Goal: Communication & Community: Answer question/provide support

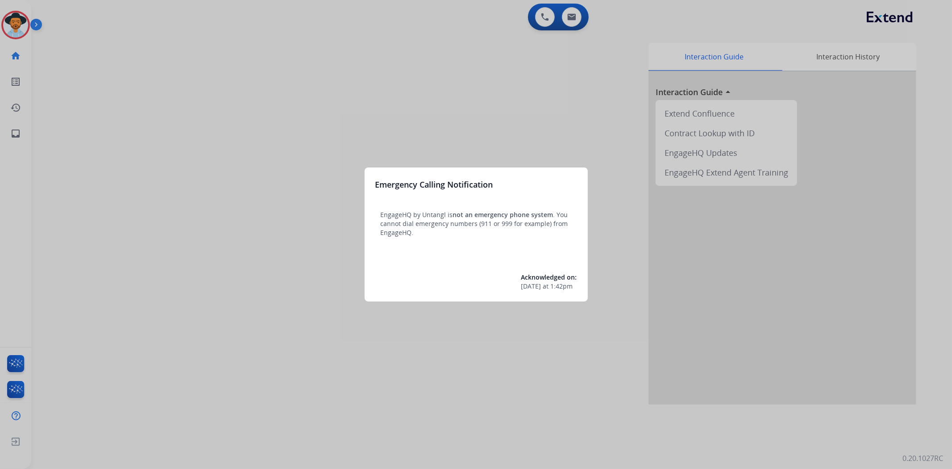
click at [12, 30] on div at bounding box center [476, 234] width 952 height 469
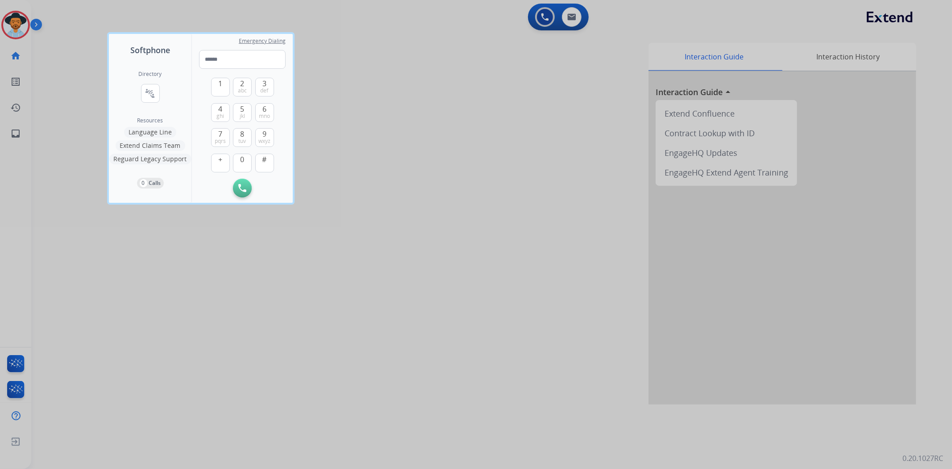
click at [14, 25] on div at bounding box center [476, 234] width 952 height 469
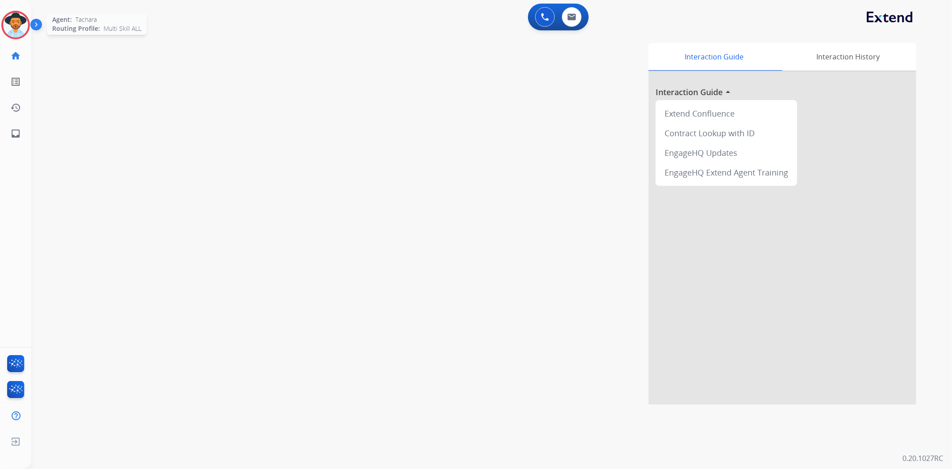
click at [12, 23] on img at bounding box center [15, 24] width 25 height 25
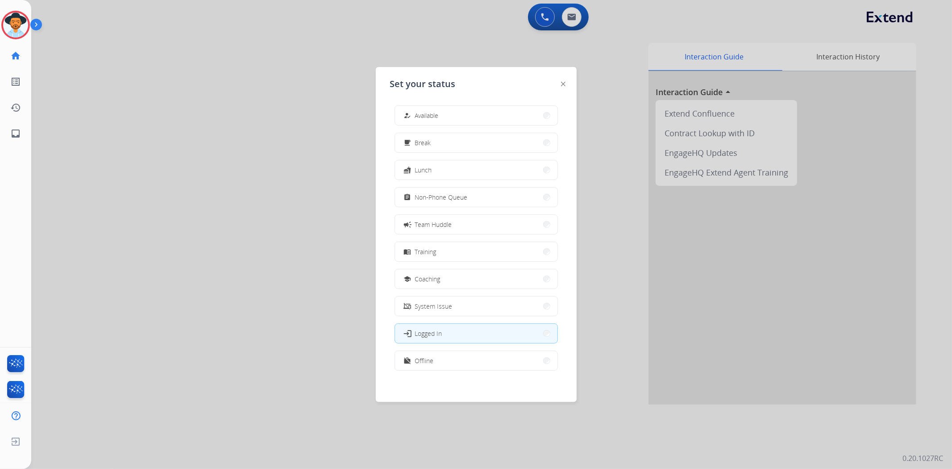
click at [449, 113] on button "how_to_reg Available" at bounding box center [476, 115] width 162 height 19
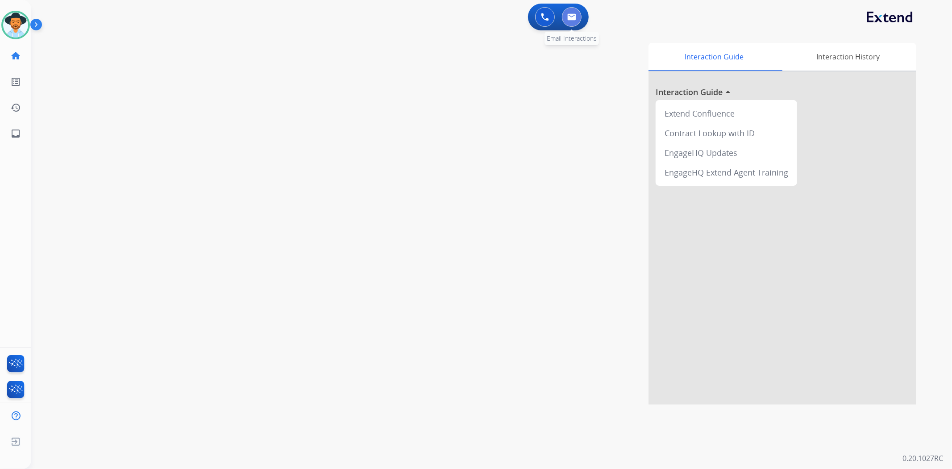
click at [569, 18] on img at bounding box center [571, 16] width 9 height 7
select select "**********"
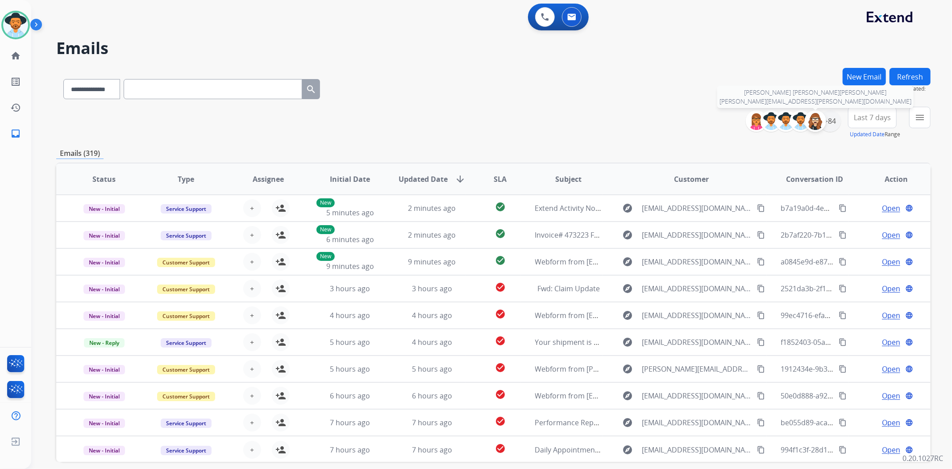
click at [821, 119] on img at bounding box center [816, 121] width 18 height 18
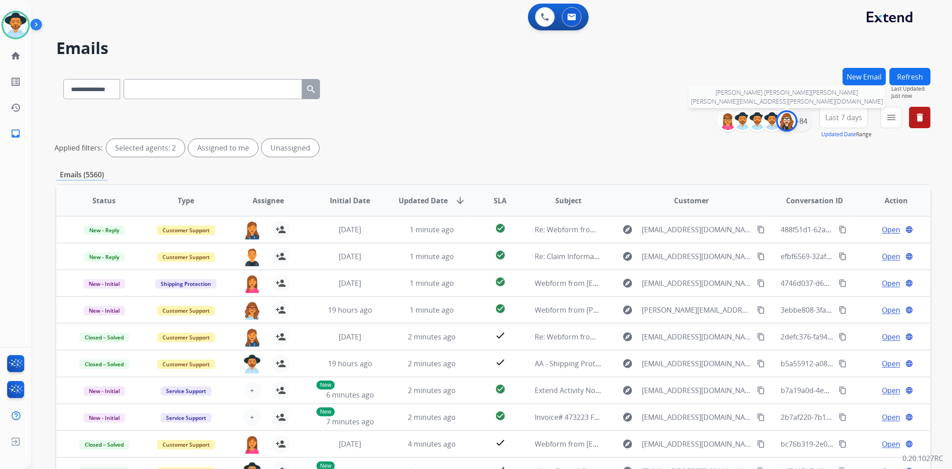
click at [783, 122] on img at bounding box center [787, 121] width 18 height 18
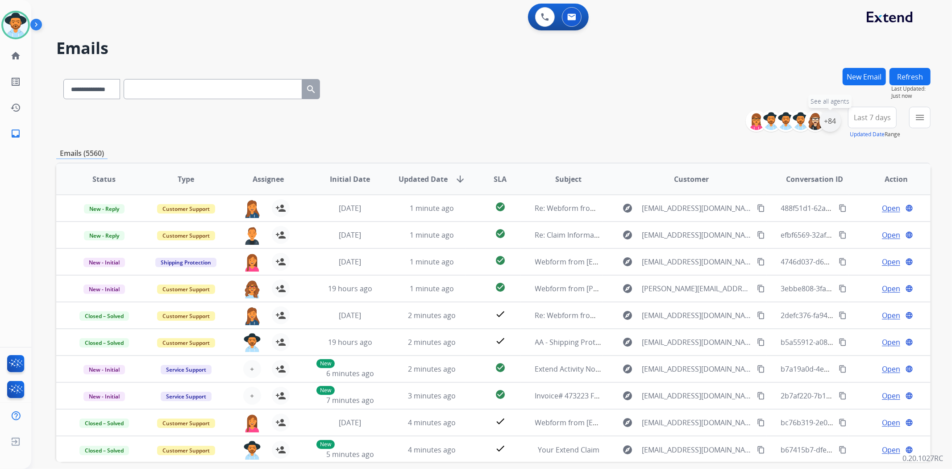
click at [825, 120] on div "+84" at bounding box center [829, 120] width 21 height 21
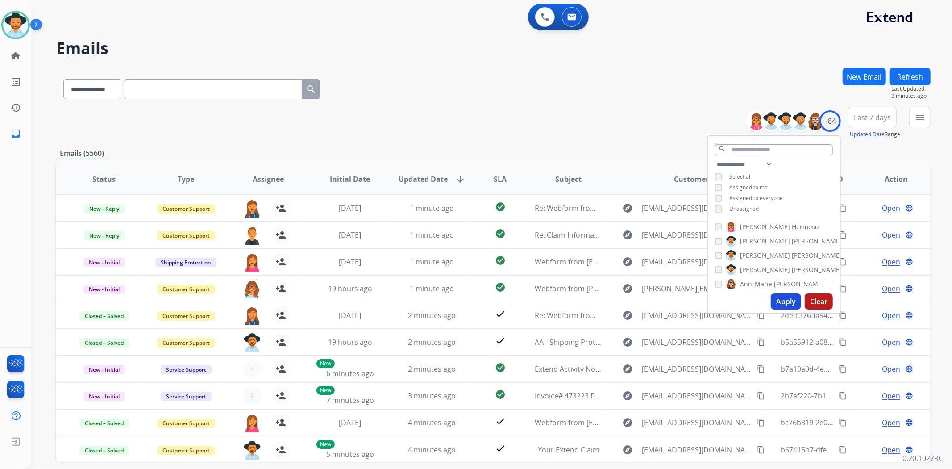
click at [782, 305] on button "Apply" at bounding box center [786, 301] width 30 height 16
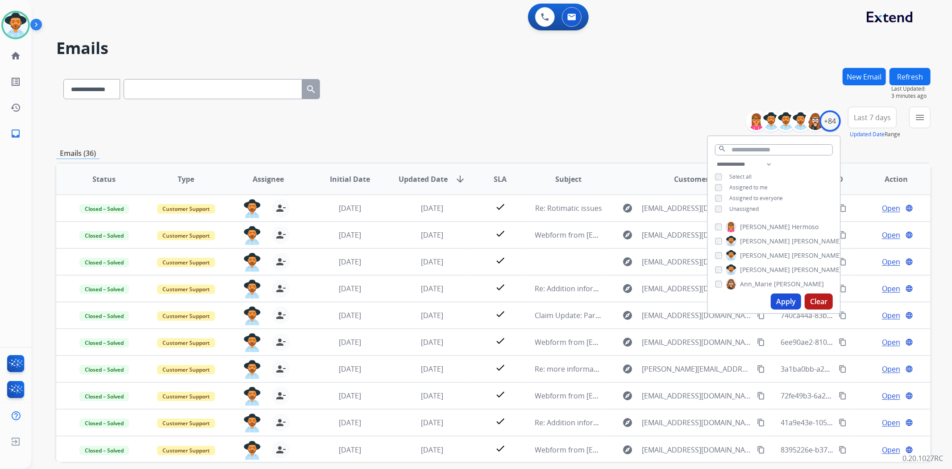
click at [433, 124] on div "**********" at bounding box center [493, 123] width 874 height 32
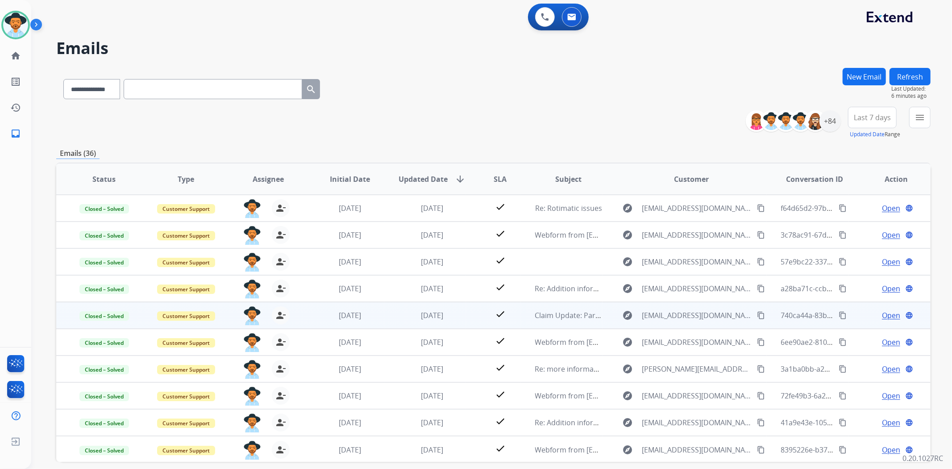
scroll to position [0, 0]
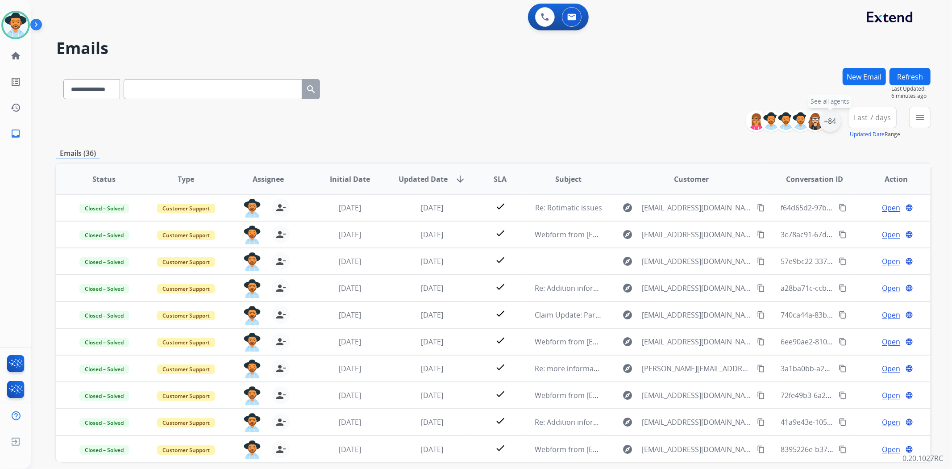
click at [829, 121] on div "+84" at bounding box center [829, 120] width 21 height 21
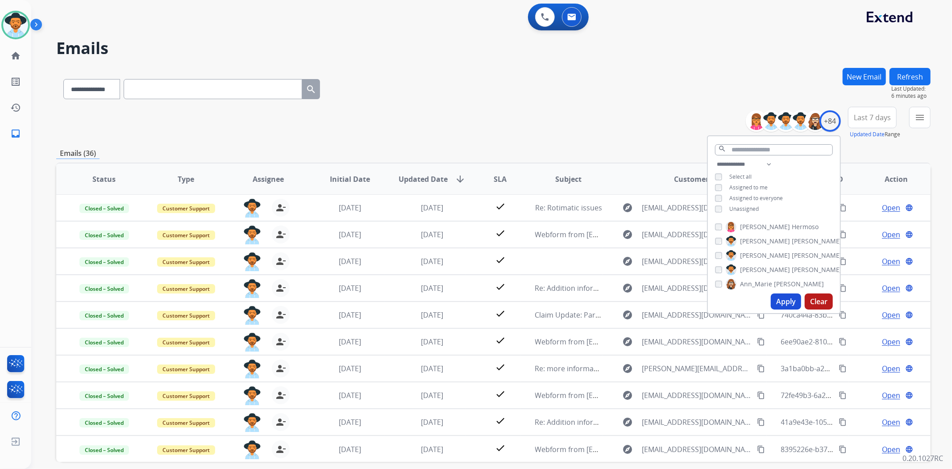
click at [783, 304] on button "Apply" at bounding box center [786, 301] width 30 height 16
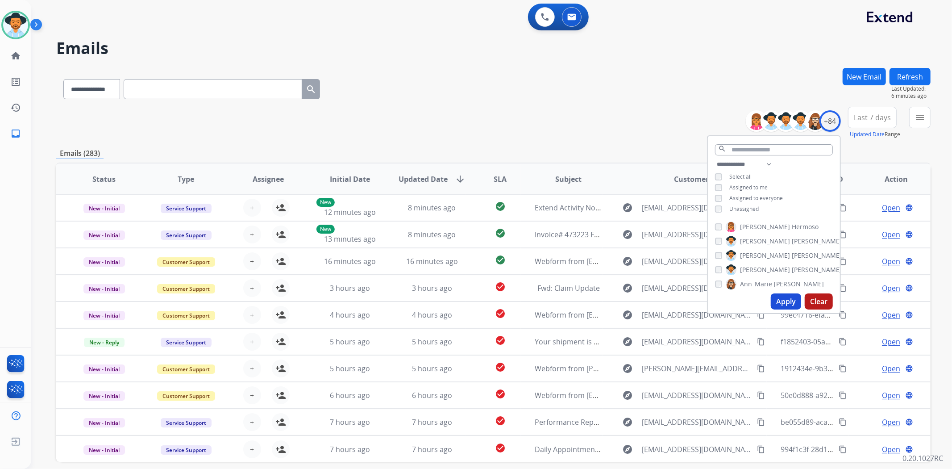
click at [586, 112] on div "**********" at bounding box center [493, 123] width 874 height 32
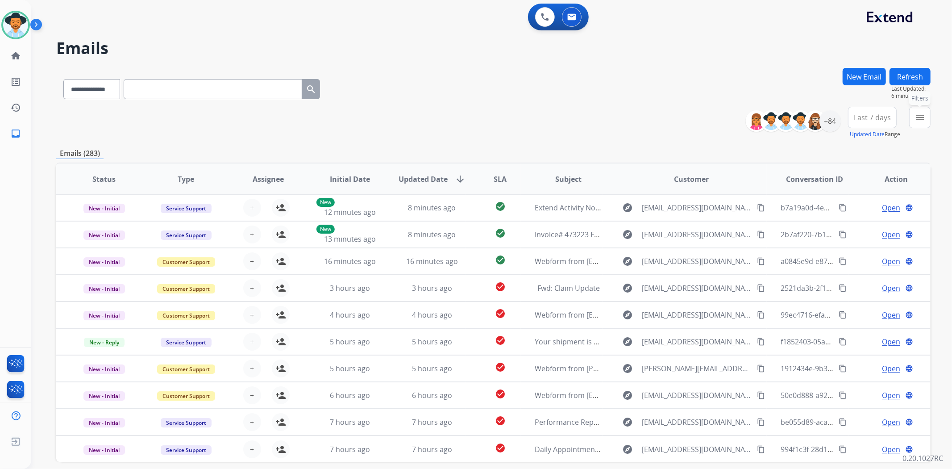
click at [920, 116] on mat-icon "menu" at bounding box center [920, 117] width 11 height 11
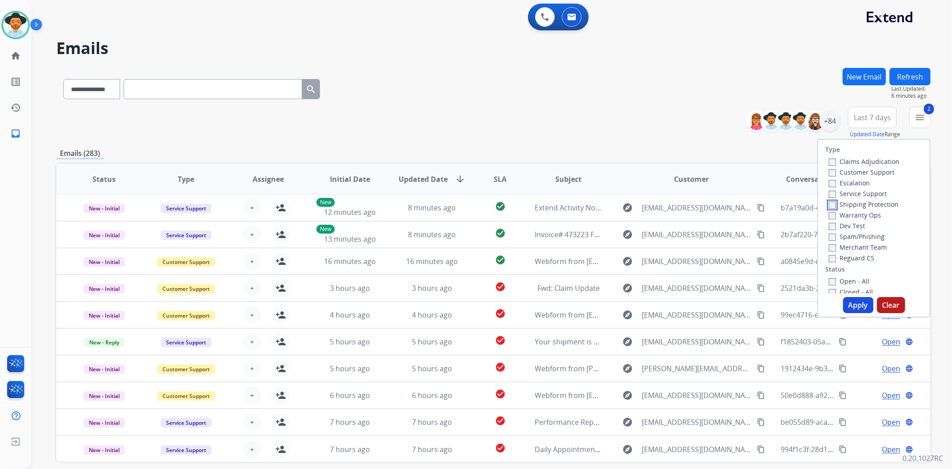
scroll to position [50, 0]
click at [829, 204] on label "Reguard CS" at bounding box center [852, 208] width 46 height 8
click at [854, 300] on button "Apply" at bounding box center [858, 305] width 30 height 16
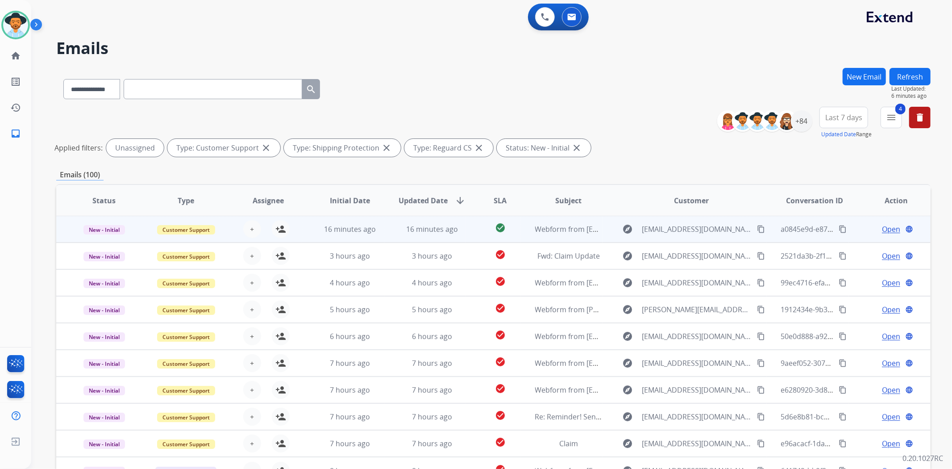
click at [521, 230] on td "Webform from johnsonpropertymgt@outlook.com on 08/24/2025" at bounding box center [562, 229] width 82 height 27
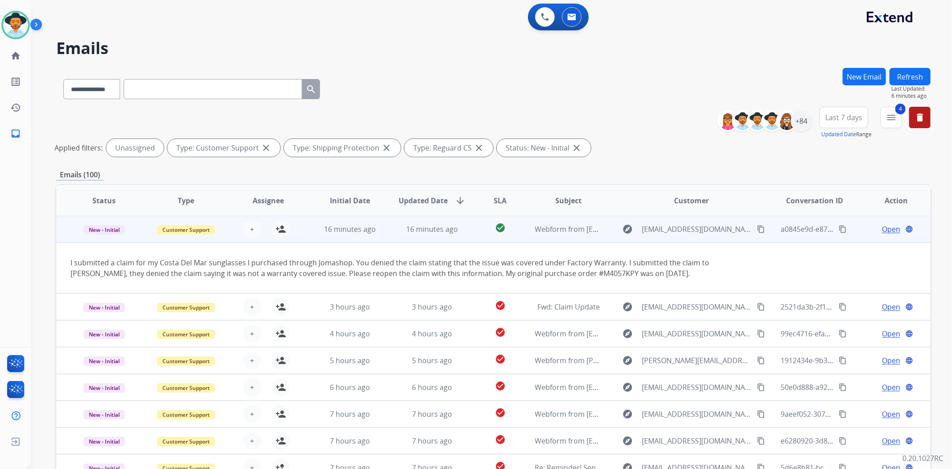
scroll to position [0, 0]
click at [521, 229] on td "Webform from johnsonpropertymgt@outlook.com on 08/24/2025" at bounding box center [562, 229] width 82 height 27
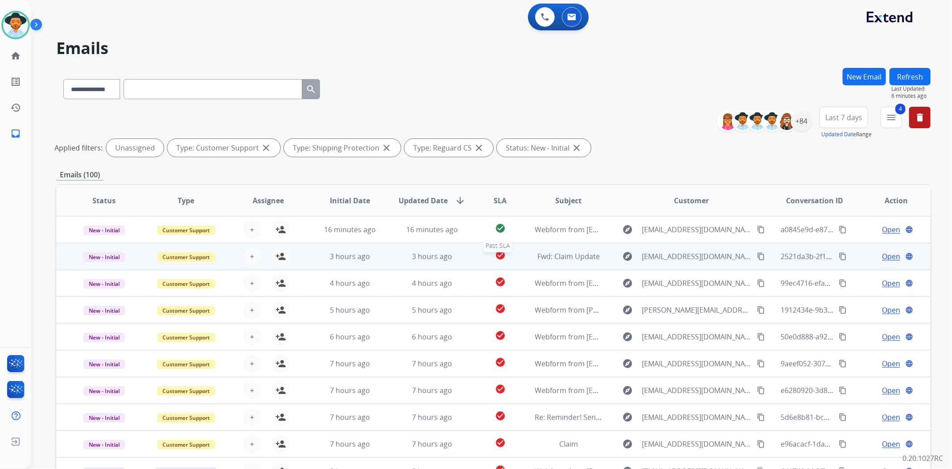
click at [513, 260] on div "check_circle" at bounding box center [500, 255] width 40 height 13
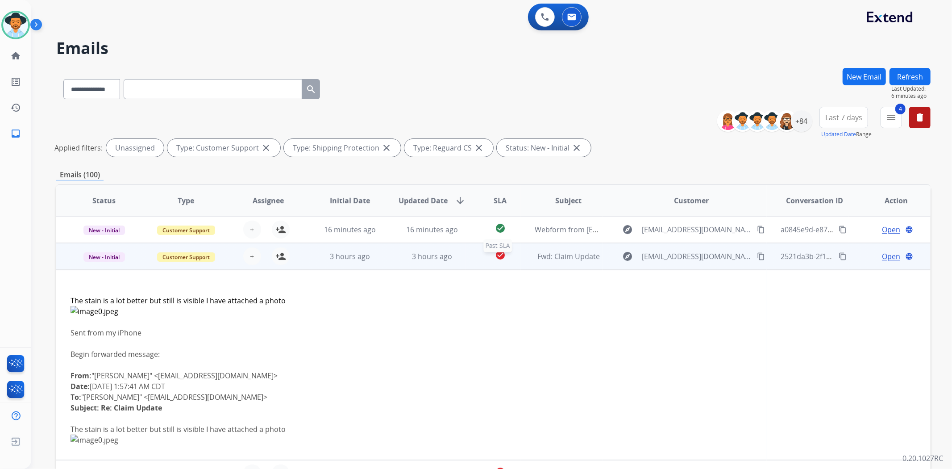
scroll to position [27, 0]
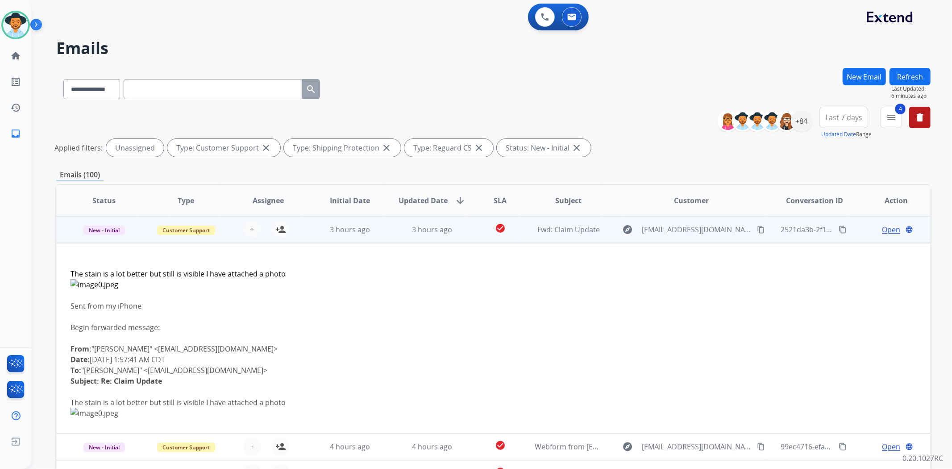
click at [521, 238] on td "Fwd: Claim Update" at bounding box center [562, 229] width 82 height 27
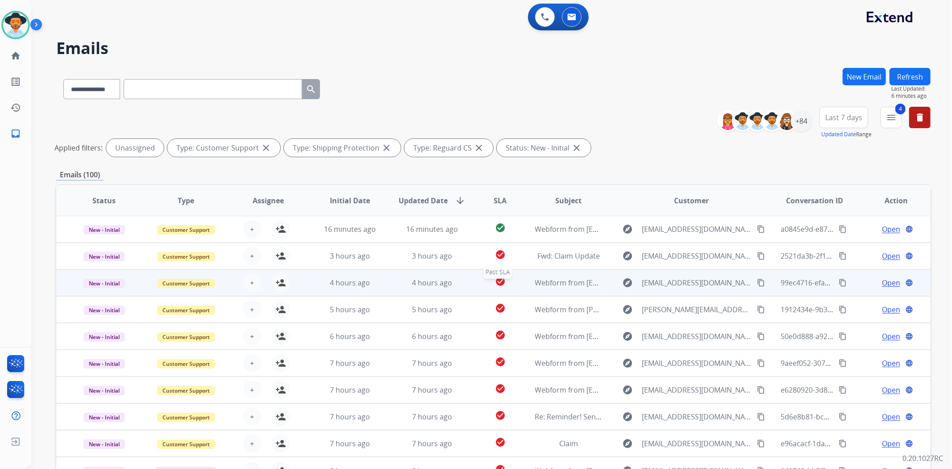
click at [515, 279] on div "check_circle" at bounding box center [500, 282] width 40 height 13
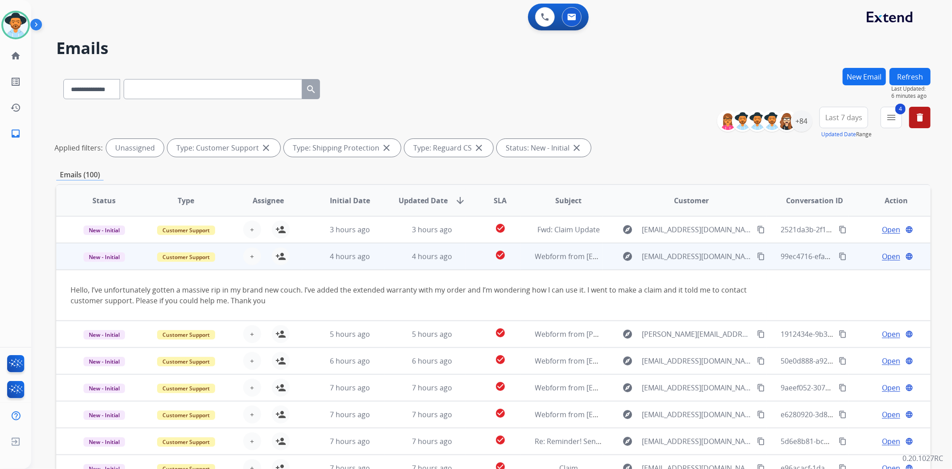
scroll to position [51, 0]
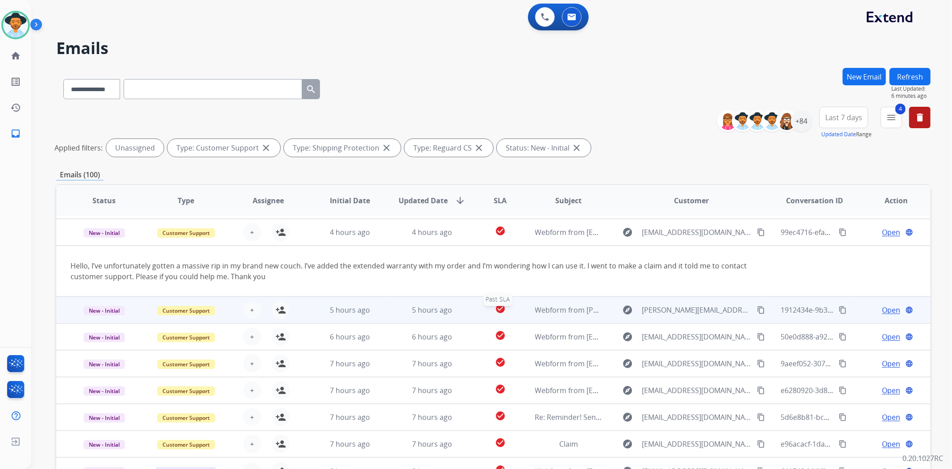
click at [512, 307] on div "check_circle" at bounding box center [500, 309] width 40 height 13
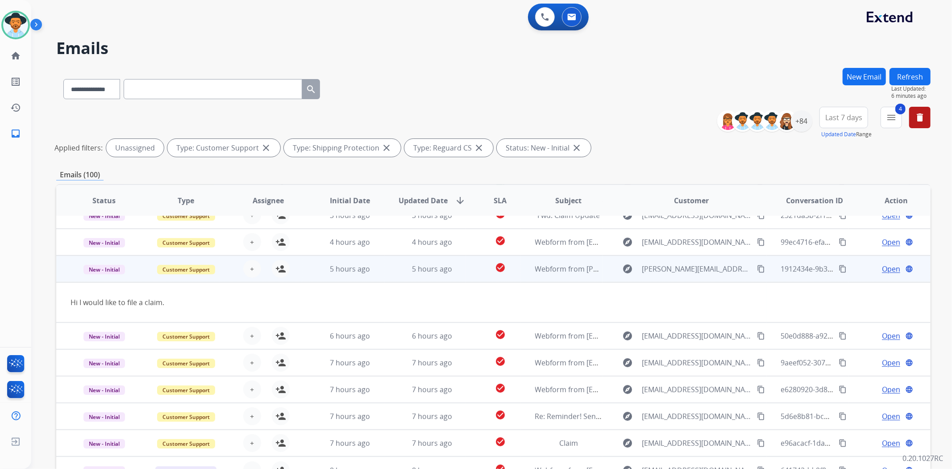
scroll to position [40, 0]
click at [757, 268] on mat-icon "content_copy" at bounding box center [761, 270] width 8 height 8
click at [277, 267] on mat-icon "person_add" at bounding box center [280, 269] width 11 height 11
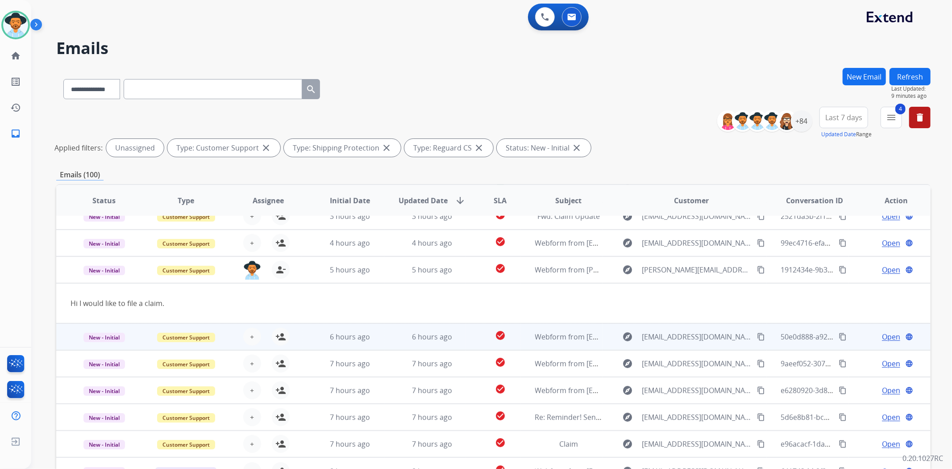
click at [467, 340] on td "check_circle" at bounding box center [493, 336] width 54 height 27
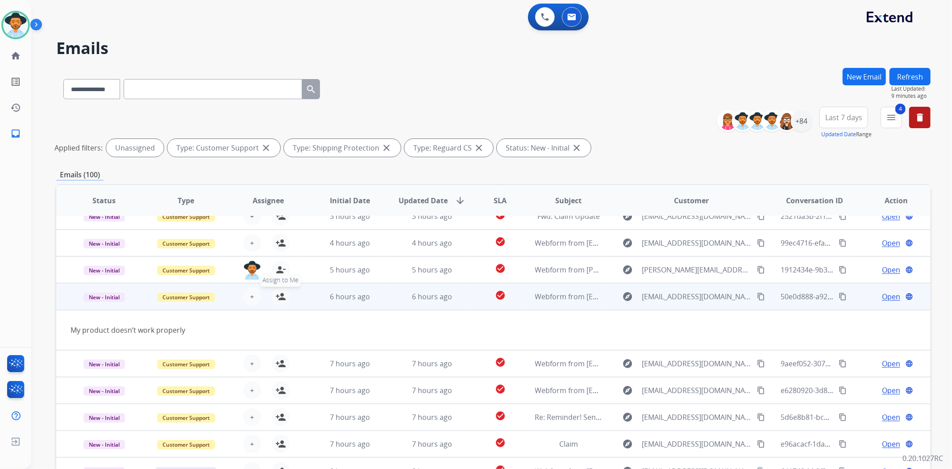
click at [277, 297] on mat-icon "person_add" at bounding box center [280, 296] width 11 height 11
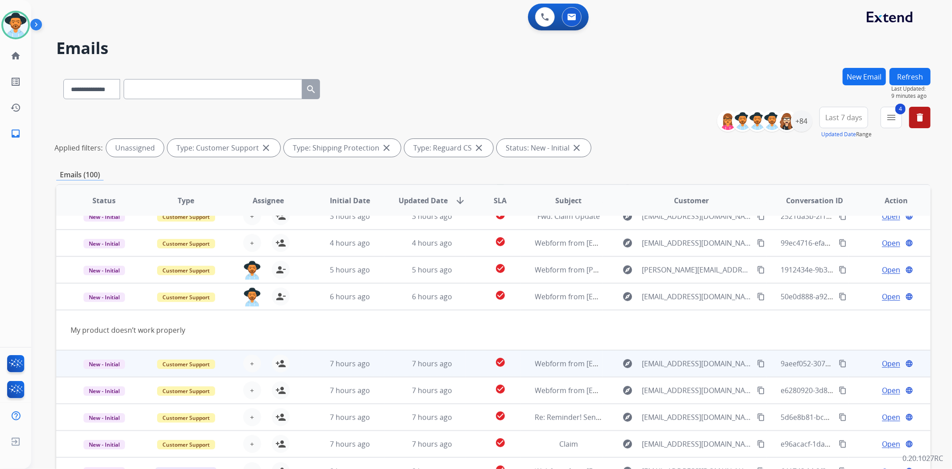
click at [473, 362] on td "check_circle" at bounding box center [493, 363] width 54 height 27
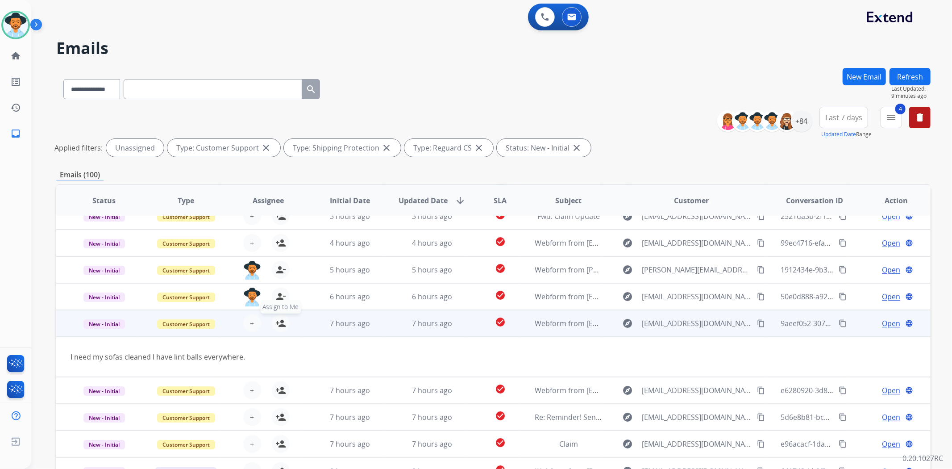
click at [275, 323] on mat-icon "person_add" at bounding box center [280, 323] width 11 height 11
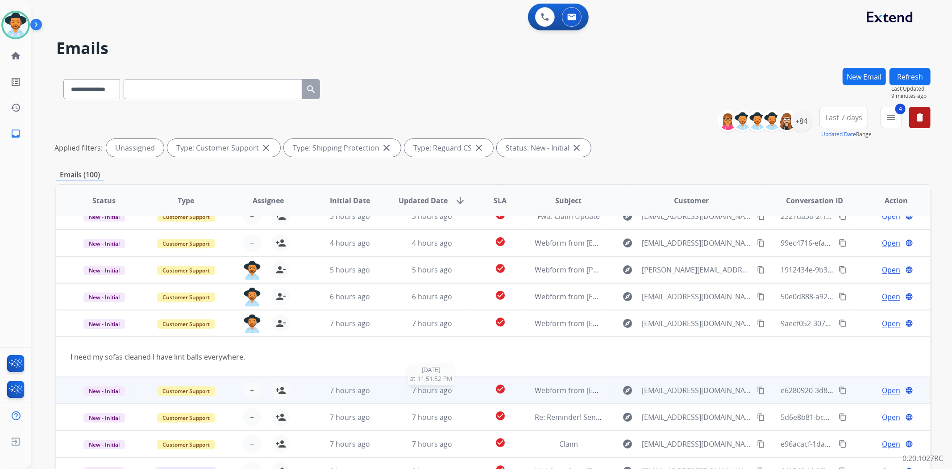
click at [399, 392] on div "7 hours ago" at bounding box center [432, 390] width 67 height 11
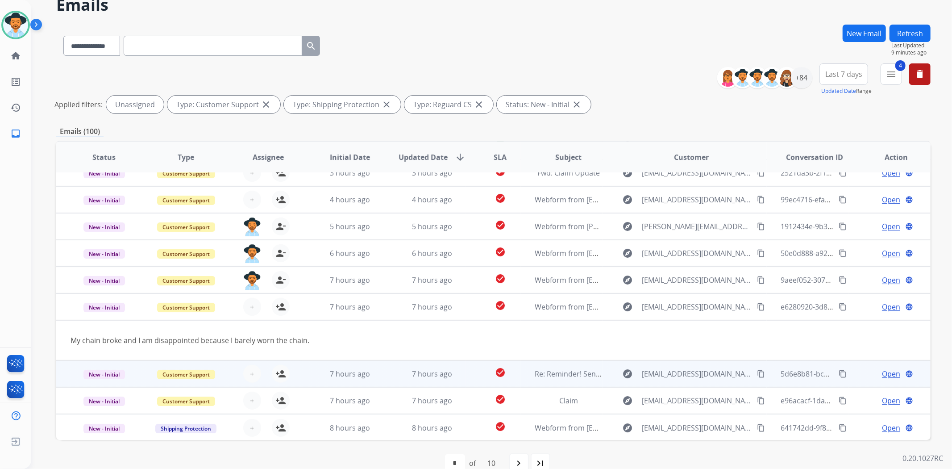
scroll to position [50, 0]
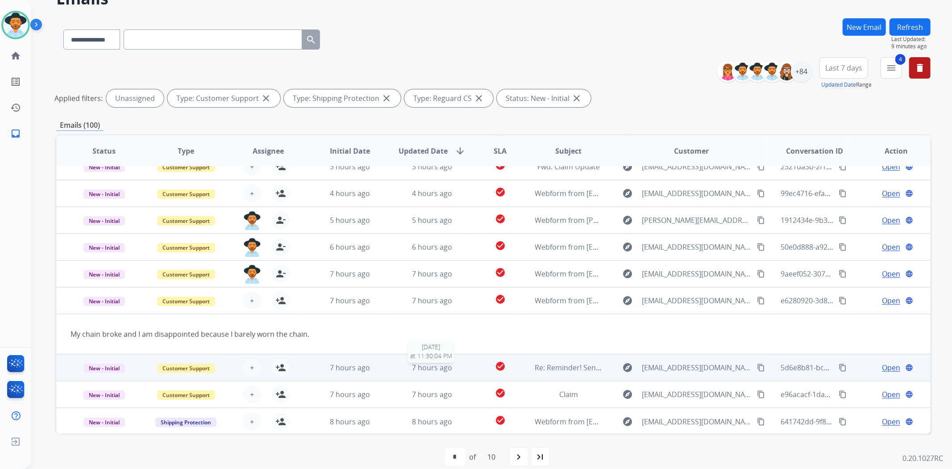
click at [399, 371] on div "7 hours ago" at bounding box center [432, 367] width 67 height 11
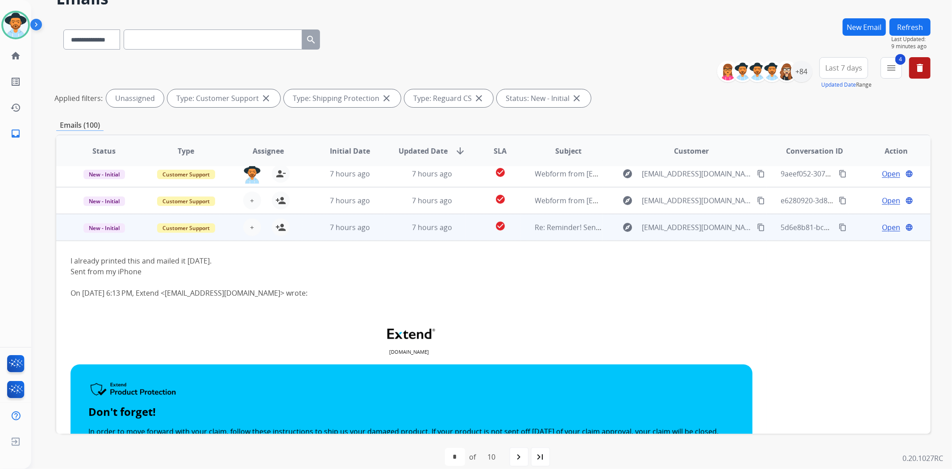
scroll to position [187, 0]
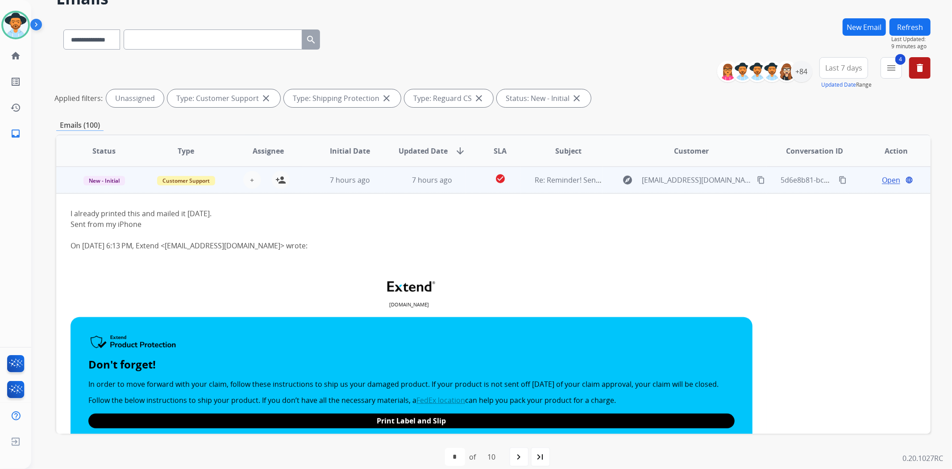
click at [304, 175] on td "7 hours ago" at bounding box center [343, 179] width 82 height 27
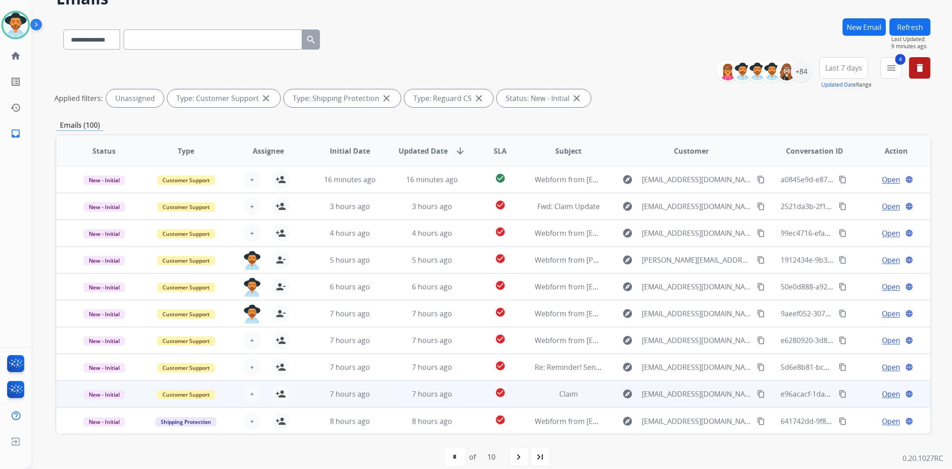
click at [385, 402] on td "7 hours ago" at bounding box center [425, 393] width 82 height 27
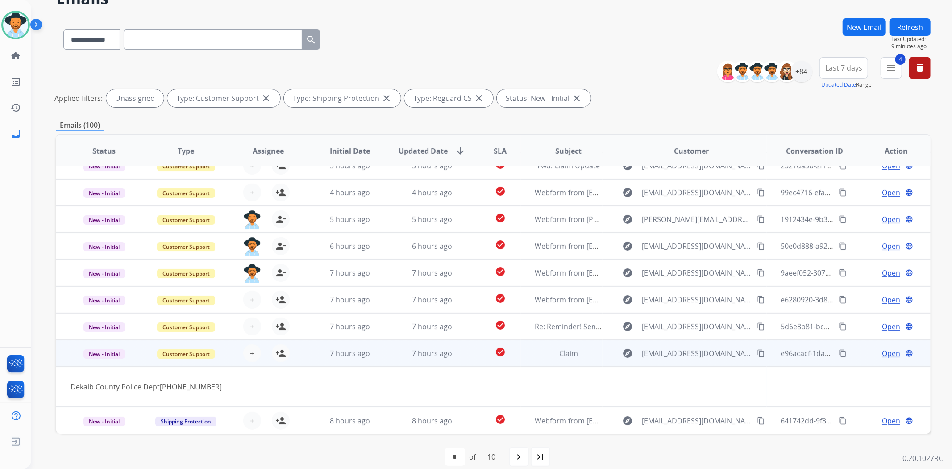
scroll to position [40, 0]
click at [384, 360] on td "7 hours ago" at bounding box center [425, 354] width 82 height 27
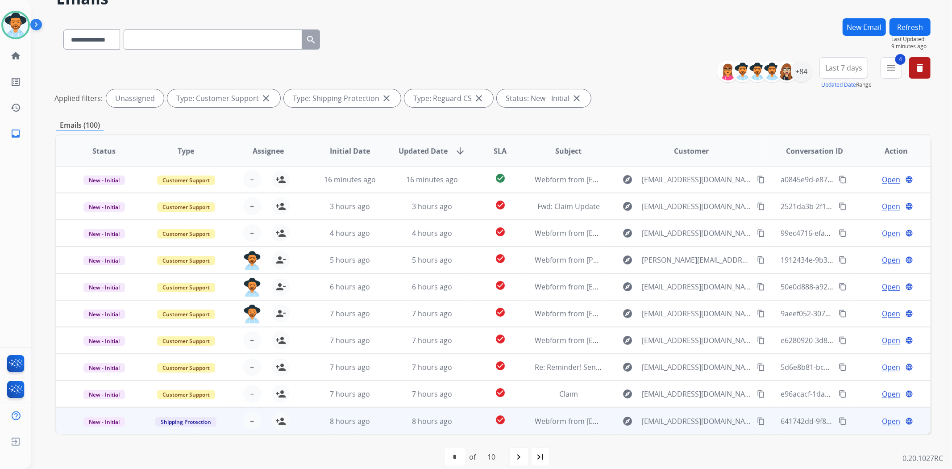
click at [393, 427] on td "8 hours ago" at bounding box center [425, 420] width 82 height 27
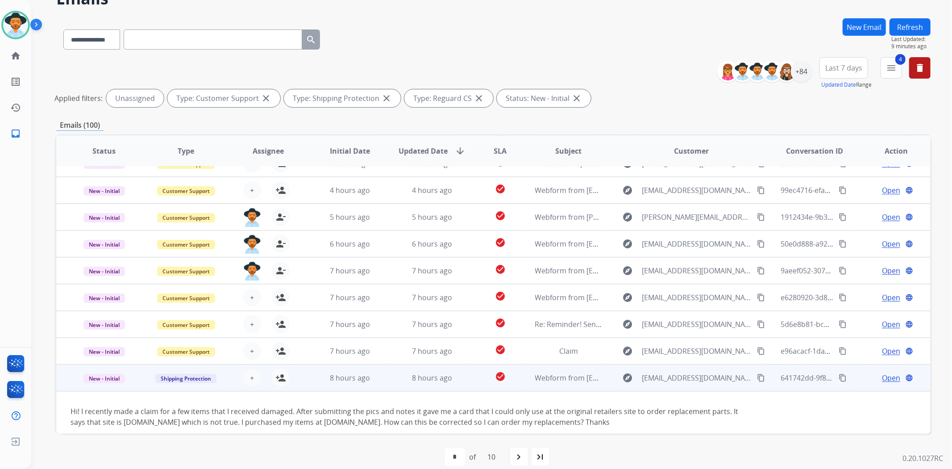
scroll to position [50, 0]
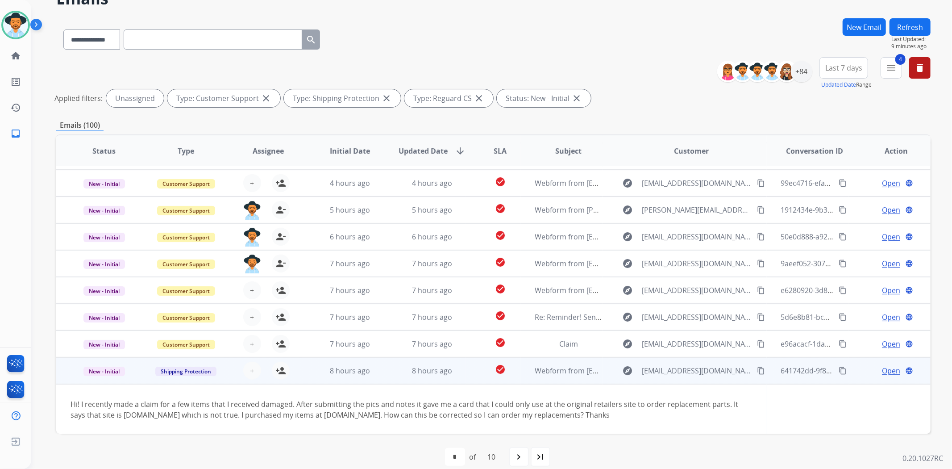
click at [384, 371] on td "8 hours ago" at bounding box center [425, 370] width 82 height 27
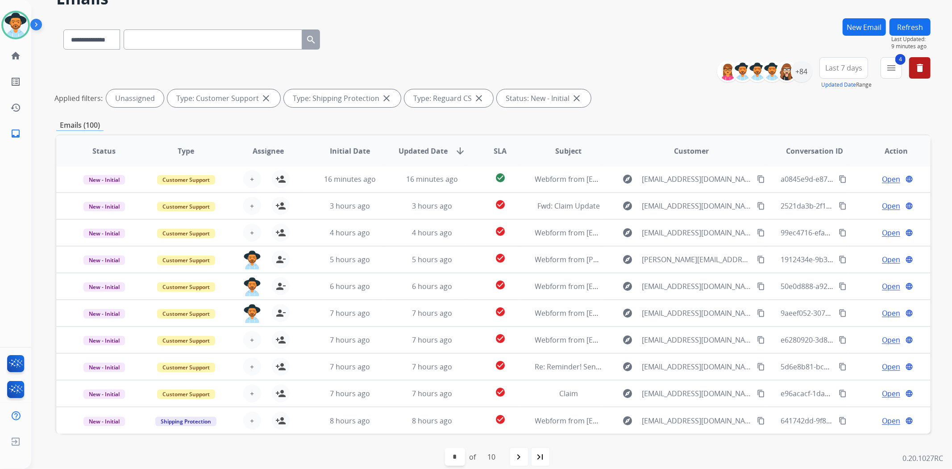
scroll to position [0, 0]
click at [512, 454] on div "navigate_next" at bounding box center [519, 457] width 20 height 20
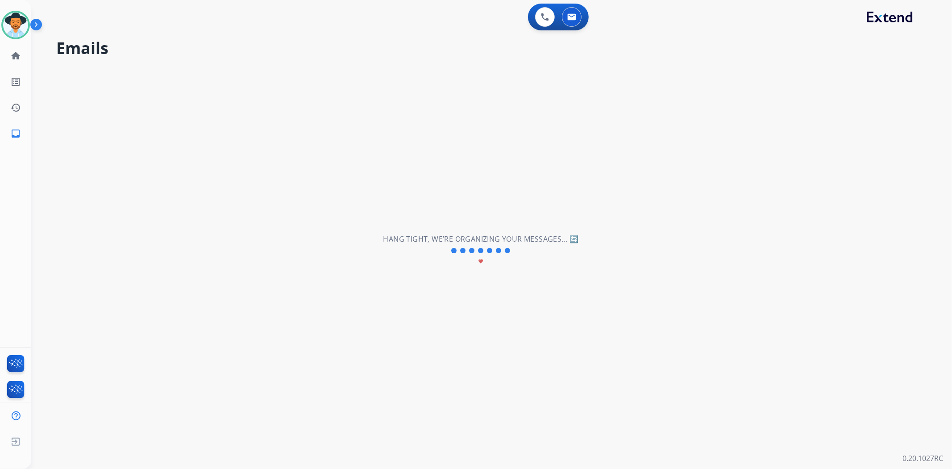
scroll to position [0, 0]
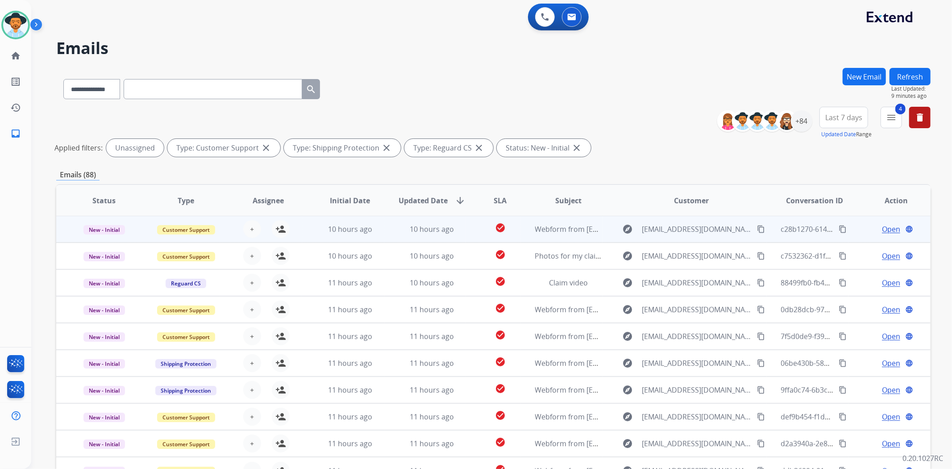
click at [466, 229] on td "check_circle" at bounding box center [493, 229] width 54 height 27
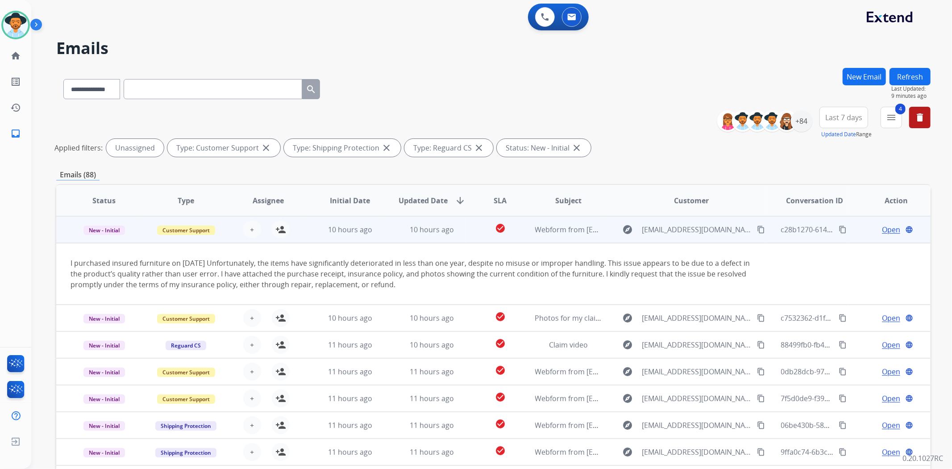
click at [468, 225] on td "check_circle" at bounding box center [493, 229] width 54 height 27
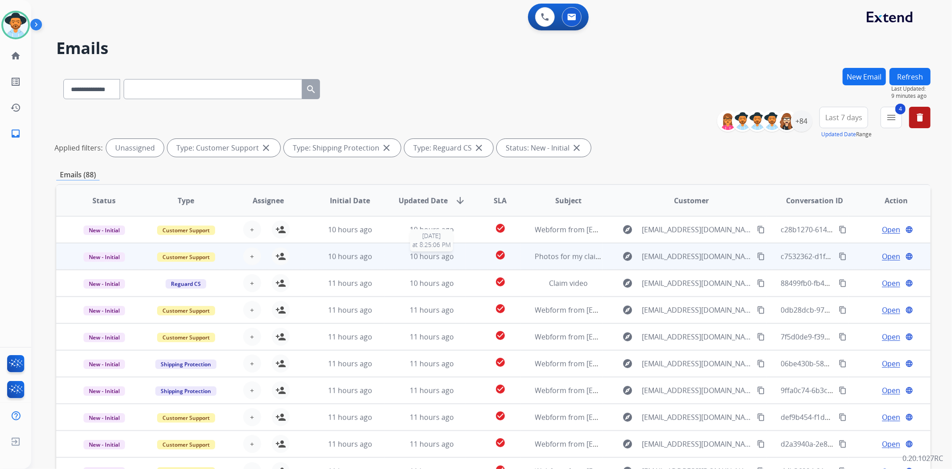
click at [457, 252] on div "10 hours ago" at bounding box center [432, 256] width 67 height 11
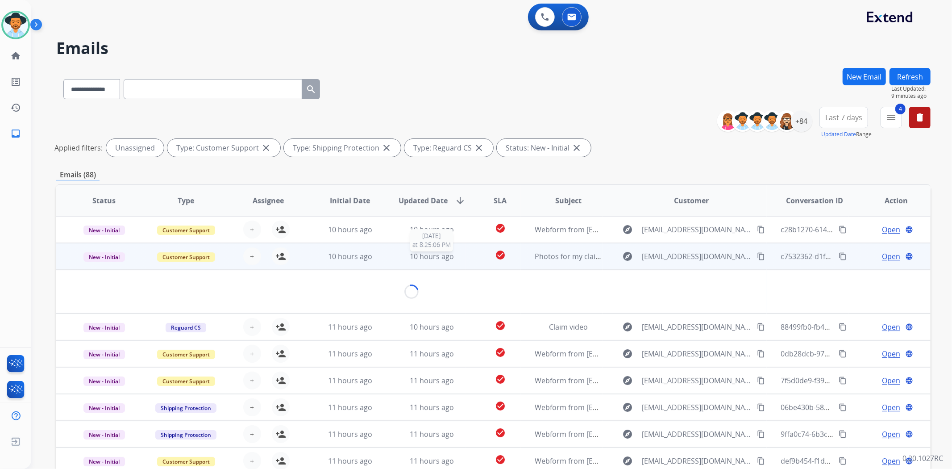
scroll to position [27, 0]
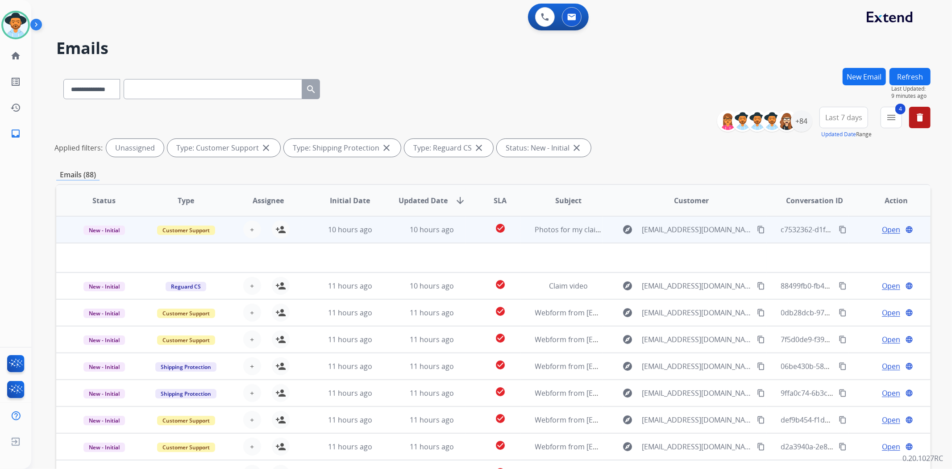
click at [469, 234] on td "check_circle" at bounding box center [493, 229] width 54 height 27
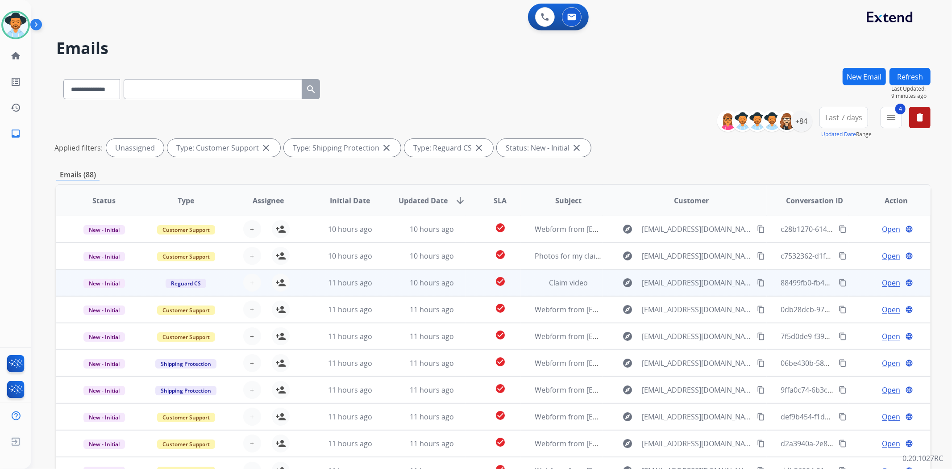
click at [473, 278] on td "check_circle" at bounding box center [493, 282] width 54 height 27
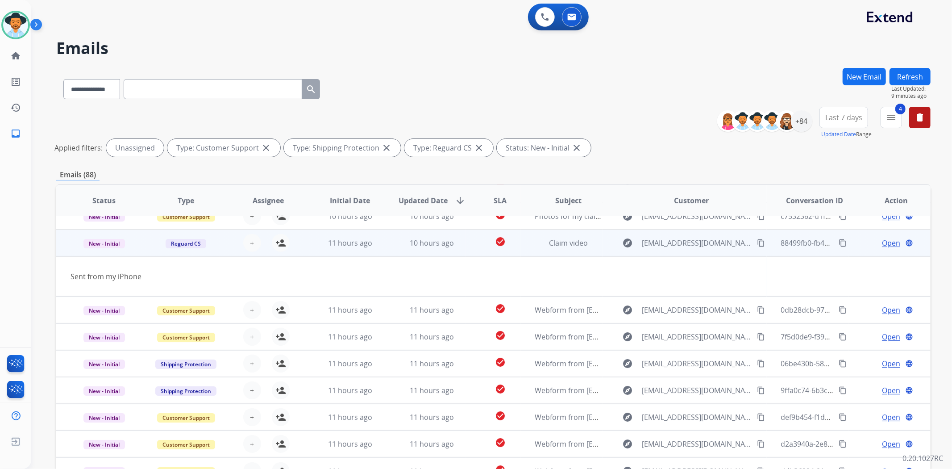
click at [468, 244] on td "check_circle" at bounding box center [493, 242] width 54 height 27
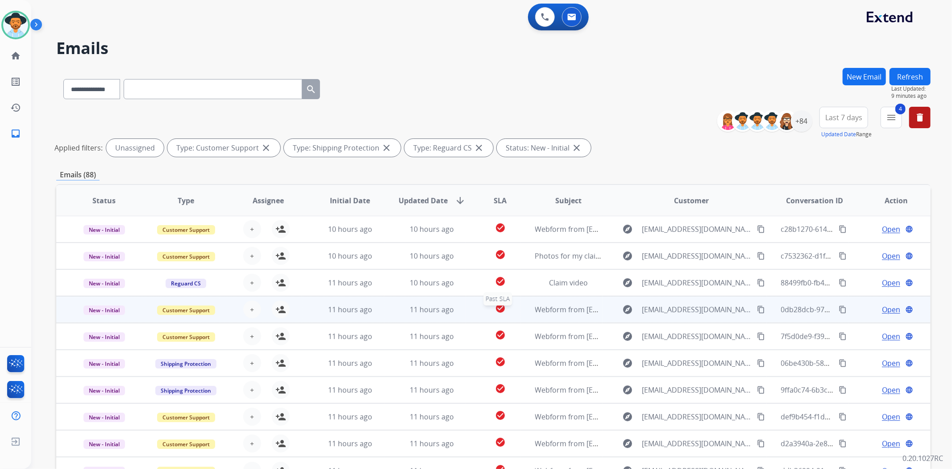
click at [480, 309] on div "check_circle" at bounding box center [500, 309] width 40 height 13
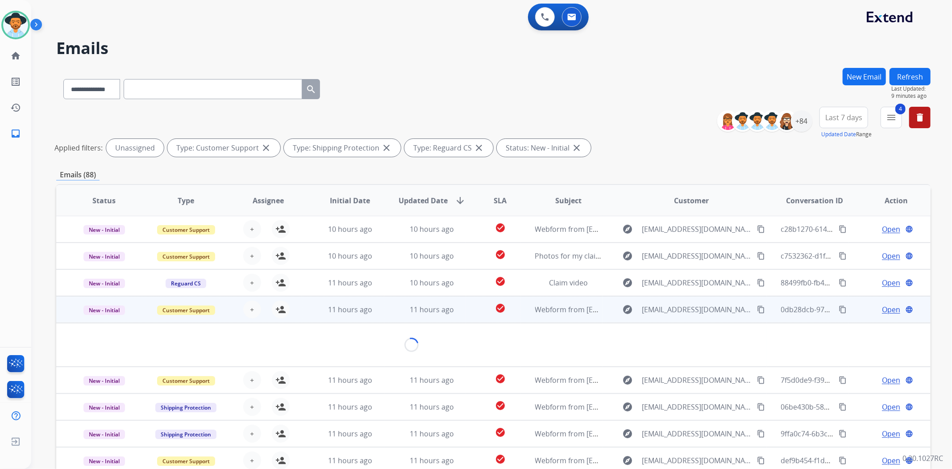
scroll to position [40, 0]
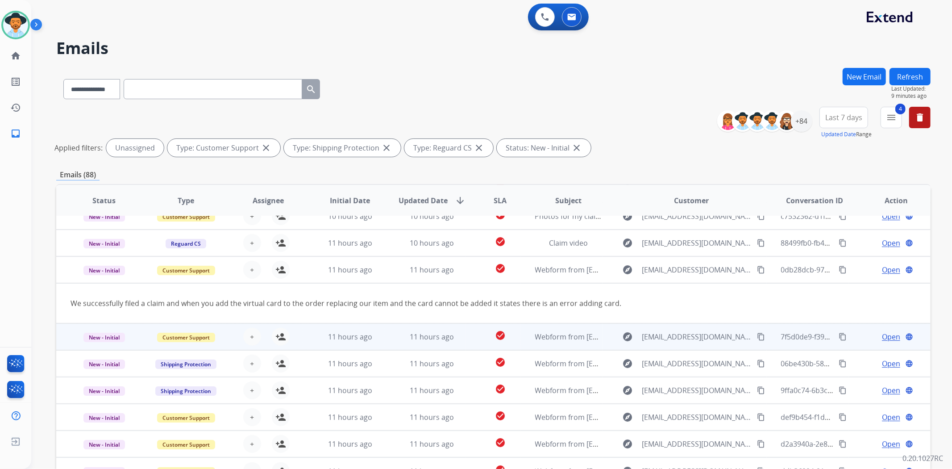
click at [468, 338] on td "check_circle" at bounding box center [493, 336] width 54 height 27
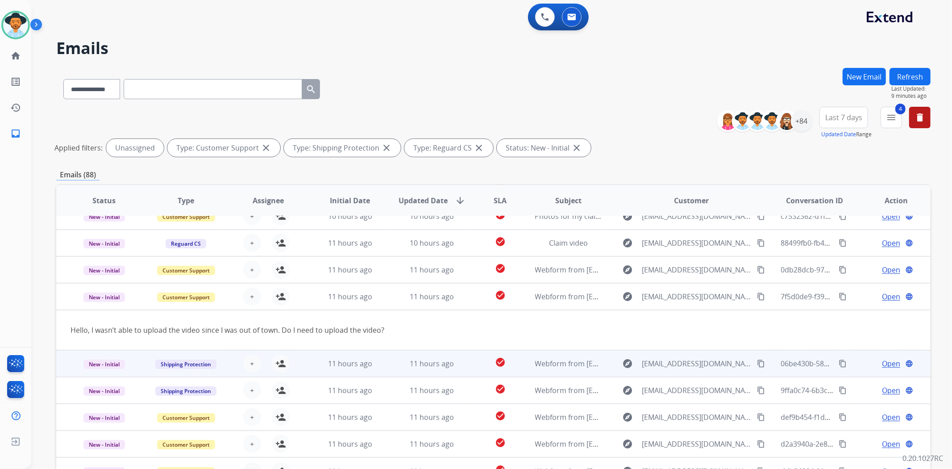
click at [470, 367] on td "check_circle" at bounding box center [493, 363] width 54 height 27
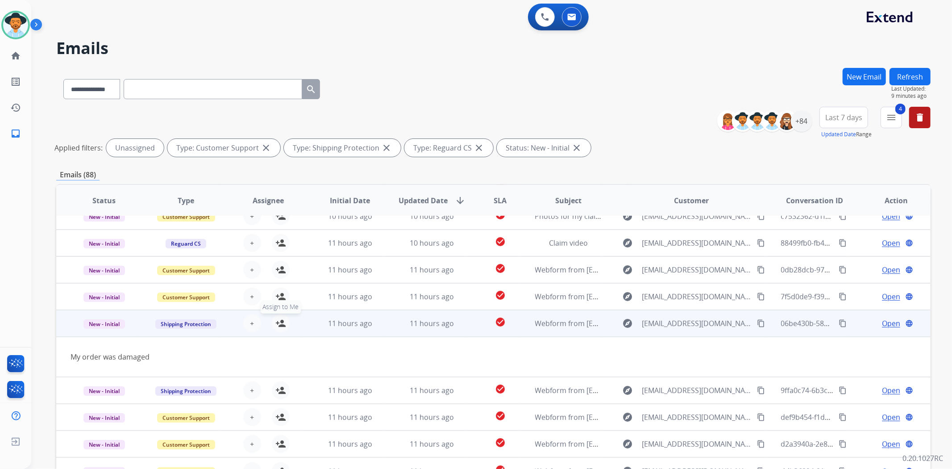
click at [279, 323] on mat-icon "person_add" at bounding box center [280, 323] width 11 height 11
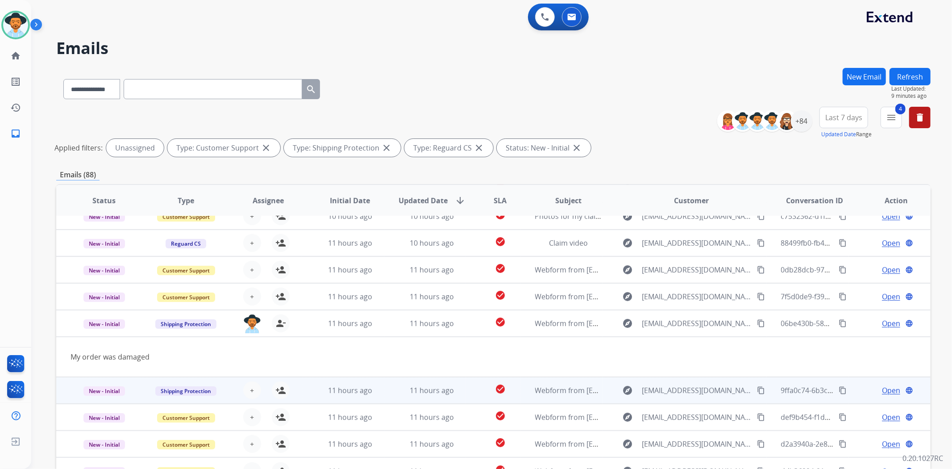
click at [475, 391] on td "check_circle" at bounding box center [493, 390] width 54 height 27
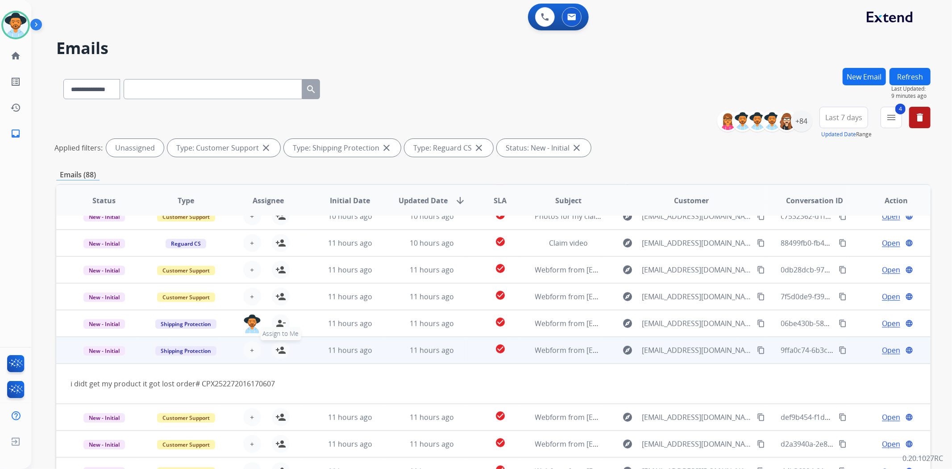
click at [280, 350] on mat-icon "person_add" at bounding box center [280, 350] width 11 height 11
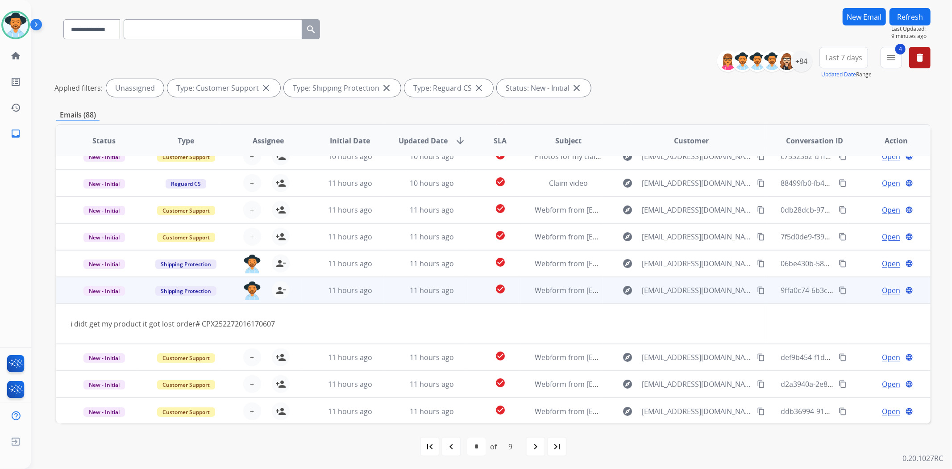
scroll to position [60, 0]
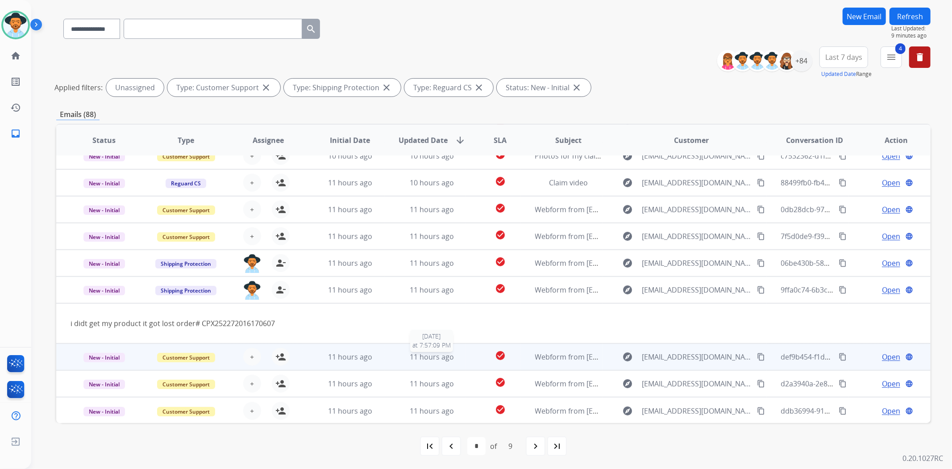
click at [461, 354] on div "11 hours ago" at bounding box center [432, 356] width 67 height 11
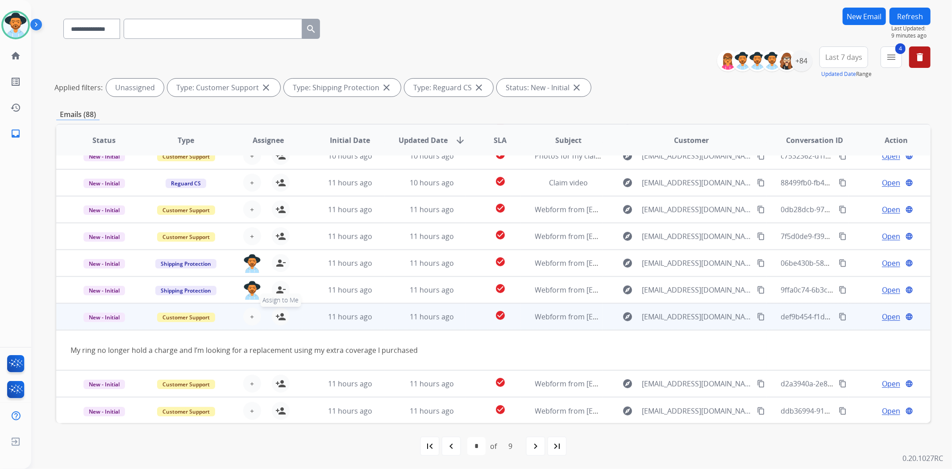
click at [278, 314] on mat-icon "person_add" at bounding box center [280, 316] width 11 height 11
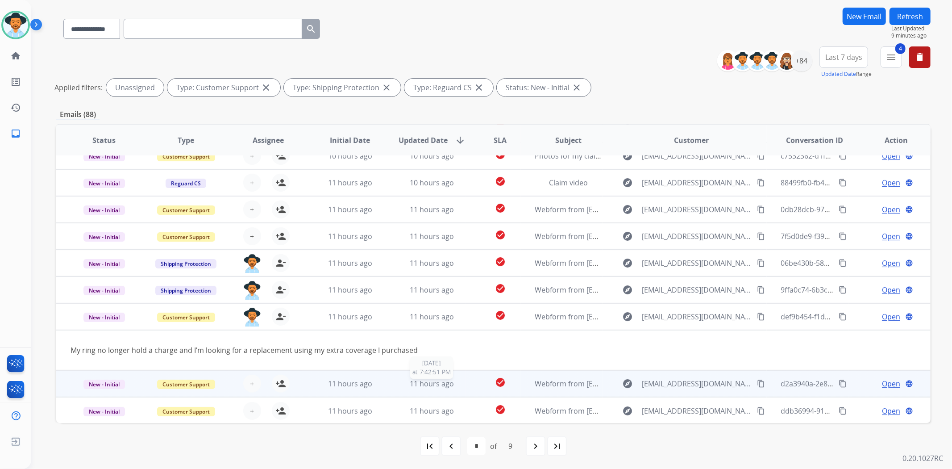
click at [460, 387] on td "11 hours ago 8/23/2025 at 7:42:51 PM" at bounding box center [425, 383] width 82 height 27
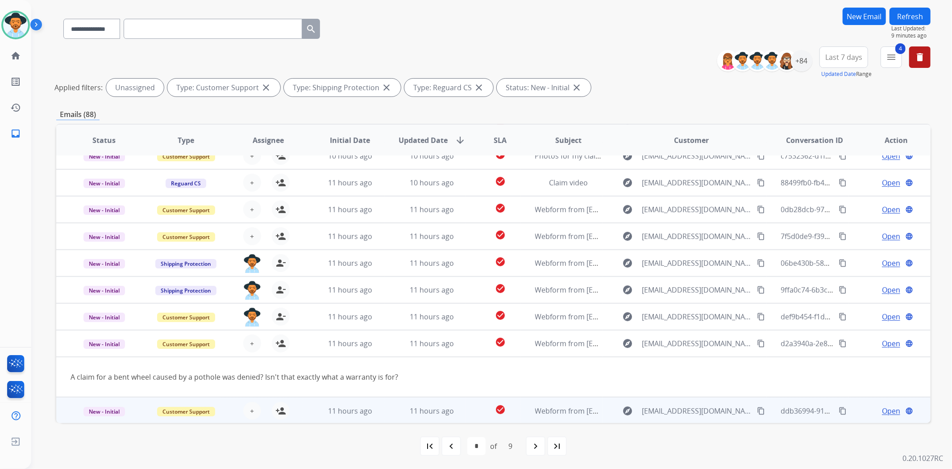
click at [466, 415] on td "check_circle" at bounding box center [493, 410] width 54 height 27
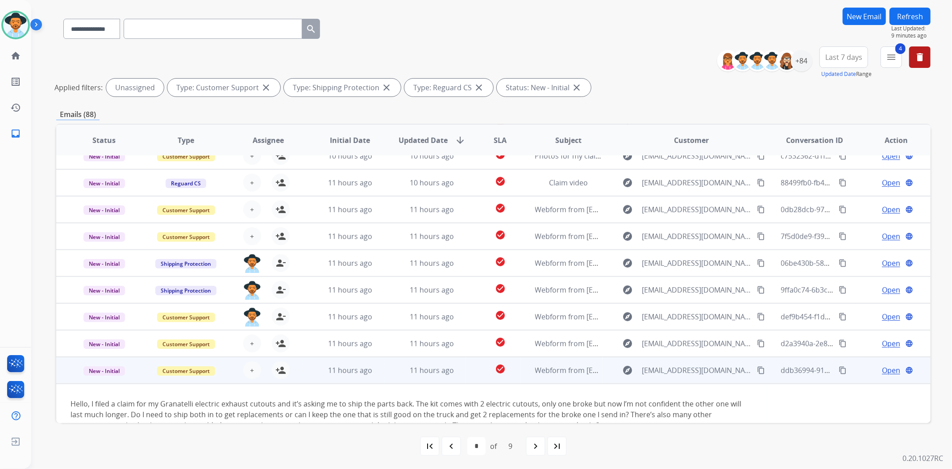
scroll to position [61, 0]
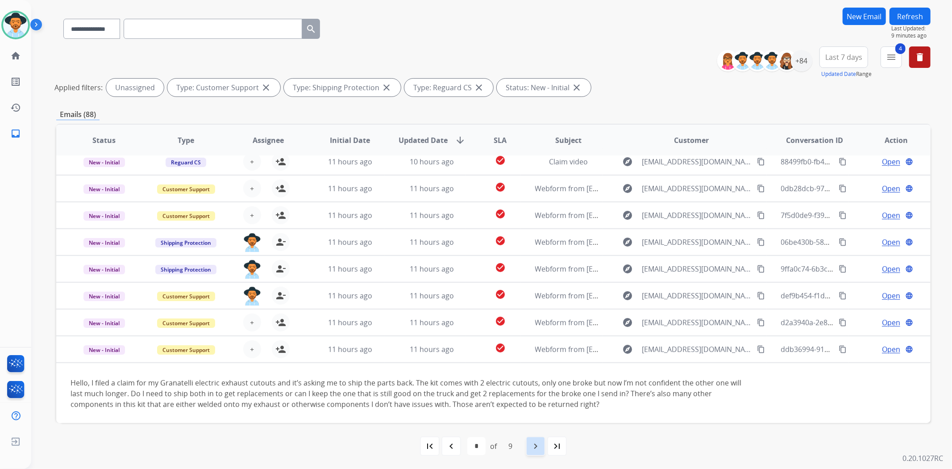
click at [534, 444] on mat-icon "navigate_next" at bounding box center [535, 446] width 11 height 11
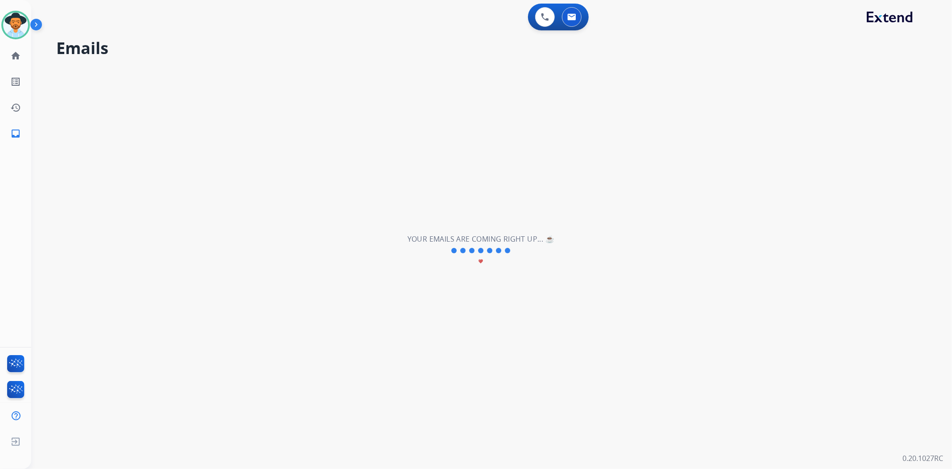
scroll to position [29, 0]
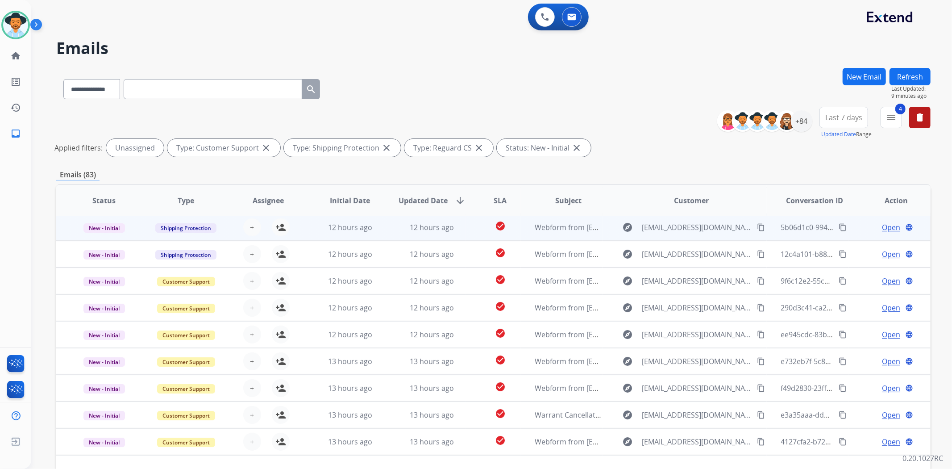
click at [466, 223] on td "check_circle" at bounding box center [493, 227] width 54 height 27
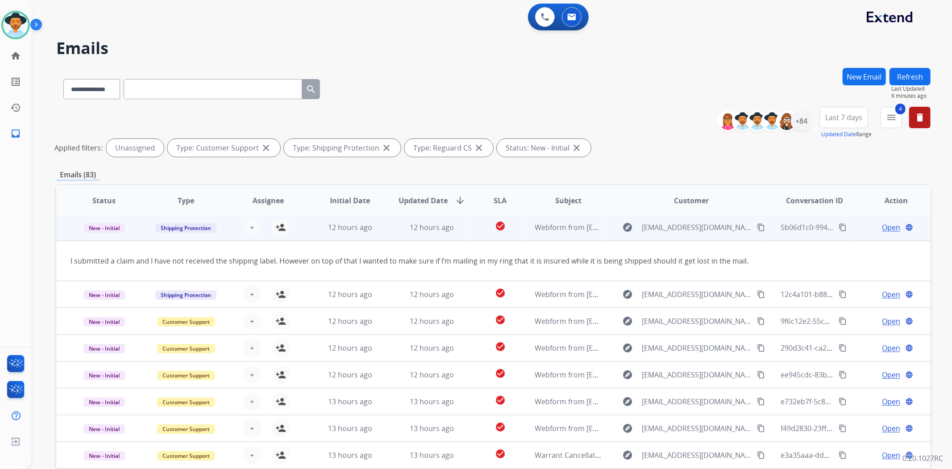
scroll to position [27, 0]
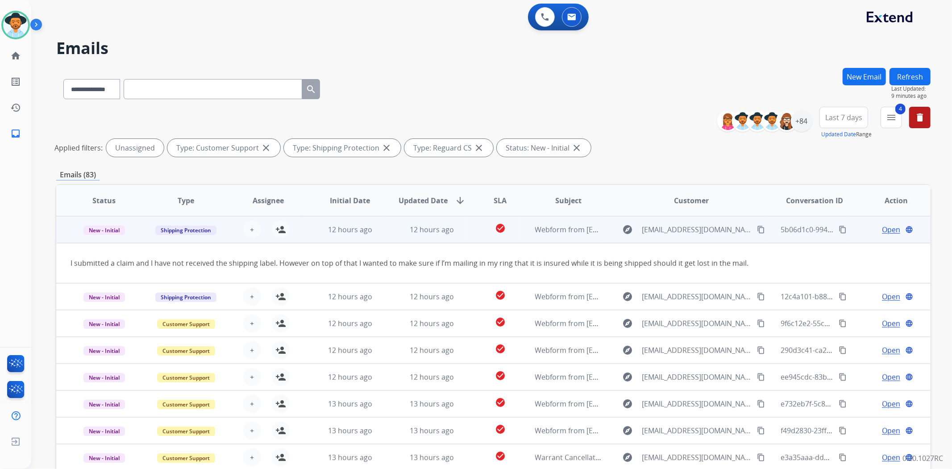
click at [466, 229] on td "check_circle" at bounding box center [493, 229] width 54 height 27
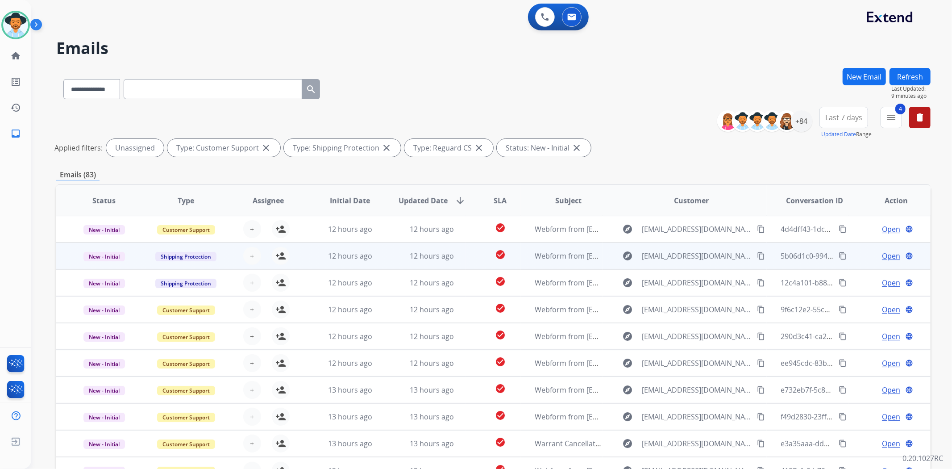
click at [470, 256] on td "check_circle" at bounding box center [493, 255] width 54 height 27
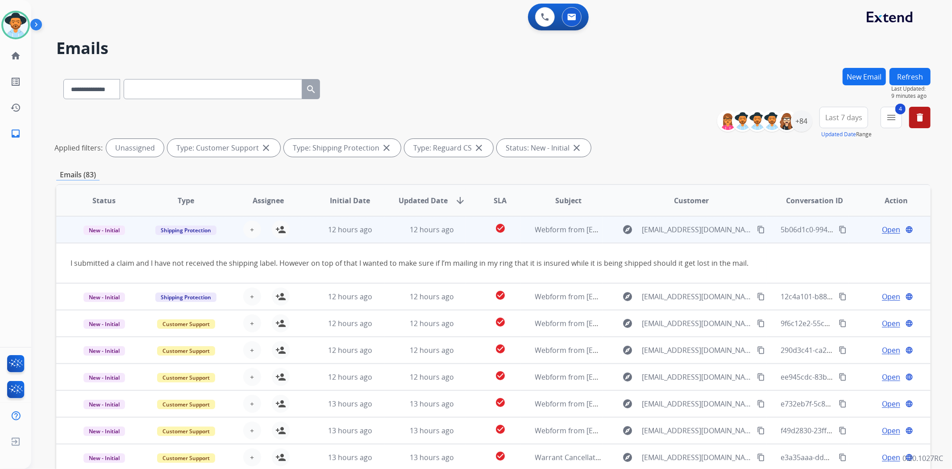
click at [472, 226] on td "check_circle" at bounding box center [493, 229] width 54 height 27
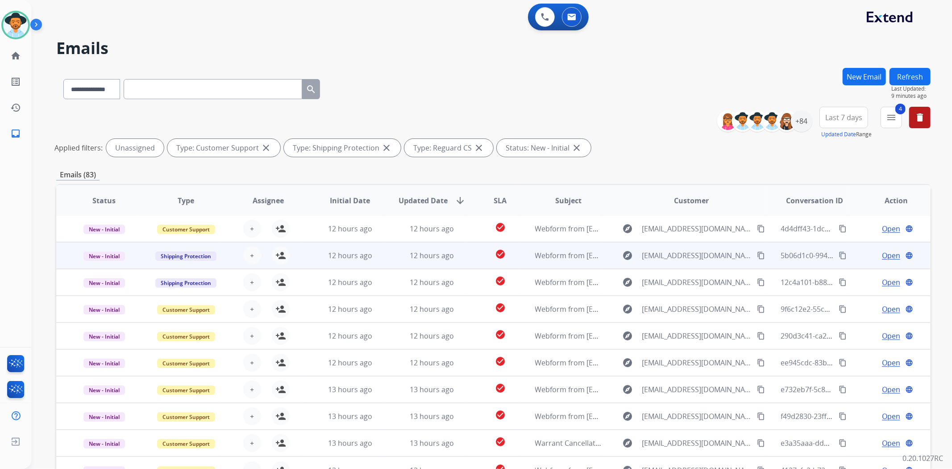
scroll to position [0, 0]
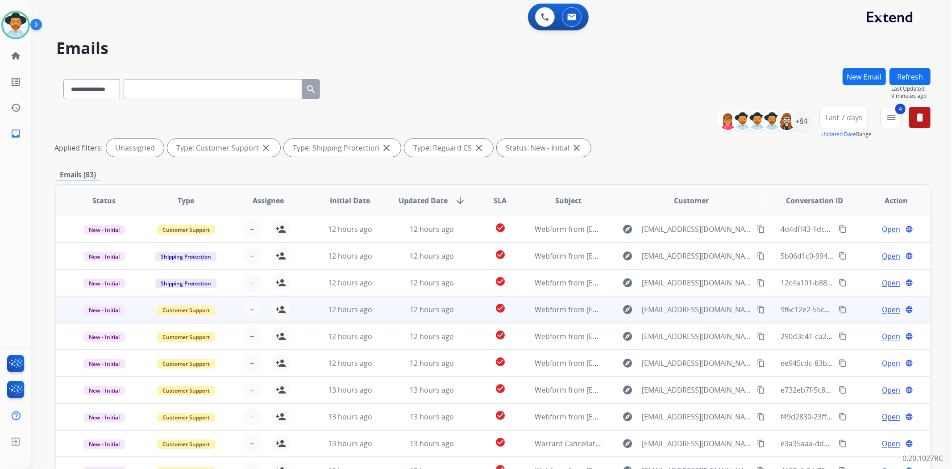
click at [475, 313] on td "check_circle" at bounding box center [493, 309] width 54 height 27
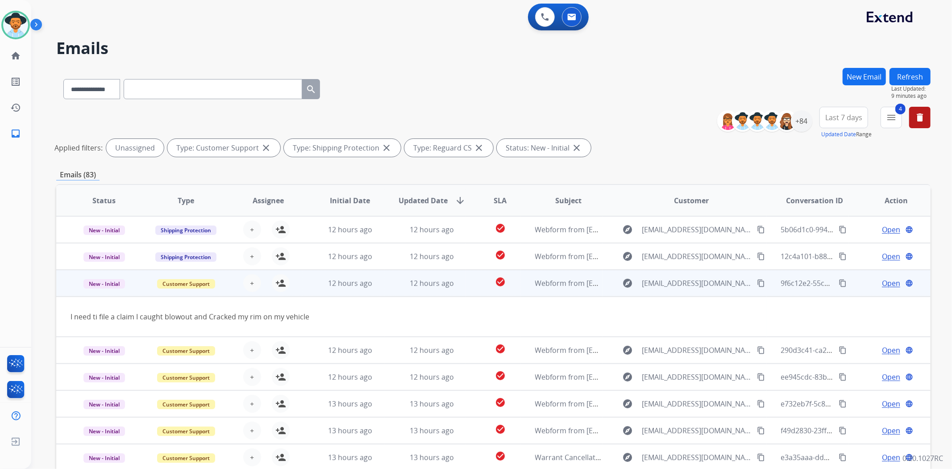
scroll to position [40, 0]
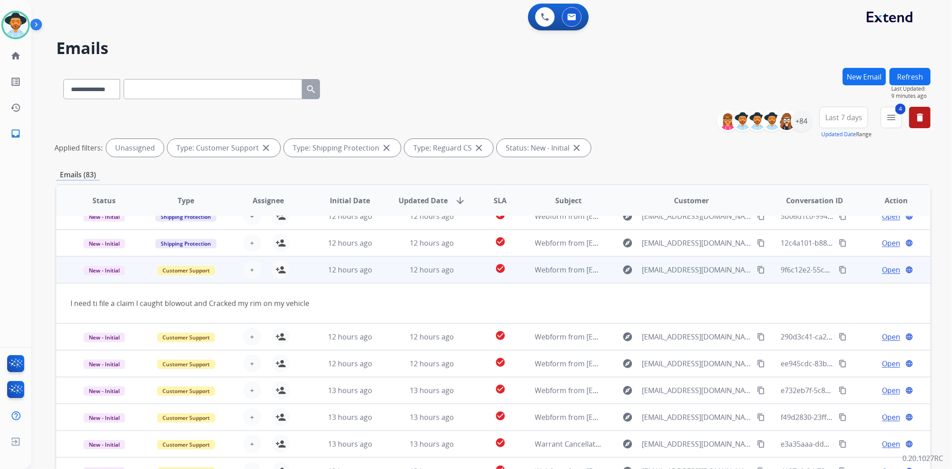
click at [466, 266] on td "check_circle" at bounding box center [493, 269] width 54 height 27
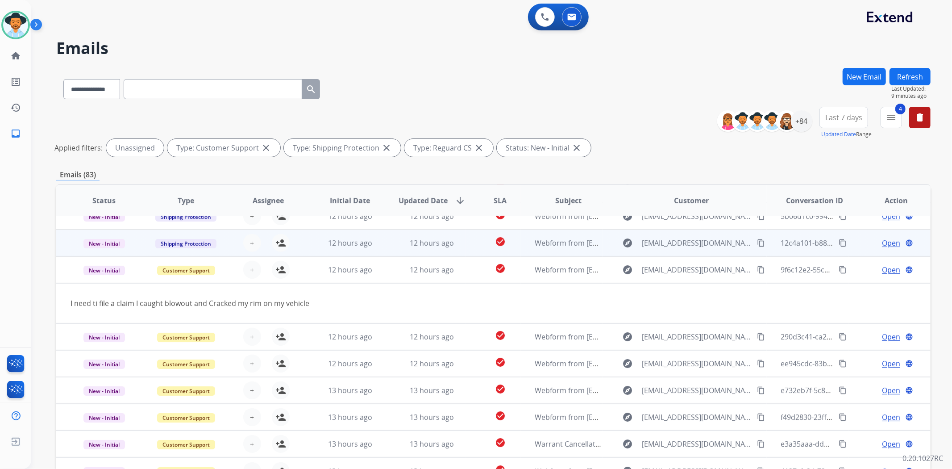
scroll to position [0, 0]
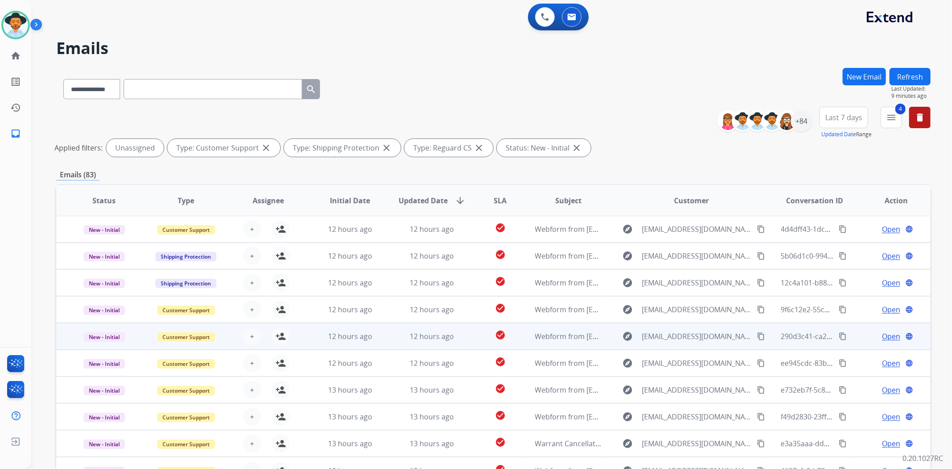
click at [472, 333] on td "check_circle" at bounding box center [493, 336] width 54 height 27
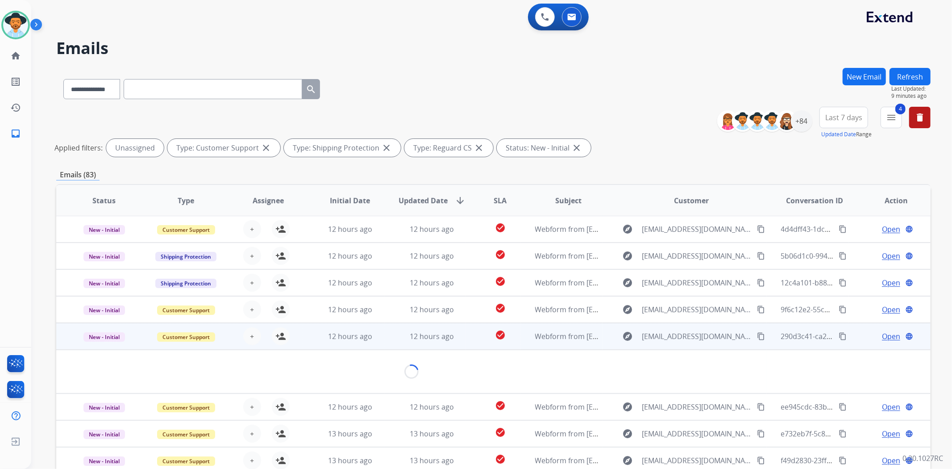
scroll to position [40, 0]
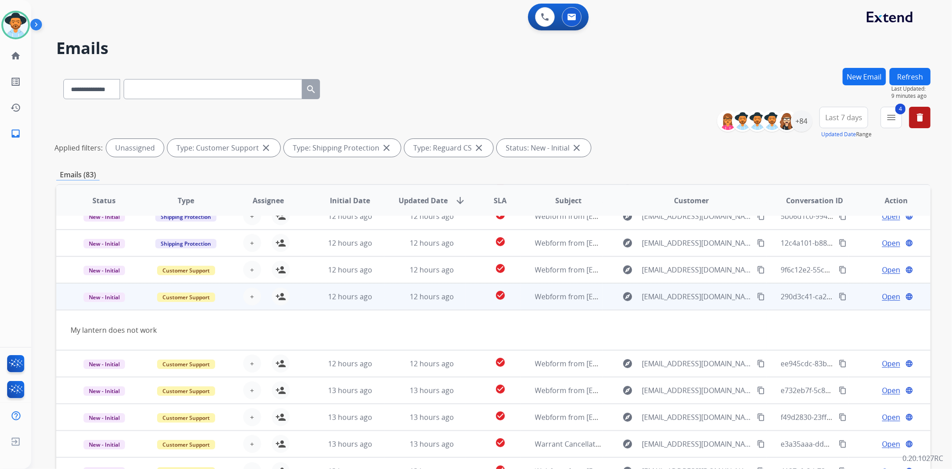
click at [470, 295] on td "check_circle" at bounding box center [493, 296] width 54 height 27
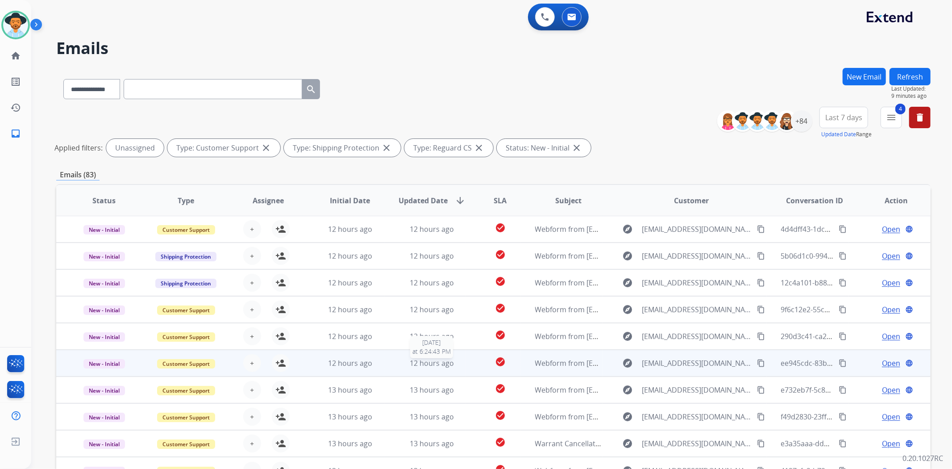
click at [457, 364] on div "12 hours ago" at bounding box center [432, 363] width 67 height 11
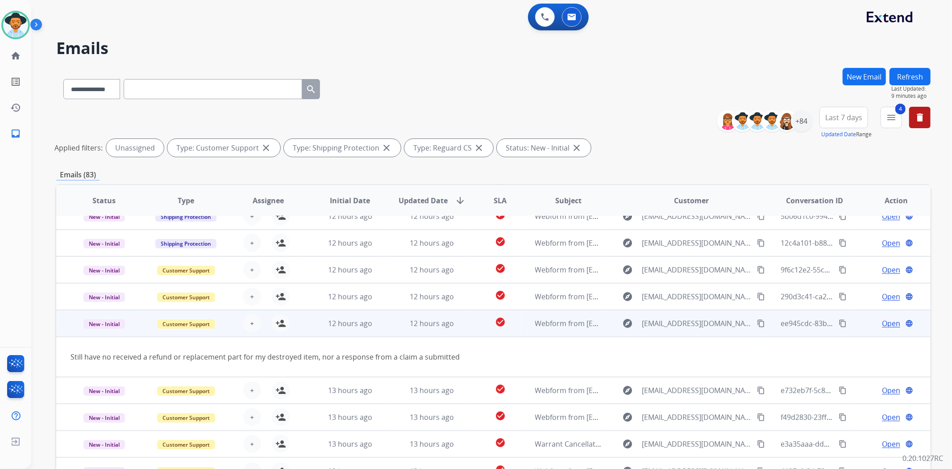
click at [469, 316] on td "check_circle" at bounding box center [493, 323] width 54 height 27
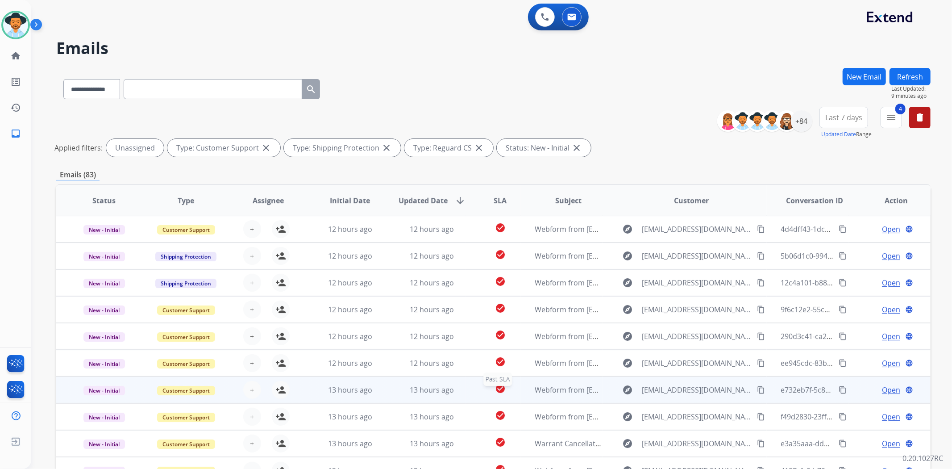
click at [480, 394] on div "check_circle" at bounding box center [500, 389] width 40 height 13
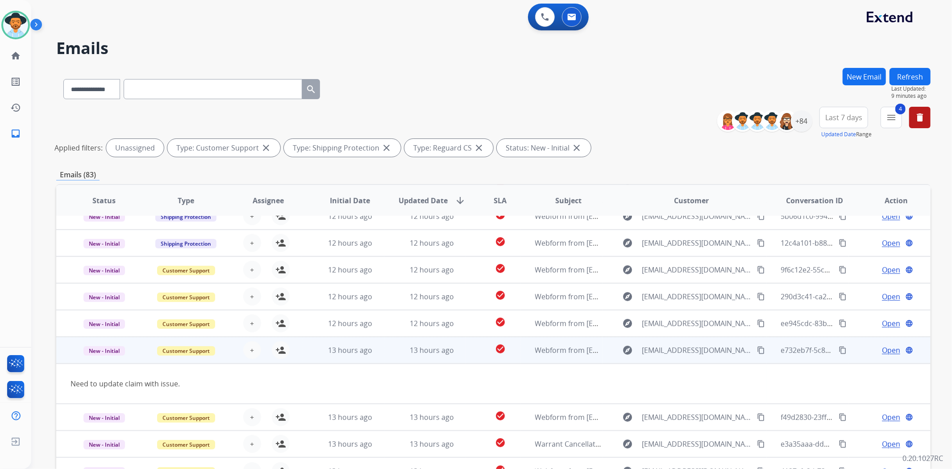
click at [466, 349] on td "check_circle" at bounding box center [493, 350] width 54 height 27
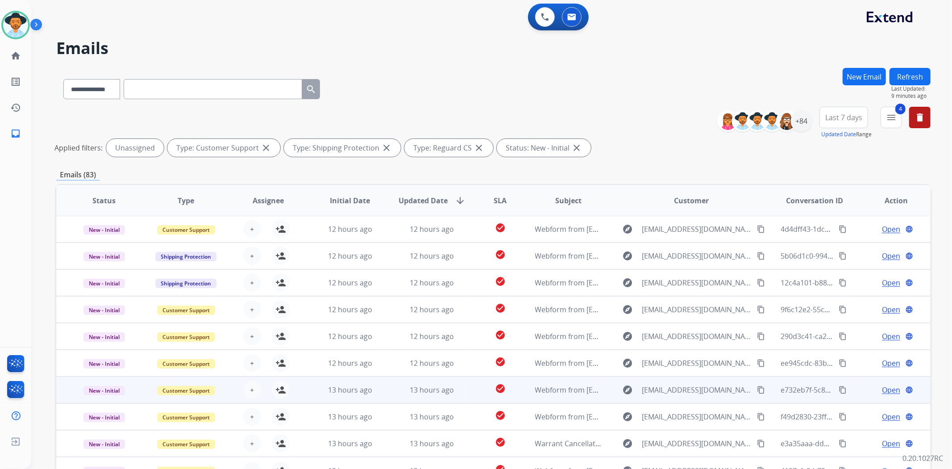
scroll to position [60, 0]
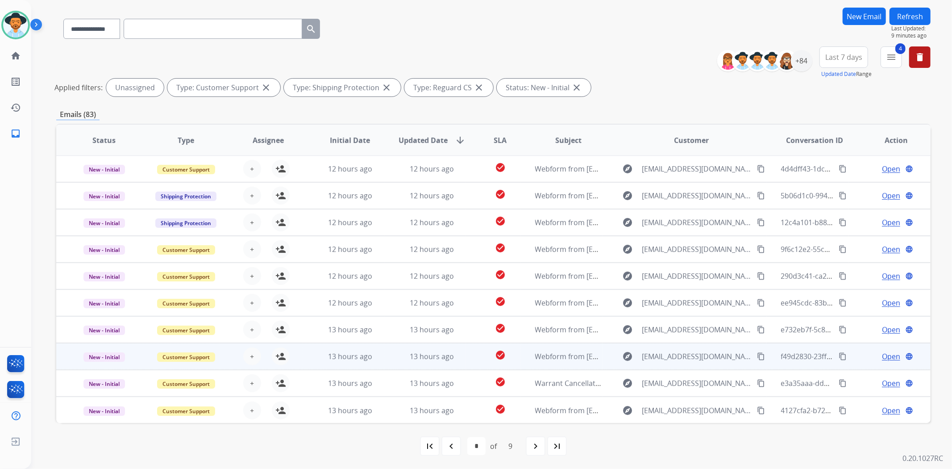
click at [470, 355] on td "check_circle" at bounding box center [493, 356] width 54 height 27
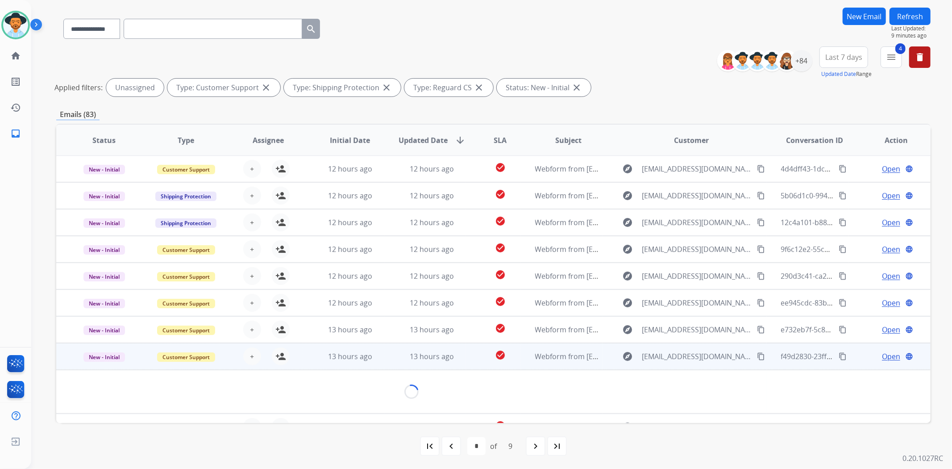
scroll to position [40, 0]
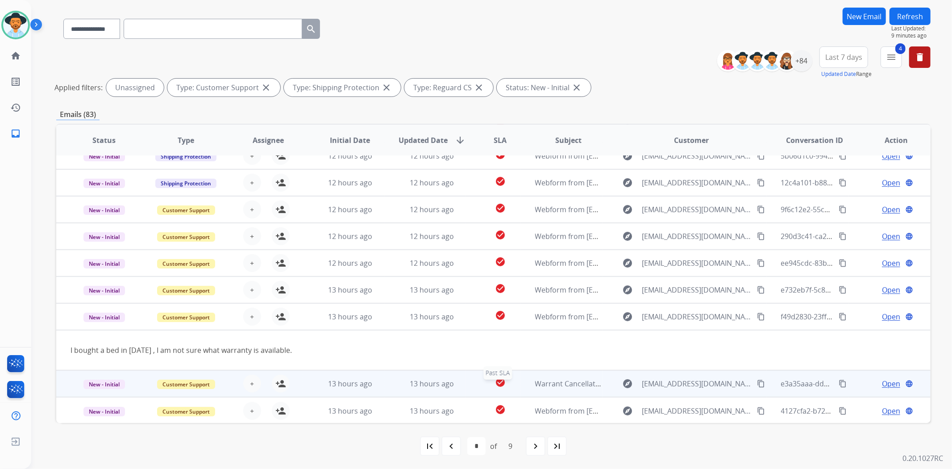
click at [480, 388] on div "check_circle" at bounding box center [500, 383] width 40 height 13
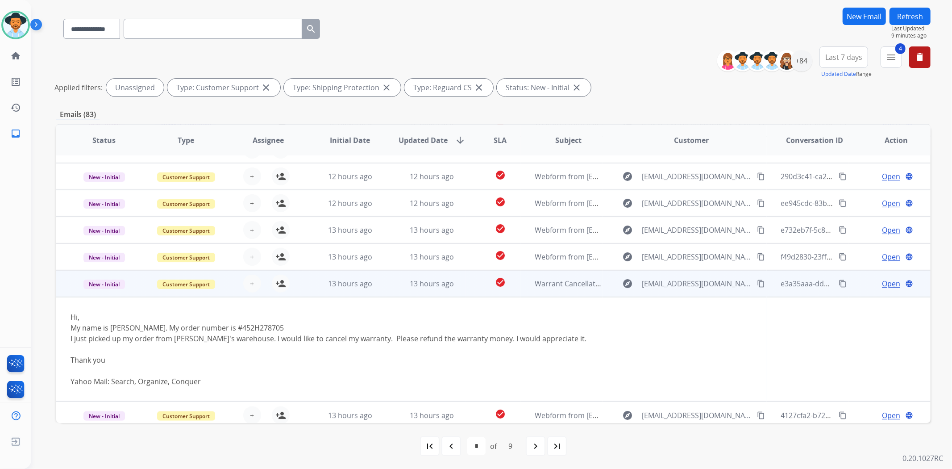
scroll to position [104, 0]
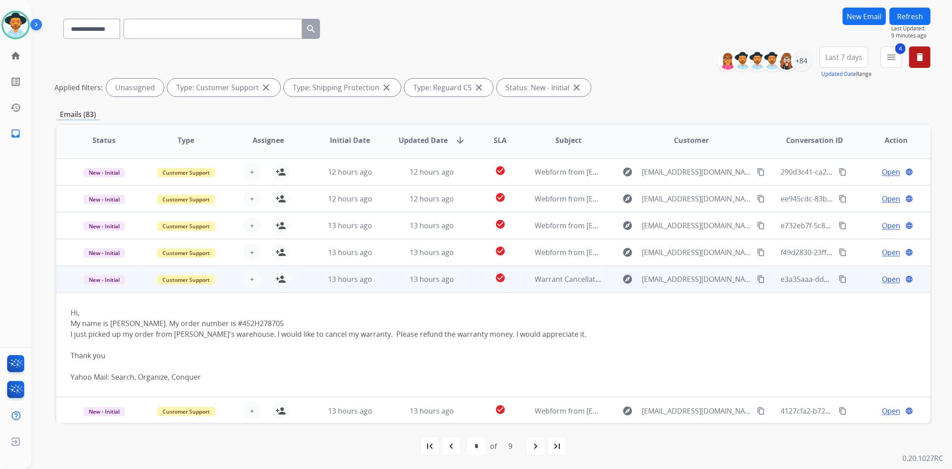
click at [466, 289] on td "check_circle" at bounding box center [493, 279] width 54 height 27
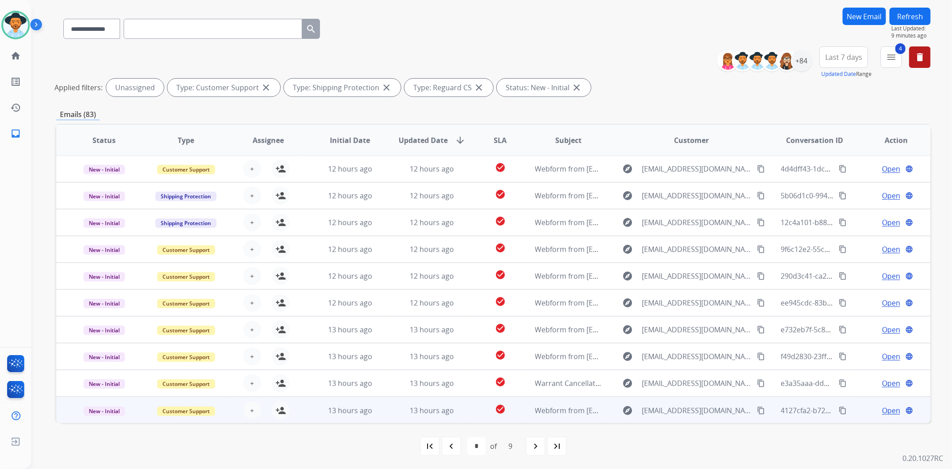
click at [466, 409] on td "check_circle" at bounding box center [493, 409] width 54 height 27
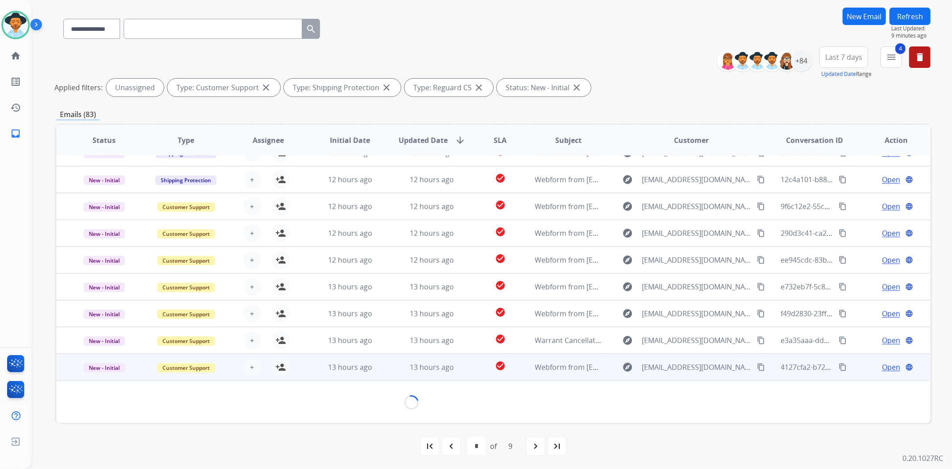
scroll to position [50, 0]
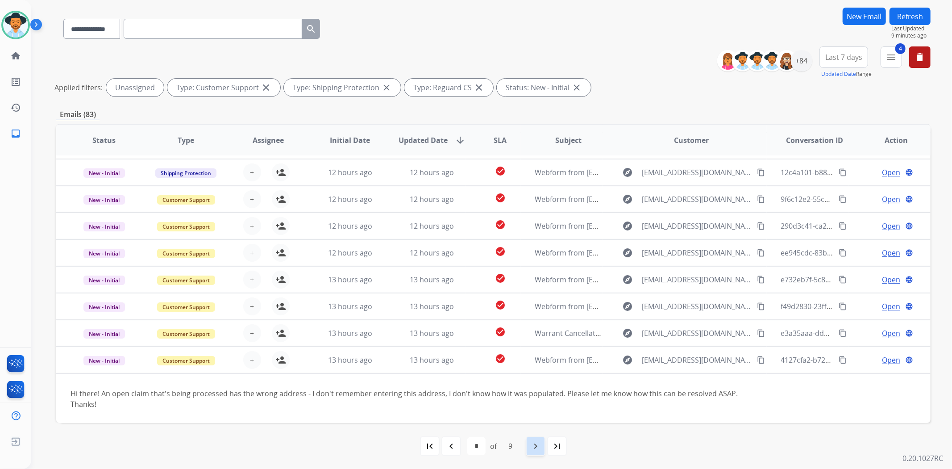
click at [537, 445] on mat-icon "navigate_next" at bounding box center [535, 446] width 11 height 11
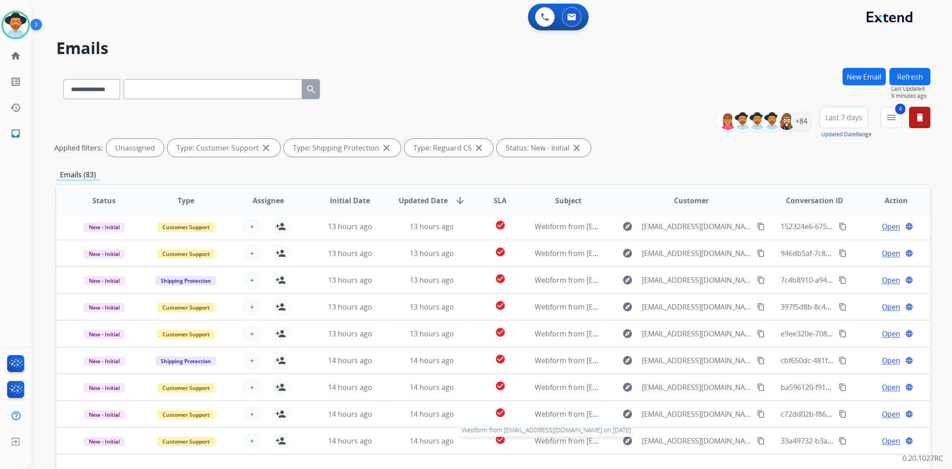
scroll to position [29, 0]
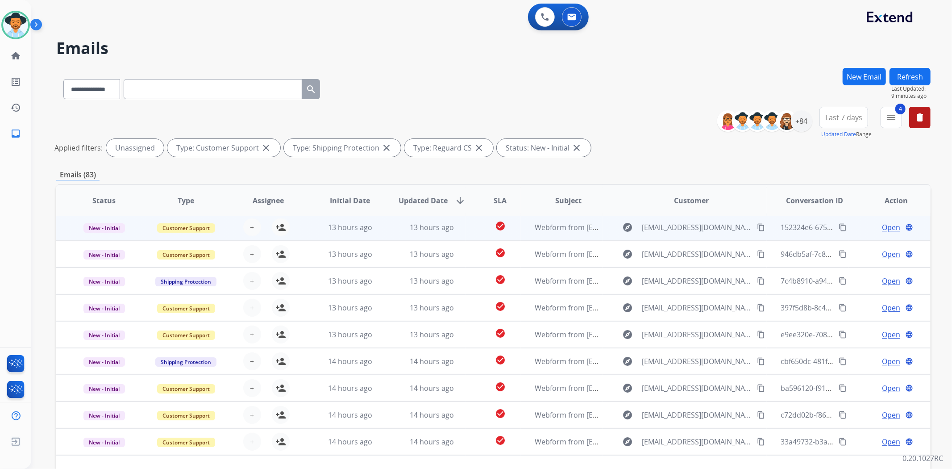
click at [469, 228] on td "check_circle" at bounding box center [493, 227] width 54 height 27
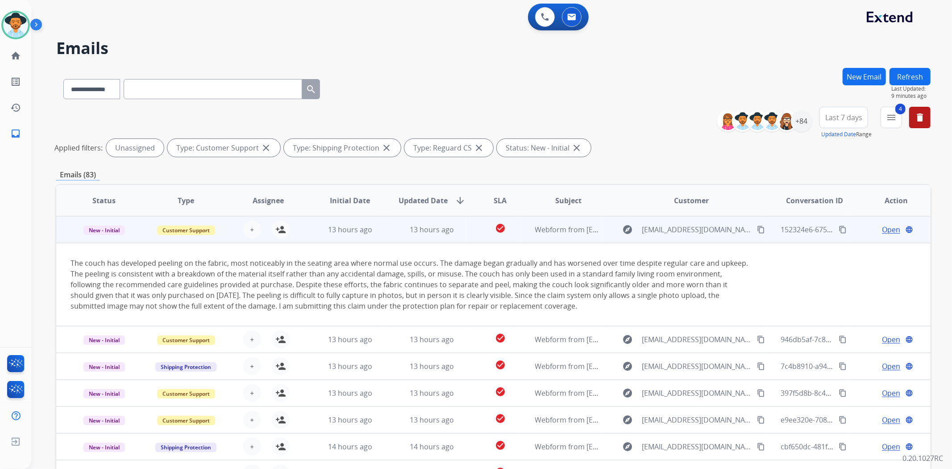
click at [469, 228] on td "check_circle" at bounding box center [493, 229] width 54 height 27
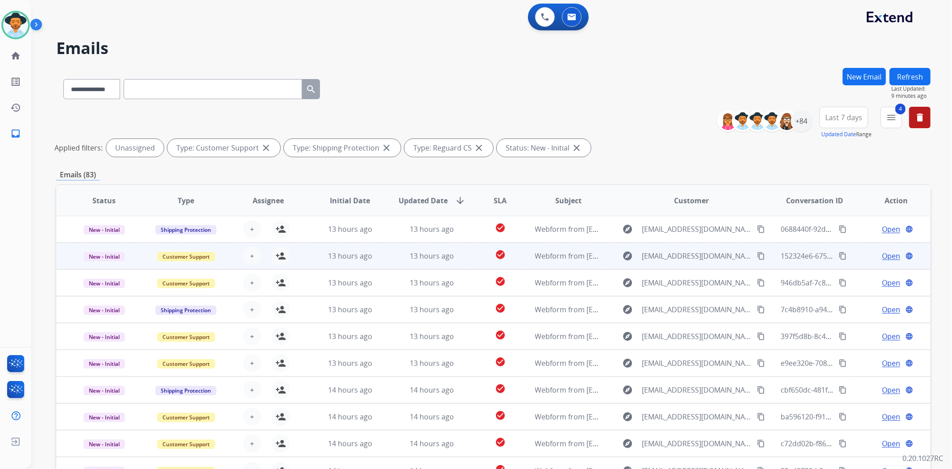
click at [472, 260] on td "check_circle" at bounding box center [493, 255] width 54 height 27
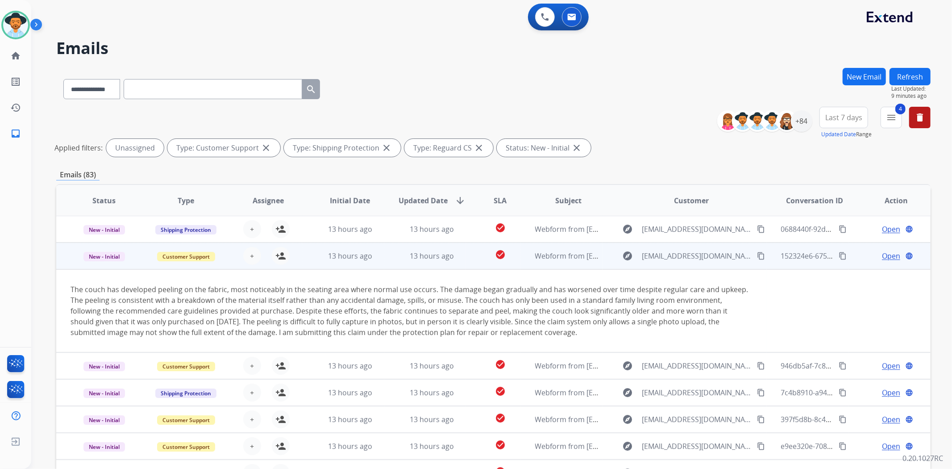
scroll to position [27, 0]
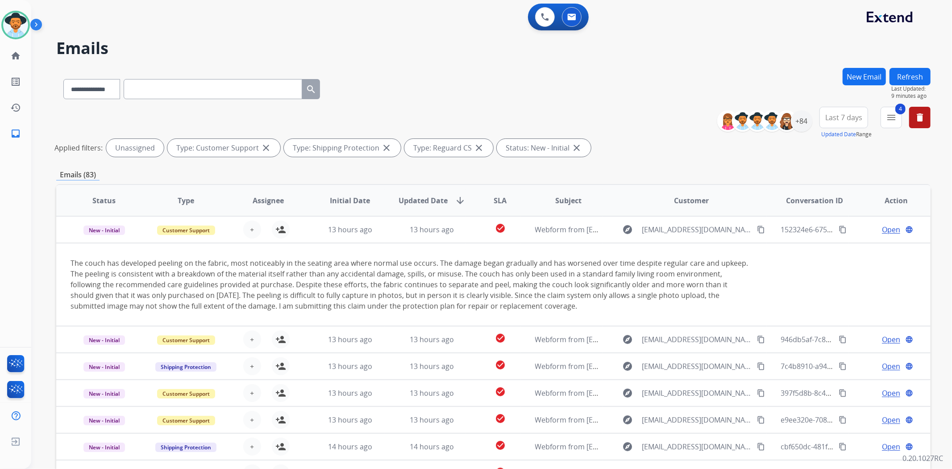
click at [468, 213] on th "SLA" at bounding box center [493, 200] width 54 height 31
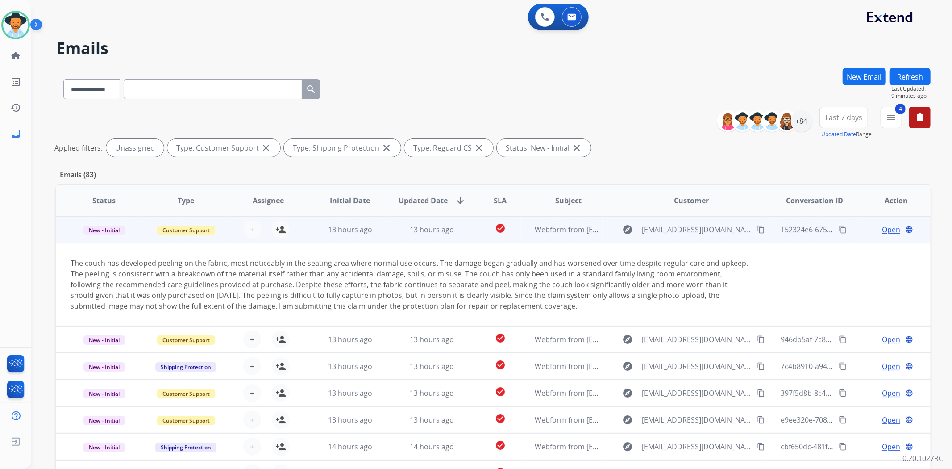
click at [468, 227] on td "check_circle" at bounding box center [493, 229] width 54 height 27
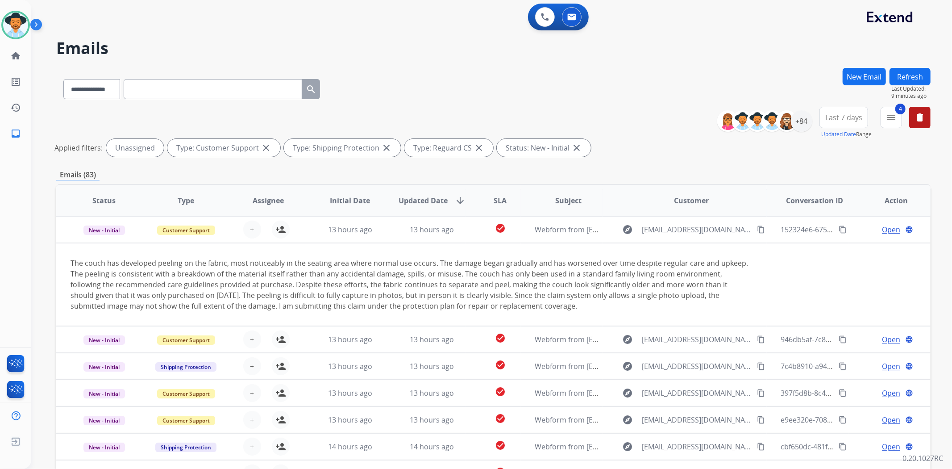
scroll to position [0, 0]
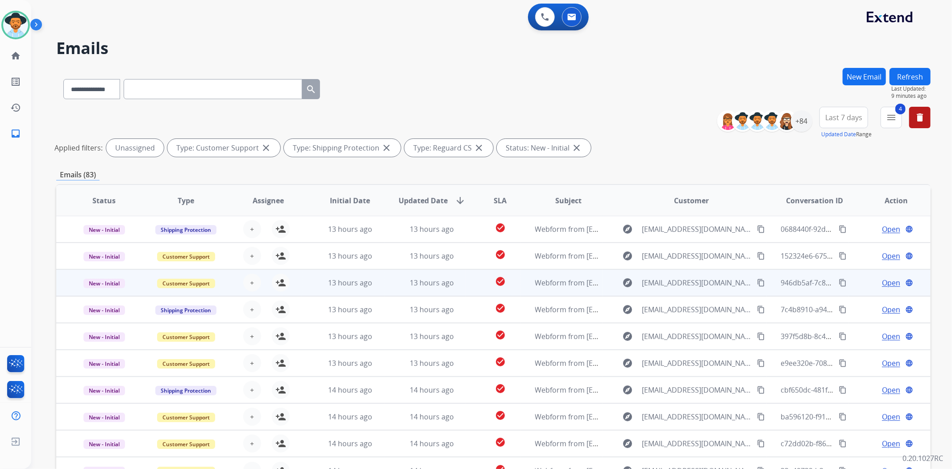
click at [467, 281] on td "check_circle" at bounding box center [493, 282] width 54 height 27
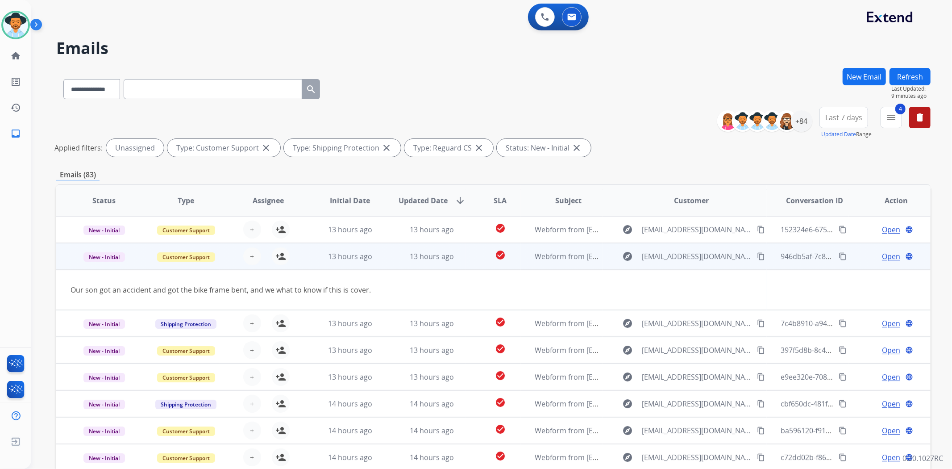
scroll to position [40, 0]
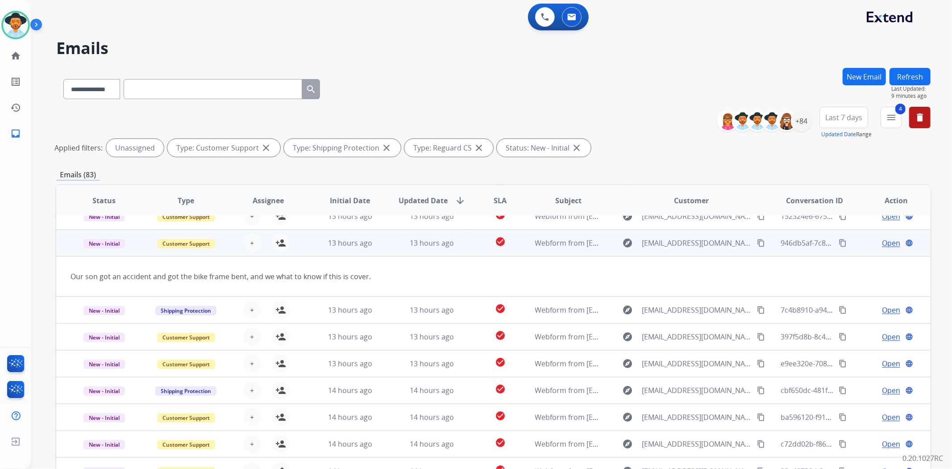
click at [466, 242] on td "check_circle" at bounding box center [493, 242] width 54 height 27
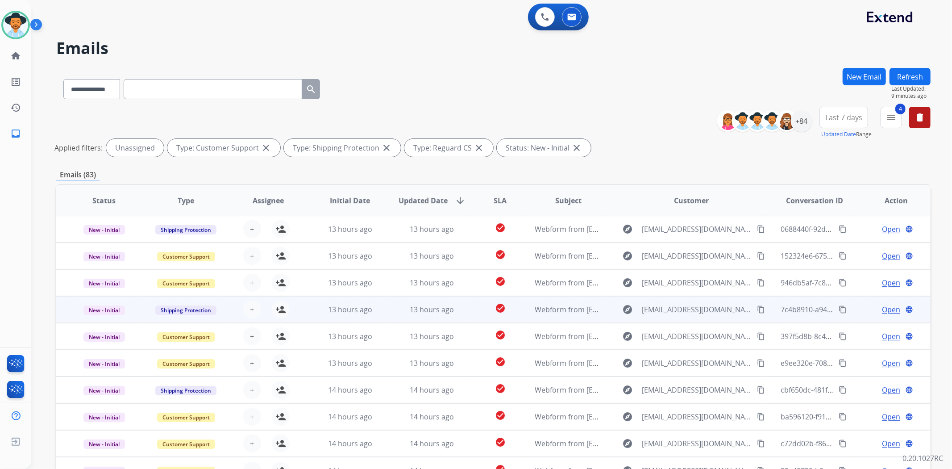
click at [466, 308] on td "check_circle" at bounding box center [493, 309] width 54 height 27
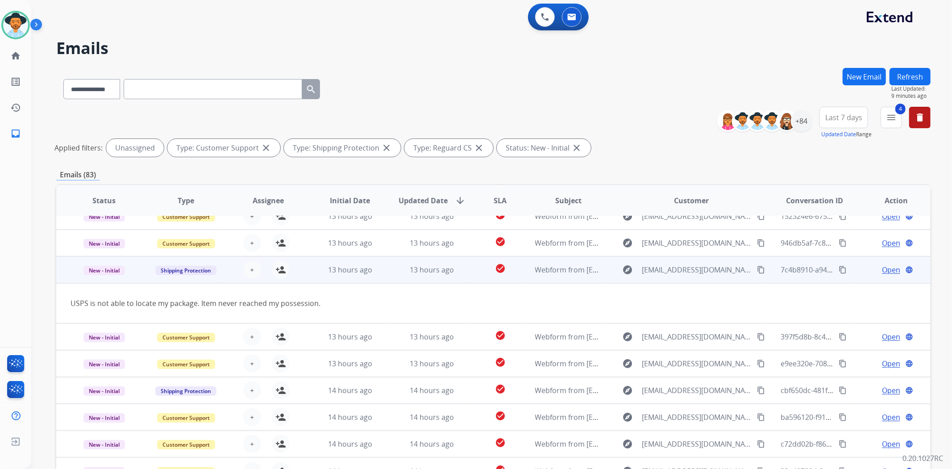
click at [471, 269] on td "check_circle" at bounding box center [493, 269] width 54 height 27
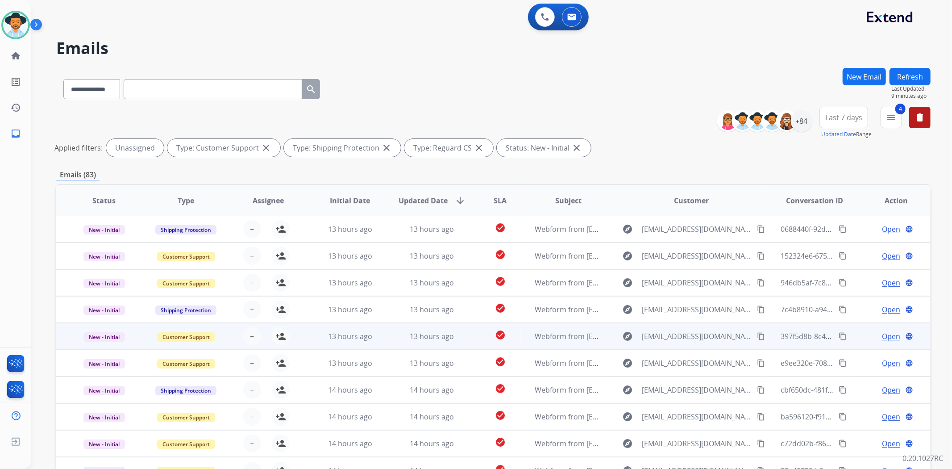
click at [474, 337] on td "check_circle" at bounding box center [493, 336] width 54 height 27
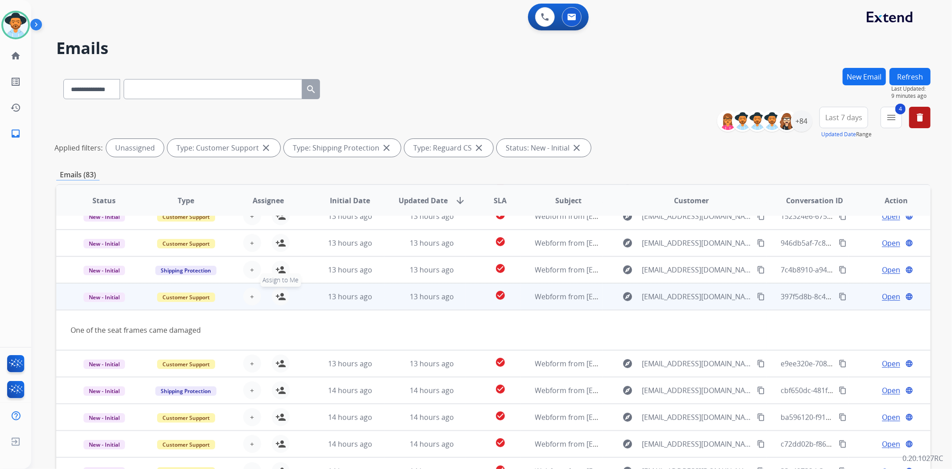
click at [285, 299] on button "person_add Assign to Me" at bounding box center [281, 296] width 18 height 18
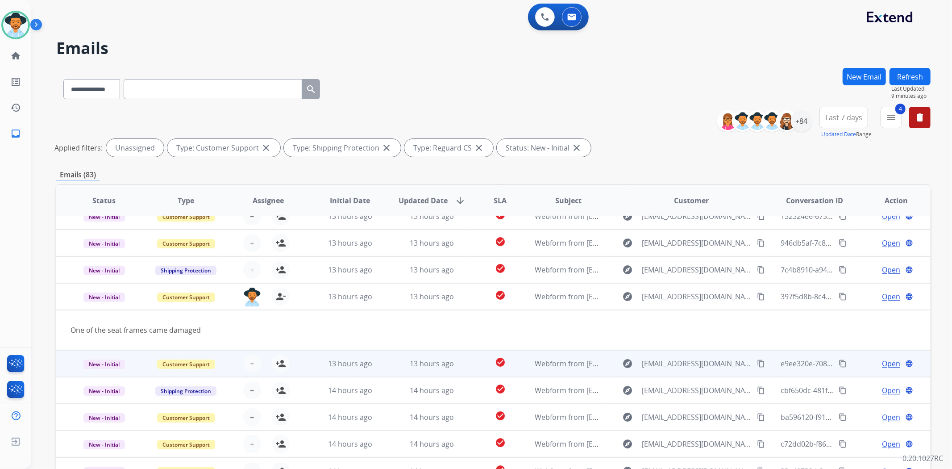
click at [472, 364] on td "check_circle" at bounding box center [493, 363] width 54 height 27
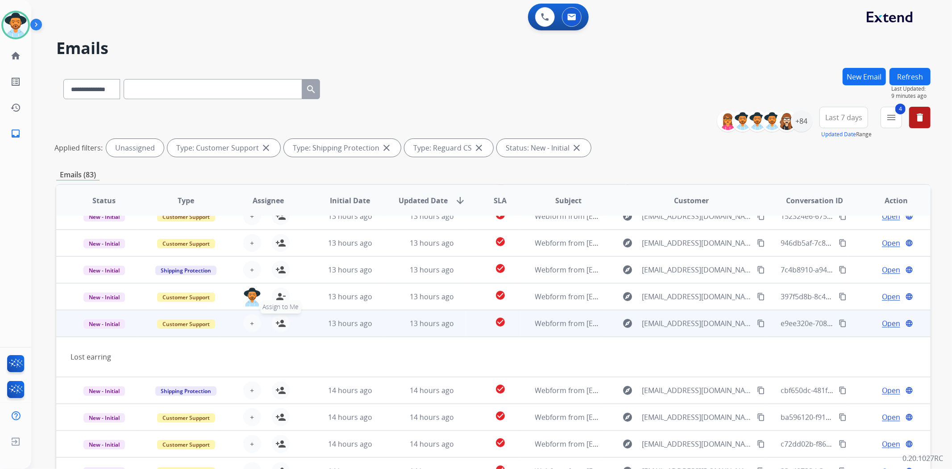
click at [275, 322] on mat-icon "person_add" at bounding box center [280, 323] width 11 height 11
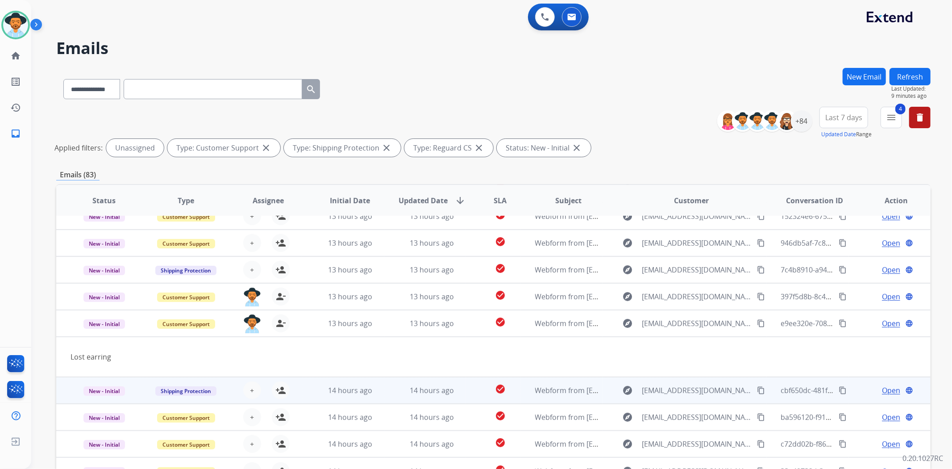
click at [466, 386] on td "check_circle" at bounding box center [493, 390] width 54 height 27
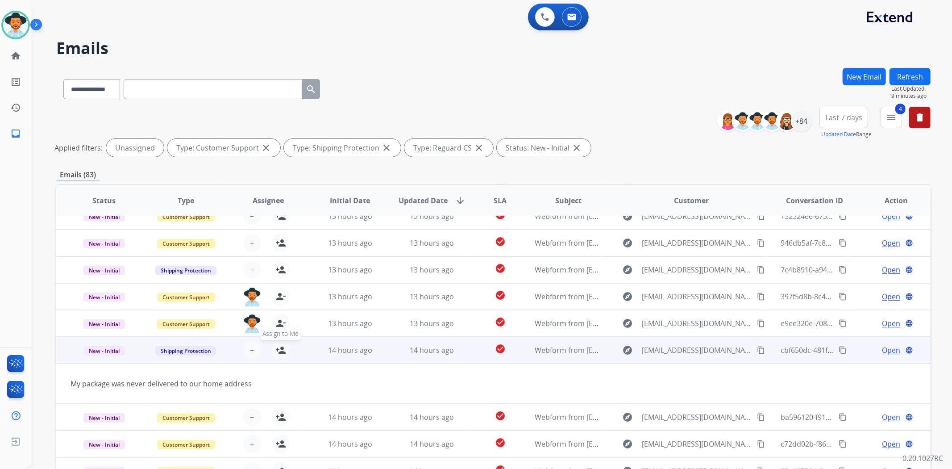
click at [279, 345] on mat-icon "person_add" at bounding box center [280, 350] width 11 height 11
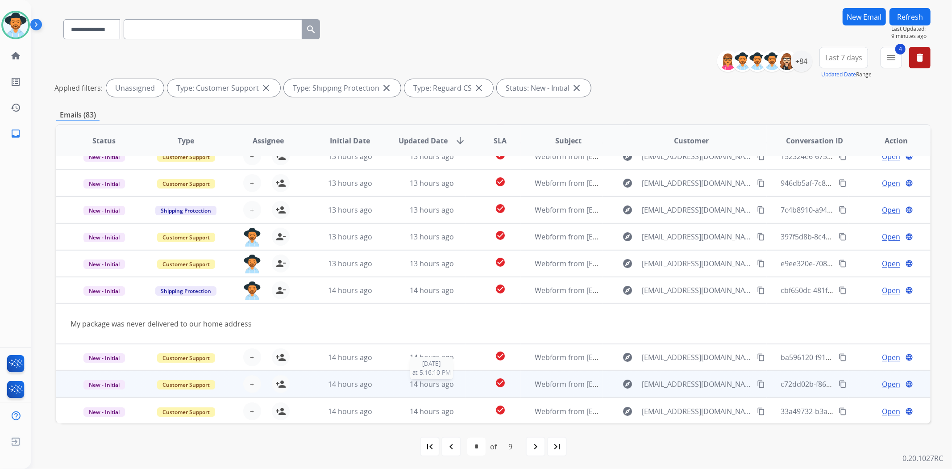
scroll to position [60, 0]
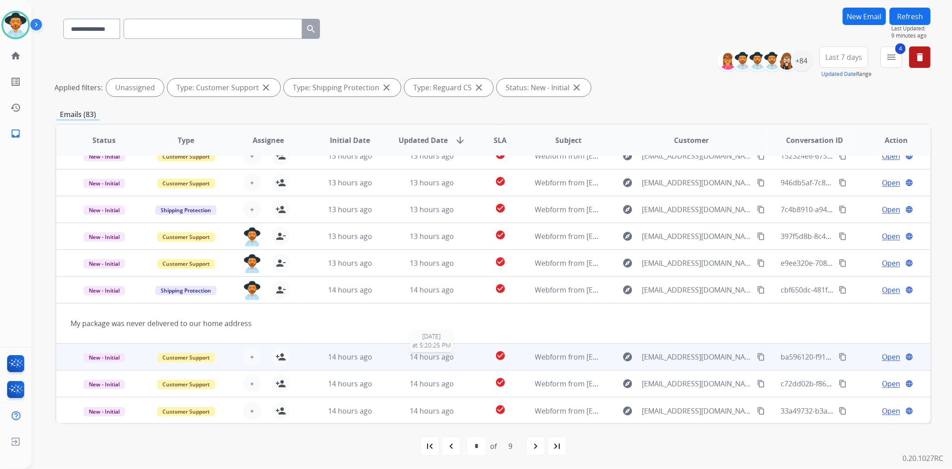
click at [457, 359] on div "14 hours ago" at bounding box center [432, 356] width 67 height 11
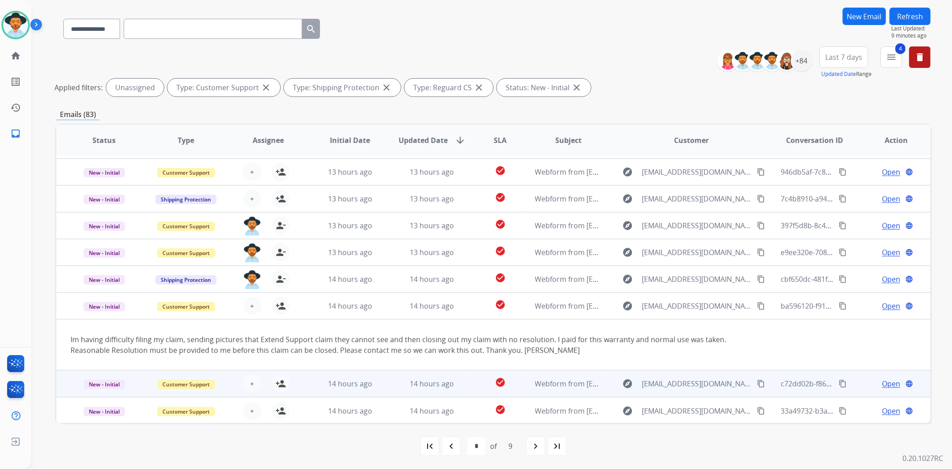
click at [466, 388] on td "check_circle" at bounding box center [493, 383] width 54 height 27
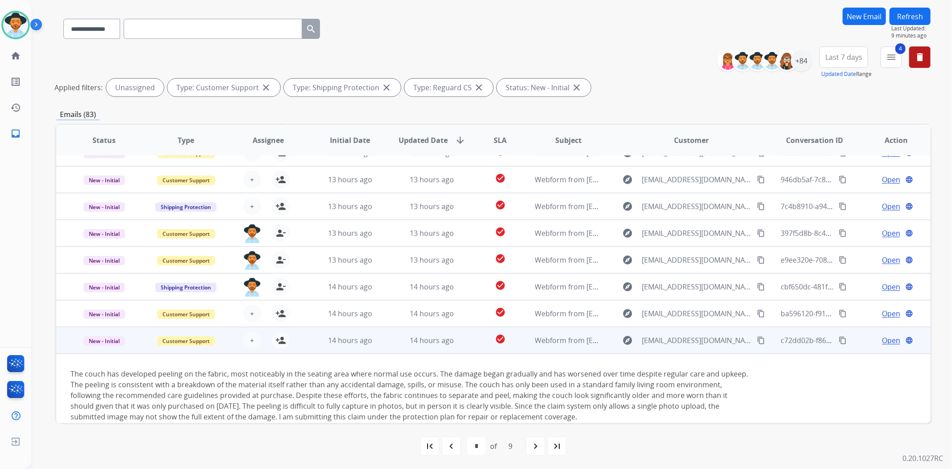
scroll to position [83, 0]
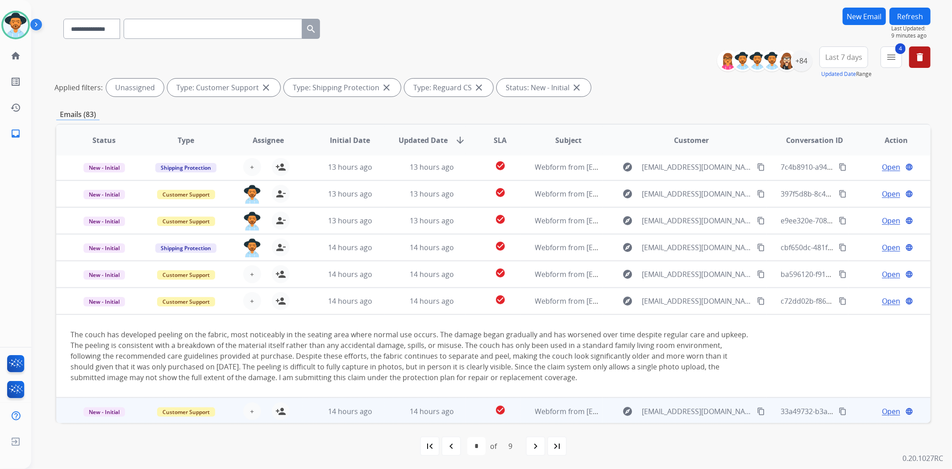
click at [466, 407] on td "check_circle" at bounding box center [493, 410] width 54 height 27
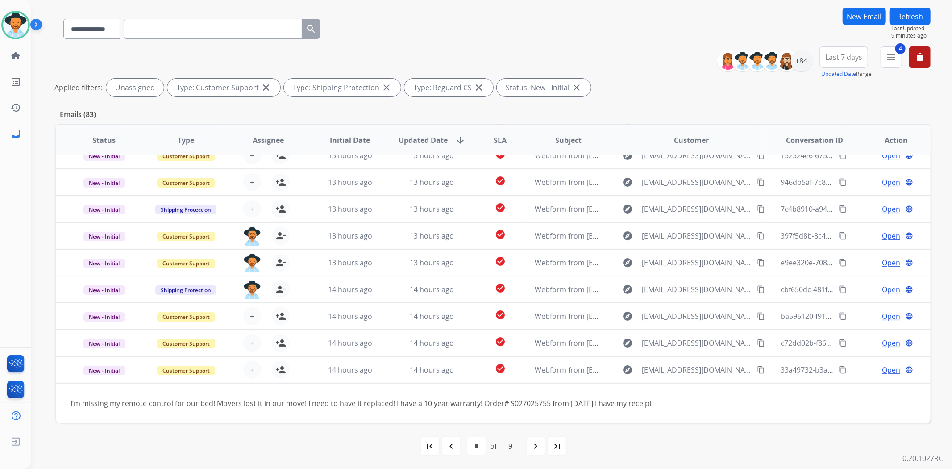
scroll to position [40, 0]
click at [532, 451] on div "navigate_next" at bounding box center [536, 446] width 20 height 20
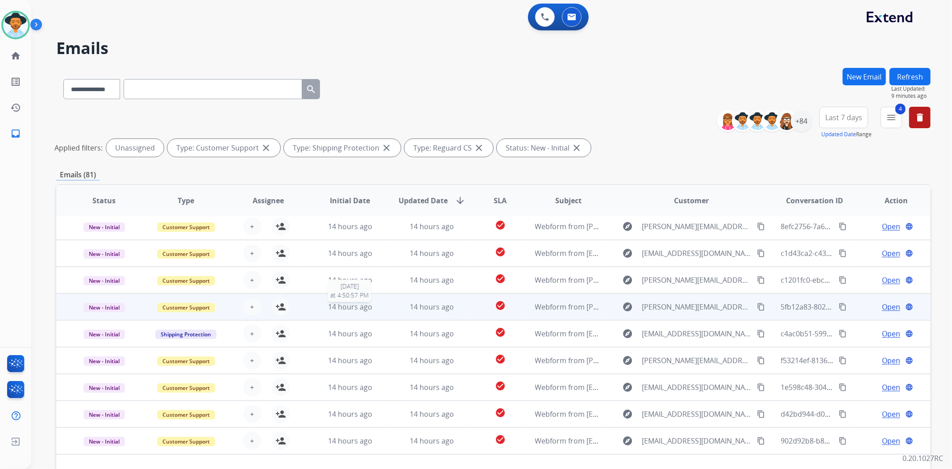
scroll to position [29, 0]
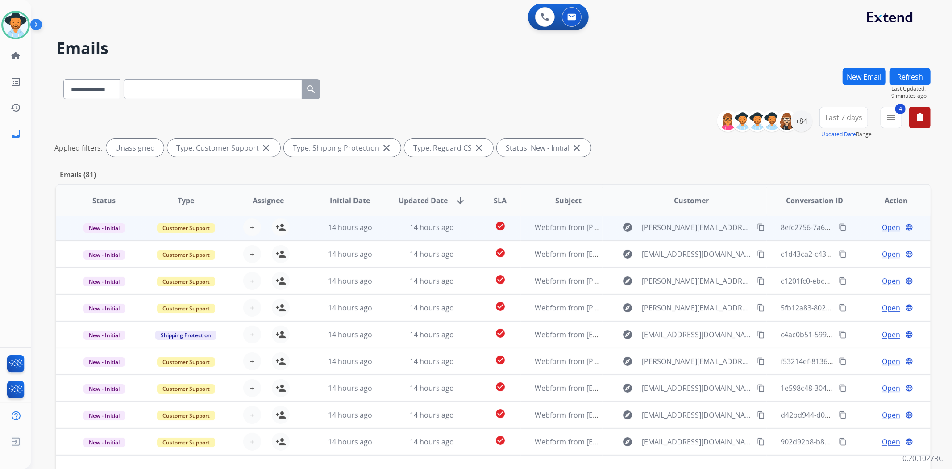
click at [475, 226] on td "check_circle" at bounding box center [493, 227] width 54 height 27
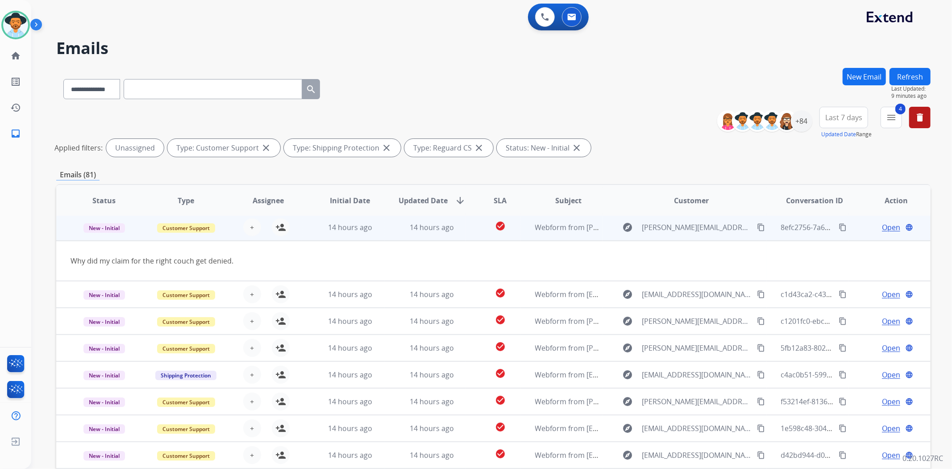
scroll to position [27, 0]
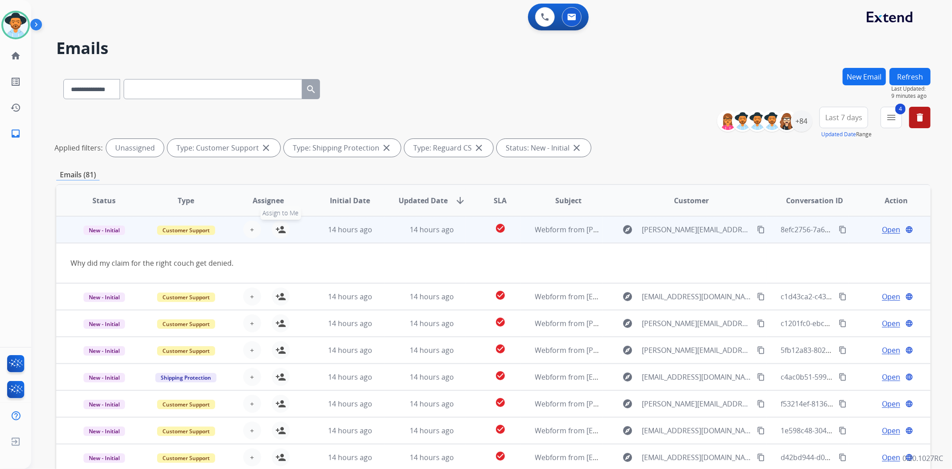
click at [280, 228] on mat-icon "person_add" at bounding box center [280, 229] width 11 height 11
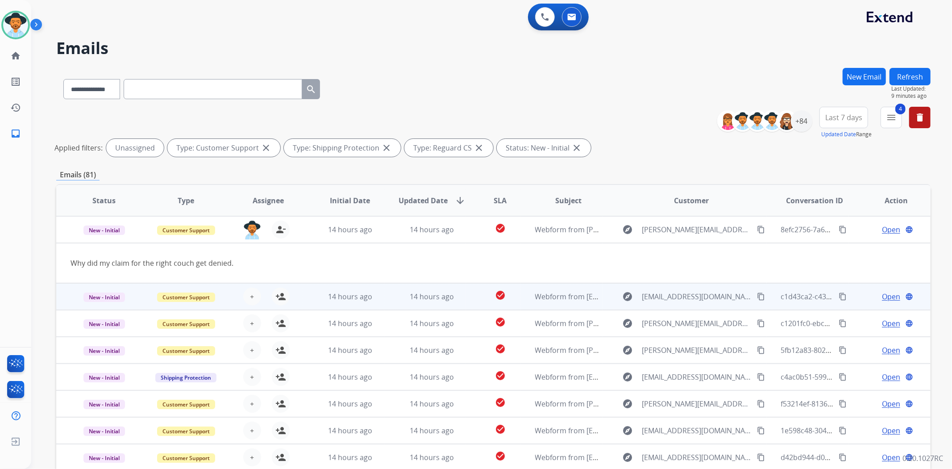
click at [466, 290] on td "check_circle" at bounding box center [493, 296] width 54 height 27
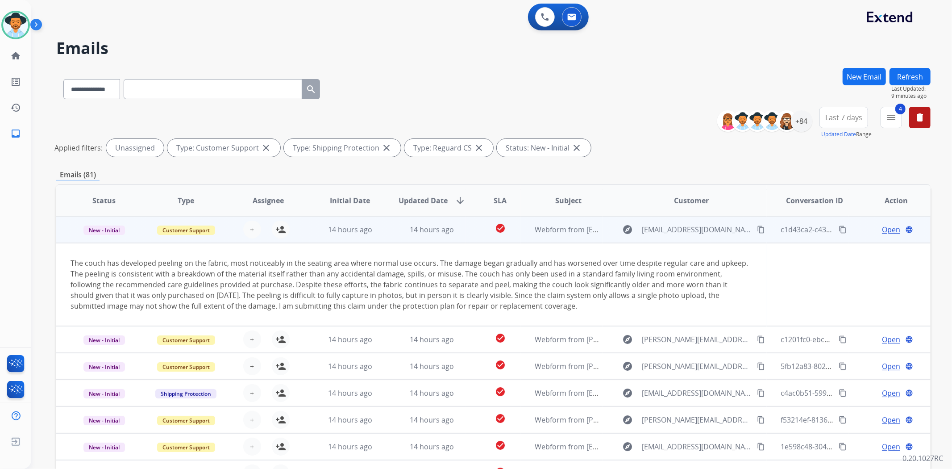
click at [467, 226] on td "check_circle" at bounding box center [493, 229] width 54 height 27
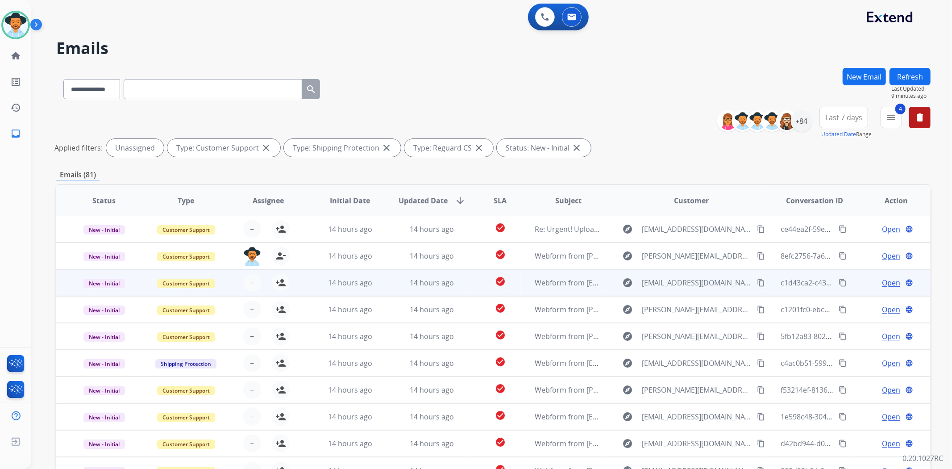
click at [469, 285] on td "check_circle" at bounding box center [493, 282] width 54 height 27
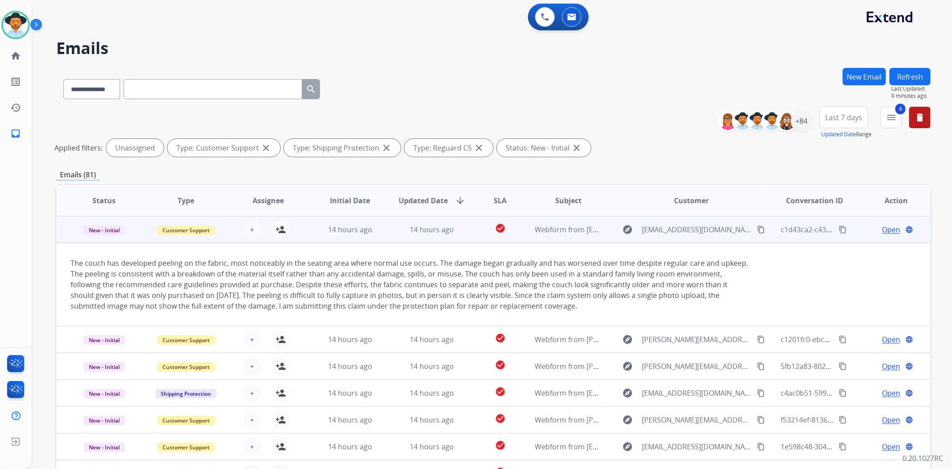
click at [466, 230] on td "check_circle" at bounding box center [493, 229] width 54 height 27
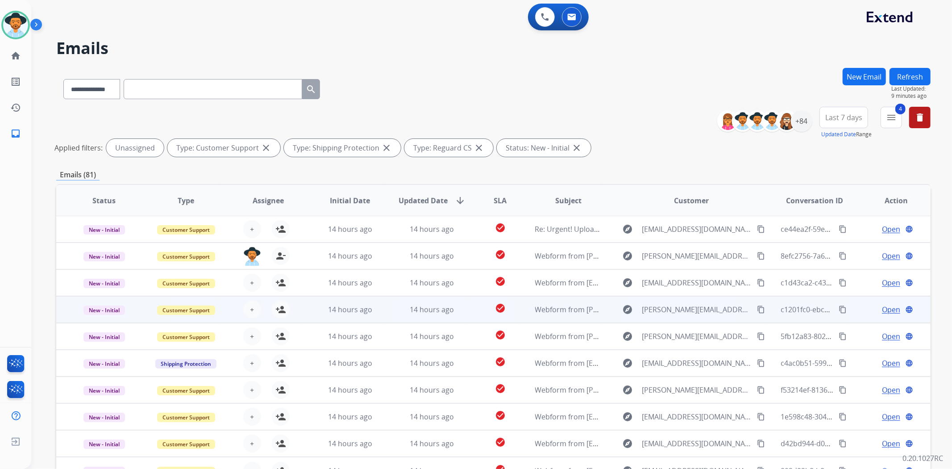
click at [470, 309] on td "check_circle" at bounding box center [493, 309] width 54 height 27
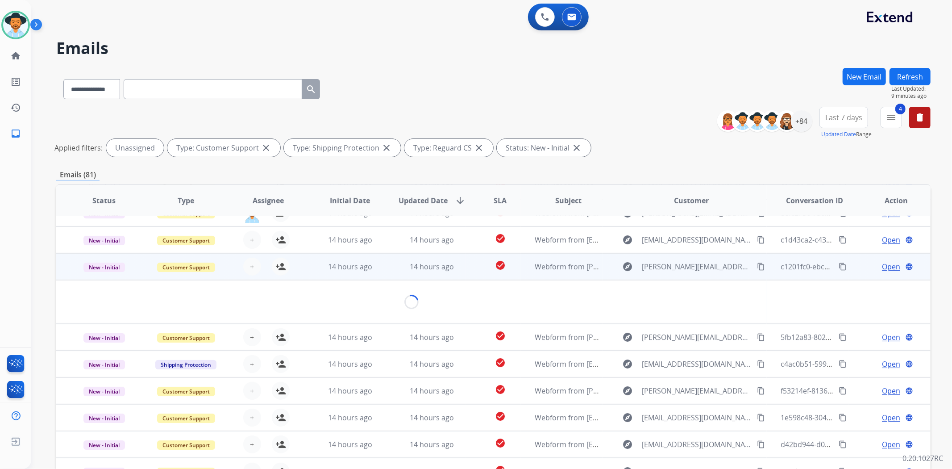
scroll to position [40, 0]
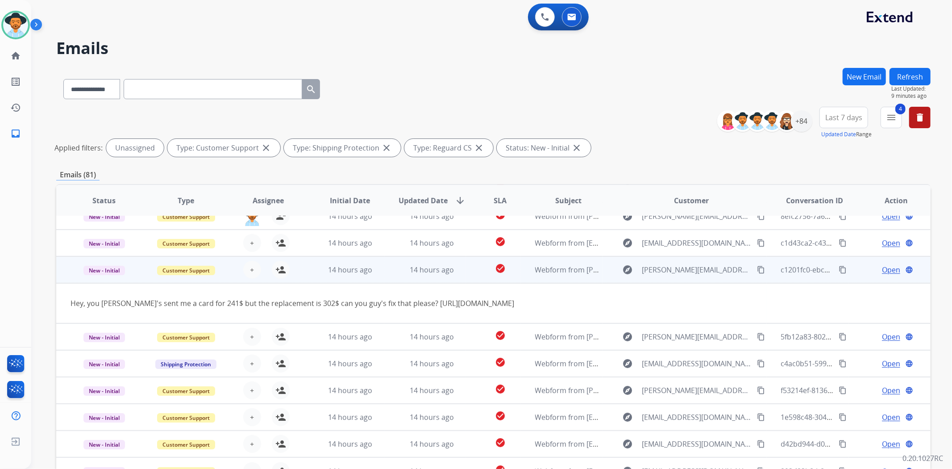
click at [469, 261] on td "check_circle" at bounding box center [493, 269] width 54 height 27
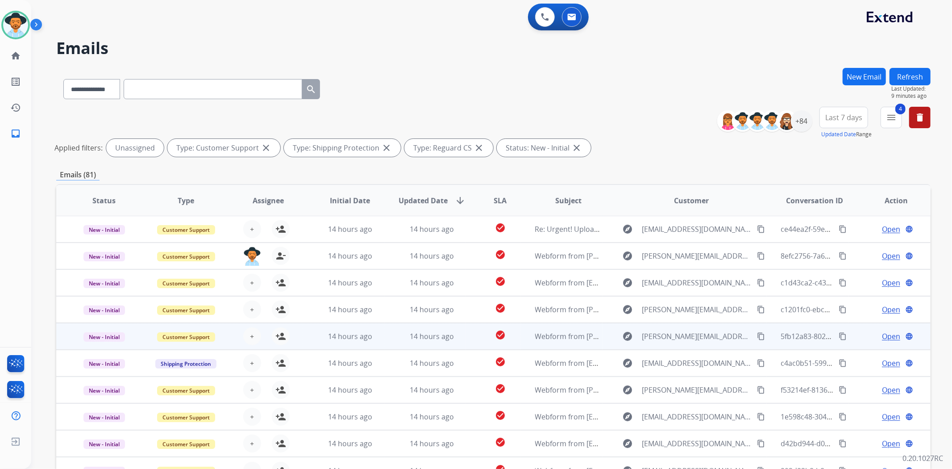
click at [471, 336] on td "check_circle" at bounding box center [493, 336] width 54 height 27
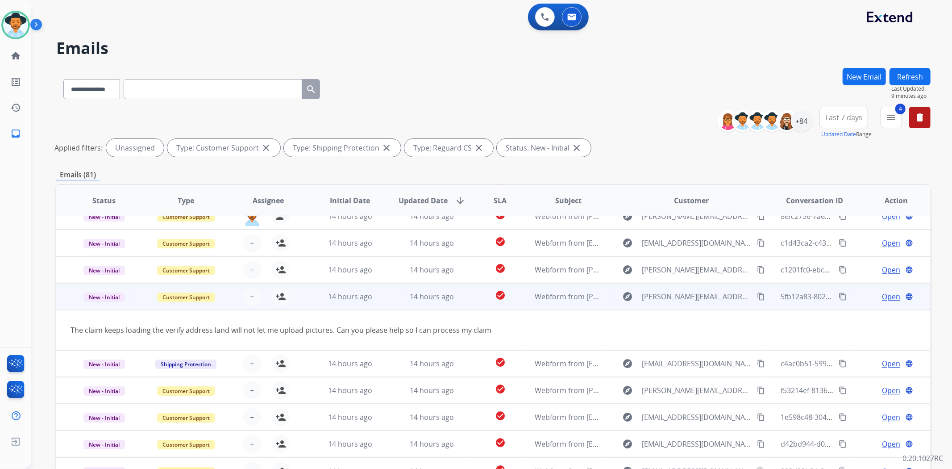
click at [475, 302] on td "check_circle" at bounding box center [493, 296] width 54 height 27
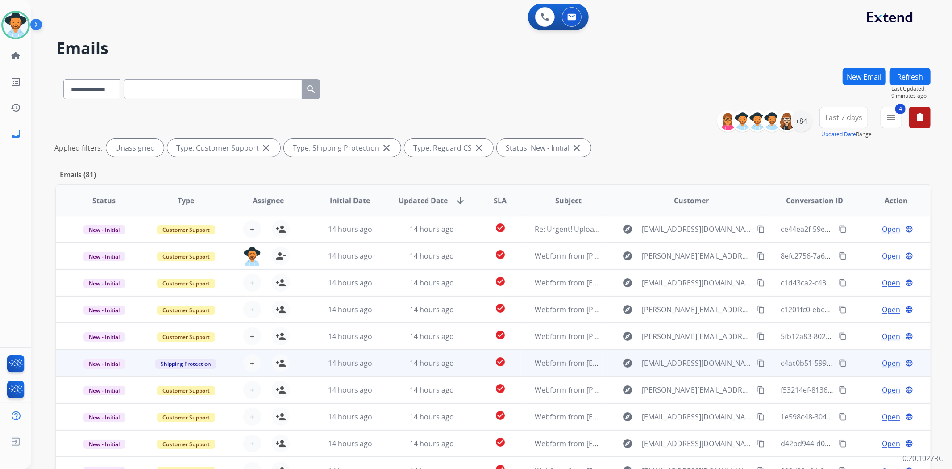
click at [474, 359] on td "check_circle" at bounding box center [493, 362] width 54 height 27
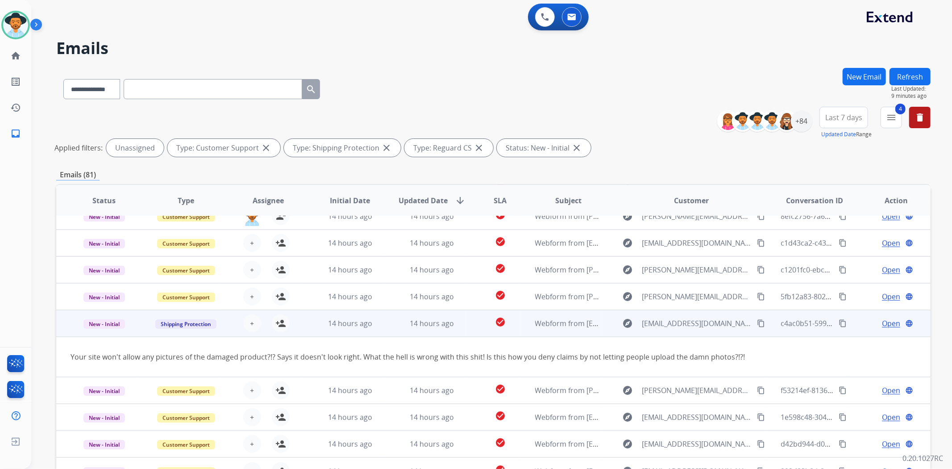
click at [469, 319] on td "check_circle" at bounding box center [493, 323] width 54 height 27
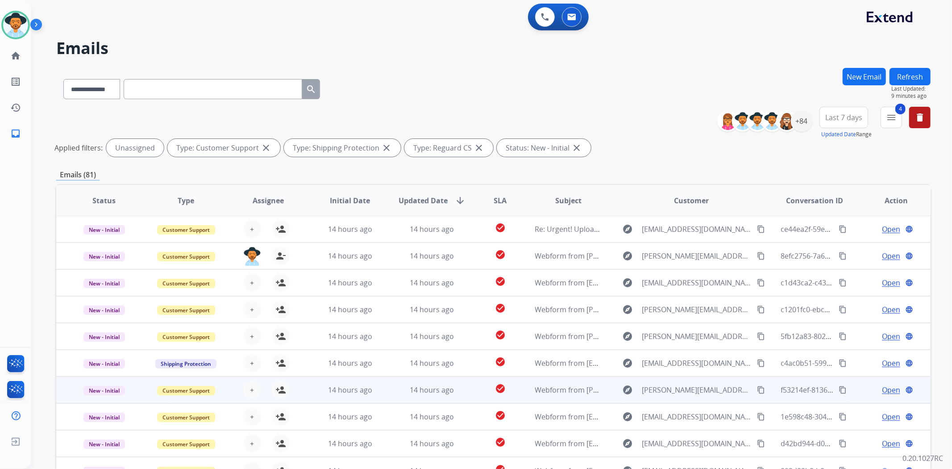
click at [474, 394] on td "check_circle" at bounding box center [493, 389] width 54 height 27
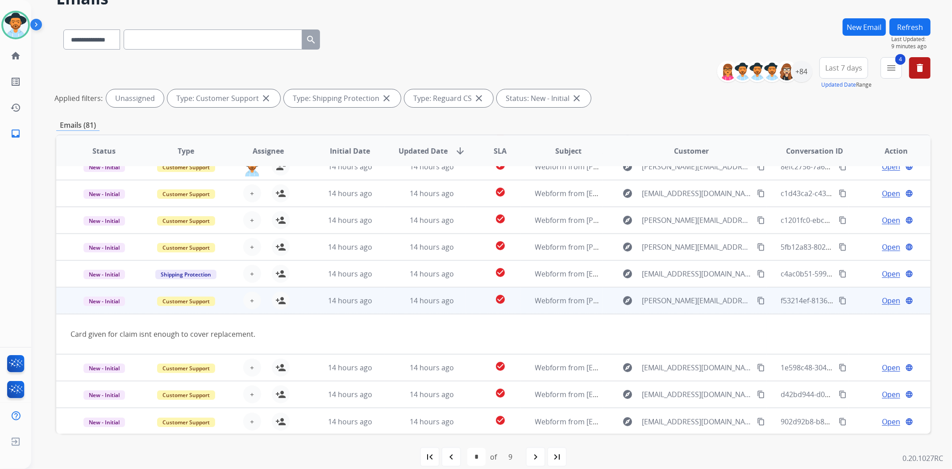
scroll to position [60, 0]
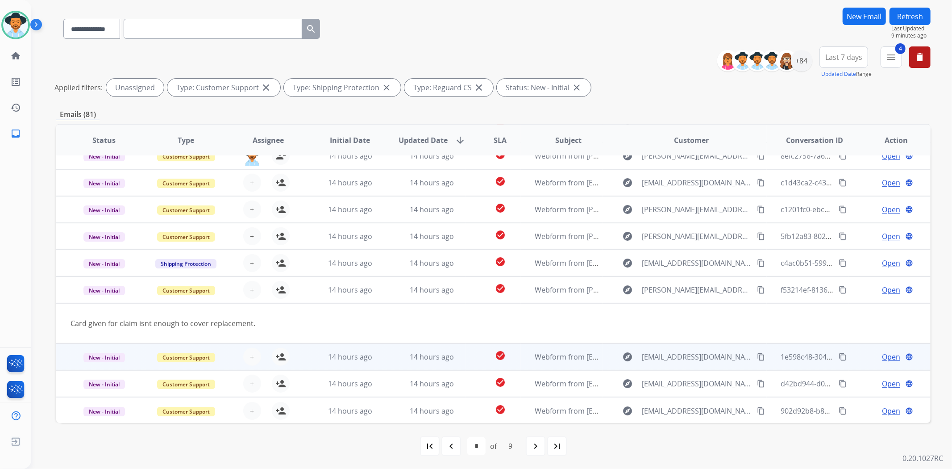
click at [474, 355] on td "check_circle" at bounding box center [493, 356] width 54 height 27
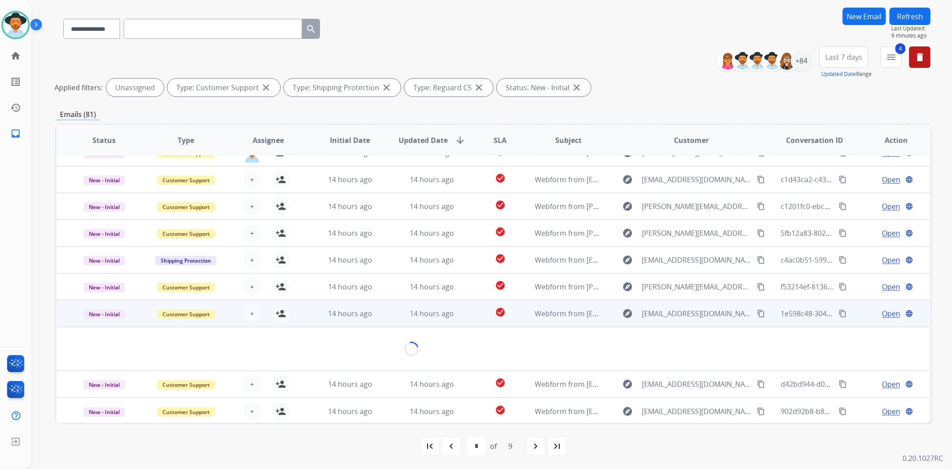
scroll to position [40, 0]
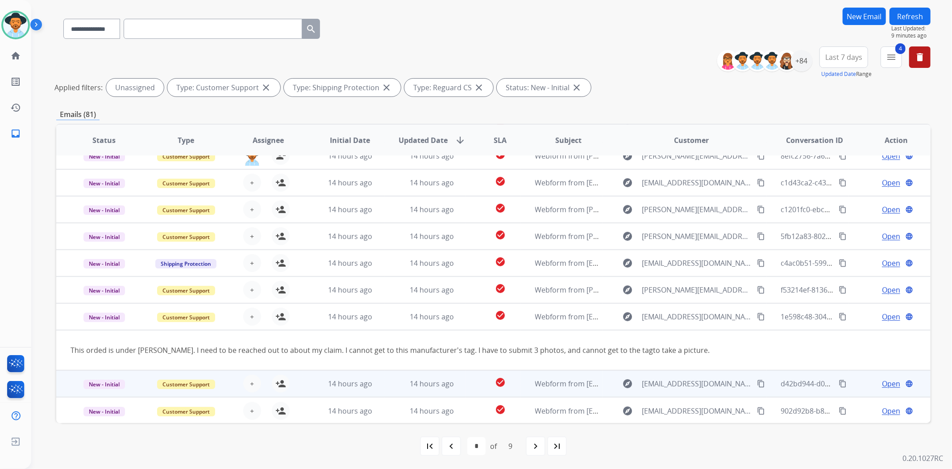
click at [469, 389] on td "check_circle" at bounding box center [493, 383] width 54 height 27
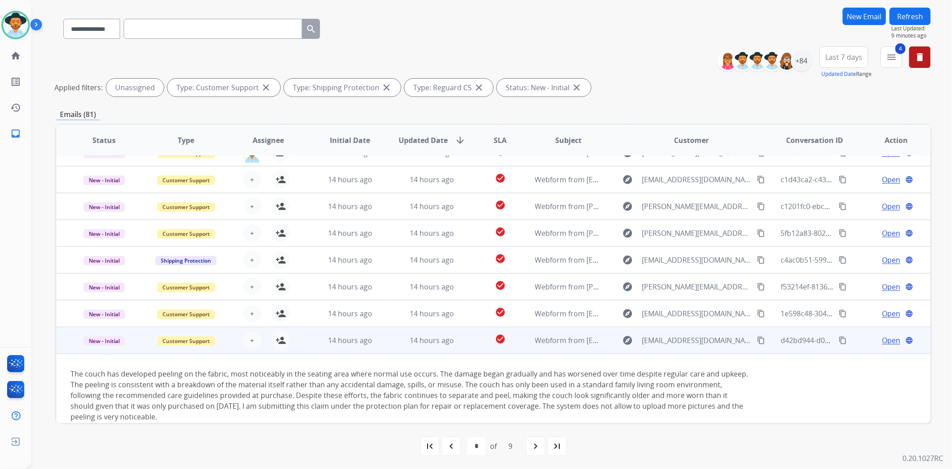
scroll to position [83, 0]
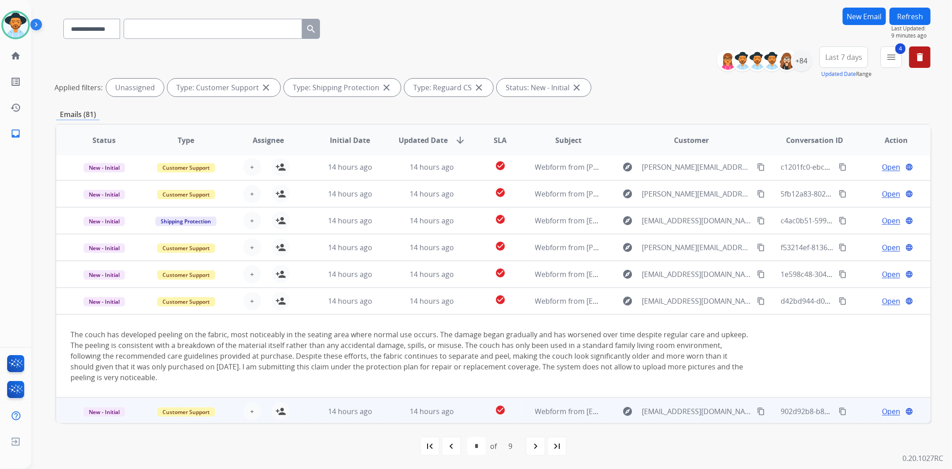
click at [466, 413] on td "check_circle" at bounding box center [493, 410] width 54 height 27
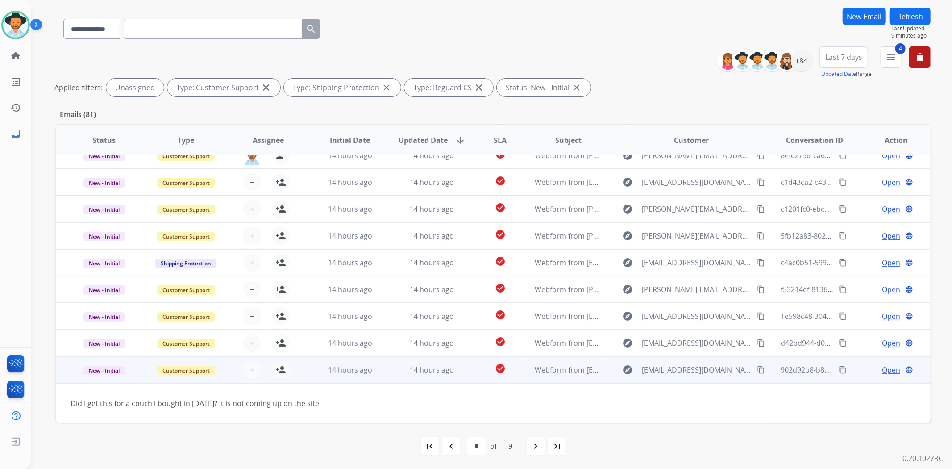
scroll to position [40, 0]
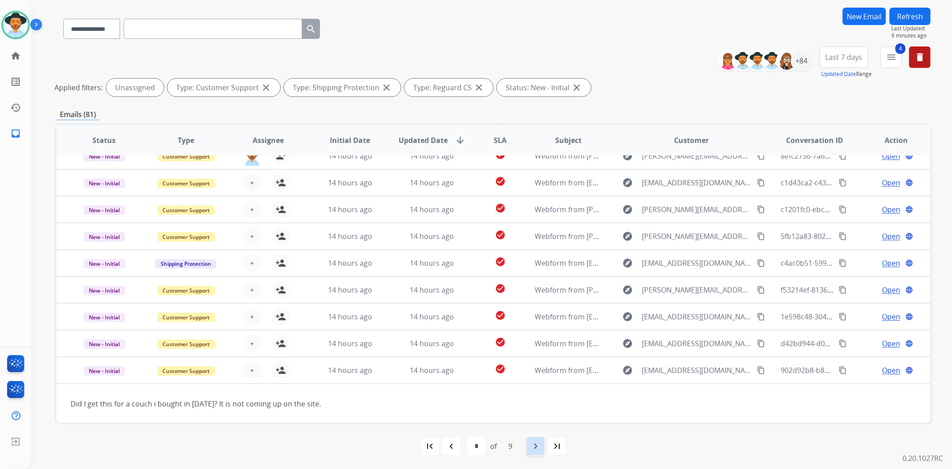
click at [528, 448] on div "navigate_next" at bounding box center [536, 446] width 20 height 20
select select "*"
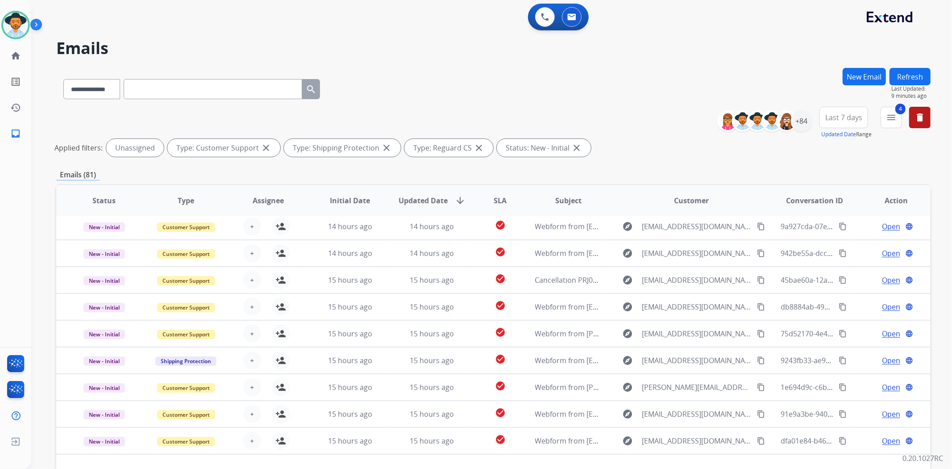
scroll to position [29, 0]
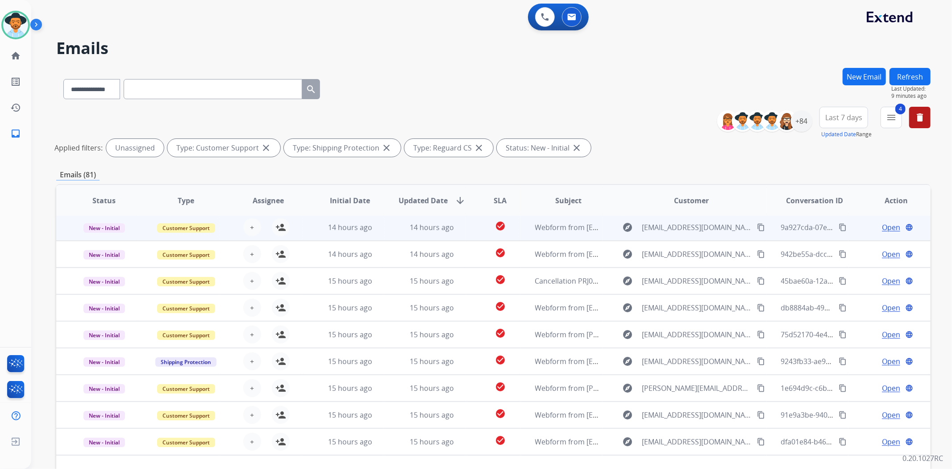
click at [475, 222] on td "check_circle" at bounding box center [493, 227] width 54 height 27
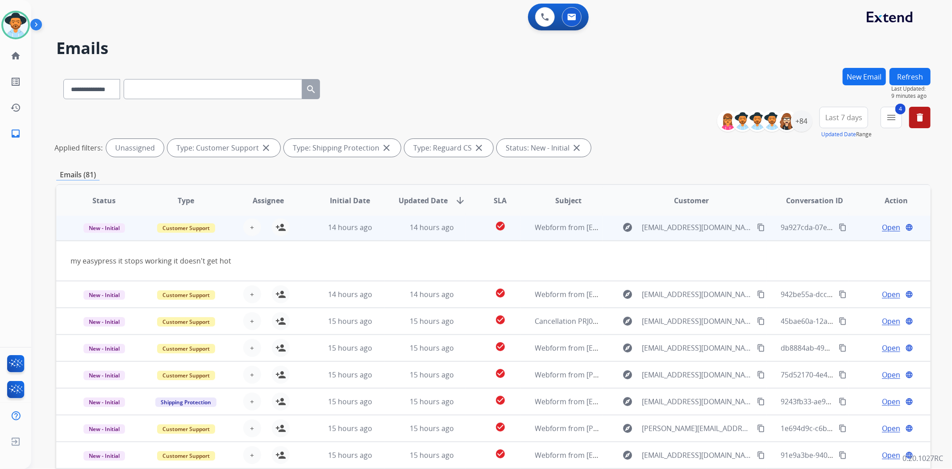
scroll to position [27, 0]
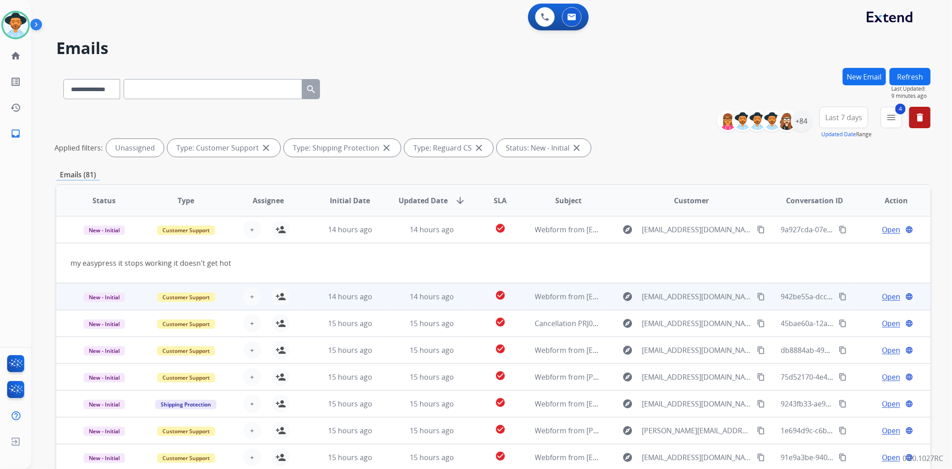
click at [466, 298] on td "check_circle" at bounding box center [493, 296] width 54 height 27
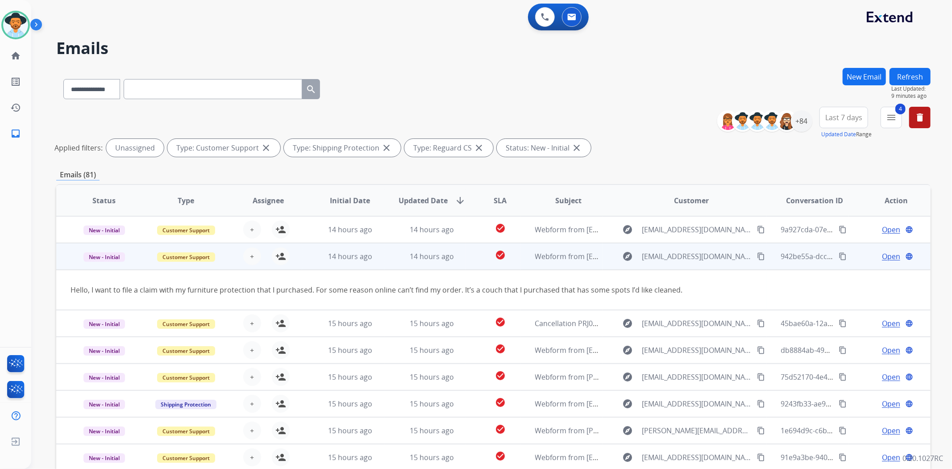
scroll to position [40, 0]
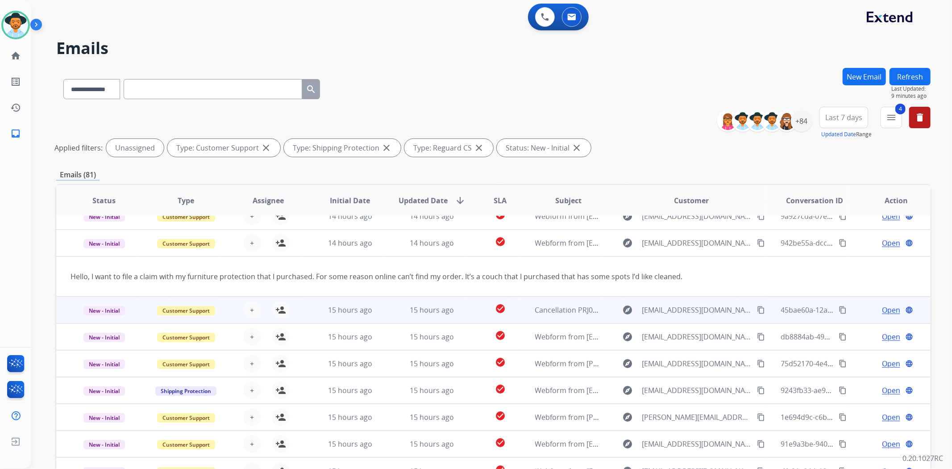
click at [466, 306] on td "check_circle" at bounding box center [493, 309] width 54 height 27
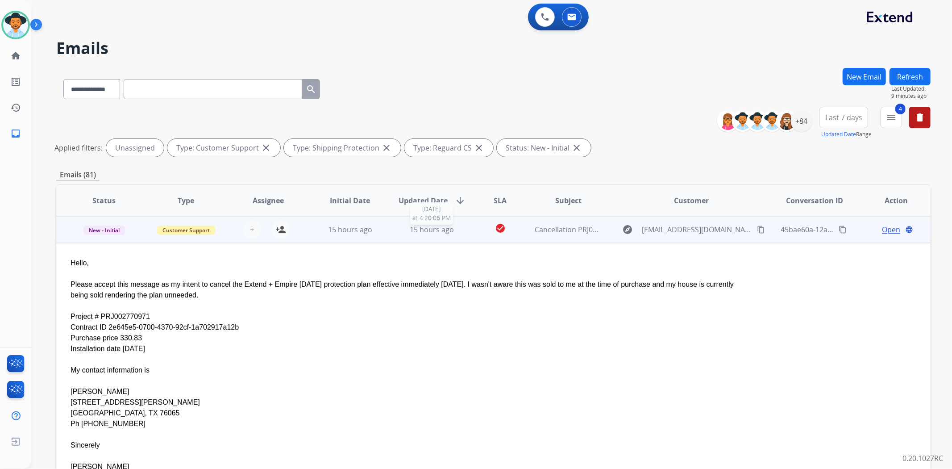
click at [458, 228] on div "15 hours ago" at bounding box center [432, 229] width 67 height 11
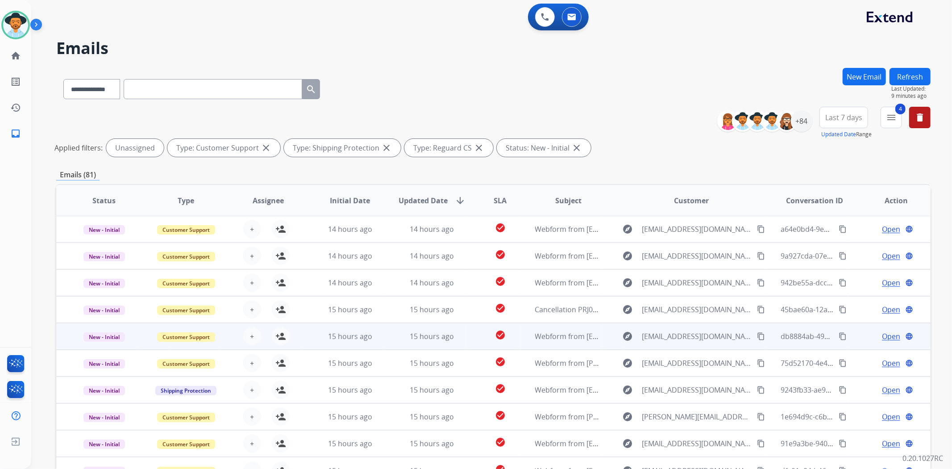
click at [472, 336] on td "check_circle" at bounding box center [493, 336] width 54 height 27
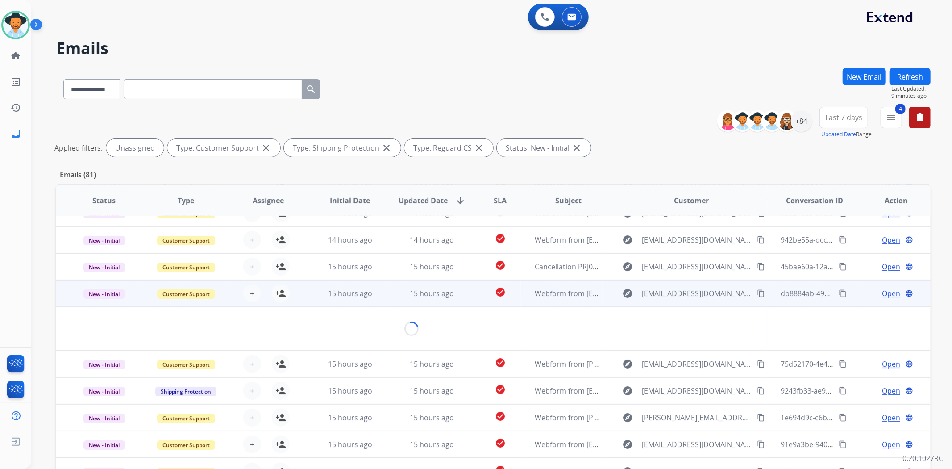
scroll to position [40, 0]
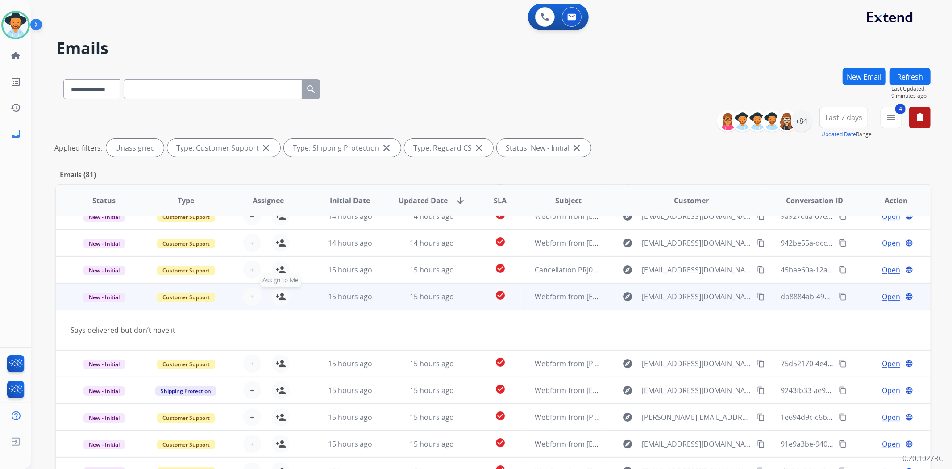
click at [278, 296] on mat-icon "person_add" at bounding box center [280, 296] width 11 height 11
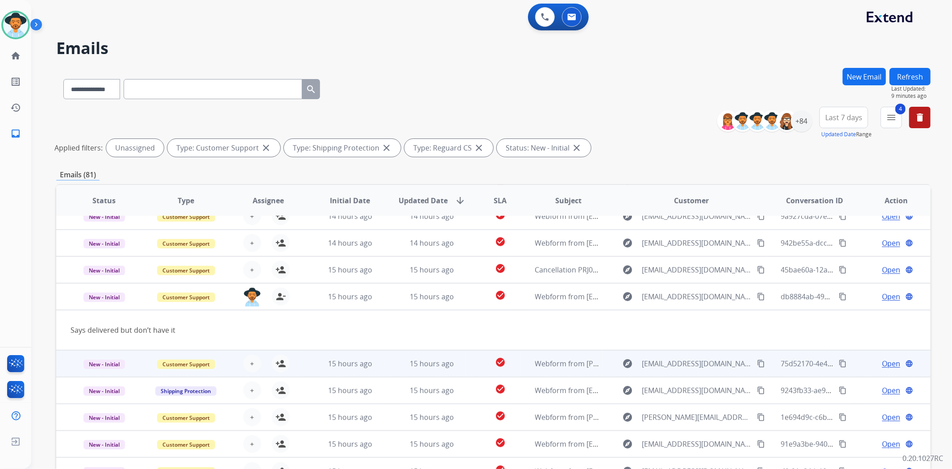
click at [466, 362] on td "check_circle" at bounding box center [493, 363] width 54 height 27
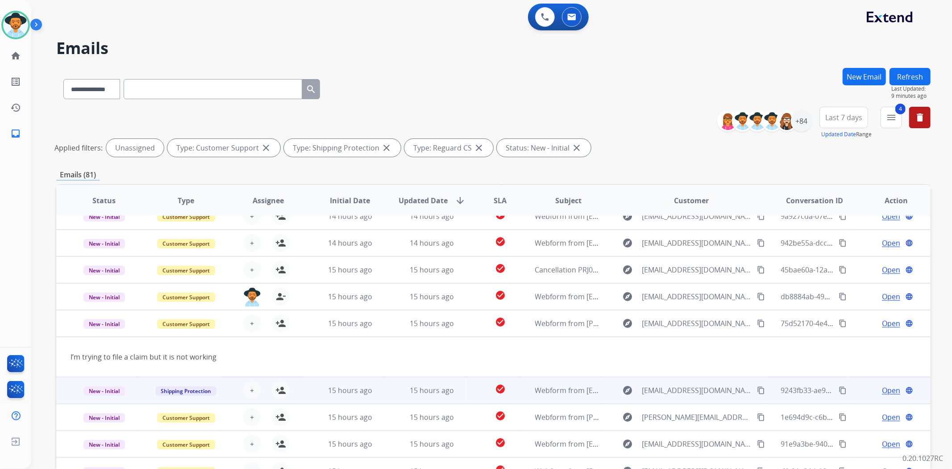
click at [474, 392] on td "check_circle" at bounding box center [493, 390] width 54 height 27
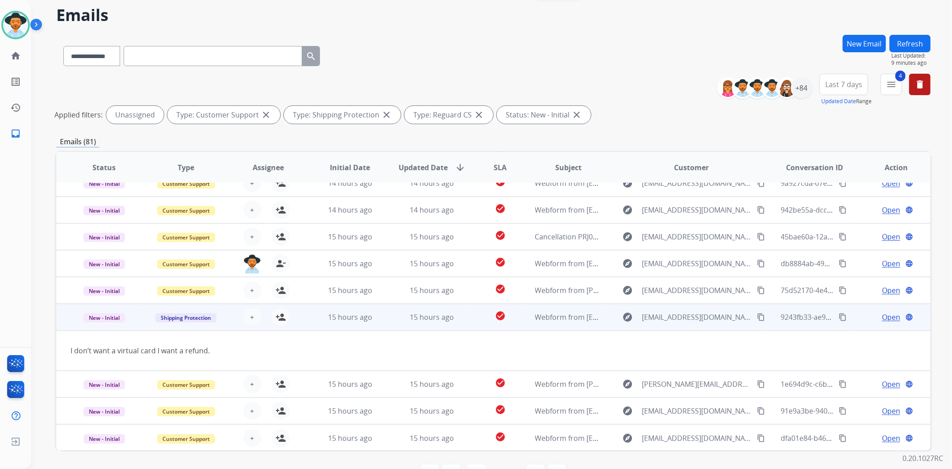
scroll to position [50, 0]
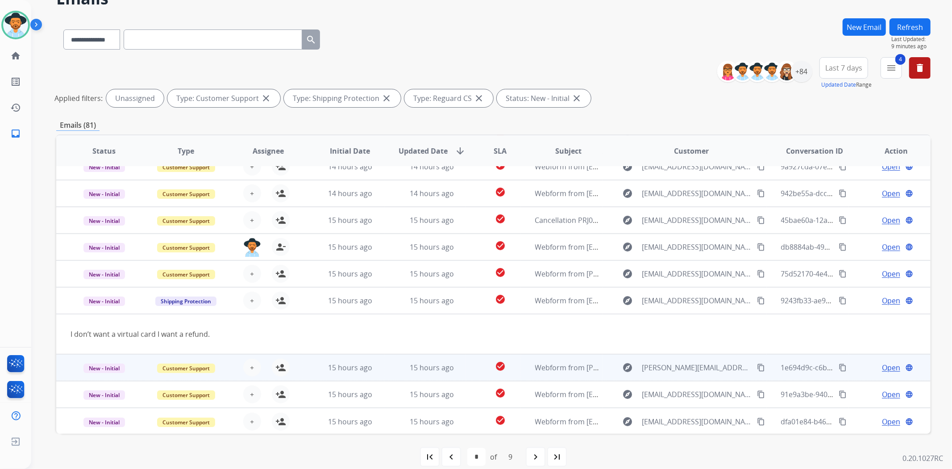
click at [469, 367] on td "check_circle" at bounding box center [493, 367] width 54 height 27
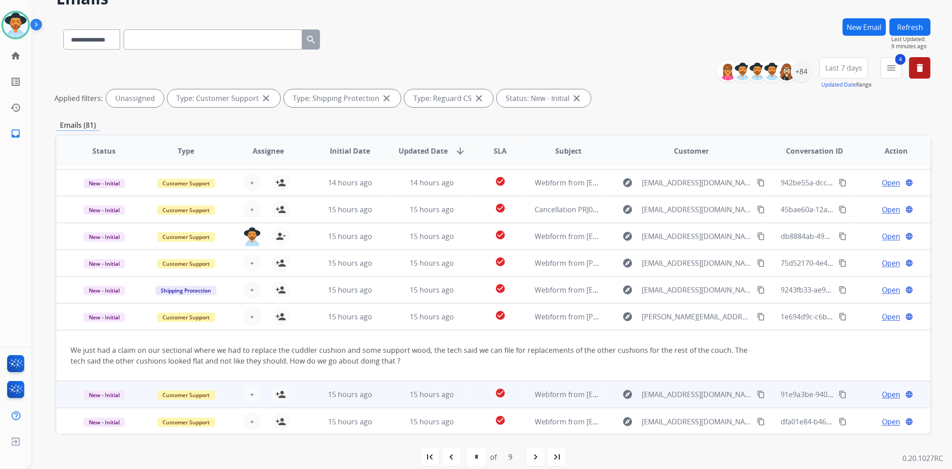
click at [454, 402] on td "15 hours ago" at bounding box center [425, 394] width 82 height 27
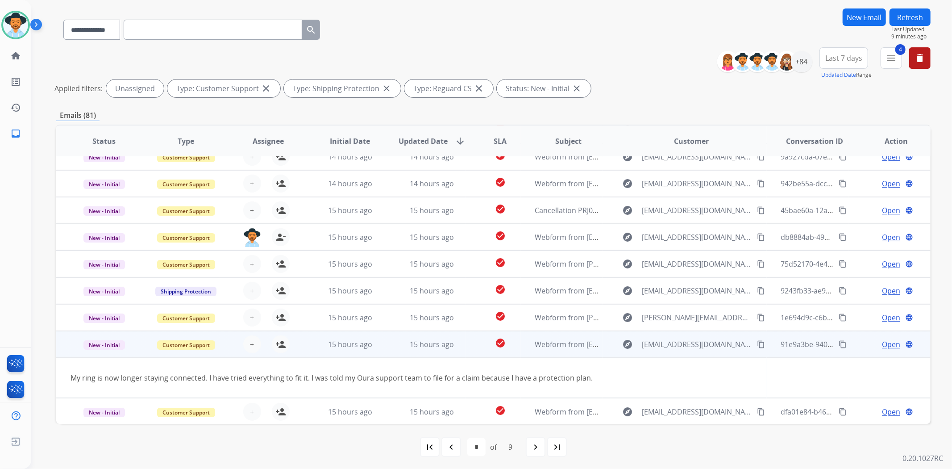
scroll to position [60, 0]
click at [282, 339] on mat-icon "person_add" at bounding box center [280, 343] width 11 height 11
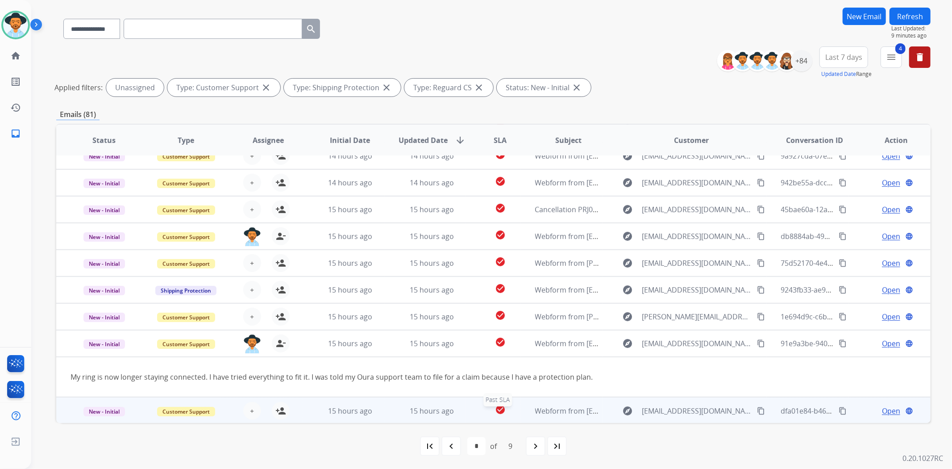
click at [480, 407] on div "check_circle" at bounding box center [500, 410] width 40 height 13
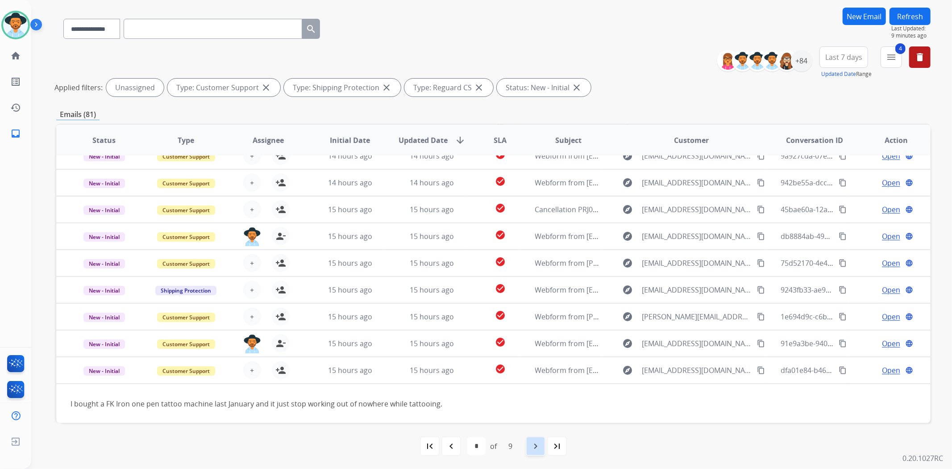
click at [532, 447] on mat-icon "navigate_next" at bounding box center [535, 446] width 11 height 11
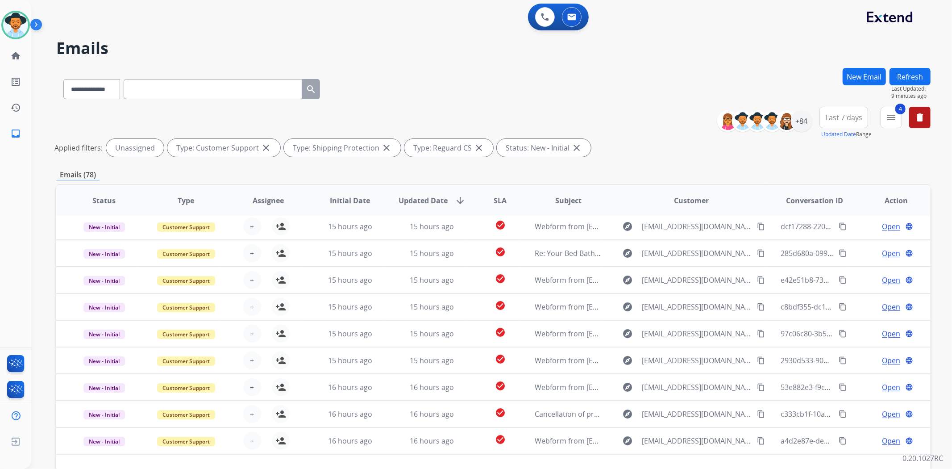
scroll to position [29, 0]
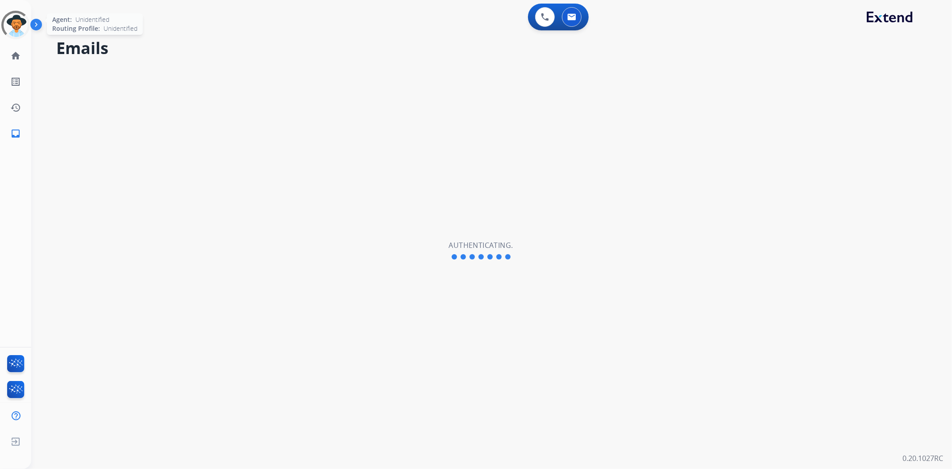
select select "**********"
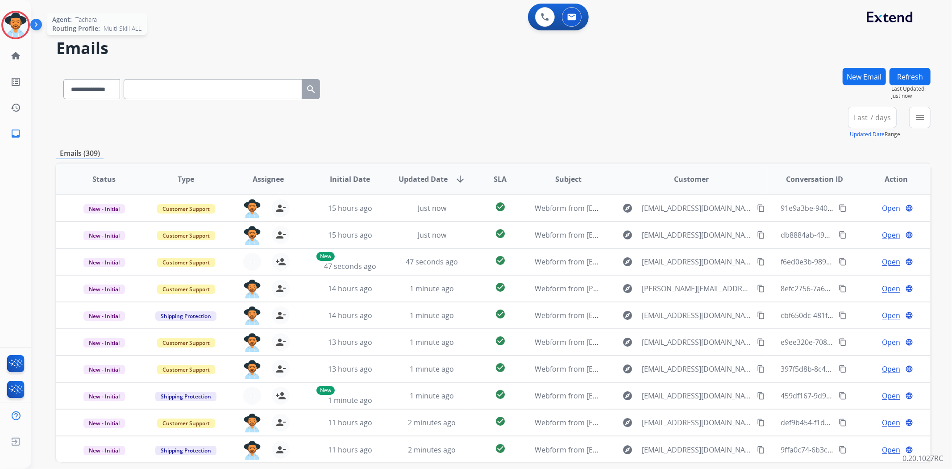
click at [12, 24] on img at bounding box center [15, 24] width 25 height 25
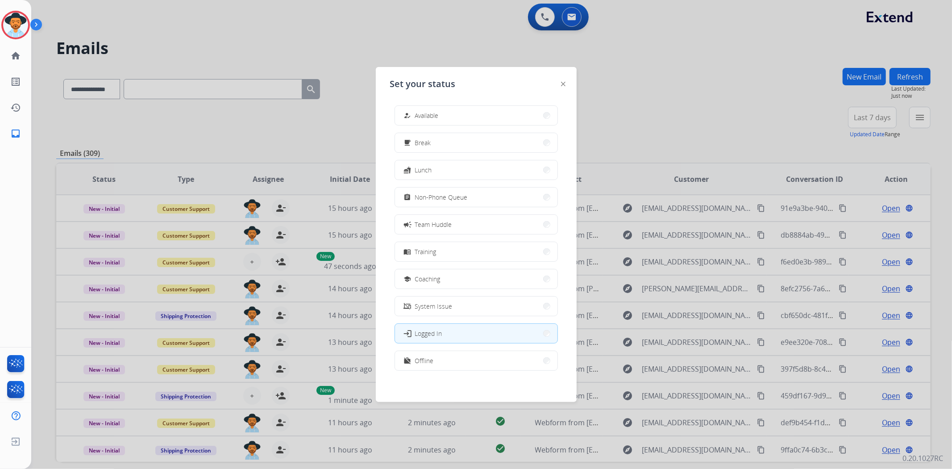
click at [432, 109] on button "how_to_reg Available" at bounding box center [476, 115] width 162 height 19
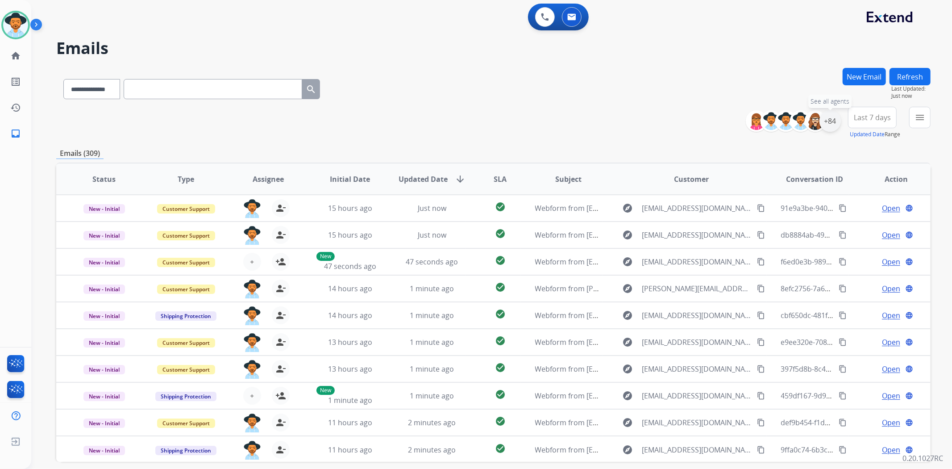
click at [825, 123] on div "+84" at bounding box center [829, 120] width 21 height 21
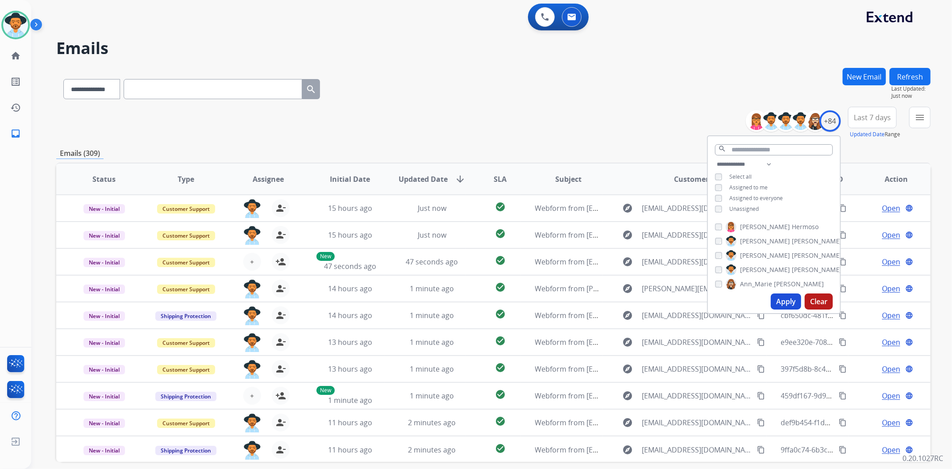
click at [786, 302] on button "Apply" at bounding box center [786, 301] width 30 height 16
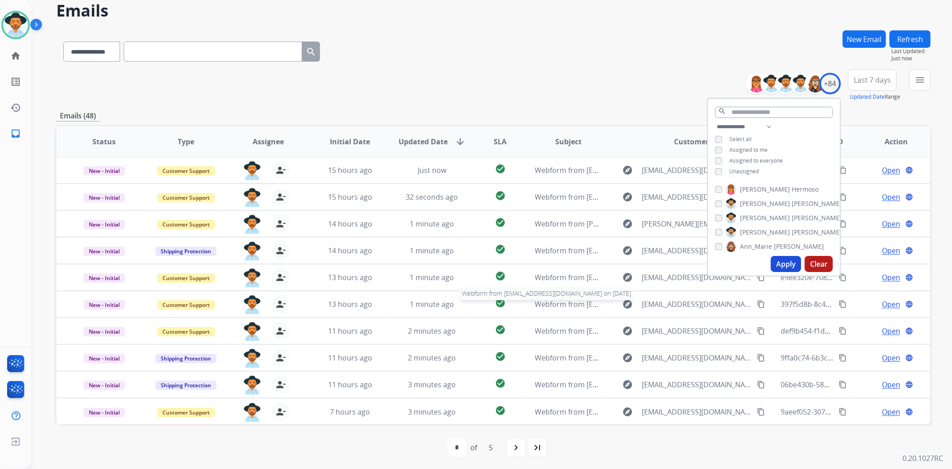
scroll to position [39, 0]
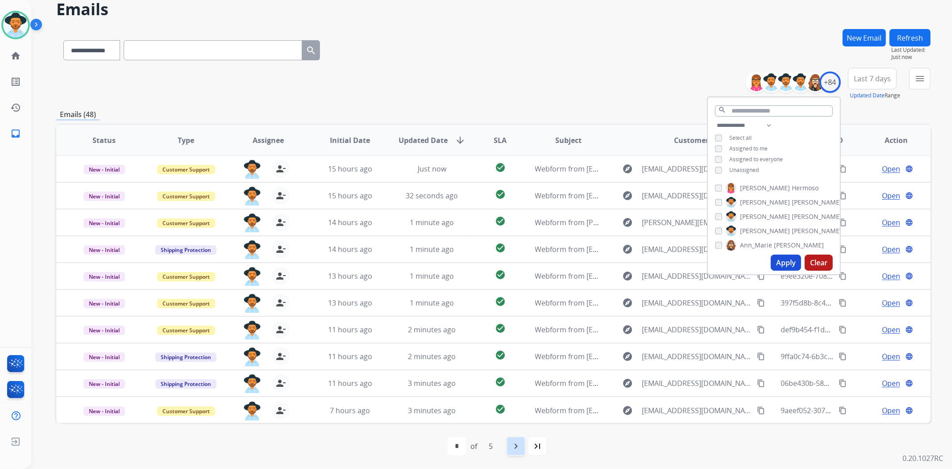
click at [515, 447] on mat-icon "navigate_next" at bounding box center [516, 446] width 11 height 11
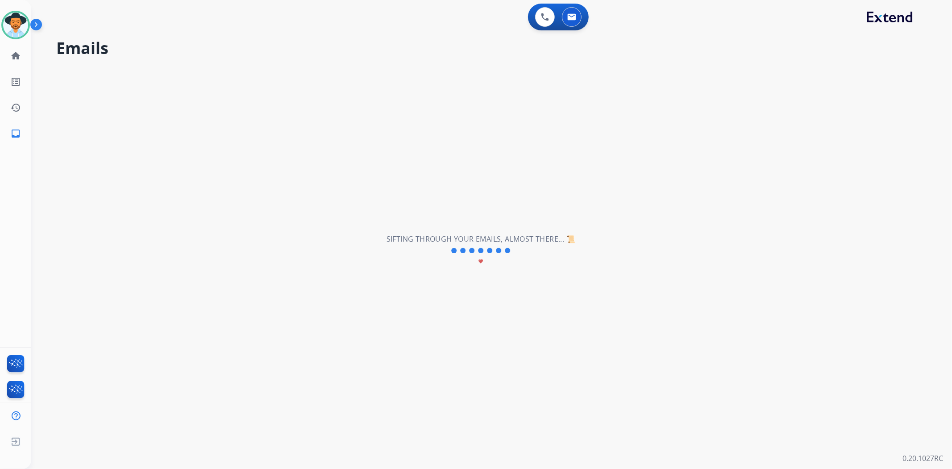
scroll to position [0, 0]
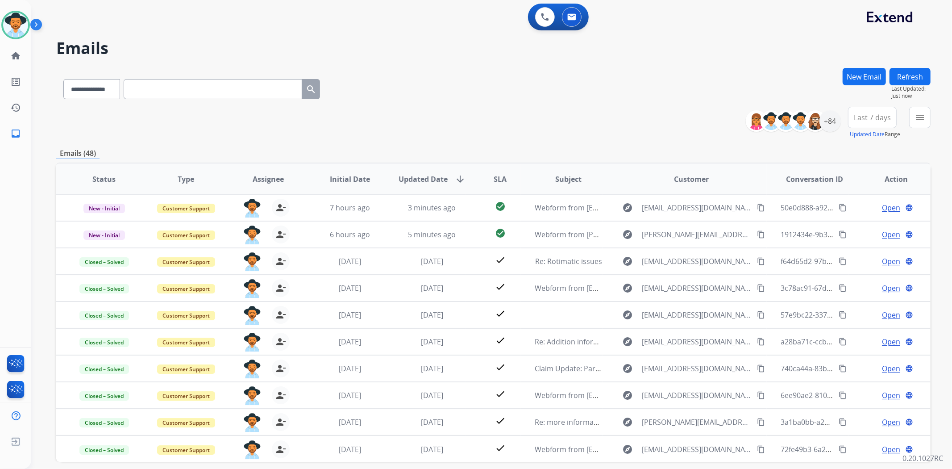
click at [578, 90] on div "**********" at bounding box center [493, 87] width 874 height 39
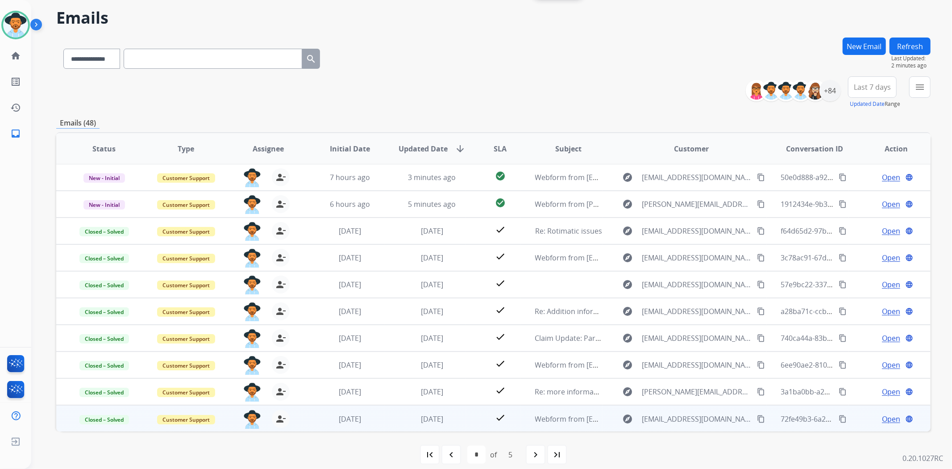
scroll to position [39, 0]
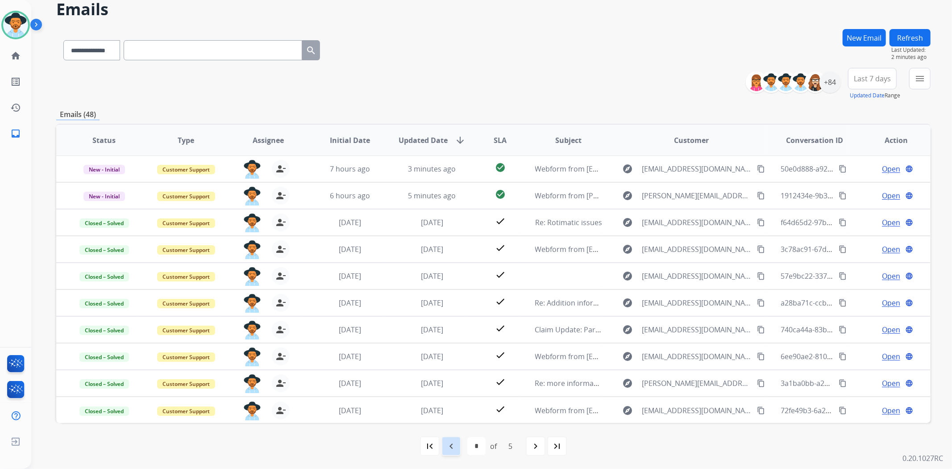
click at [446, 449] on mat-icon "navigate_before" at bounding box center [451, 446] width 11 height 11
select select "*"
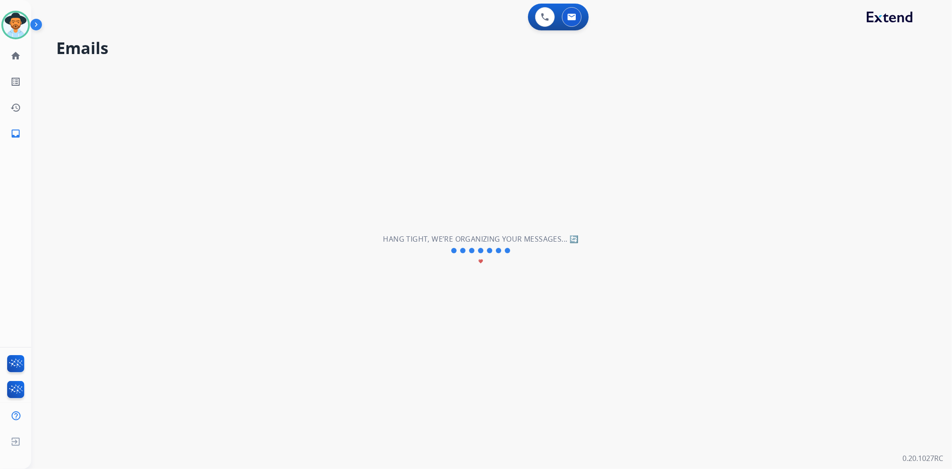
scroll to position [0, 0]
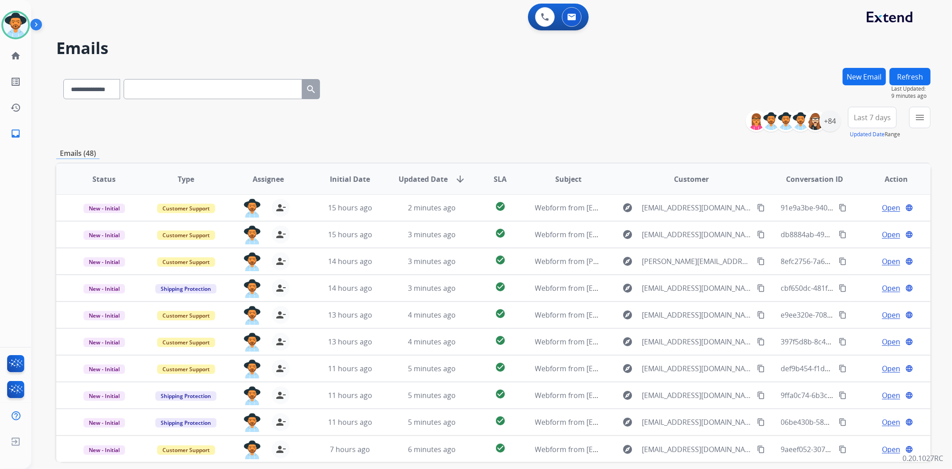
click at [915, 79] on button "Refresh" at bounding box center [910, 76] width 41 height 17
click at [827, 120] on div "+84" at bounding box center [829, 120] width 21 height 21
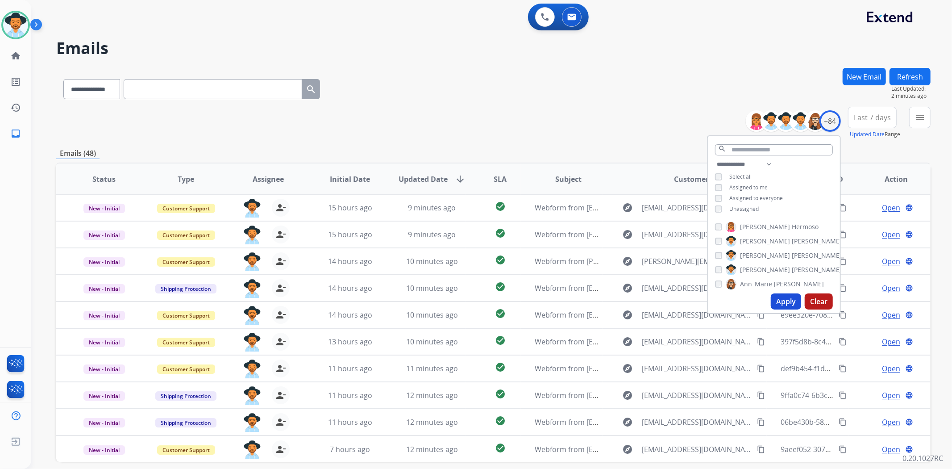
click at [583, 111] on div "**********" at bounding box center [493, 123] width 874 height 32
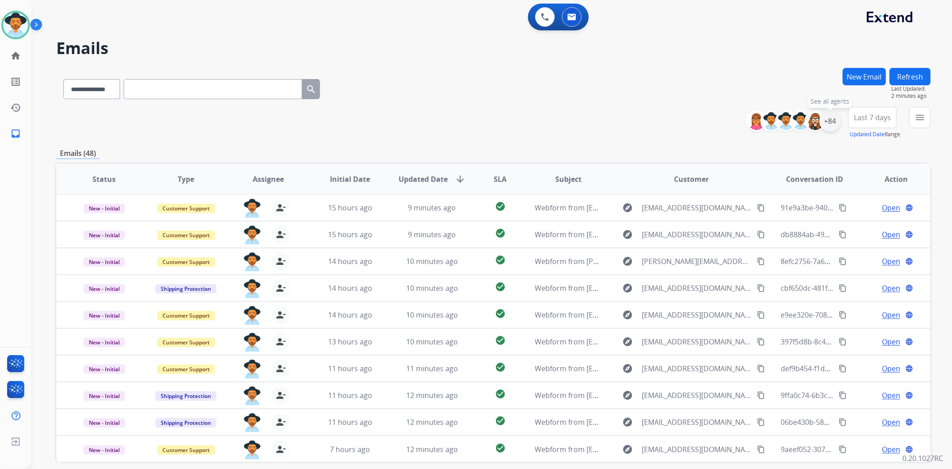
click at [831, 127] on div "+84" at bounding box center [829, 120] width 21 height 21
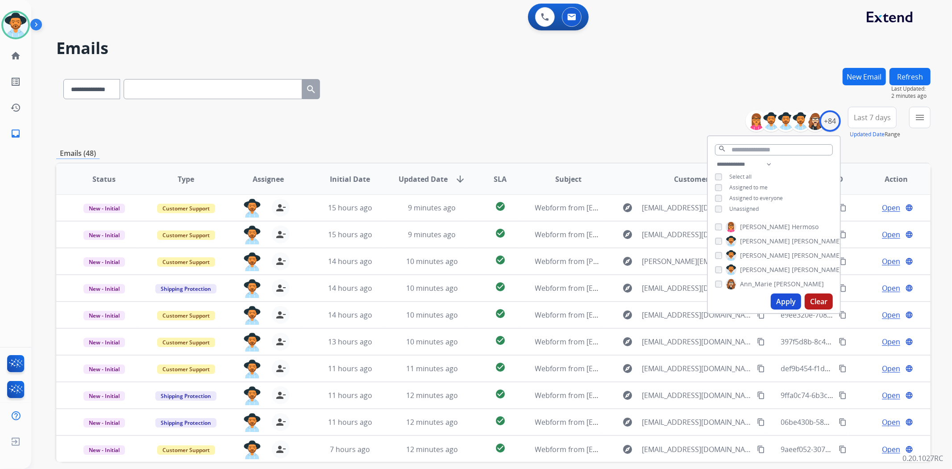
click at [625, 108] on div "**********" at bounding box center [493, 123] width 874 height 32
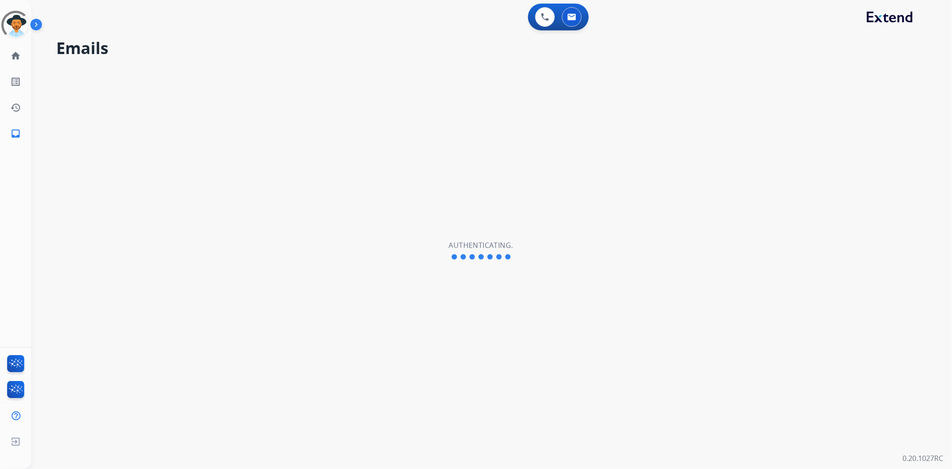
select select "**********"
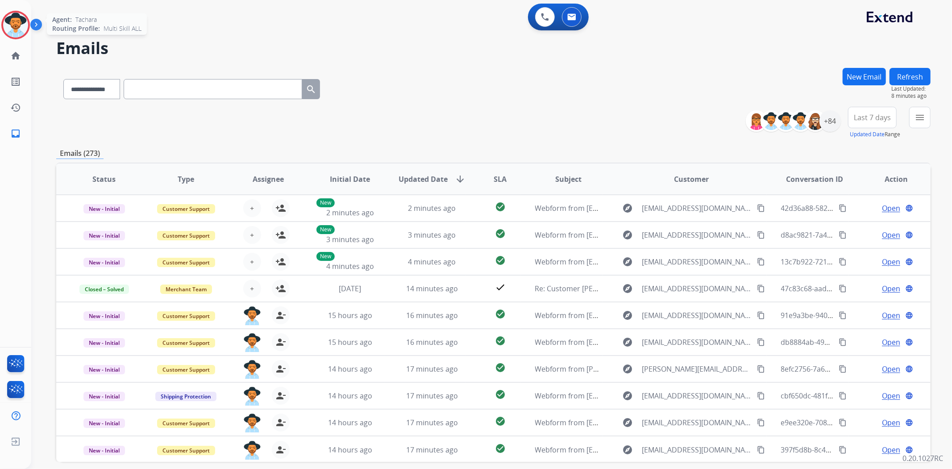
click at [7, 12] on div "Agent: Tachara Routing Profile: Multi Skill ALL" at bounding box center [15, 25] width 29 height 29
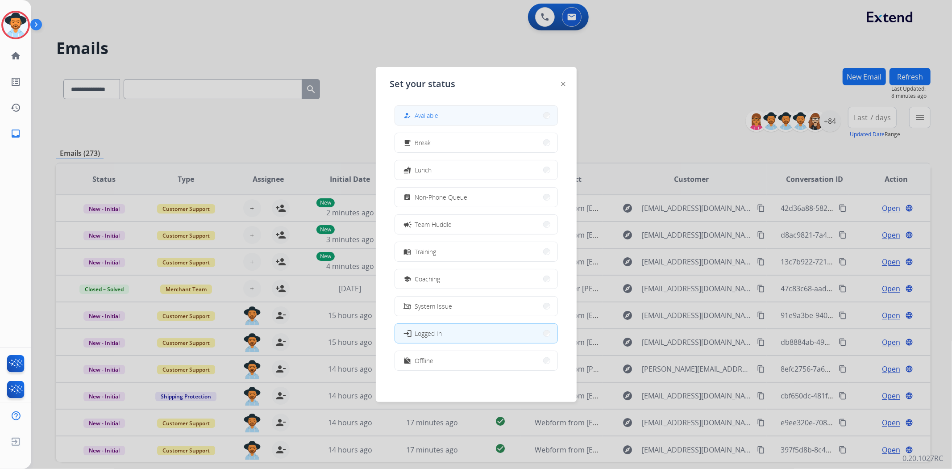
click at [452, 123] on button "how_to_reg Available" at bounding box center [476, 115] width 162 height 19
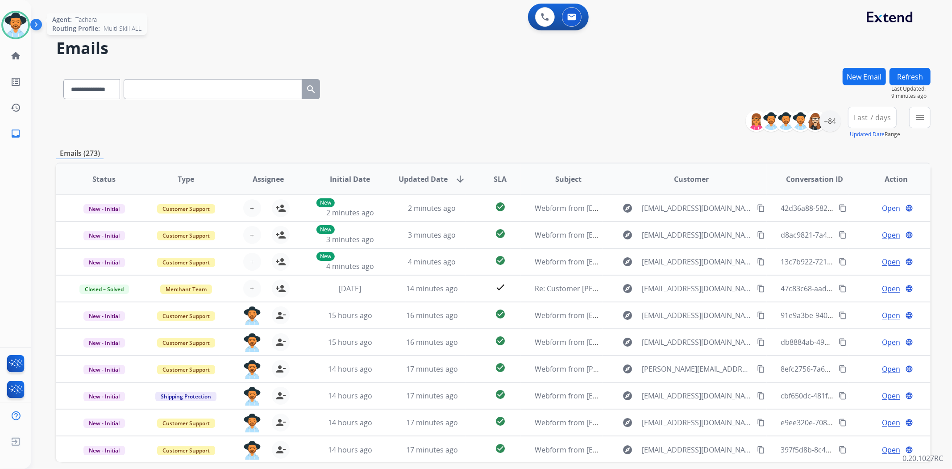
click at [11, 28] on img at bounding box center [15, 24] width 25 height 25
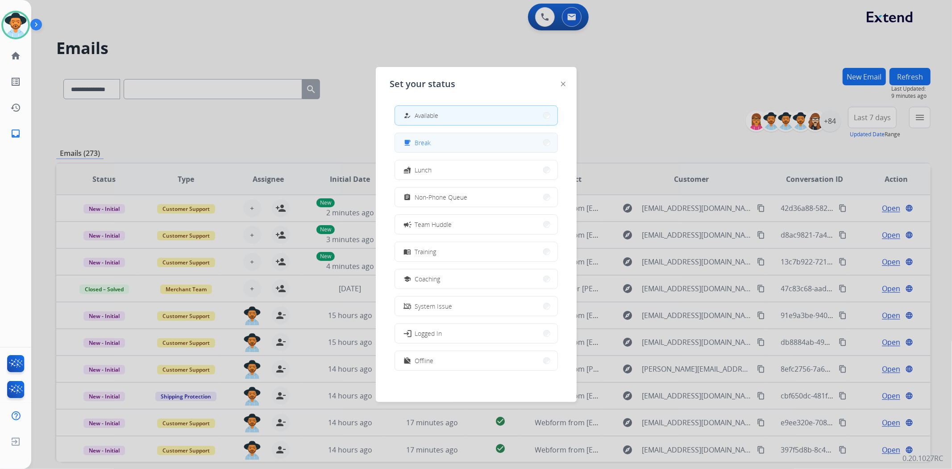
click at [441, 147] on button "free_breakfast Break" at bounding box center [476, 142] width 162 height 19
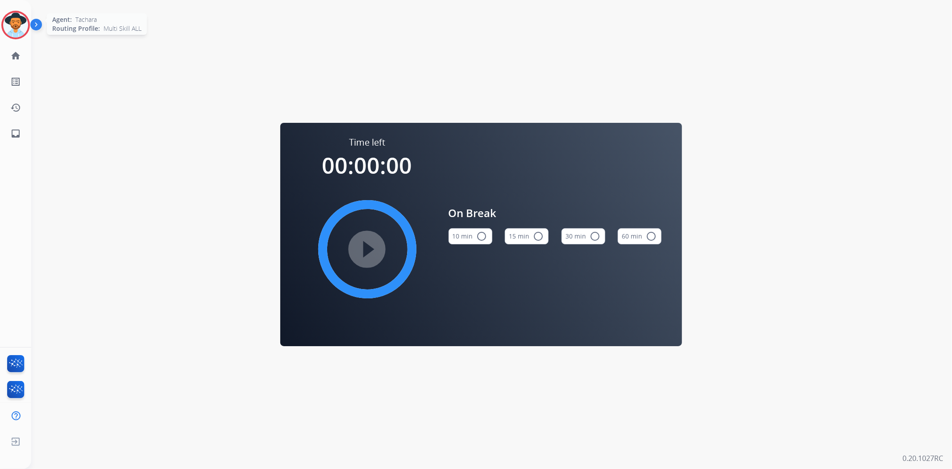
click at [22, 33] on img at bounding box center [15, 24] width 25 height 25
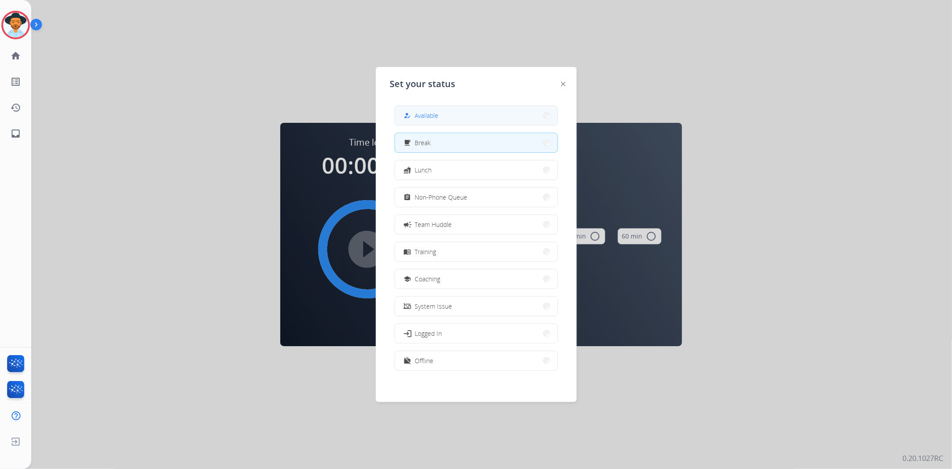
click at [448, 119] on button "how_to_reg Available" at bounding box center [476, 115] width 162 height 19
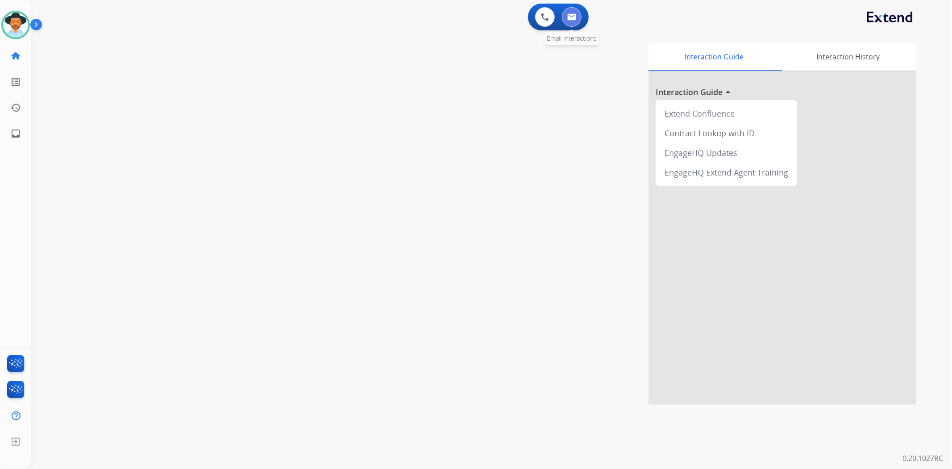
click at [574, 16] on img at bounding box center [571, 16] width 9 height 7
select select "**********"
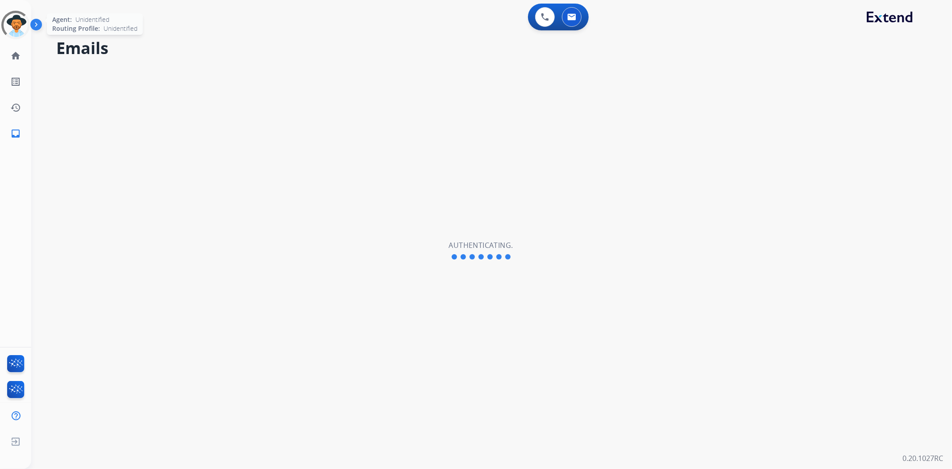
select select "**********"
click at [19, 21] on img at bounding box center [15, 24] width 25 height 25
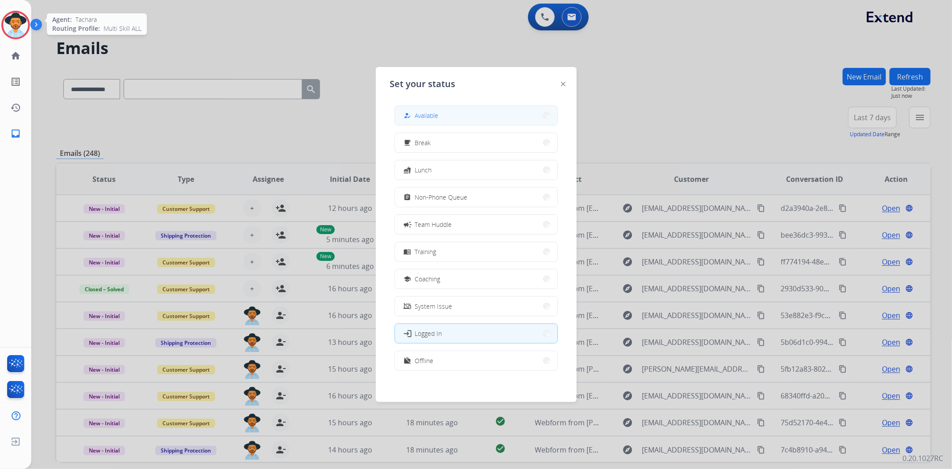
click at [427, 111] on span "Available" at bounding box center [427, 115] width 24 height 9
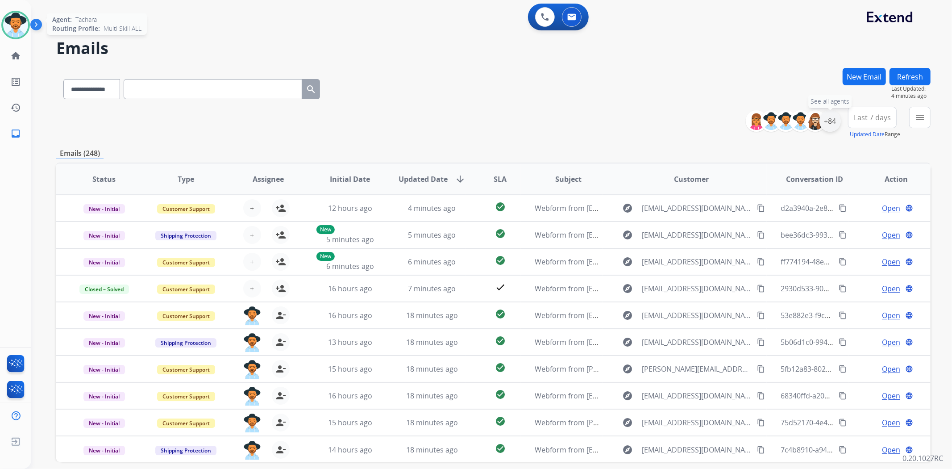
click at [831, 122] on div "+84" at bounding box center [829, 120] width 21 height 21
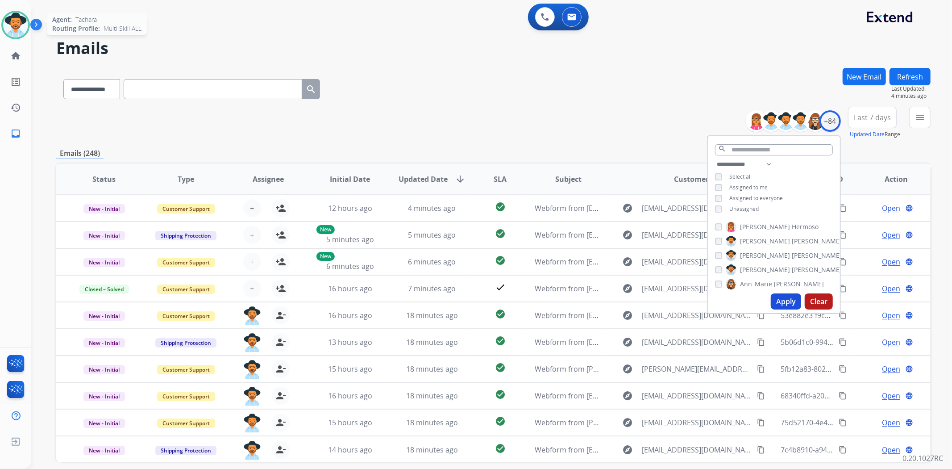
click at [791, 301] on button "Apply" at bounding box center [786, 301] width 30 height 16
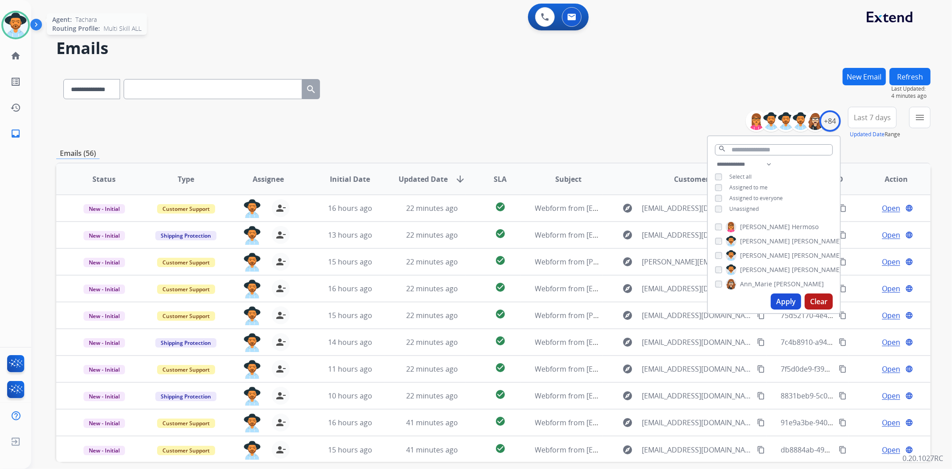
click at [674, 104] on div "**********" at bounding box center [493, 87] width 874 height 39
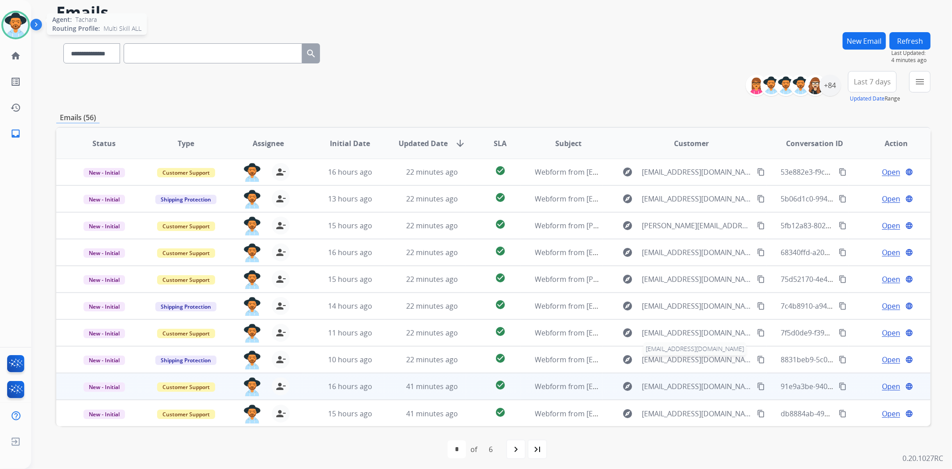
scroll to position [39, 0]
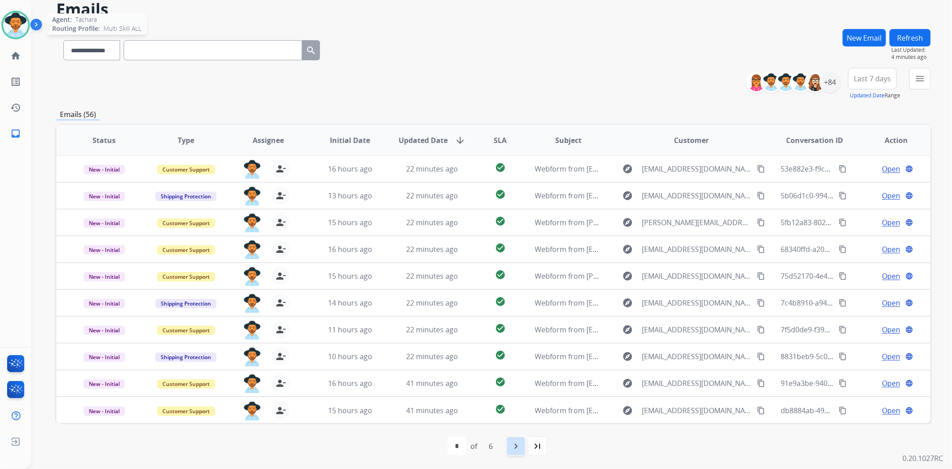
click at [516, 447] on mat-icon "navigate_next" at bounding box center [516, 446] width 11 height 11
click at [532, 452] on div "navigate_next" at bounding box center [536, 446] width 20 height 20
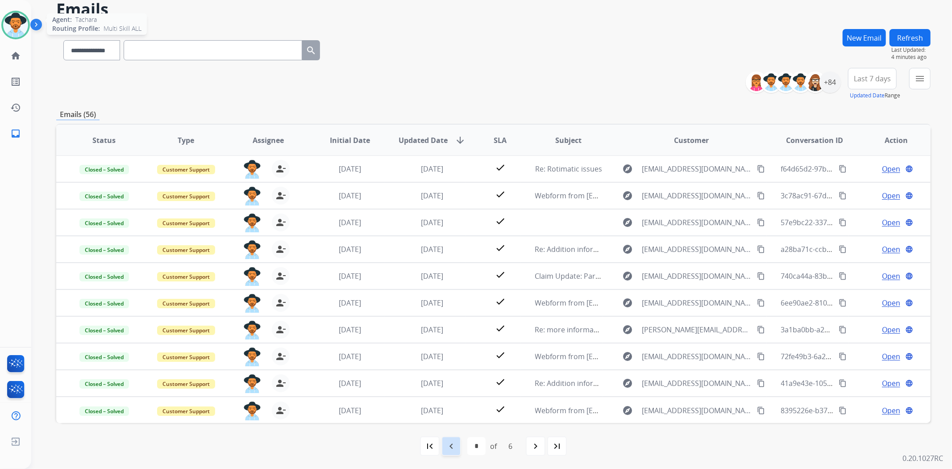
click at [454, 445] on mat-icon "navigate_before" at bounding box center [451, 446] width 11 height 11
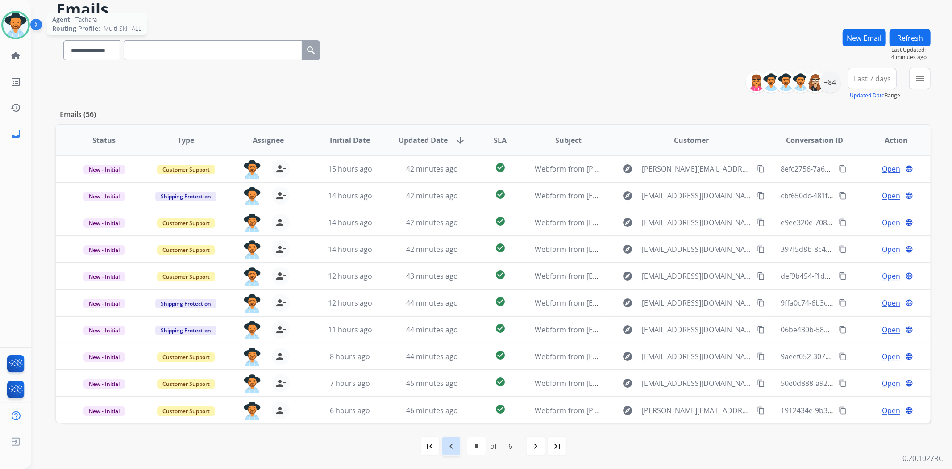
click at [454, 447] on mat-icon "navigate_before" at bounding box center [451, 446] width 11 height 11
select select "*"
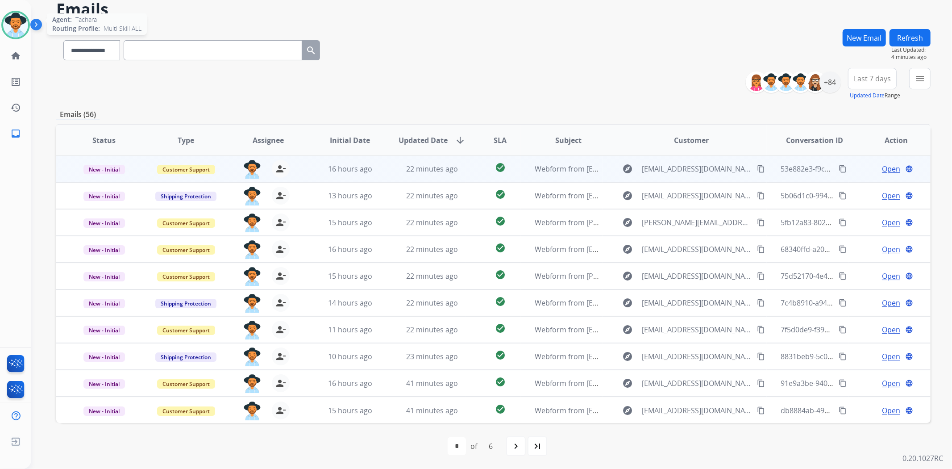
click at [882, 163] on span "Open" at bounding box center [891, 168] width 18 height 11
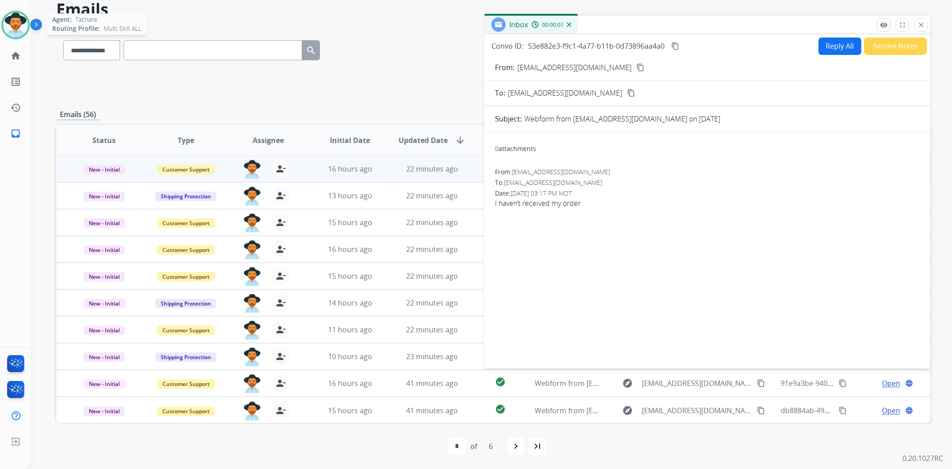
scroll to position [0, 0]
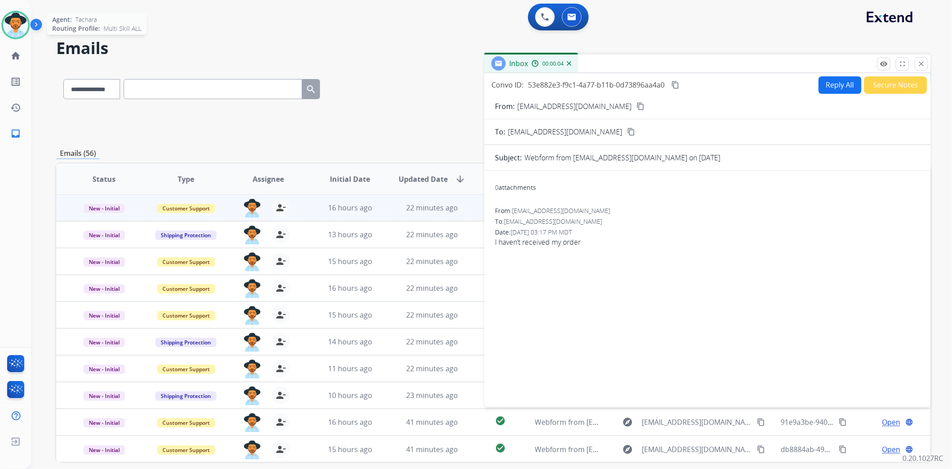
click at [636, 104] on mat-icon "content_copy" at bounding box center [640, 106] width 8 height 8
click at [831, 85] on button "Reply All" at bounding box center [840, 84] width 43 height 17
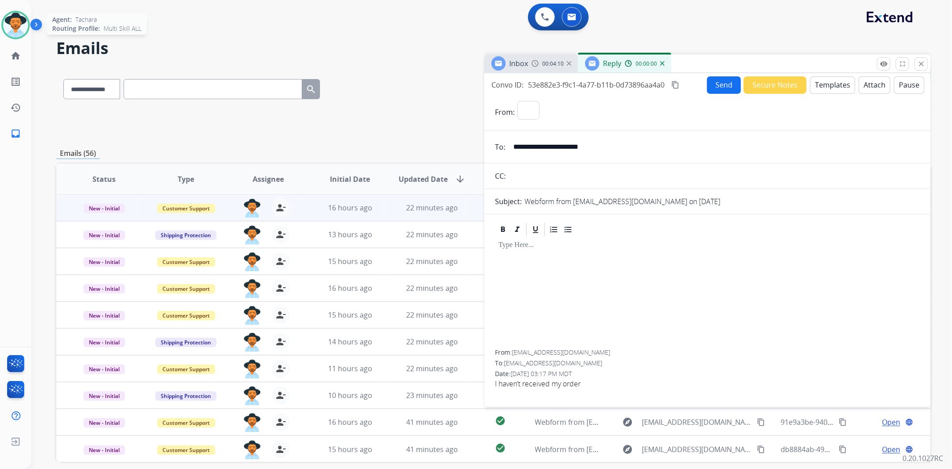
select select "**********"
click at [836, 89] on button "Templates" at bounding box center [832, 84] width 45 height 17
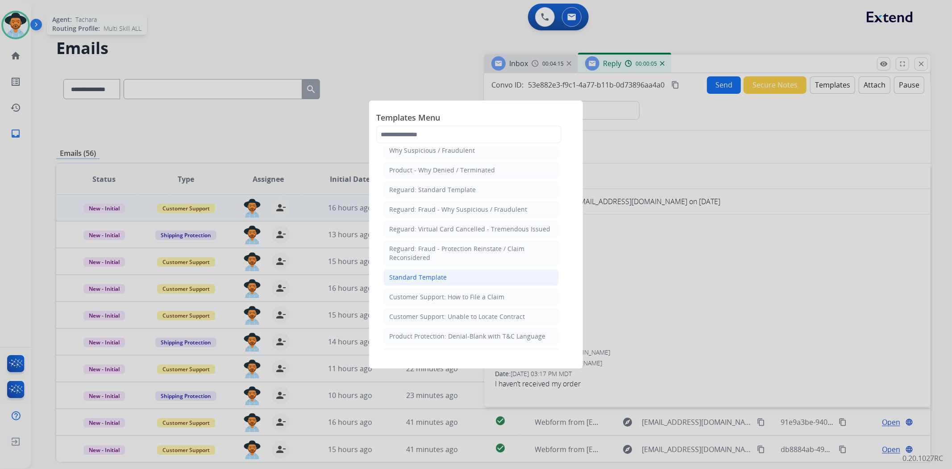
scroll to position [99, 0]
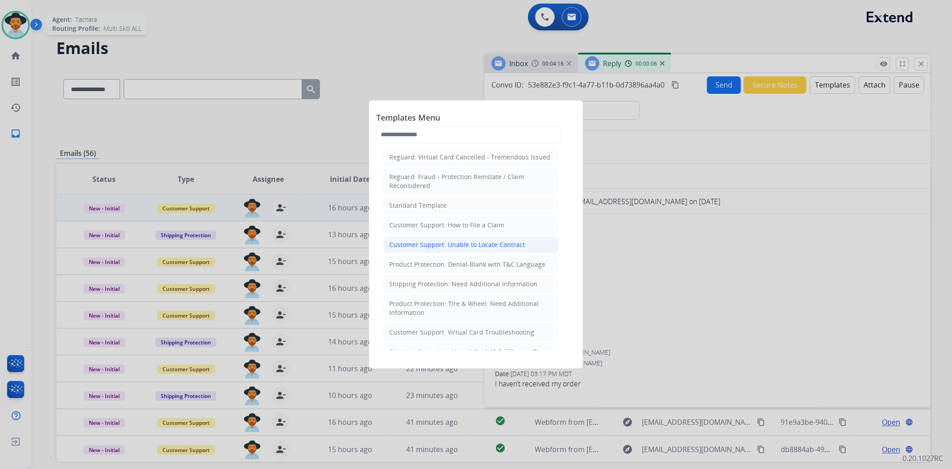
click at [507, 240] on div "Customer Support: Unable to Locate Contract" at bounding box center [457, 244] width 136 height 9
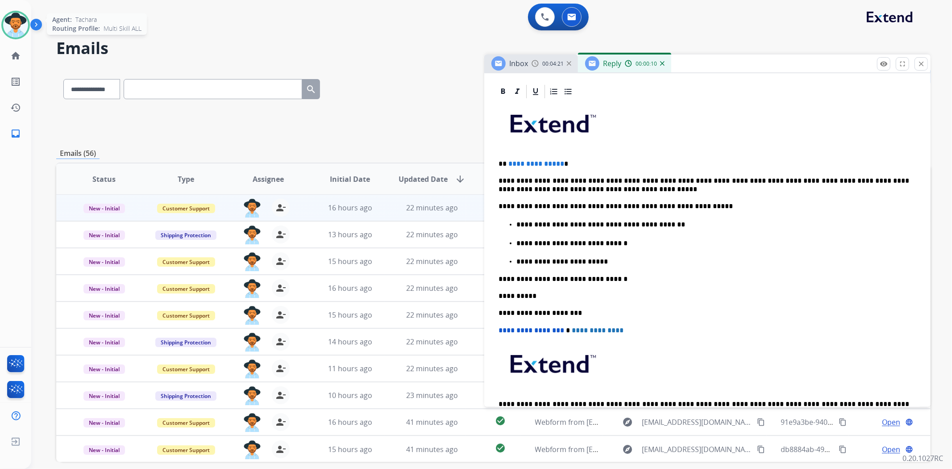
scroll to position [198, 0]
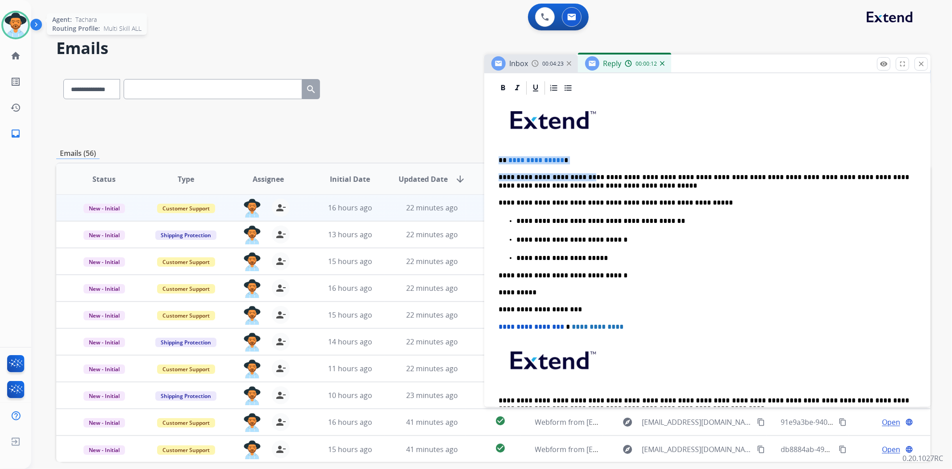
drag, startPoint x: 550, startPoint y: 161, endPoint x: 501, endPoint y: 155, distance: 49.4
click at [501, 155] on div "**********" at bounding box center [707, 268] width 425 height 345
click at [561, 150] on div "**********" at bounding box center [707, 268] width 425 height 345
drag, startPoint x: 567, startPoint y: 156, endPoint x: 509, endPoint y: 154, distance: 58.5
click at [509, 154] on div "**********" at bounding box center [707, 268] width 425 height 345
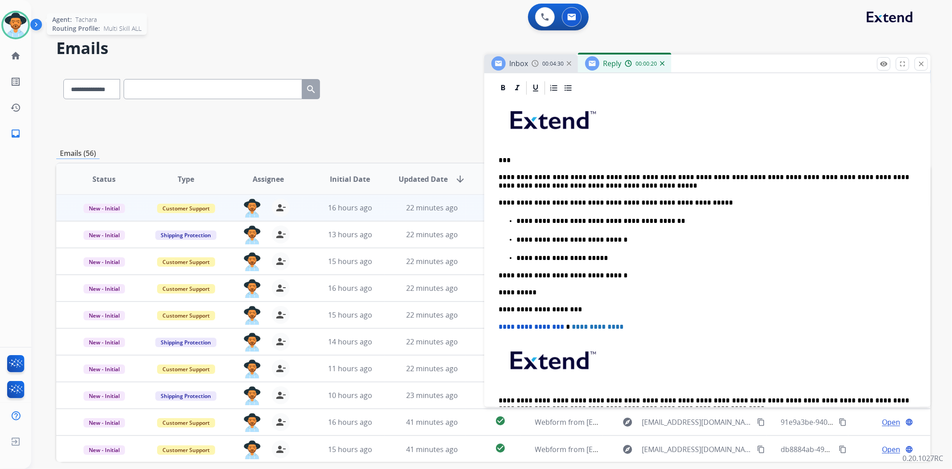
click at [599, 260] on div "**********" at bounding box center [707, 268] width 425 height 345
click at [616, 254] on p "**********" at bounding box center [712, 258] width 393 height 8
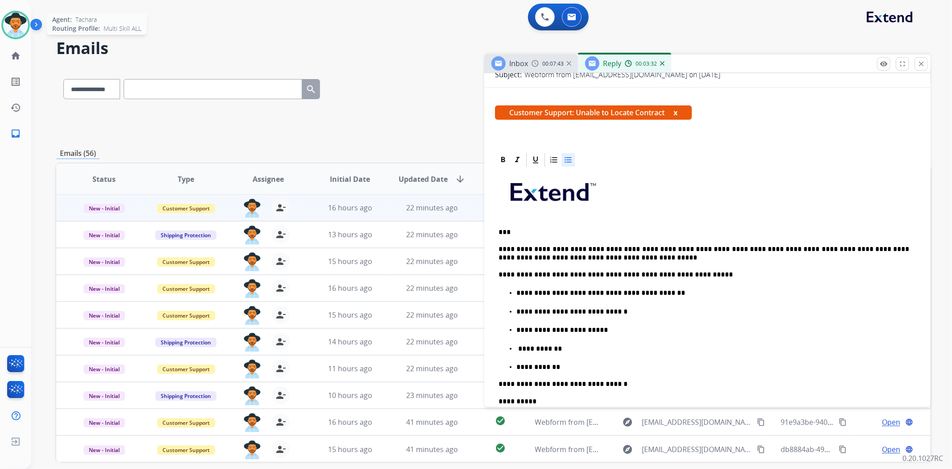
scroll to position [0, 0]
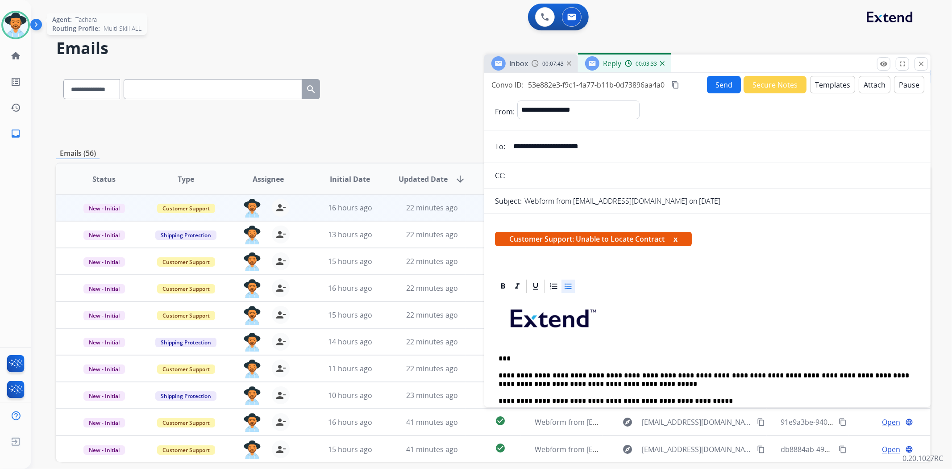
click at [724, 89] on button "Send" at bounding box center [724, 84] width 34 height 17
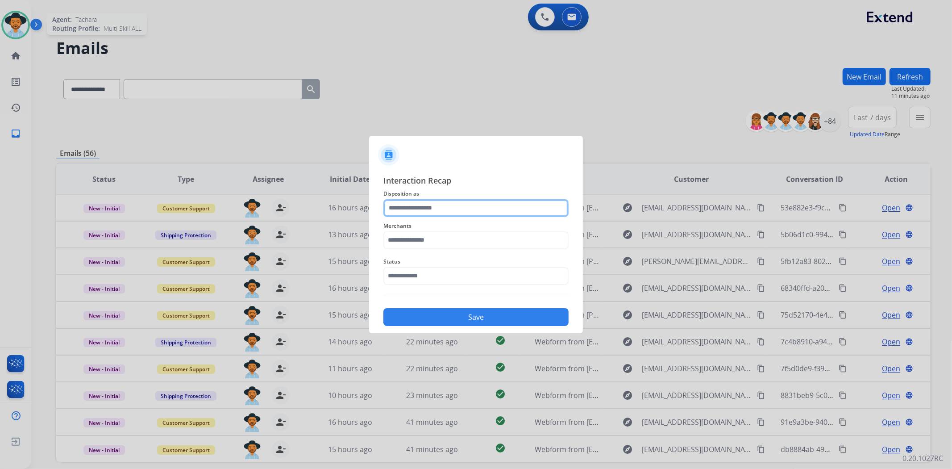
click at [462, 203] on input "text" at bounding box center [475, 208] width 185 height 18
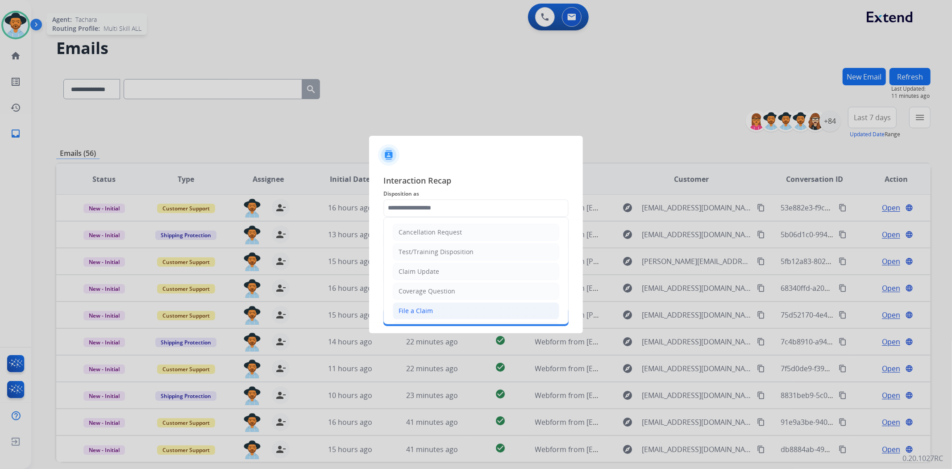
click at [415, 306] on div "File a Claim" at bounding box center [416, 310] width 34 height 9
type input "**********"
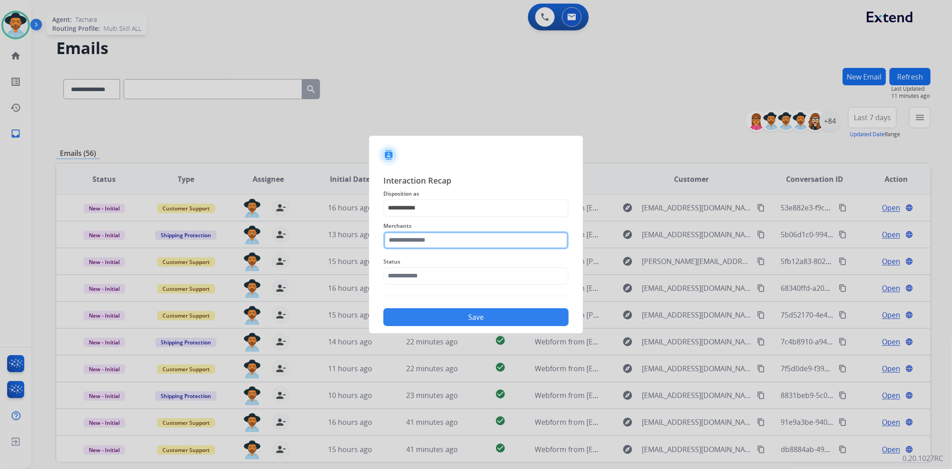
click at [442, 242] on input "text" at bounding box center [475, 240] width 185 height 18
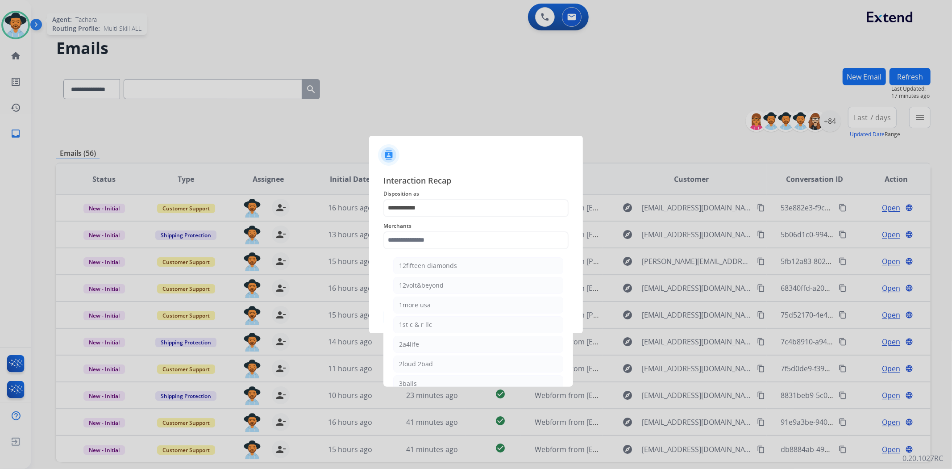
click at [628, 112] on div at bounding box center [476, 234] width 952 height 469
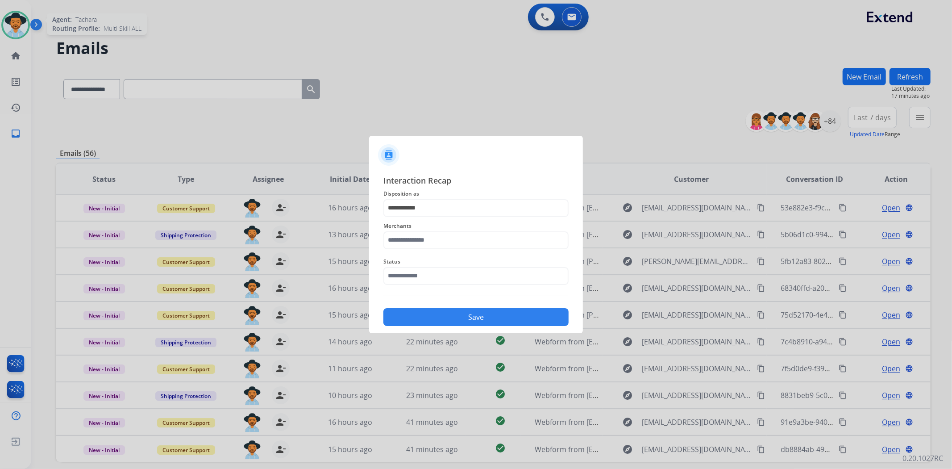
click at [582, 133] on div at bounding box center [476, 234] width 952 height 469
click at [696, 132] on div at bounding box center [476, 234] width 952 height 469
click at [458, 239] on input "text" at bounding box center [475, 240] width 185 height 18
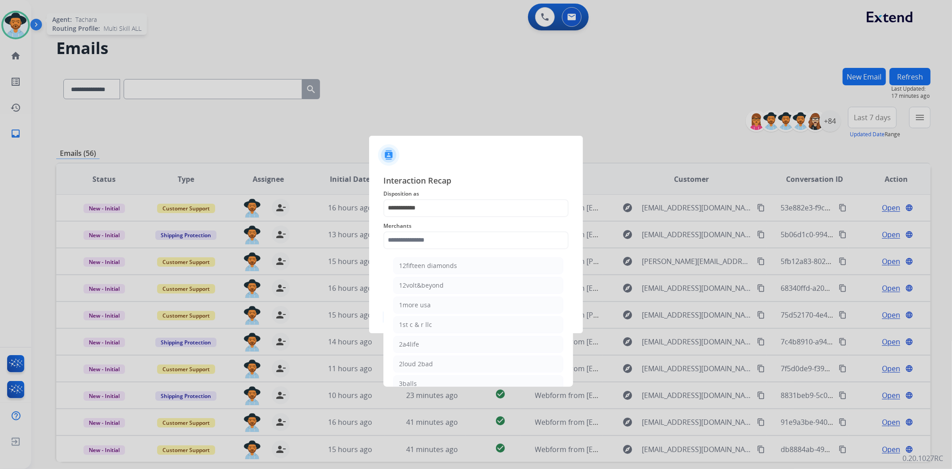
click at [683, 72] on div at bounding box center [476, 234] width 952 height 469
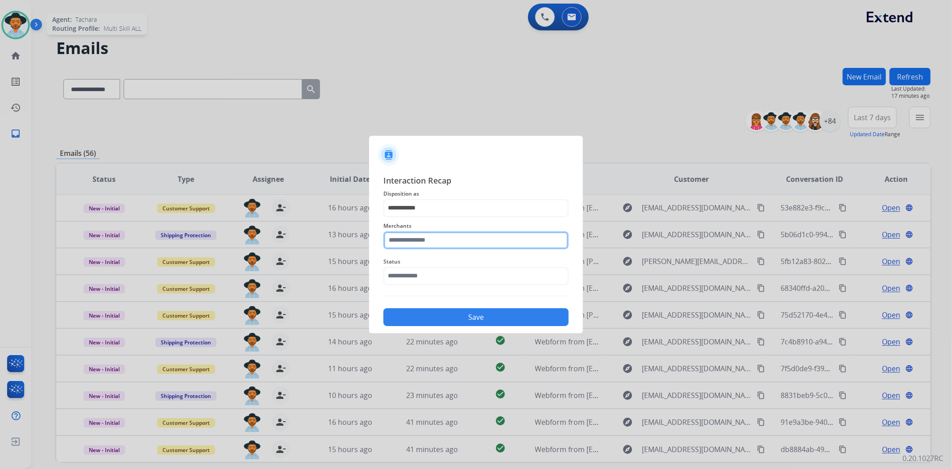
click at [465, 243] on input "text" at bounding box center [475, 240] width 185 height 18
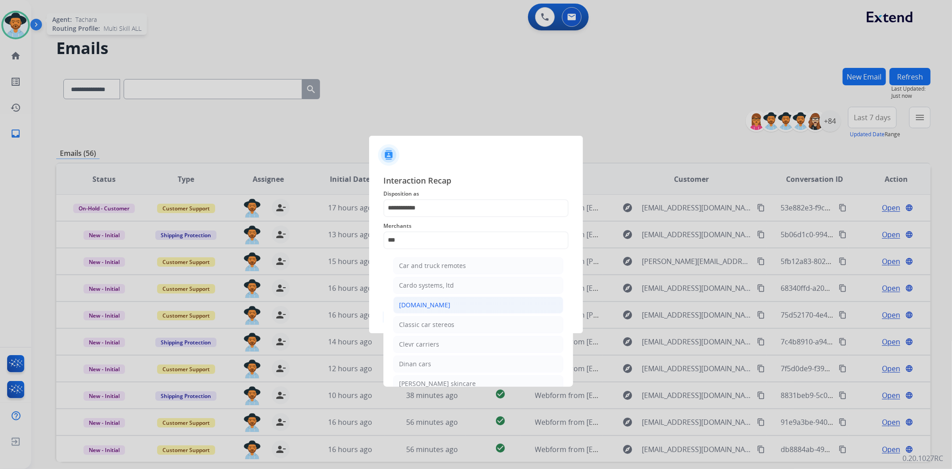
click at [454, 300] on li "[DOMAIN_NAME]" at bounding box center [478, 304] width 170 height 17
type input "**********"
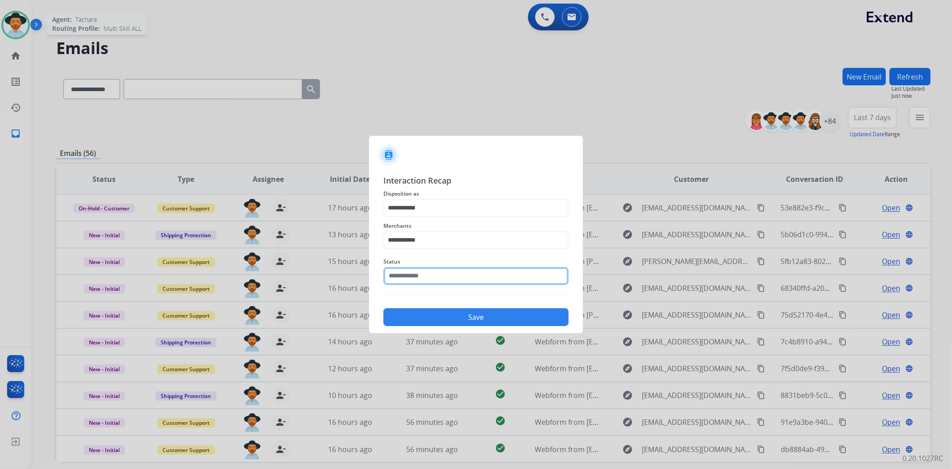
click at [418, 277] on input "text" at bounding box center [475, 276] width 185 height 18
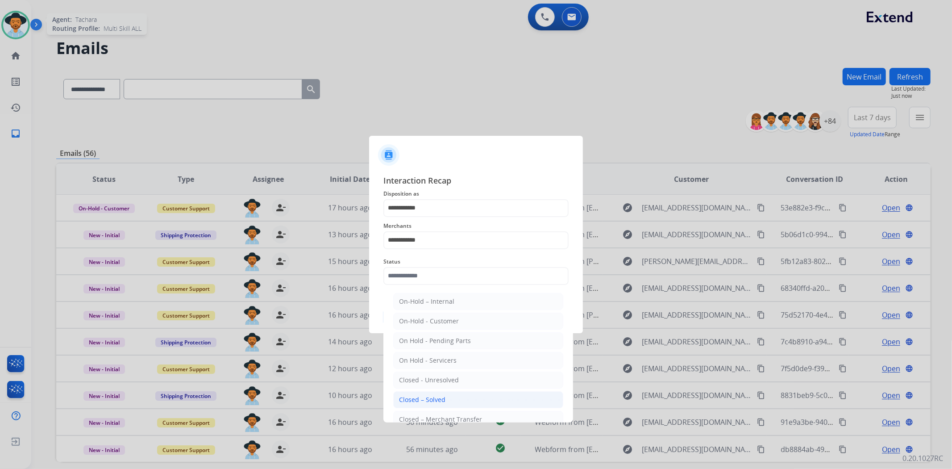
click at [407, 401] on div "Closed – Solved" at bounding box center [422, 399] width 46 height 9
type input "**********"
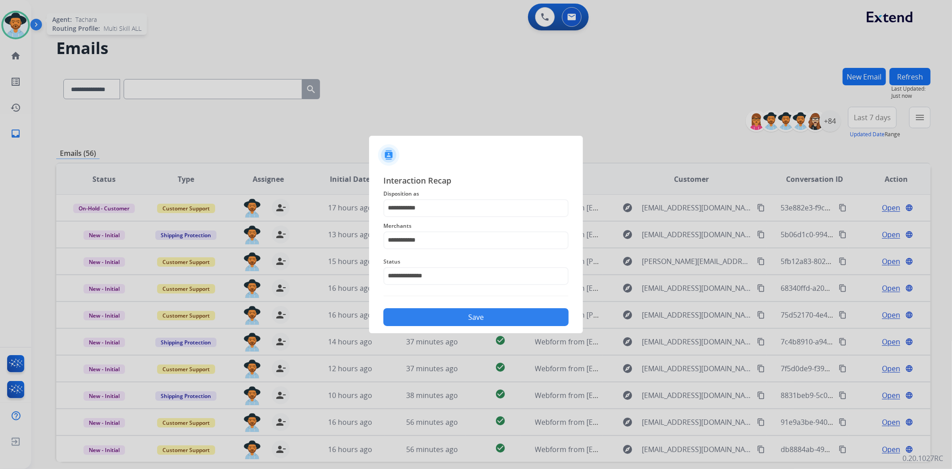
click at [421, 312] on button "Save" at bounding box center [475, 317] width 185 height 18
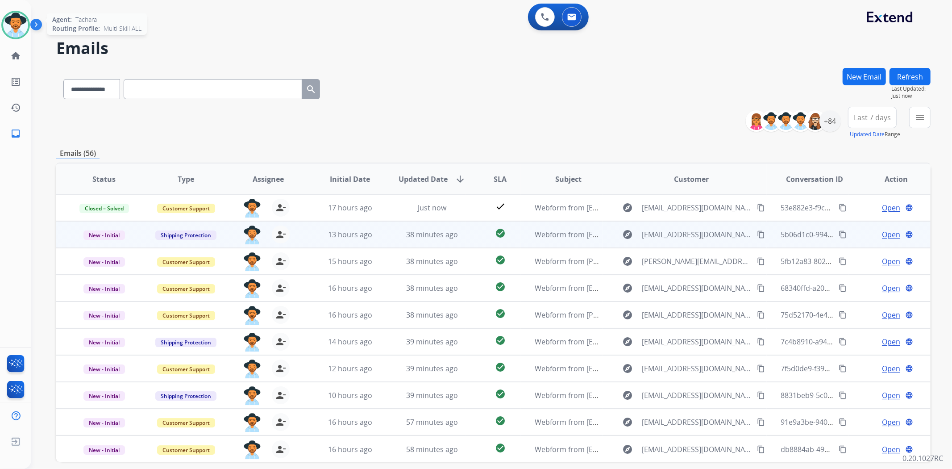
click at [886, 228] on td "Open language" at bounding box center [889, 234] width 82 height 27
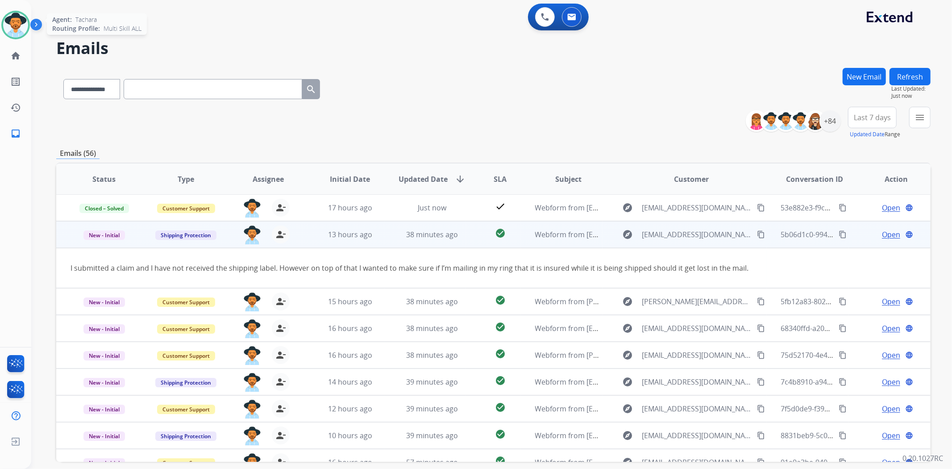
scroll to position [27, 0]
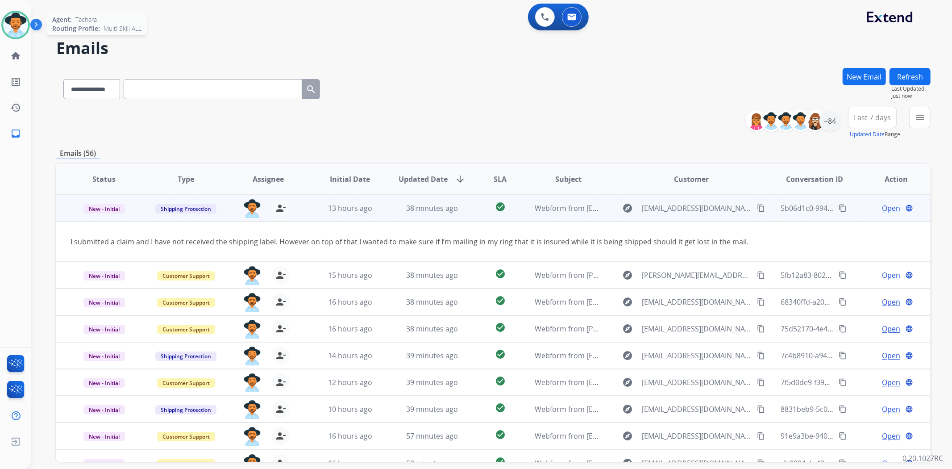
click at [874, 210] on div "Open language" at bounding box center [896, 208] width 67 height 11
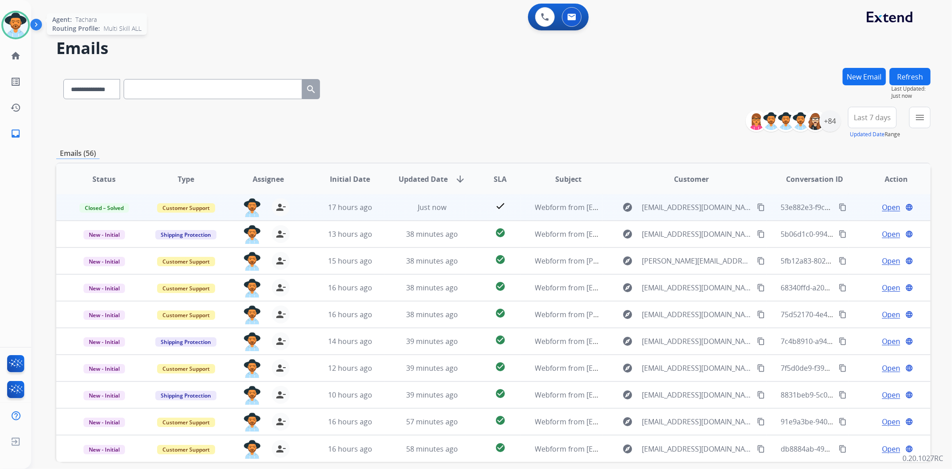
scroll to position [0, 0]
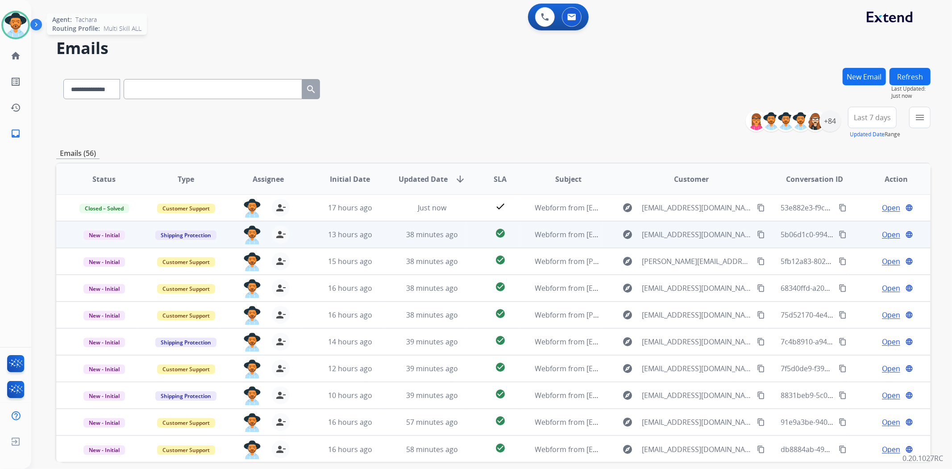
click at [886, 233] on span "Open" at bounding box center [891, 234] width 18 height 11
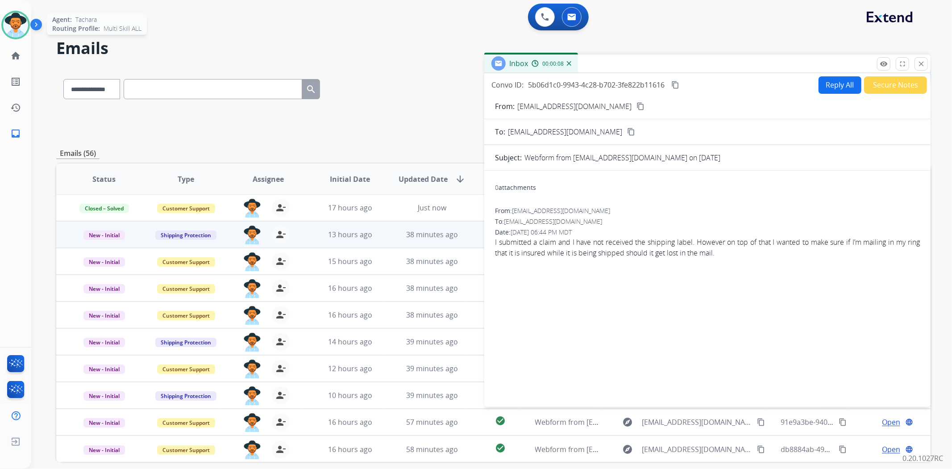
click at [636, 108] on mat-icon "content_copy" at bounding box center [640, 106] width 8 height 8
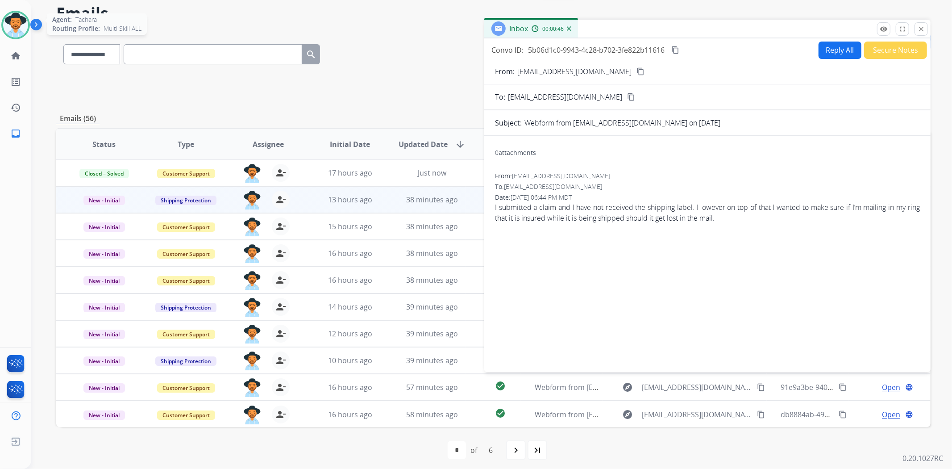
scroll to position [39, 0]
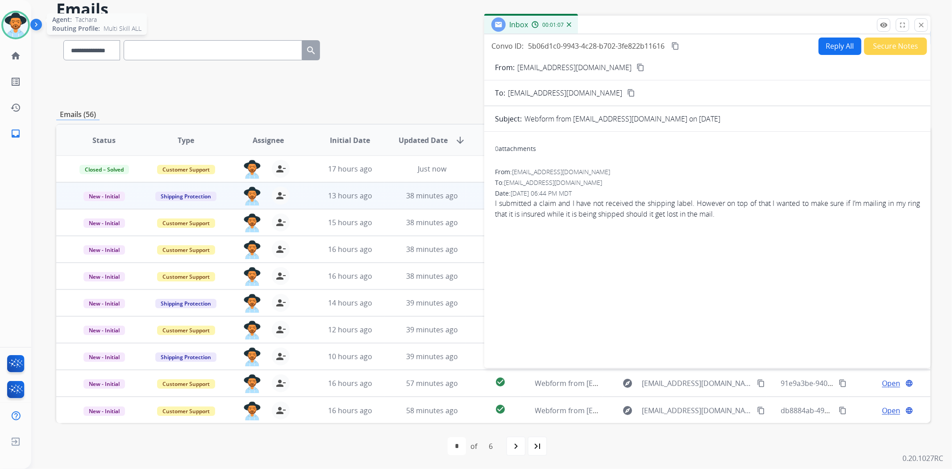
click at [837, 37] on button "Reply All" at bounding box center [840, 45] width 43 height 17
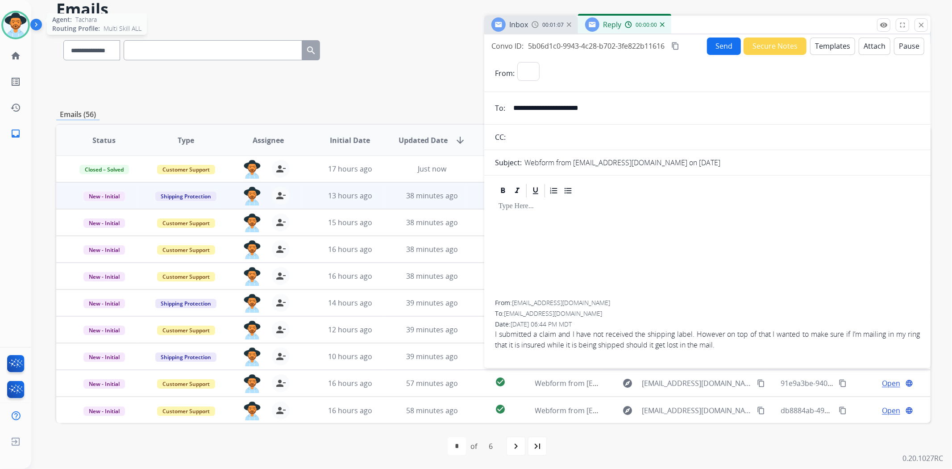
select select "**********"
click at [835, 48] on button "Templates" at bounding box center [832, 45] width 45 height 17
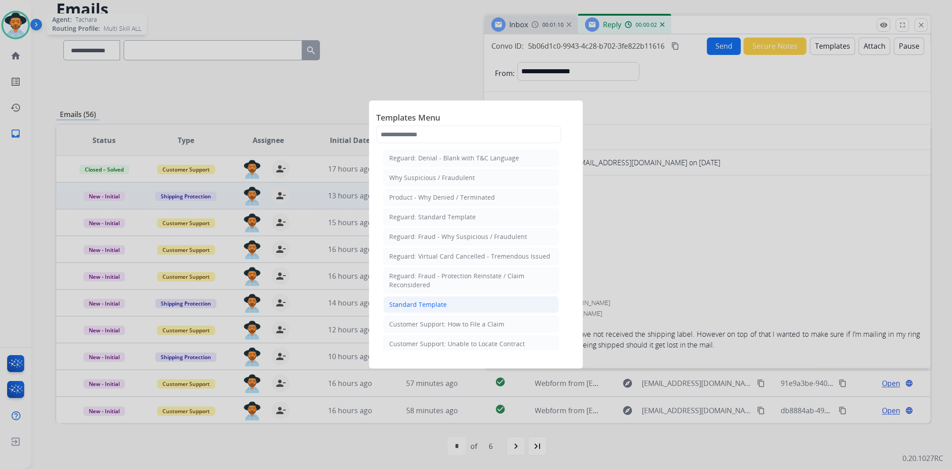
click at [462, 297] on li "Standard Template" at bounding box center [470, 304] width 175 height 17
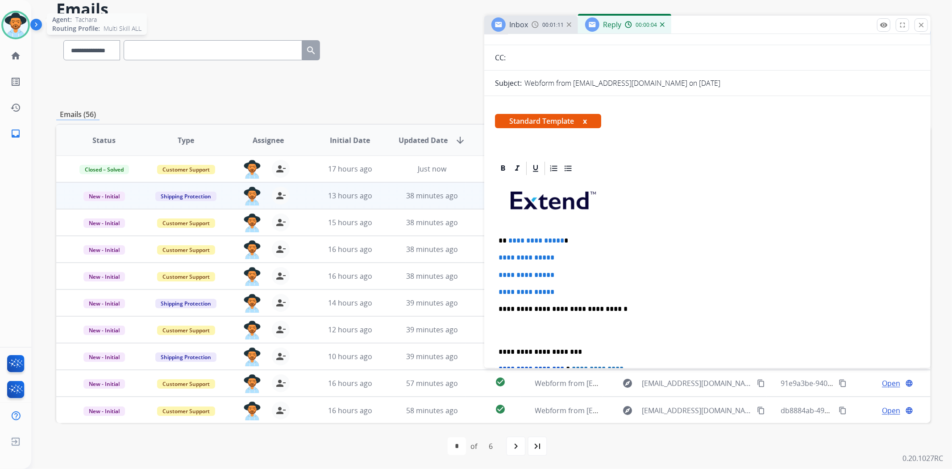
scroll to position [149, 0]
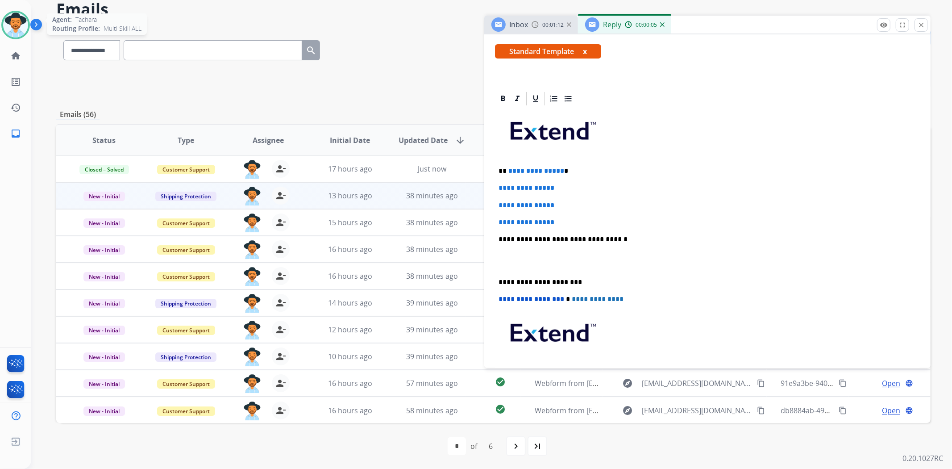
click at [499, 279] on p "**********" at bounding box center [704, 282] width 411 height 8
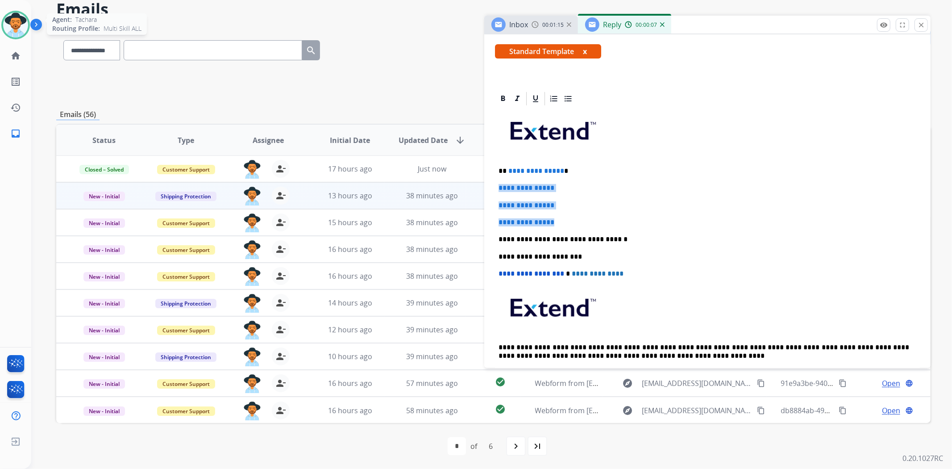
drag, startPoint x: 575, startPoint y: 220, endPoint x: 493, endPoint y: 186, distance: 88.6
click at [493, 186] on div "**********" at bounding box center [707, 268] width 446 height 355
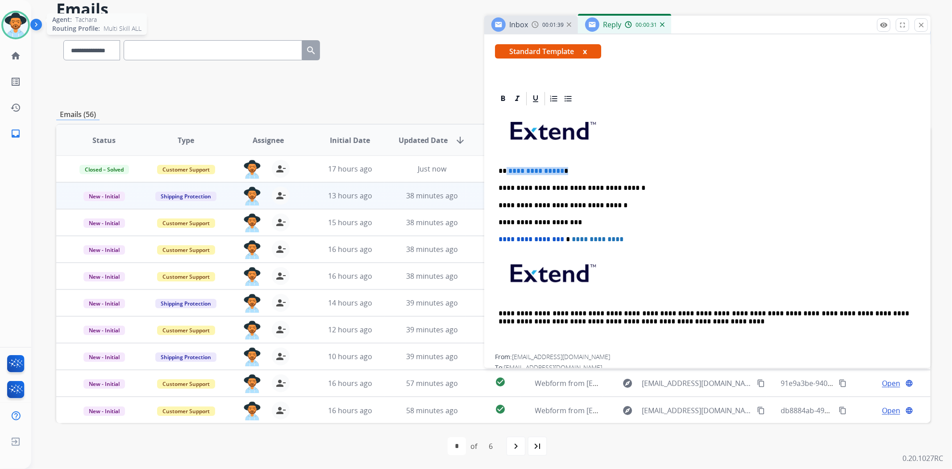
drag, startPoint x: 572, startPoint y: 166, endPoint x: 505, endPoint y: 159, distance: 67.8
click at [505, 159] on div "**********" at bounding box center [707, 230] width 425 height 247
click at [516, 164] on div "**********" at bounding box center [707, 230] width 425 height 247
drag, startPoint x: 625, startPoint y: 188, endPoint x: 602, endPoint y: 183, distance: 24.1
click at [625, 188] on p "**********" at bounding box center [704, 188] width 411 height 8
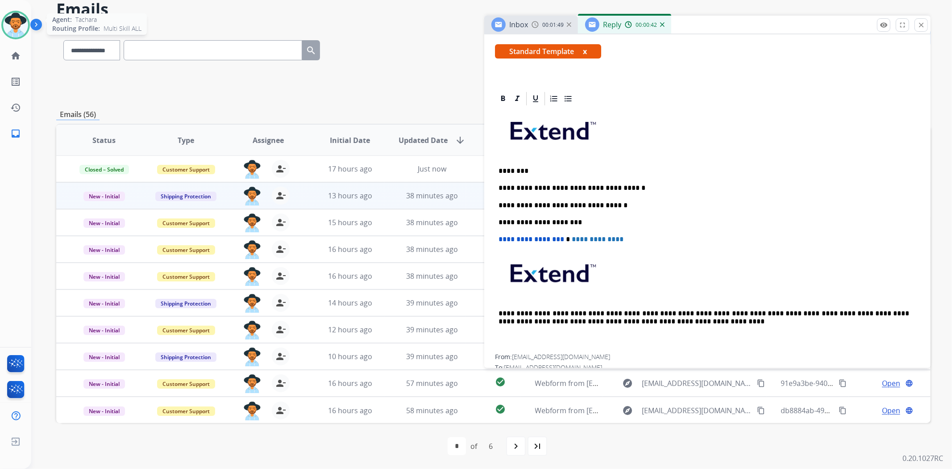
click at [557, 185] on p "**********" at bounding box center [704, 188] width 411 height 8
click at [620, 189] on p "**********" at bounding box center [704, 188] width 411 height 8
click at [694, 185] on p "**********" at bounding box center [704, 188] width 411 height 8
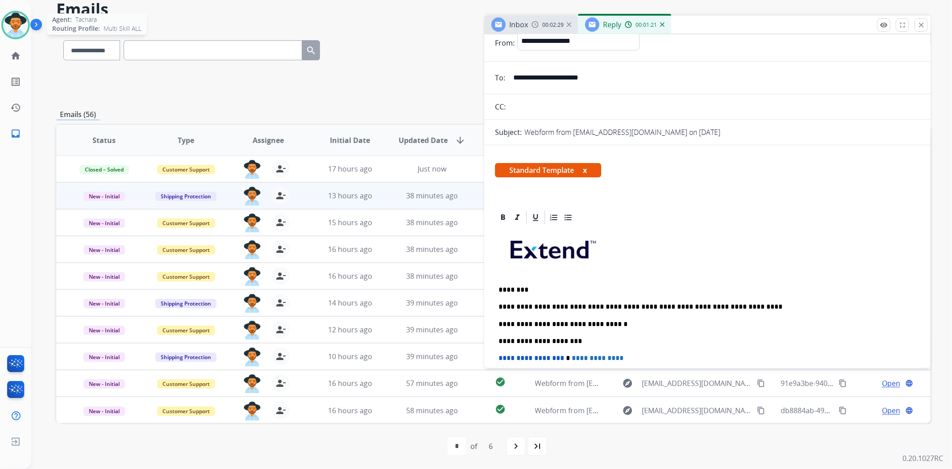
scroll to position [0, 0]
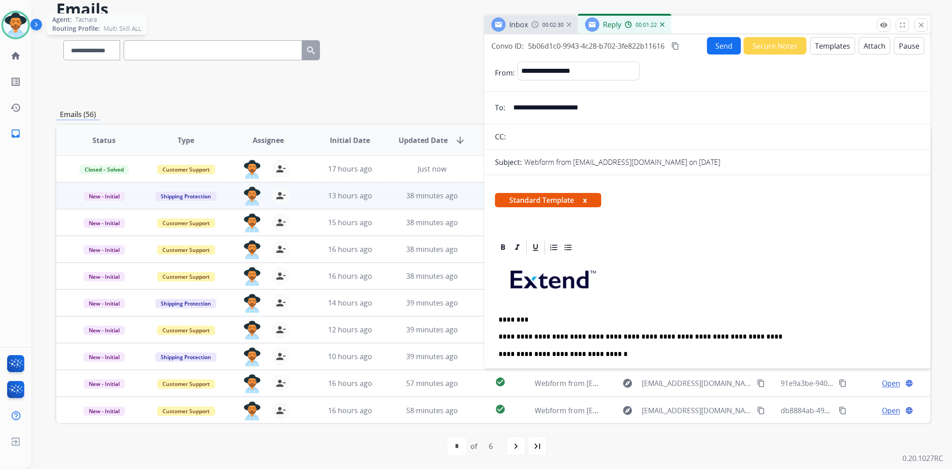
click at [711, 41] on button "Send" at bounding box center [724, 45] width 34 height 17
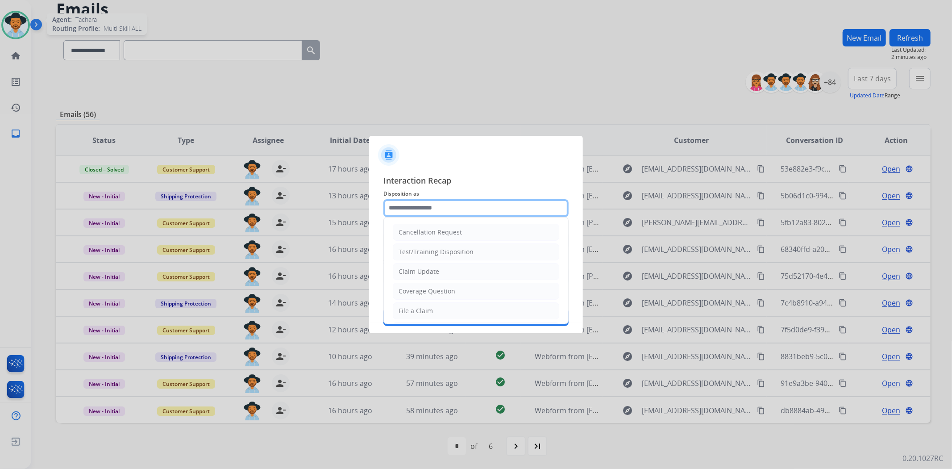
click at [436, 204] on input "text" at bounding box center [475, 208] width 185 height 18
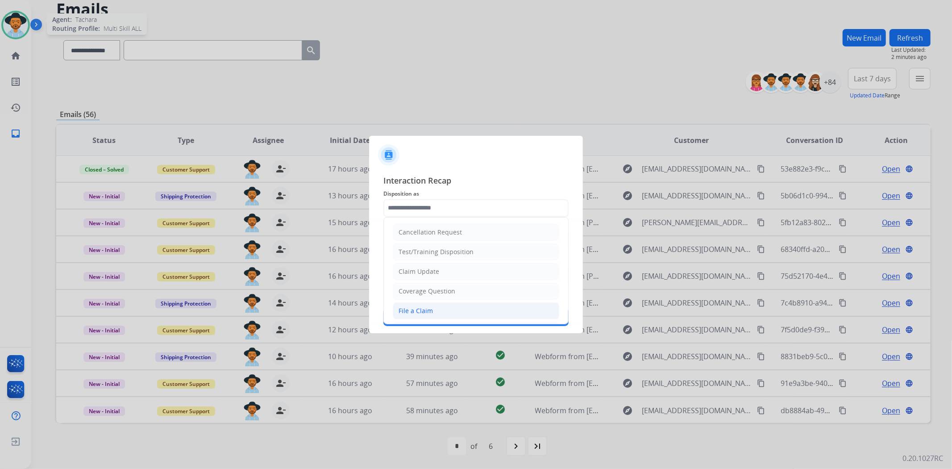
click at [431, 317] on li "File a Claim" at bounding box center [476, 310] width 166 height 17
type input "**********"
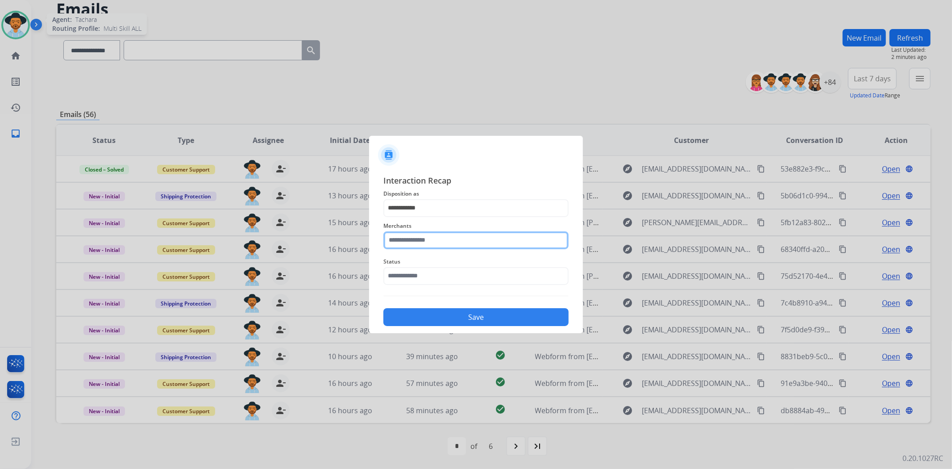
click at [438, 233] on input "text" at bounding box center [475, 240] width 185 height 18
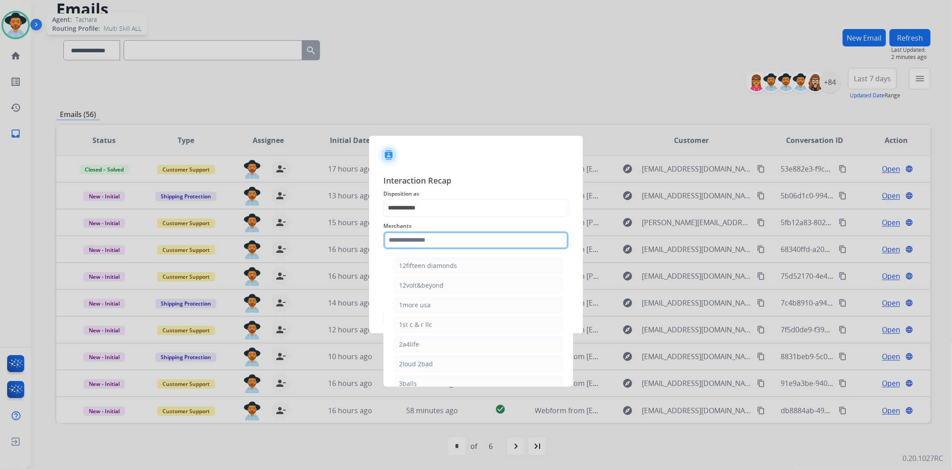
click at [438, 233] on input "text" at bounding box center [475, 240] width 185 height 18
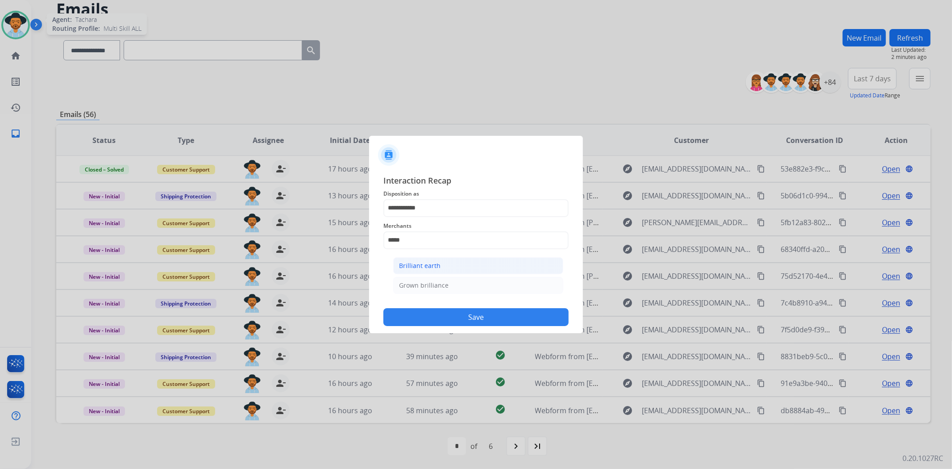
click at [441, 266] on li "Brilliant earth" at bounding box center [478, 265] width 170 height 17
type input "**********"
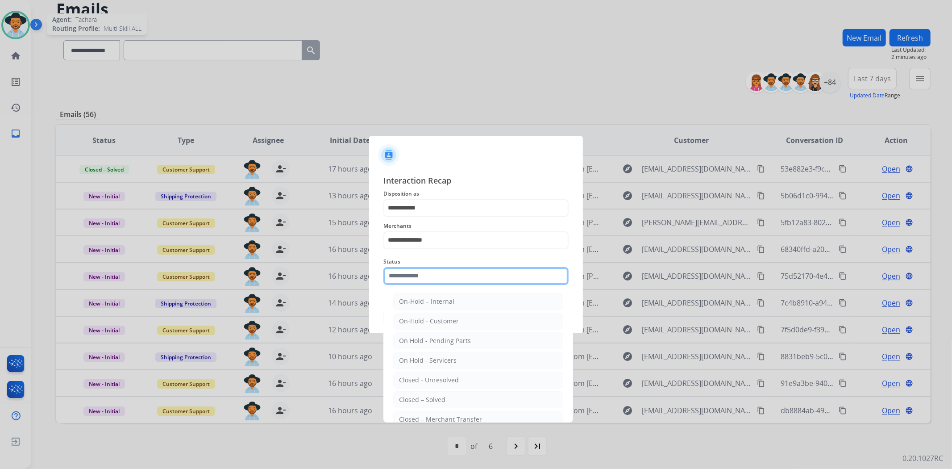
click at [432, 275] on input "text" at bounding box center [475, 276] width 185 height 18
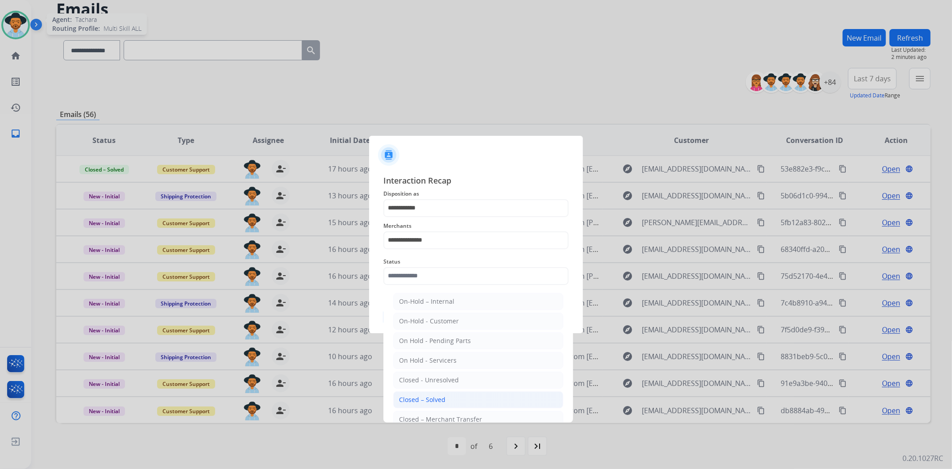
click at [430, 403] on div "Closed – Solved" at bounding box center [422, 399] width 46 height 9
type input "**********"
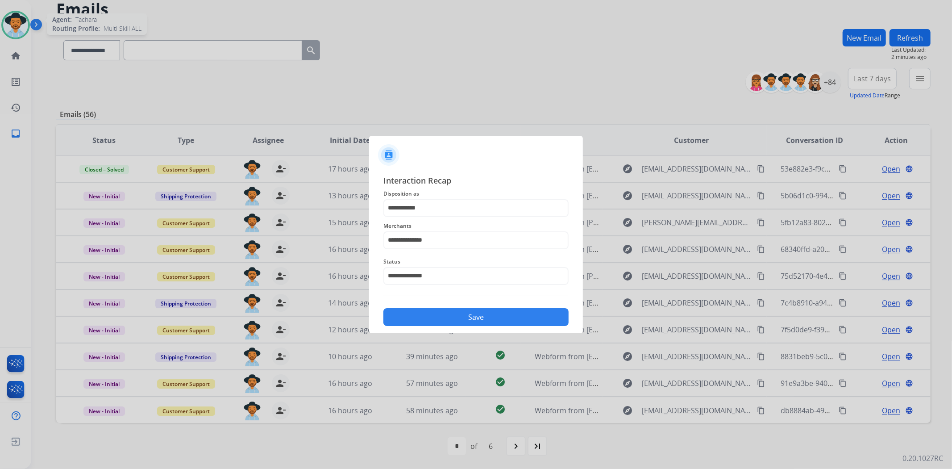
click at [450, 312] on button "Save" at bounding box center [475, 317] width 185 height 18
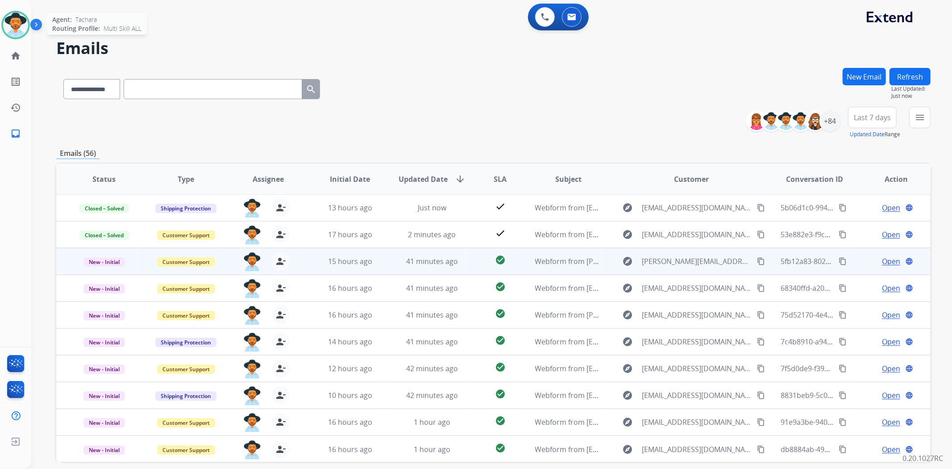
click at [884, 256] on span "Open" at bounding box center [891, 261] width 18 height 11
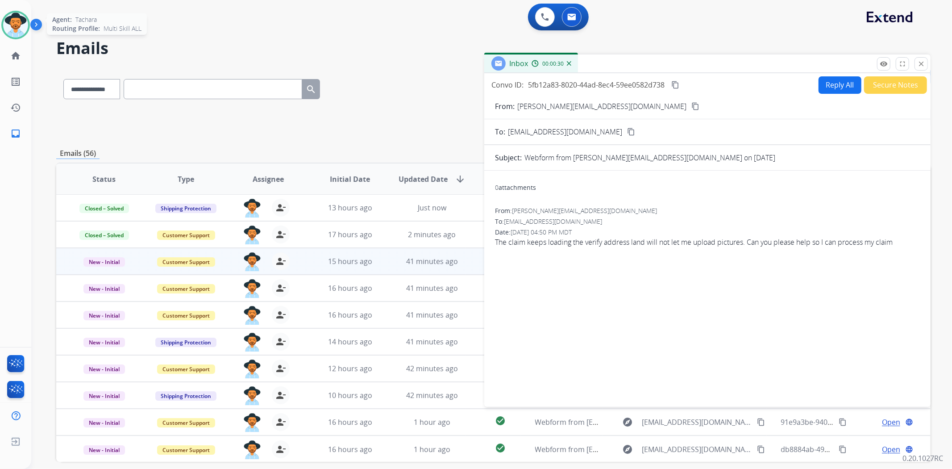
click at [370, 63] on div "**********" at bounding box center [480, 266] width 899 height 469
click at [922, 67] on mat-icon "close" at bounding box center [921, 64] width 8 height 8
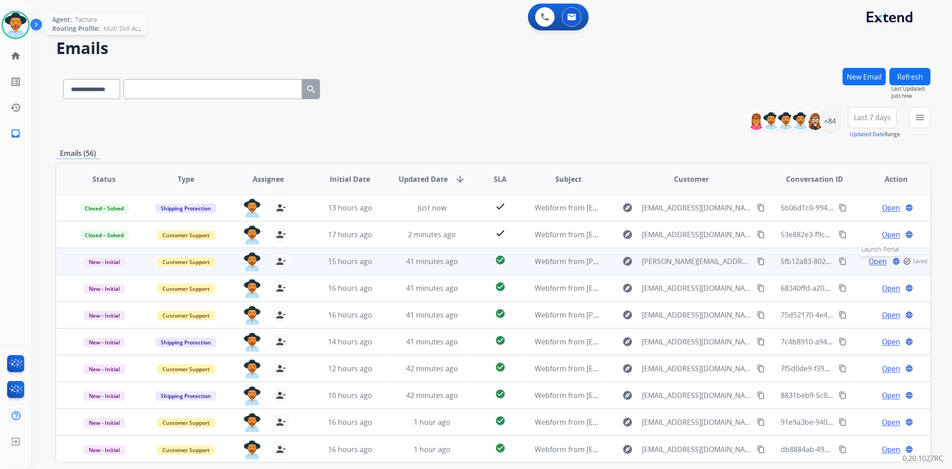
click at [892, 260] on mat-icon "language" at bounding box center [896, 261] width 8 height 8
click at [884, 259] on span "Open" at bounding box center [891, 261] width 18 height 11
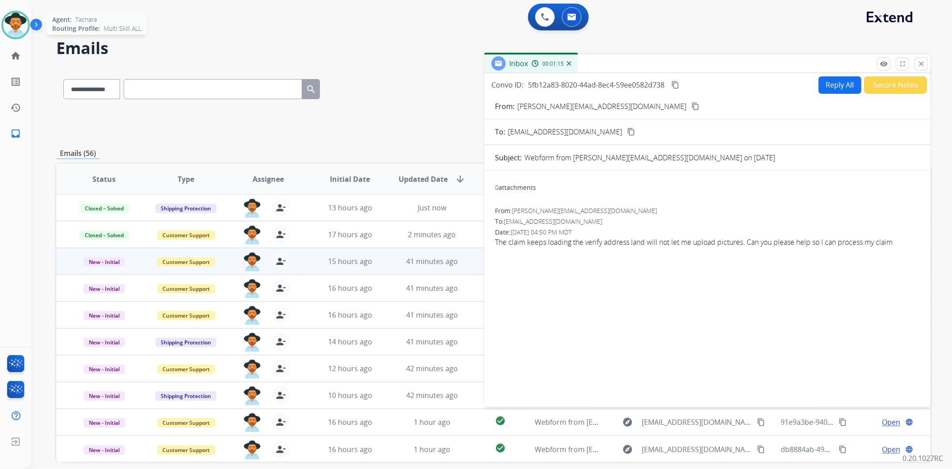
click at [691, 106] on mat-icon "content_copy" at bounding box center [695, 106] width 8 height 8
click at [882, 90] on button "Secure Notes" at bounding box center [895, 84] width 63 height 17
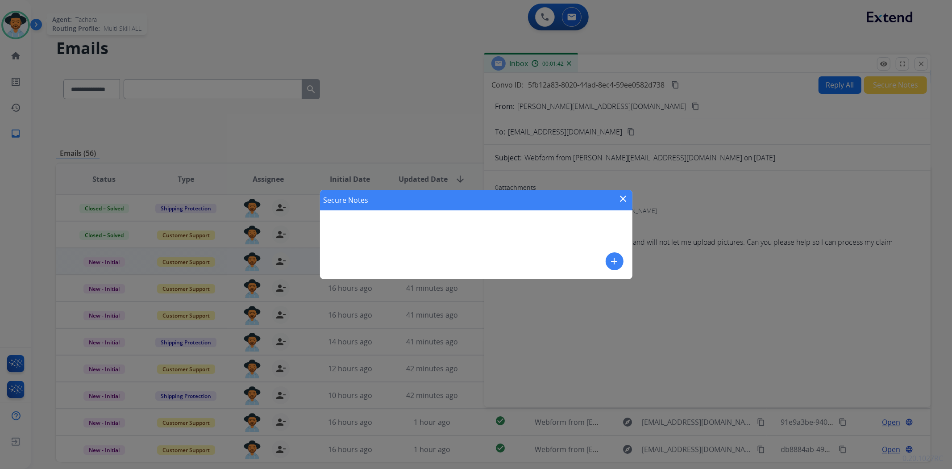
click at [608, 262] on button "add" at bounding box center [615, 261] width 18 height 18
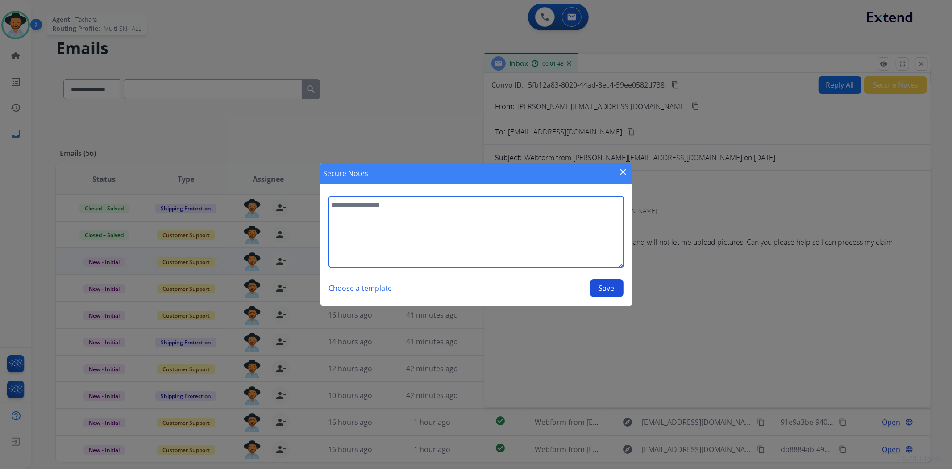
click at [448, 233] on textarea at bounding box center [476, 231] width 295 height 71
type textarea "**********"
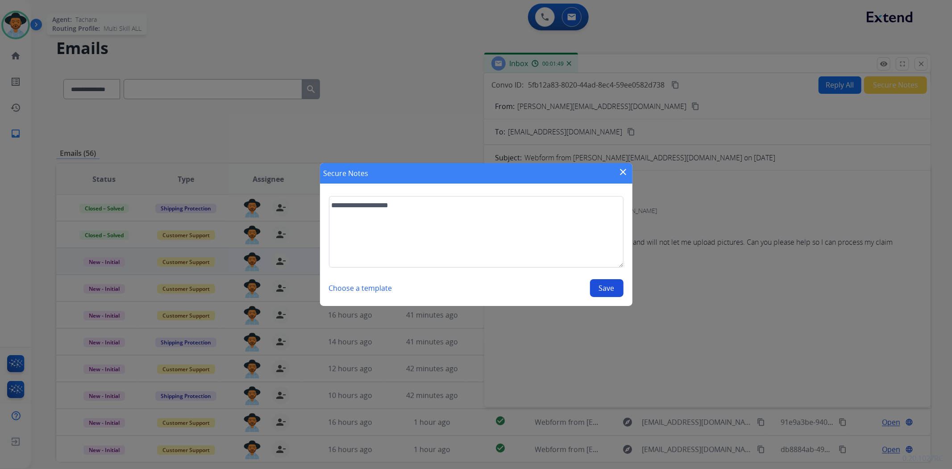
click at [600, 286] on button "Save" at bounding box center [606, 288] width 33 height 18
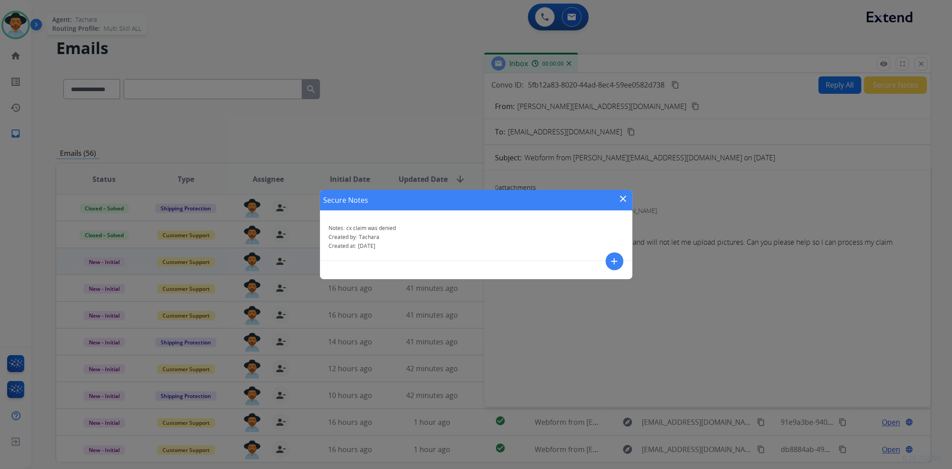
click at [624, 195] on mat-icon "close" at bounding box center [623, 198] width 11 height 11
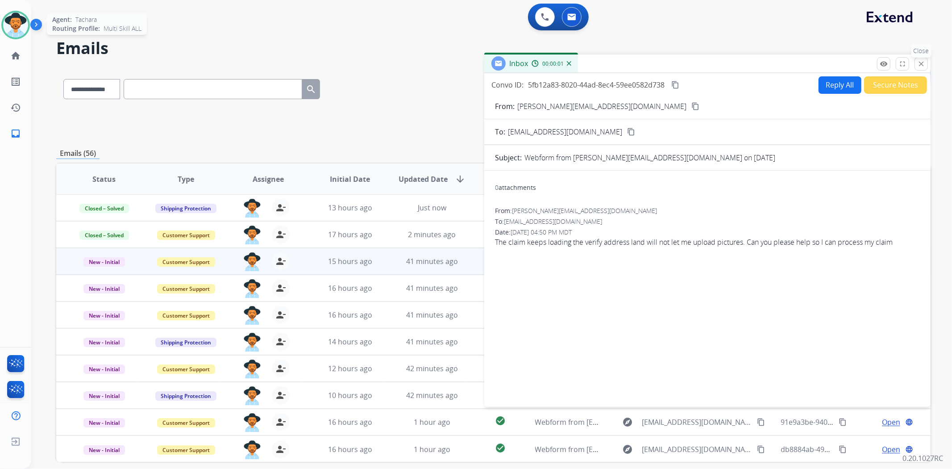
click at [920, 65] on mat-icon "close" at bounding box center [921, 64] width 8 height 8
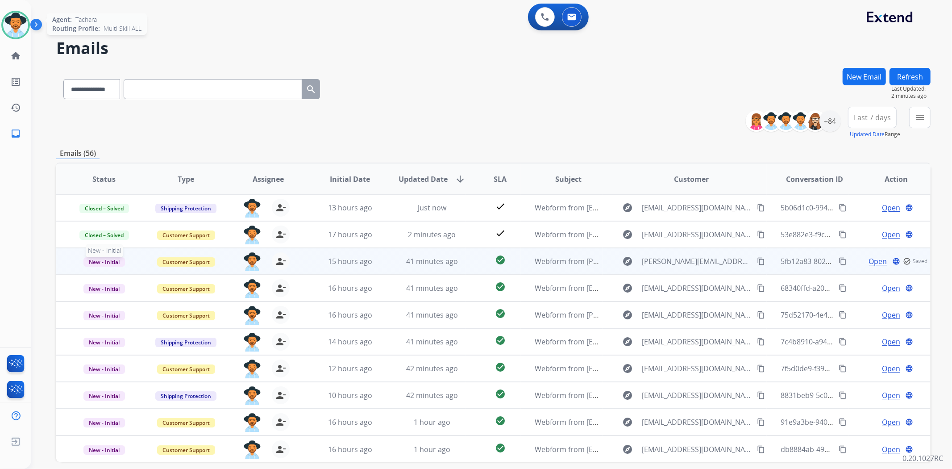
click at [114, 257] on span "New - Initial" at bounding box center [104, 261] width 42 height 9
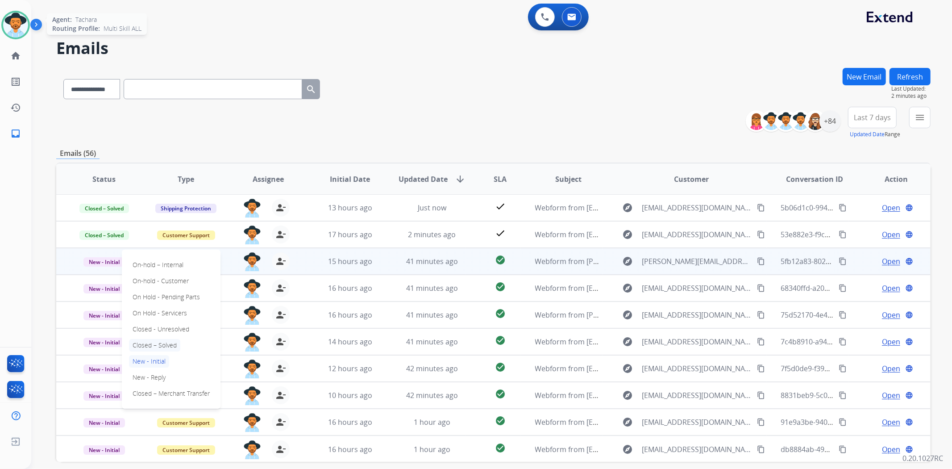
click at [170, 342] on p "Closed – Solved" at bounding box center [154, 345] width 51 height 12
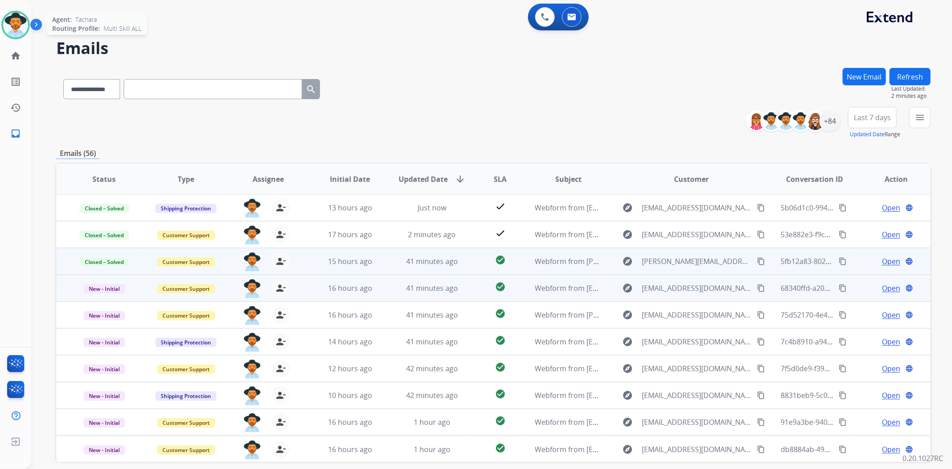
click at [884, 287] on span "Open" at bounding box center [891, 288] width 18 height 11
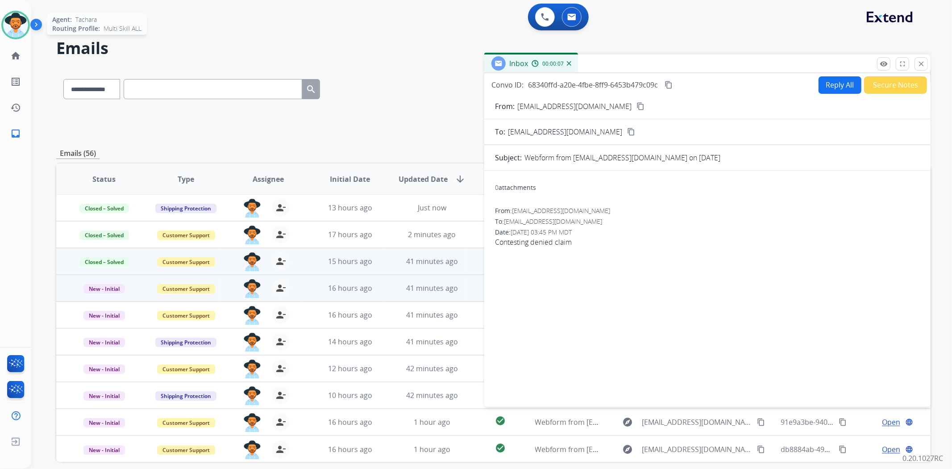
click at [636, 106] on mat-icon "content_copy" at bounding box center [640, 106] width 8 height 8
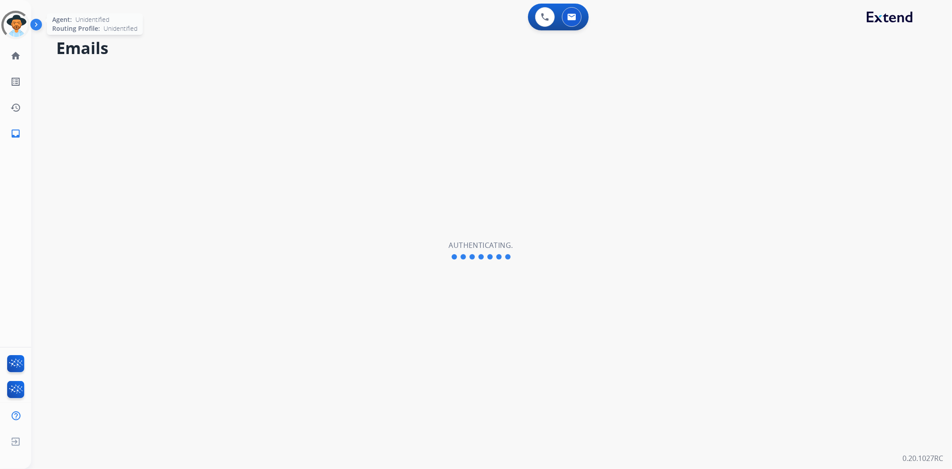
select select "**********"
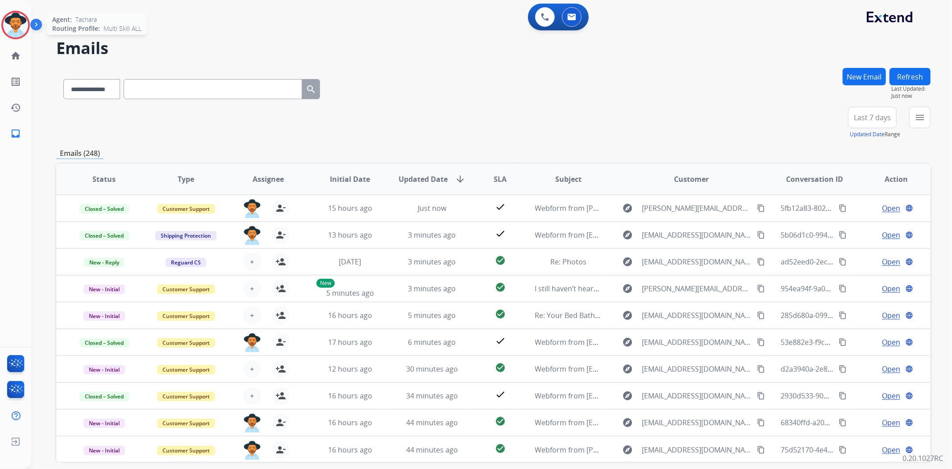
click at [16, 25] on img at bounding box center [15, 24] width 25 height 25
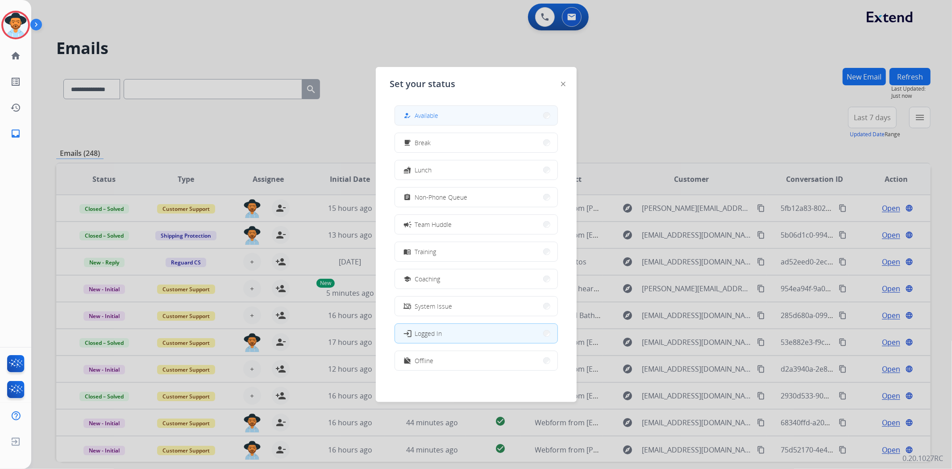
click at [467, 110] on button "how_to_reg Available" at bounding box center [476, 115] width 162 height 19
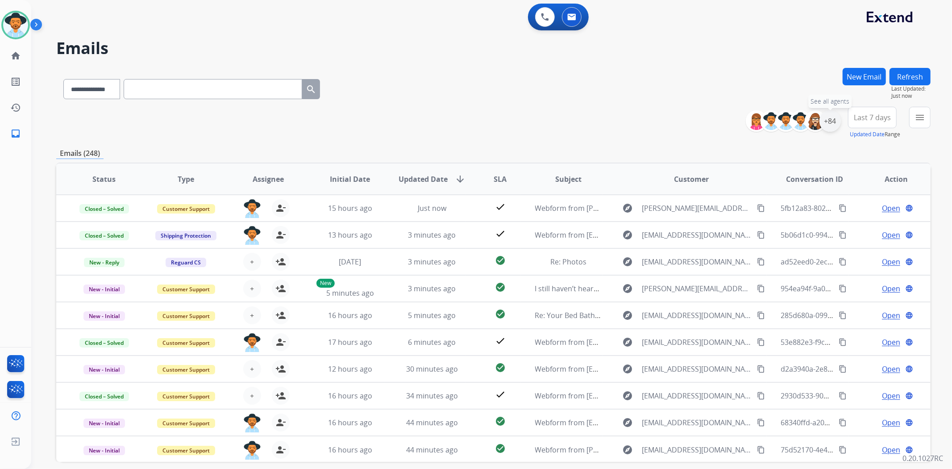
click at [826, 124] on div "+84" at bounding box center [829, 120] width 21 height 21
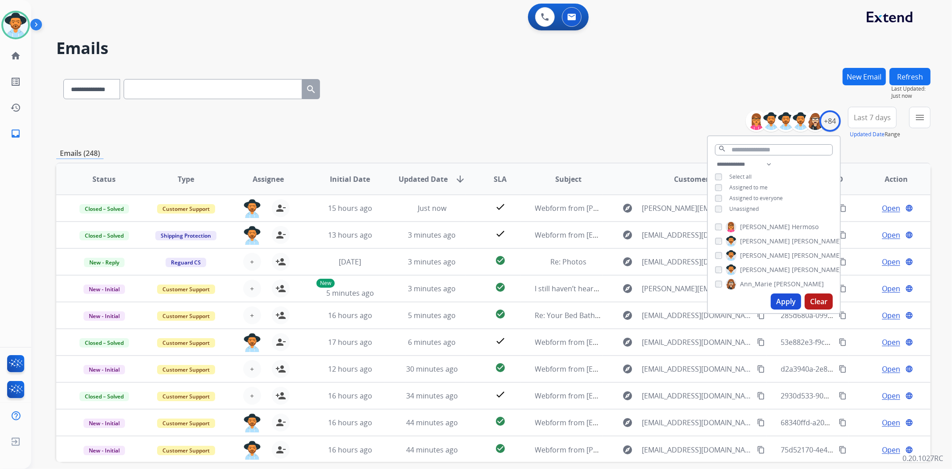
click at [775, 301] on button "Apply" at bounding box center [786, 301] width 30 height 16
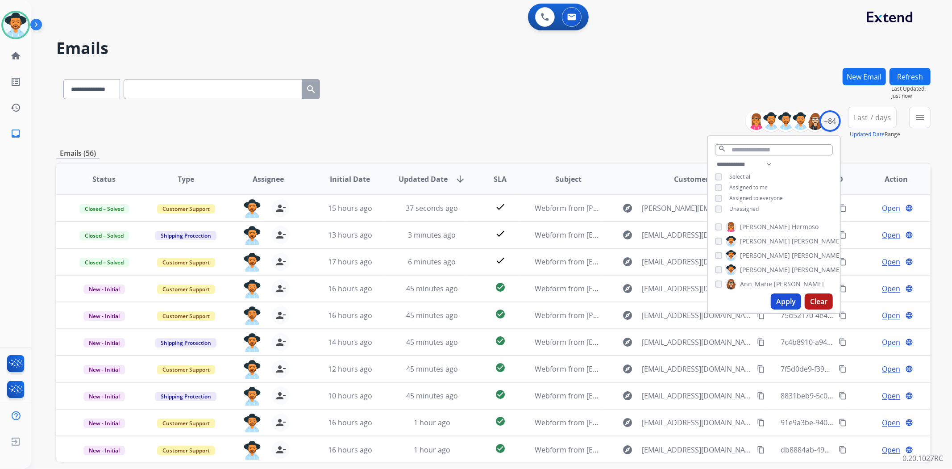
click at [398, 109] on div "**********" at bounding box center [493, 123] width 874 height 32
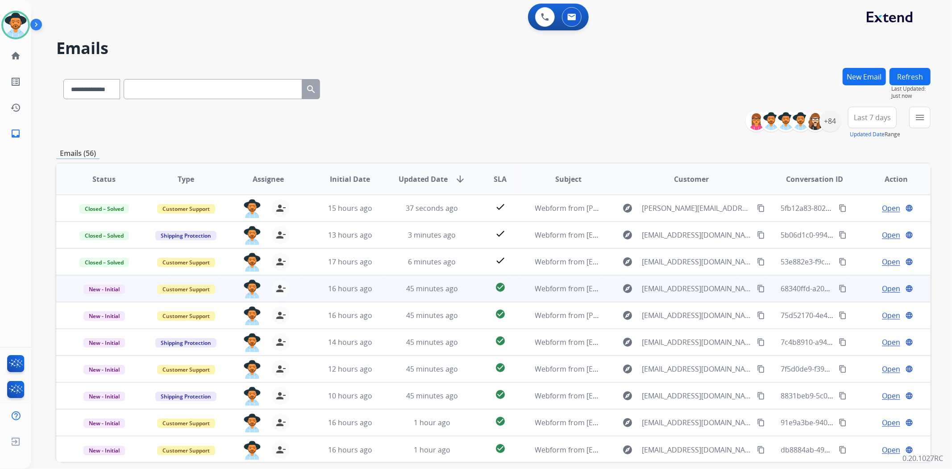
click at [887, 289] on span "Open" at bounding box center [891, 288] width 18 height 11
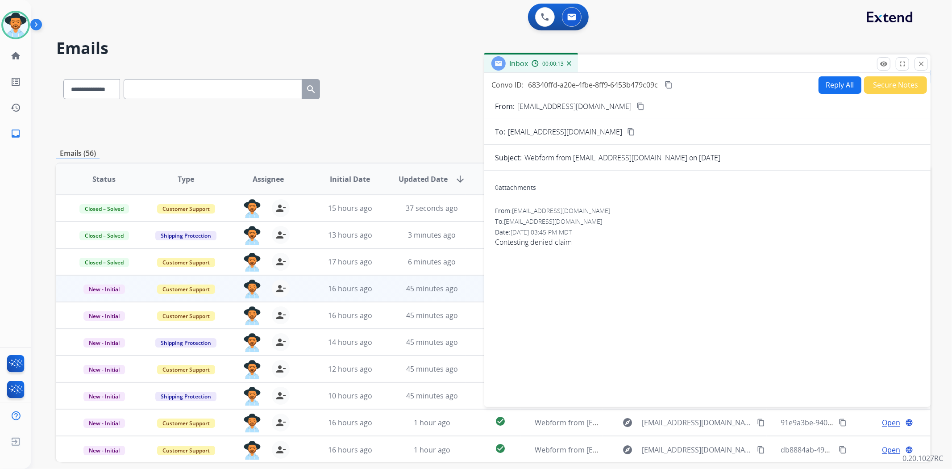
click at [844, 80] on button "Reply All" at bounding box center [840, 84] width 43 height 17
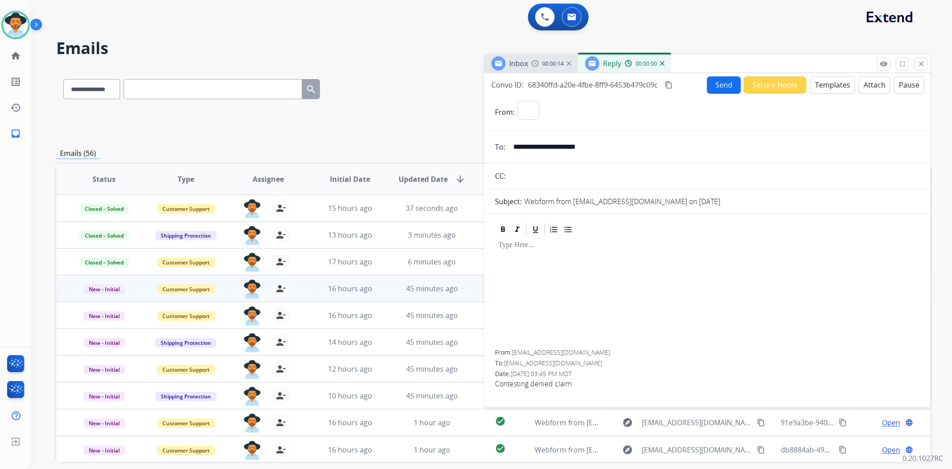
select select "**********"
click at [820, 90] on button "Templates" at bounding box center [832, 84] width 45 height 17
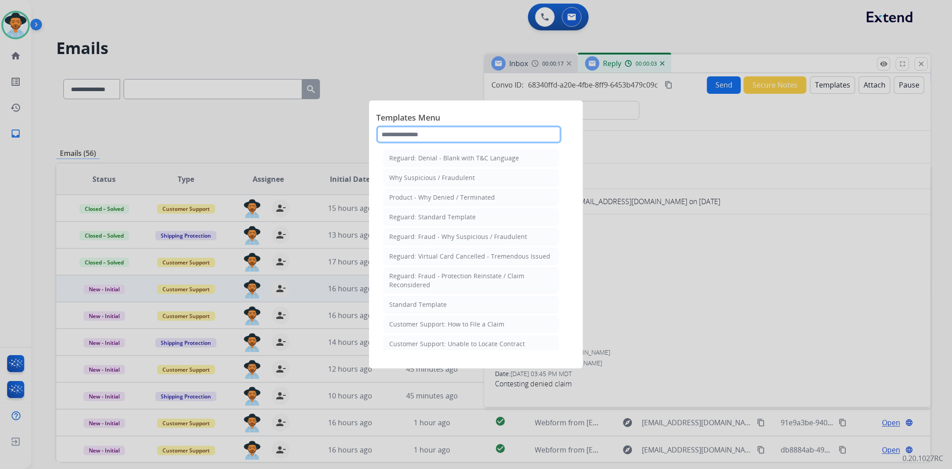
click at [457, 130] on input "text" at bounding box center [468, 134] width 185 height 18
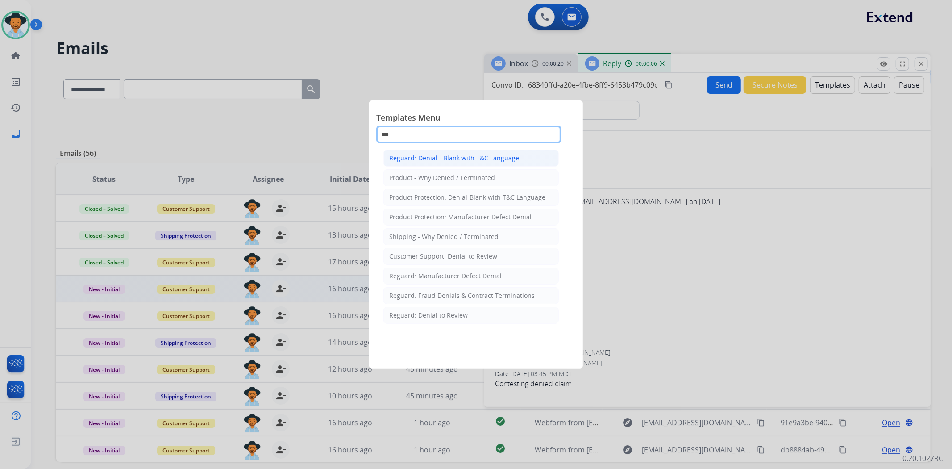
type input "***"
click at [488, 163] on li "Reguard: Denial - Blank with T&C Language" at bounding box center [470, 158] width 175 height 17
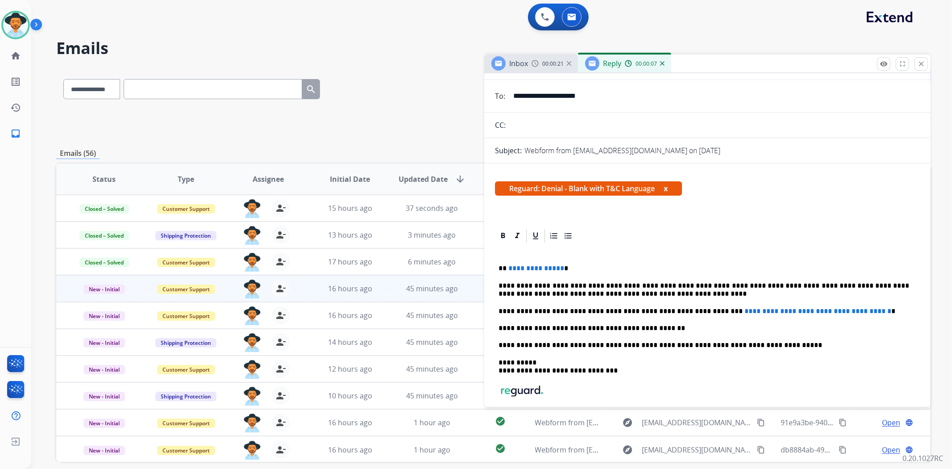
scroll to position [50, 0]
drag, startPoint x: 574, startPoint y: 272, endPoint x: 510, endPoint y: 257, distance: 65.6
click at [510, 257] on div "**********" at bounding box center [707, 354] width 425 height 219
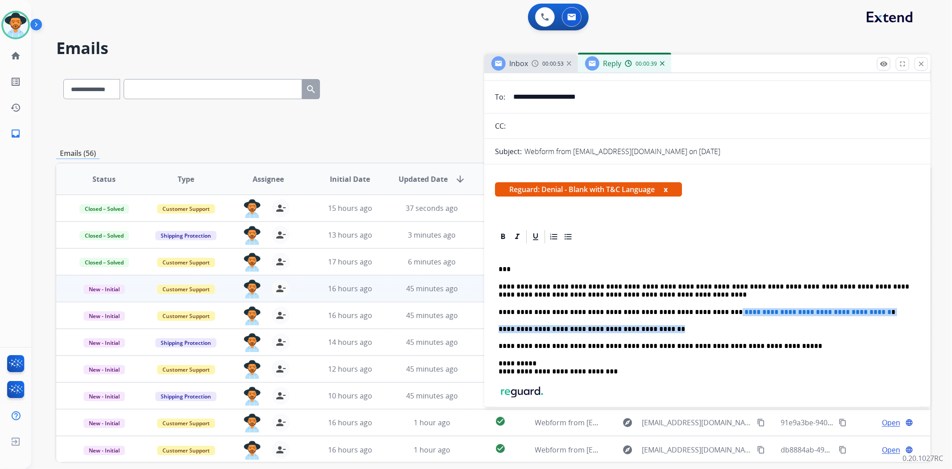
drag, startPoint x: 877, startPoint y: 316, endPoint x: 693, endPoint y: 309, distance: 184.9
click at [693, 309] on div "**********" at bounding box center [707, 354] width 425 height 219
click at [712, 325] on p "**********" at bounding box center [704, 329] width 411 height 8
drag, startPoint x: 878, startPoint y: 305, endPoint x: 694, endPoint y: 309, distance: 183.9
click at [694, 309] on div "**********" at bounding box center [707, 354] width 425 height 219
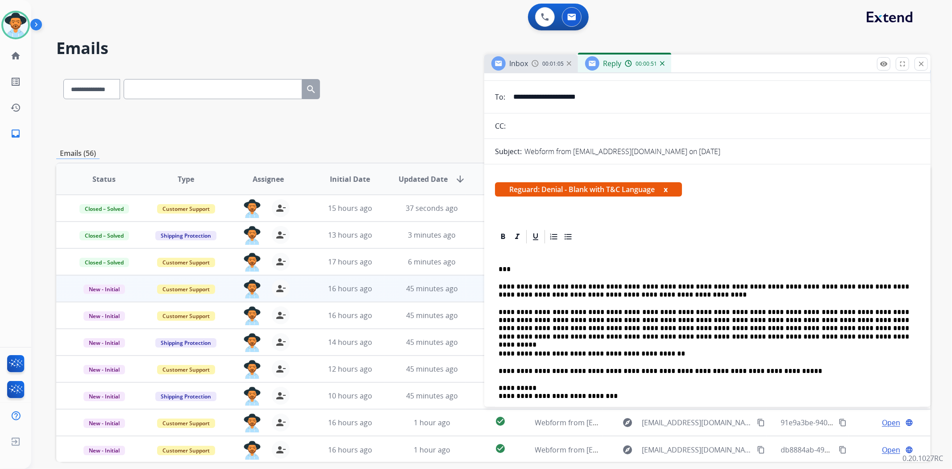
click at [694, 309] on p "**********" at bounding box center [704, 324] width 411 height 33
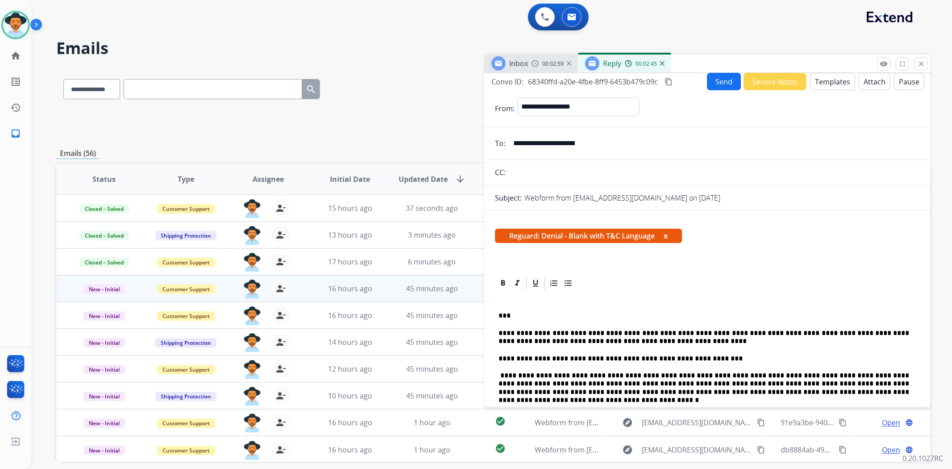
scroll to position [0, 0]
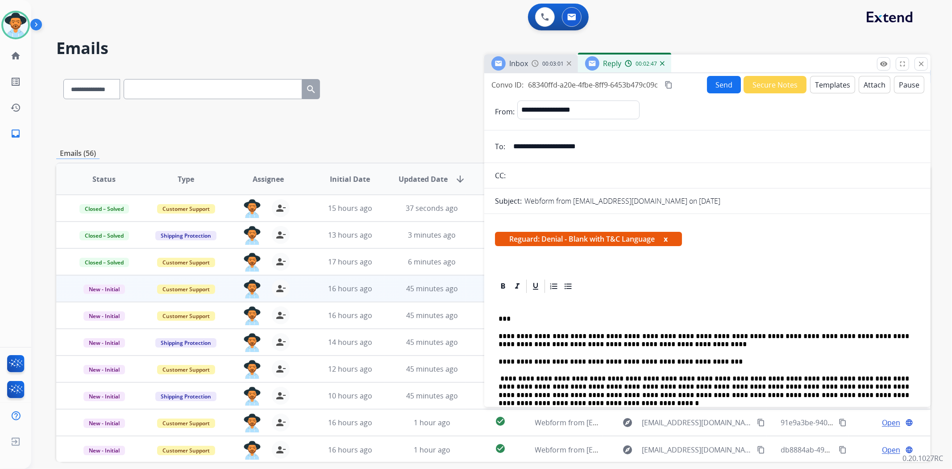
click at [861, 79] on button "Attach" at bounding box center [875, 84] width 32 height 17
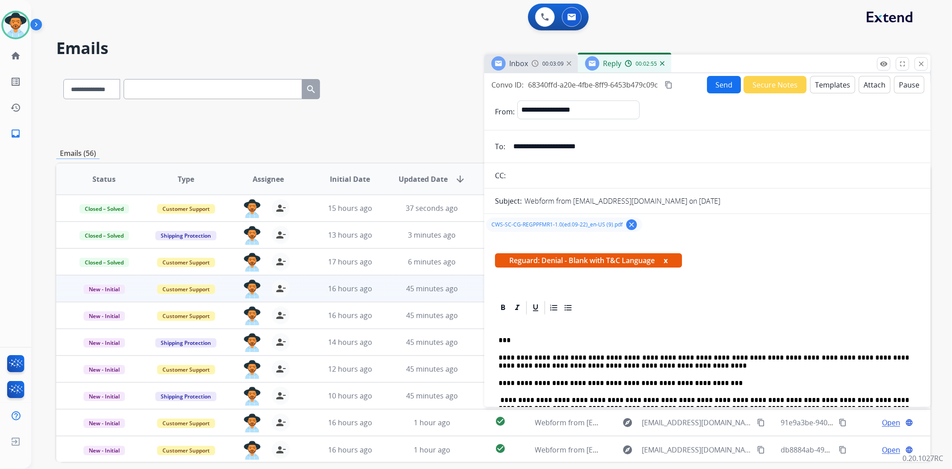
click at [711, 88] on button "Send" at bounding box center [724, 84] width 34 height 17
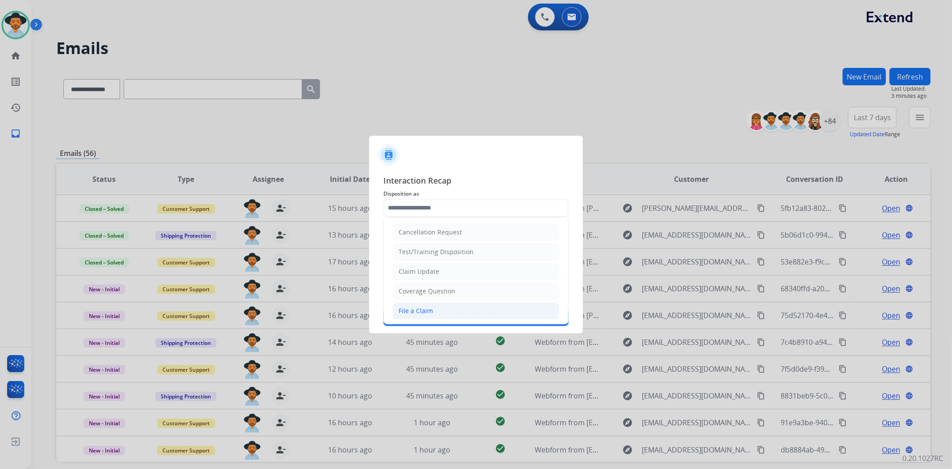
click at [420, 307] on div "File a Claim" at bounding box center [416, 310] width 34 height 9
type input "**********"
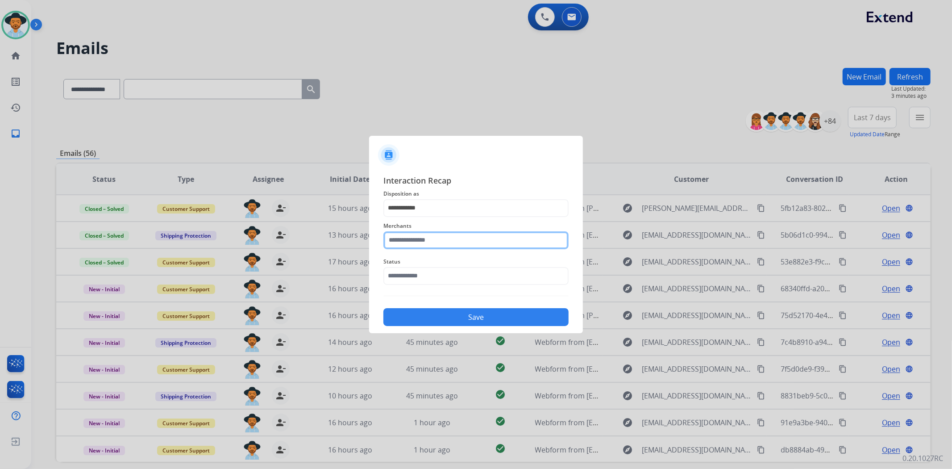
click at [435, 248] on input "text" at bounding box center [475, 240] width 185 height 18
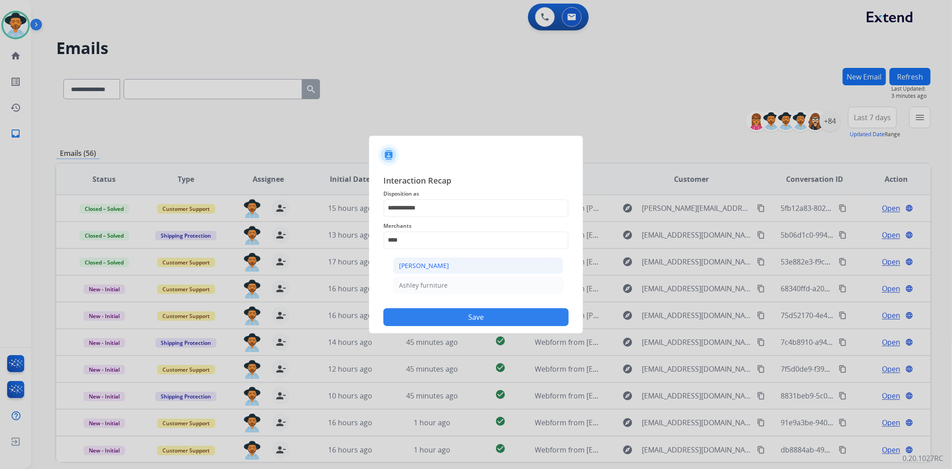
click at [438, 261] on div "[PERSON_NAME]" at bounding box center [424, 265] width 50 height 9
type input "**********"
click at [431, 278] on input "text" at bounding box center [475, 276] width 185 height 18
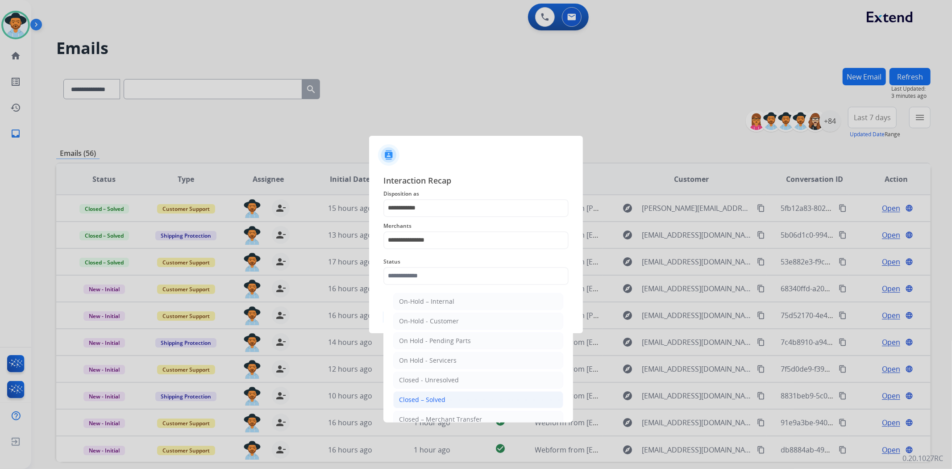
click at [425, 400] on div "Closed – Solved" at bounding box center [422, 399] width 46 height 9
type input "**********"
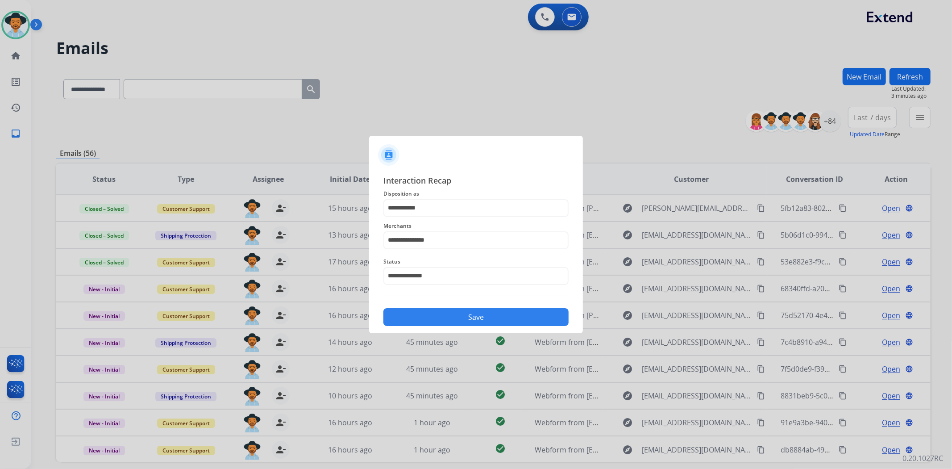
click at [459, 312] on button "Save" at bounding box center [475, 317] width 185 height 18
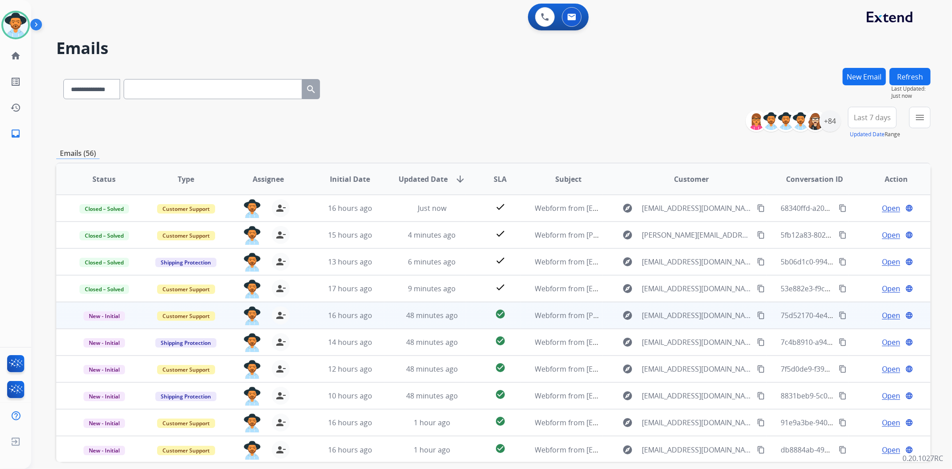
click at [882, 313] on span "Open" at bounding box center [891, 315] width 18 height 11
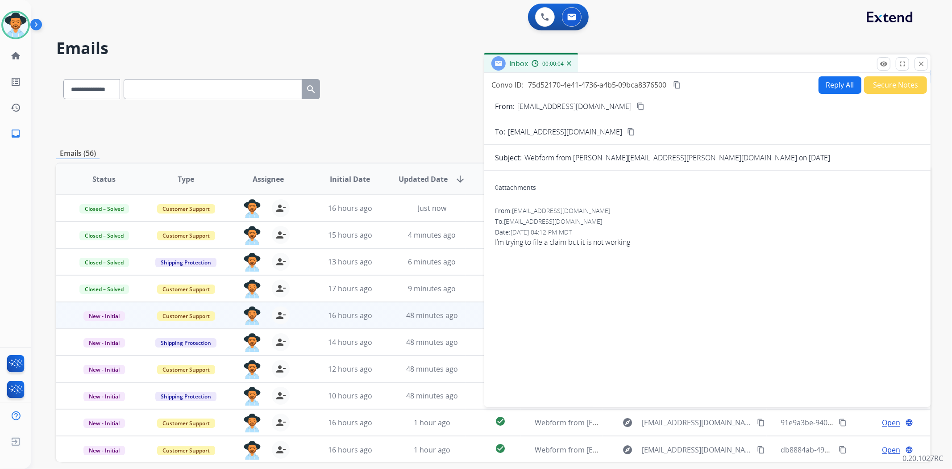
click at [635, 104] on button "content_copy" at bounding box center [640, 106] width 11 height 11
click at [902, 87] on button "Secure Notes" at bounding box center [895, 84] width 63 height 17
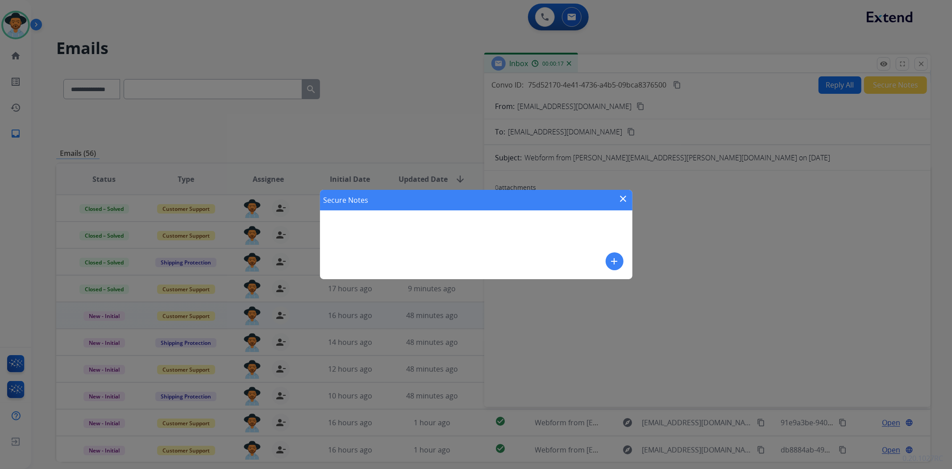
click at [619, 260] on mat-icon "add" at bounding box center [614, 261] width 11 height 11
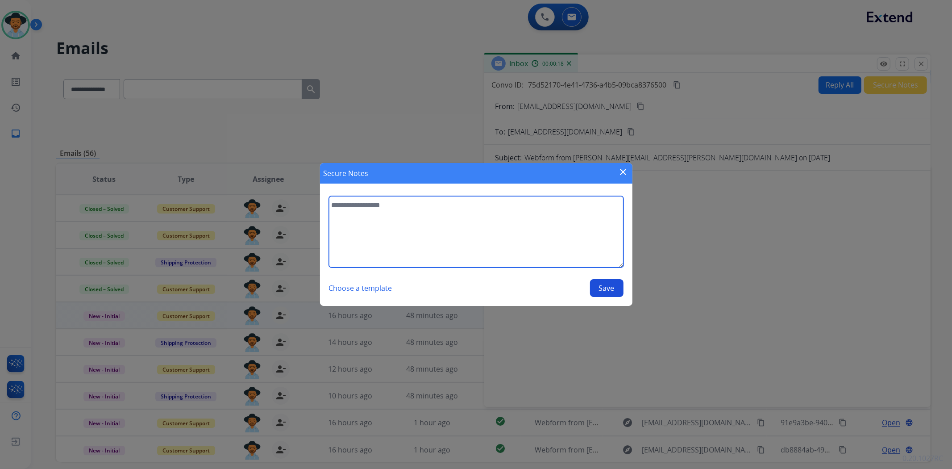
click at [507, 252] on textarea at bounding box center [476, 231] width 295 height 71
type textarea "**********"
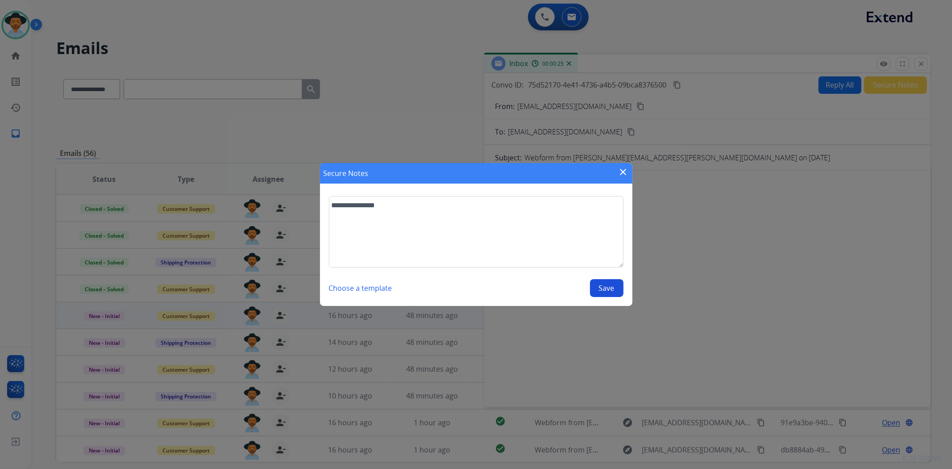
click at [608, 289] on button "Save" at bounding box center [606, 288] width 33 height 18
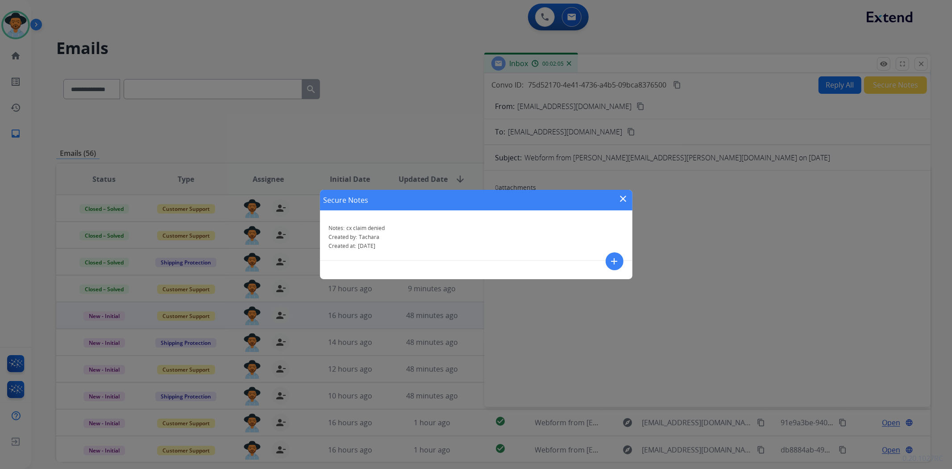
click at [621, 200] on mat-icon "close" at bounding box center [623, 198] width 11 height 11
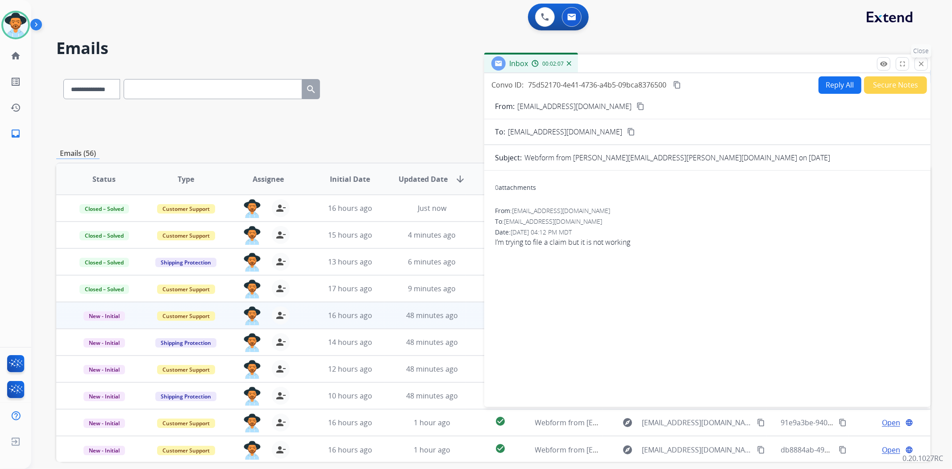
click at [922, 64] on mat-icon "close" at bounding box center [921, 64] width 8 height 8
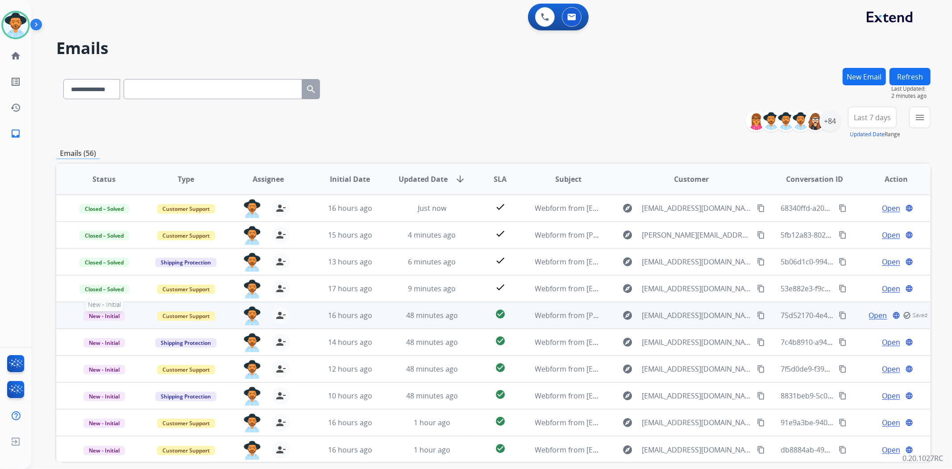
click at [116, 313] on span "New - Initial" at bounding box center [104, 315] width 42 height 9
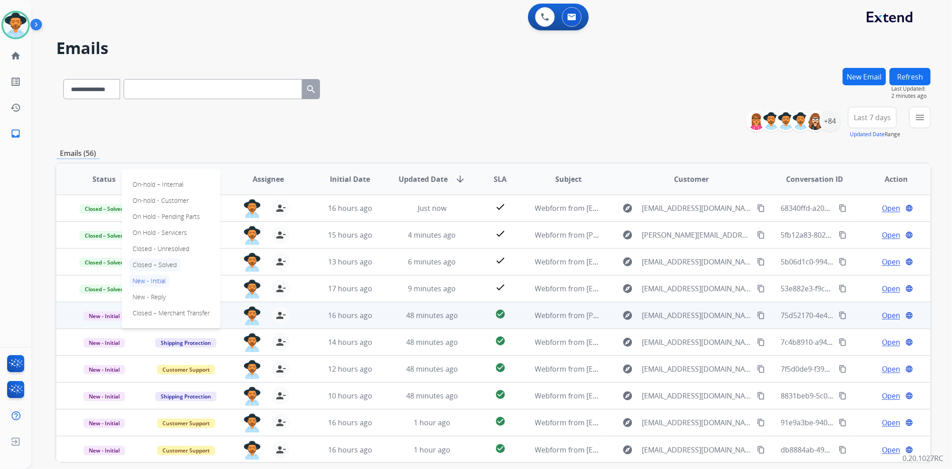
click at [158, 259] on p "Closed – Solved" at bounding box center [154, 264] width 51 height 12
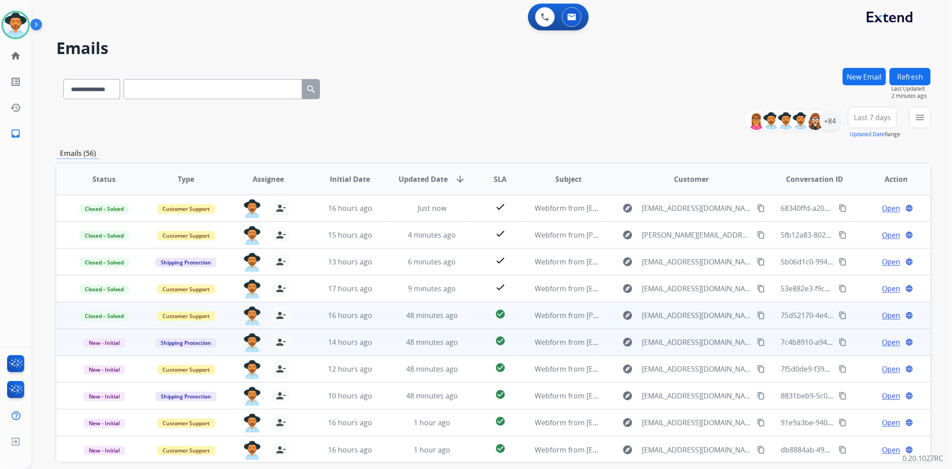
click at [890, 341] on span "Open" at bounding box center [891, 342] width 18 height 11
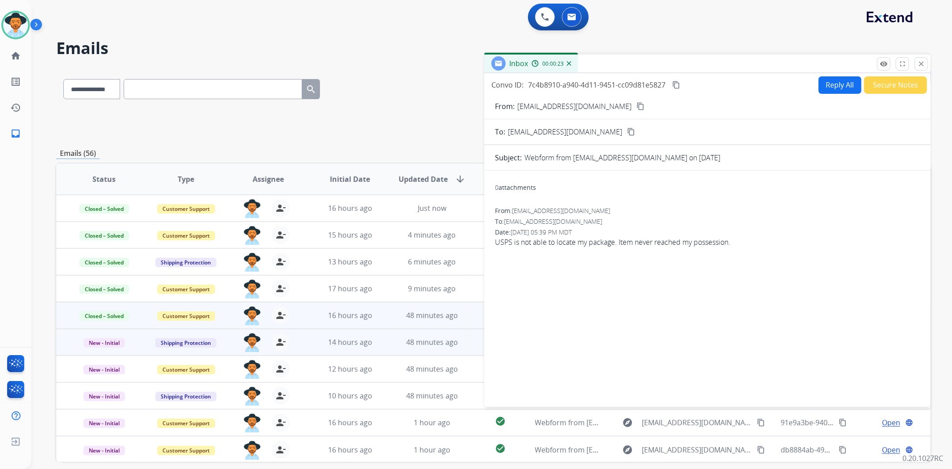
click at [636, 102] on mat-icon "content_copy" at bounding box center [640, 106] width 8 height 8
click at [831, 81] on button "Reply All" at bounding box center [840, 84] width 43 height 17
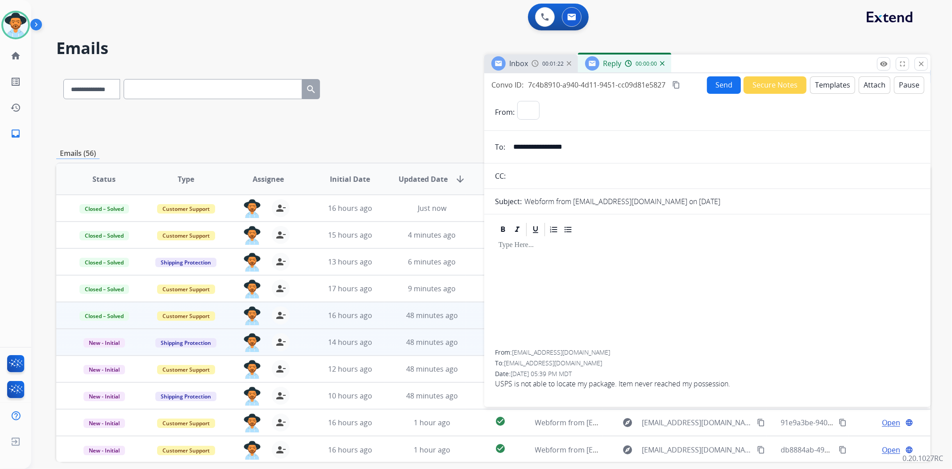
select select "**********"
click at [818, 79] on button "Templates" at bounding box center [832, 84] width 45 height 17
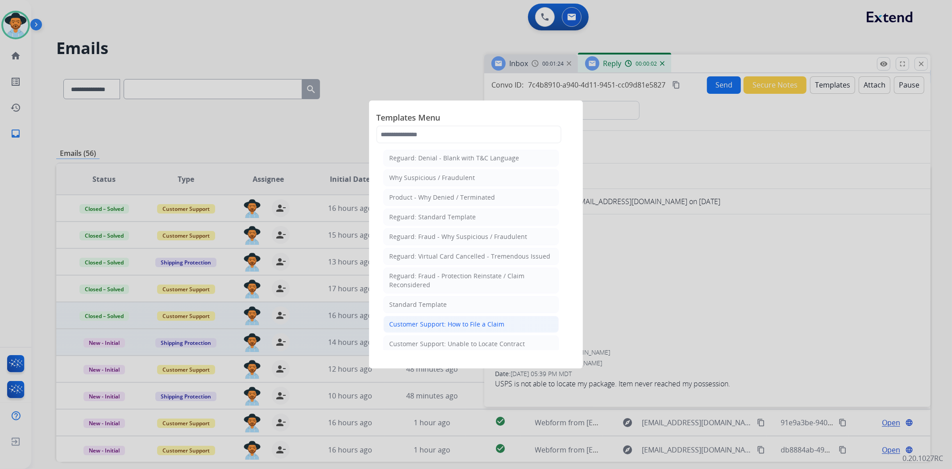
click at [428, 328] on div "Customer Support: How to File a Claim" at bounding box center [446, 324] width 115 height 9
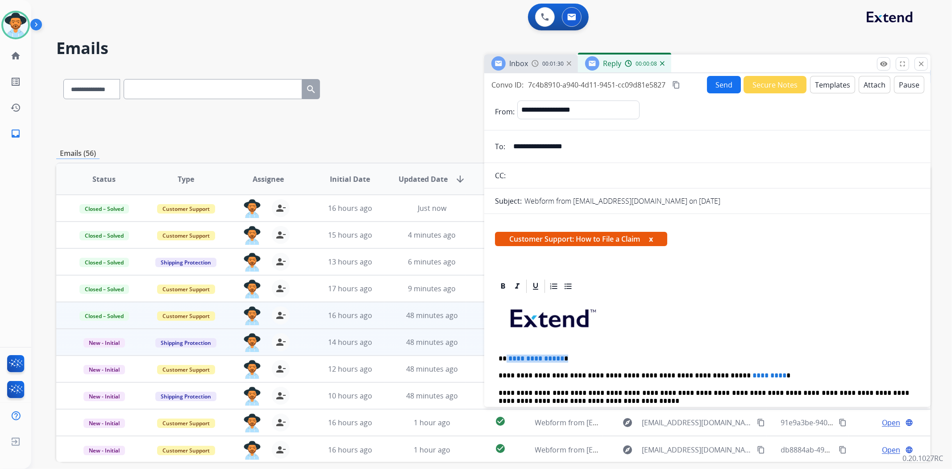
drag, startPoint x: 572, startPoint y: 358, endPoint x: 506, endPoint y: 354, distance: 65.7
click at [506, 354] on p "**********" at bounding box center [704, 358] width 411 height 8
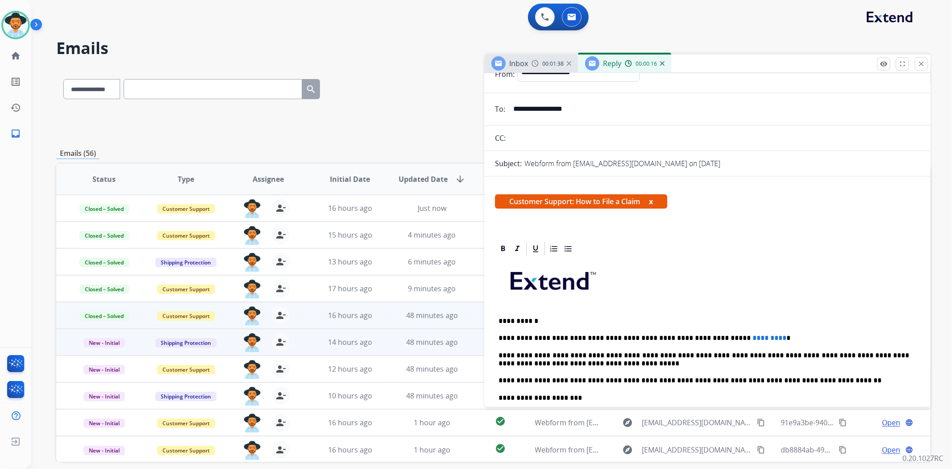
scroll to position [99, 0]
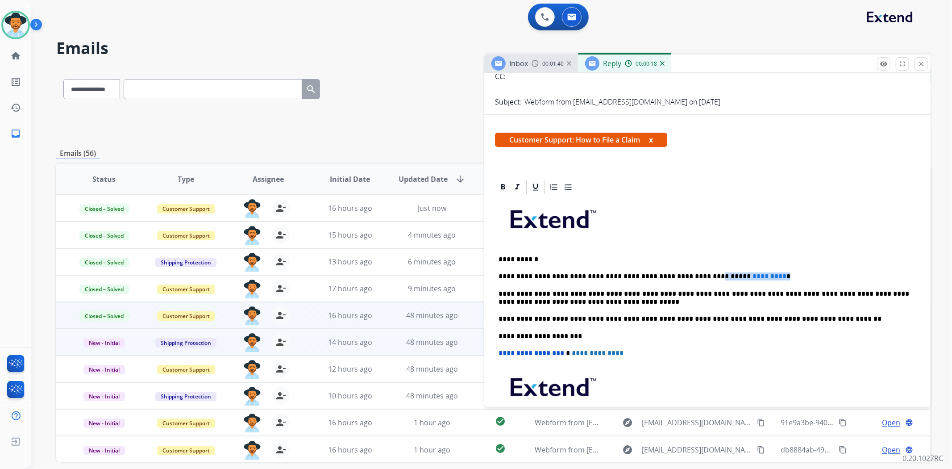
drag, startPoint x: 746, startPoint y: 277, endPoint x: 682, endPoint y: 264, distance: 65.5
click at [682, 264] on div "**********" at bounding box center [707, 331] width 425 height 273
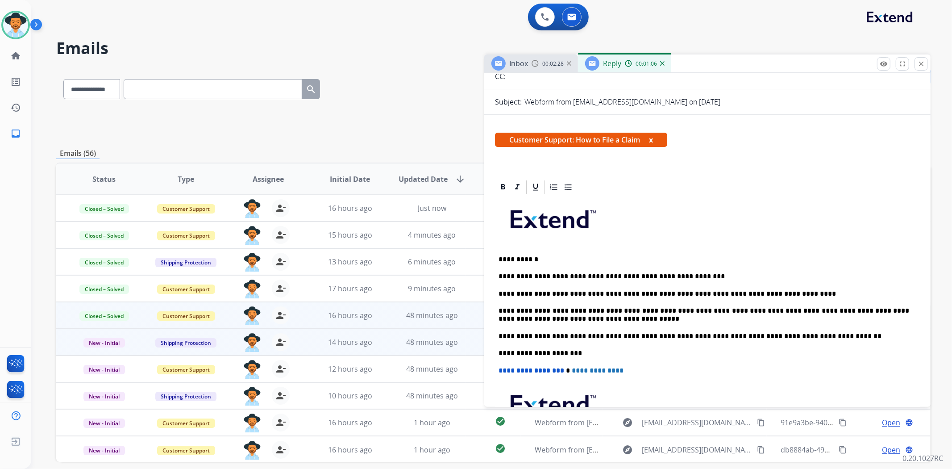
click at [797, 291] on p "**********" at bounding box center [704, 294] width 411 height 8
click at [862, 292] on p "**********" at bounding box center [704, 294] width 411 height 8
click at [882, 295] on p "**********" at bounding box center [704, 294] width 411 height 8
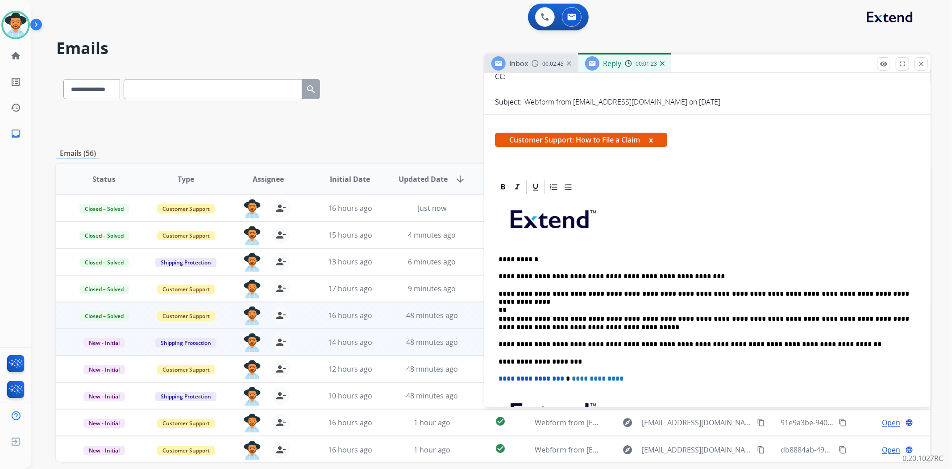
click at [519, 298] on p "**********" at bounding box center [704, 298] width 411 height 17
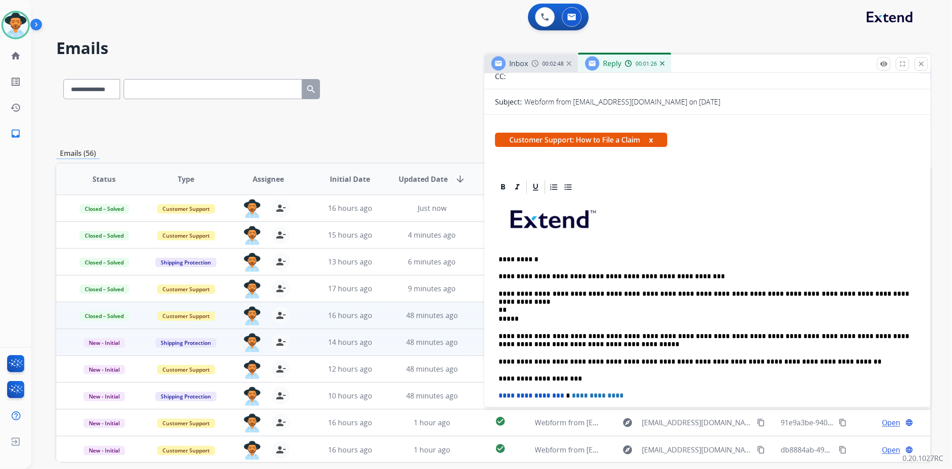
click at [494, 318] on div "**********" at bounding box center [707, 368] width 446 height 378
click at [497, 315] on div "**********" at bounding box center [707, 352] width 425 height 315
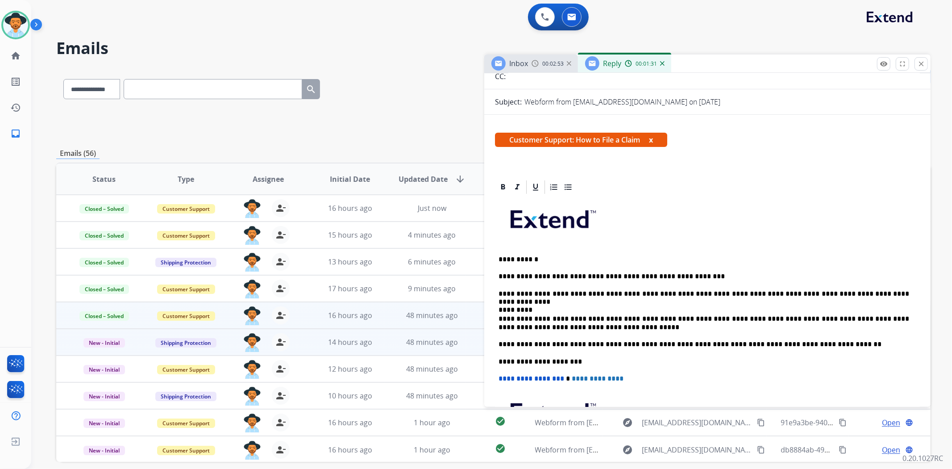
click at [542, 300] on p "**********" at bounding box center [704, 298] width 411 height 17
click at [715, 299] on p "**********" at bounding box center [704, 298] width 411 height 17
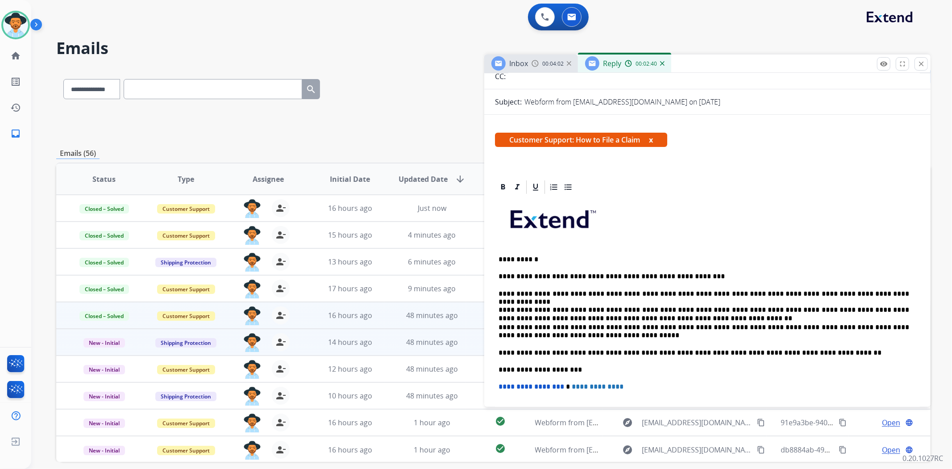
click at [678, 292] on p "**********" at bounding box center [704, 302] width 411 height 25
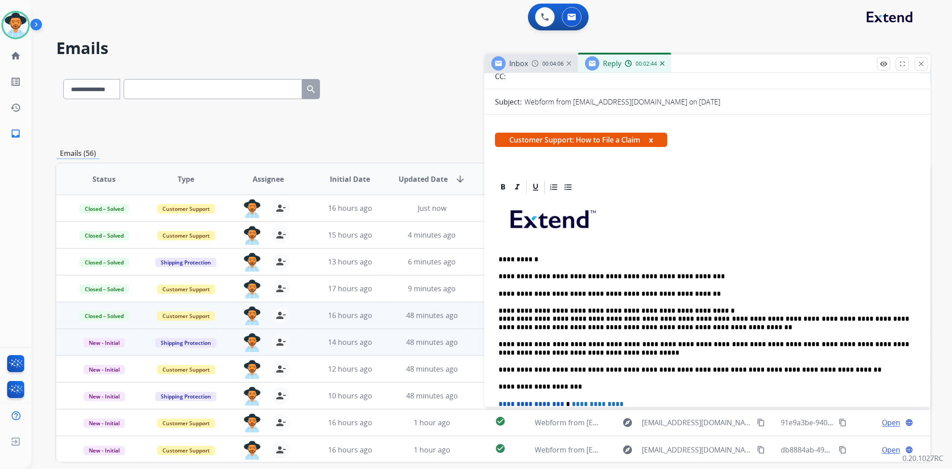
click at [532, 318] on p "**********" at bounding box center [704, 319] width 411 height 25
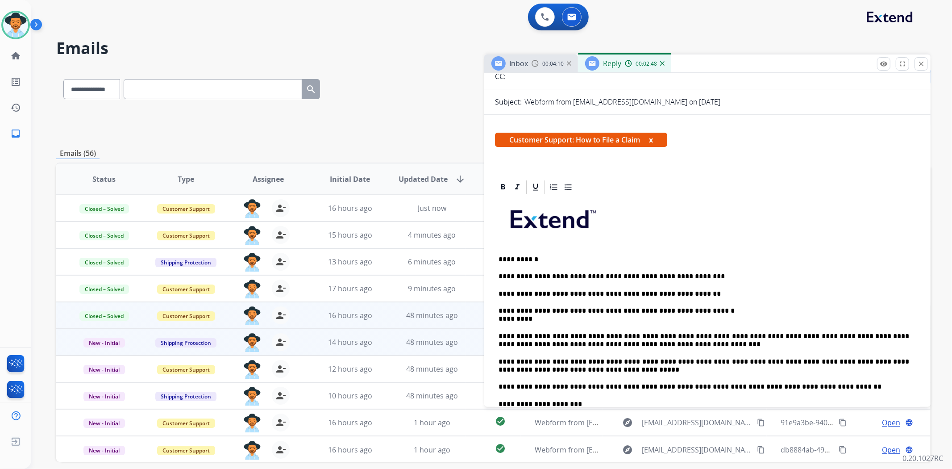
click at [911, 337] on div "**********" at bounding box center [707, 365] width 425 height 341
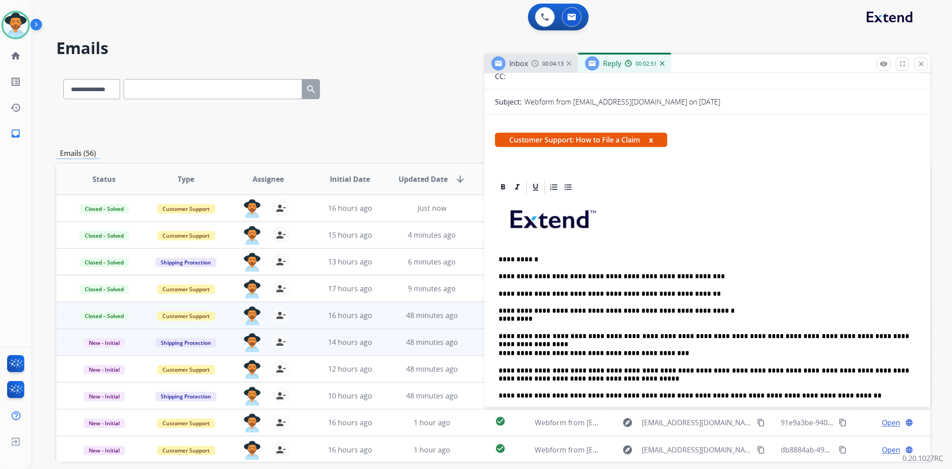
click at [499, 337] on p "**********" at bounding box center [704, 336] width 411 height 8
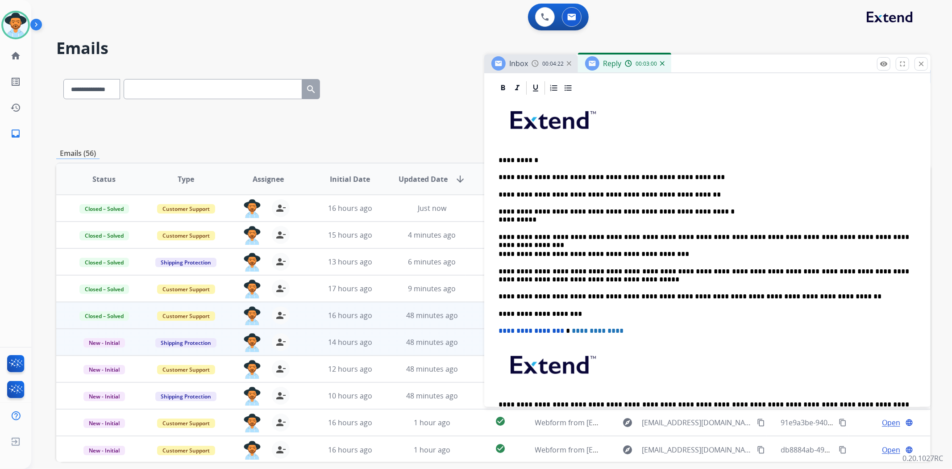
click at [500, 197] on p "**********" at bounding box center [704, 195] width 411 height 8
click at [501, 194] on p "**********" at bounding box center [704, 195] width 411 height 8
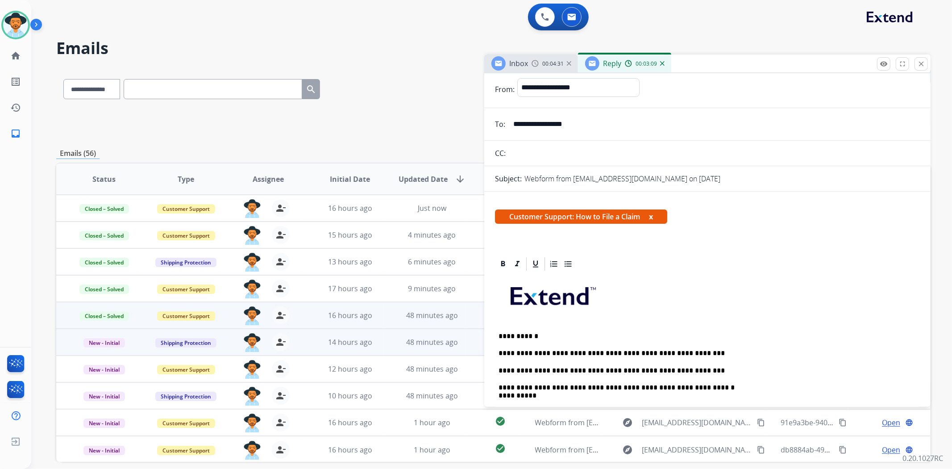
scroll to position [0, 0]
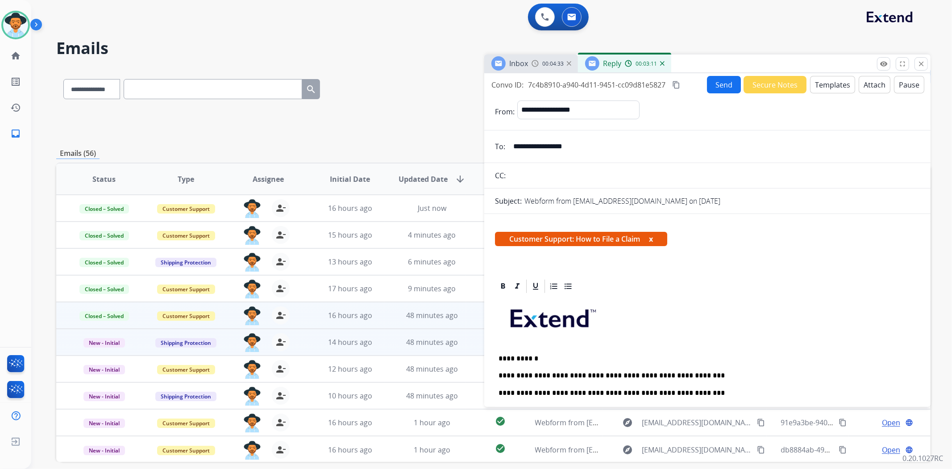
click at [712, 87] on button "Send" at bounding box center [724, 84] width 34 height 17
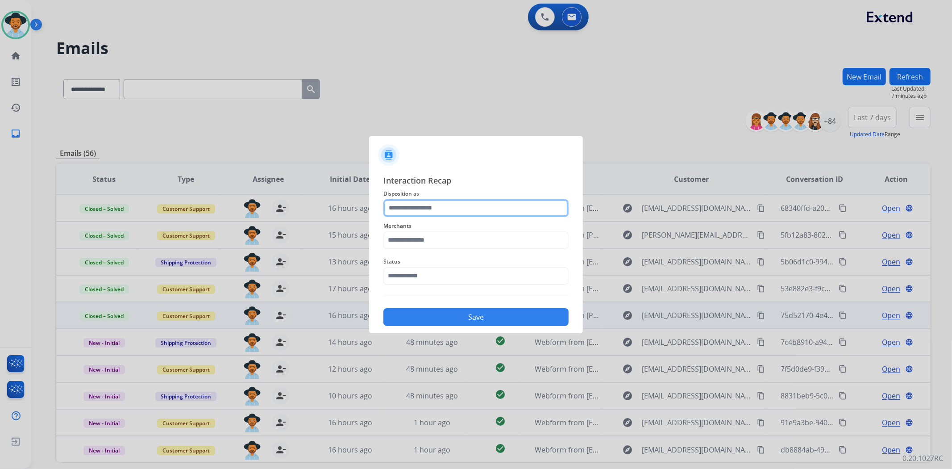
click at [433, 200] on input "text" at bounding box center [475, 208] width 185 height 18
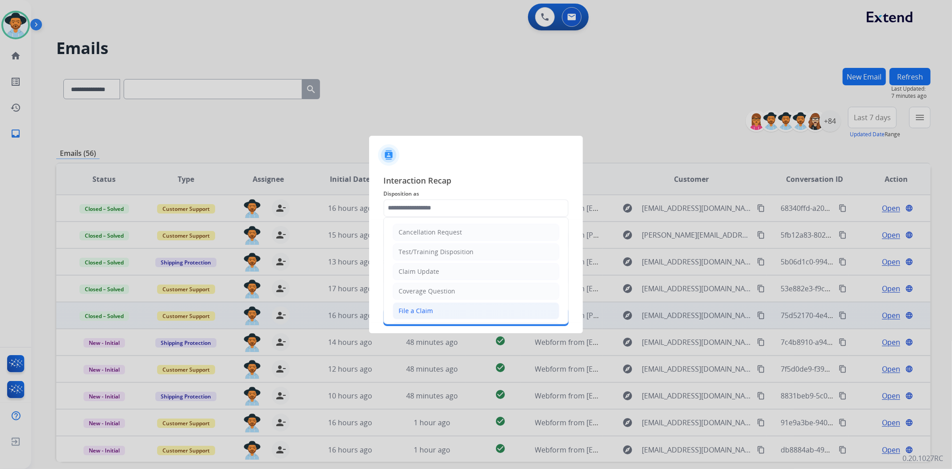
click at [433, 311] on li "File a Claim" at bounding box center [476, 310] width 166 height 17
type input "**********"
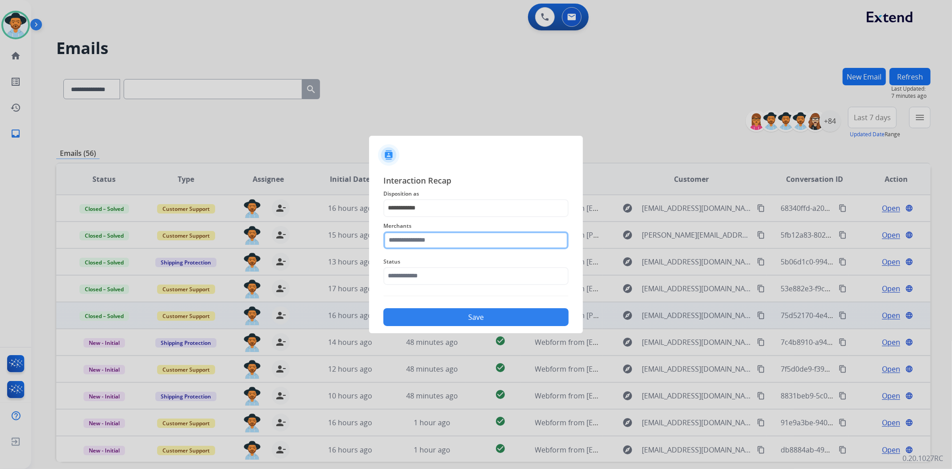
click at [466, 243] on input "text" at bounding box center [475, 240] width 185 height 18
click at [431, 265] on li "Jomashop" at bounding box center [478, 265] width 170 height 17
type input "********"
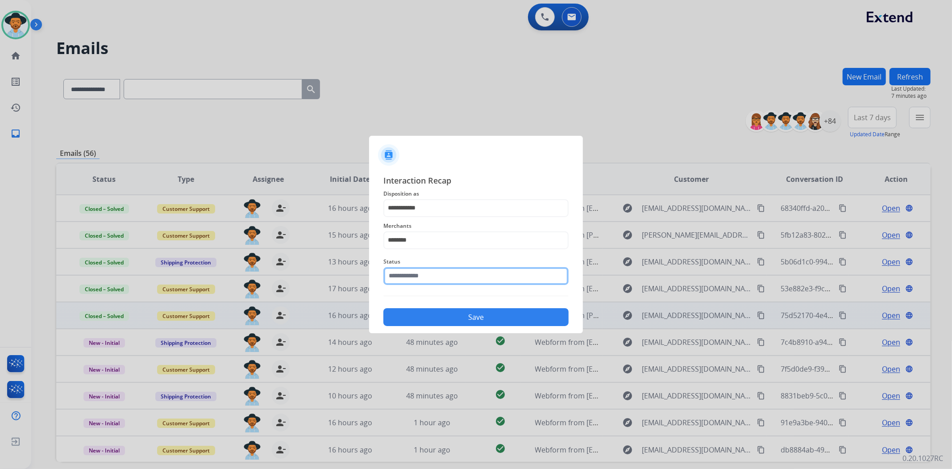
click at [426, 279] on input "text" at bounding box center [475, 276] width 185 height 18
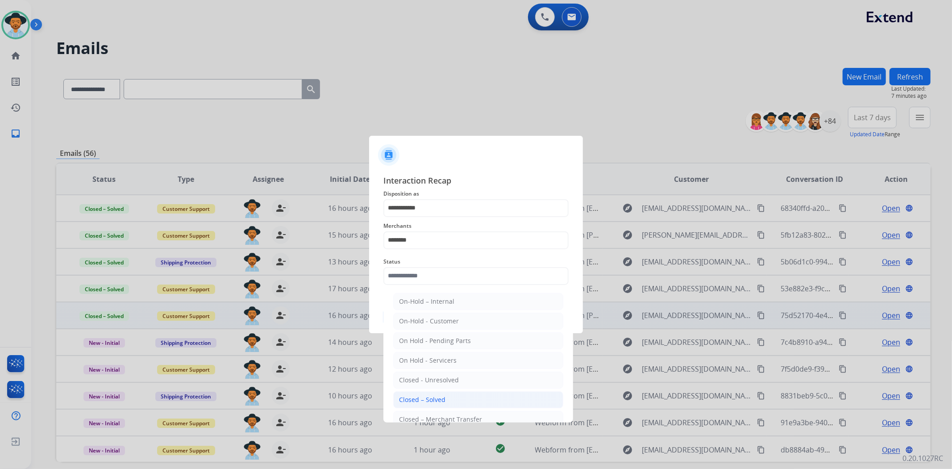
click at [432, 399] on div "Closed – Solved" at bounding box center [422, 399] width 46 height 9
type input "**********"
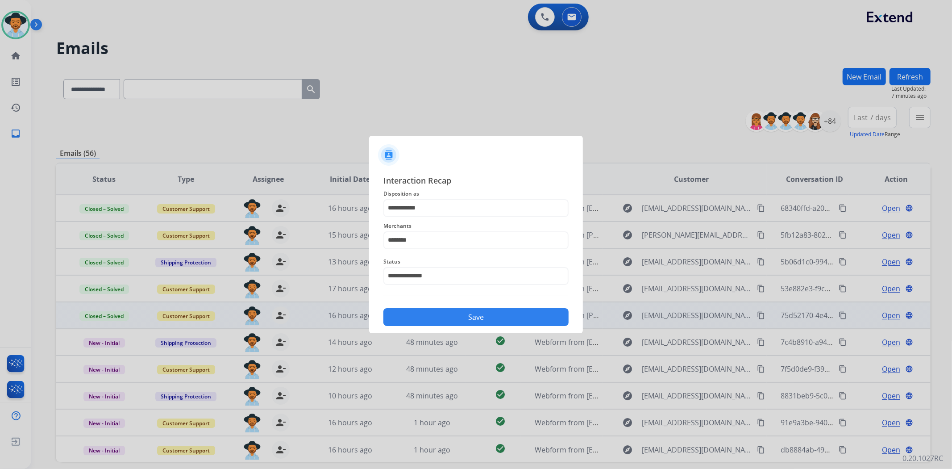
click at [462, 317] on button "Save" at bounding box center [475, 317] width 185 height 18
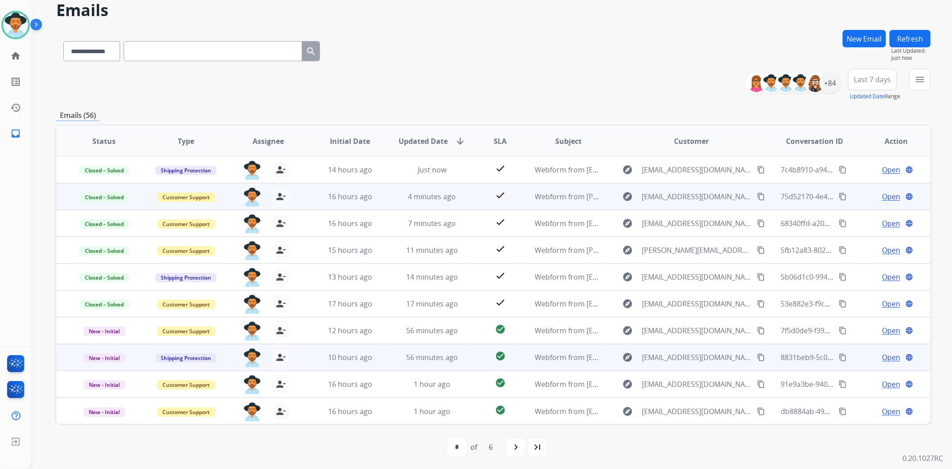
scroll to position [39, 0]
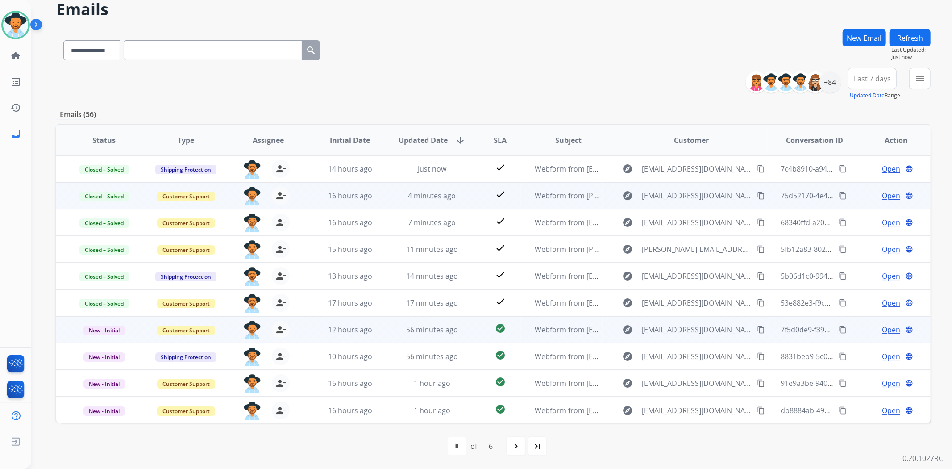
click at [887, 334] on td "Open language" at bounding box center [889, 329] width 82 height 27
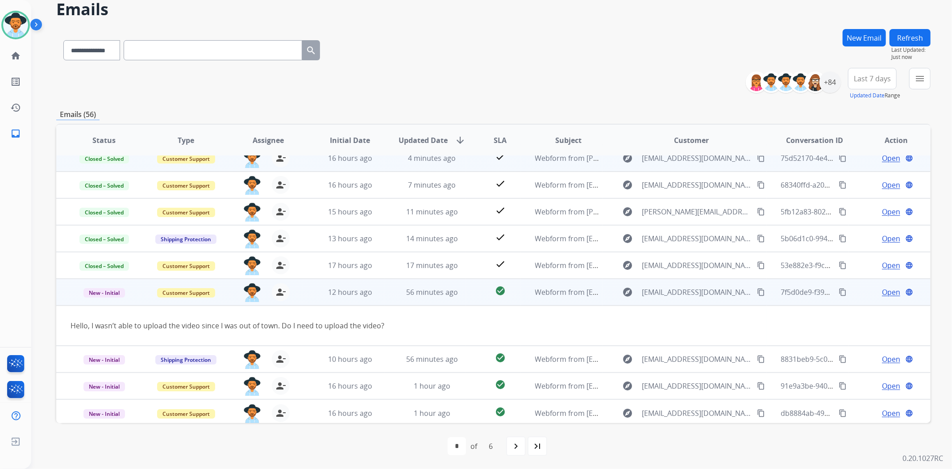
scroll to position [40, 0]
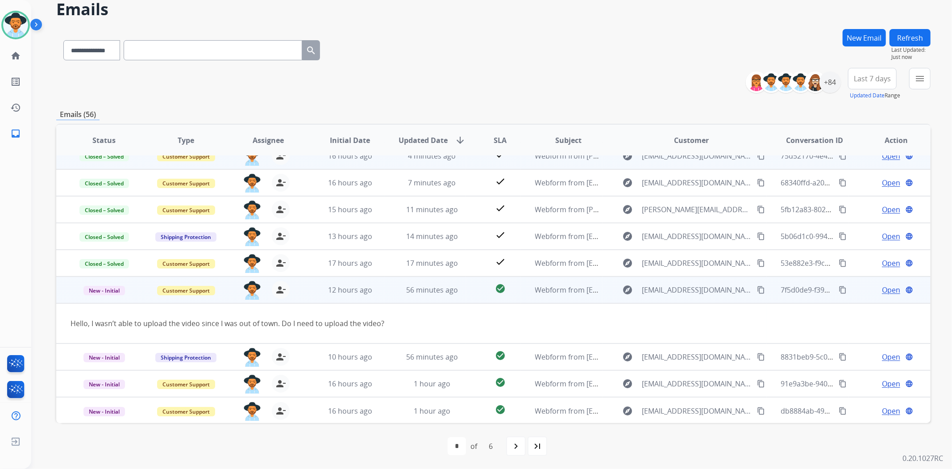
click at [882, 292] on span "Open" at bounding box center [891, 289] width 18 height 11
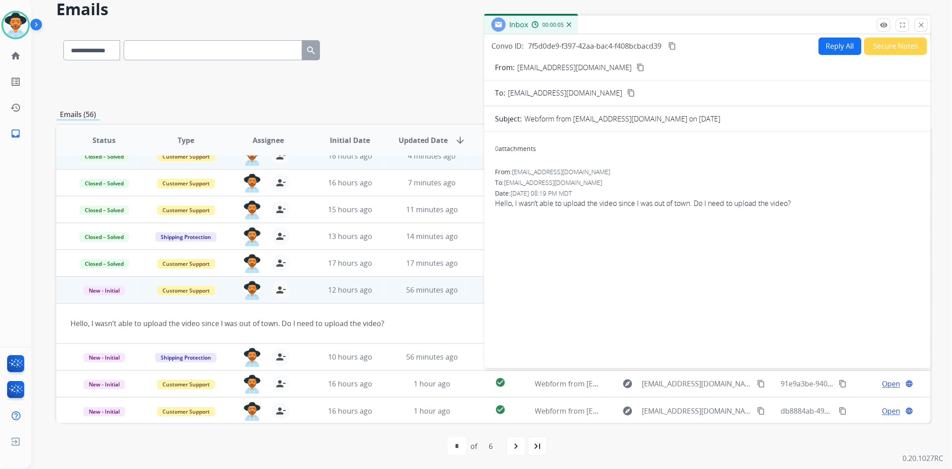
click at [636, 68] on mat-icon "content_copy" at bounding box center [640, 67] width 8 height 8
click at [636, 64] on mat-icon "content_copy" at bounding box center [640, 67] width 8 height 8
click at [889, 51] on button "Secure Notes" at bounding box center [895, 45] width 63 height 17
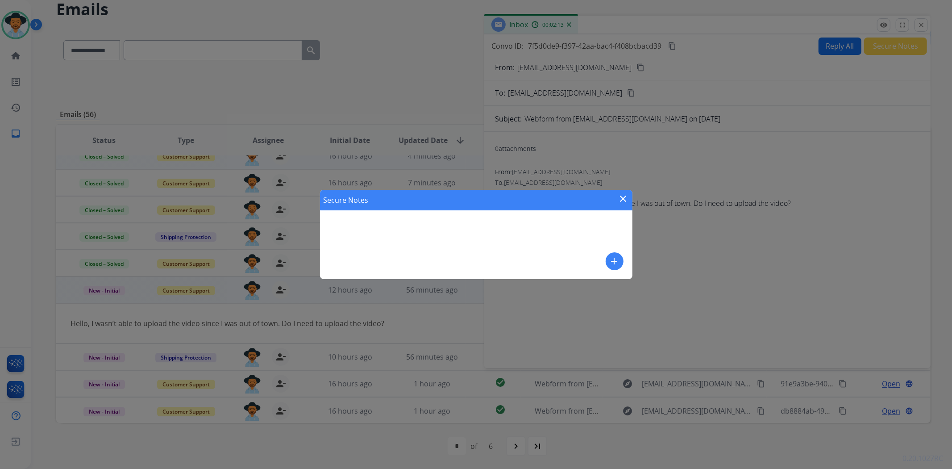
click at [619, 258] on mat-icon "add" at bounding box center [614, 261] width 11 height 11
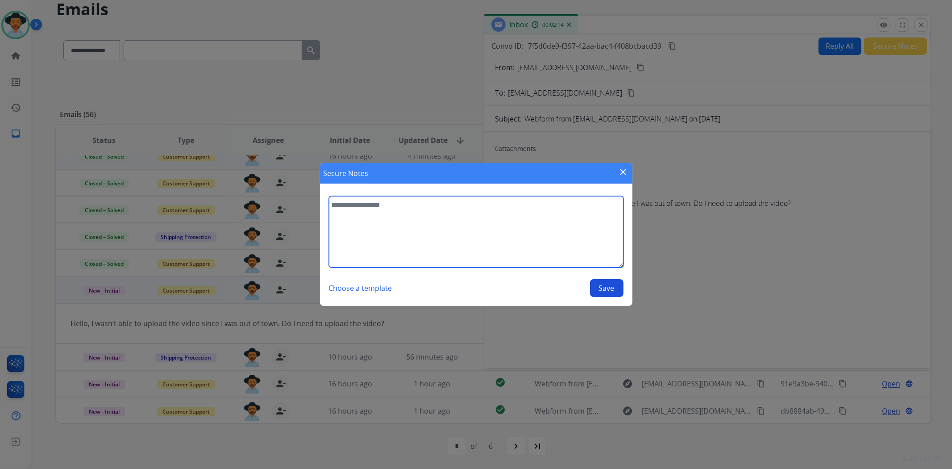
click at [596, 237] on textarea at bounding box center [476, 231] width 295 height 71
type textarea "**********"
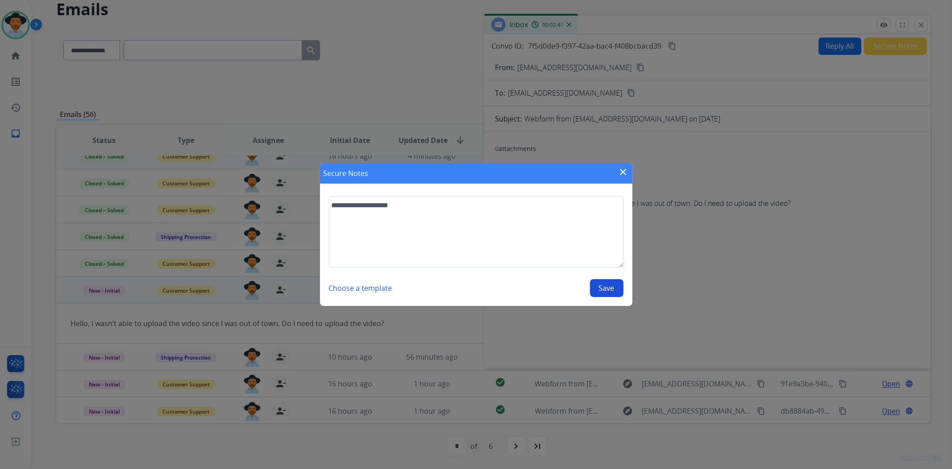
click at [616, 280] on button "Save" at bounding box center [606, 288] width 33 height 18
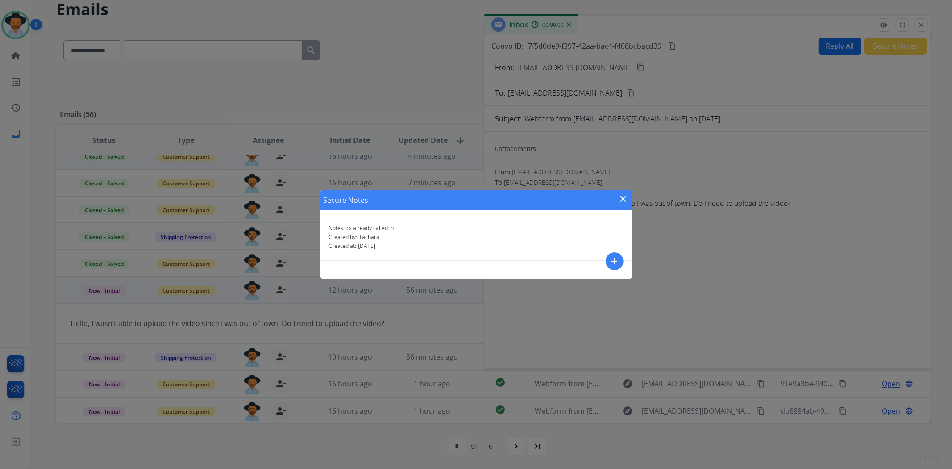
click at [623, 198] on mat-icon "close" at bounding box center [623, 198] width 11 height 11
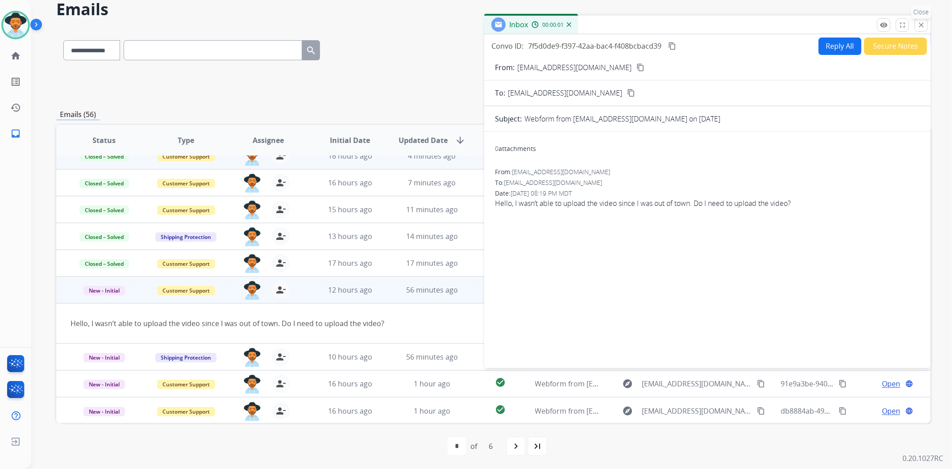
click at [920, 21] on mat-icon "close" at bounding box center [921, 25] width 8 height 8
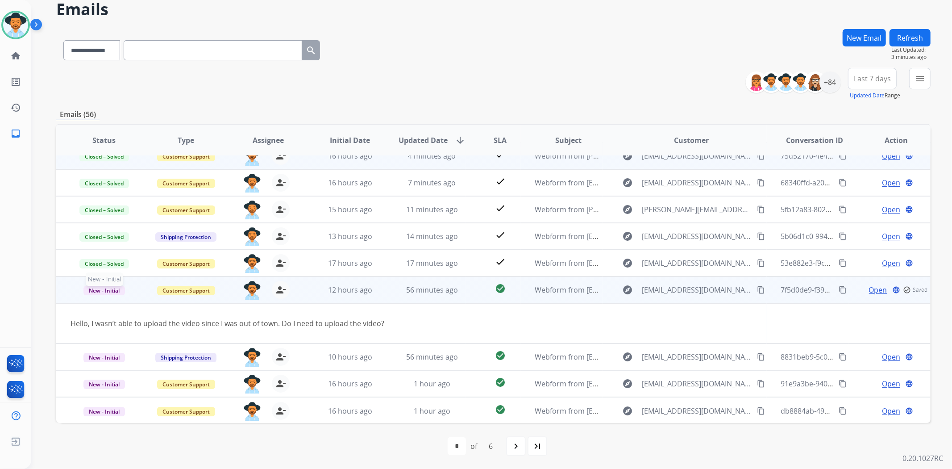
click at [86, 291] on span "New - Initial" at bounding box center [104, 290] width 42 height 9
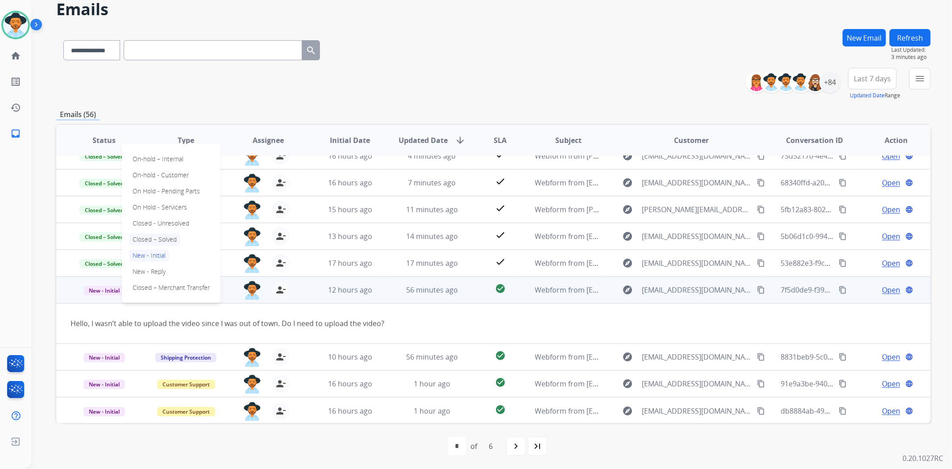
click at [179, 240] on p "Closed – Solved" at bounding box center [154, 239] width 51 height 12
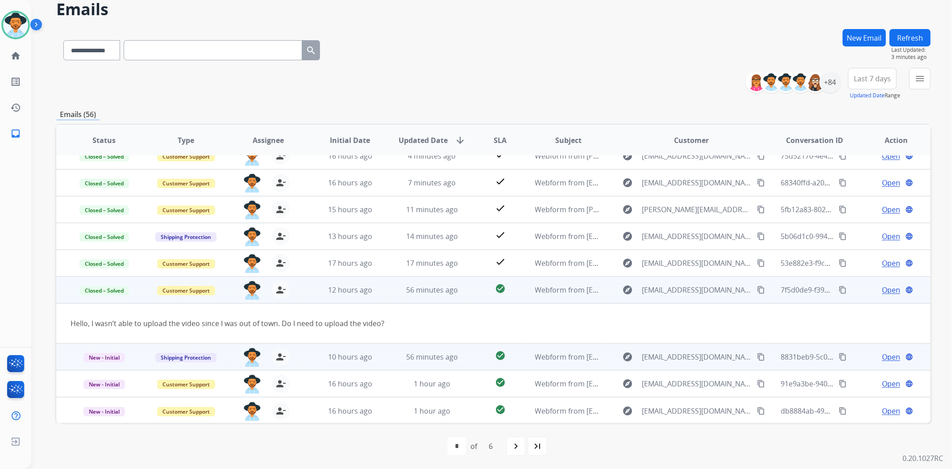
click at [883, 356] on span "Open" at bounding box center [891, 356] width 18 height 11
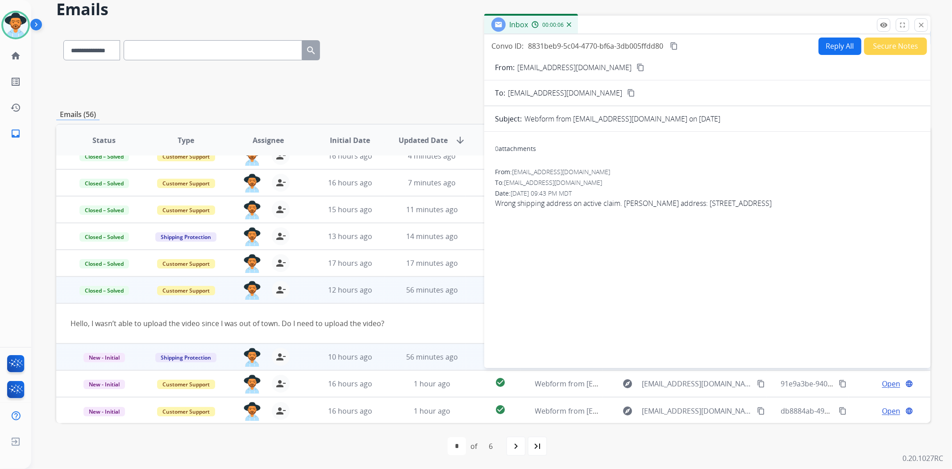
click at [636, 63] on mat-icon "content_copy" at bounding box center [640, 67] width 8 height 8
click at [894, 43] on button "Secure Notes" at bounding box center [895, 45] width 63 height 17
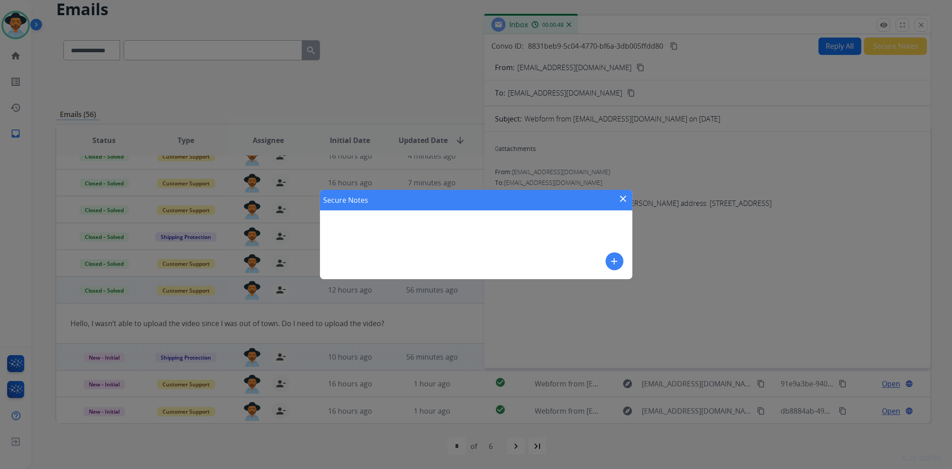
click at [615, 262] on mat-icon "add" at bounding box center [614, 261] width 11 height 11
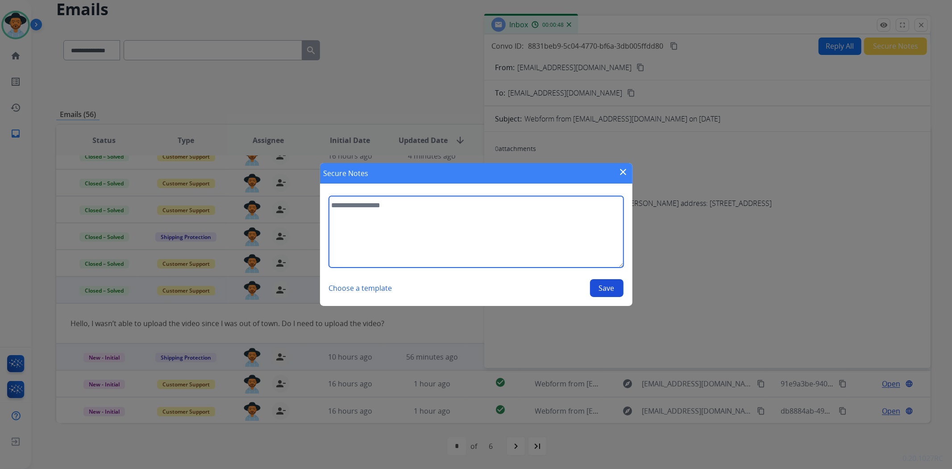
click at [563, 241] on textarea at bounding box center [476, 231] width 295 height 71
type textarea "**********"
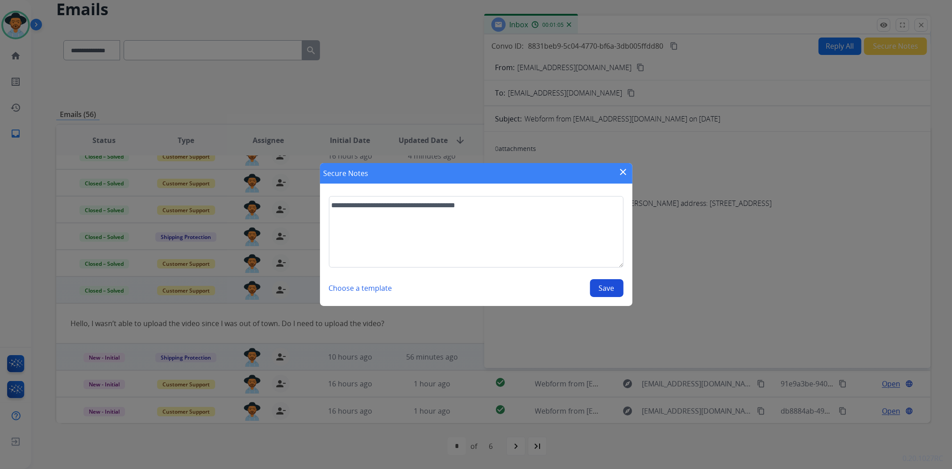
click at [606, 291] on button "Save" at bounding box center [606, 288] width 33 height 18
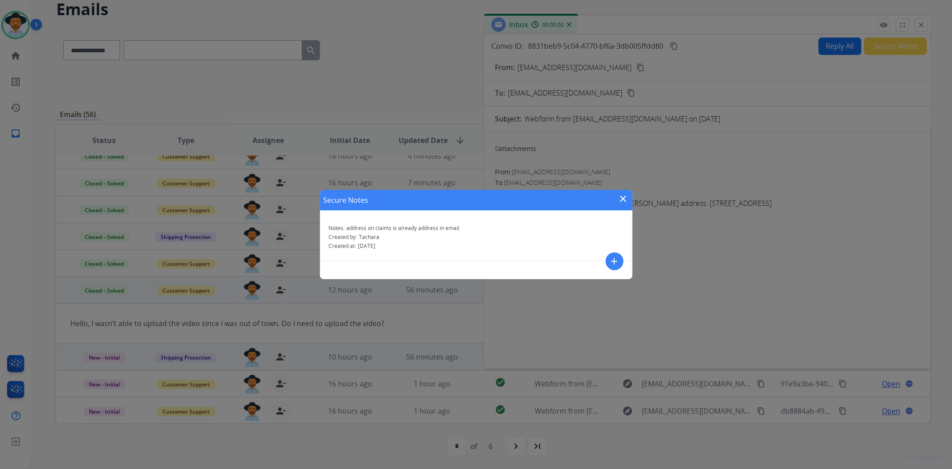
click at [625, 199] on mat-icon "close" at bounding box center [623, 198] width 11 height 11
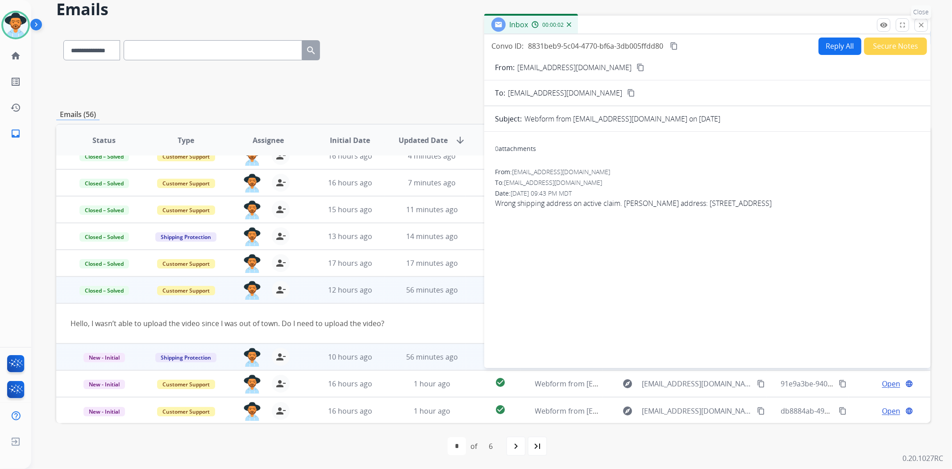
click at [919, 22] on mat-icon "close" at bounding box center [921, 25] width 8 height 8
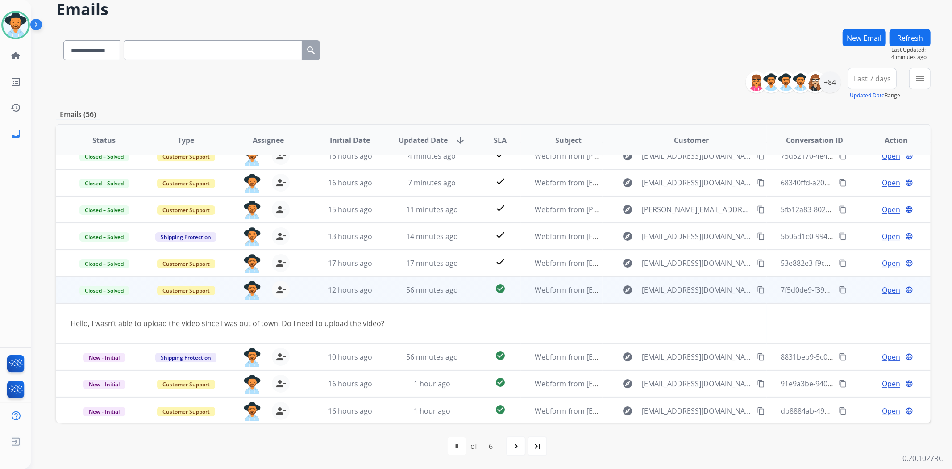
click at [872, 320] on table "Status Type Assignee Initial Date Updated Date arrow_downward SLA Subject Custo…" at bounding box center [493, 253] width 874 height 339
click at [385, 322] on div "Hello, I wasn’t able to upload the video since I was out of town. Do I need to …" at bounding box center [412, 323] width 682 height 11
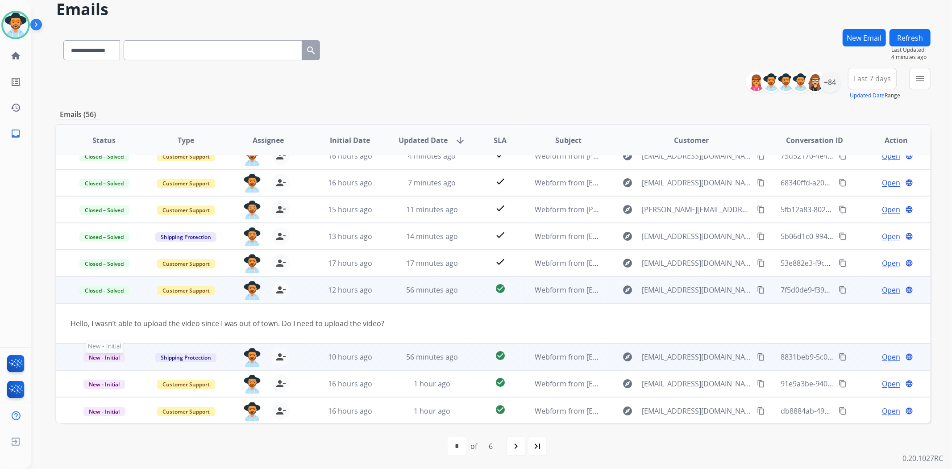
click at [111, 358] on span "New - Initial" at bounding box center [104, 357] width 42 height 9
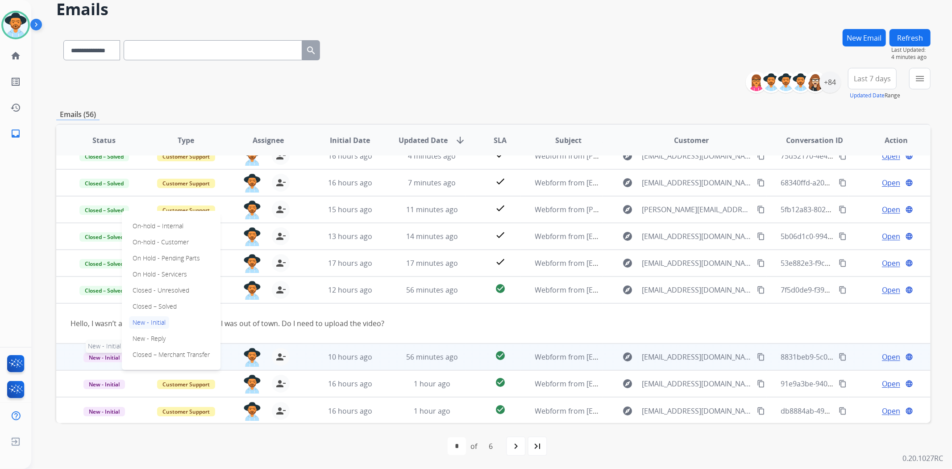
click at [111, 358] on span "New - Initial" at bounding box center [104, 357] width 42 height 9
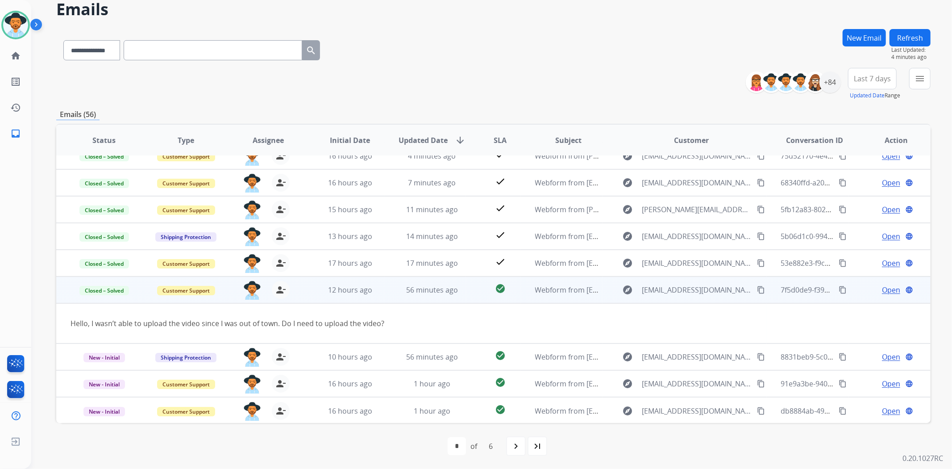
click at [485, 316] on td "Hello, I wasn’t able to upload the video since I was out of town. Do I need to …" at bounding box center [411, 323] width 711 height 40
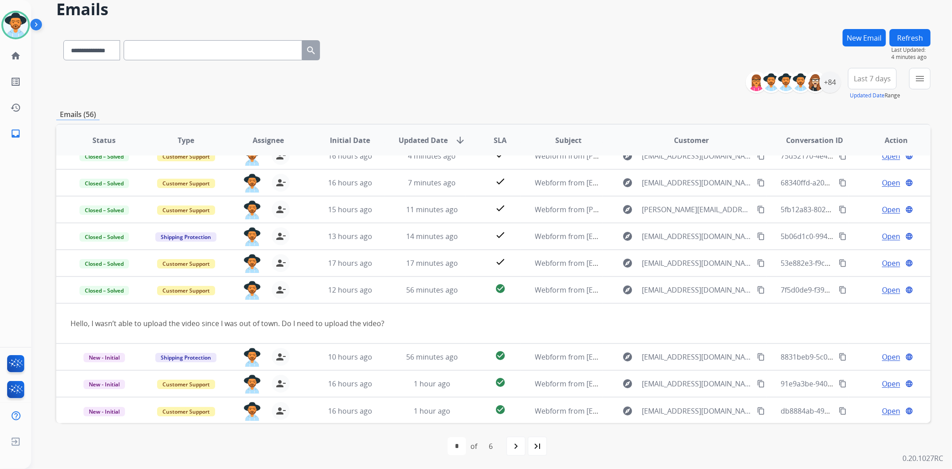
click at [867, 291] on div "Open language" at bounding box center [896, 289] width 67 height 11
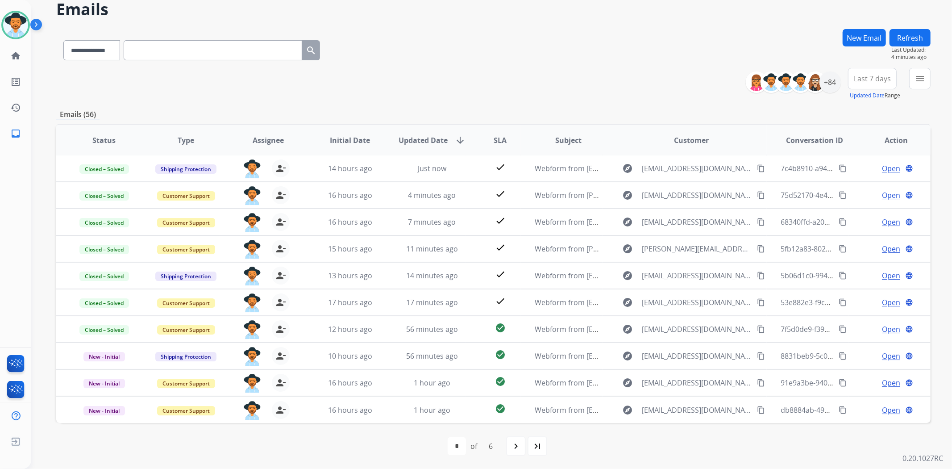
scroll to position [0, 0]
click at [849, 333] on td "Open language" at bounding box center [889, 329] width 82 height 27
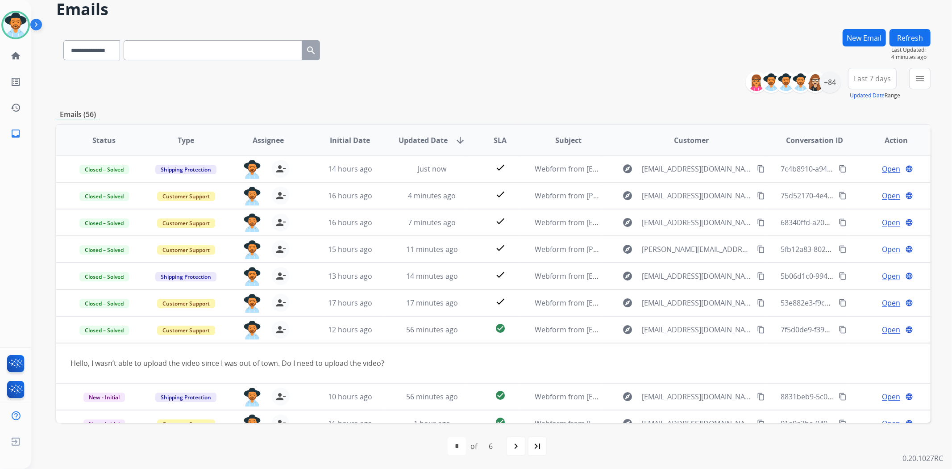
scroll to position [40, 0]
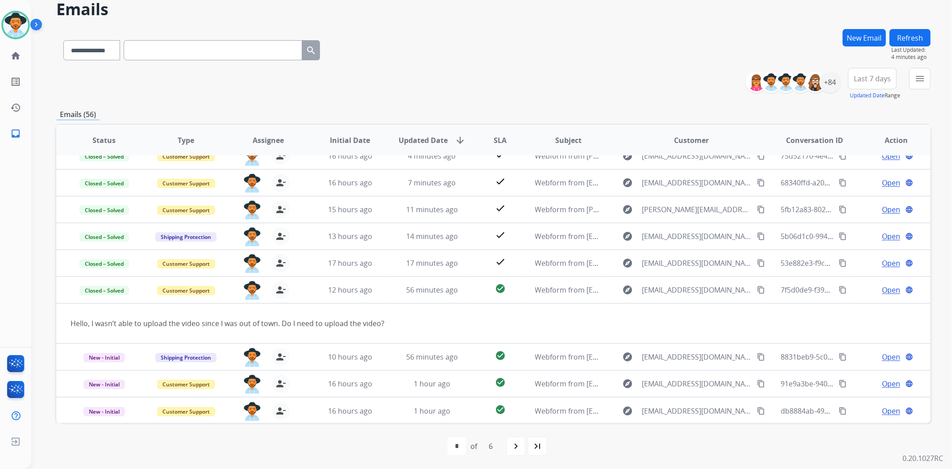
click at [850, 293] on td "Open language" at bounding box center [889, 289] width 82 height 27
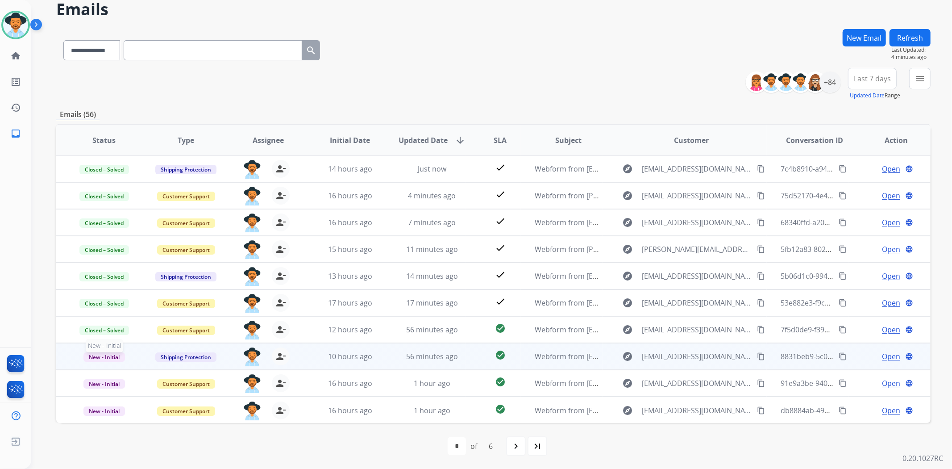
click at [106, 356] on span "New - Initial" at bounding box center [104, 356] width 42 height 9
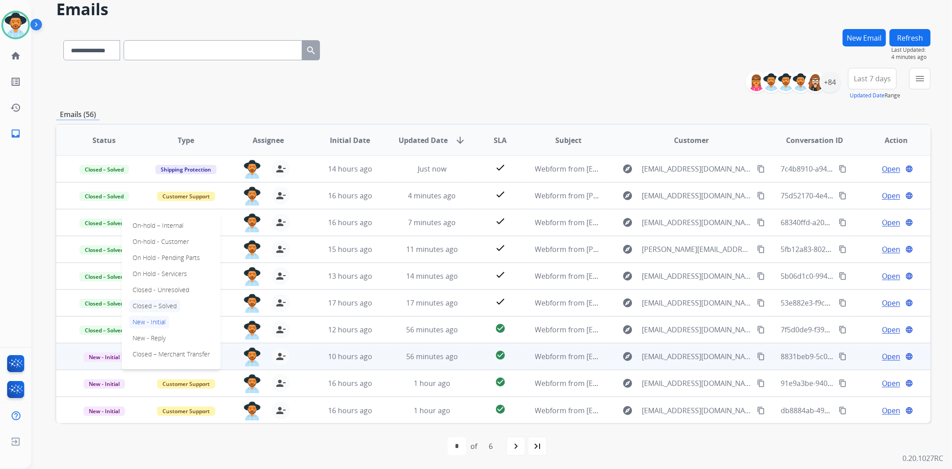
click at [163, 301] on p "Closed – Solved" at bounding box center [154, 305] width 51 height 12
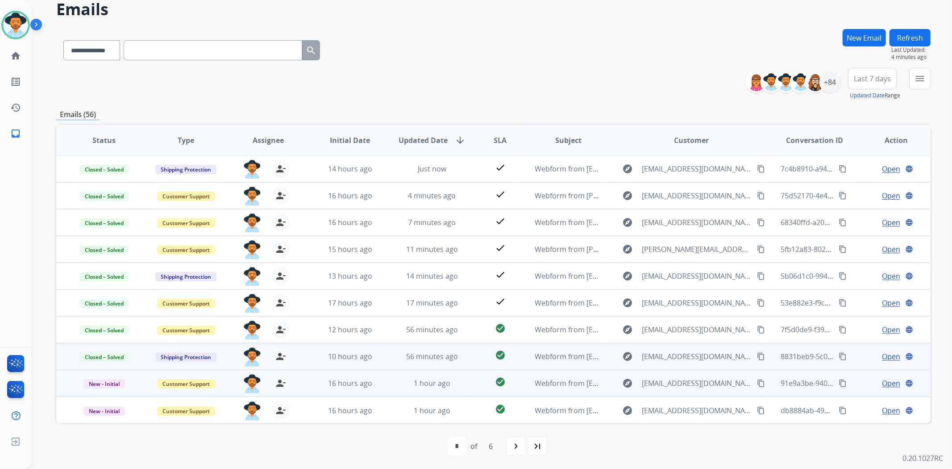
click at [882, 379] on span "Open" at bounding box center [891, 383] width 18 height 11
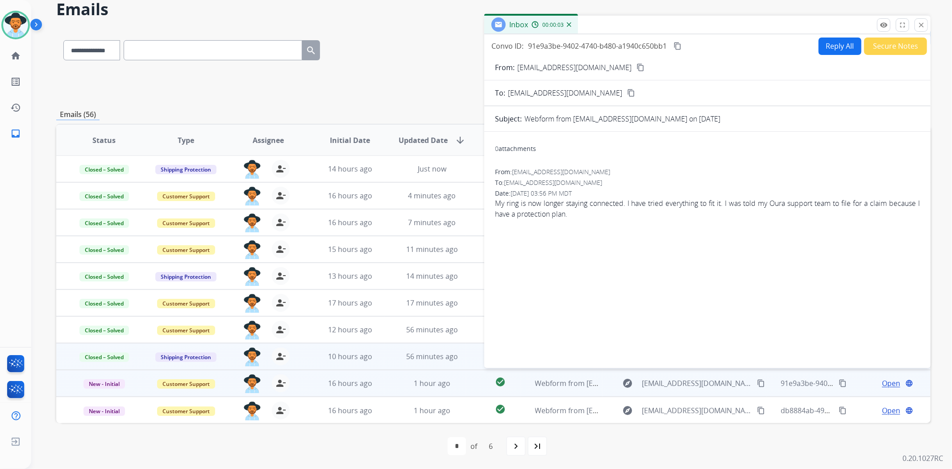
click at [636, 64] on mat-icon "content_copy" at bounding box center [640, 67] width 8 height 8
click at [881, 43] on button "Secure Notes" at bounding box center [895, 45] width 63 height 17
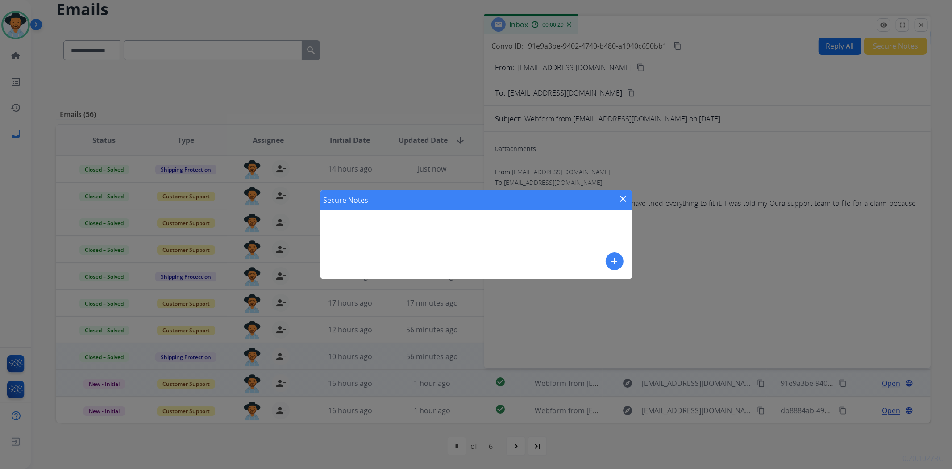
click at [616, 254] on button "add" at bounding box center [615, 261] width 18 height 18
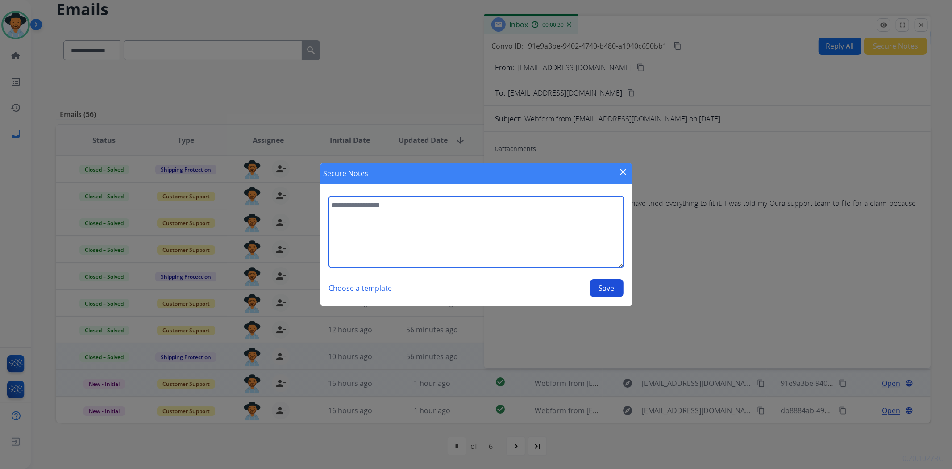
click at [549, 245] on textarea at bounding box center [476, 231] width 295 height 71
type textarea "**********"
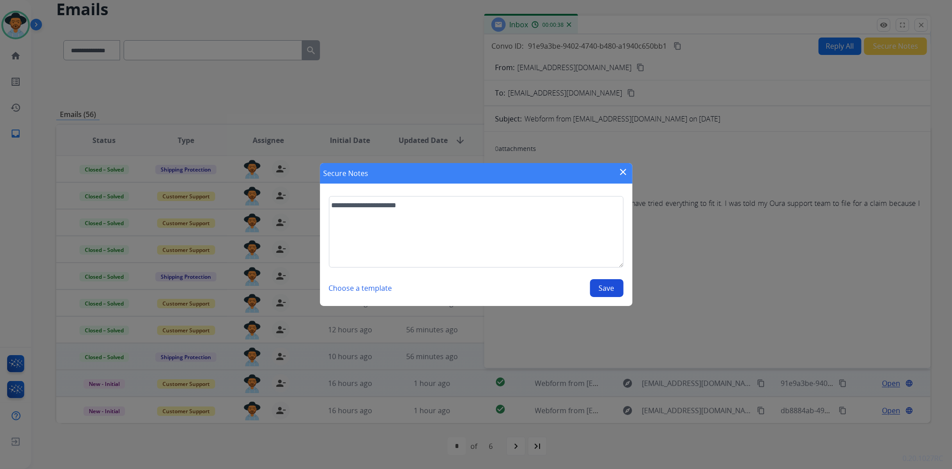
click at [613, 286] on button "Save" at bounding box center [606, 288] width 33 height 18
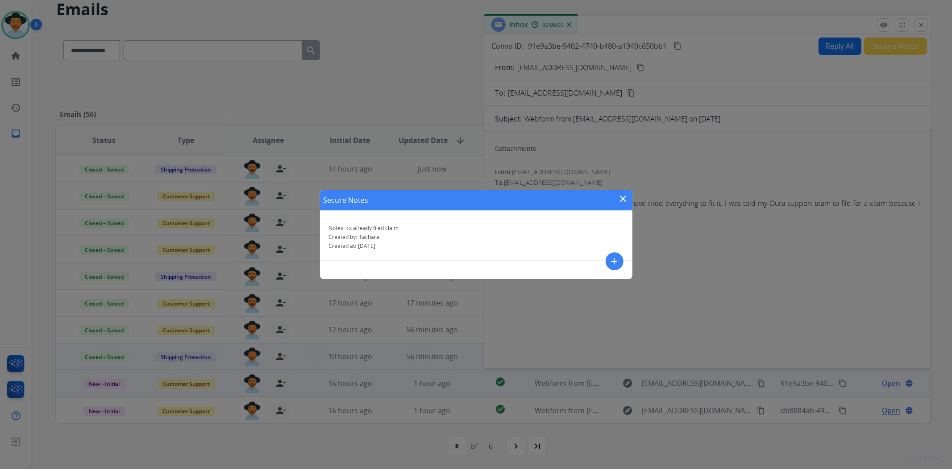
click at [624, 195] on mat-icon "close" at bounding box center [623, 198] width 11 height 11
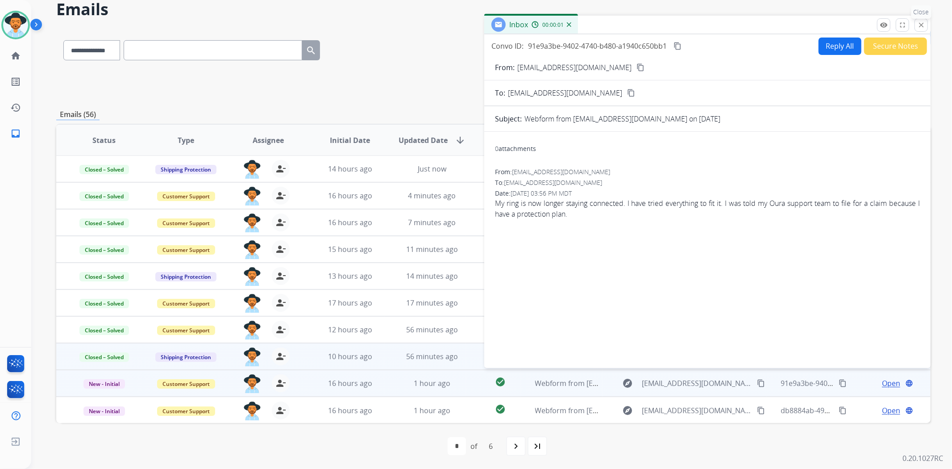
click at [921, 18] on p "Close" at bounding box center [921, 11] width 20 height 13
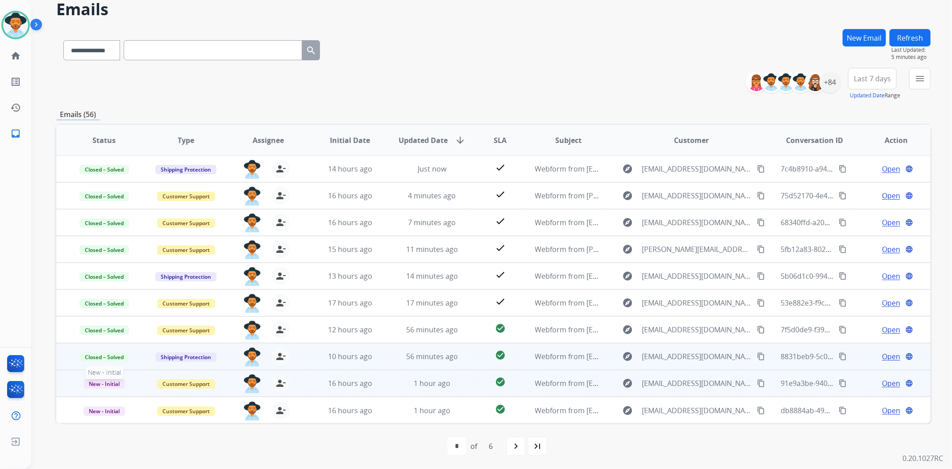
click at [115, 380] on span "New - Initial" at bounding box center [104, 383] width 42 height 9
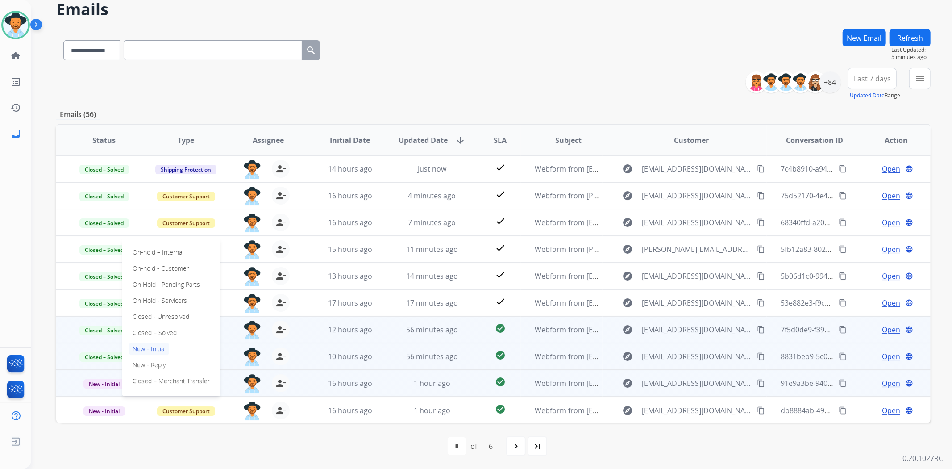
click at [167, 328] on p "Closed – Solved" at bounding box center [154, 332] width 51 height 12
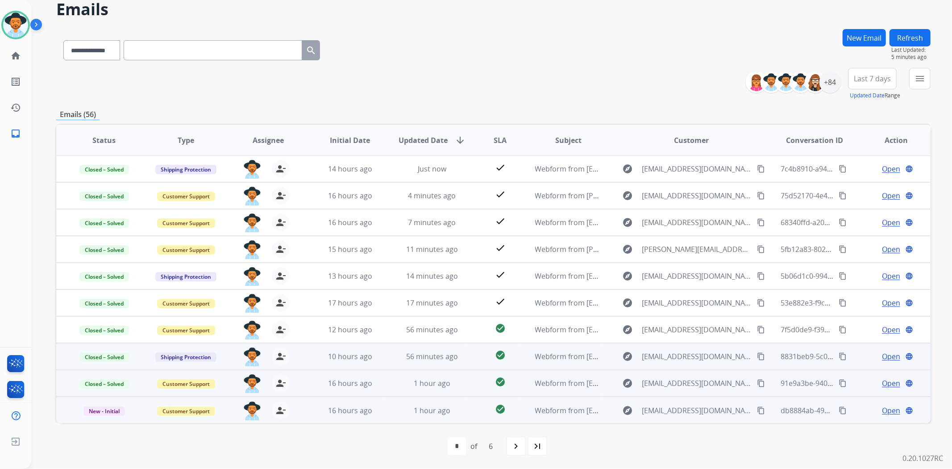
click at [890, 409] on span "Open" at bounding box center [891, 410] width 18 height 11
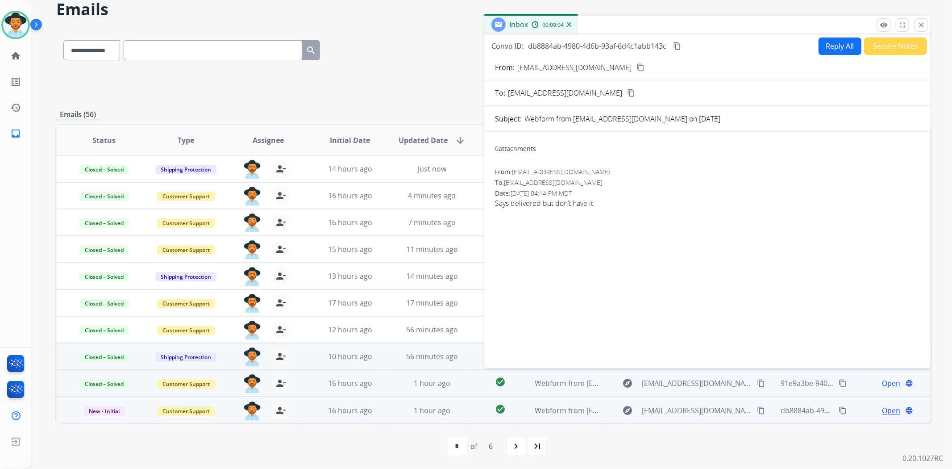
click at [636, 63] on mat-icon "content_copy" at bounding box center [640, 67] width 8 height 8
click at [878, 48] on button "Secure Notes" at bounding box center [895, 45] width 63 height 17
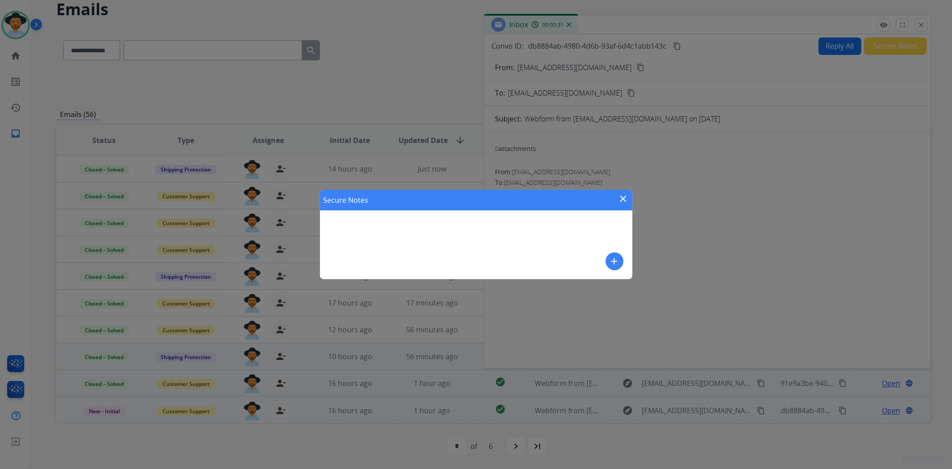
click at [617, 260] on mat-icon "add" at bounding box center [614, 261] width 11 height 11
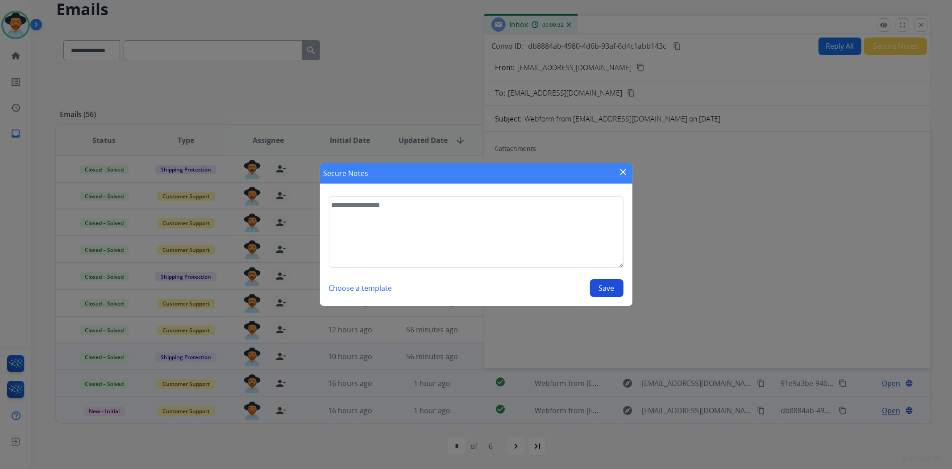
click at [582, 225] on textarea at bounding box center [476, 231] width 295 height 71
type textarea "**********"
click at [605, 289] on button "Save" at bounding box center [606, 288] width 33 height 18
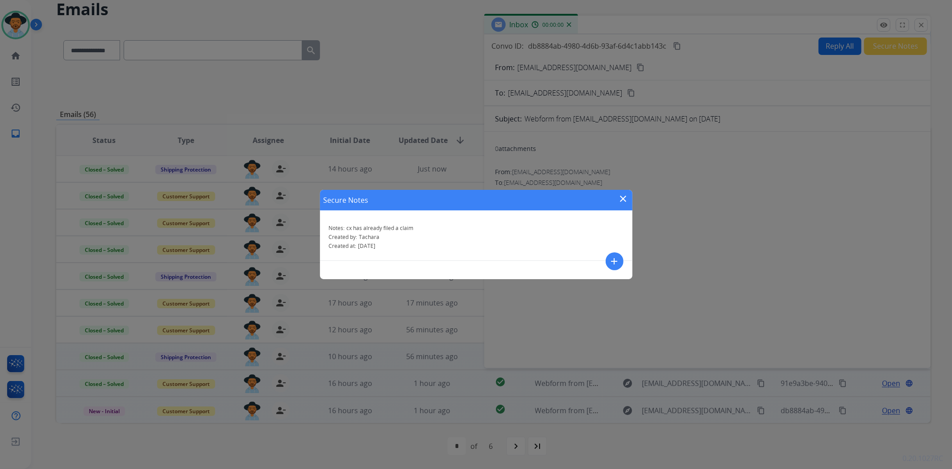
click at [623, 198] on mat-icon "close" at bounding box center [623, 198] width 11 height 11
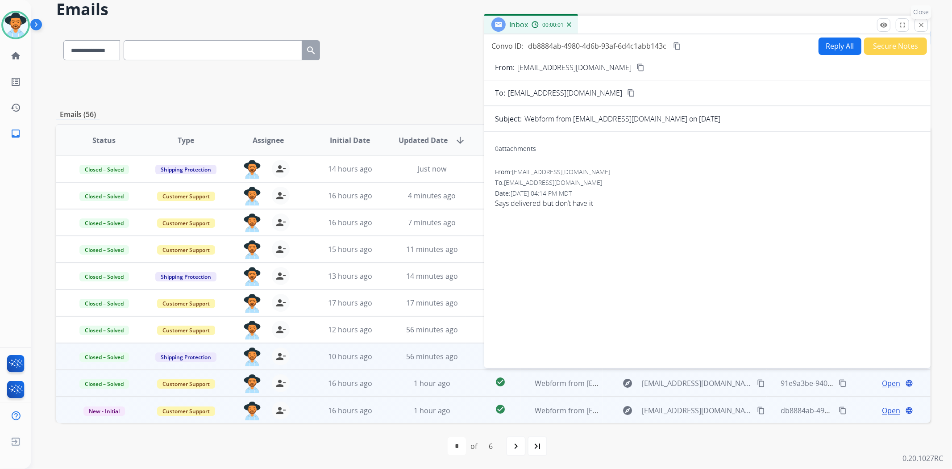
click at [917, 22] on button "close Close" at bounding box center [921, 24] width 13 height 13
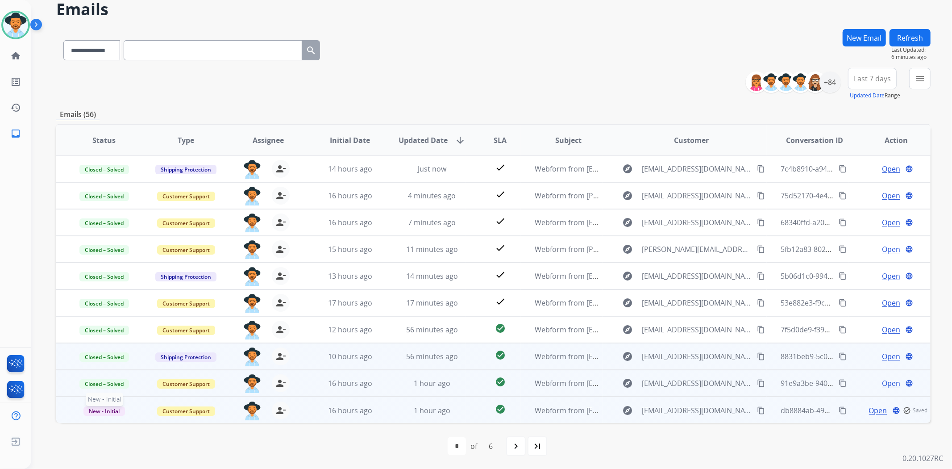
click at [110, 409] on span "New - Initial" at bounding box center [104, 410] width 42 height 9
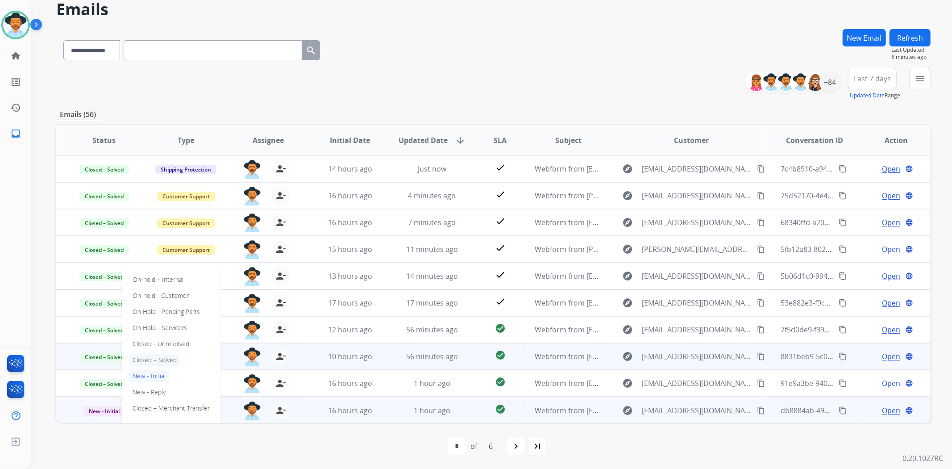
click at [172, 358] on p "Closed – Solved" at bounding box center [154, 359] width 51 height 12
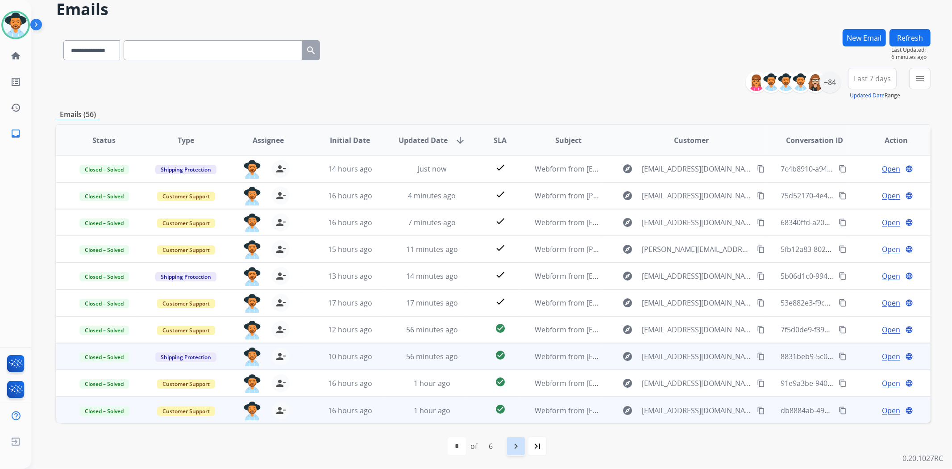
click at [516, 448] on mat-icon "navigate_next" at bounding box center [516, 446] width 11 height 11
select select "*"
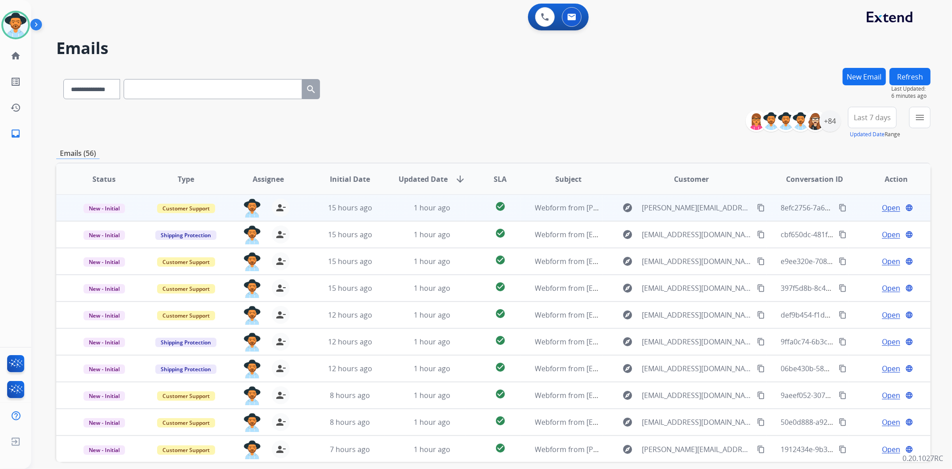
click at [882, 205] on span "Open" at bounding box center [891, 207] width 18 height 11
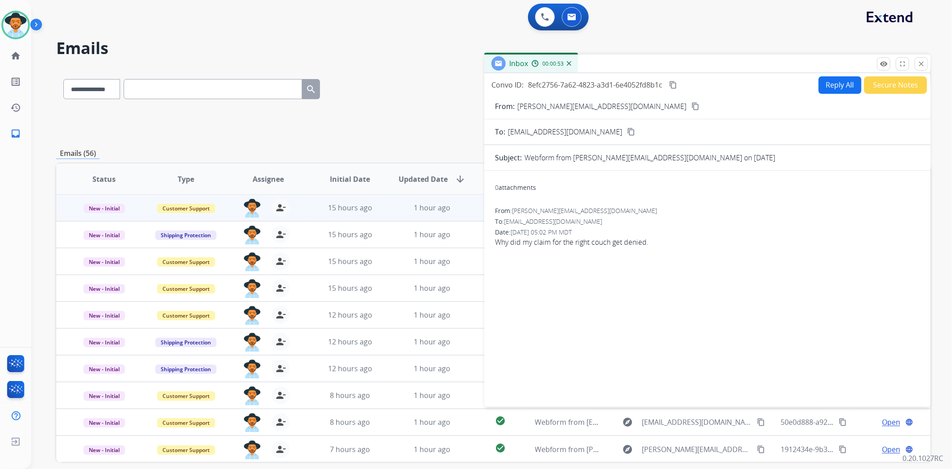
click at [690, 101] on button "content_copy" at bounding box center [695, 106] width 11 height 11
click at [924, 65] on mat-icon "close" at bounding box center [921, 64] width 8 height 8
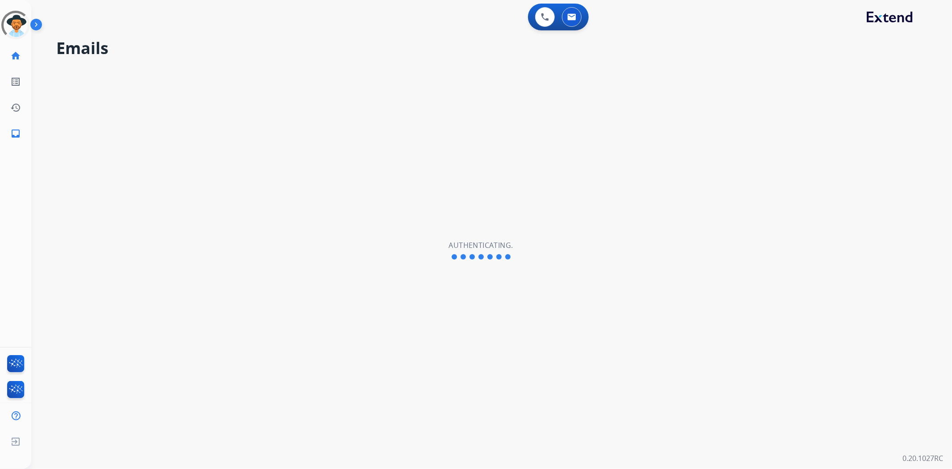
select select "**********"
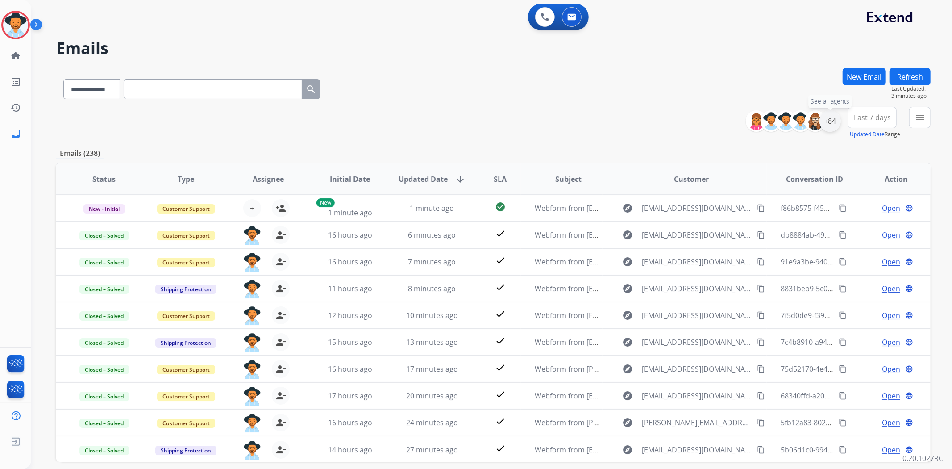
click at [828, 119] on div "+84" at bounding box center [829, 120] width 21 height 21
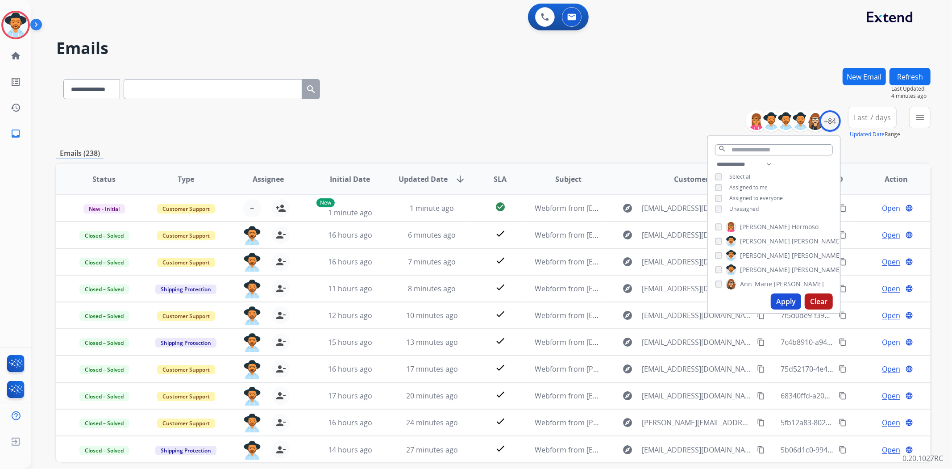
click at [644, 159] on div "**********" at bounding box center [493, 288] width 874 height 440
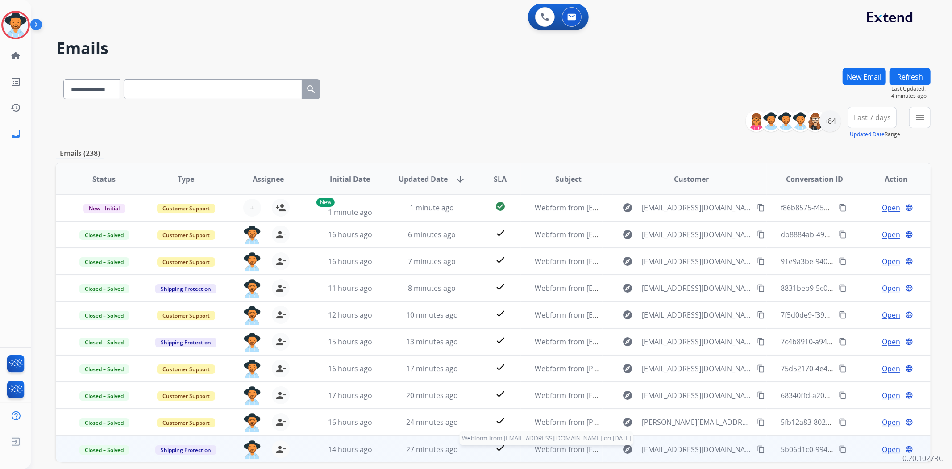
scroll to position [39, 0]
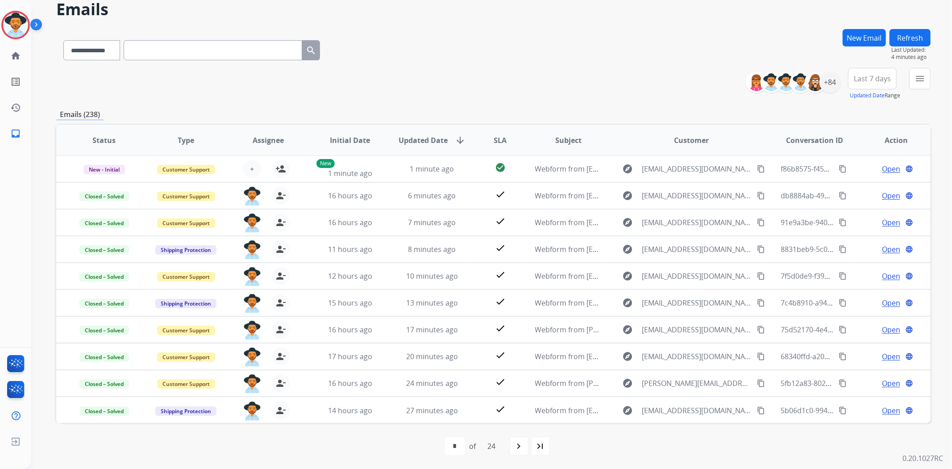
click at [511, 444] on div "first_page navigate_before * * * * * * * * * ** ** ** ** ** ** ** ** ** ** ** *…" at bounding box center [493, 446] width 874 height 18
click at [520, 450] on mat-icon "navigate_next" at bounding box center [519, 446] width 11 height 11
select select "*"
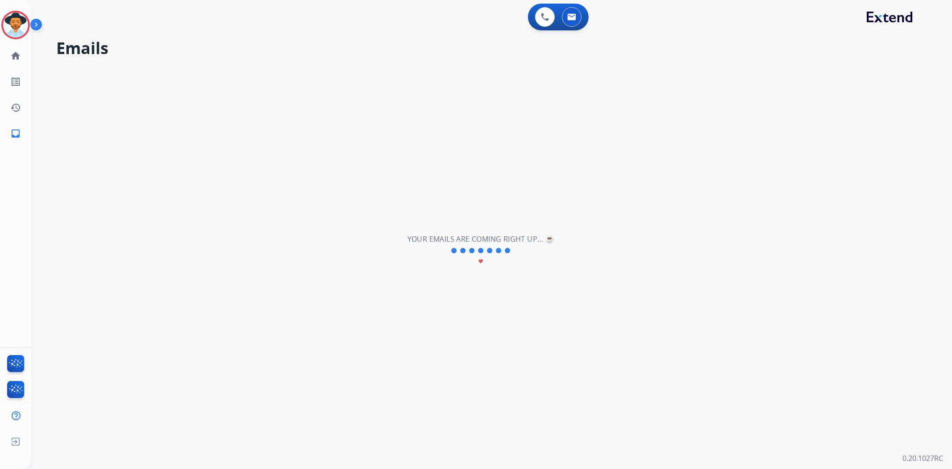
scroll to position [0, 0]
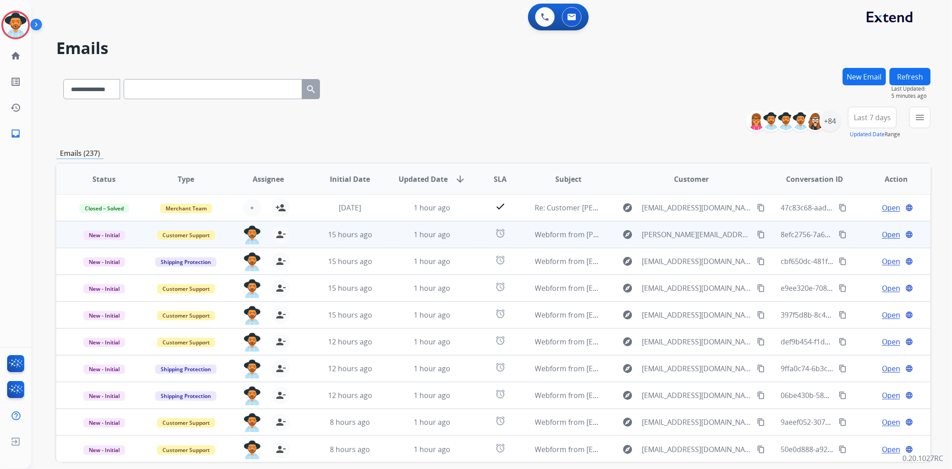
click at [889, 231] on span "Open" at bounding box center [891, 234] width 18 height 11
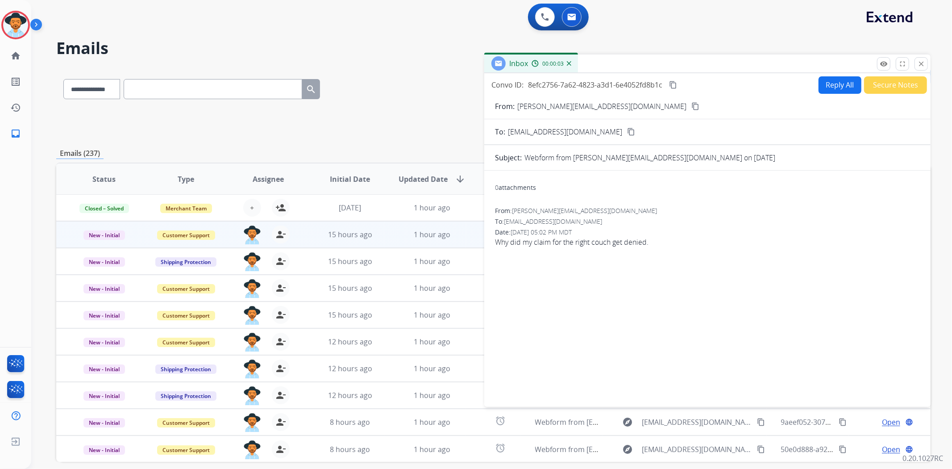
click at [900, 85] on button "Secure Notes" at bounding box center [895, 84] width 63 height 17
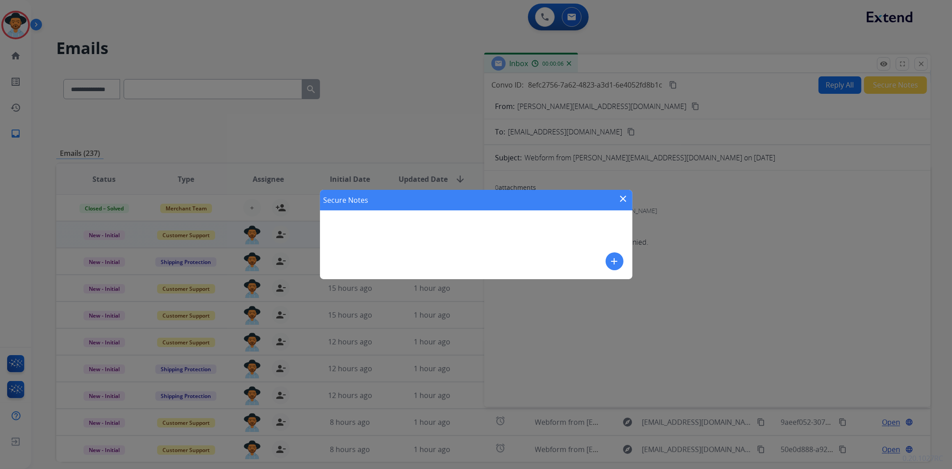
click at [621, 200] on mat-icon "close" at bounding box center [623, 198] width 11 height 11
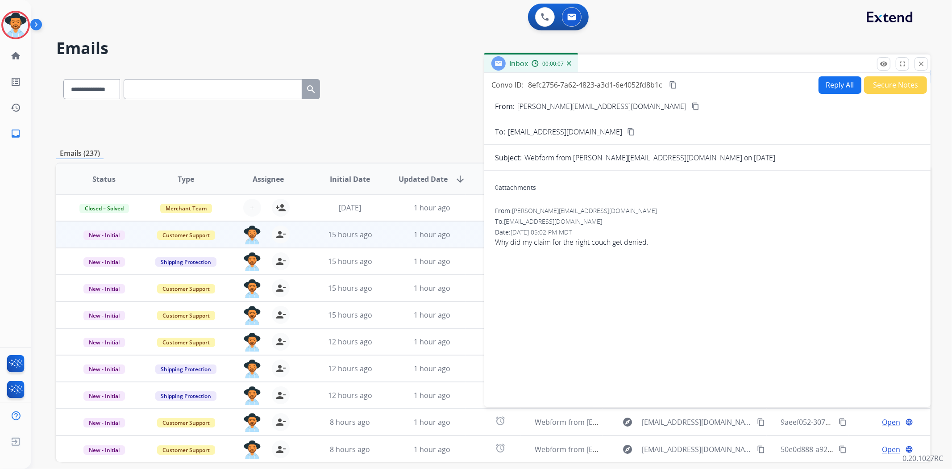
click at [691, 105] on mat-icon "content_copy" at bounding box center [695, 106] width 8 height 8
click at [4, 20] on img at bounding box center [15, 24] width 25 height 25
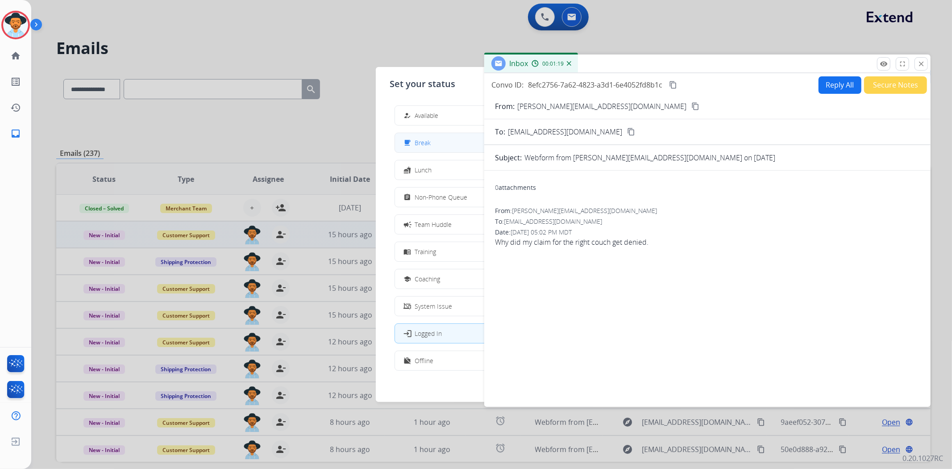
click at [441, 146] on button "free_breakfast Break" at bounding box center [476, 142] width 162 height 19
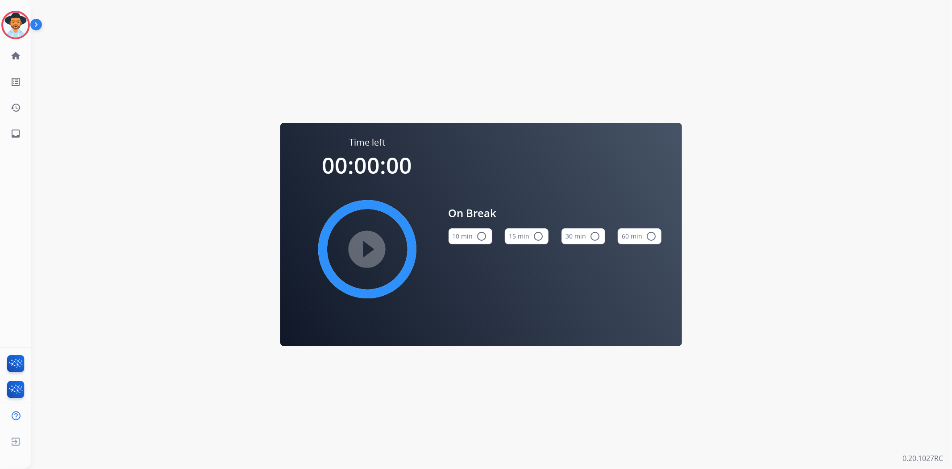
click at [0, 20] on div "Tachara Break Edit Avatar Agent: [PERSON_NAME] Profile: Multi Skill ALL" at bounding box center [15, 25] width 31 height 29
click at [18, 25] on img at bounding box center [15, 24] width 25 height 25
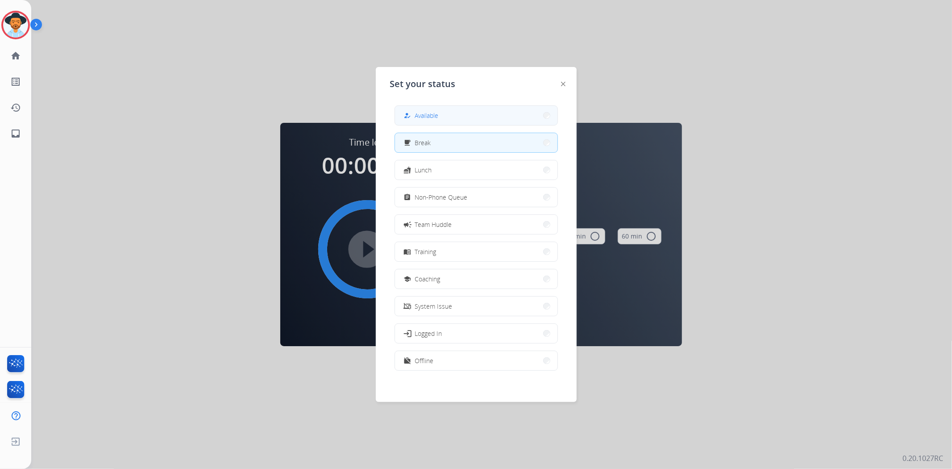
click at [466, 116] on button "how_to_reg Available" at bounding box center [476, 115] width 162 height 19
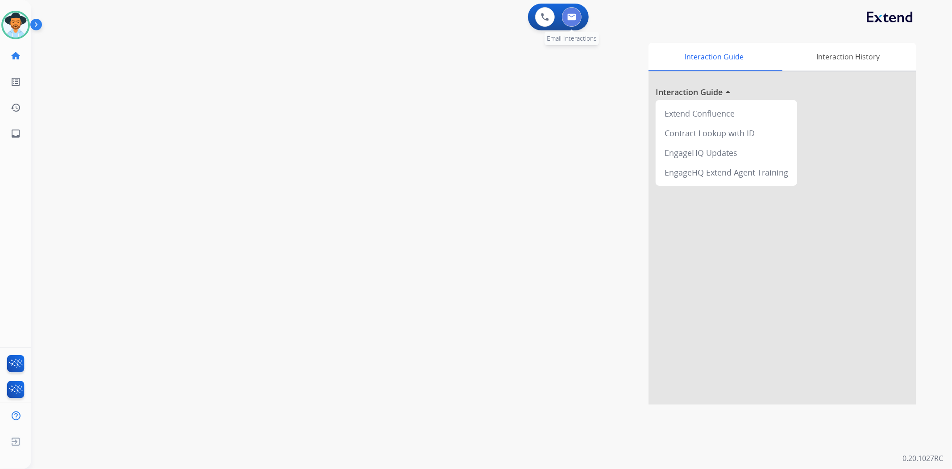
click at [576, 21] on button at bounding box center [572, 17] width 20 height 20
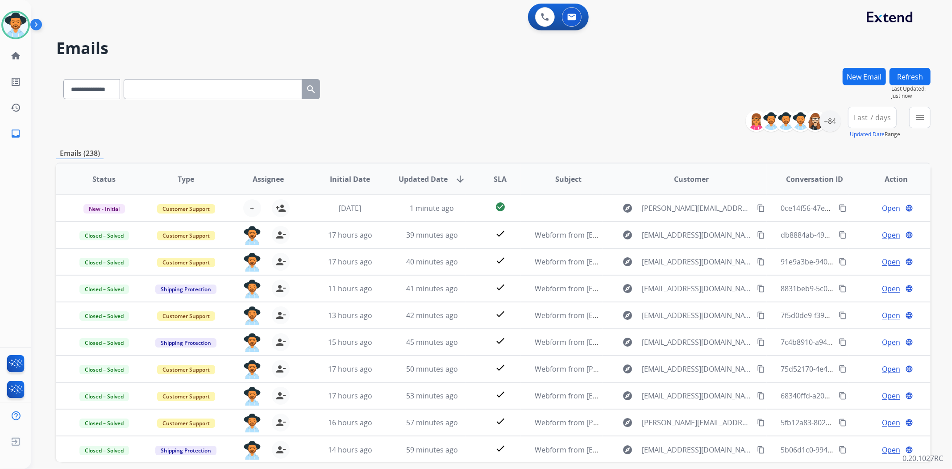
click at [906, 81] on button "Refresh" at bounding box center [910, 76] width 41 height 17
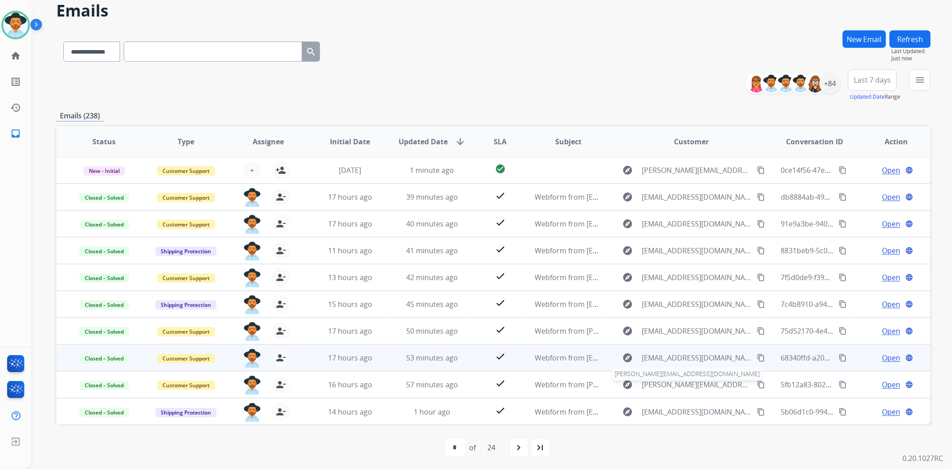
scroll to position [39, 0]
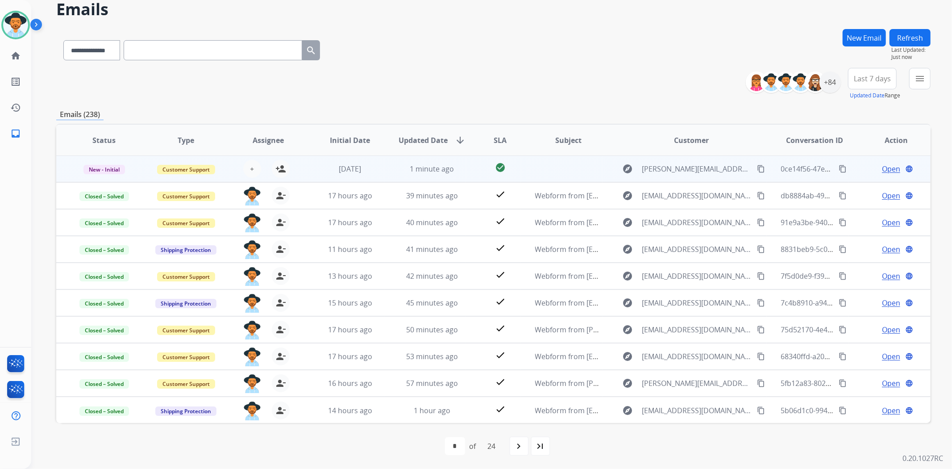
click at [883, 171] on span "Open" at bounding box center [891, 168] width 18 height 11
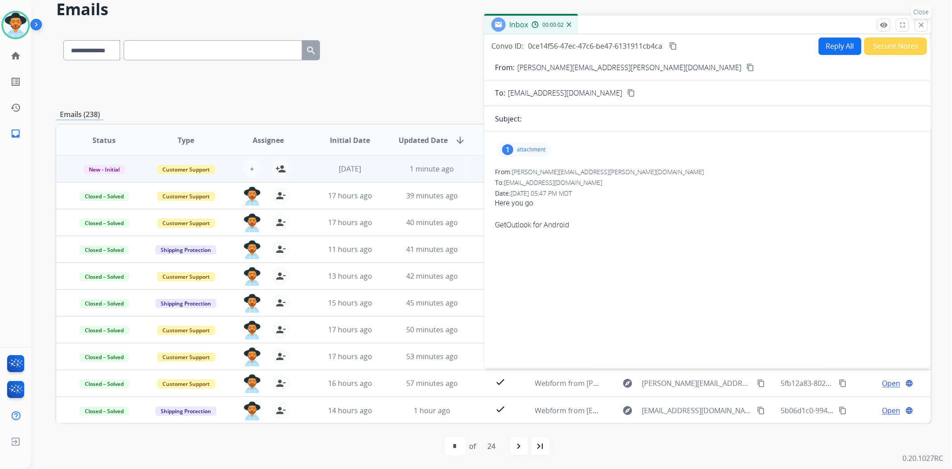
click at [923, 21] on mat-icon "close" at bounding box center [921, 25] width 8 height 8
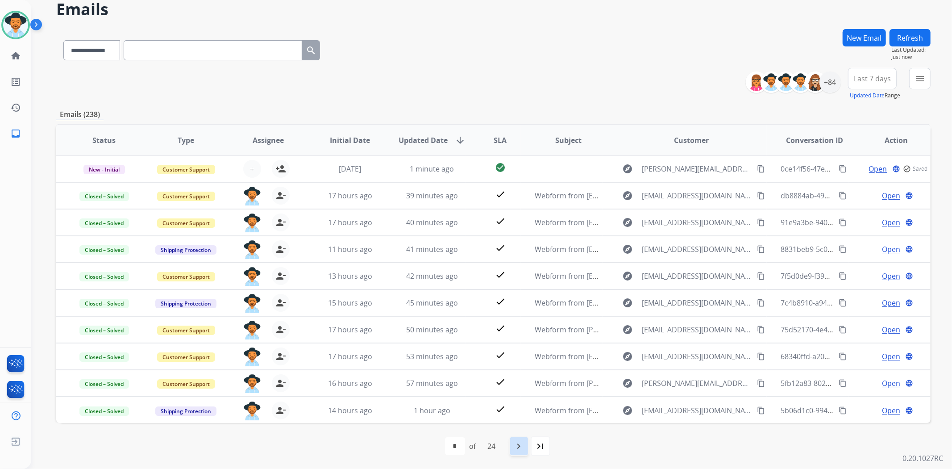
click at [519, 451] on mat-icon "navigate_next" at bounding box center [519, 446] width 11 height 11
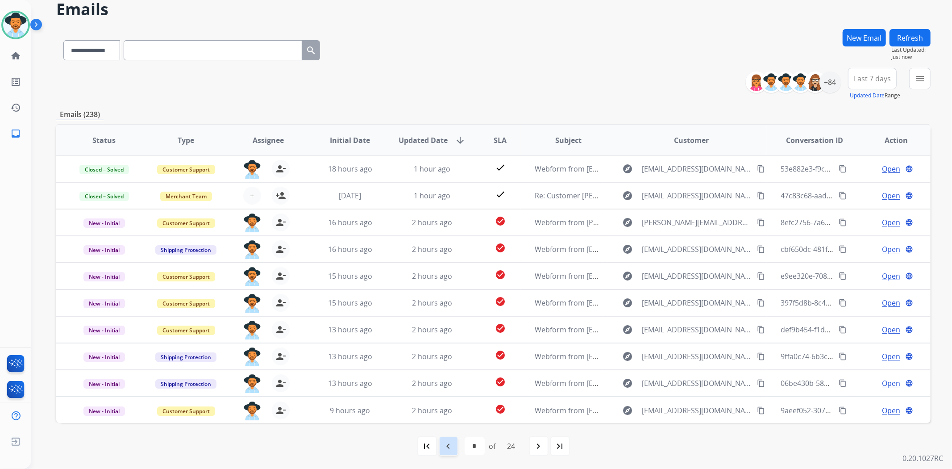
click at [449, 441] on mat-icon "navigate_before" at bounding box center [448, 446] width 11 height 11
select select "*"
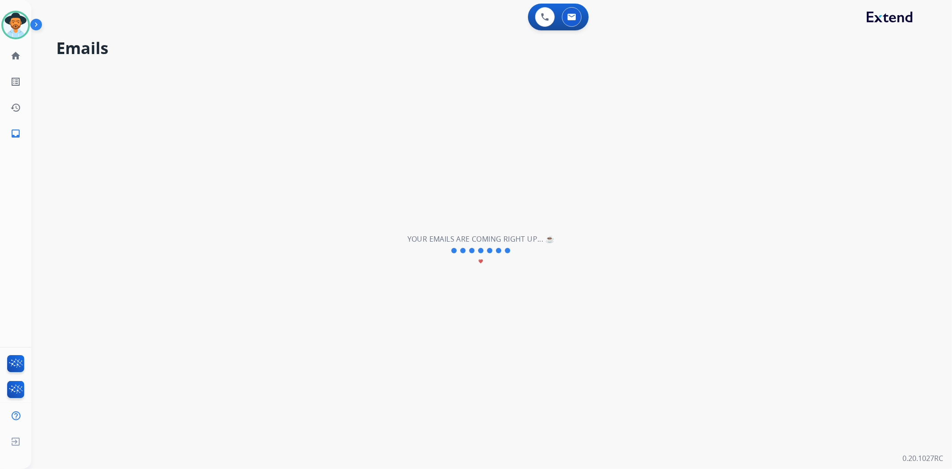
scroll to position [0, 0]
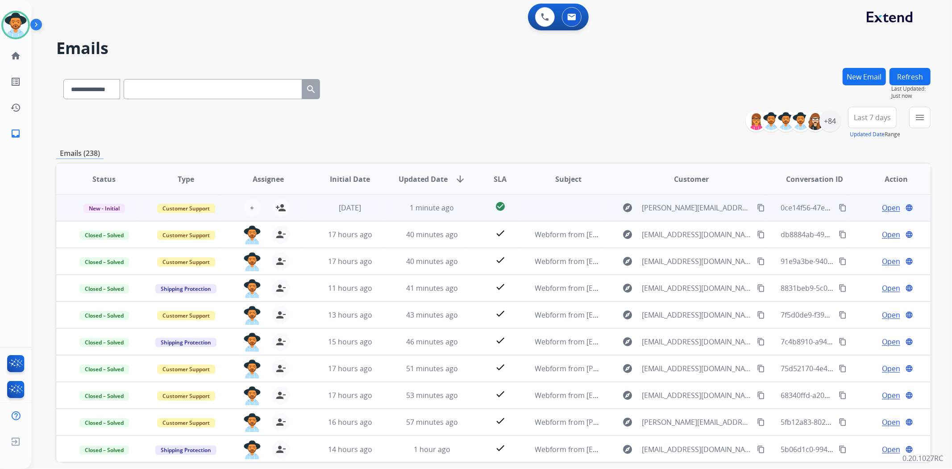
click at [882, 208] on span "Open" at bounding box center [891, 207] width 18 height 11
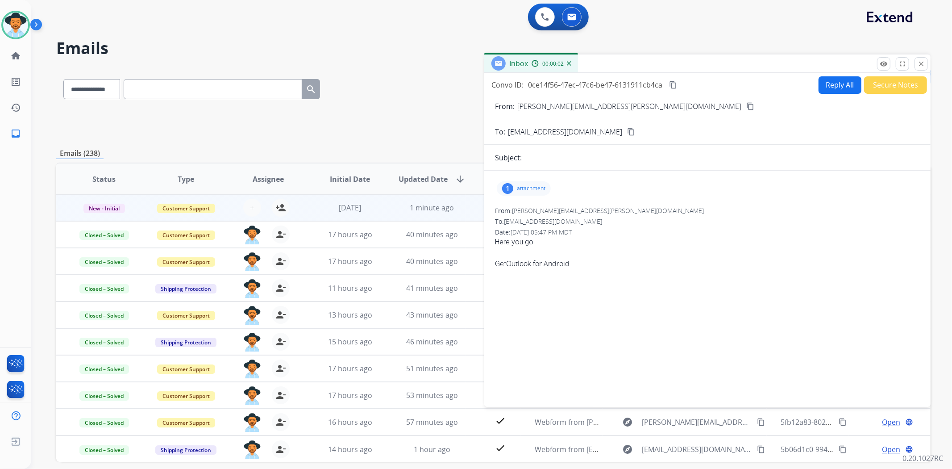
click at [607, 101] on div "From: [PERSON_NAME][EMAIL_ADDRESS][PERSON_NAME][DOMAIN_NAME] content_copy" at bounding box center [707, 106] width 446 height 11
click at [746, 104] on mat-icon "content_copy" at bounding box center [750, 106] width 8 height 8
click at [514, 182] on div "1 attachment" at bounding box center [524, 188] width 54 height 14
click at [528, 197] on div at bounding box center [526, 210] width 45 height 31
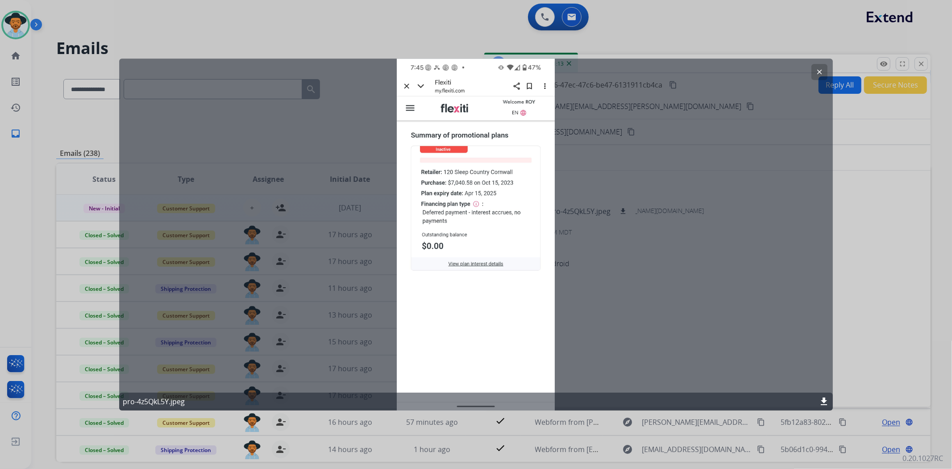
click at [819, 71] on mat-icon "clear" at bounding box center [819, 72] width 8 height 8
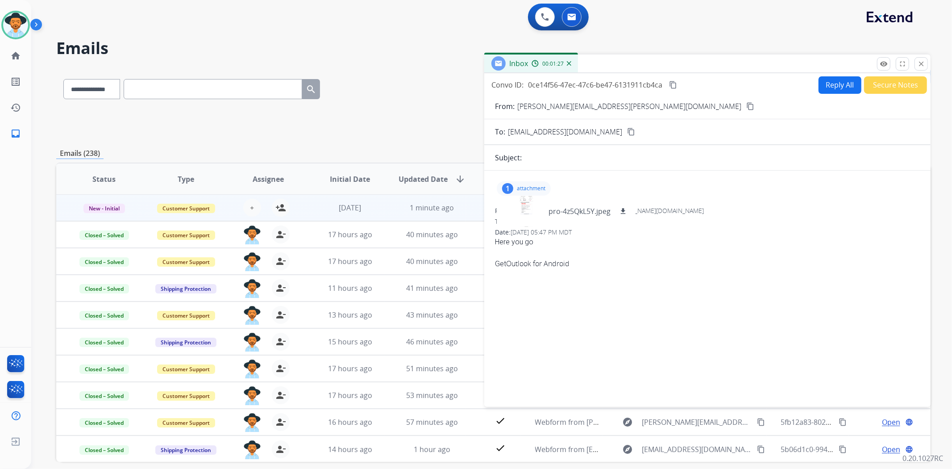
click at [911, 87] on button "Secure Notes" at bounding box center [895, 84] width 63 height 17
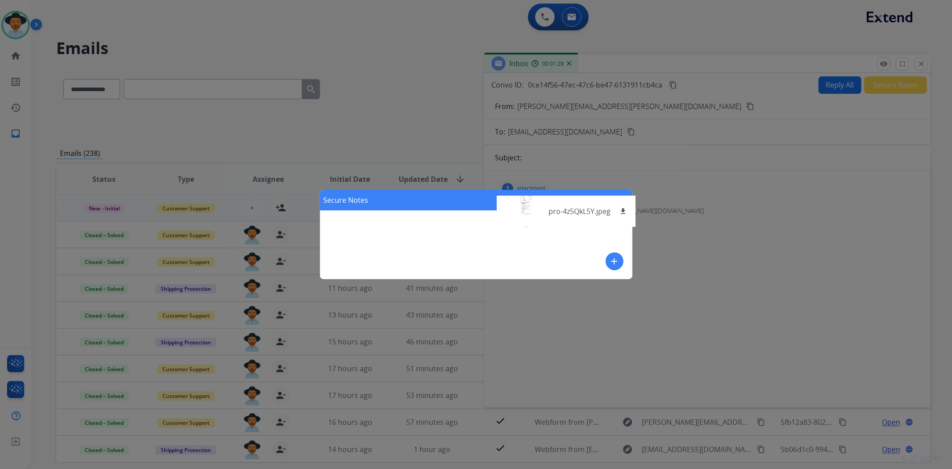
click at [811, 270] on div "Secure Notes close add" at bounding box center [476, 234] width 952 height 469
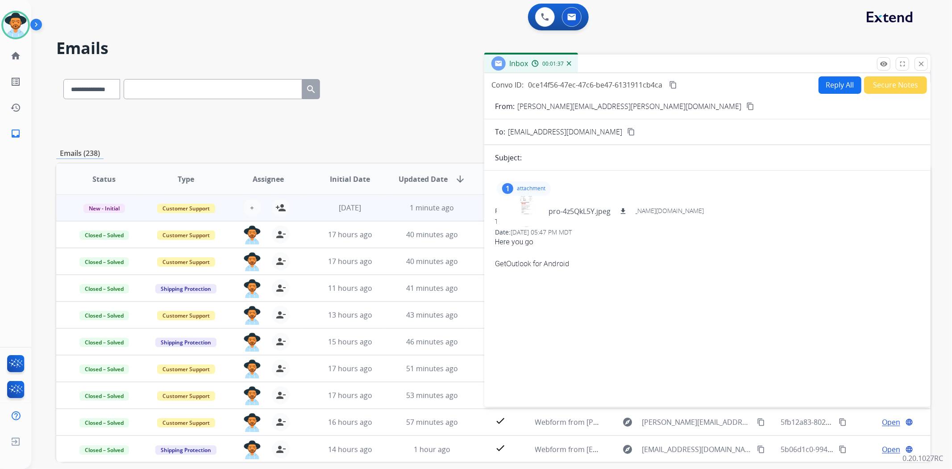
click at [727, 239] on div "Here you go" at bounding box center [707, 242] width 425 height 11
click at [516, 187] on div "1 attachment pro-4z5QkL5Y.jpeg download" at bounding box center [524, 188] width 54 height 14
click at [902, 88] on button "Secure Notes" at bounding box center [895, 84] width 63 height 17
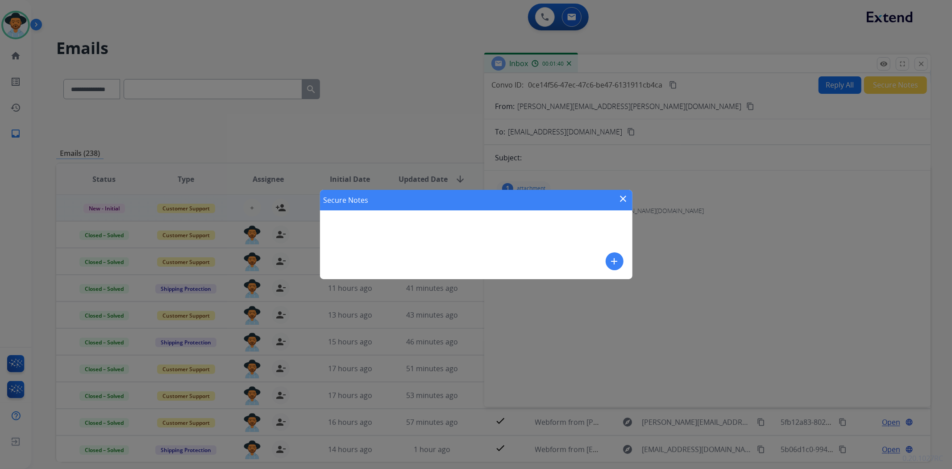
click at [604, 252] on div "Secure Notes close add" at bounding box center [476, 234] width 312 height 89
click at [614, 263] on mat-icon "add" at bounding box center [614, 261] width 11 height 11
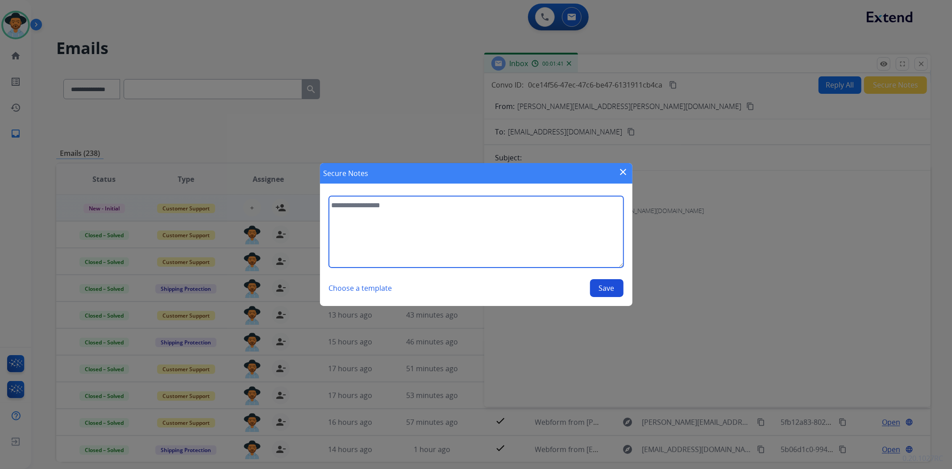
click at [526, 230] on textarea at bounding box center [476, 231] width 295 height 71
type textarea "**********"
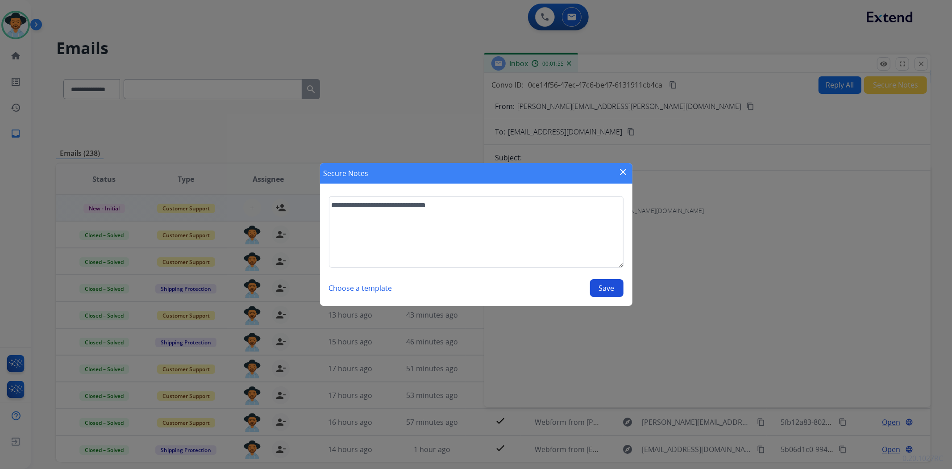
click at [605, 286] on button "Save" at bounding box center [606, 288] width 33 height 18
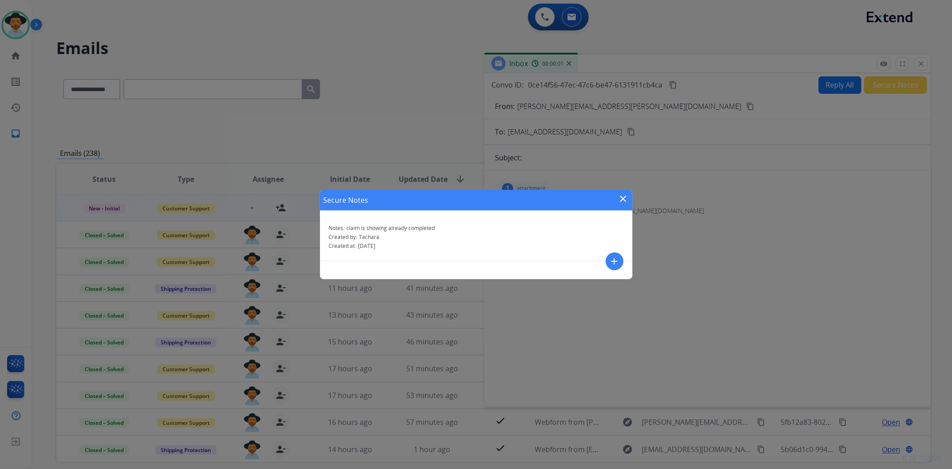
click at [621, 199] on mat-icon "close" at bounding box center [623, 198] width 11 height 11
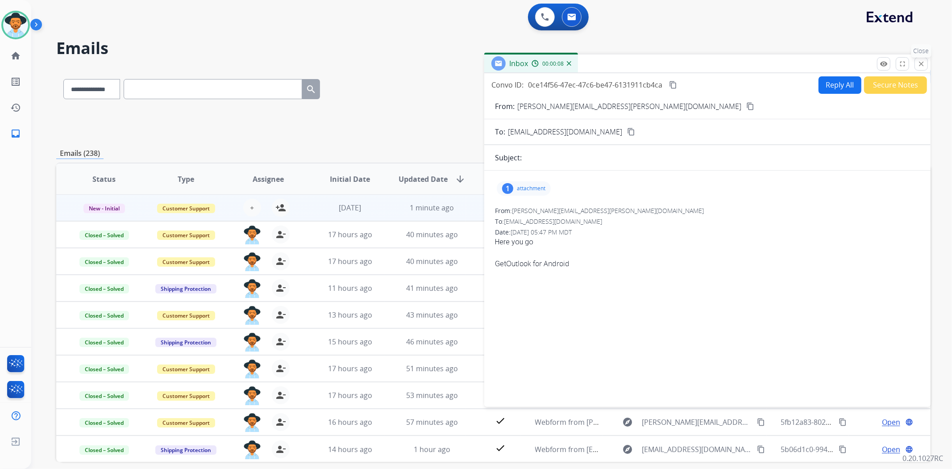
click at [924, 64] on mat-icon "close" at bounding box center [921, 64] width 8 height 8
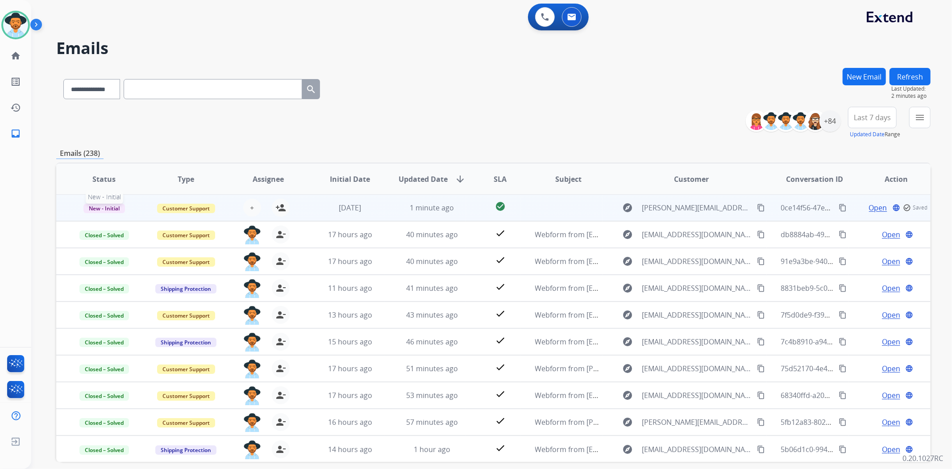
click at [99, 210] on span "New - Initial" at bounding box center [104, 208] width 42 height 9
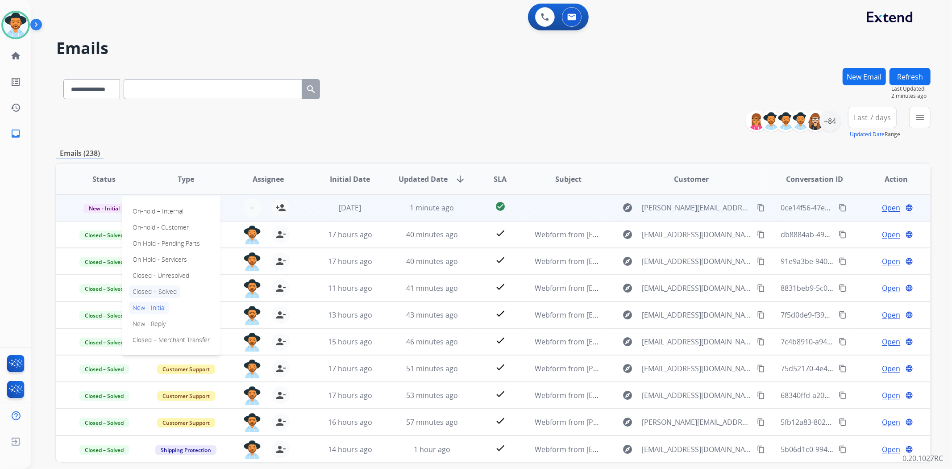
click at [173, 290] on p "Closed – Solved" at bounding box center [154, 291] width 51 height 12
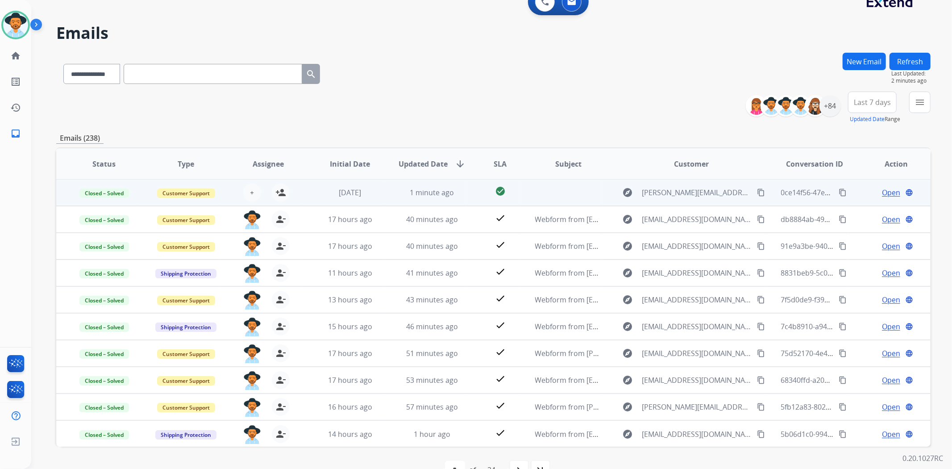
scroll to position [39, 0]
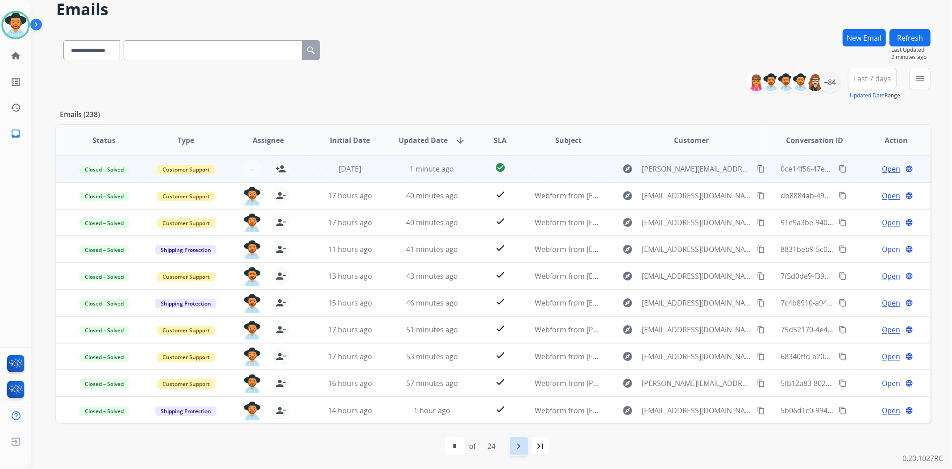
click at [523, 445] on mat-icon "navigate_next" at bounding box center [519, 446] width 11 height 11
select select "*"
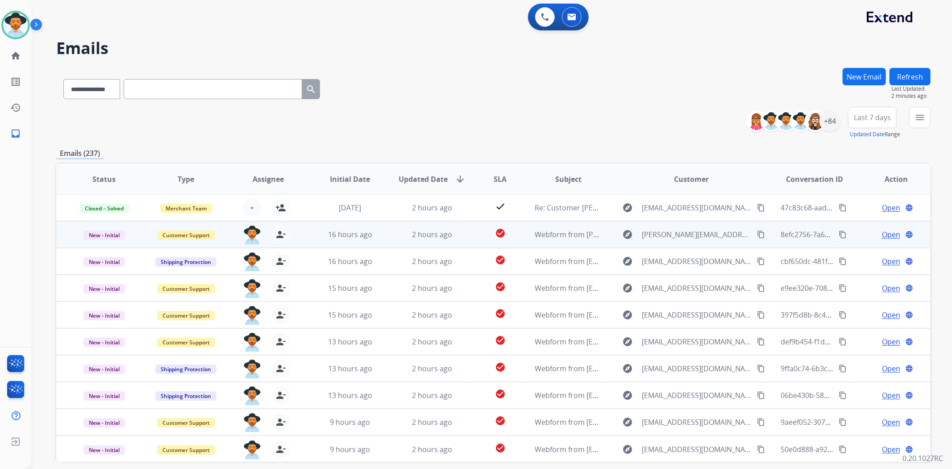
click at [889, 234] on span "Open" at bounding box center [891, 234] width 18 height 11
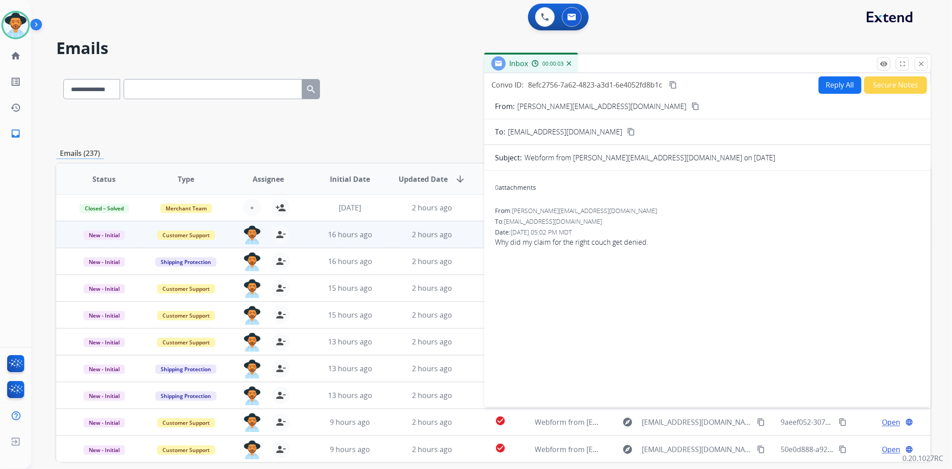
click at [691, 106] on mat-icon "content_copy" at bounding box center [695, 106] width 8 height 8
click at [832, 91] on button "Reply All" at bounding box center [840, 84] width 43 height 17
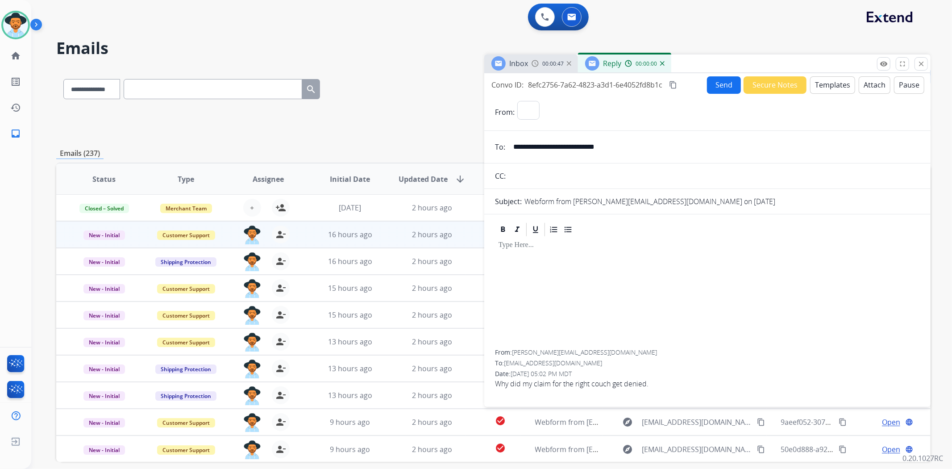
select select "**********"
click at [823, 87] on button "Templates" at bounding box center [832, 84] width 45 height 17
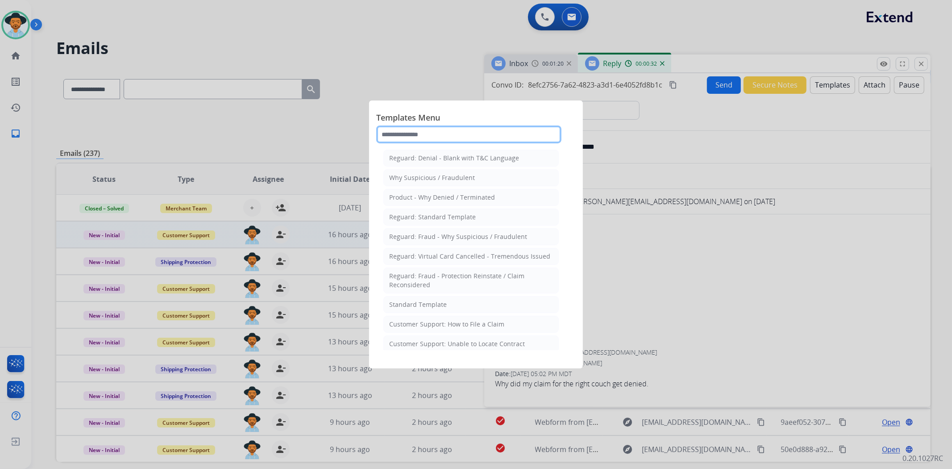
click at [468, 136] on input "text" at bounding box center [468, 134] width 185 height 18
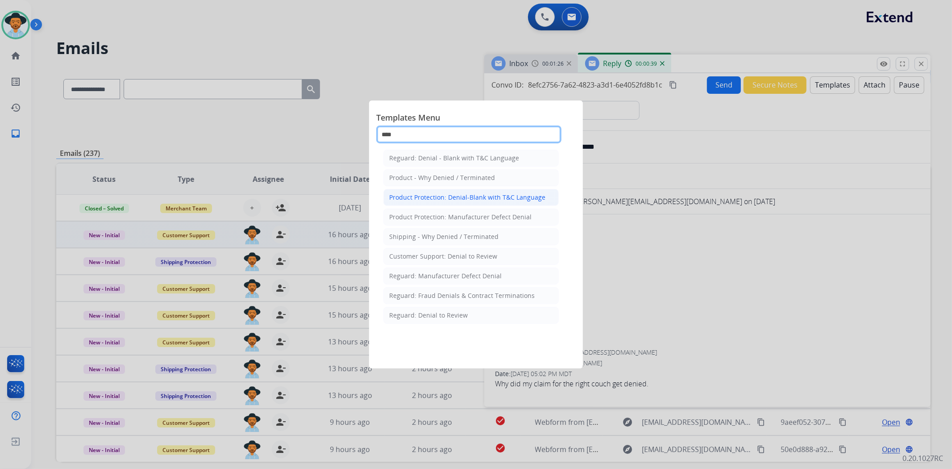
type input "****"
click at [514, 193] on div "Product Protection: Denial-Blank with T&C Language" at bounding box center [467, 197] width 156 height 9
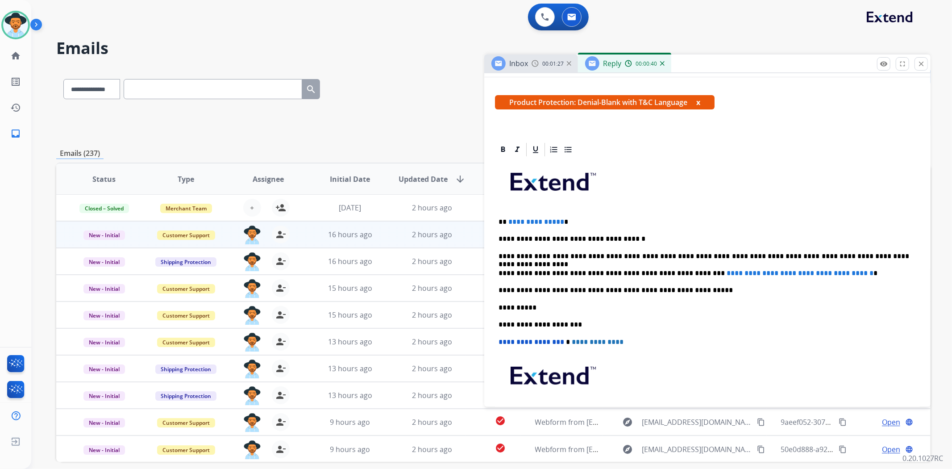
scroll to position [149, 0]
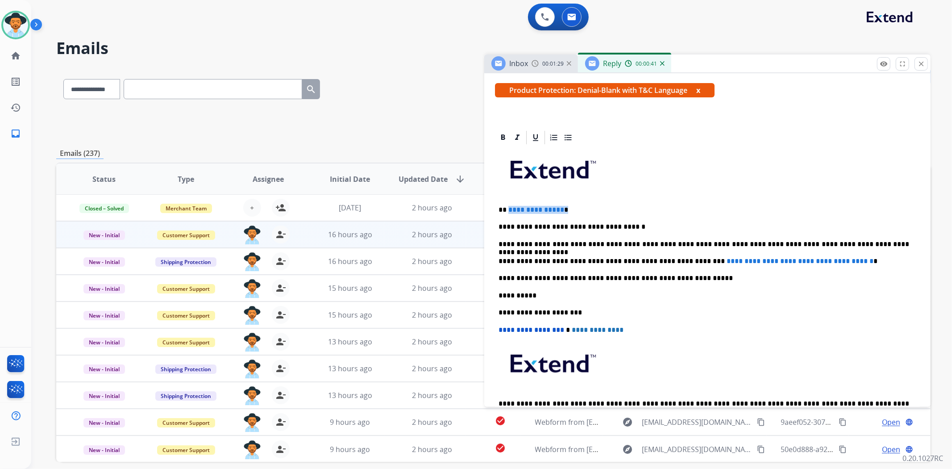
drag, startPoint x: 564, startPoint y: 204, endPoint x: 507, endPoint y: 206, distance: 56.3
click at [507, 206] on div "**********" at bounding box center [707, 295] width 425 height 299
drag, startPoint x: 866, startPoint y: 259, endPoint x: 683, endPoint y: 258, distance: 183.0
click at [683, 258] on p "**********" at bounding box center [704, 261] width 411 height 8
click at [688, 263] on p "**********" at bounding box center [704, 261] width 411 height 8
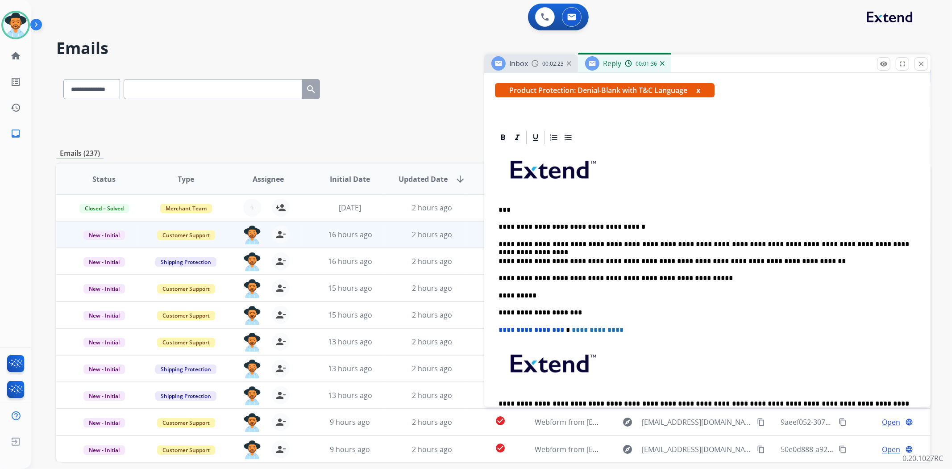
click at [681, 258] on p "**********" at bounding box center [704, 261] width 411 height 8
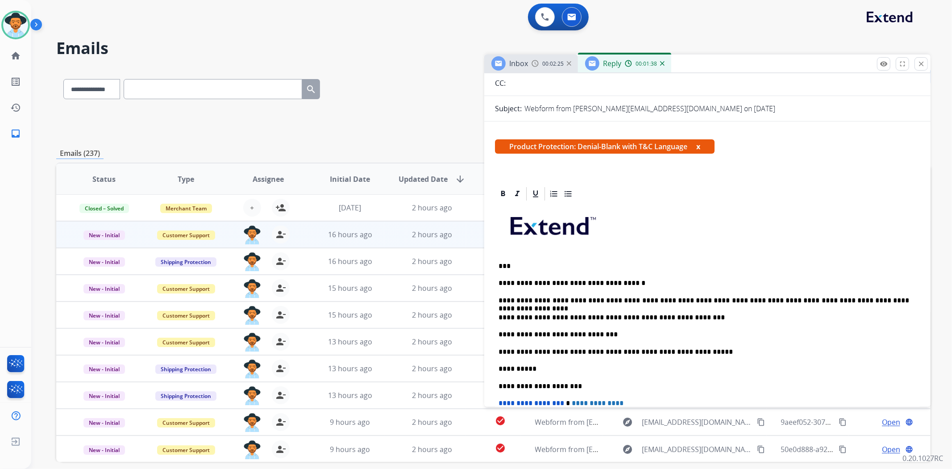
scroll to position [0, 0]
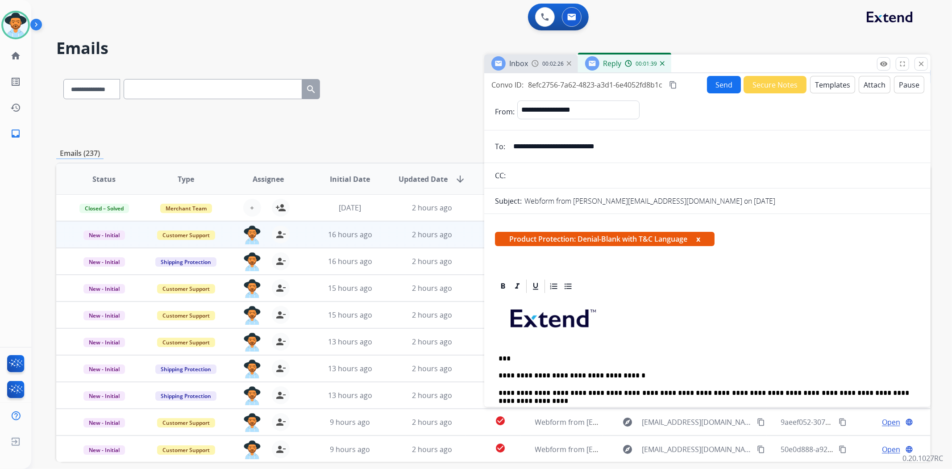
click at [860, 82] on button "Attach" at bounding box center [875, 84] width 32 height 17
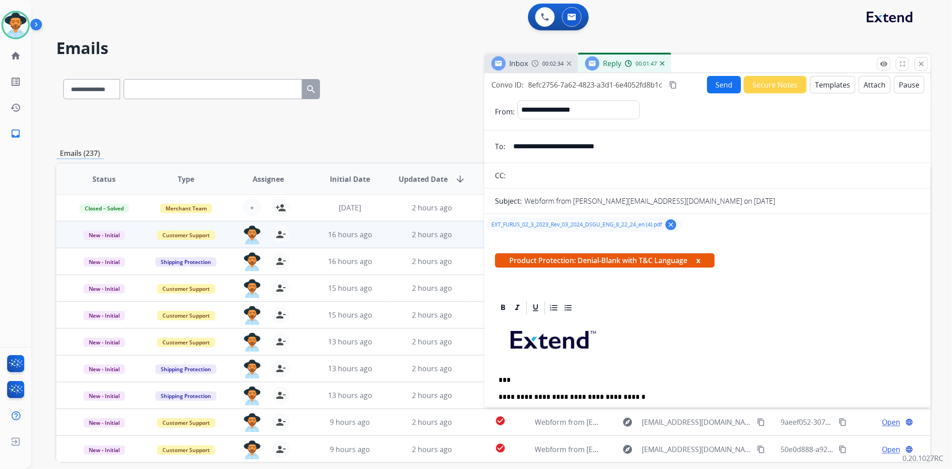
click at [716, 87] on button "Send" at bounding box center [724, 84] width 34 height 17
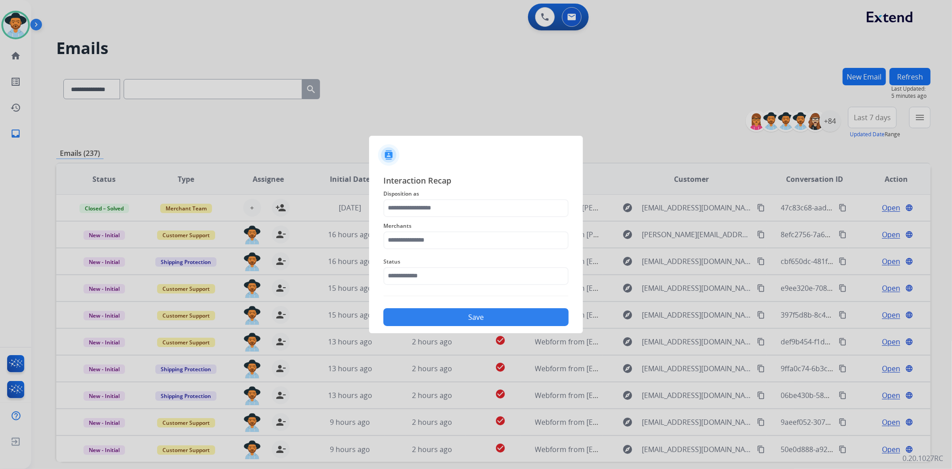
click at [460, 198] on span "Disposition as" at bounding box center [475, 193] width 185 height 11
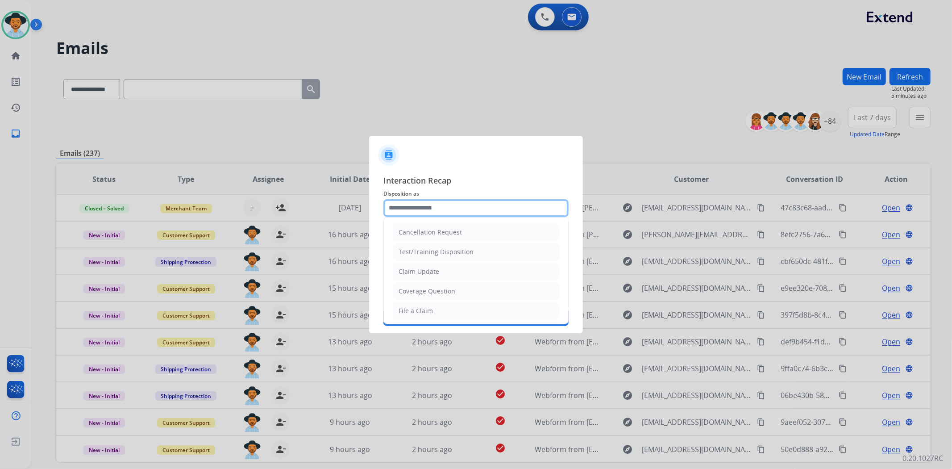
click at [462, 204] on input "text" at bounding box center [475, 208] width 185 height 18
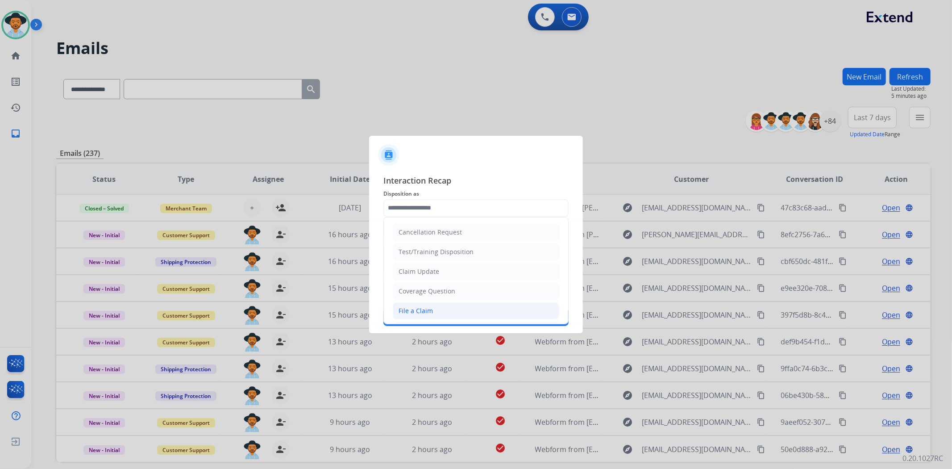
click at [456, 311] on li "File a Claim" at bounding box center [476, 310] width 166 height 17
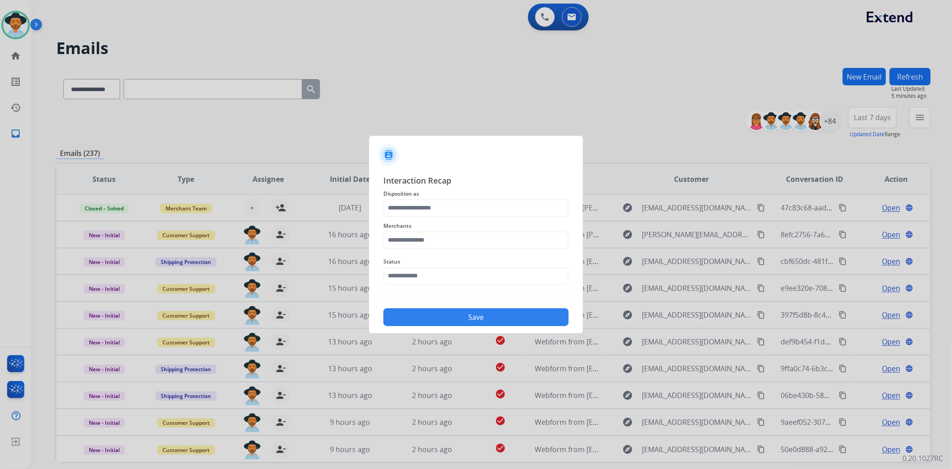
type input "**********"
click at [453, 243] on input "text" at bounding box center [475, 240] width 185 height 18
click at [474, 278] on li "Ashley furniture" at bounding box center [478, 285] width 170 height 17
type input "**********"
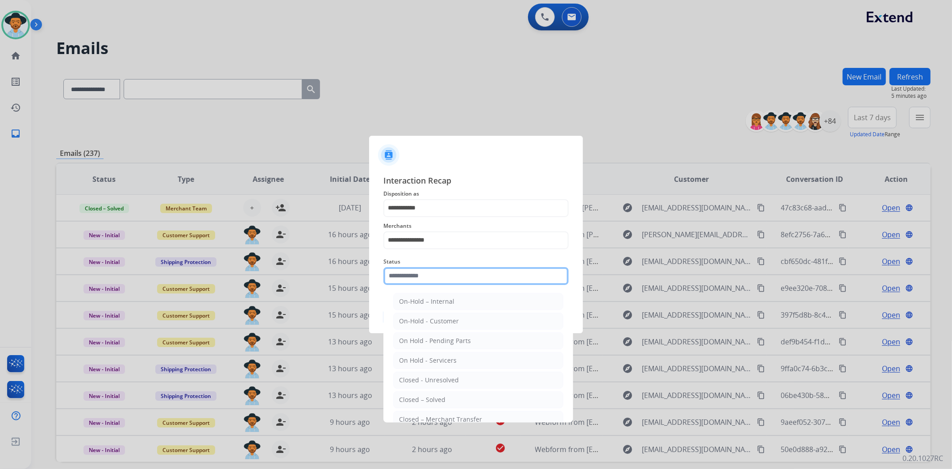
click at [473, 279] on input "text" at bounding box center [475, 276] width 185 height 18
click at [465, 400] on li "Closed – Solved" at bounding box center [478, 399] width 170 height 17
type input "**********"
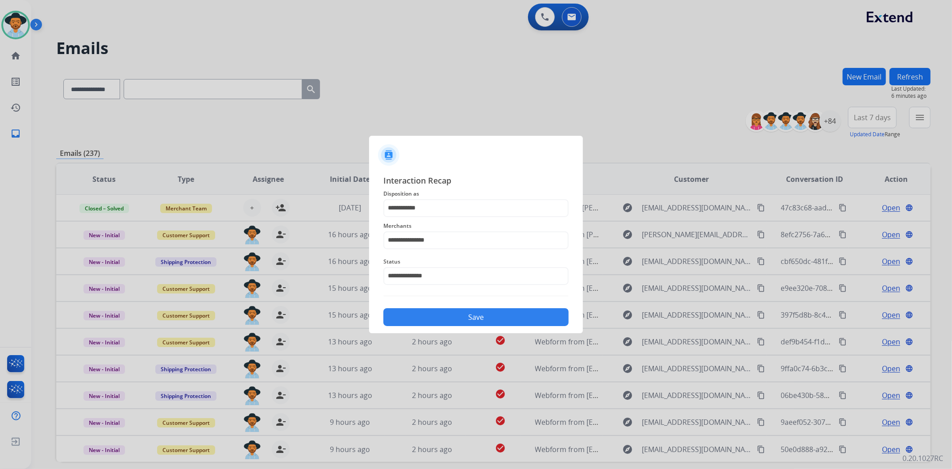
click at [479, 313] on button "Save" at bounding box center [475, 317] width 185 height 18
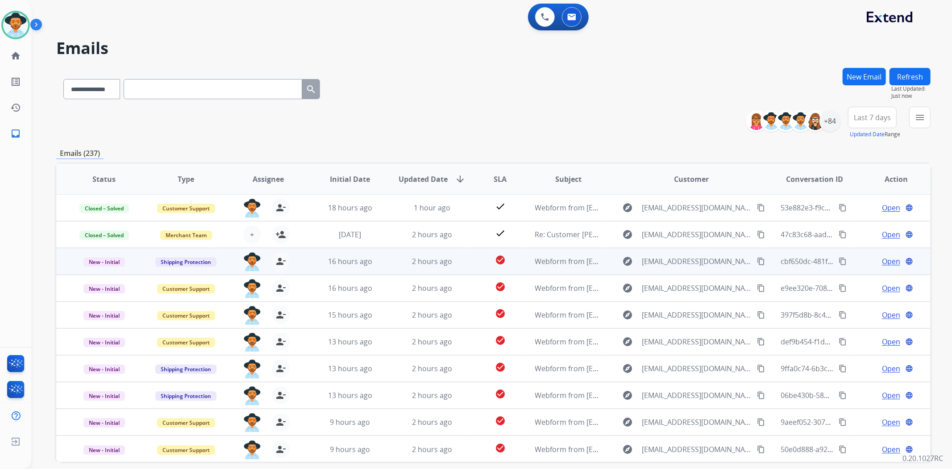
click at [890, 259] on span "Open" at bounding box center [891, 261] width 18 height 11
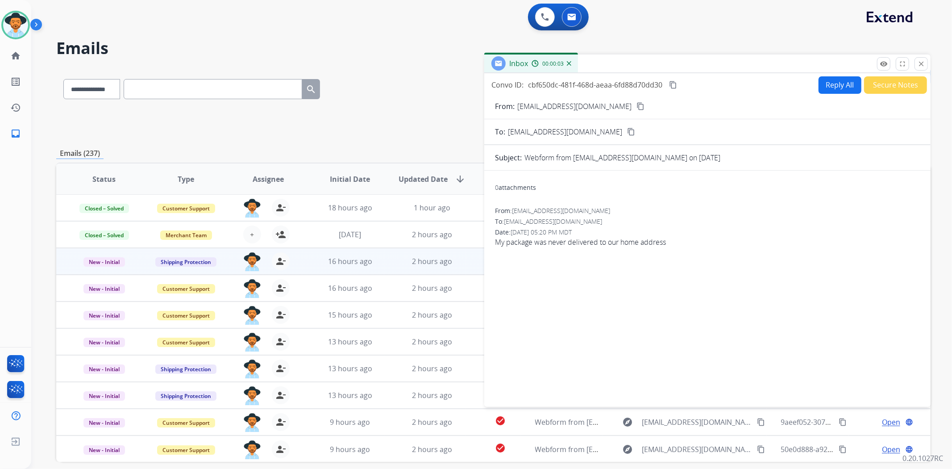
click at [636, 108] on mat-icon "content_copy" at bounding box center [640, 106] width 8 height 8
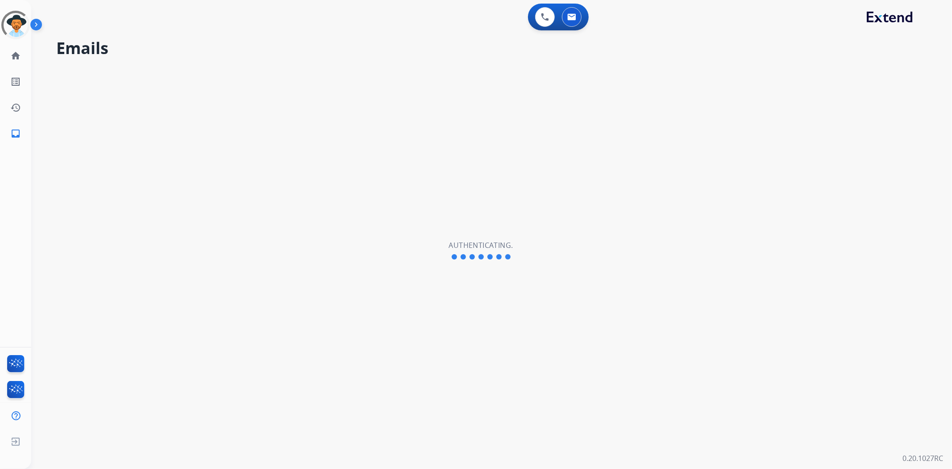
select select "**********"
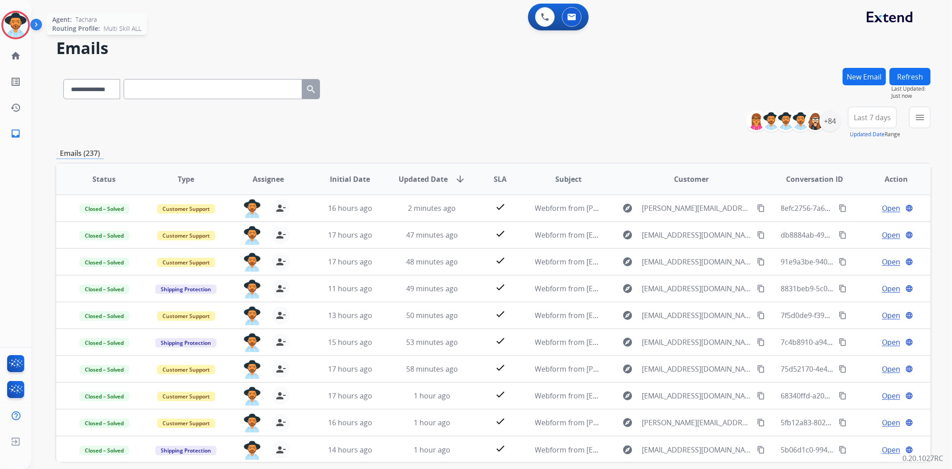
click at [12, 16] on img at bounding box center [15, 24] width 25 height 25
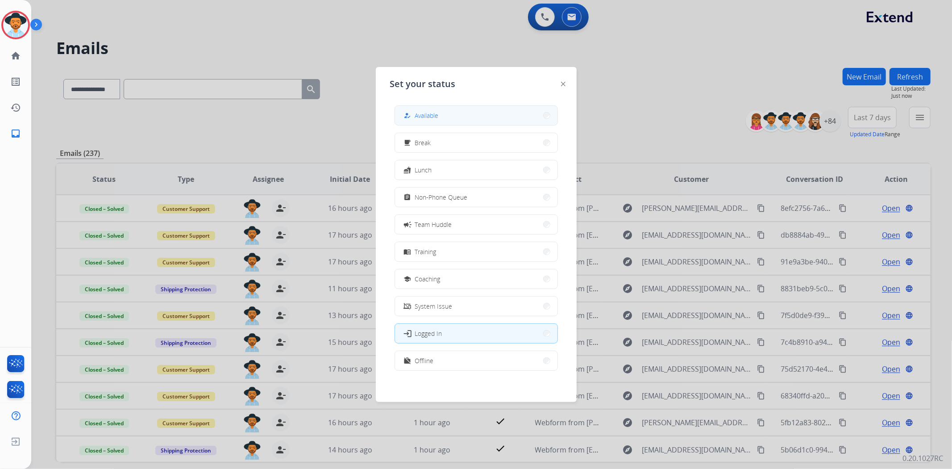
click at [429, 113] on span "Available" at bounding box center [427, 115] width 24 height 9
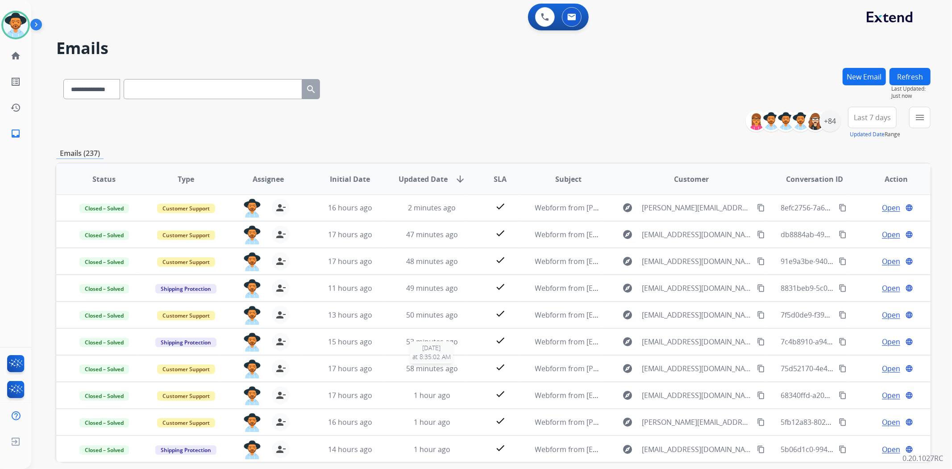
scroll to position [39, 0]
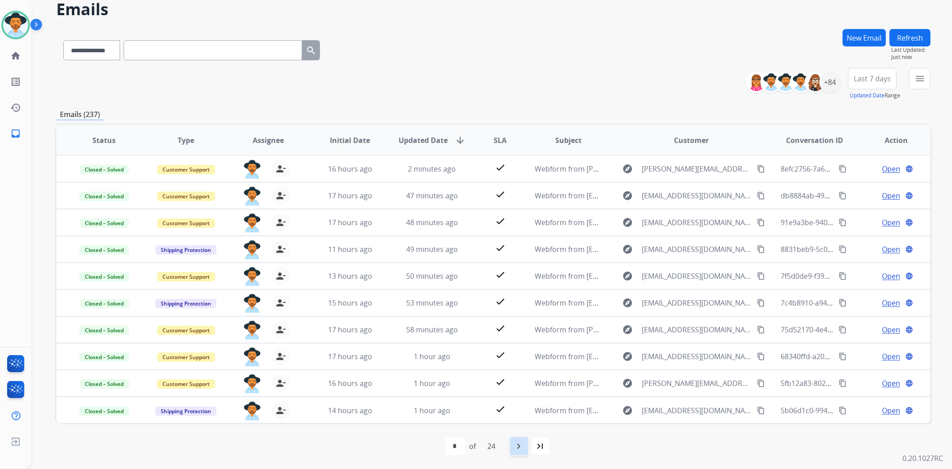
click at [524, 447] on mat-icon "navigate_next" at bounding box center [519, 446] width 11 height 11
select select "*"
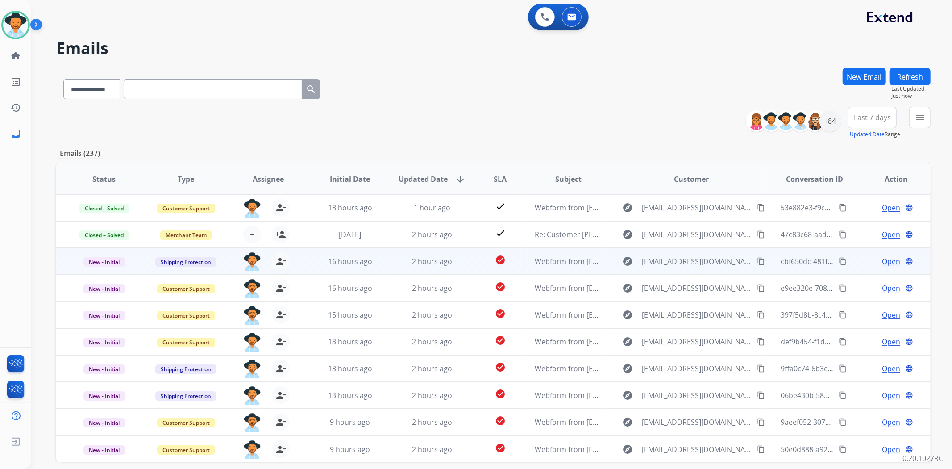
click at [861, 270] on td "Open language" at bounding box center [889, 261] width 82 height 27
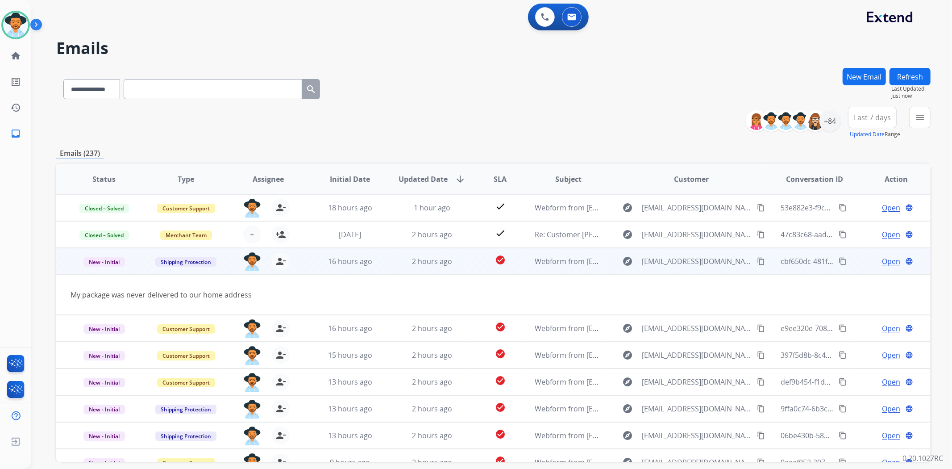
scroll to position [40, 0]
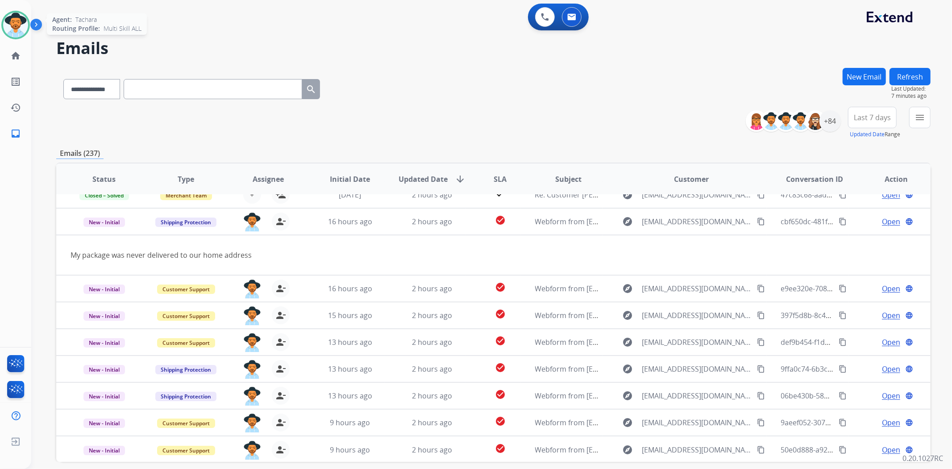
click at [16, 25] on img at bounding box center [15, 24] width 25 height 25
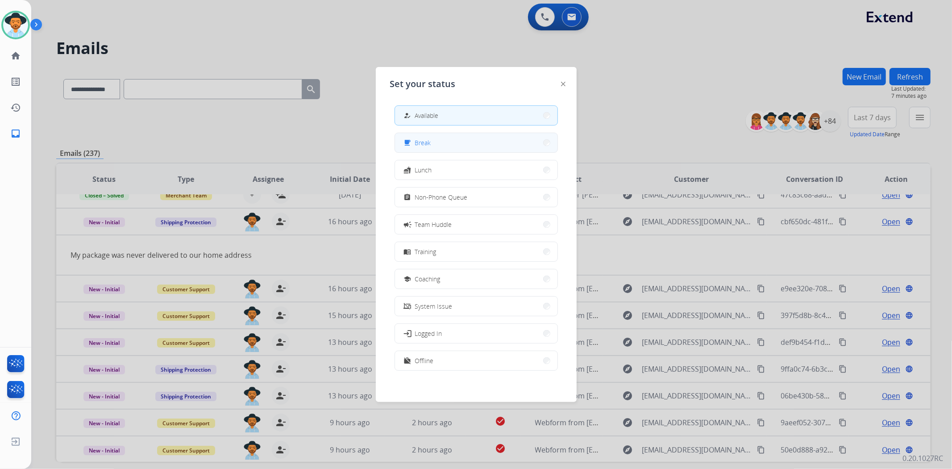
click at [449, 142] on button "free_breakfast Break" at bounding box center [476, 142] width 162 height 19
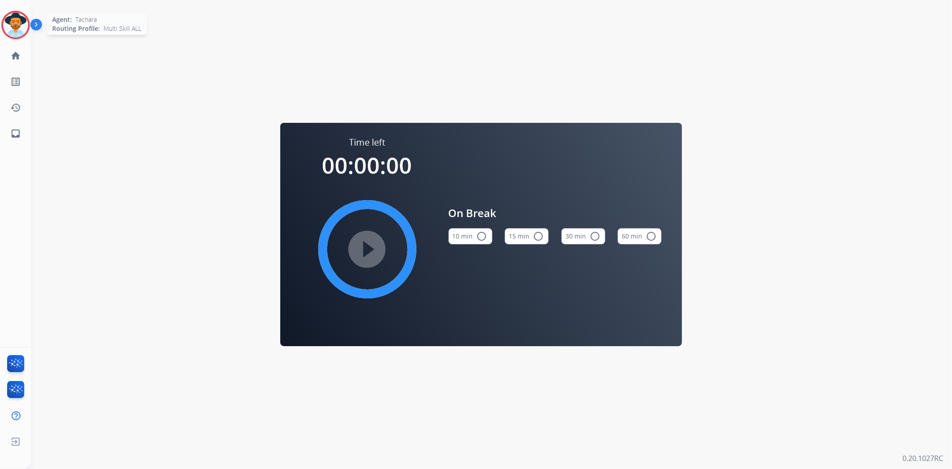
click at [7, 18] on img at bounding box center [15, 24] width 25 height 25
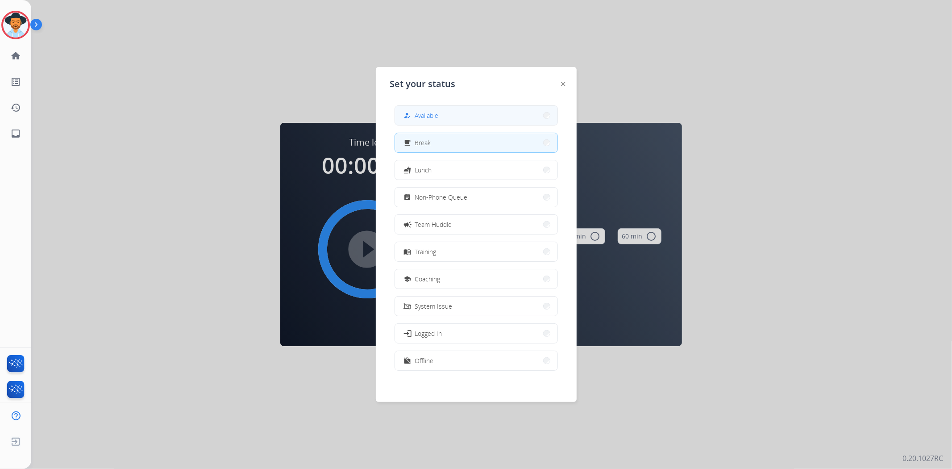
click at [425, 116] on span "Available" at bounding box center [427, 115] width 24 height 9
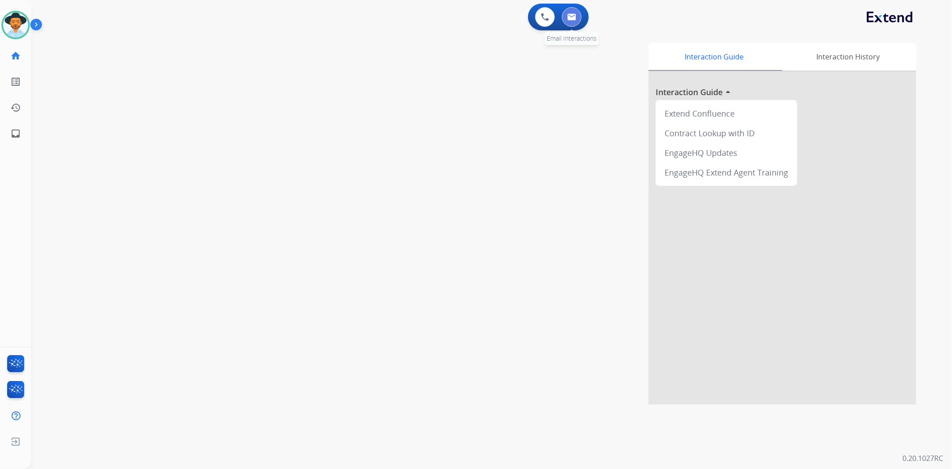
click at [564, 19] on button at bounding box center [572, 17] width 20 height 20
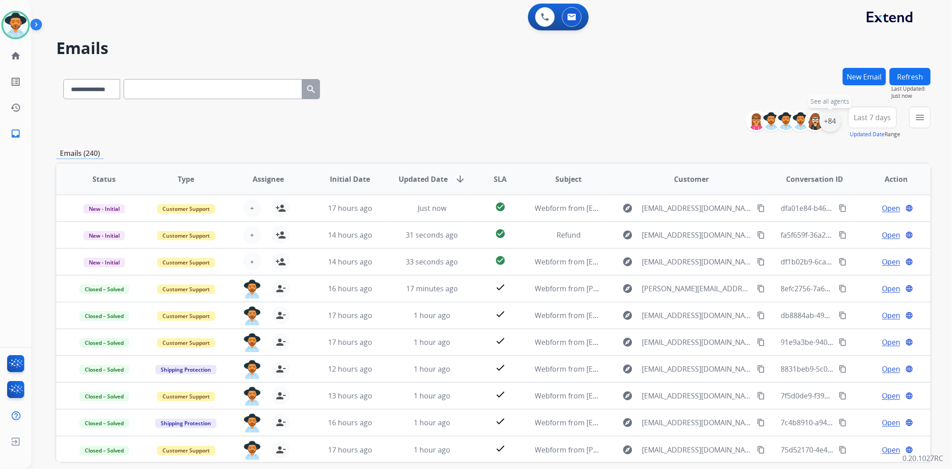
click at [827, 125] on div "+84" at bounding box center [829, 120] width 21 height 21
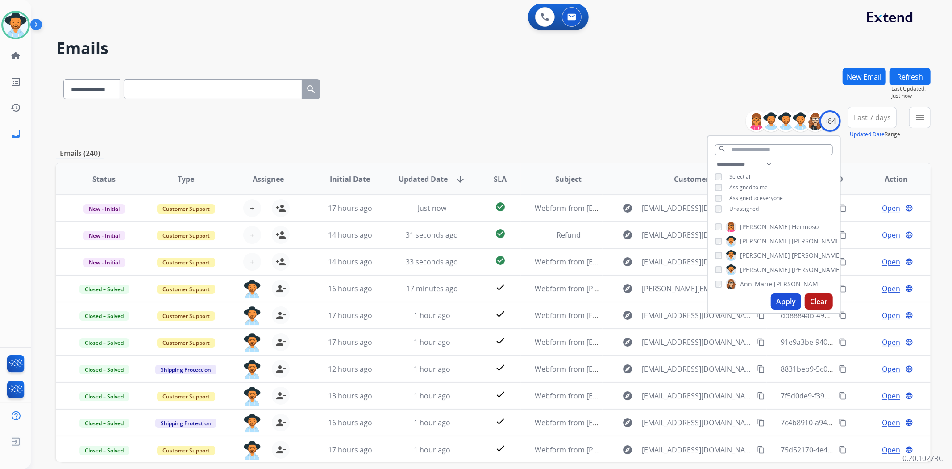
drag, startPoint x: 787, startPoint y: 299, endPoint x: 774, endPoint y: 298, distance: 13.4
click at [786, 299] on button "Apply" at bounding box center [786, 301] width 30 height 16
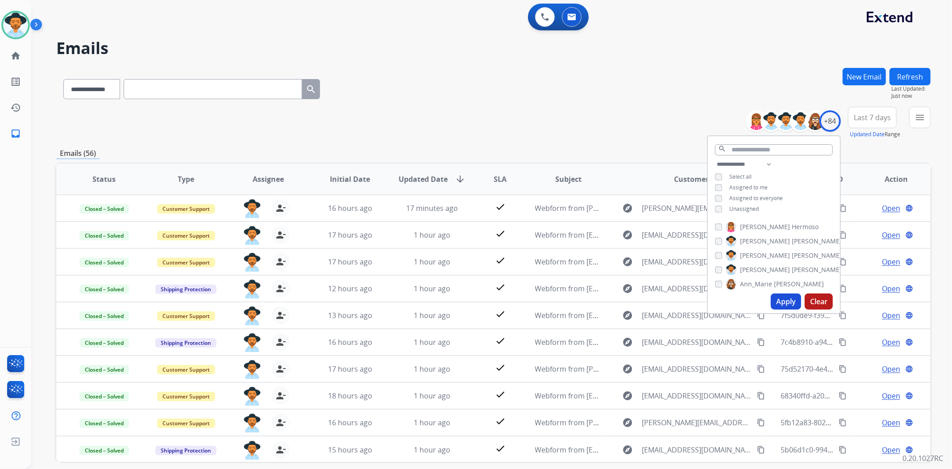
click at [541, 109] on div "**********" at bounding box center [493, 123] width 874 height 32
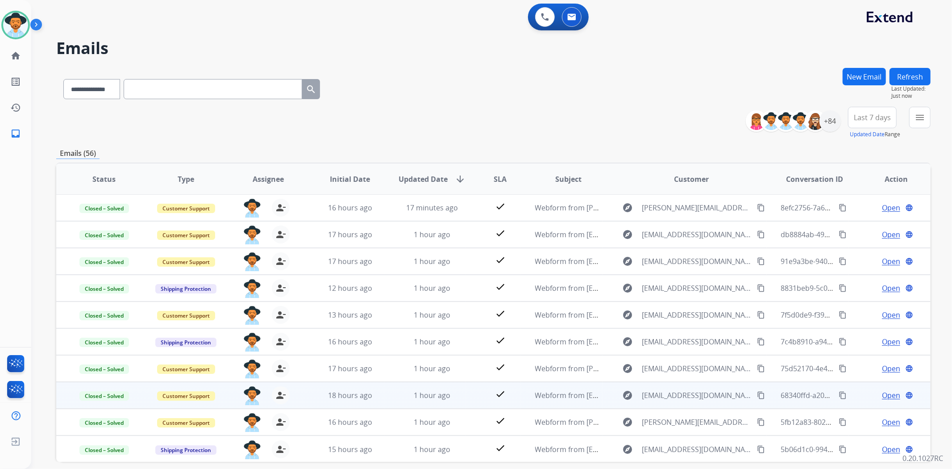
scroll to position [39, 0]
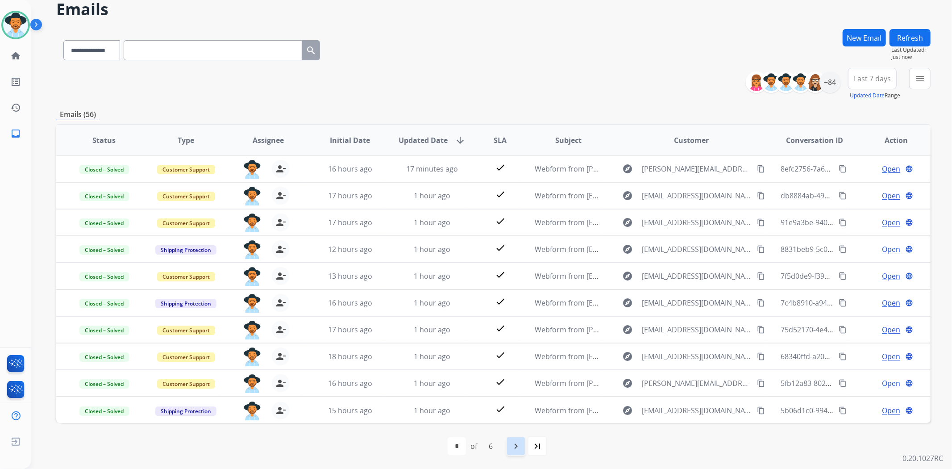
click at [513, 447] on mat-icon "navigate_next" at bounding box center [516, 446] width 11 height 11
select select "*"
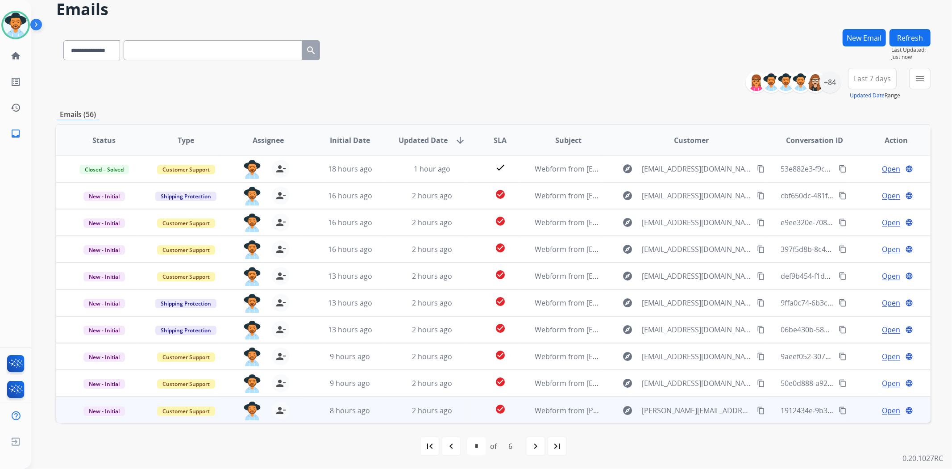
click at [888, 405] on span "Open" at bounding box center [891, 410] width 18 height 11
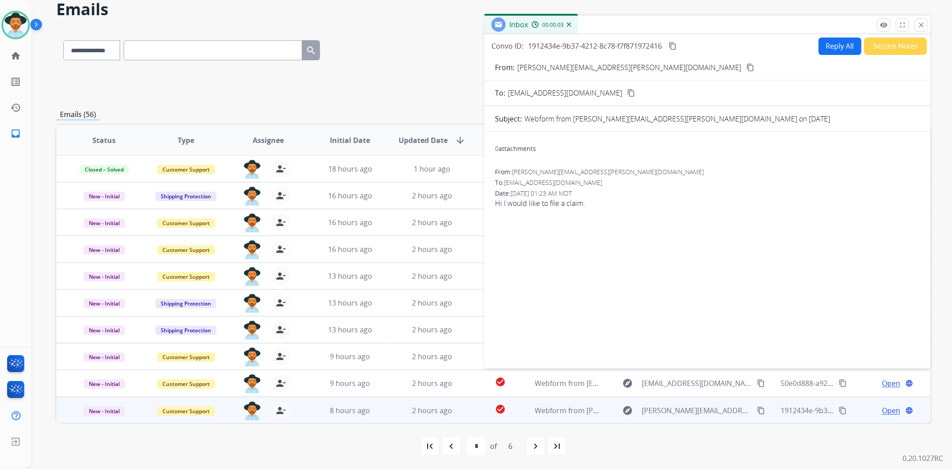
click at [746, 63] on mat-icon "content_copy" at bounding box center [750, 67] width 8 height 8
click at [881, 45] on button "Secure Notes" at bounding box center [895, 45] width 63 height 17
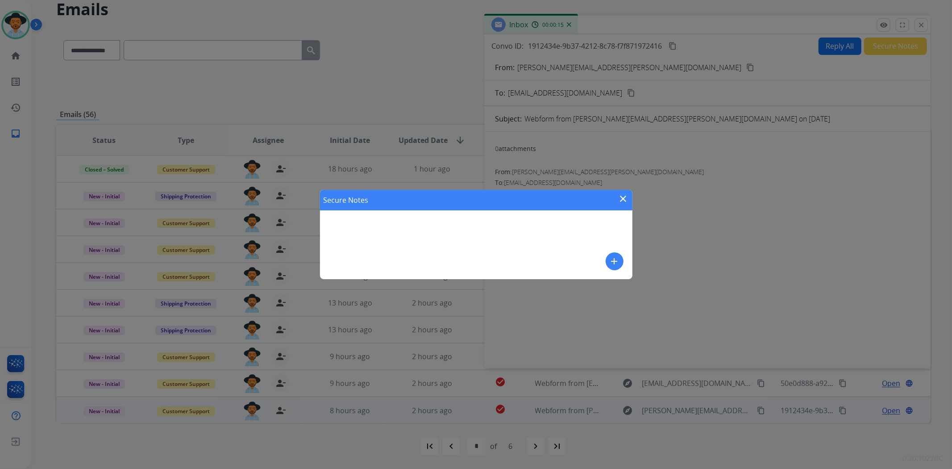
click at [615, 256] on mat-icon "add" at bounding box center [614, 261] width 11 height 11
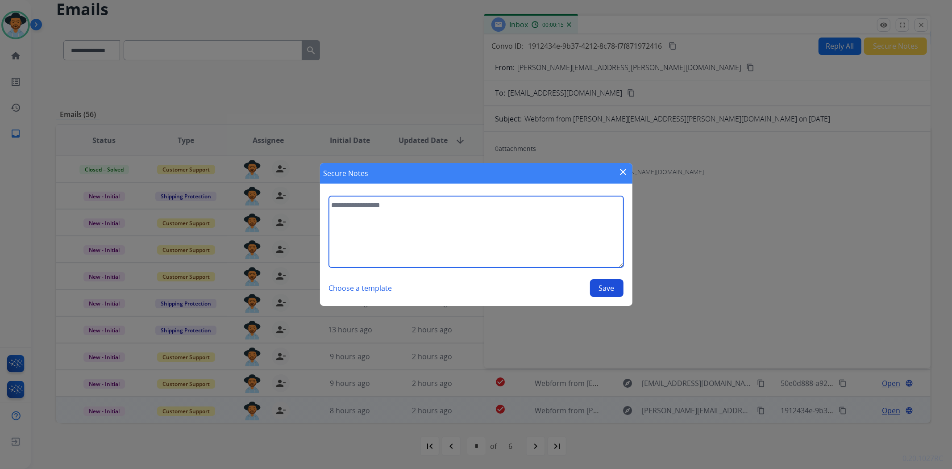
click at [576, 233] on textarea at bounding box center [476, 231] width 295 height 71
type textarea "**********"
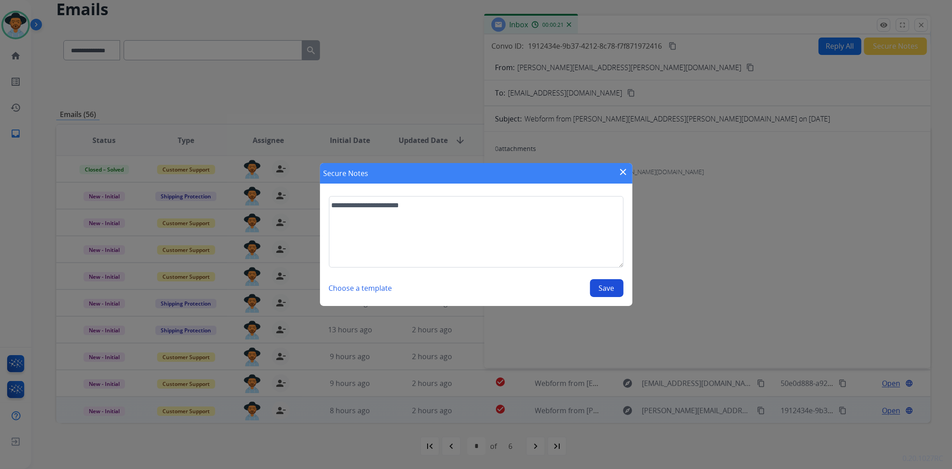
click at [608, 291] on button "Save" at bounding box center [606, 288] width 33 height 18
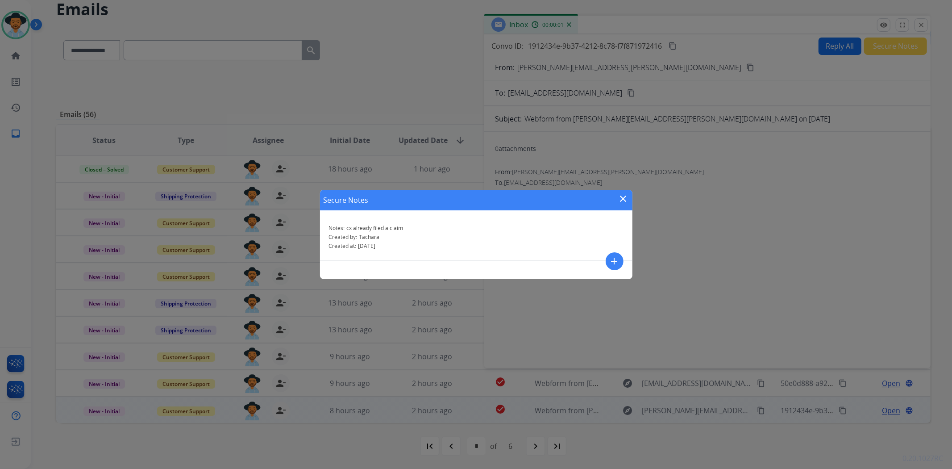
click at [626, 194] on mat-icon "close" at bounding box center [623, 198] width 11 height 11
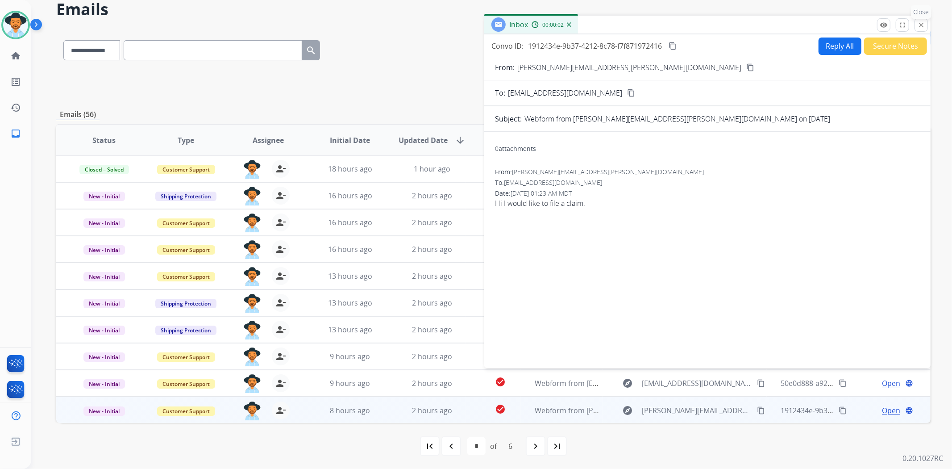
click at [923, 24] on mat-icon "close" at bounding box center [921, 25] width 8 height 8
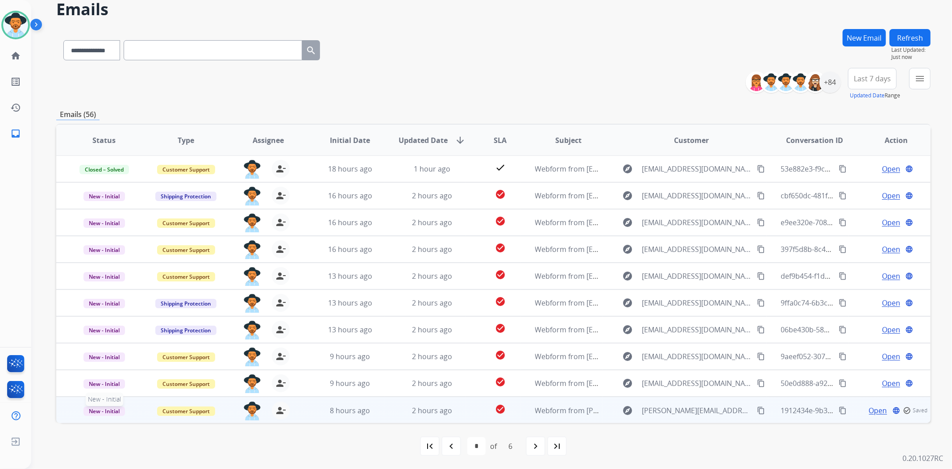
click at [118, 411] on span "New - Initial" at bounding box center [104, 410] width 42 height 9
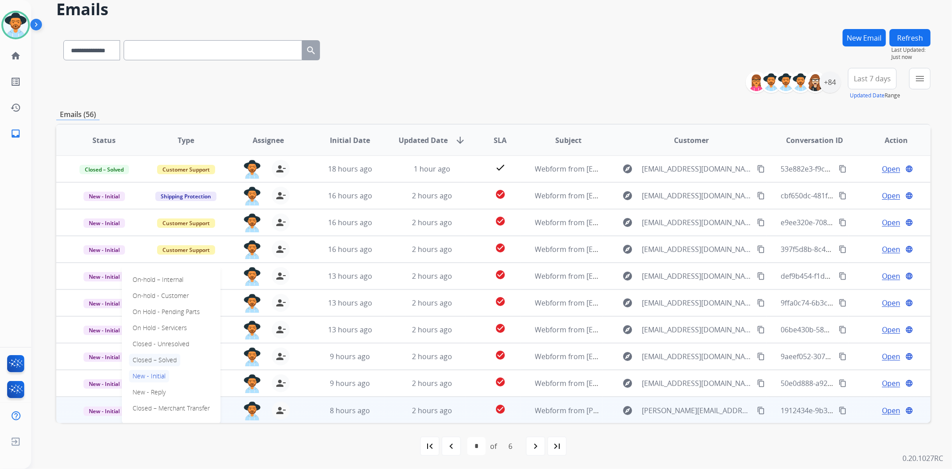
click at [157, 353] on p "Closed – Solved" at bounding box center [154, 359] width 51 height 12
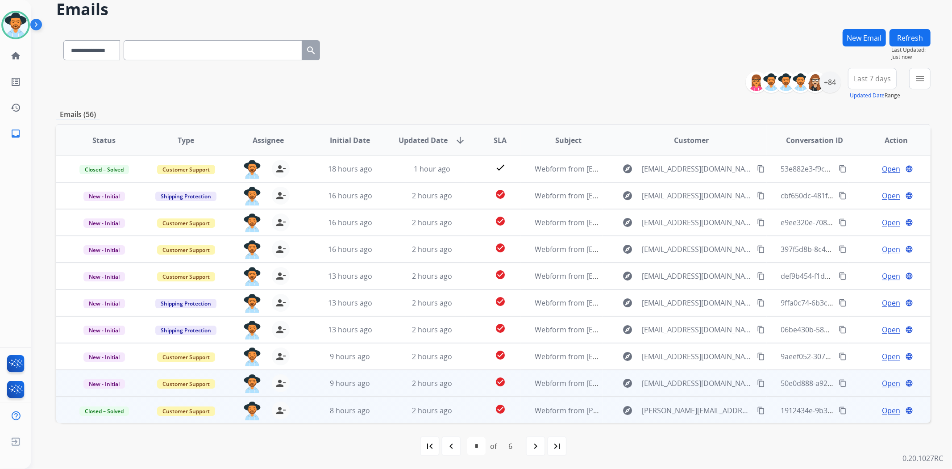
click at [882, 384] on span "Open" at bounding box center [891, 383] width 18 height 11
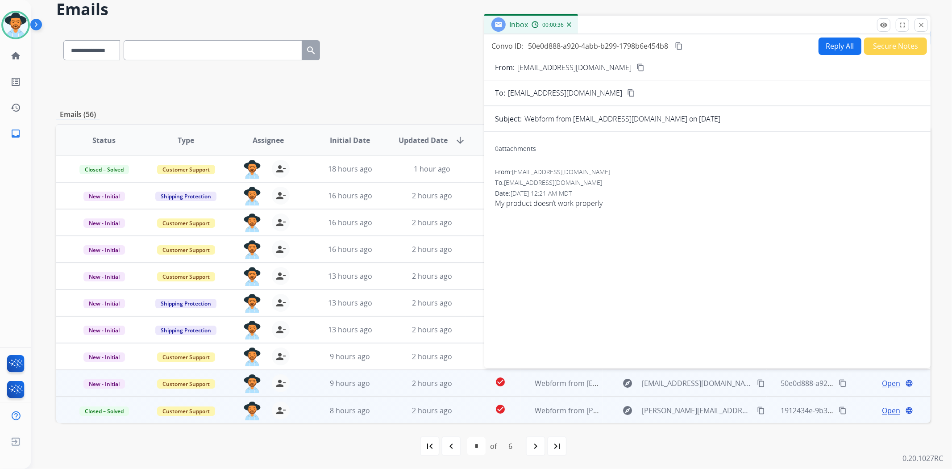
click at [636, 63] on mat-icon "content_copy" at bounding box center [640, 67] width 8 height 8
click at [885, 46] on button "Secure Notes" at bounding box center [895, 45] width 63 height 17
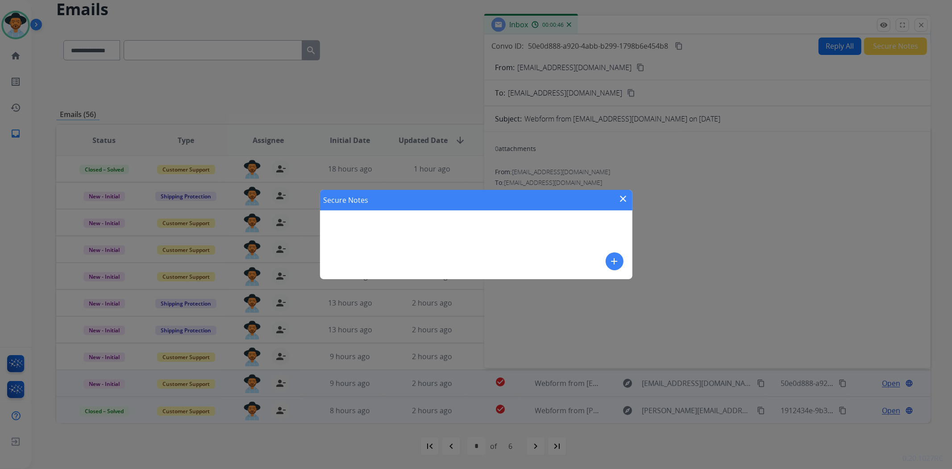
click at [615, 262] on mat-icon "add" at bounding box center [614, 261] width 11 height 11
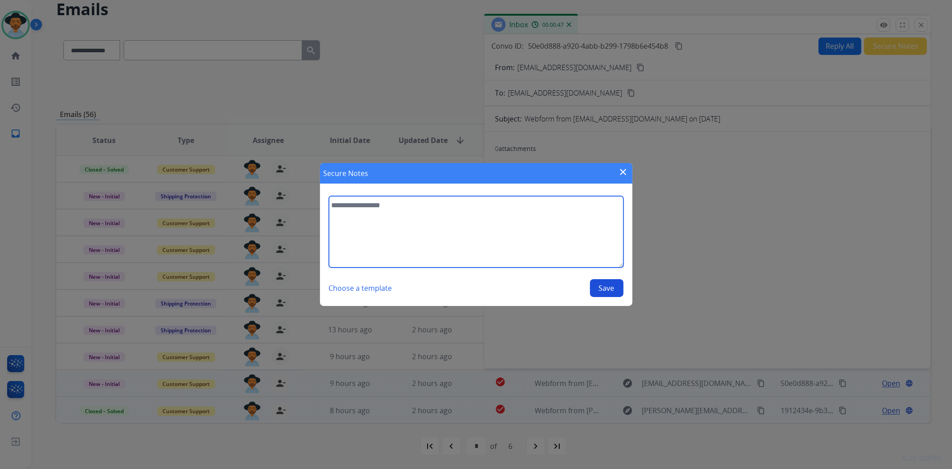
click at [404, 234] on textarea at bounding box center [476, 231] width 295 height 71
type textarea "*"
type textarea "**********"
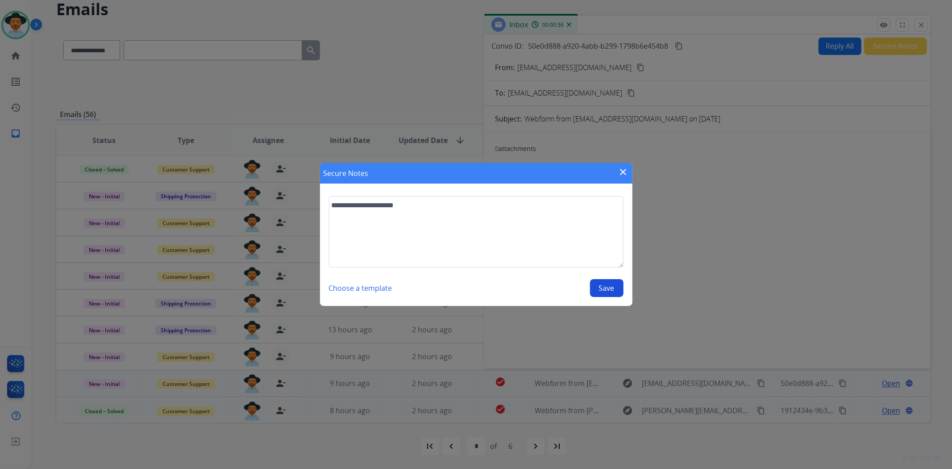
click at [630, 283] on section "**********" at bounding box center [476, 246] width 312 height 119
click at [620, 287] on button "Save" at bounding box center [606, 288] width 33 height 18
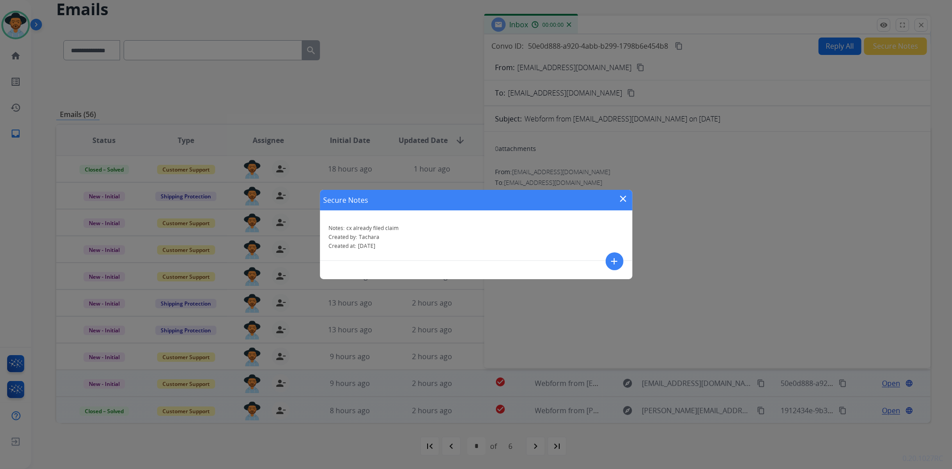
click at [623, 197] on mat-icon "close" at bounding box center [623, 198] width 11 height 11
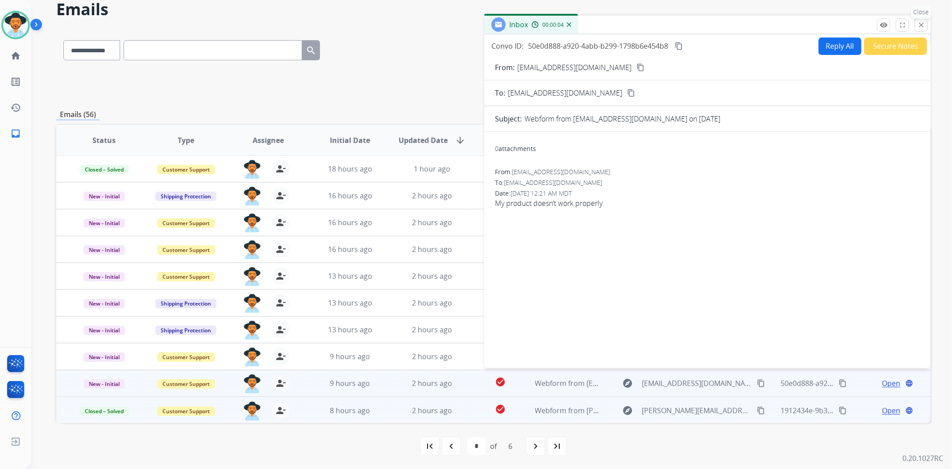
click at [921, 21] on mat-icon "close" at bounding box center [921, 25] width 8 height 8
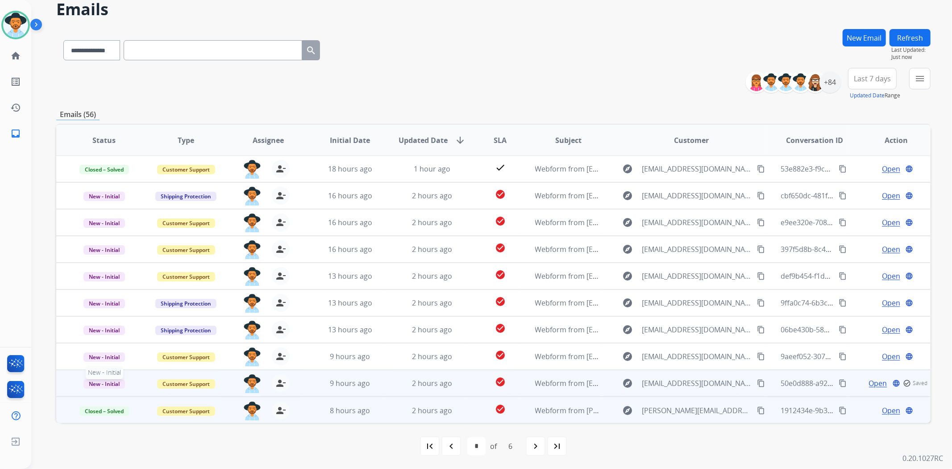
click at [95, 383] on span "New - Initial" at bounding box center [104, 383] width 42 height 9
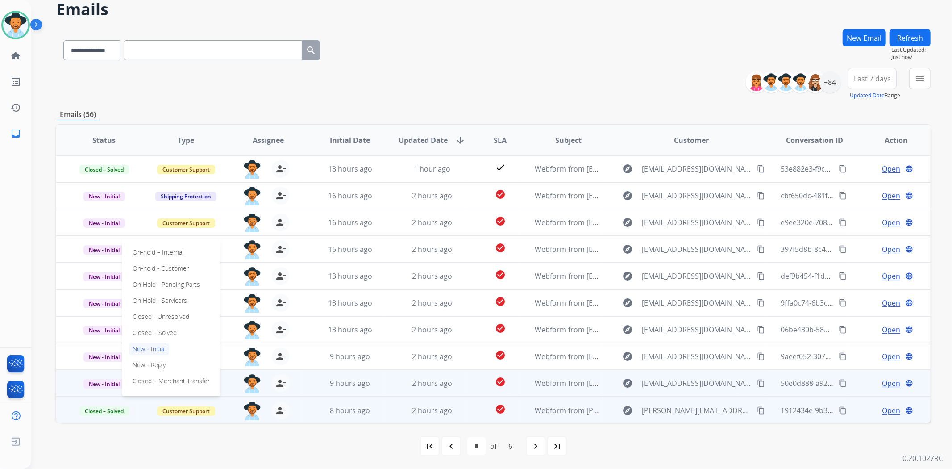
click at [183, 324] on div "On-hold – Internal On-hold - Customer On Hold - Pending Parts On Hold - Service…" at bounding box center [171, 316] width 99 height 159
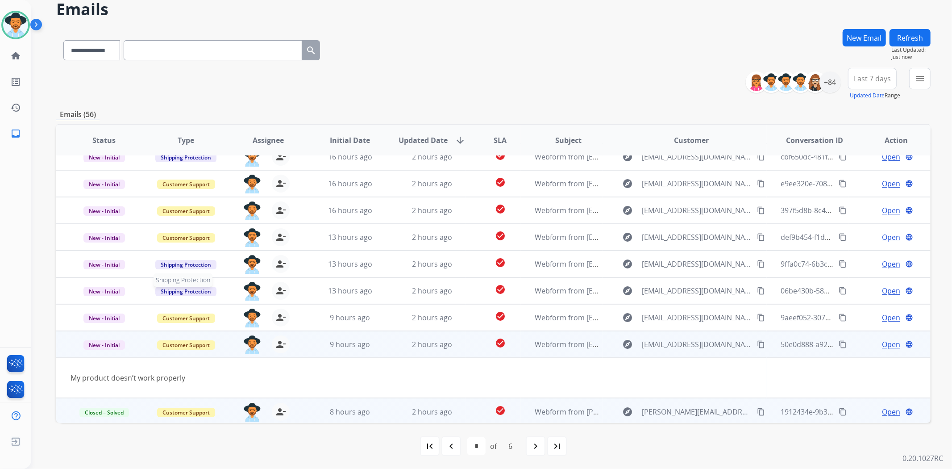
scroll to position [40, 0]
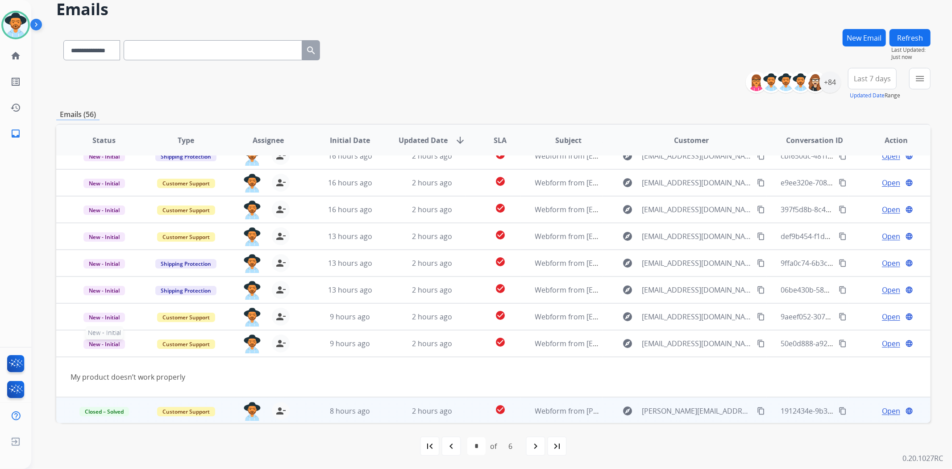
click at [103, 347] on span "New - Initial" at bounding box center [104, 343] width 42 height 9
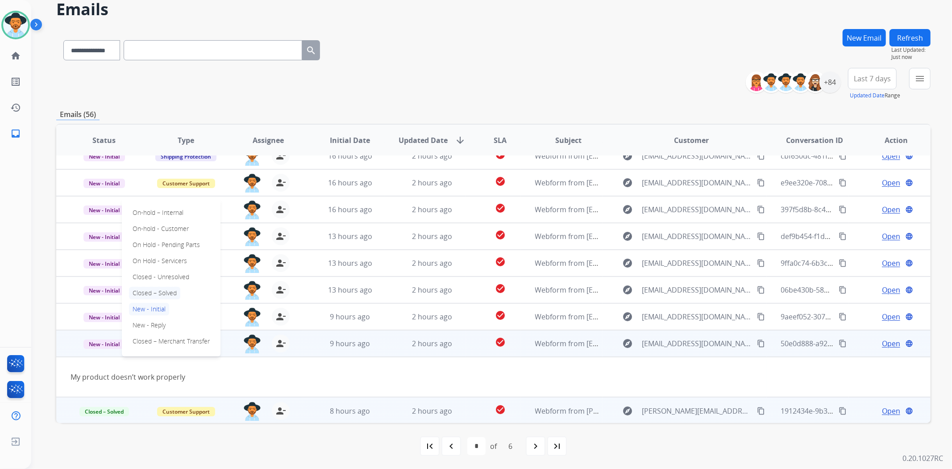
click at [164, 289] on p "Closed – Solved" at bounding box center [154, 293] width 51 height 12
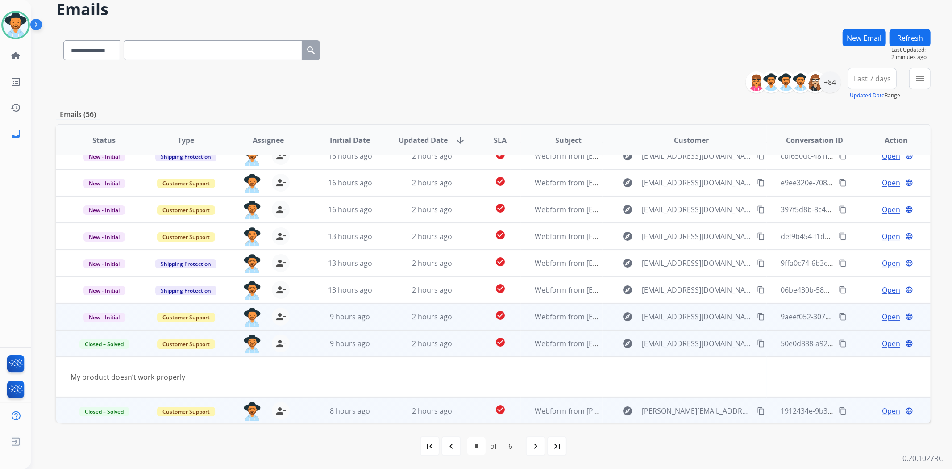
click at [888, 320] on span "Open" at bounding box center [891, 316] width 18 height 11
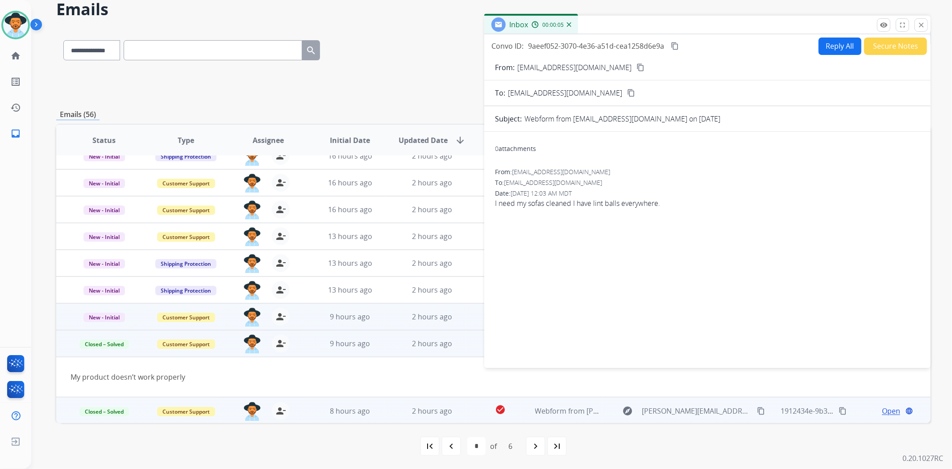
click at [636, 67] on mat-icon "content_copy" at bounding box center [640, 67] width 8 height 8
click at [636, 65] on mat-icon "content_copy" at bounding box center [640, 67] width 8 height 8
click at [845, 39] on button "Reply All" at bounding box center [840, 45] width 43 height 17
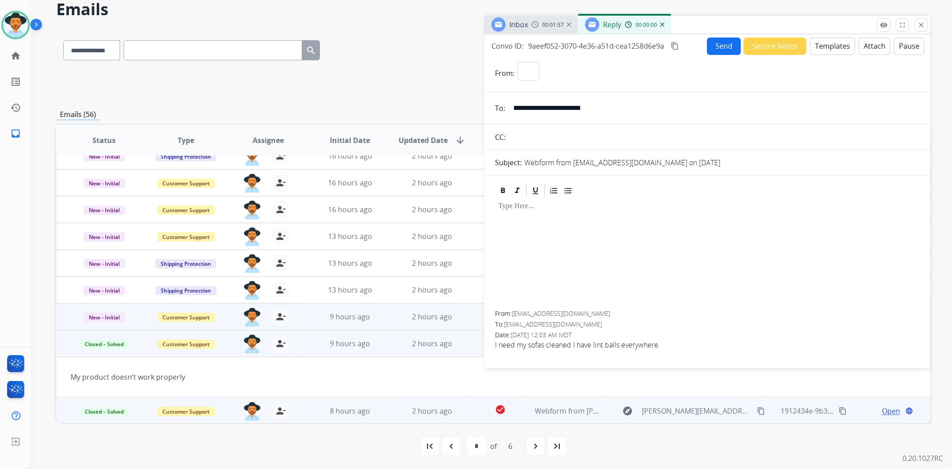
select select "**********"
click at [820, 39] on button "Templates" at bounding box center [832, 45] width 45 height 17
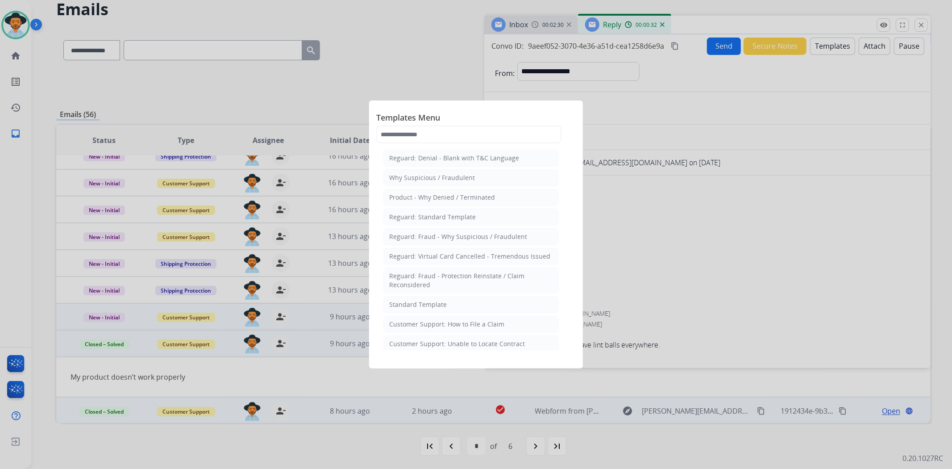
click at [709, 250] on div at bounding box center [476, 234] width 952 height 469
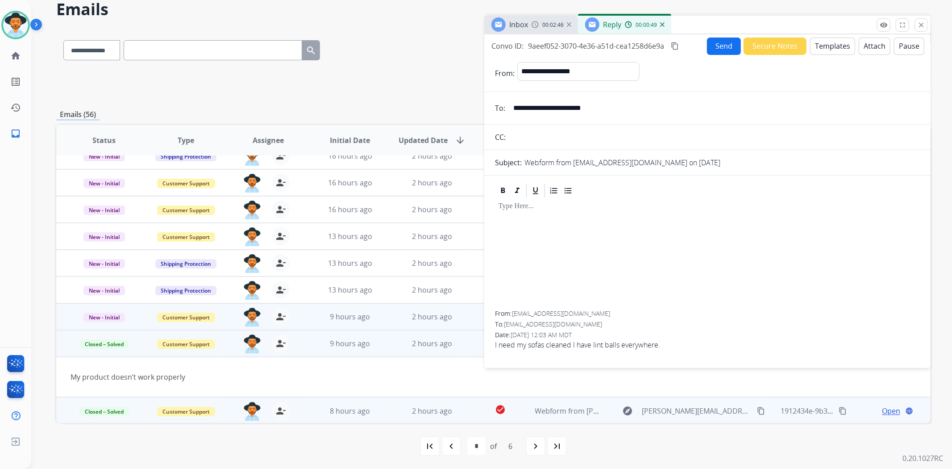
click at [472, 60] on div "**********" at bounding box center [493, 48] width 874 height 39
click at [831, 48] on button "Templates" at bounding box center [832, 45] width 45 height 17
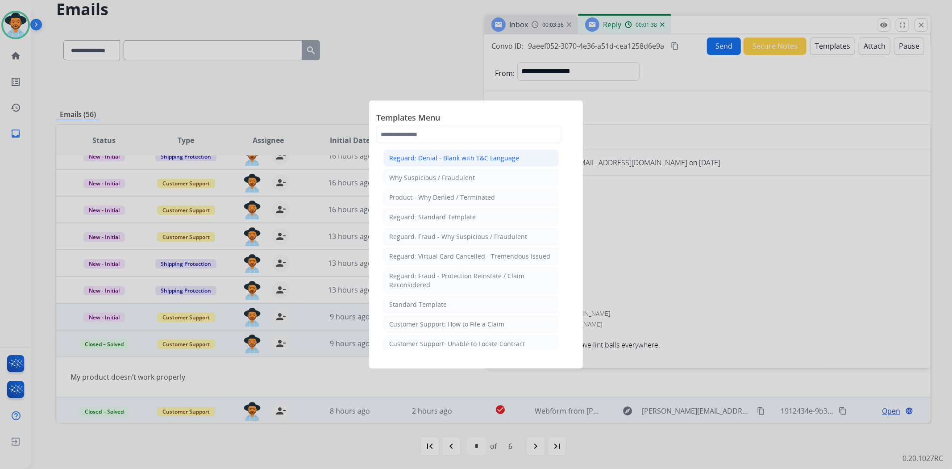
click at [444, 154] on div "Reguard: Denial - Blank with T&C Language" at bounding box center [454, 158] width 130 height 9
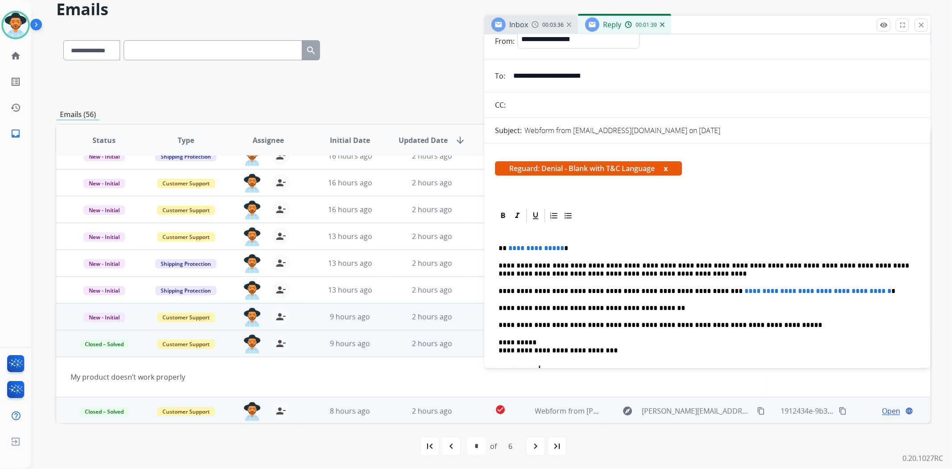
scroll to position [50, 0]
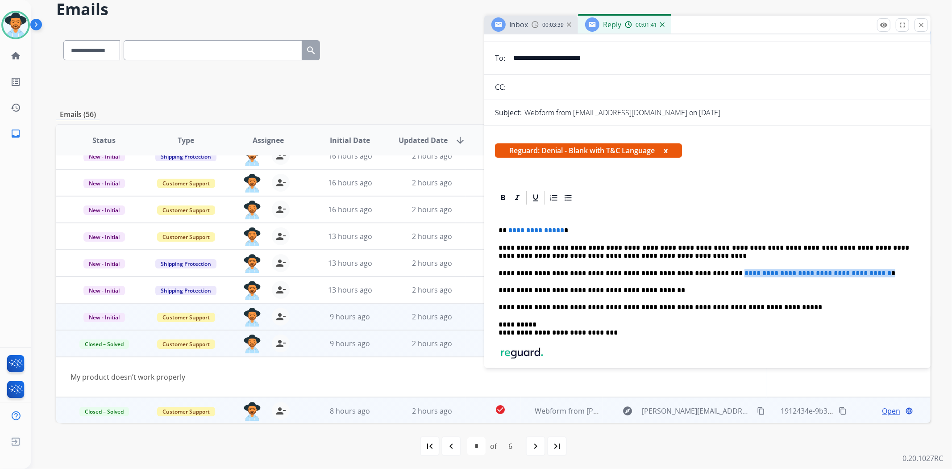
drag, startPoint x: 899, startPoint y: 271, endPoint x: 694, endPoint y: 269, distance: 205.3
click at [694, 269] on p "**********" at bounding box center [704, 273] width 411 height 8
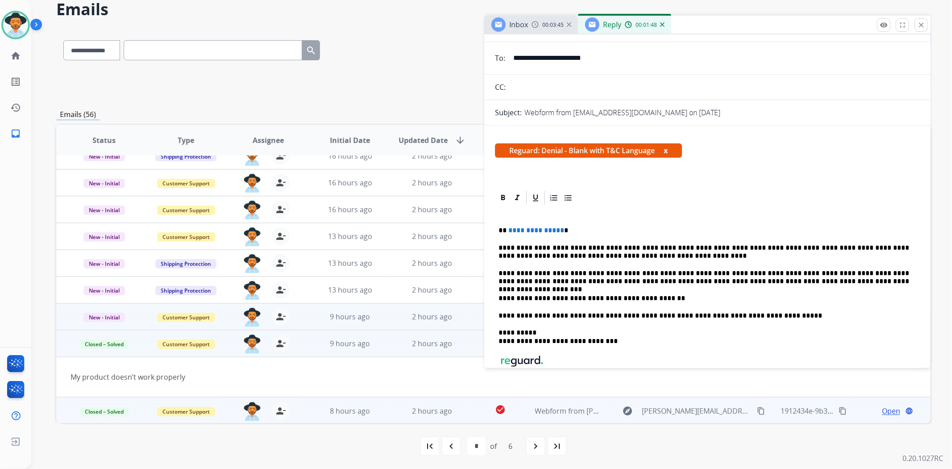
click at [697, 271] on p "**********" at bounding box center [704, 277] width 411 height 17
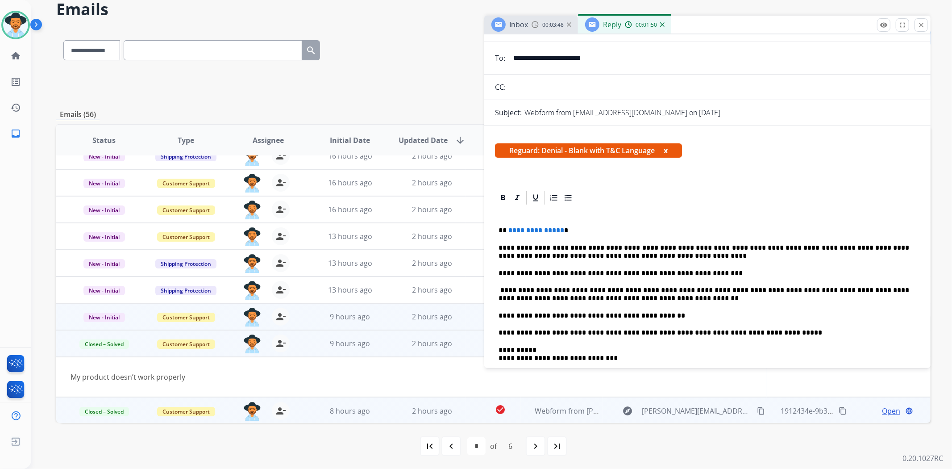
click at [630, 301] on p "**********" at bounding box center [704, 294] width 411 height 17
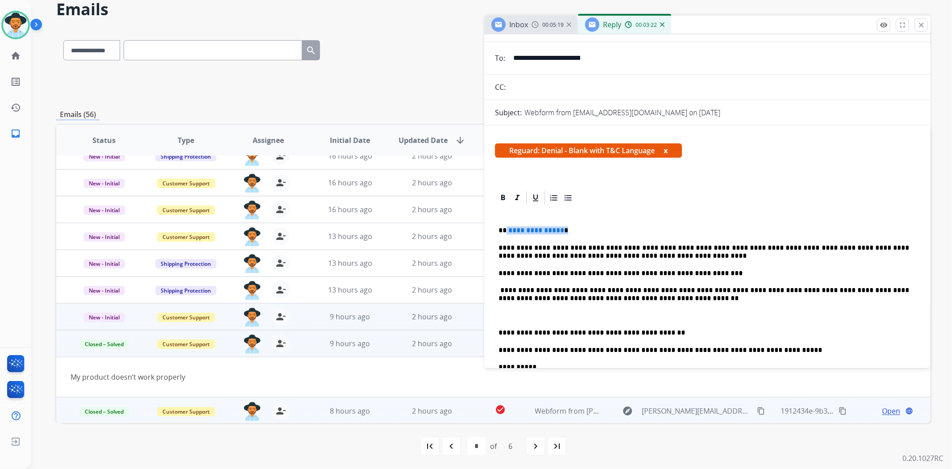
drag, startPoint x: 573, startPoint y: 226, endPoint x: 505, endPoint y: 226, distance: 67.8
click at [505, 226] on p "**********" at bounding box center [704, 230] width 411 height 8
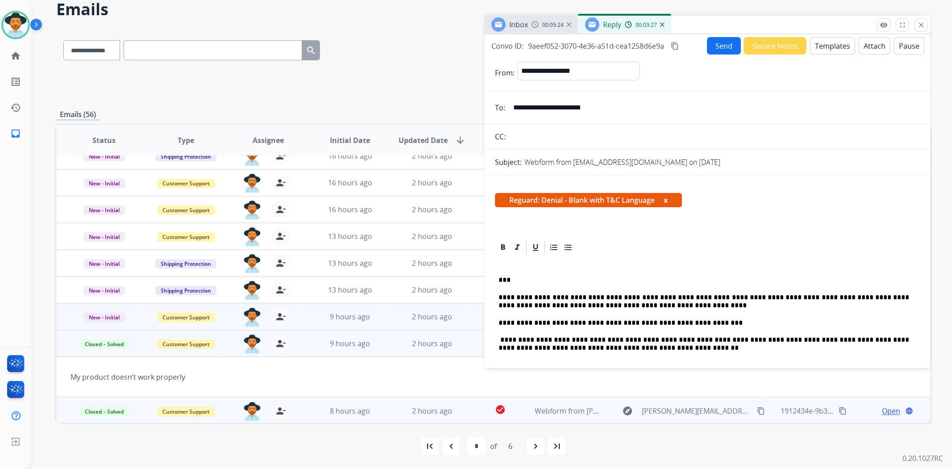
click at [828, 42] on button "Templates" at bounding box center [832, 45] width 45 height 17
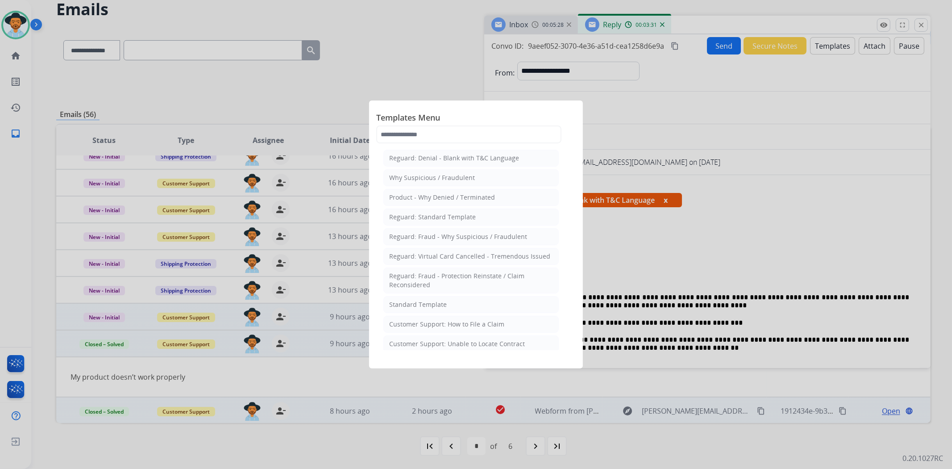
click at [773, 225] on div at bounding box center [476, 234] width 952 height 469
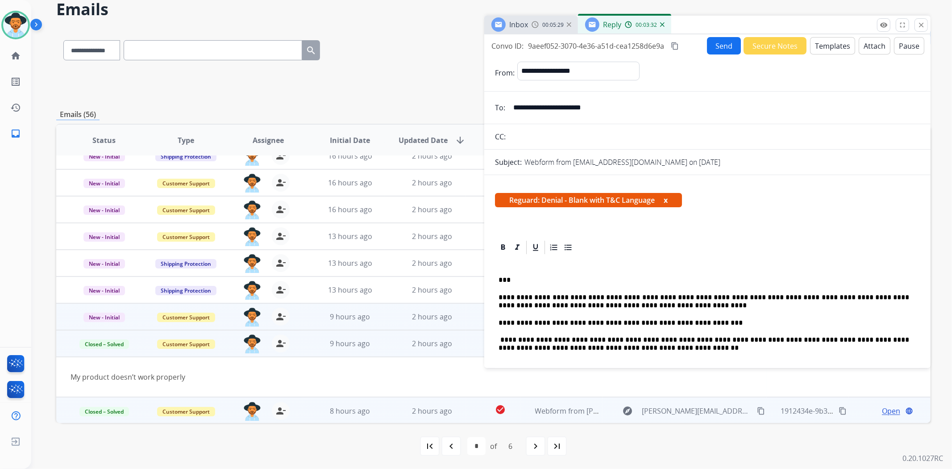
click at [872, 45] on button "Attach" at bounding box center [875, 45] width 32 height 17
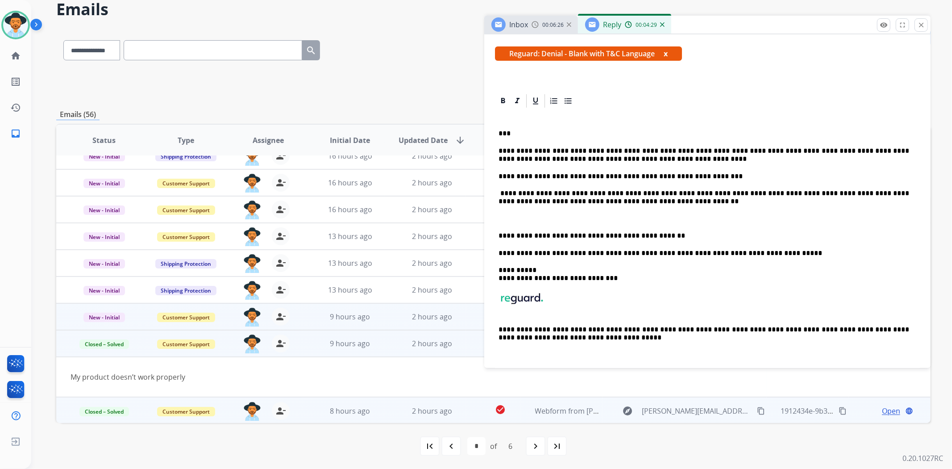
scroll to position [198, 0]
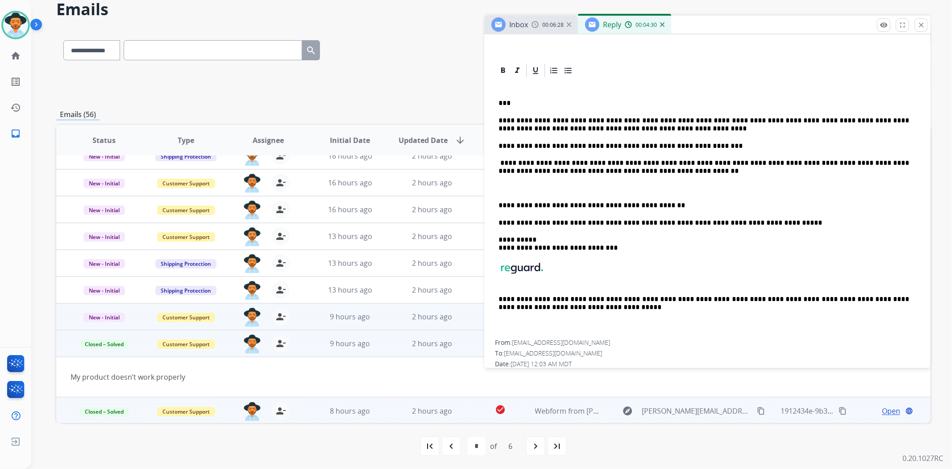
click at [644, 173] on p "**********" at bounding box center [704, 167] width 411 height 17
click at [498, 190] on div "**********" at bounding box center [707, 209] width 425 height 261
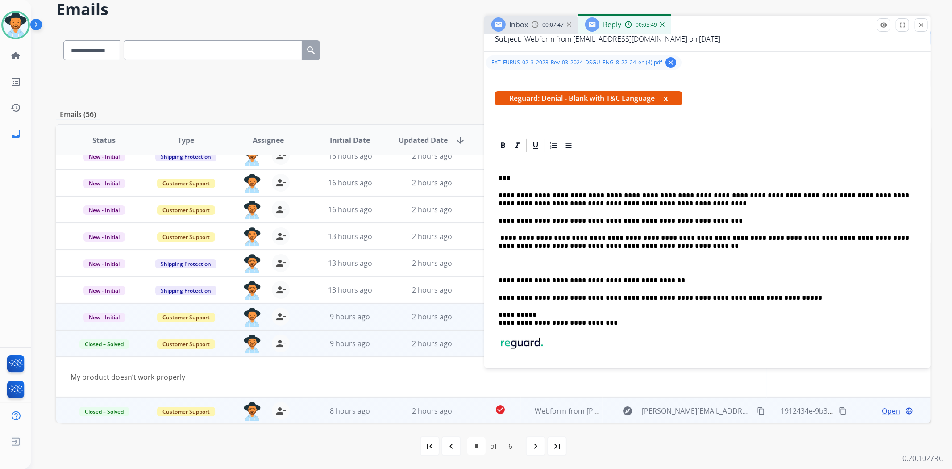
scroll to position [222, 0]
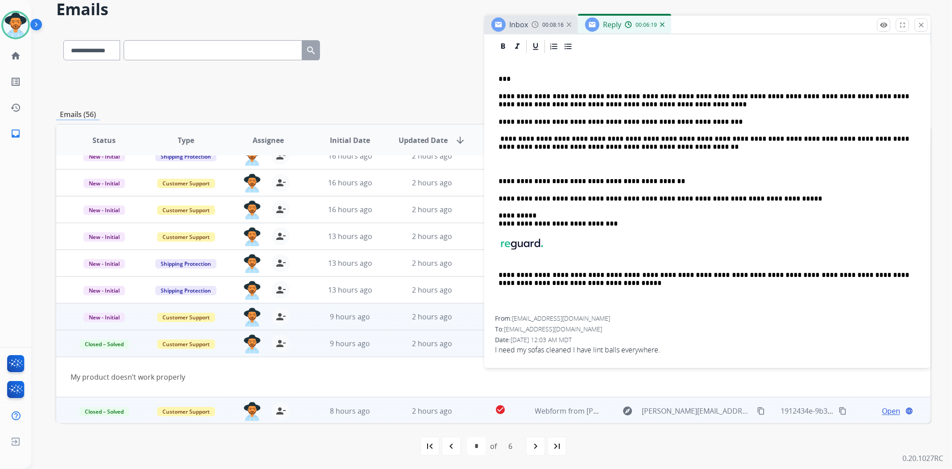
click at [500, 160] on p at bounding box center [708, 164] width 418 height 8
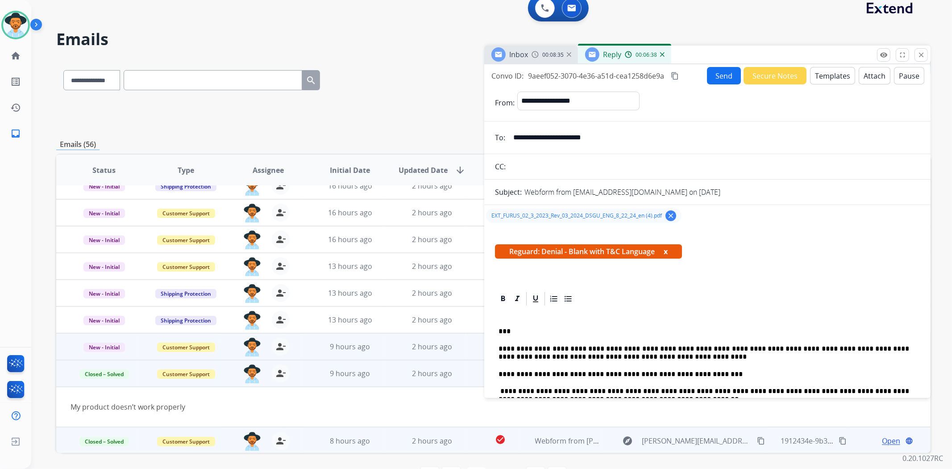
scroll to position [0, 0]
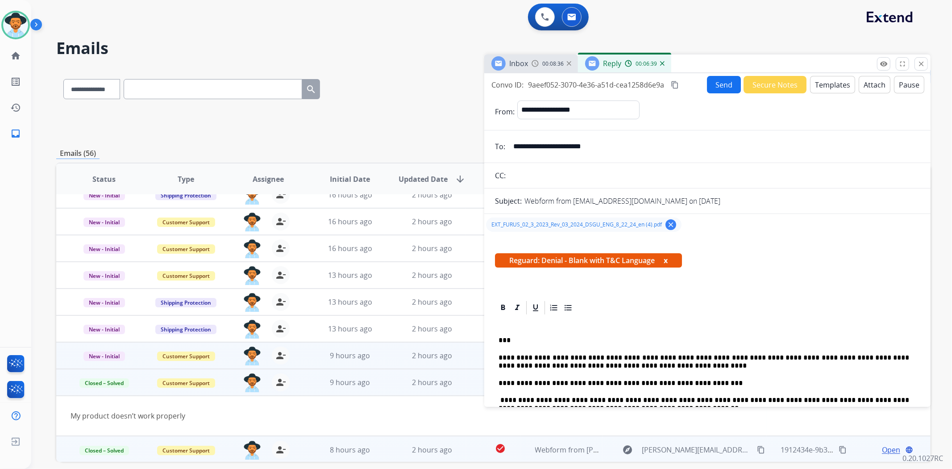
click at [718, 83] on button "Send" at bounding box center [724, 84] width 34 height 17
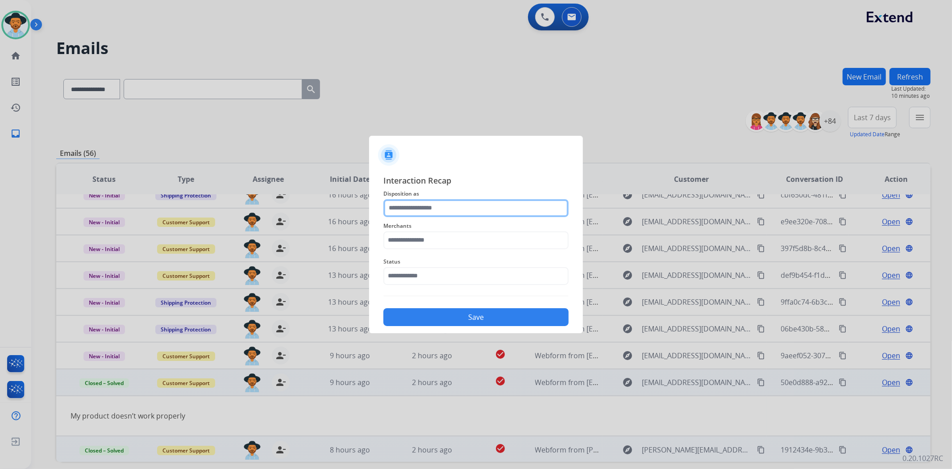
click at [443, 204] on input "text" at bounding box center [475, 208] width 185 height 18
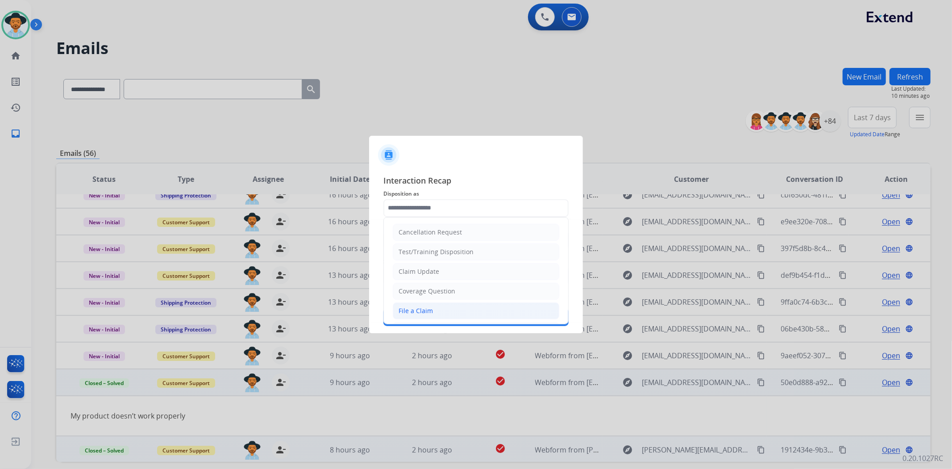
click at [425, 311] on div "File a Claim" at bounding box center [416, 310] width 34 height 9
type input "**********"
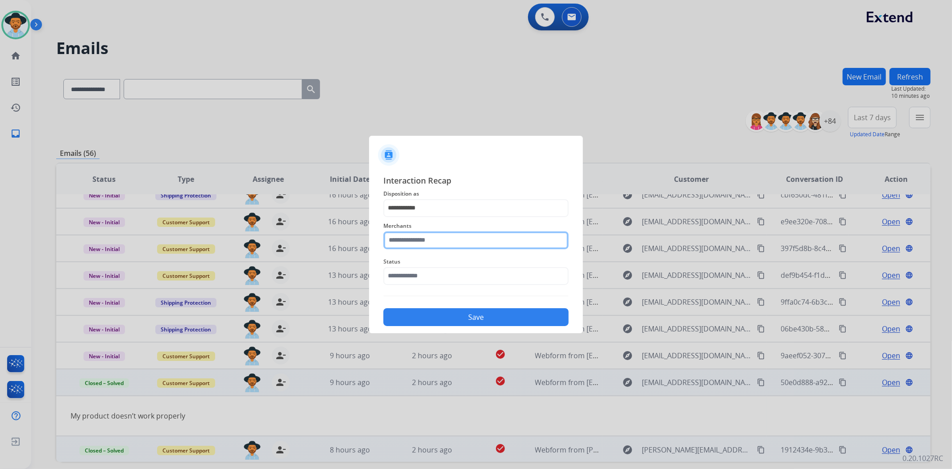
click at [426, 238] on input "text" at bounding box center [475, 240] width 185 height 18
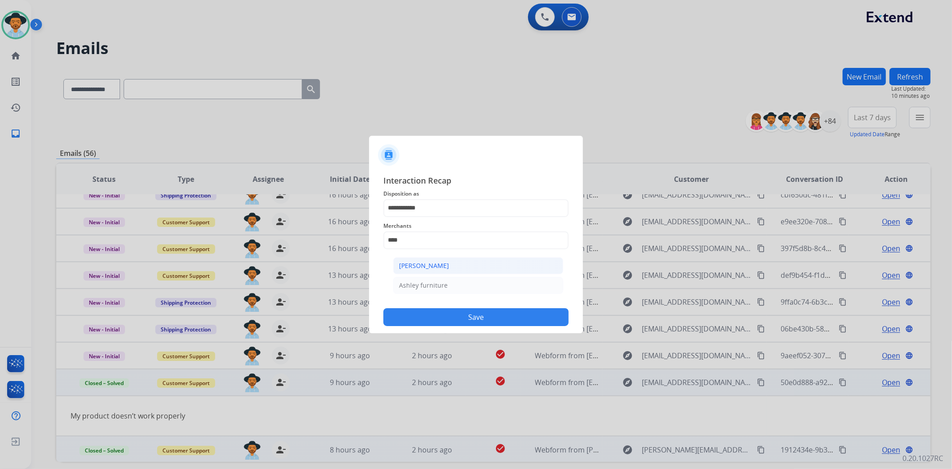
click at [448, 261] on div "Ashley - Reguard" at bounding box center [424, 265] width 50 height 9
type input "**********"
click at [412, 279] on input "text" at bounding box center [475, 276] width 185 height 18
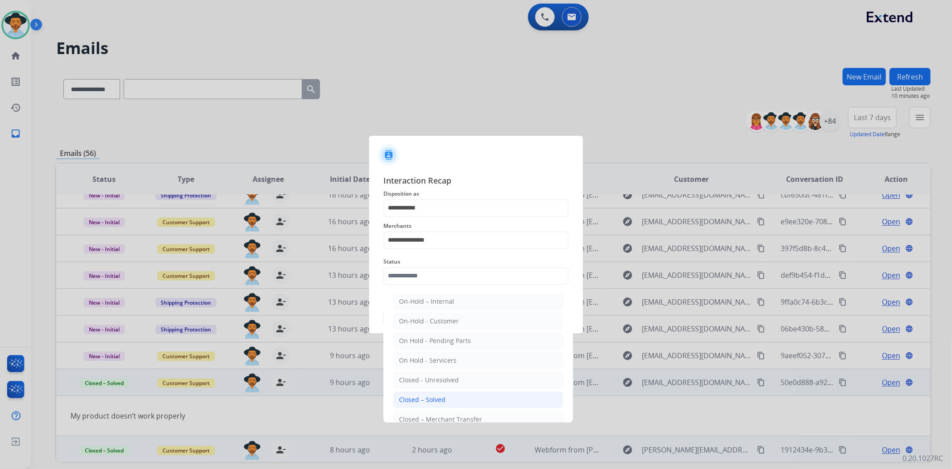
click at [444, 393] on li "Closed – Solved" at bounding box center [478, 399] width 170 height 17
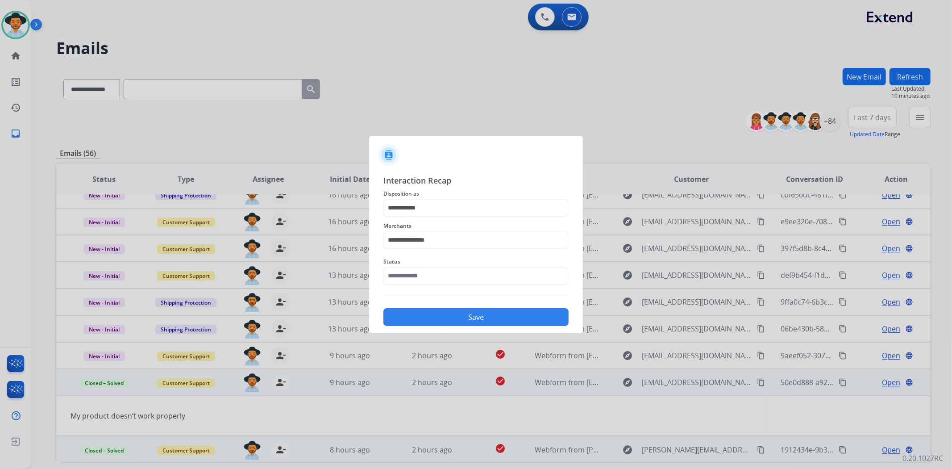
type input "**********"
click at [447, 316] on button "Save" at bounding box center [475, 317] width 185 height 18
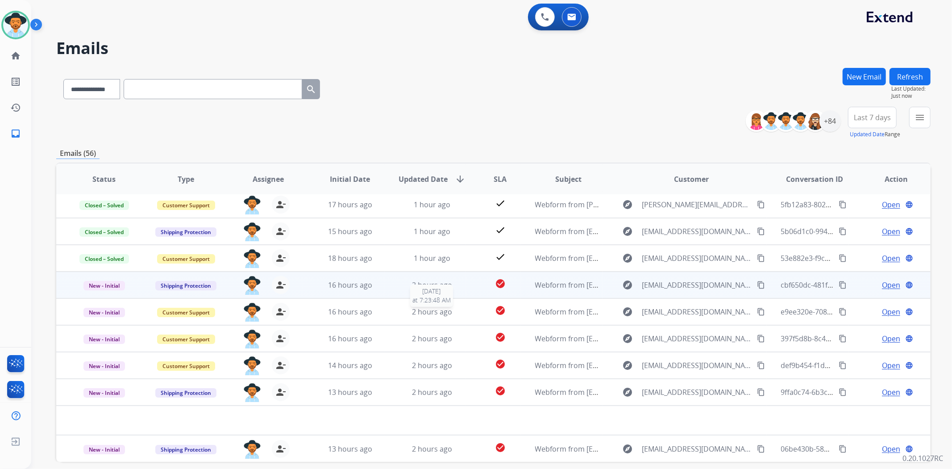
scroll to position [29, 0]
click at [883, 284] on span "Open" at bounding box center [891, 285] width 18 height 11
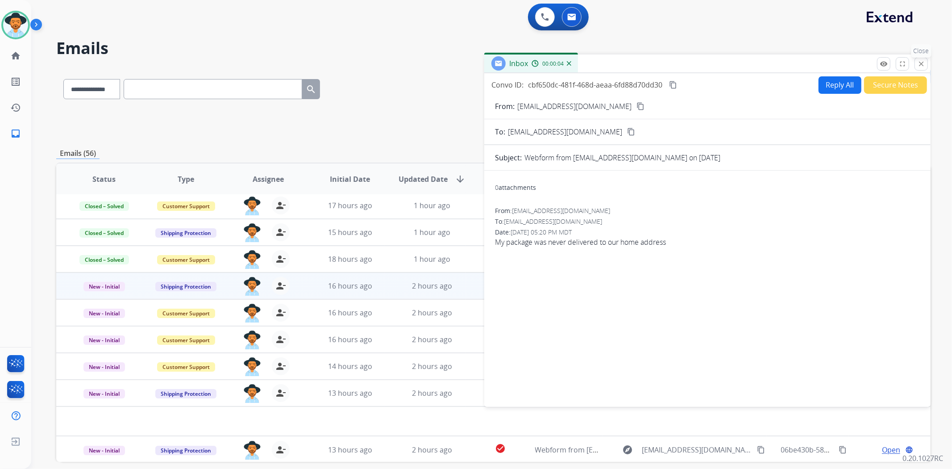
click at [926, 68] on button "close Close" at bounding box center [921, 63] width 13 height 13
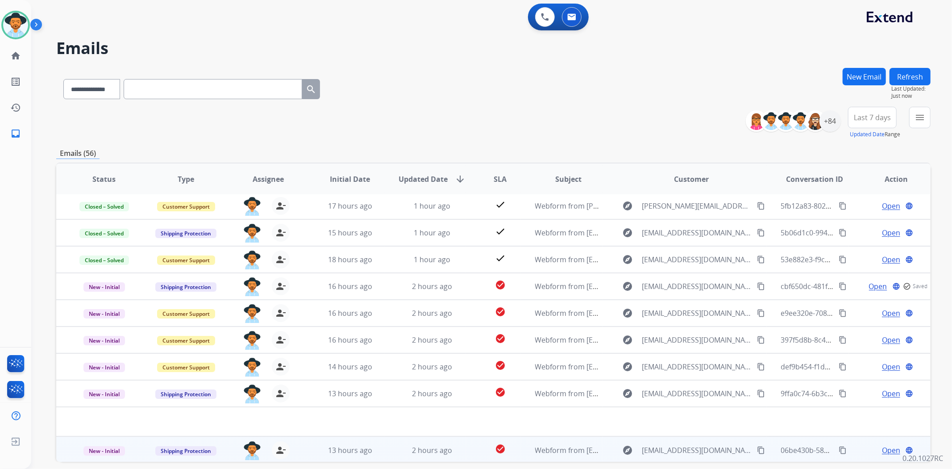
scroll to position [39, 0]
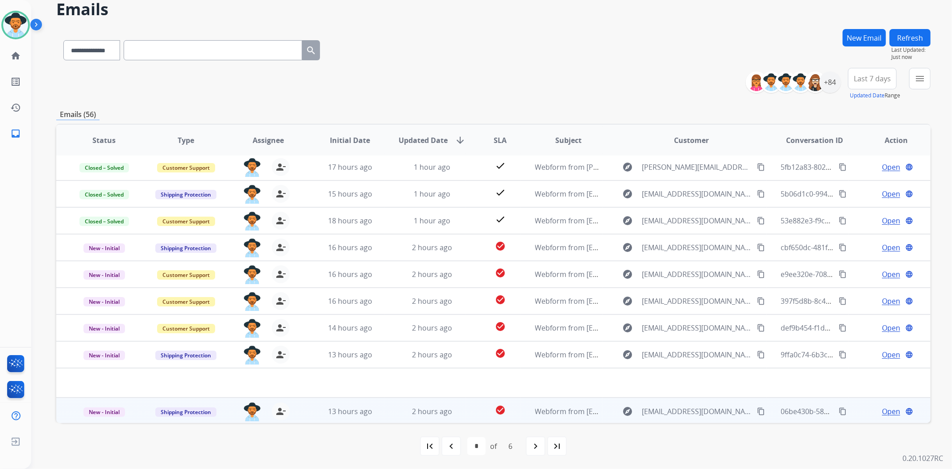
click at [886, 411] on span "Open" at bounding box center [891, 411] width 18 height 11
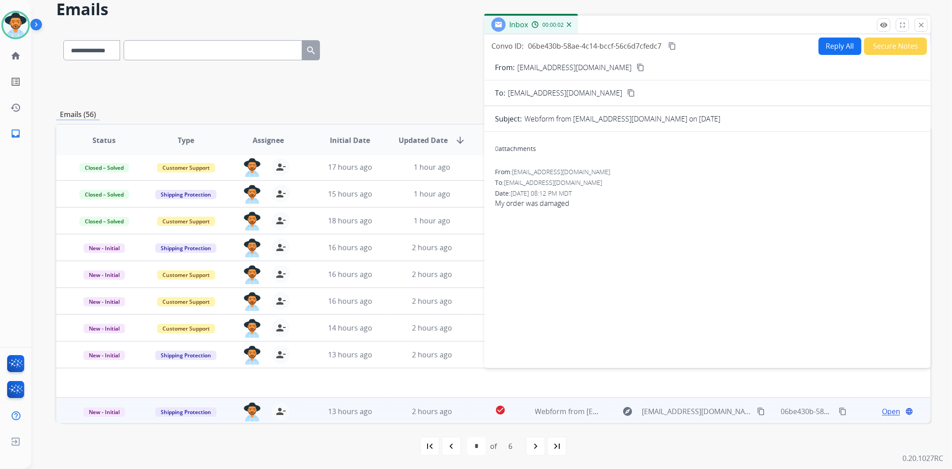
click at [610, 65] on div "From: ldmm0609@yahoo.com content_copy" at bounding box center [707, 67] width 446 height 11
click at [636, 67] on mat-icon "content_copy" at bounding box center [640, 67] width 8 height 8
click at [885, 44] on button "Secure Notes" at bounding box center [895, 45] width 63 height 17
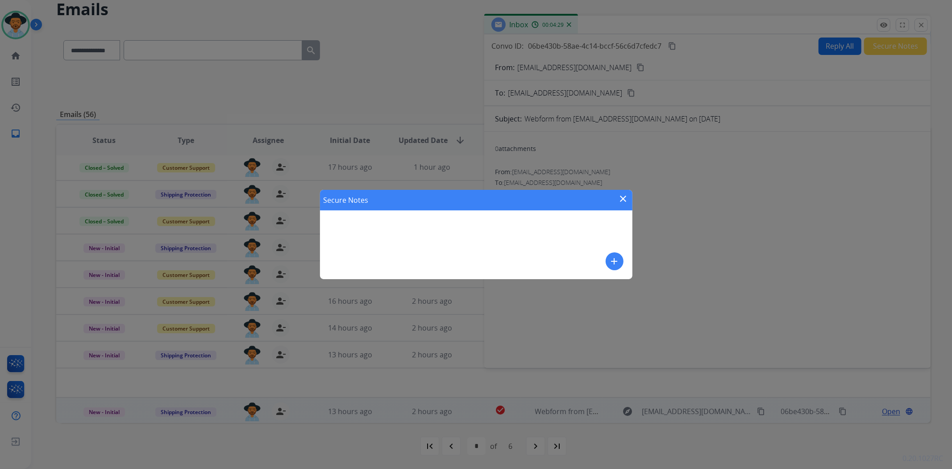
click at [612, 263] on mat-icon "add" at bounding box center [614, 261] width 11 height 11
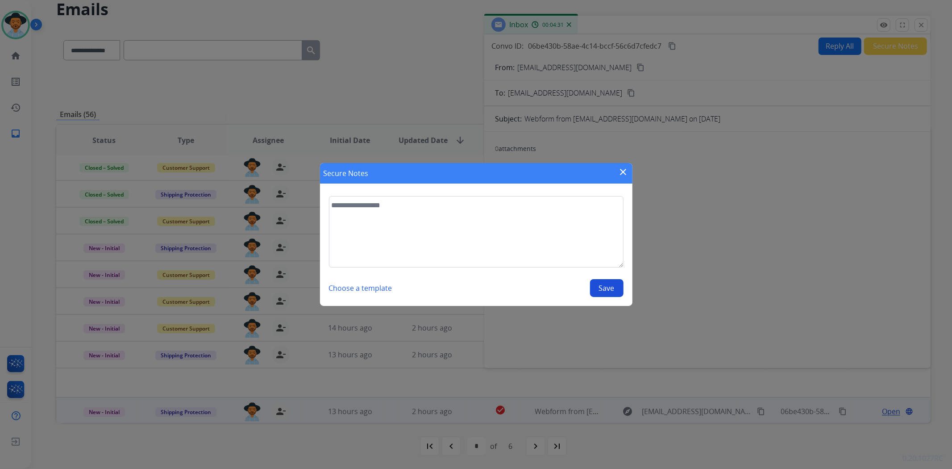
click at [624, 171] on mat-icon "close" at bounding box center [623, 171] width 11 height 11
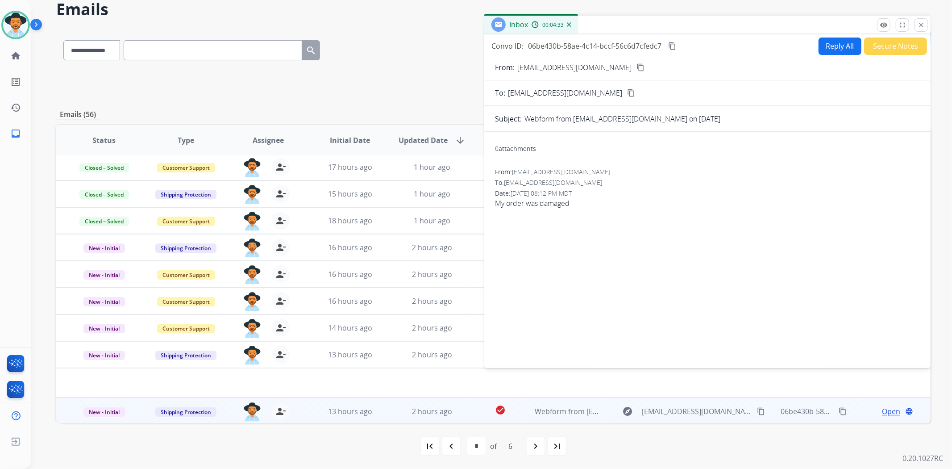
click at [875, 46] on button "Secure Notes" at bounding box center [895, 45] width 63 height 17
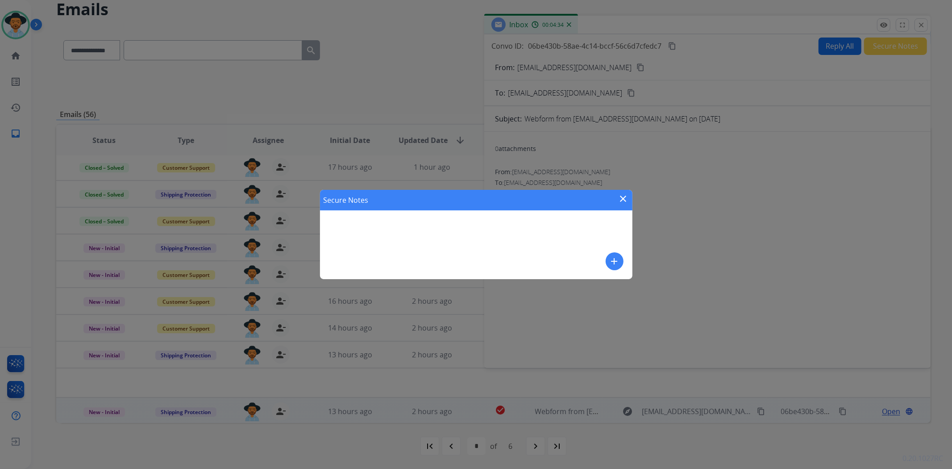
click at [604, 262] on div "Secure Notes close add" at bounding box center [476, 234] width 312 height 89
click at [609, 256] on mat-icon "add" at bounding box center [614, 261] width 11 height 11
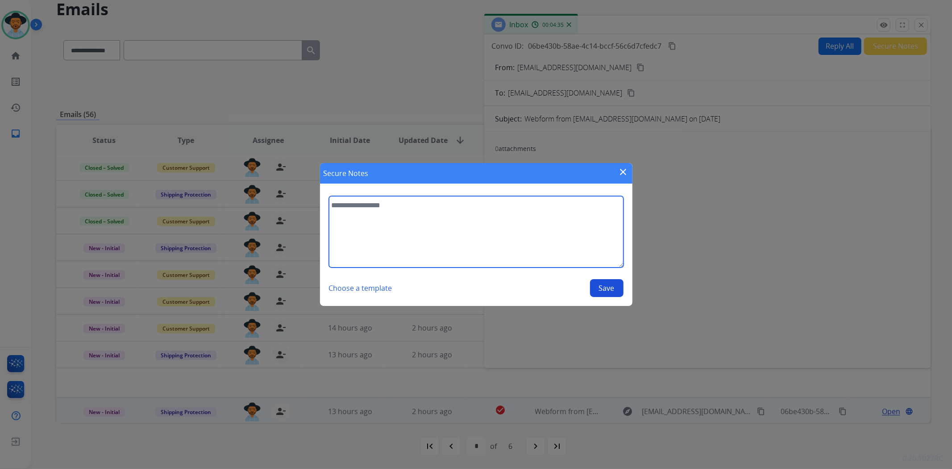
click at [485, 242] on textarea at bounding box center [476, 231] width 295 height 71
type textarea "**********"
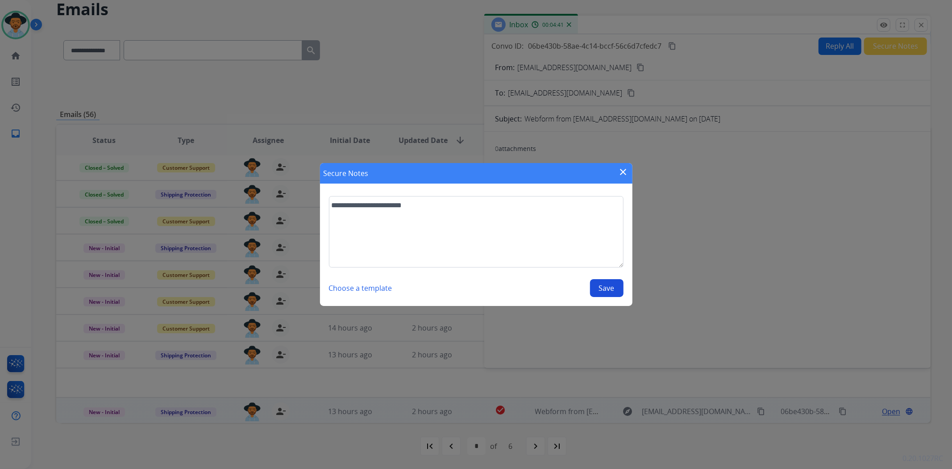
click at [596, 291] on button "Save" at bounding box center [606, 288] width 33 height 18
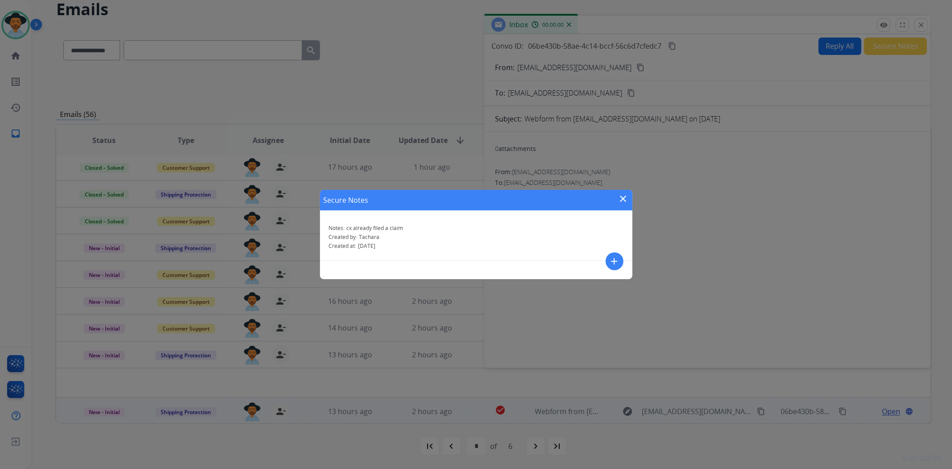
click at [625, 197] on mat-icon "close" at bounding box center [623, 198] width 11 height 11
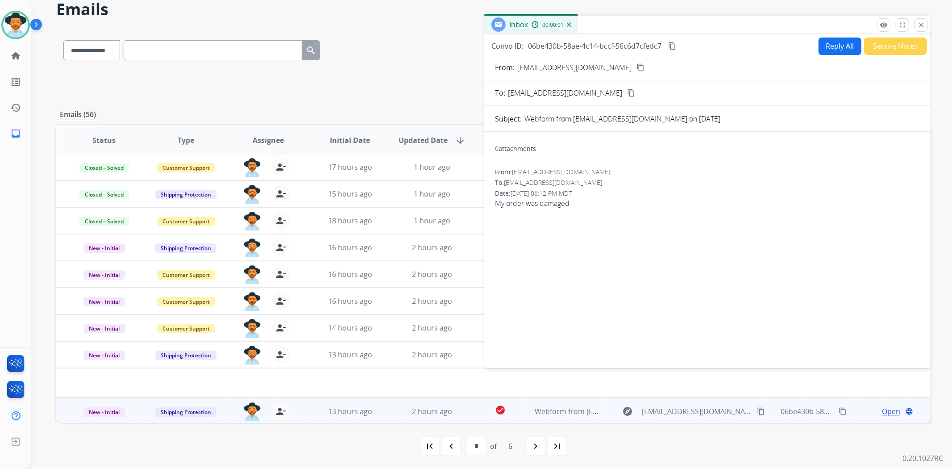
click at [921, 25] on mat-icon "close" at bounding box center [921, 25] width 8 height 8
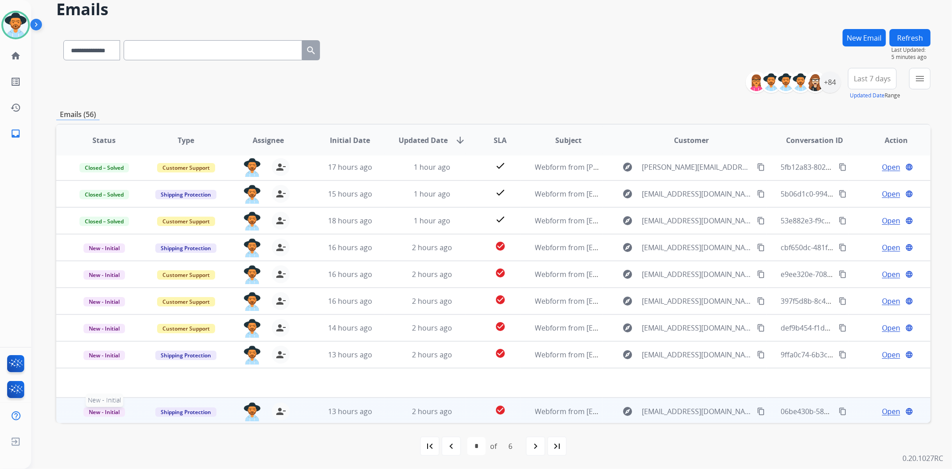
click at [100, 407] on span "New - Initial" at bounding box center [104, 411] width 42 height 9
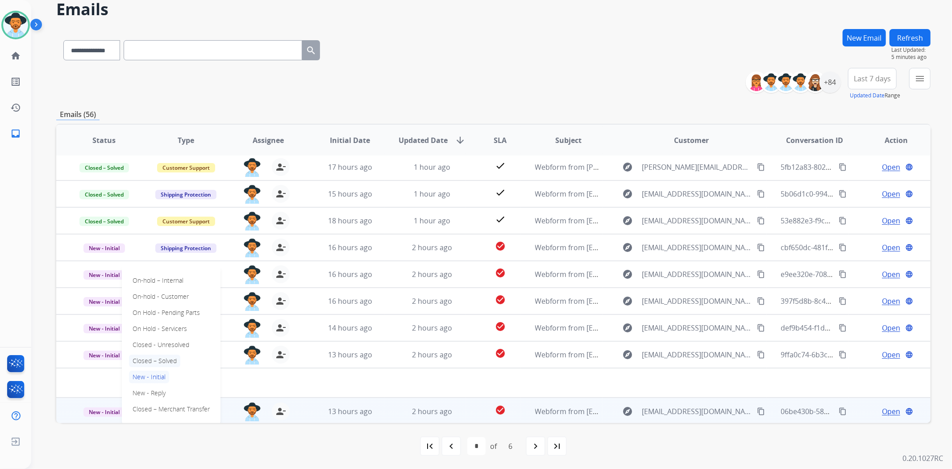
click at [166, 358] on p "Closed – Solved" at bounding box center [154, 360] width 51 height 12
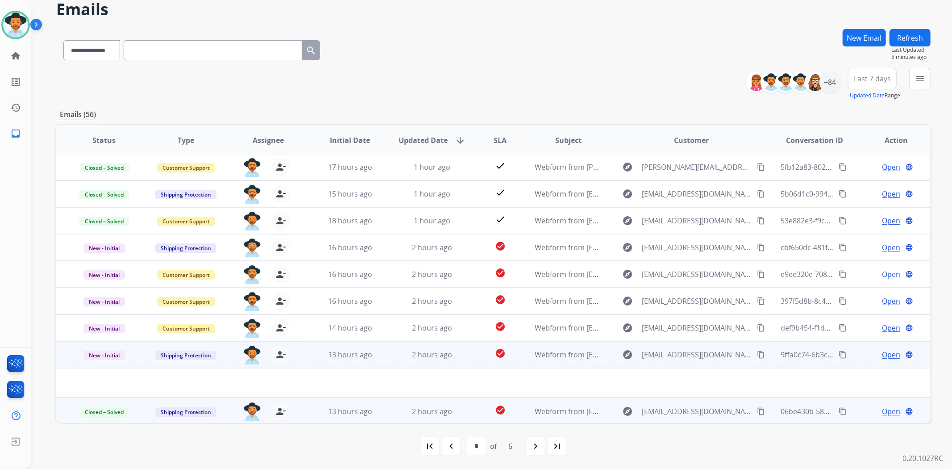
click at [882, 350] on span "Open" at bounding box center [891, 354] width 18 height 11
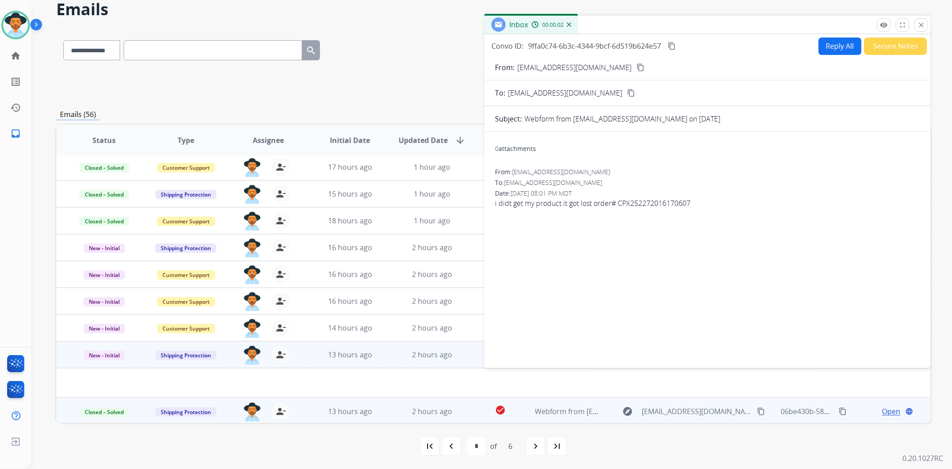
click at [636, 64] on mat-icon "content_copy" at bounding box center [640, 67] width 8 height 8
drag, startPoint x: 701, startPoint y: 200, endPoint x: 619, endPoint y: 209, distance: 82.7
click at [619, 209] on div "From: joshjp717@gmail.com To: support@extend.com Date: 08/23/2025 - 08:01 PM MD…" at bounding box center [707, 191] width 425 height 48
copy span "CPX252272016170607"
click at [820, 47] on button "Reply All" at bounding box center [840, 45] width 43 height 17
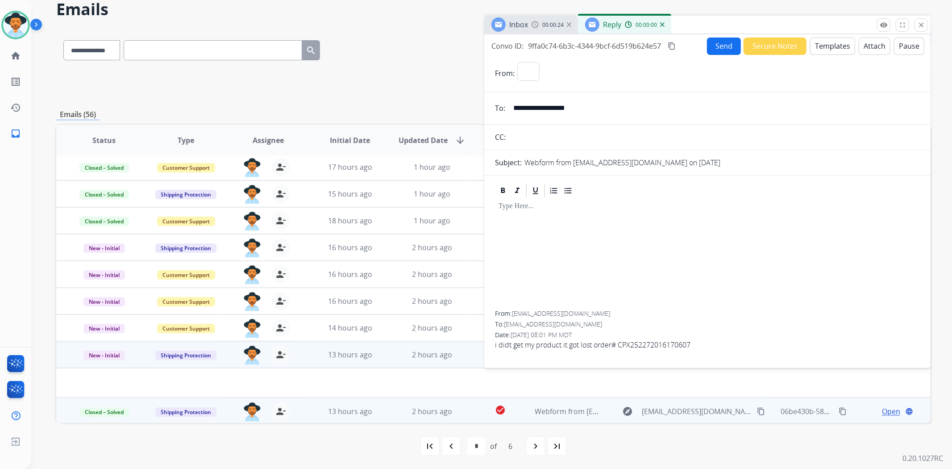
select select "**********"
click at [835, 50] on button "Templates" at bounding box center [832, 45] width 45 height 17
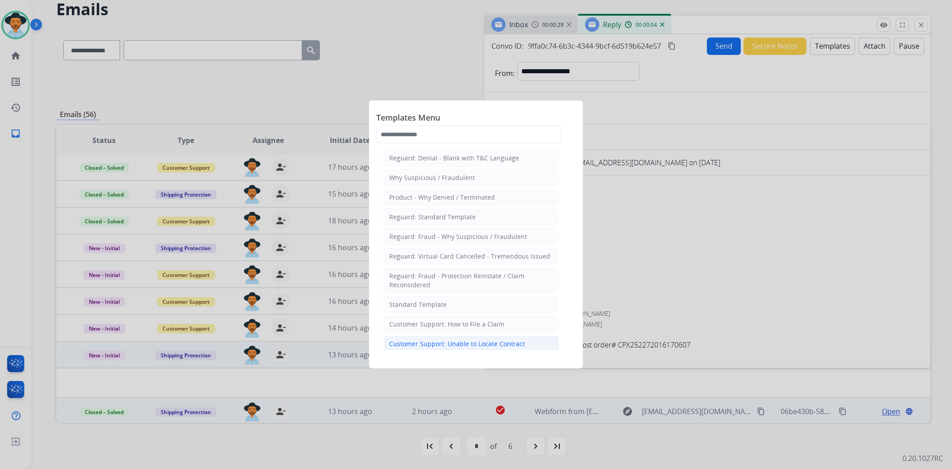
click at [431, 344] on div "Customer Support: Unable to Locate Contract" at bounding box center [457, 343] width 136 height 9
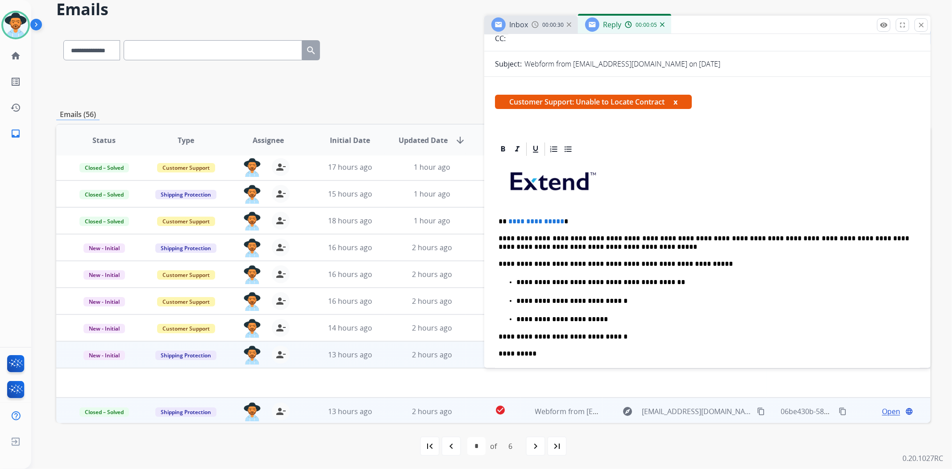
scroll to position [99, 0]
click at [609, 314] on p "**********" at bounding box center [712, 318] width 393 height 8
click at [523, 333] on p "**********" at bounding box center [712, 337] width 393 height 8
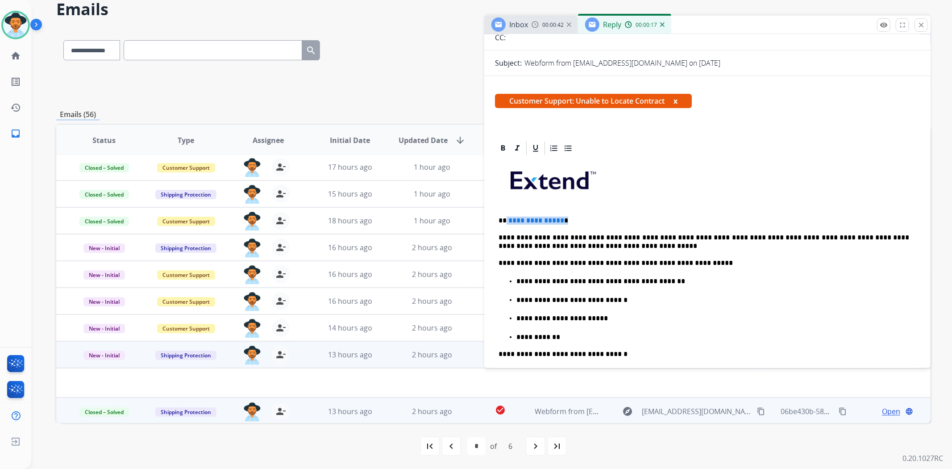
drag, startPoint x: 574, startPoint y: 215, endPoint x: 505, endPoint y: 206, distance: 70.1
click at [505, 206] on div "**********" at bounding box center [707, 338] width 425 height 364
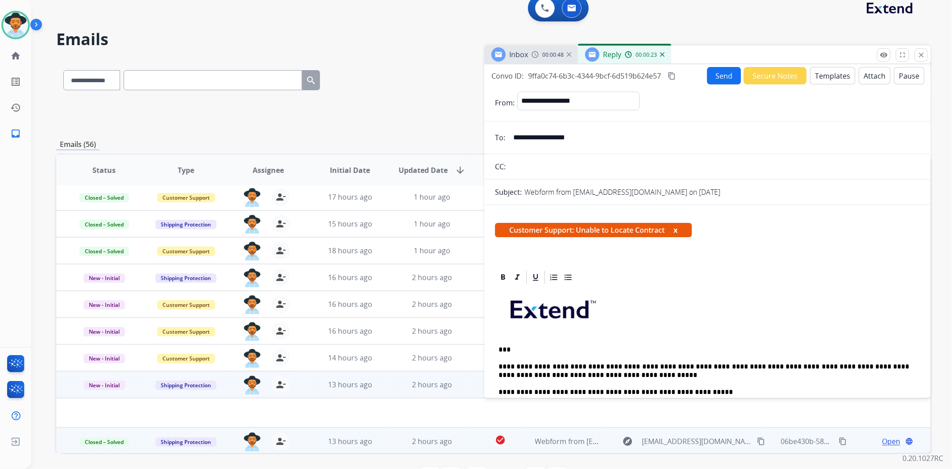
scroll to position [0, 0]
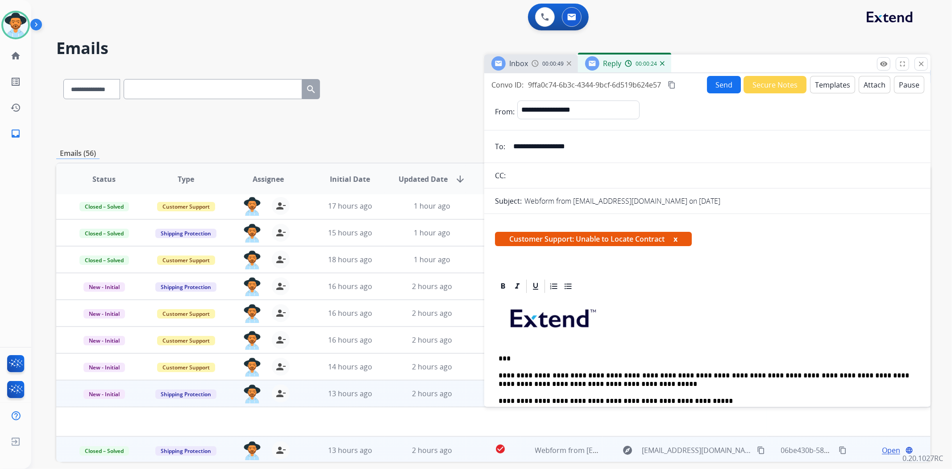
click at [712, 83] on button "Send" at bounding box center [724, 84] width 34 height 17
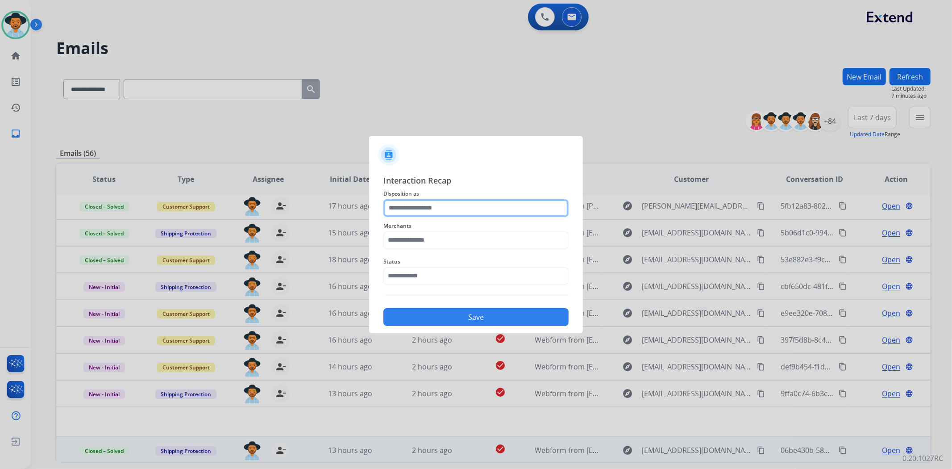
click at [444, 207] on input "text" at bounding box center [475, 208] width 185 height 18
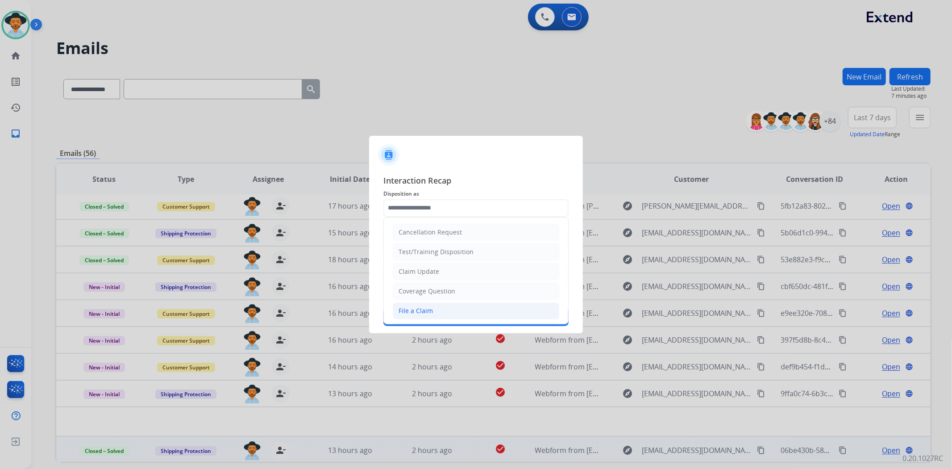
click at [442, 315] on li "File a Claim" at bounding box center [476, 310] width 166 height 17
type input "**********"
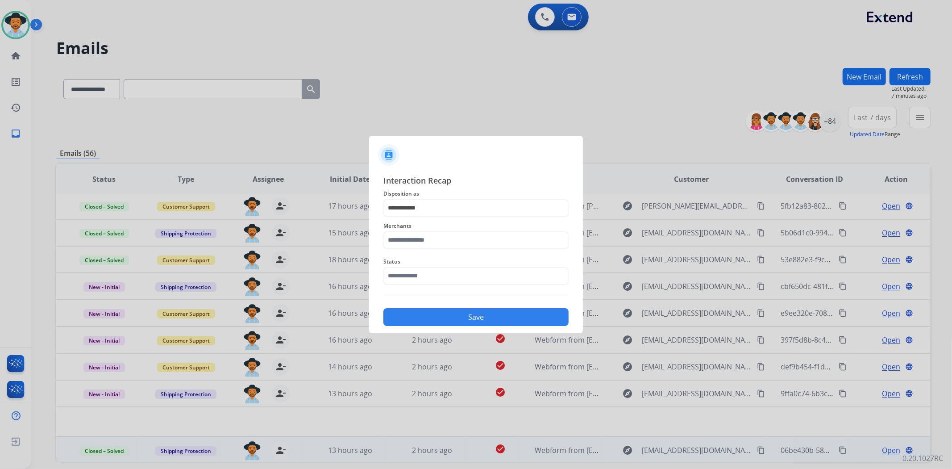
click at [426, 224] on span "Merchants" at bounding box center [475, 225] width 185 height 11
click at [435, 258] on span "Status" at bounding box center [475, 261] width 185 height 11
click at [438, 231] on input "text" at bounding box center [475, 240] width 185 height 18
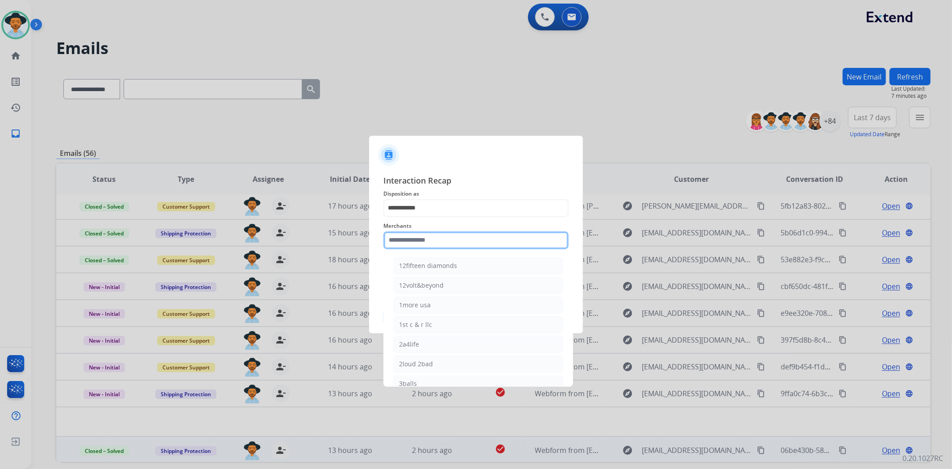
click at [441, 247] on input "text" at bounding box center [475, 240] width 185 height 18
type input "*"
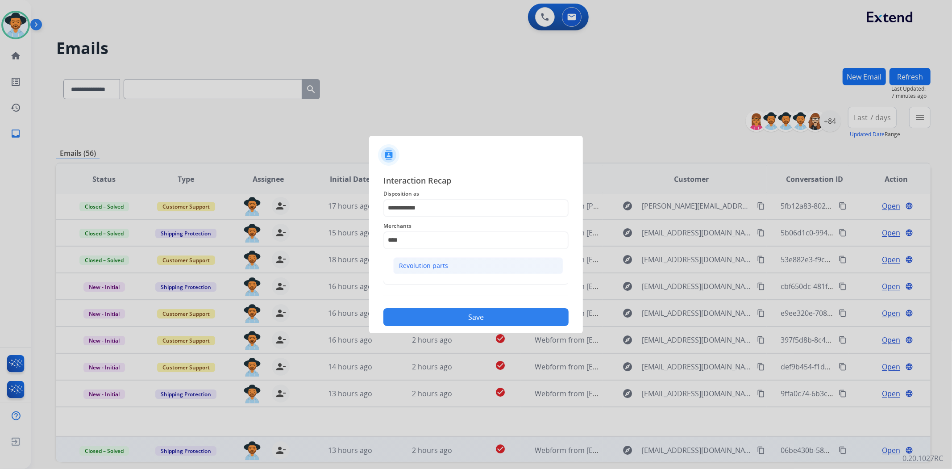
click at [439, 267] on div "Revolution parts" at bounding box center [423, 265] width 49 height 9
type input "**********"
click at [429, 279] on input "text" at bounding box center [475, 276] width 185 height 18
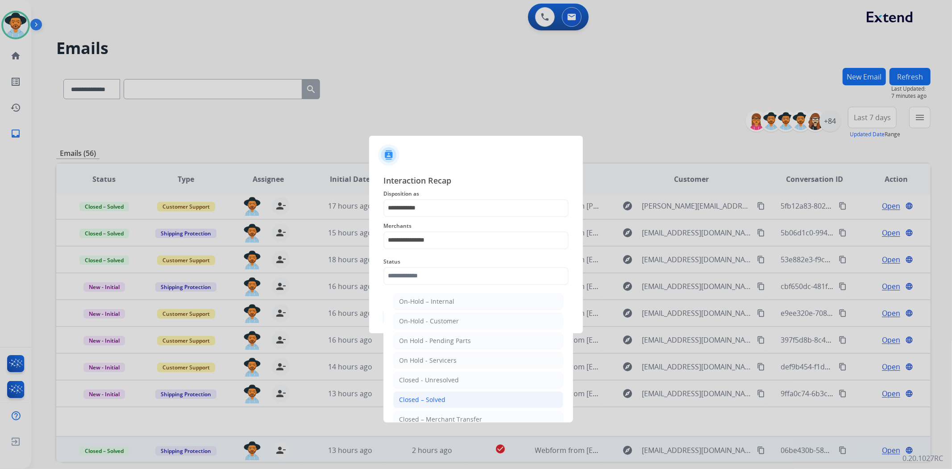
click at [442, 395] on div "Closed – Solved" at bounding box center [422, 399] width 46 height 9
type input "**********"
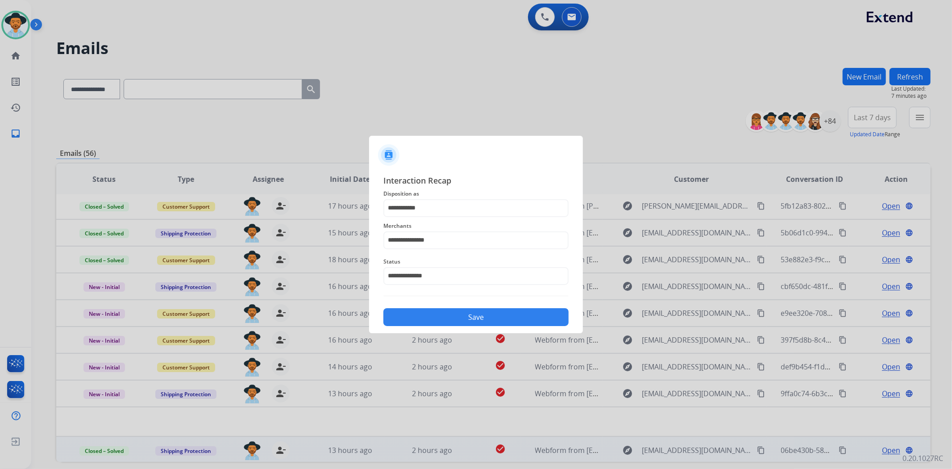
click at [466, 314] on button "Save" at bounding box center [475, 317] width 185 height 18
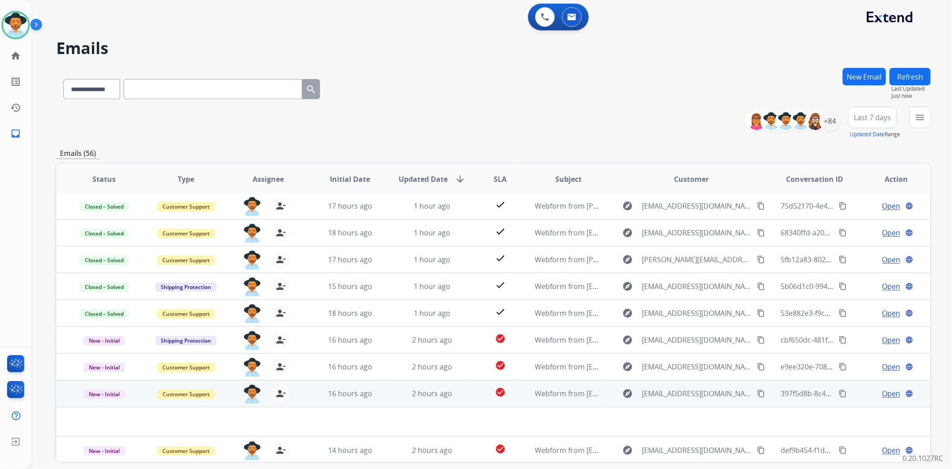
scroll to position [39, 0]
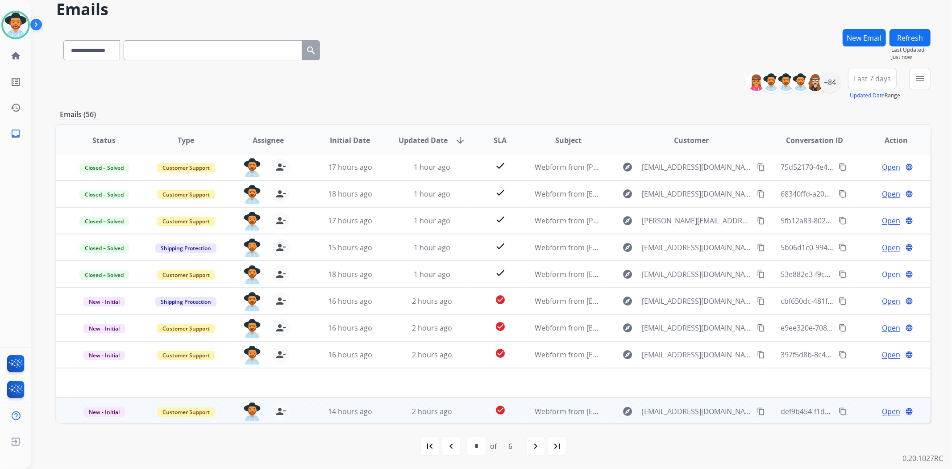
click at [886, 406] on span "Open" at bounding box center [891, 411] width 18 height 11
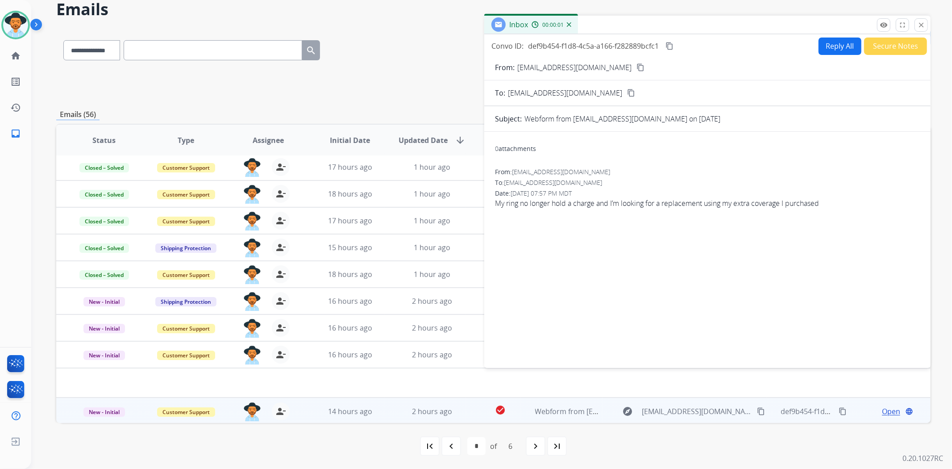
click at [636, 63] on mat-icon "content_copy" at bounding box center [640, 67] width 8 height 8
click at [836, 49] on button "Reply All" at bounding box center [840, 45] width 43 height 17
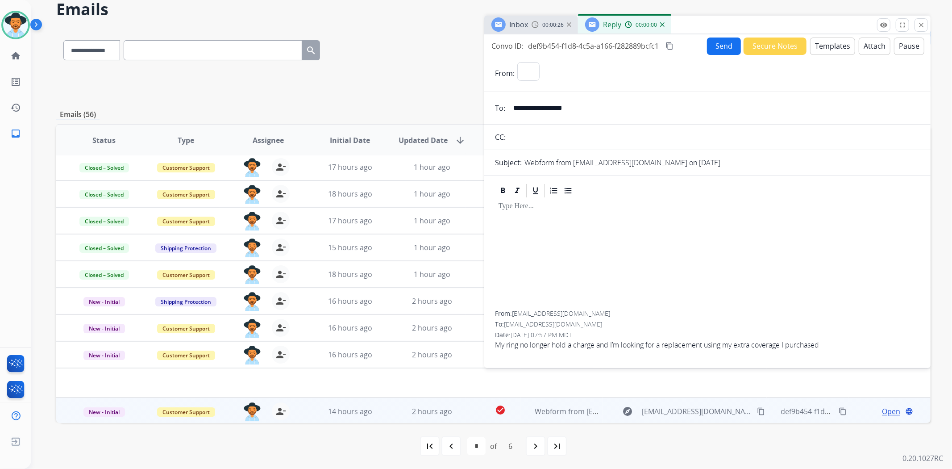
select select "**********"
click at [813, 50] on button "Templates" at bounding box center [832, 45] width 45 height 17
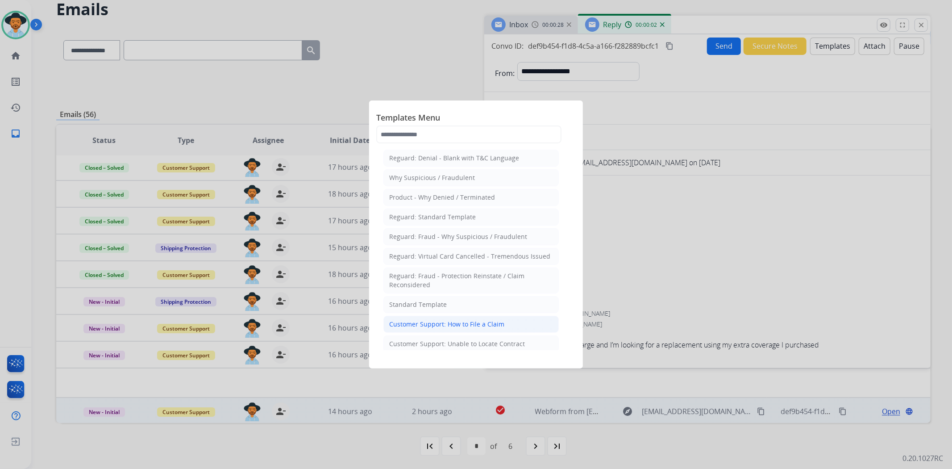
click at [440, 320] on div "Customer Support: How to File a Claim" at bounding box center [446, 324] width 115 height 9
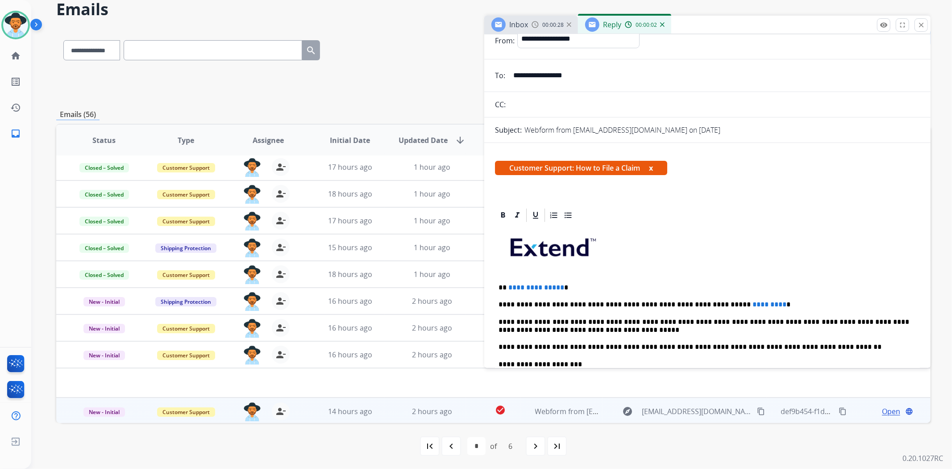
scroll to position [50, 0]
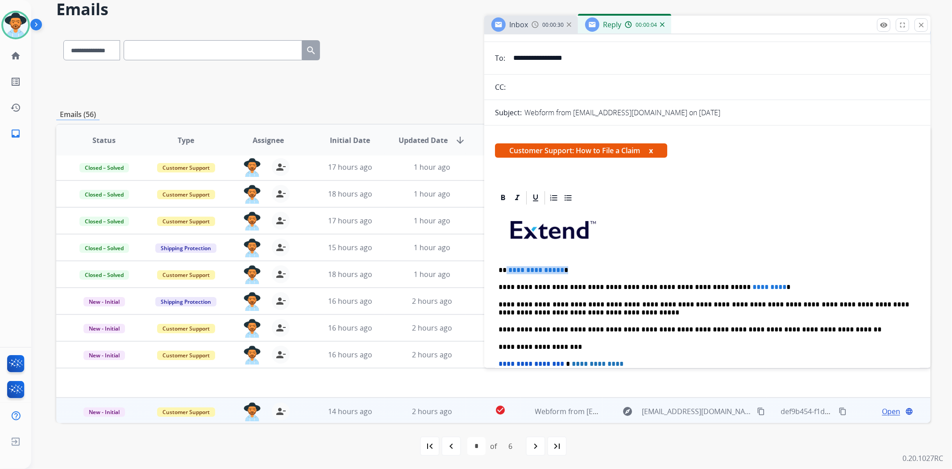
drag, startPoint x: 565, startPoint y: 271, endPoint x: 506, endPoint y: 259, distance: 60.0
click at [506, 259] on div "**********" at bounding box center [707, 342] width 425 height 273
drag, startPoint x: 756, startPoint y: 287, endPoint x: 677, endPoint y: 280, distance: 78.8
click at [677, 280] on div "**********" at bounding box center [707, 342] width 425 height 273
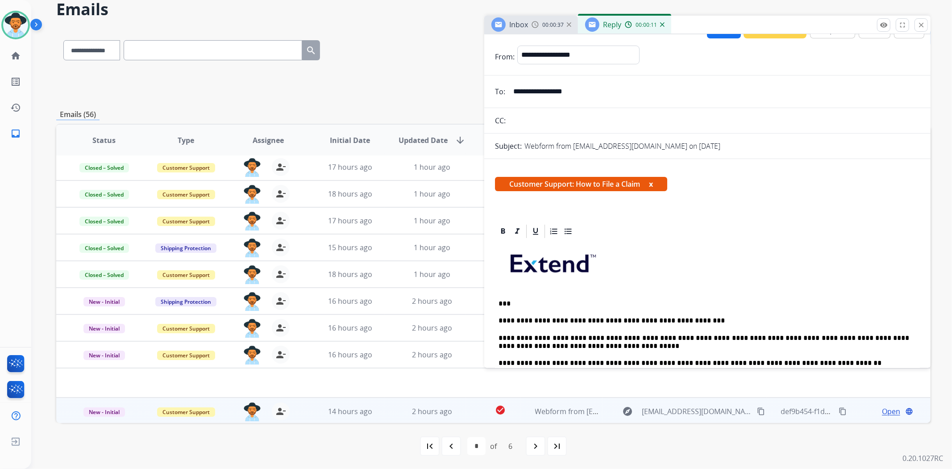
scroll to position [0, 0]
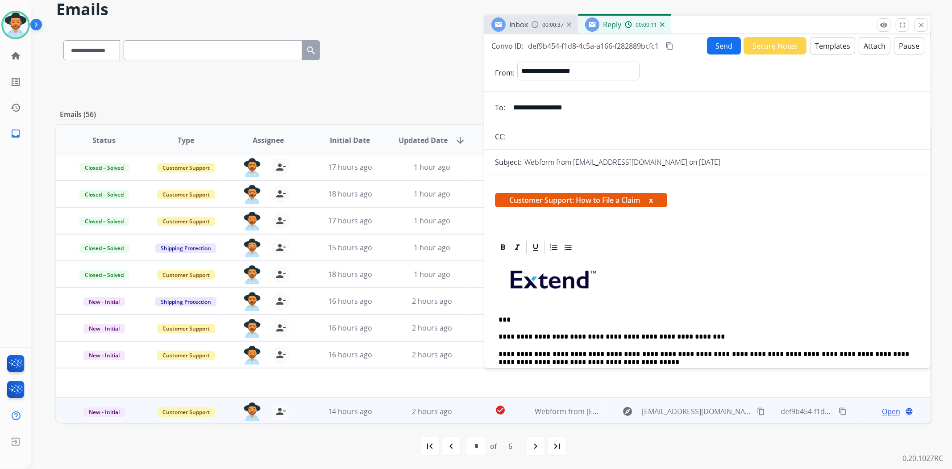
click at [721, 38] on button "Send" at bounding box center [724, 45] width 34 height 17
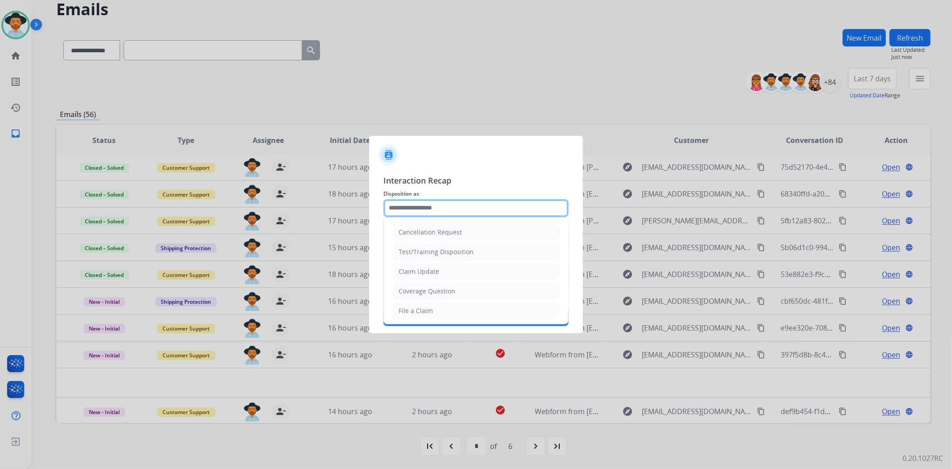
click at [469, 213] on input "text" at bounding box center [475, 208] width 185 height 18
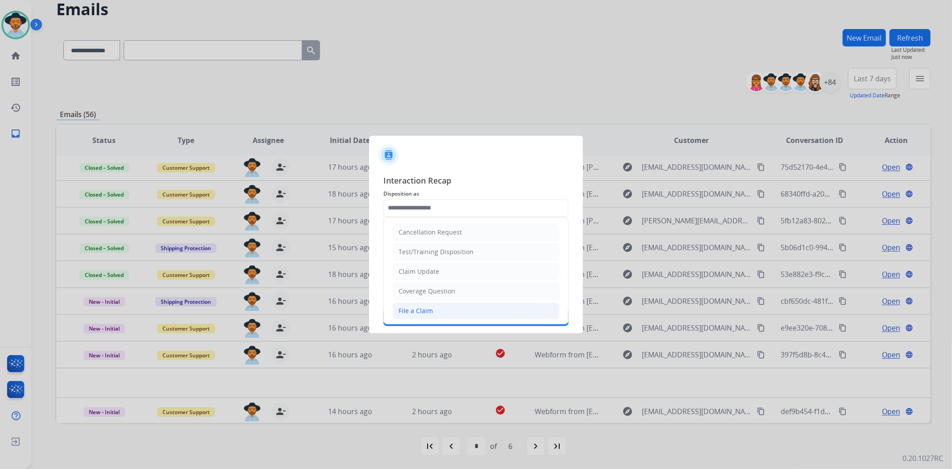
click at [426, 308] on div "File a Claim" at bounding box center [416, 310] width 34 height 9
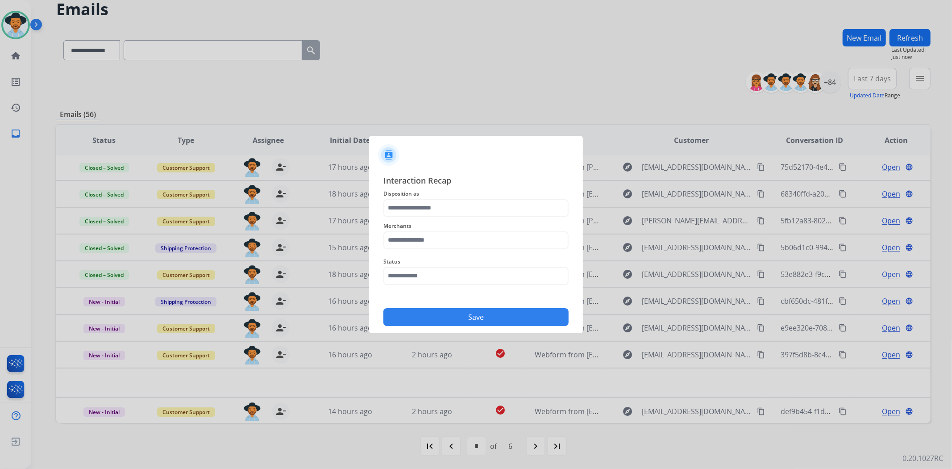
type input "**********"
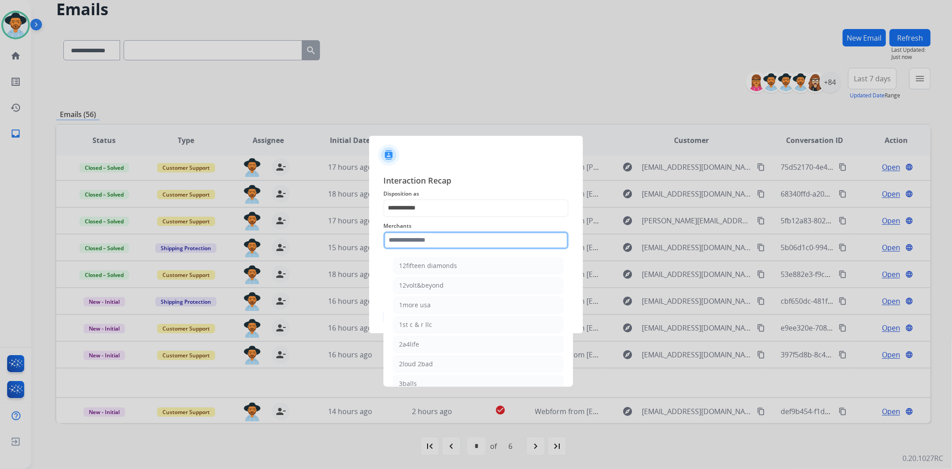
click at [428, 231] on input "text" at bounding box center [475, 240] width 185 height 18
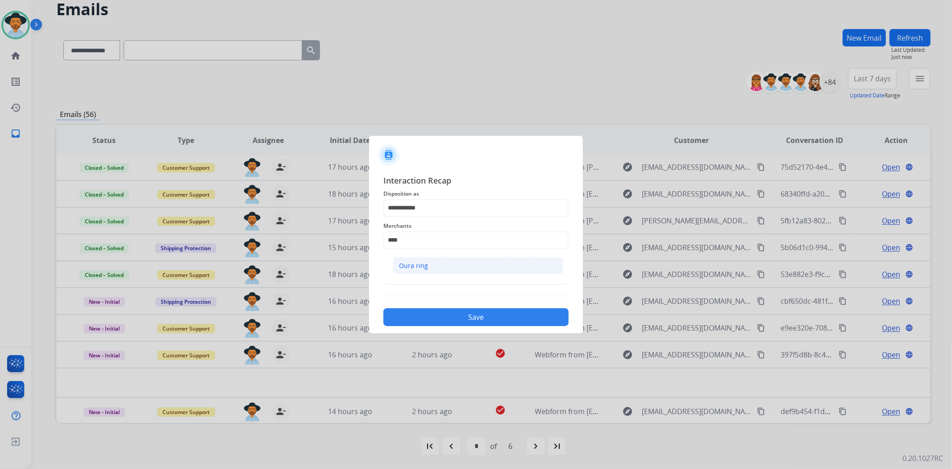
click at [437, 267] on li "Oura ring" at bounding box center [478, 265] width 170 height 17
type input "*********"
click at [437, 267] on input "text" at bounding box center [475, 276] width 185 height 18
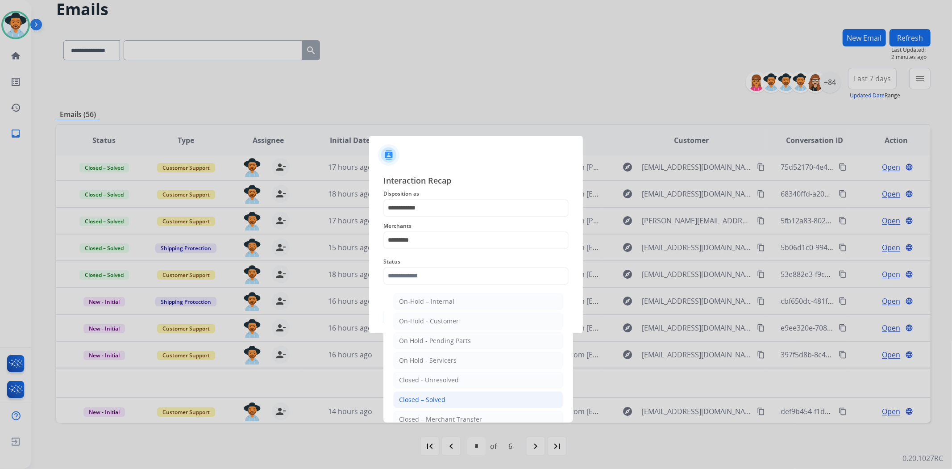
click at [469, 395] on li "Closed – Solved" at bounding box center [478, 399] width 170 height 17
type input "**********"
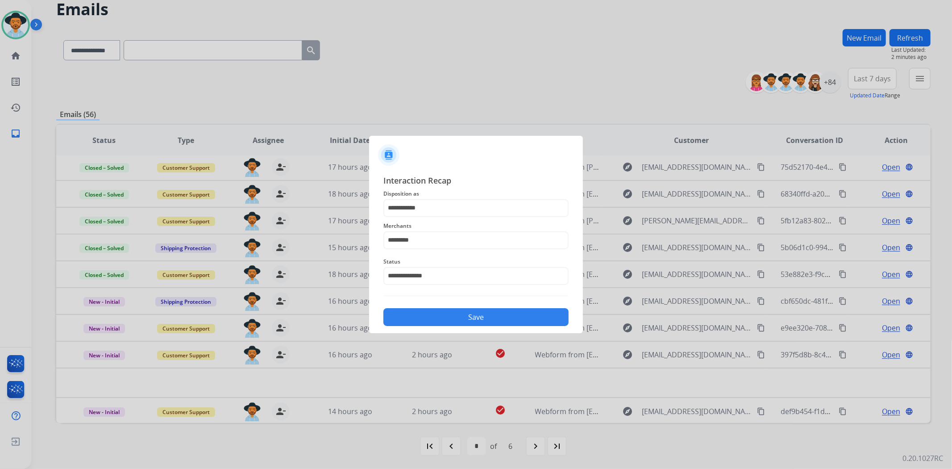
click at [469, 324] on button "Save" at bounding box center [475, 317] width 185 height 18
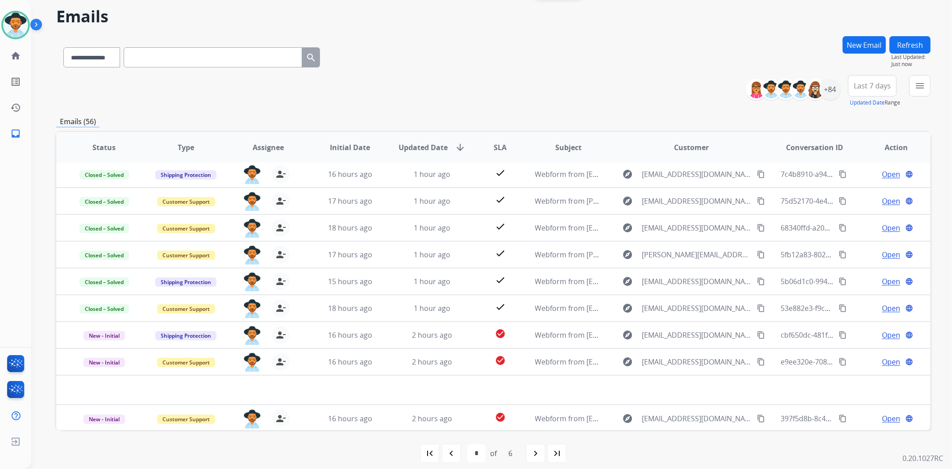
scroll to position [39, 0]
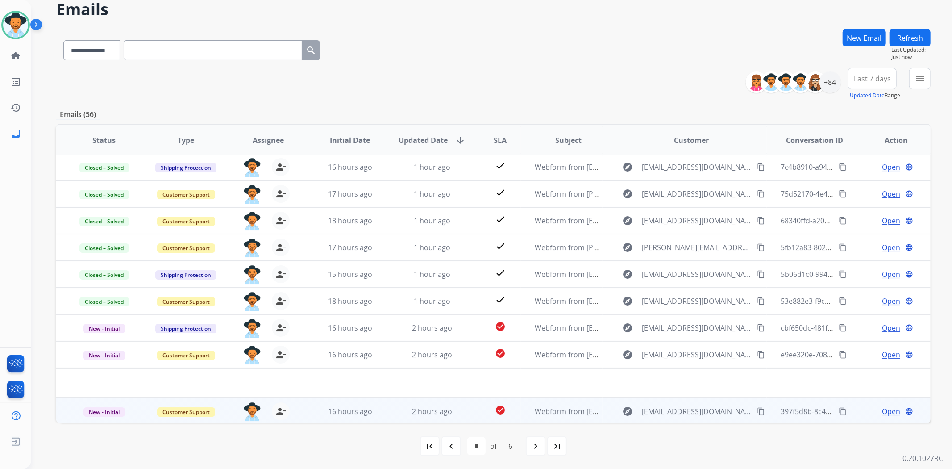
click at [886, 407] on span "Open" at bounding box center [891, 411] width 18 height 11
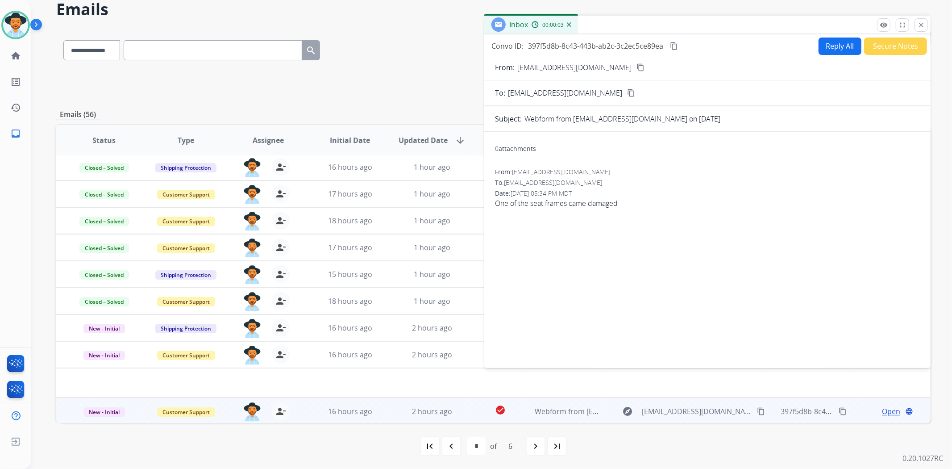
click at [636, 69] on mat-icon "content_copy" at bounding box center [640, 67] width 8 height 8
click at [890, 45] on button "Secure Notes" at bounding box center [895, 45] width 63 height 17
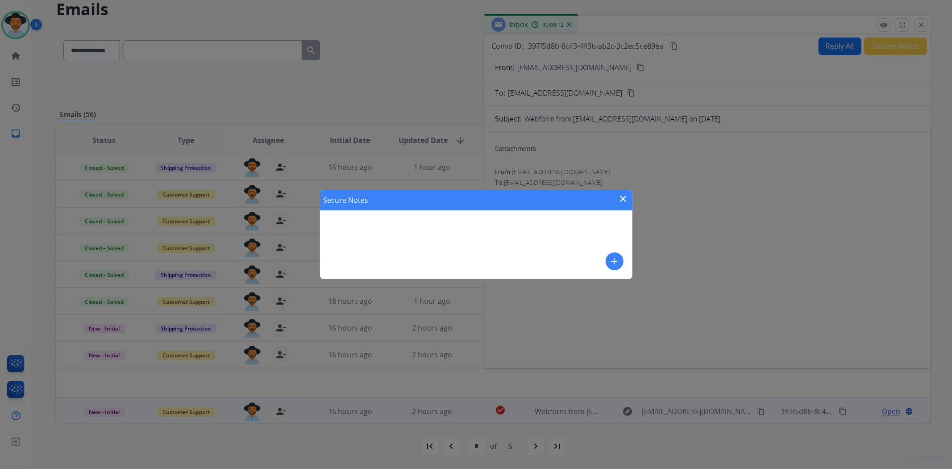
click at [606, 259] on div "add" at bounding box center [615, 261] width 18 height 18
click at [612, 254] on button "add" at bounding box center [615, 261] width 18 height 18
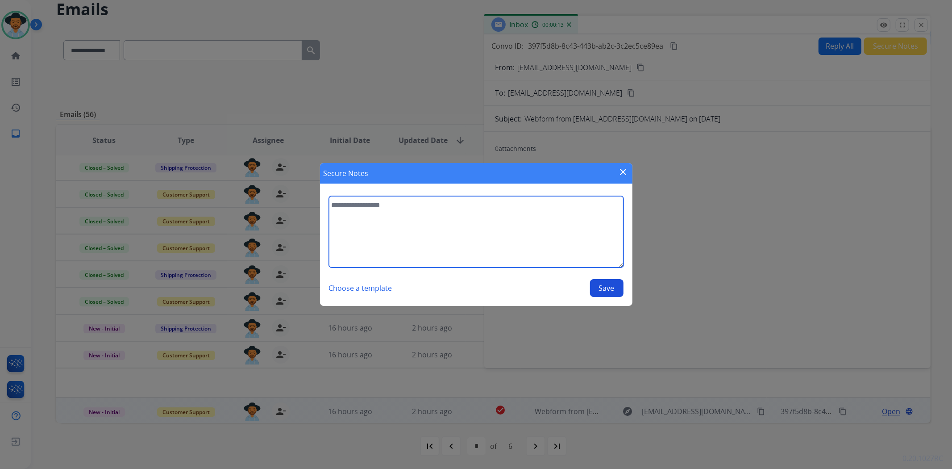
click at [595, 243] on textarea at bounding box center [476, 231] width 295 height 71
type textarea "**********"
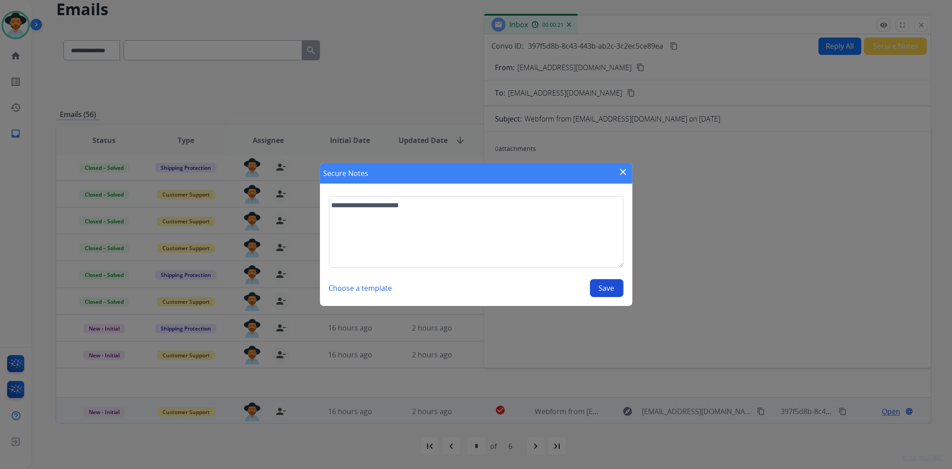
drag, startPoint x: 612, startPoint y: 292, endPoint x: 612, endPoint y: 287, distance: 4.9
click at [612, 288] on button "Save" at bounding box center [606, 288] width 33 height 18
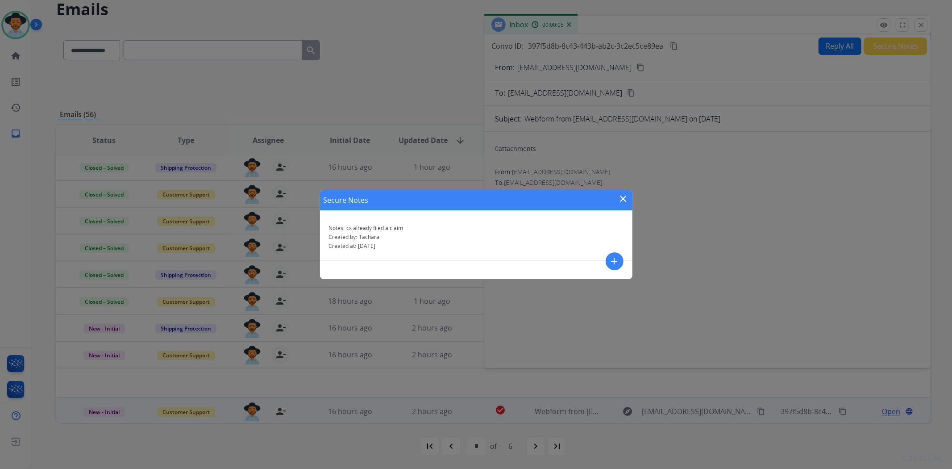
click at [625, 200] on mat-icon "close" at bounding box center [623, 198] width 11 height 11
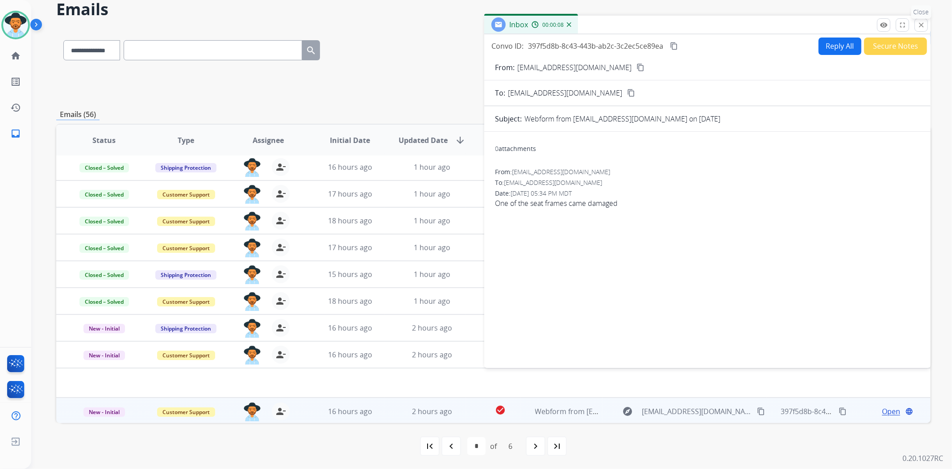
click at [917, 29] on button "close Close" at bounding box center [921, 24] width 13 height 13
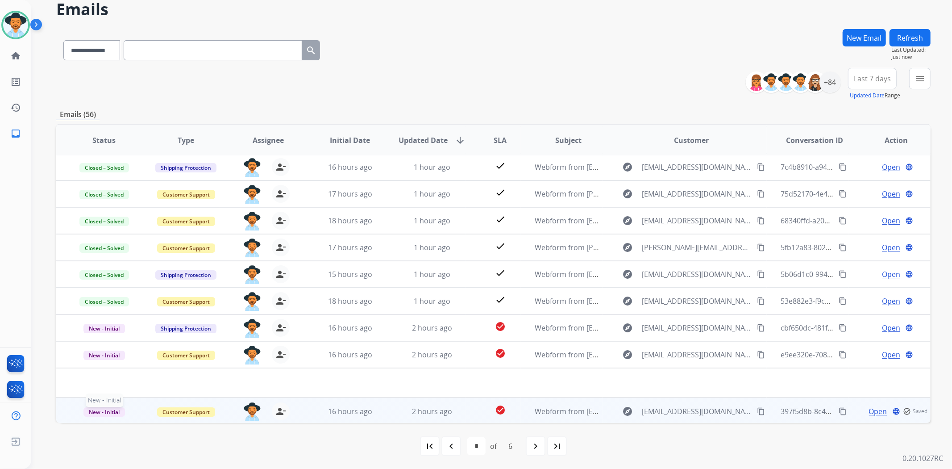
click at [108, 414] on p "New - Initial" at bounding box center [104, 411] width 67 height 11
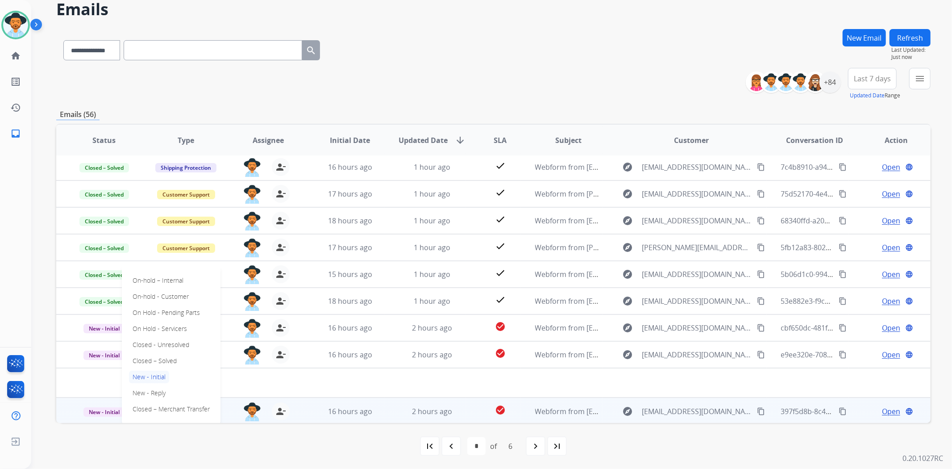
click at [173, 350] on div "On-hold – Internal On-hold - Customer On Hold - Pending Parts On Hold - Service…" at bounding box center [171, 344] width 99 height 159
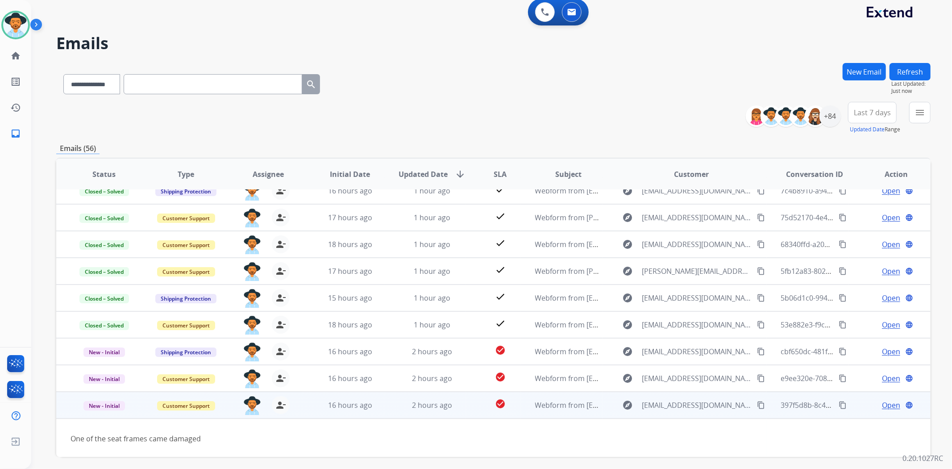
scroll to position [0, 0]
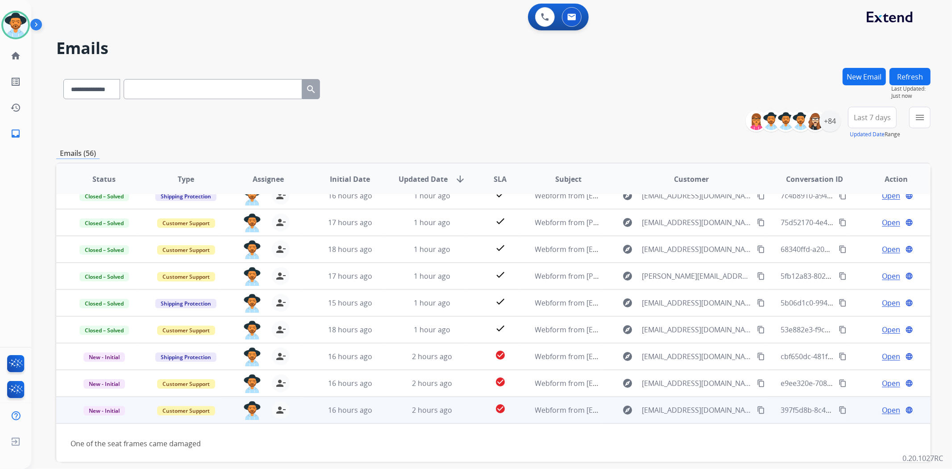
click at [905, 73] on button "Refresh" at bounding box center [910, 76] width 41 height 17
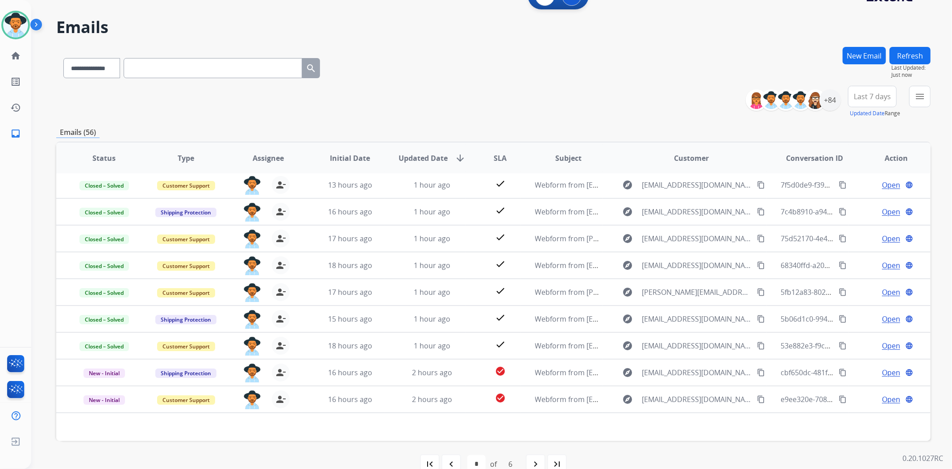
scroll to position [39, 0]
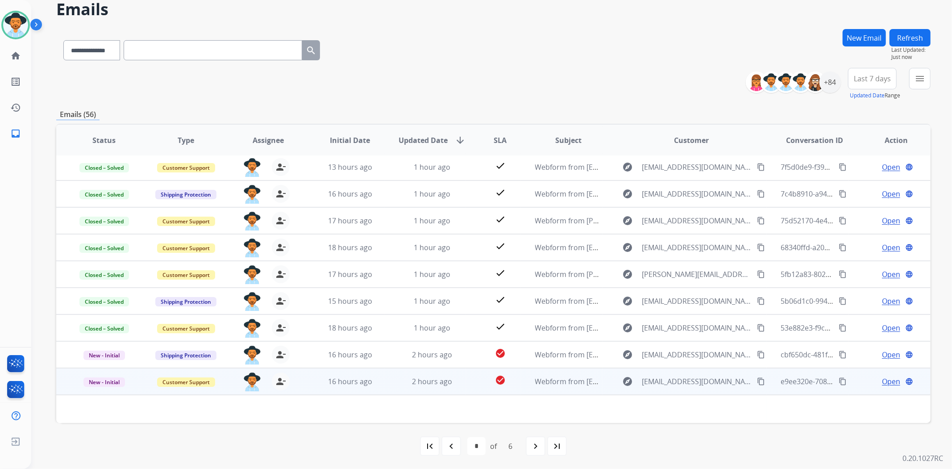
click at [884, 376] on span "Open" at bounding box center [891, 381] width 18 height 11
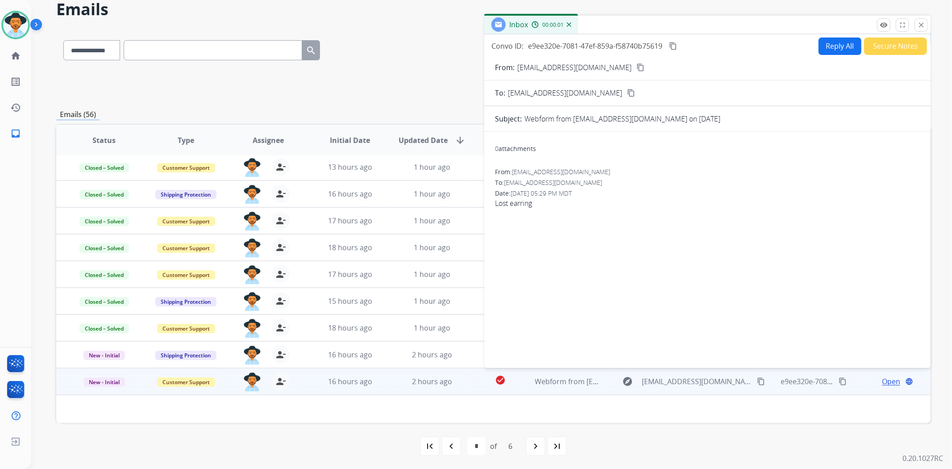
click at [635, 62] on button "content_copy" at bounding box center [640, 67] width 11 height 11
click at [904, 46] on button "Secure Notes" at bounding box center [895, 45] width 63 height 17
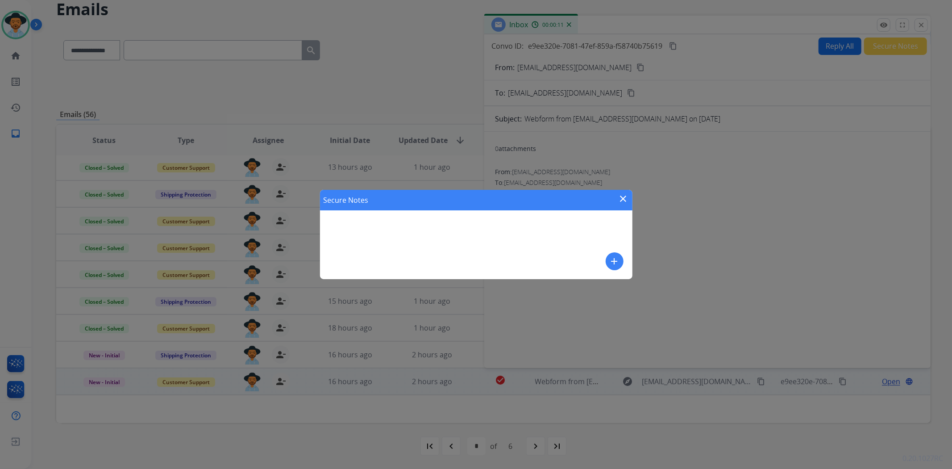
click at [611, 255] on button "add" at bounding box center [615, 261] width 18 height 18
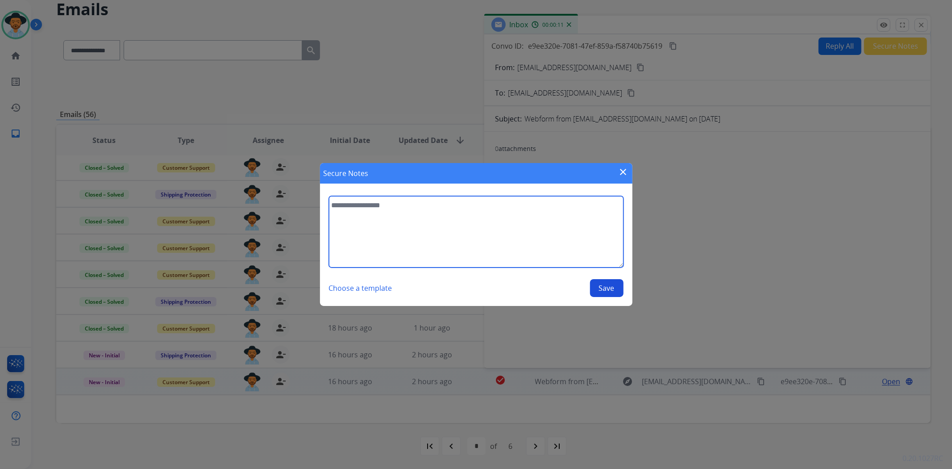
click at [435, 240] on textarea at bounding box center [476, 231] width 295 height 71
click at [435, 233] on textarea at bounding box center [476, 231] width 295 height 71
type textarea "**********"
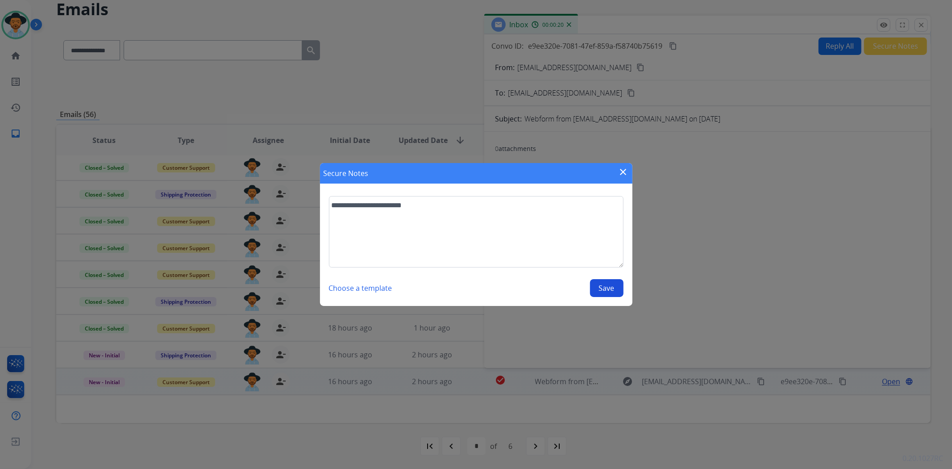
click at [592, 284] on button "Save" at bounding box center [606, 288] width 33 height 18
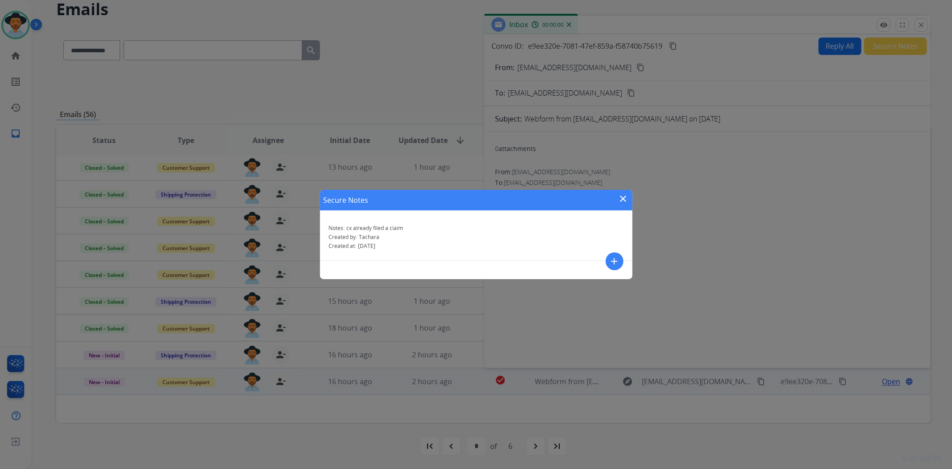
click at [626, 199] on mat-icon "close" at bounding box center [623, 198] width 11 height 11
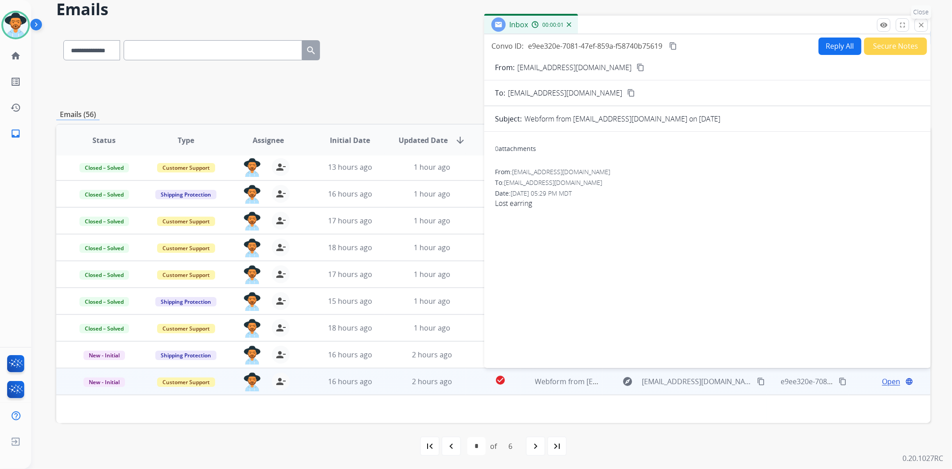
click at [917, 24] on mat-icon "close" at bounding box center [921, 25] width 8 height 8
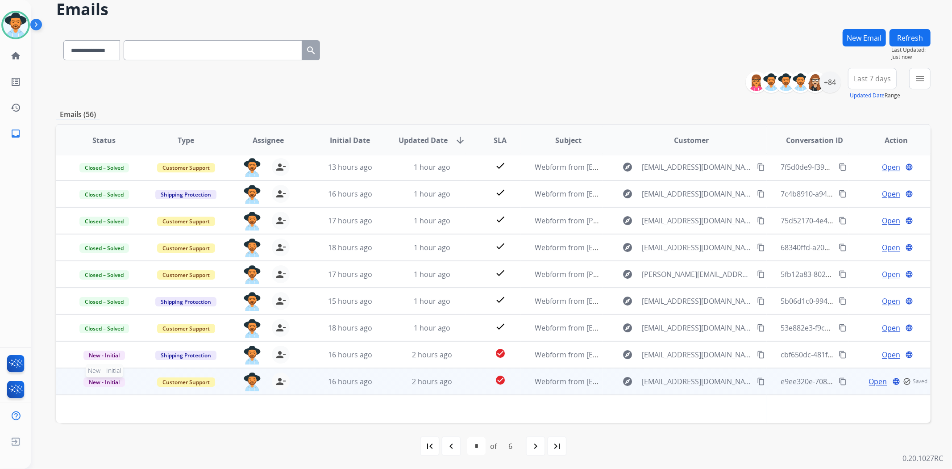
click at [122, 384] on span "New - Initial" at bounding box center [104, 381] width 42 height 9
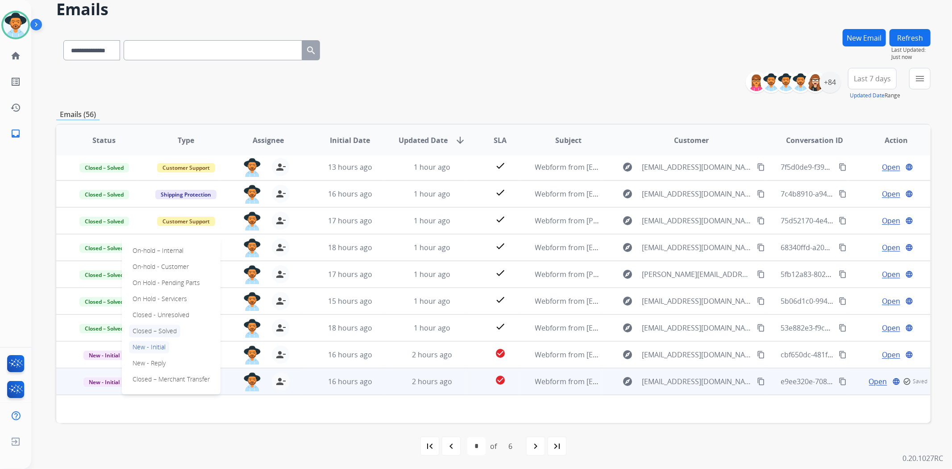
click at [150, 324] on p "Closed – Solved" at bounding box center [154, 330] width 51 height 12
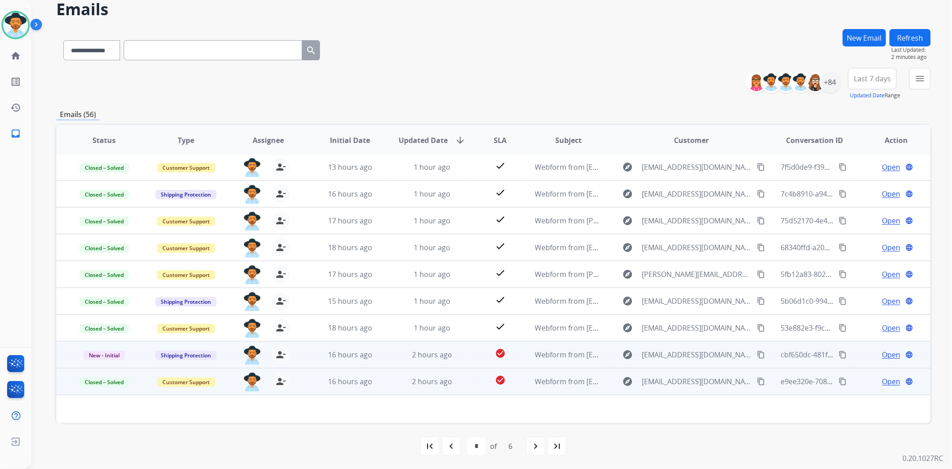
click at [882, 349] on span "Open" at bounding box center [891, 354] width 18 height 11
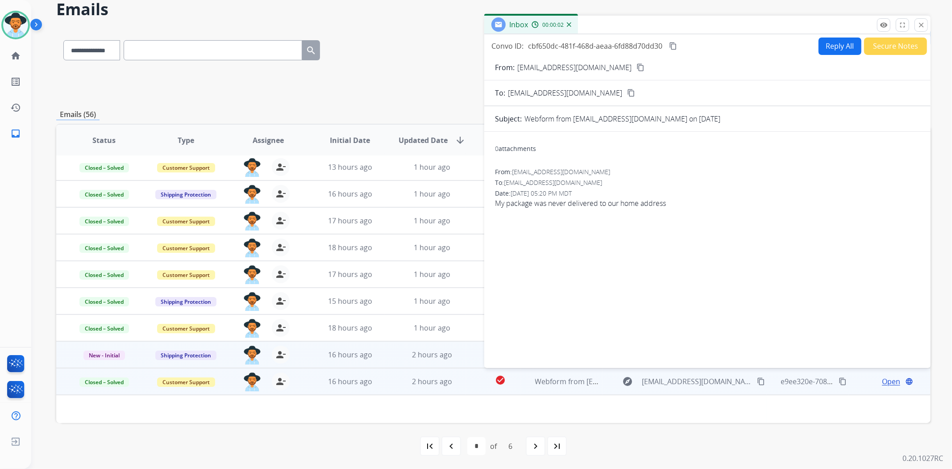
click at [636, 63] on mat-icon "content_copy" at bounding box center [640, 67] width 8 height 8
click at [894, 46] on button "Secure Notes" at bounding box center [895, 45] width 63 height 17
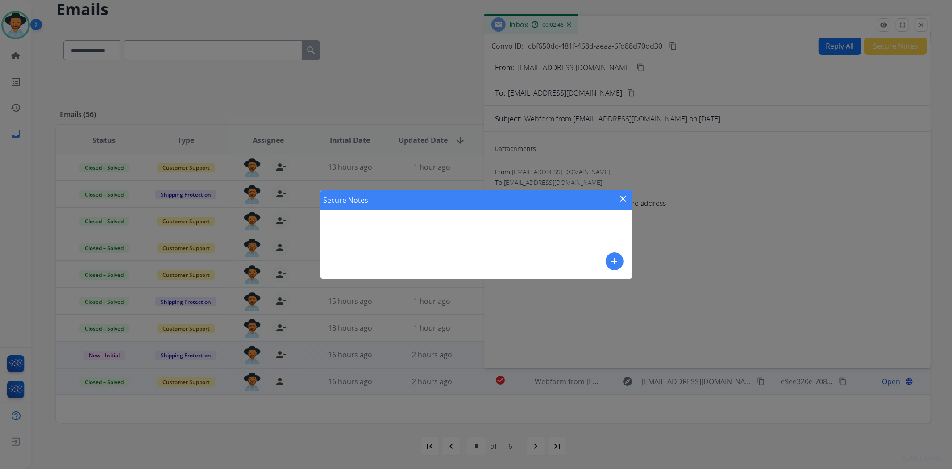
click at [614, 262] on mat-icon "add" at bounding box center [614, 261] width 11 height 11
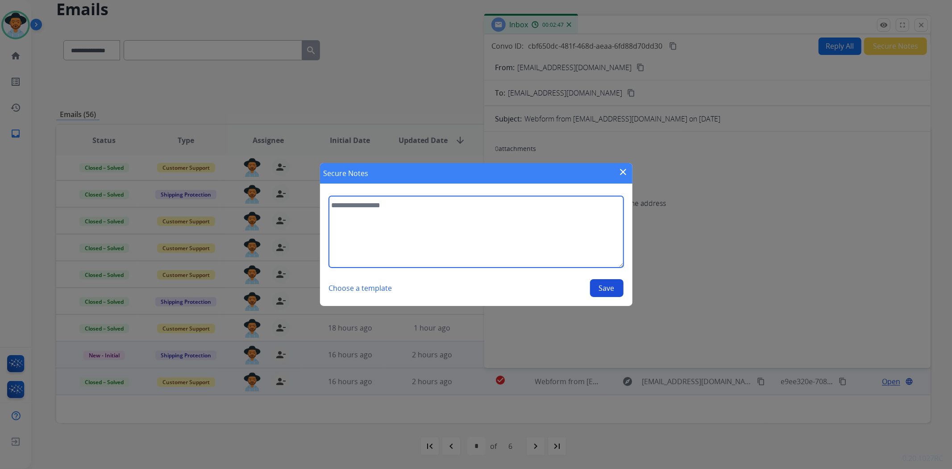
click at [378, 215] on textarea at bounding box center [476, 231] width 295 height 71
type textarea "**********"
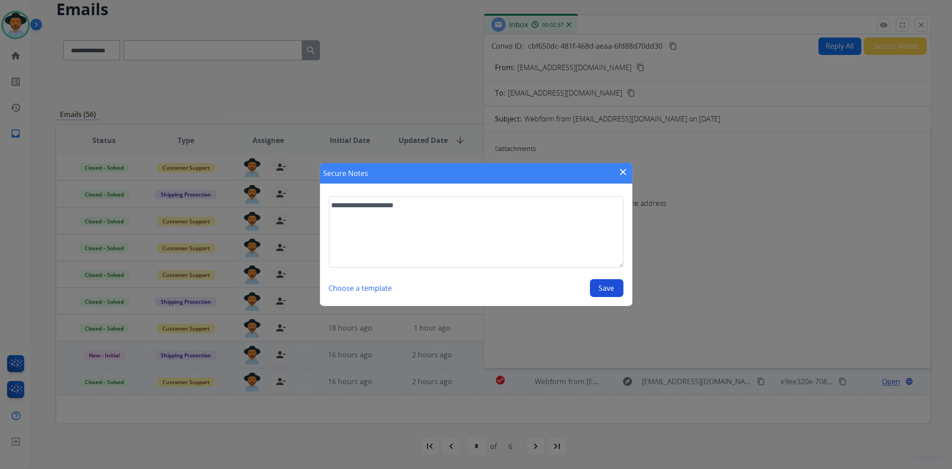
click at [600, 285] on button "Save" at bounding box center [606, 288] width 33 height 18
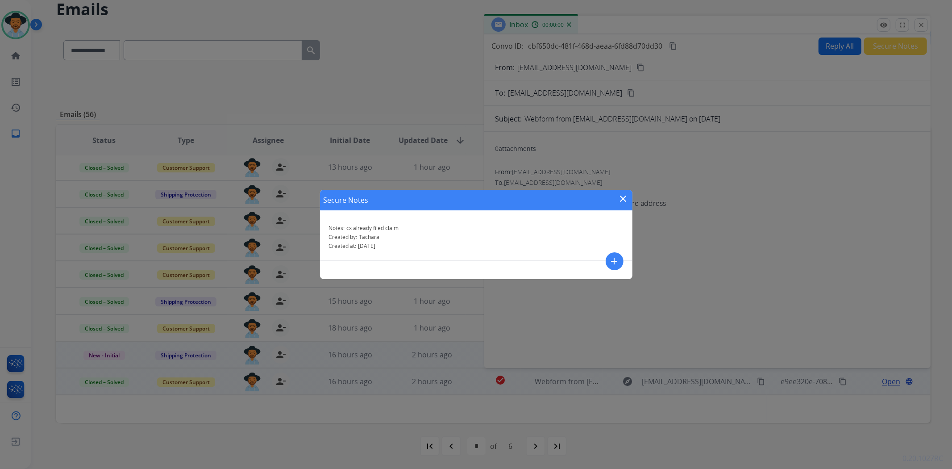
click at [625, 193] on mat-icon "close" at bounding box center [623, 198] width 11 height 11
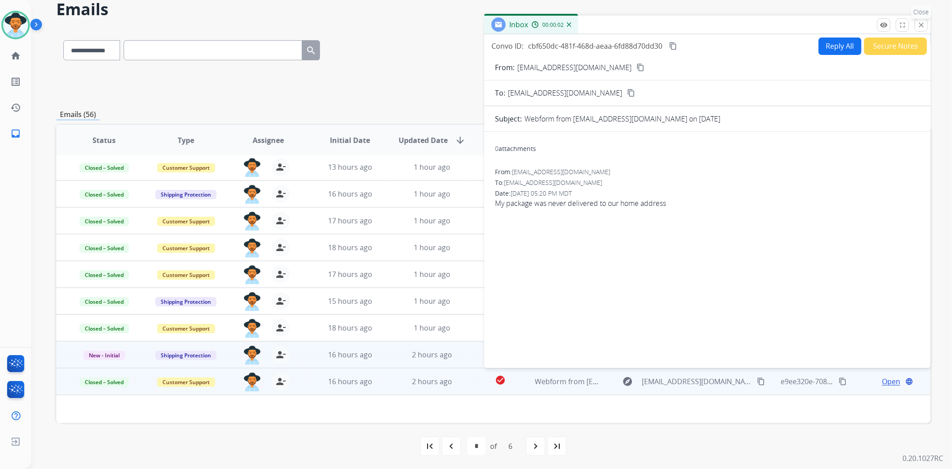
click at [922, 24] on mat-icon "close" at bounding box center [921, 25] width 8 height 8
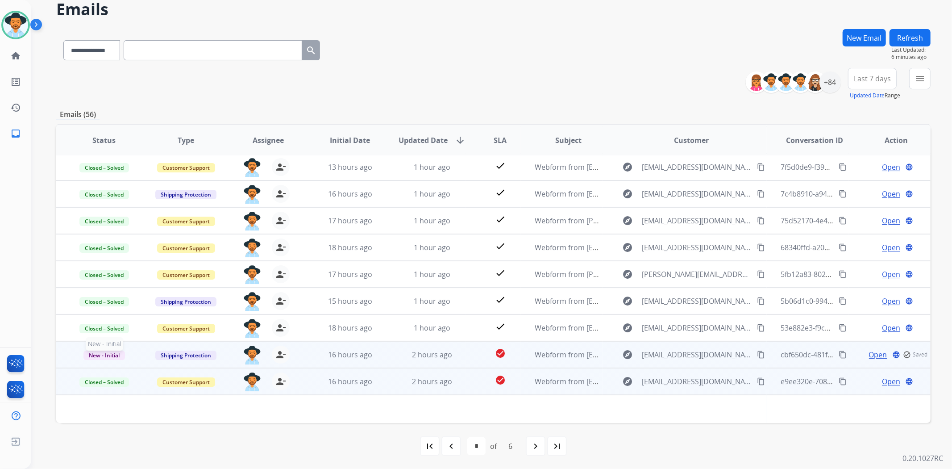
click at [110, 354] on span "New - Initial" at bounding box center [104, 354] width 42 height 9
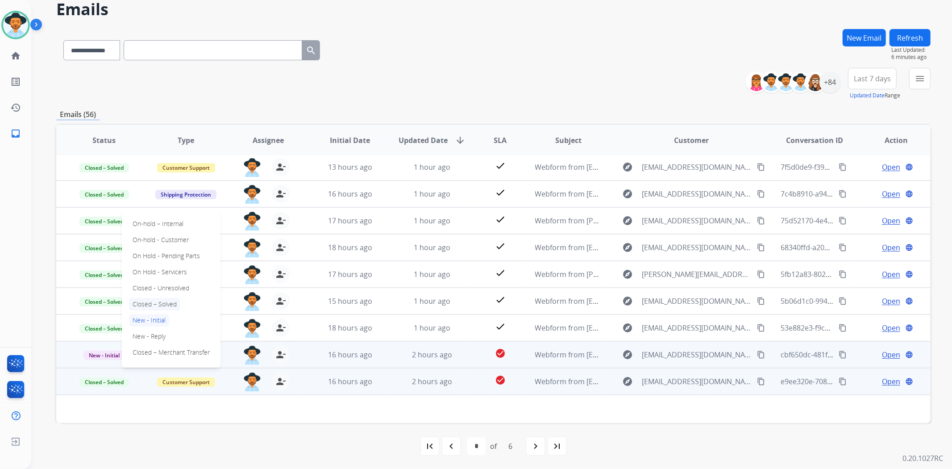
click at [163, 303] on p "Closed – Solved" at bounding box center [154, 304] width 51 height 12
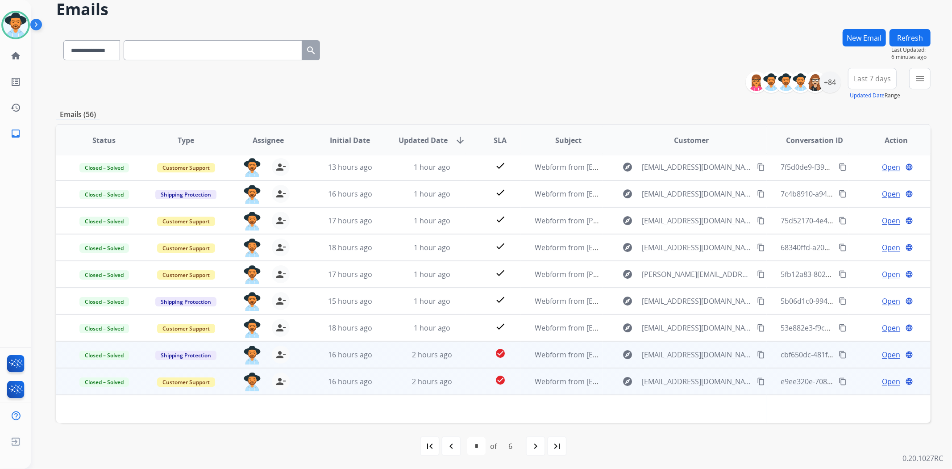
click at [915, 34] on button "Refresh" at bounding box center [910, 37] width 41 height 17
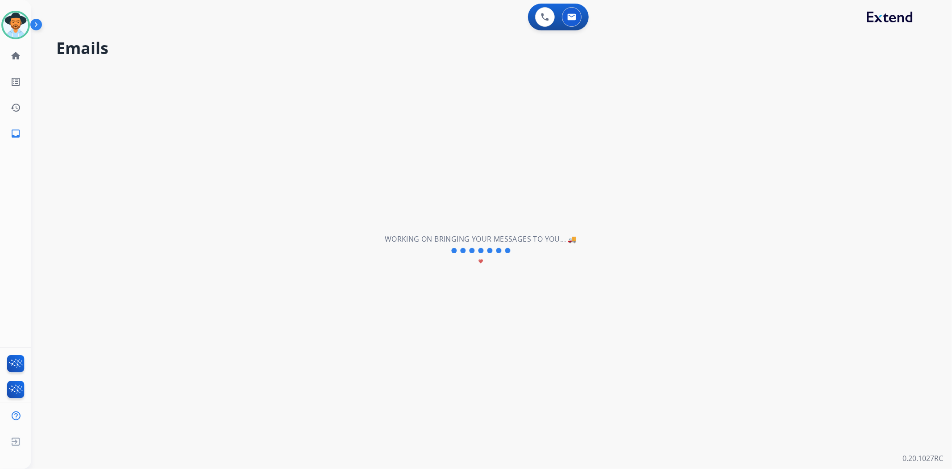
scroll to position [0, 0]
select select "**********"
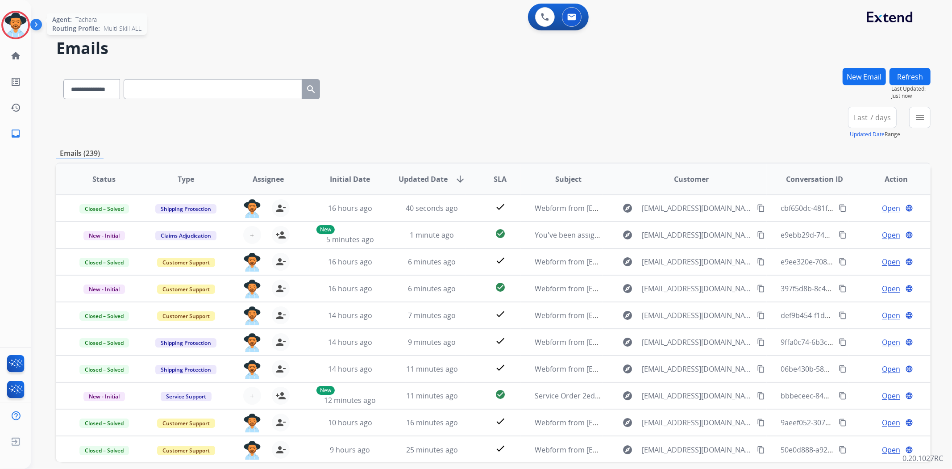
click at [12, 28] on img at bounding box center [15, 24] width 25 height 25
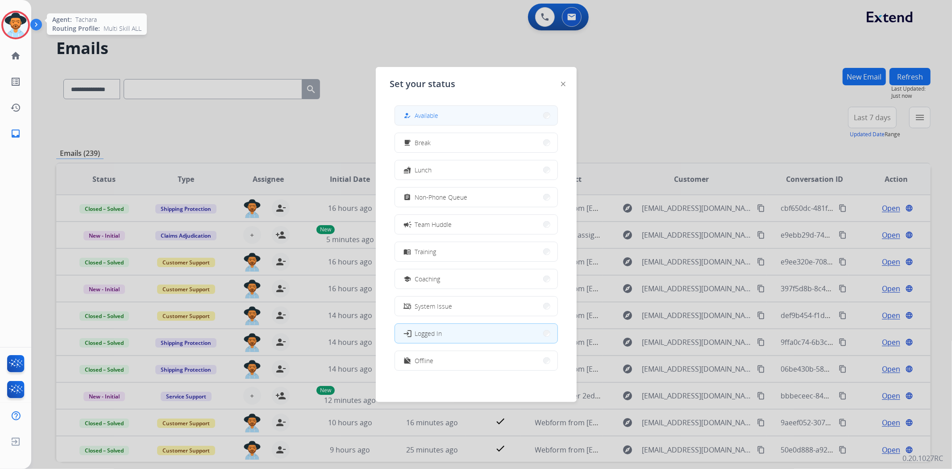
click at [484, 119] on button "how_to_reg Available" at bounding box center [476, 115] width 162 height 19
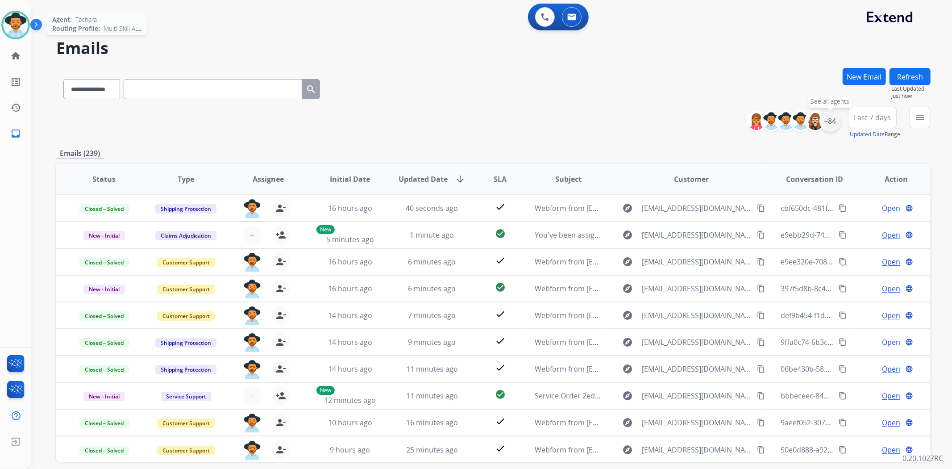
click at [835, 118] on div "+84" at bounding box center [829, 120] width 21 height 21
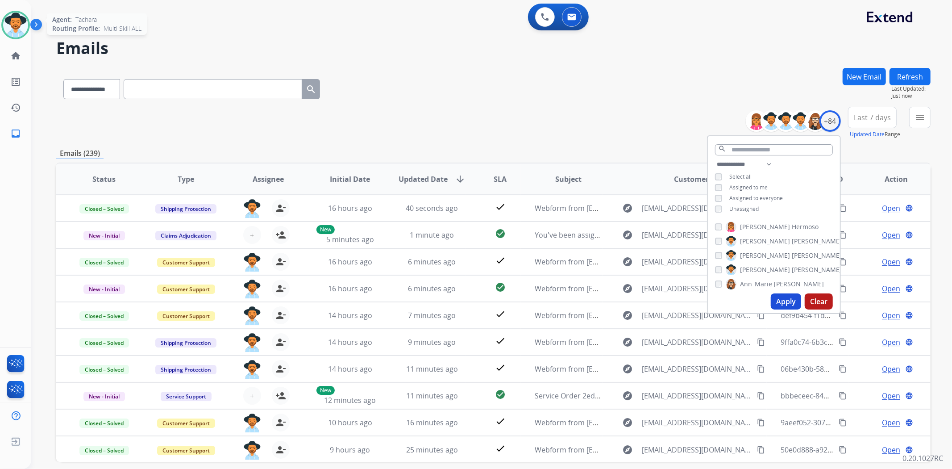
click at [777, 295] on button "Apply" at bounding box center [786, 301] width 30 height 16
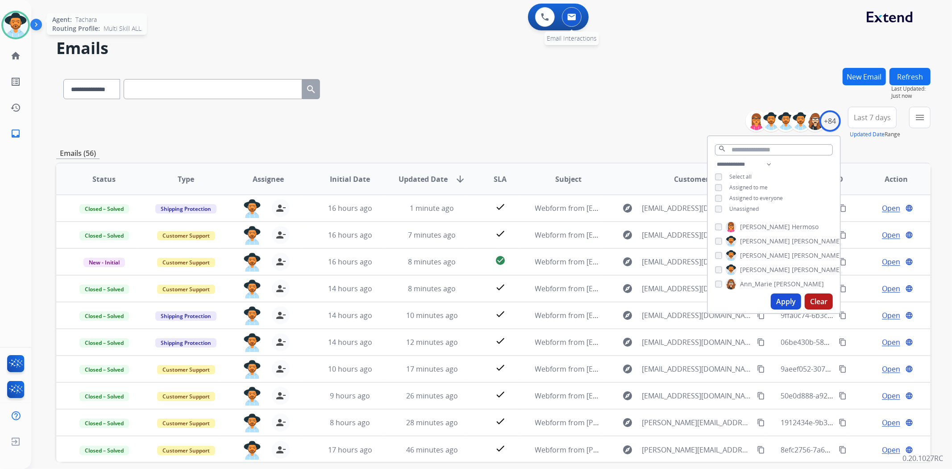
click at [567, 14] on button at bounding box center [572, 17] width 20 height 20
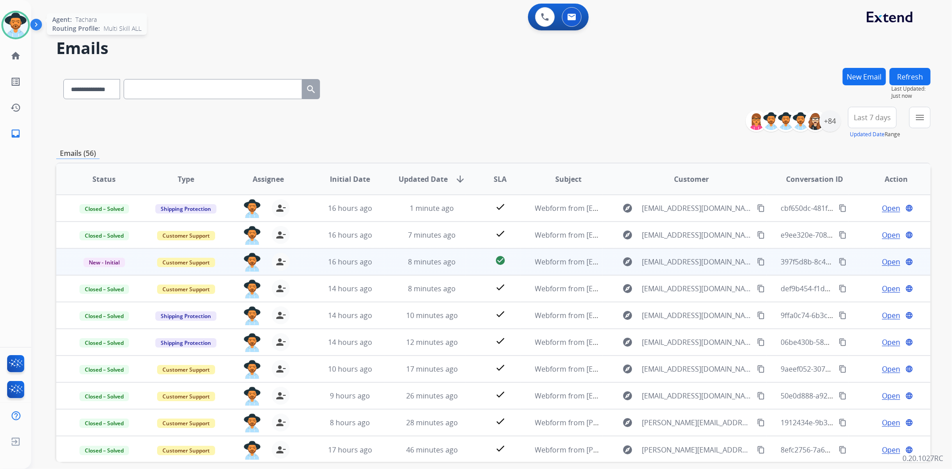
click at [890, 261] on span "Open" at bounding box center [891, 261] width 18 height 11
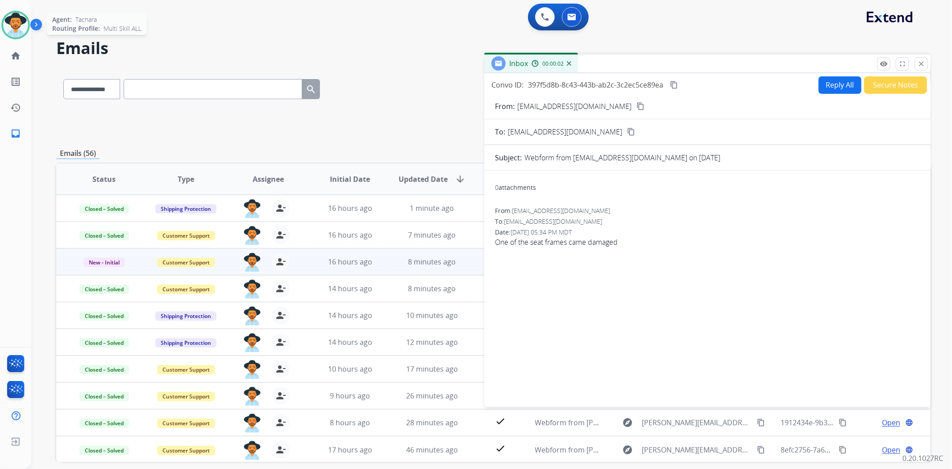
click at [885, 90] on button "Secure Notes" at bounding box center [895, 84] width 63 height 17
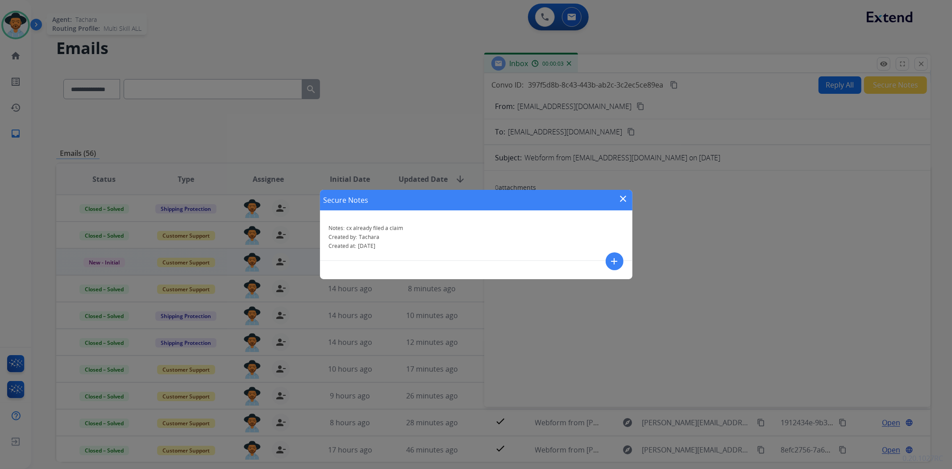
click at [924, 63] on div "Secure Notes close Notes: cx already filed a claim Created by: Tachara Created …" at bounding box center [476, 234] width 952 height 469
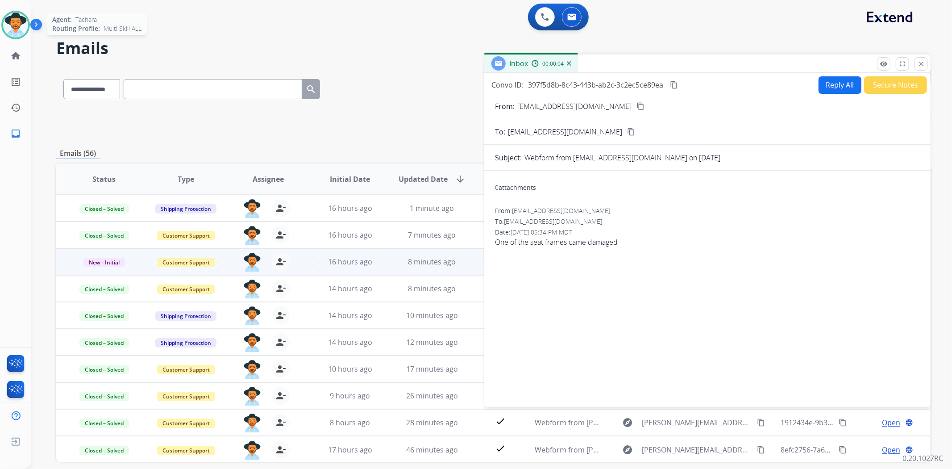
click at [924, 63] on mat-icon "close" at bounding box center [921, 64] width 8 height 8
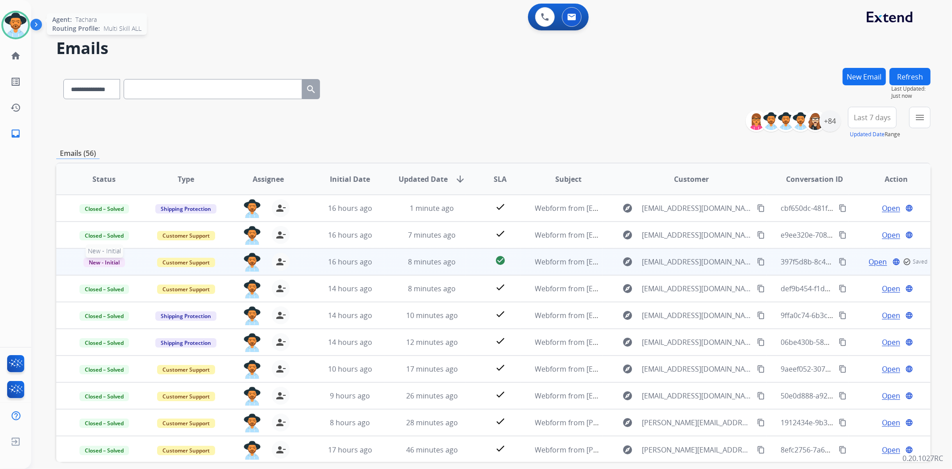
click at [105, 261] on span "New - Initial" at bounding box center [104, 262] width 42 height 9
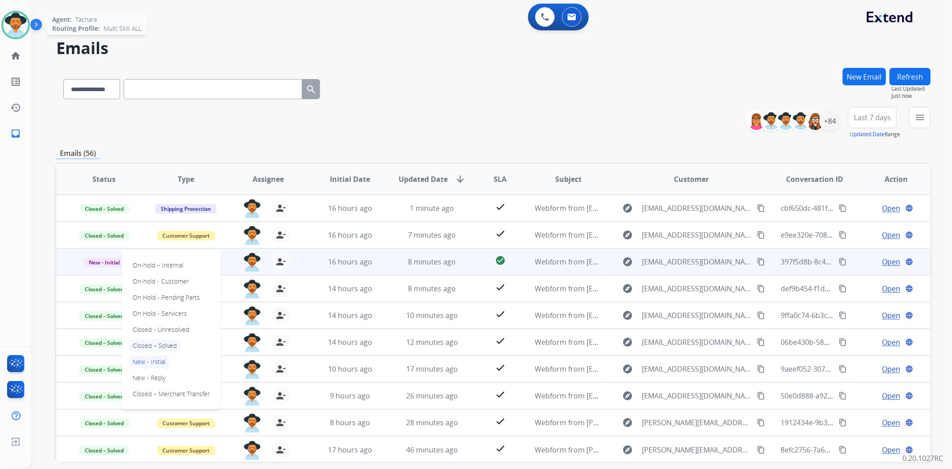
click at [175, 344] on p "Closed – Solved" at bounding box center [154, 345] width 51 height 12
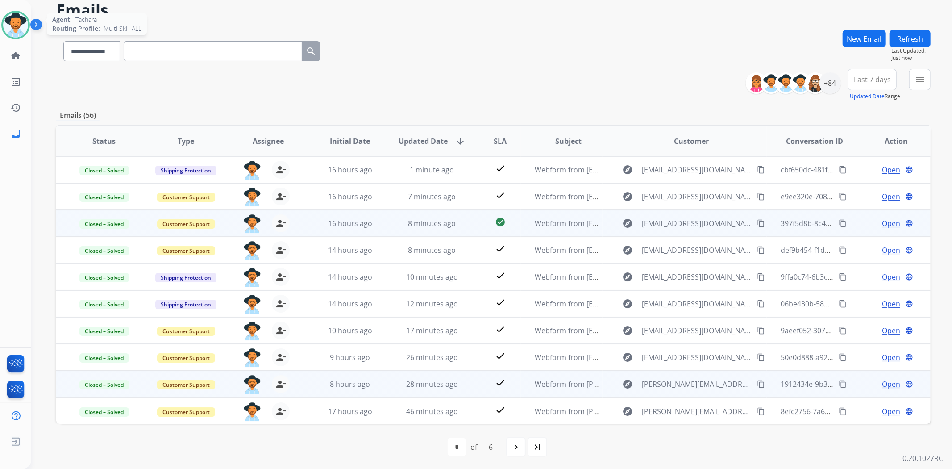
scroll to position [39, 0]
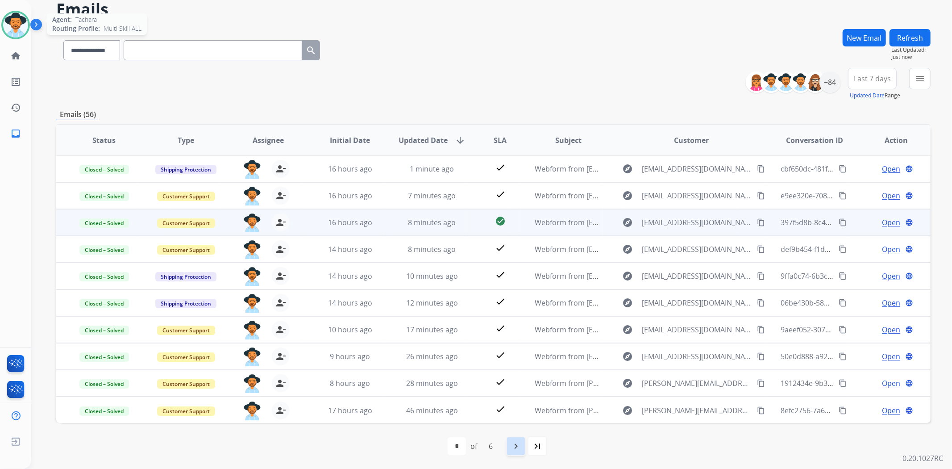
click at [513, 447] on mat-icon "navigate_next" at bounding box center [516, 446] width 11 height 11
select select "*"
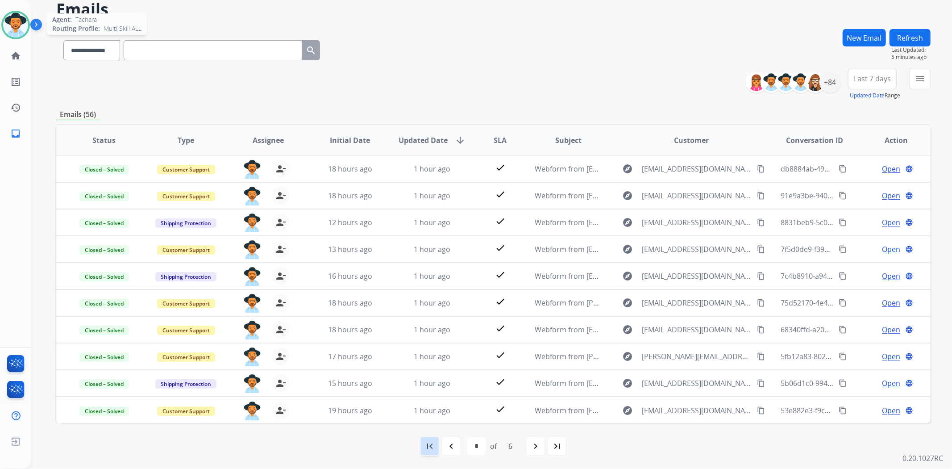
click at [437, 448] on div "first_page" at bounding box center [430, 446] width 20 height 20
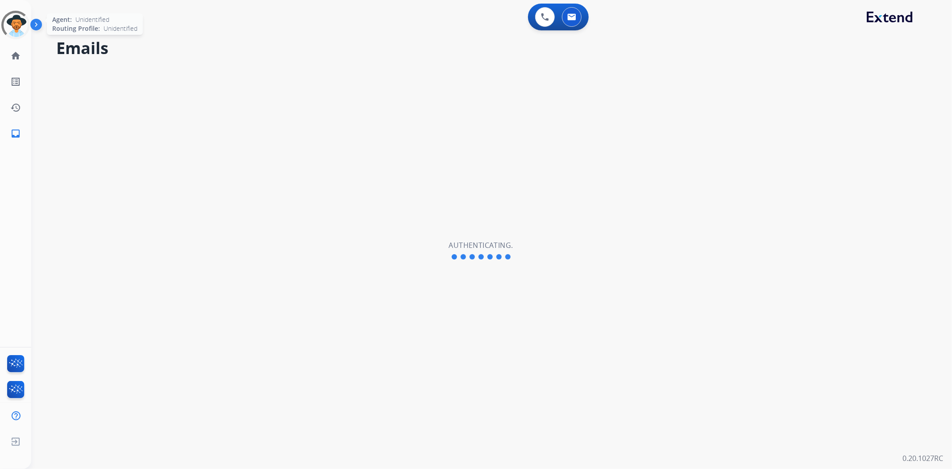
select select "**********"
click at [10, 25] on img at bounding box center [15, 24] width 25 height 25
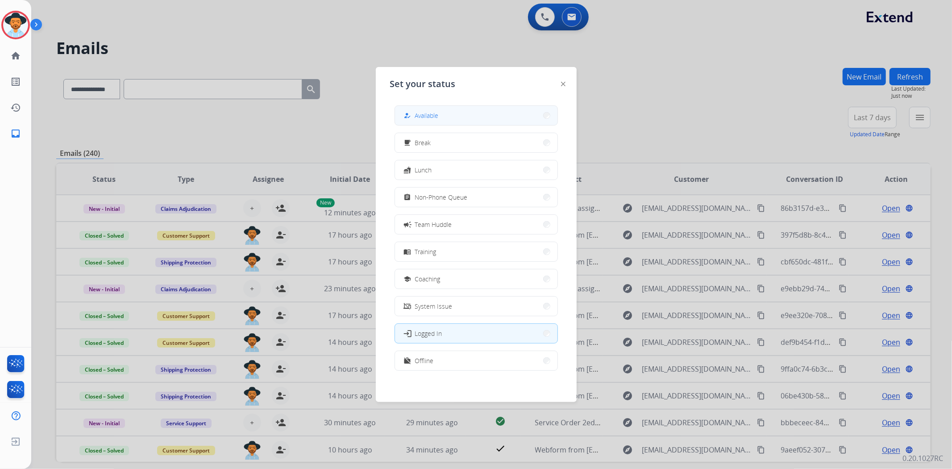
click at [454, 113] on button "how_to_reg Available" at bounding box center [476, 115] width 162 height 19
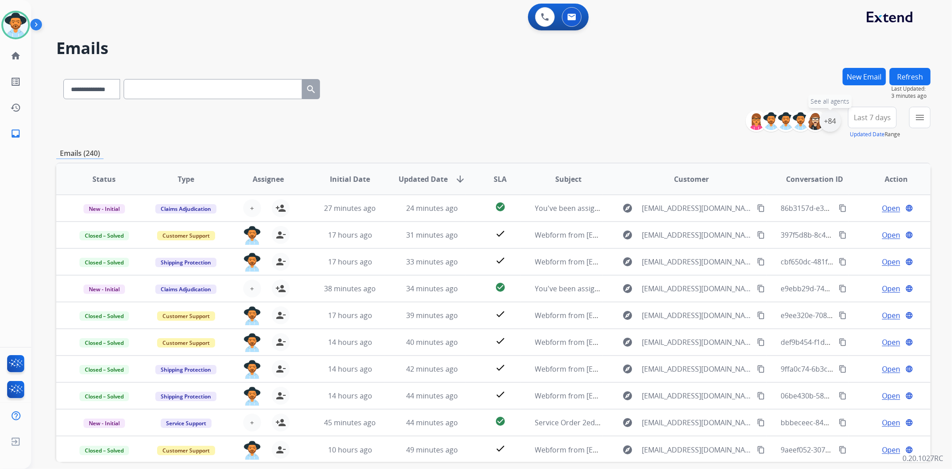
click at [834, 122] on div "+84" at bounding box center [829, 120] width 21 height 21
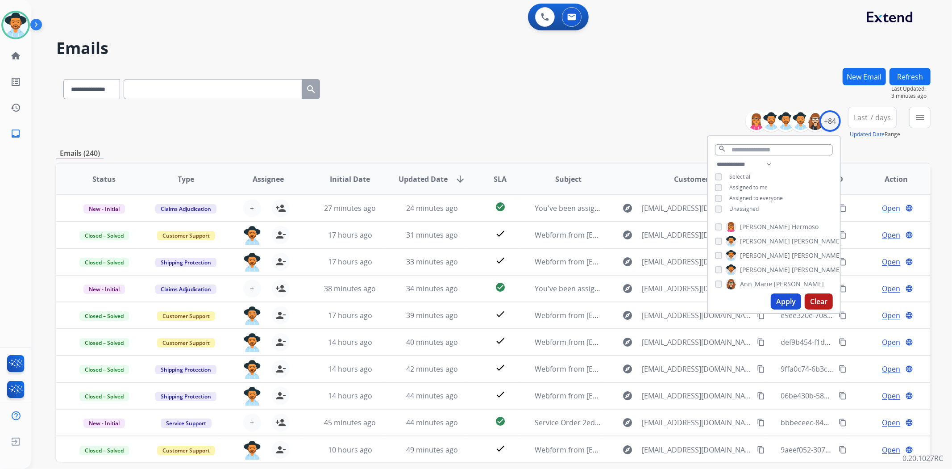
click at [778, 304] on button "Apply" at bounding box center [786, 301] width 30 height 16
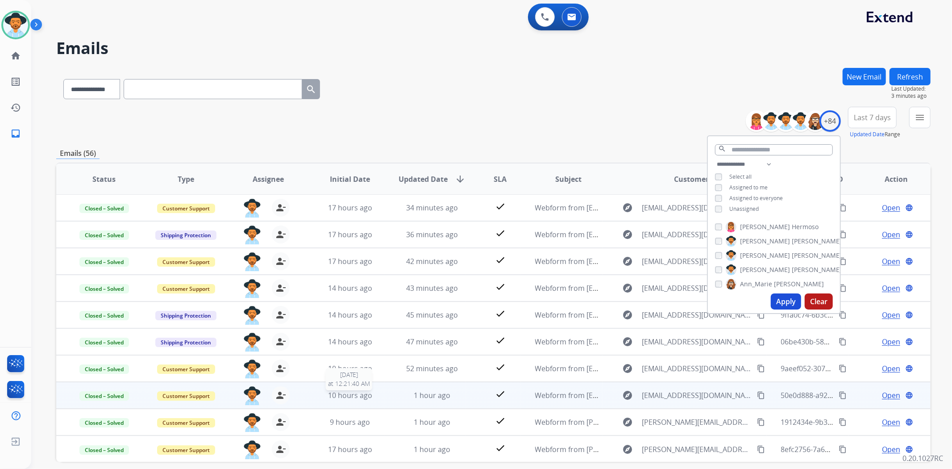
scroll to position [39, 0]
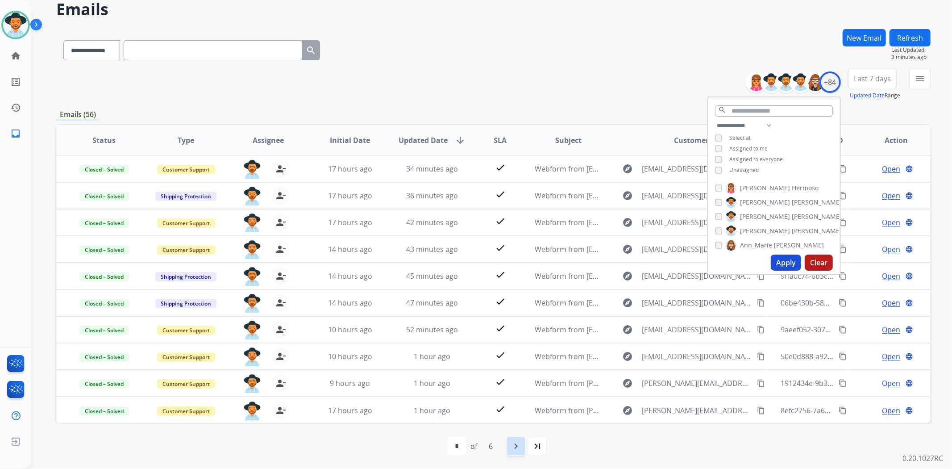
click at [513, 445] on mat-icon "navigate_next" at bounding box center [516, 446] width 11 height 11
select select "*"
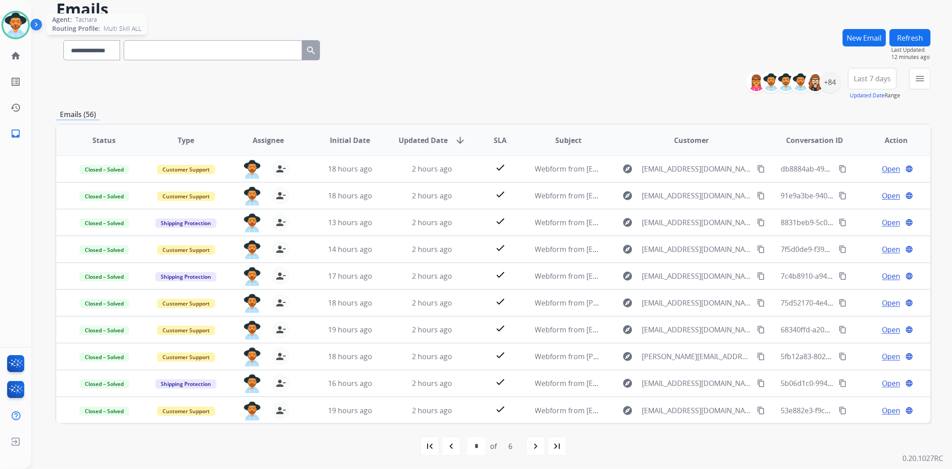
click at [12, 30] on img at bounding box center [15, 24] width 25 height 25
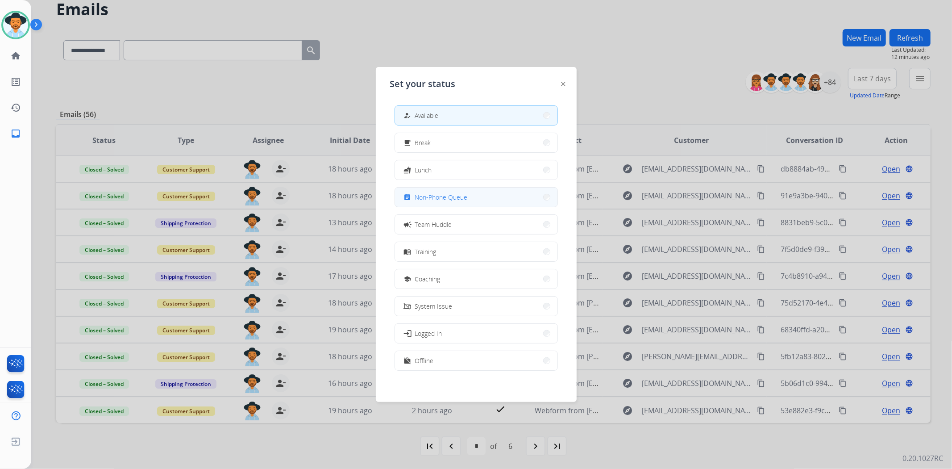
click at [507, 202] on button "assignment Non-Phone Queue" at bounding box center [476, 196] width 162 height 19
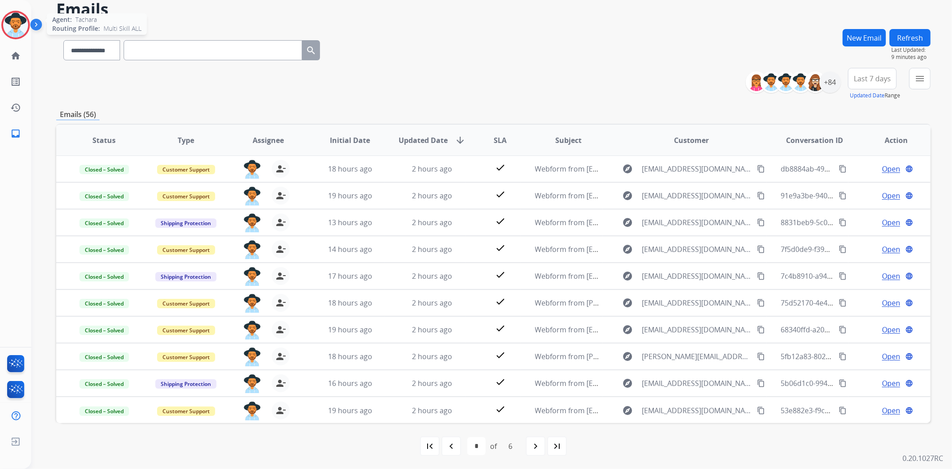
click at [10, 25] on img at bounding box center [15, 24] width 25 height 25
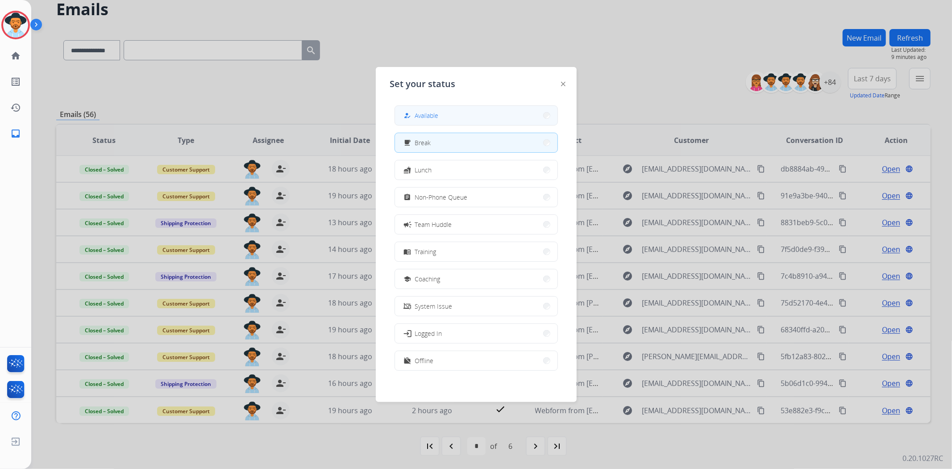
click at [436, 116] on span "Available" at bounding box center [427, 115] width 24 height 9
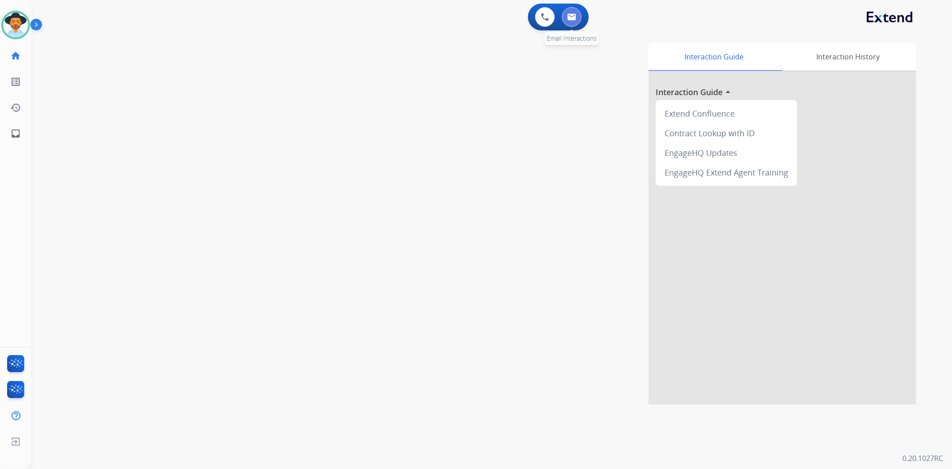
click at [576, 20] on img at bounding box center [571, 16] width 9 height 7
select select "**********"
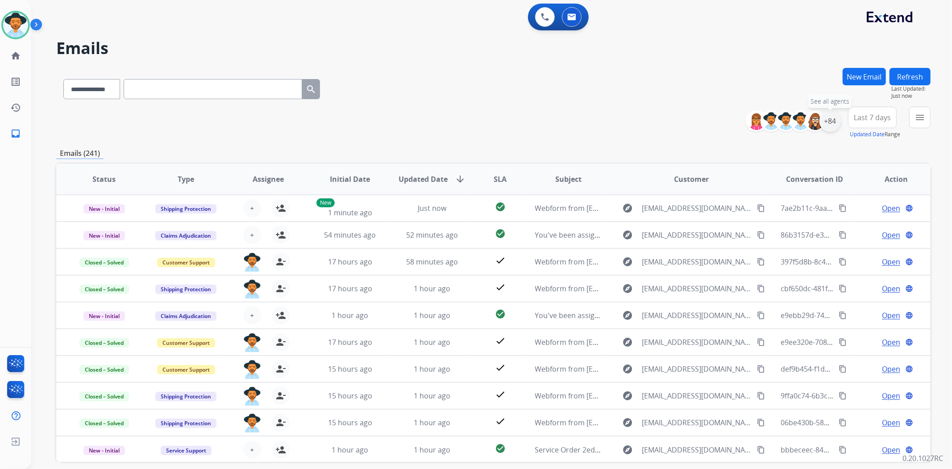
click at [827, 125] on div "+84" at bounding box center [829, 120] width 21 height 21
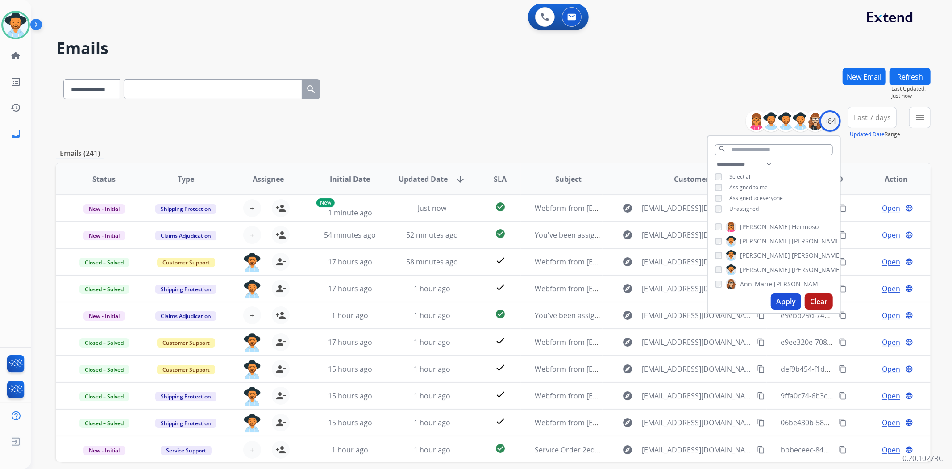
click at [720, 210] on div "Unassigned" at bounding box center [737, 208] width 44 height 7
click at [717, 203] on div "**********" at bounding box center [774, 187] width 132 height 57
click at [792, 300] on button "Apply" at bounding box center [786, 301] width 30 height 16
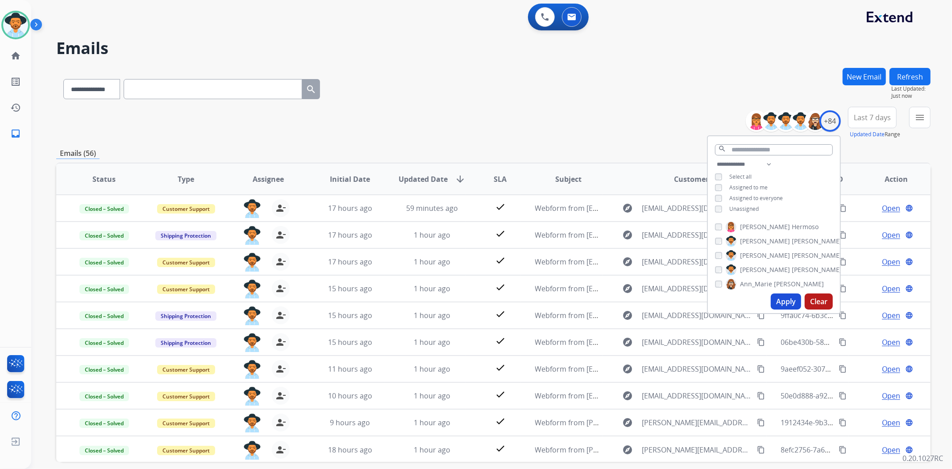
click at [586, 152] on div "Emails (56)" at bounding box center [493, 153] width 874 height 11
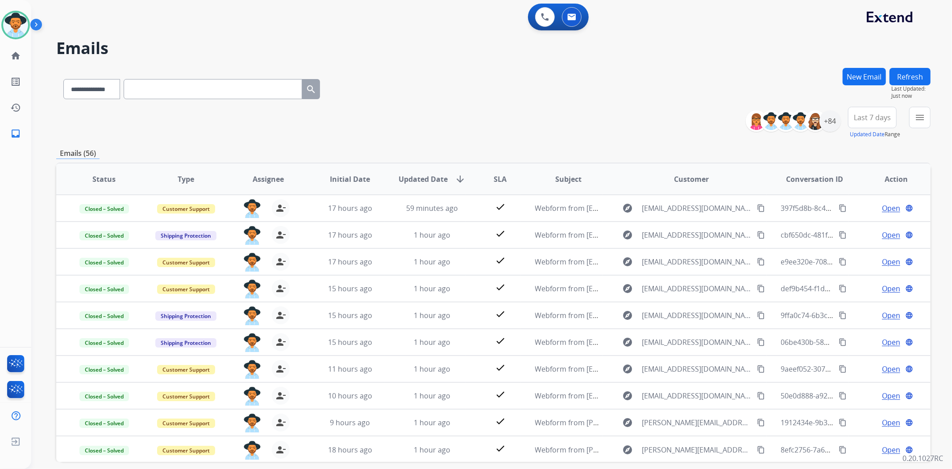
click at [901, 78] on button "Refresh" at bounding box center [910, 76] width 41 height 17
click at [863, 78] on button "New Email" at bounding box center [864, 76] width 43 height 17
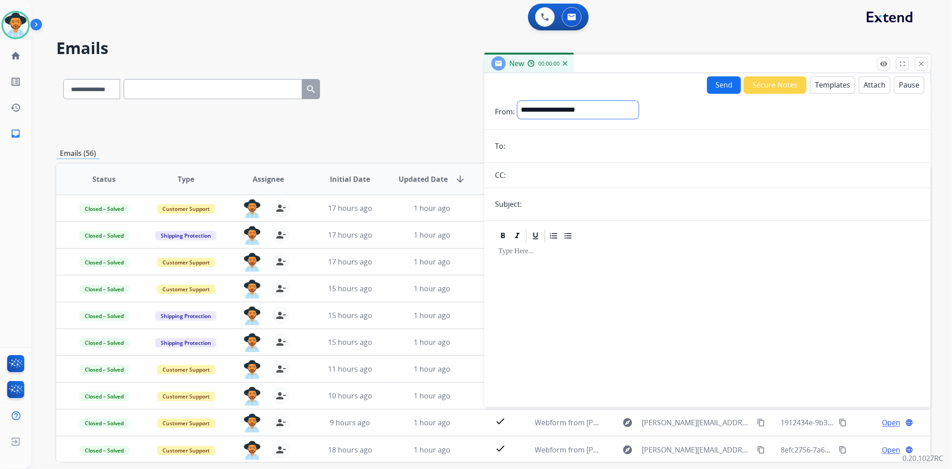
click at [539, 110] on select "**********" at bounding box center [577, 110] width 121 height 18
select select "**********"
click at [517, 101] on select "**********" at bounding box center [577, 110] width 121 height 18
drag, startPoint x: 550, startPoint y: 148, endPoint x: 545, endPoint y: 145, distance: 6.4
click at [550, 148] on input "email" at bounding box center [714, 147] width 412 height 18
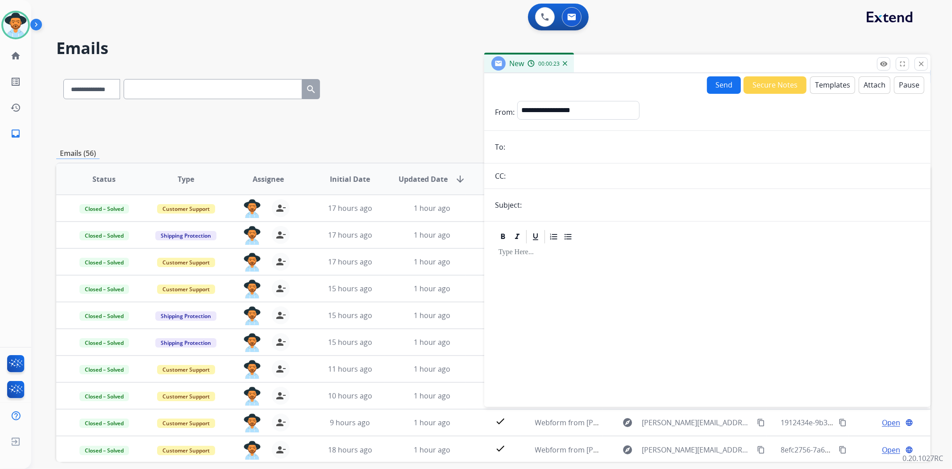
click at [549, 154] on input "email" at bounding box center [714, 147] width 412 height 18
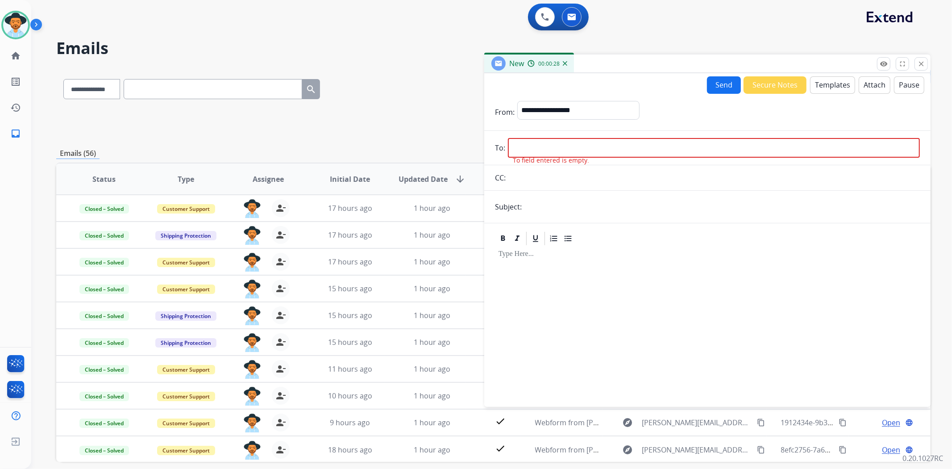
click at [528, 143] on input "email" at bounding box center [714, 148] width 412 height 20
paste input "**********"
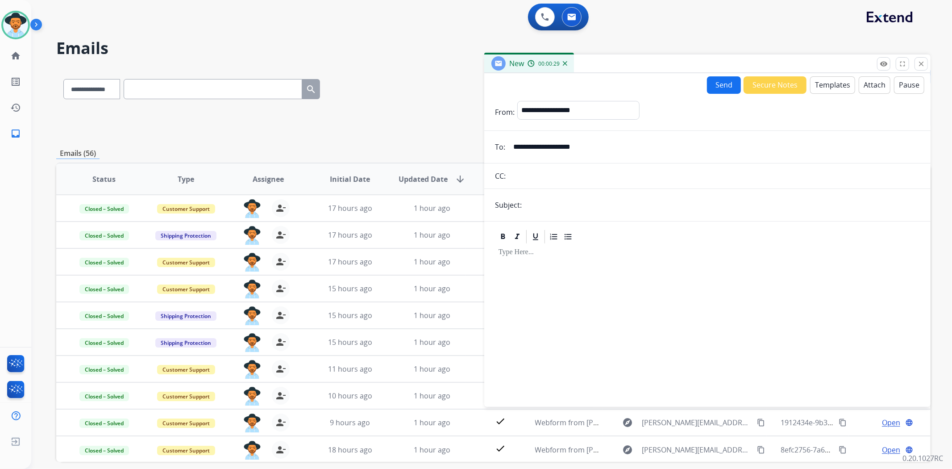
type input "**********"
click at [558, 199] on form "**********" at bounding box center [707, 248] width 446 height 309
click at [567, 213] on form "**********" at bounding box center [707, 248] width 446 height 309
click at [562, 213] on form "**********" at bounding box center [707, 248] width 446 height 309
click at [565, 197] on input "text" at bounding box center [721, 205] width 395 height 18
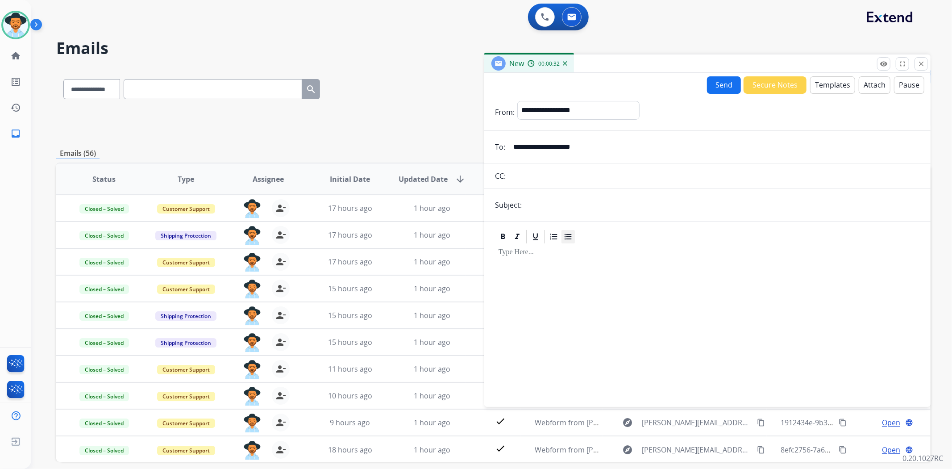
type input "**********"
click at [549, 273] on div at bounding box center [707, 321] width 425 height 153
click at [833, 92] on button "Templates" at bounding box center [832, 84] width 45 height 17
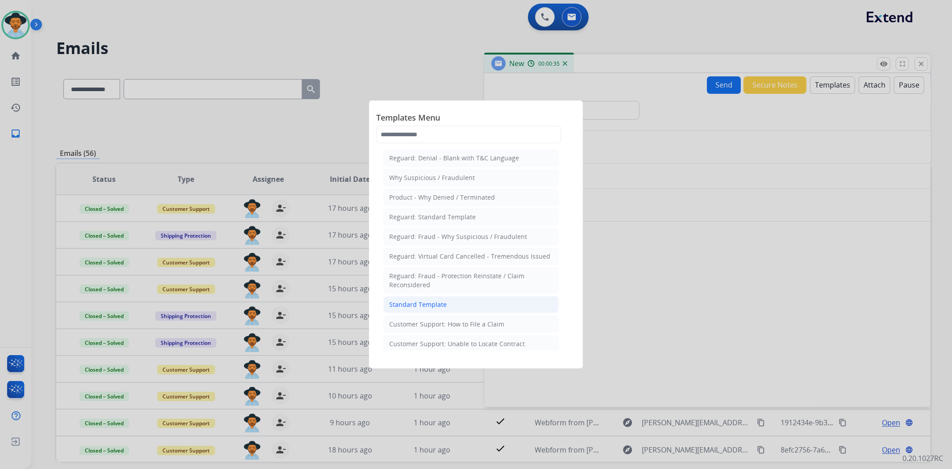
click at [474, 302] on li "Standard Template" at bounding box center [470, 304] width 175 height 17
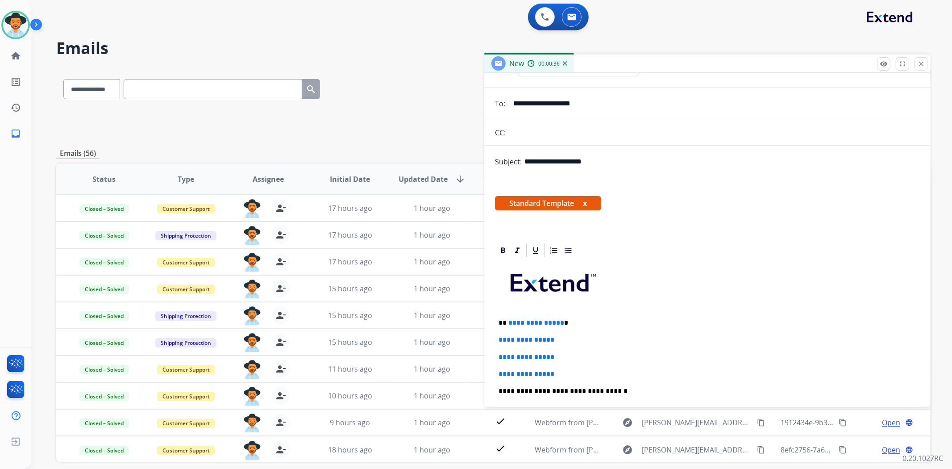
scroll to position [99, 0]
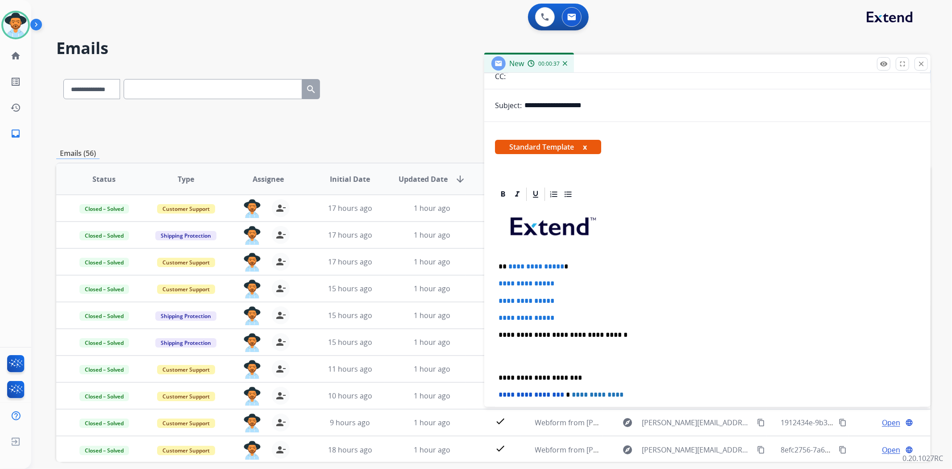
click at [496, 379] on div "**********" at bounding box center [707, 355] width 425 height 307
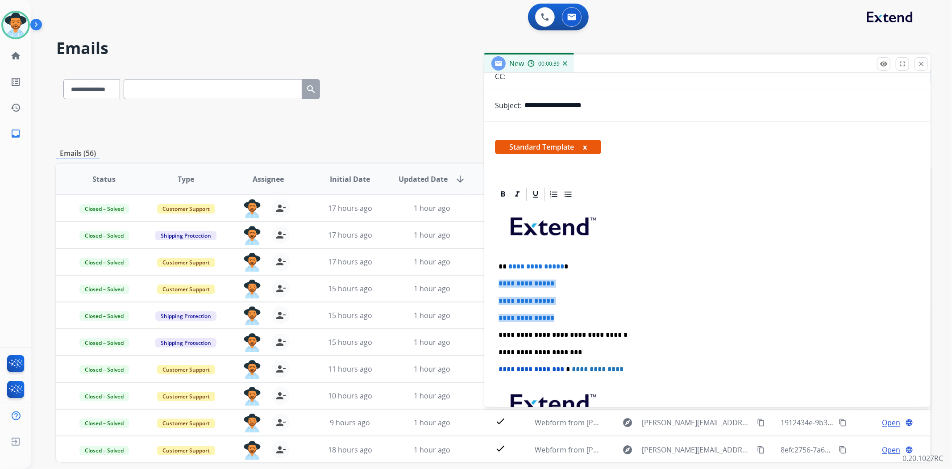
drag, startPoint x: 570, startPoint y: 315, endPoint x: 489, endPoint y: 282, distance: 87.5
click at [489, 282] on div "**********" at bounding box center [707, 334] width 446 height 296
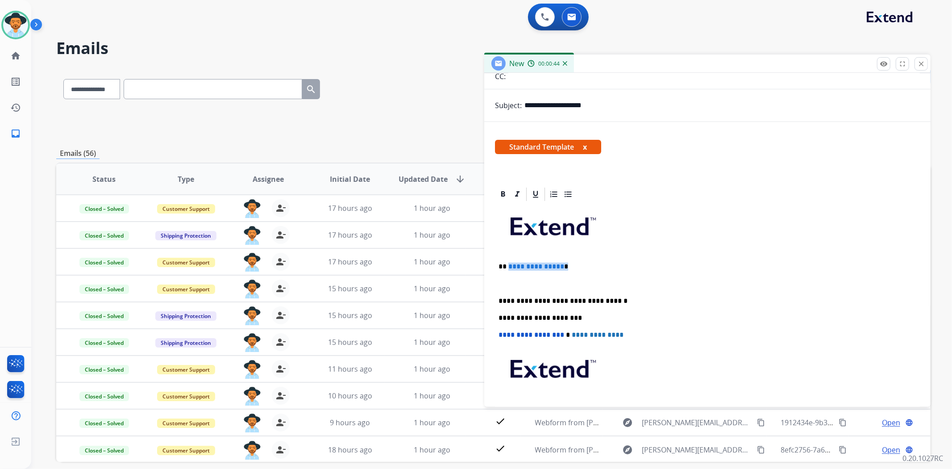
drag, startPoint x: 569, startPoint y: 262, endPoint x: 508, endPoint y: 256, distance: 61.5
click at [508, 256] on div "**********" at bounding box center [707, 325] width 425 height 247
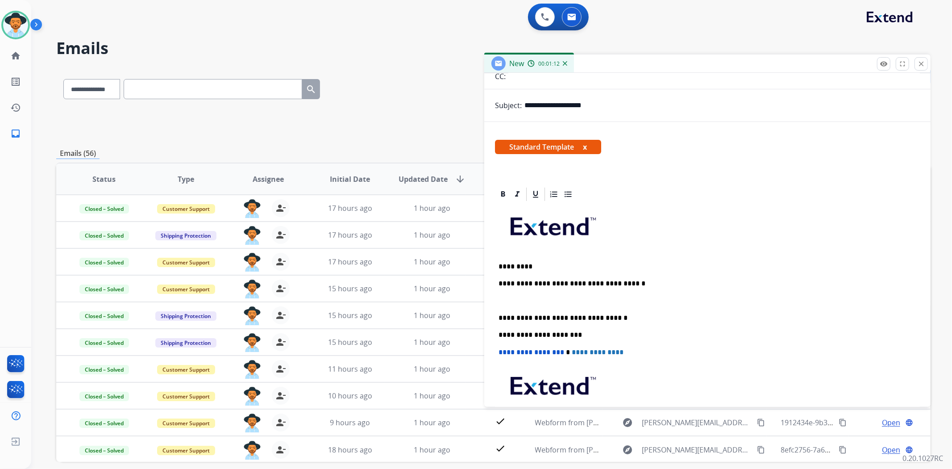
click at [501, 304] on div "**********" at bounding box center [707, 334] width 425 height 265
click at [497, 300] on div "**********" at bounding box center [707, 334] width 425 height 265
click at [568, 303] on p "**********" at bounding box center [704, 301] width 411 height 8
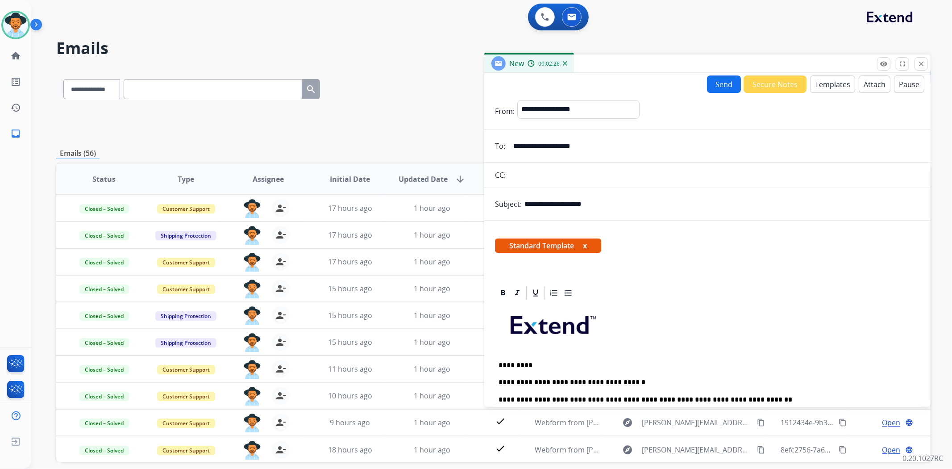
scroll to position [0, 0]
click at [712, 86] on button "Send" at bounding box center [724, 84] width 34 height 17
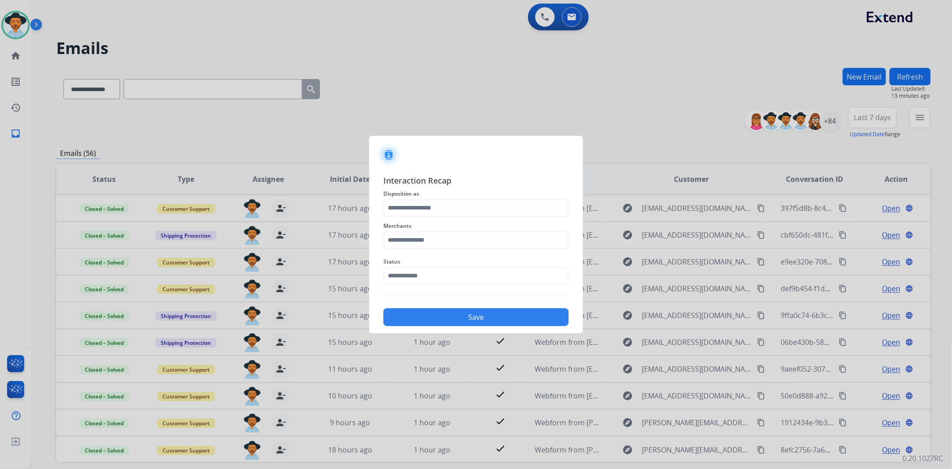
click at [416, 192] on span "Disposition as" at bounding box center [475, 193] width 185 height 11
click at [415, 201] on input "text" at bounding box center [475, 208] width 185 height 18
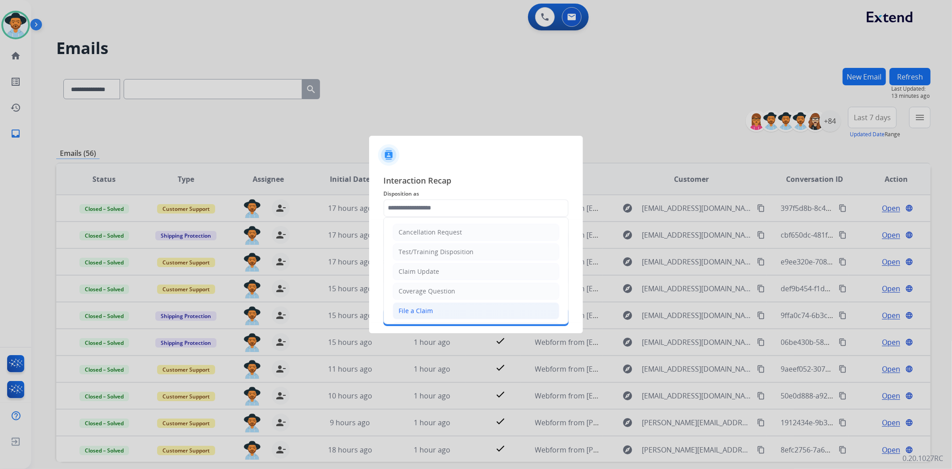
click at [432, 309] on li "File a Claim" at bounding box center [476, 310] width 166 height 17
type input "**********"
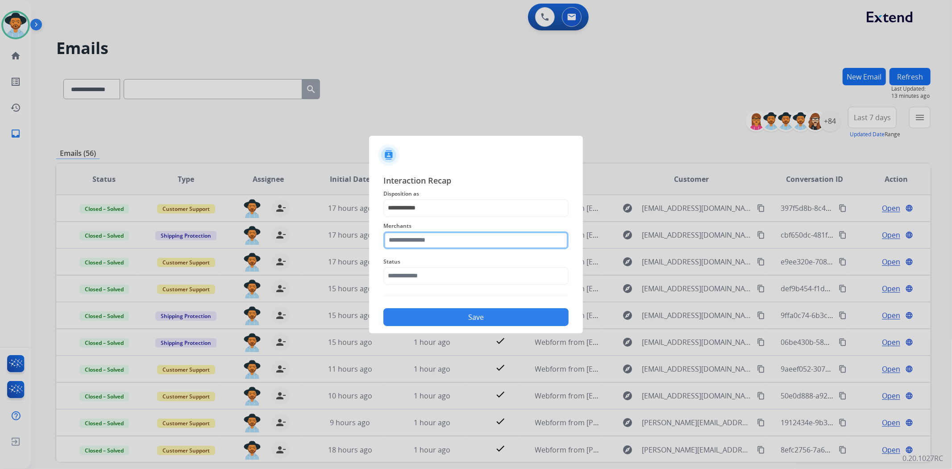
click at [421, 243] on input "text" at bounding box center [475, 240] width 185 height 18
type input "*"
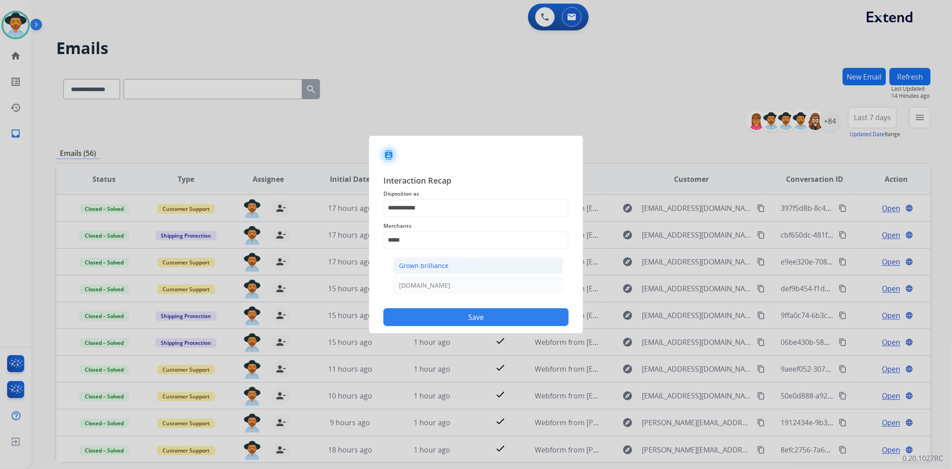
click at [435, 262] on div "Grown brilliance" at bounding box center [424, 265] width 50 height 9
type input "**********"
click at [430, 283] on input "text" at bounding box center [475, 276] width 185 height 18
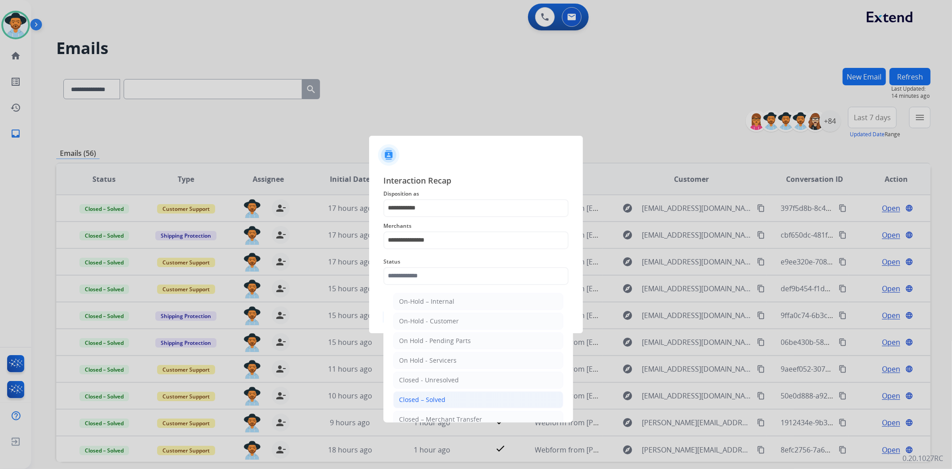
click at [446, 400] on li "Closed – Solved" at bounding box center [478, 399] width 170 height 17
type input "**********"
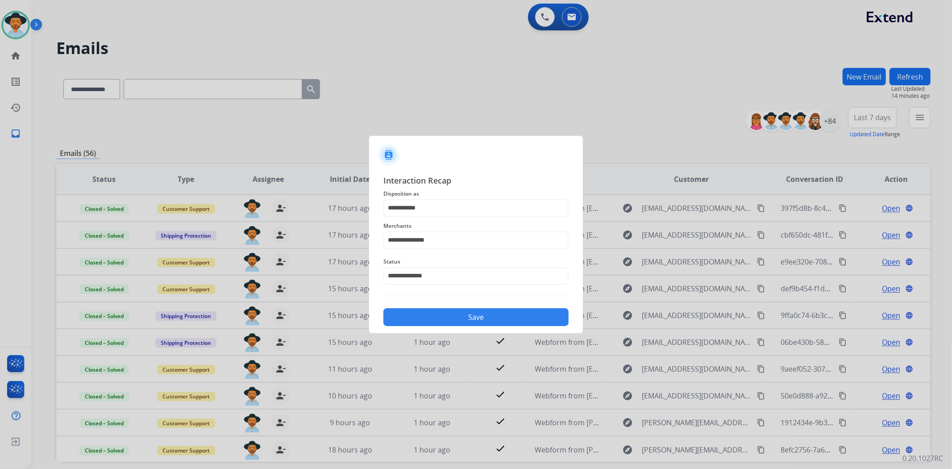
click at [445, 317] on button "Save" at bounding box center [475, 317] width 185 height 18
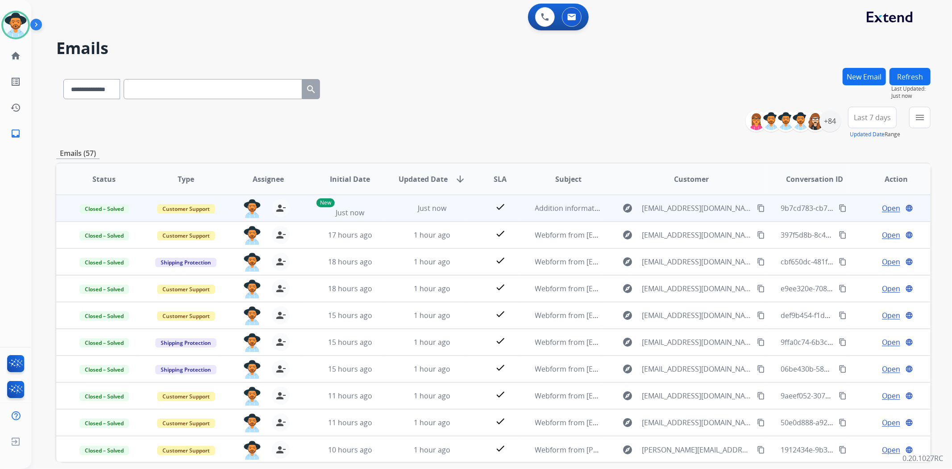
click at [839, 206] on mat-icon "content_copy" at bounding box center [843, 208] width 8 height 8
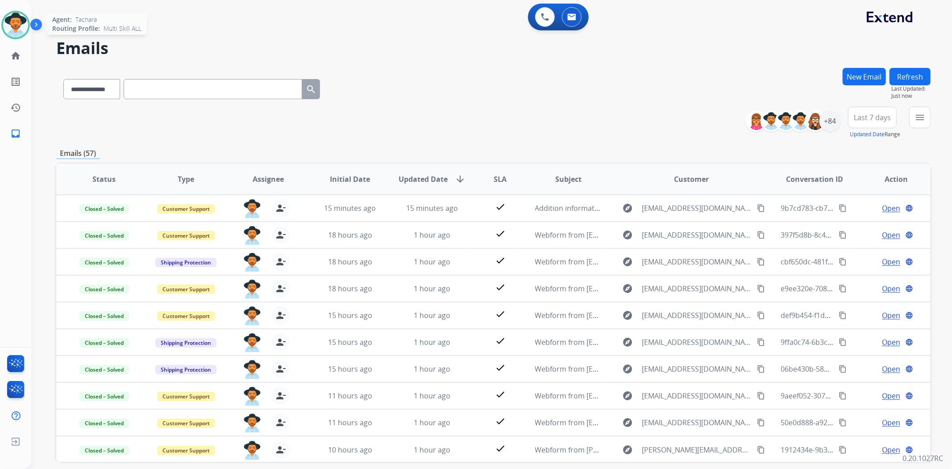
click at [7, 20] on img at bounding box center [15, 24] width 25 height 25
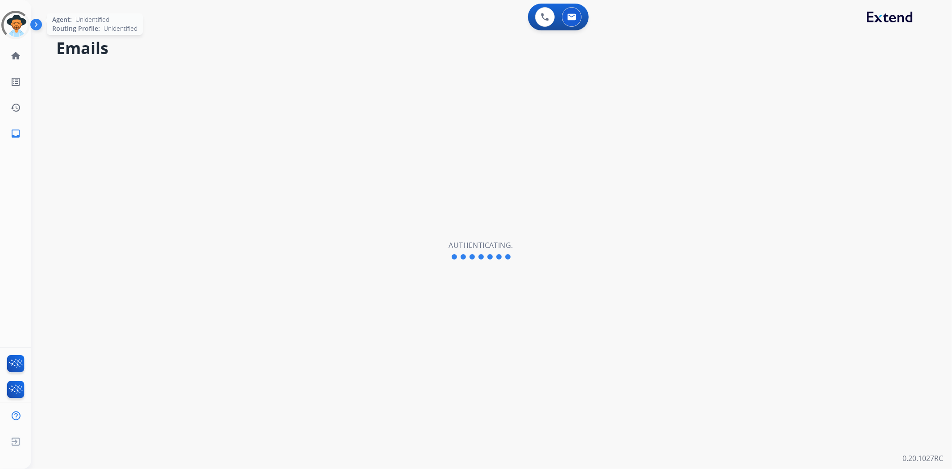
select select "**********"
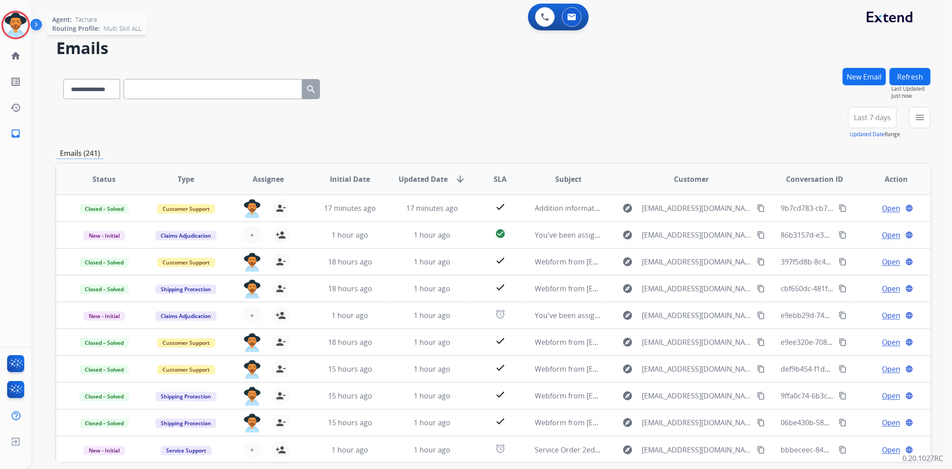
click at [20, 18] on img at bounding box center [15, 24] width 25 height 25
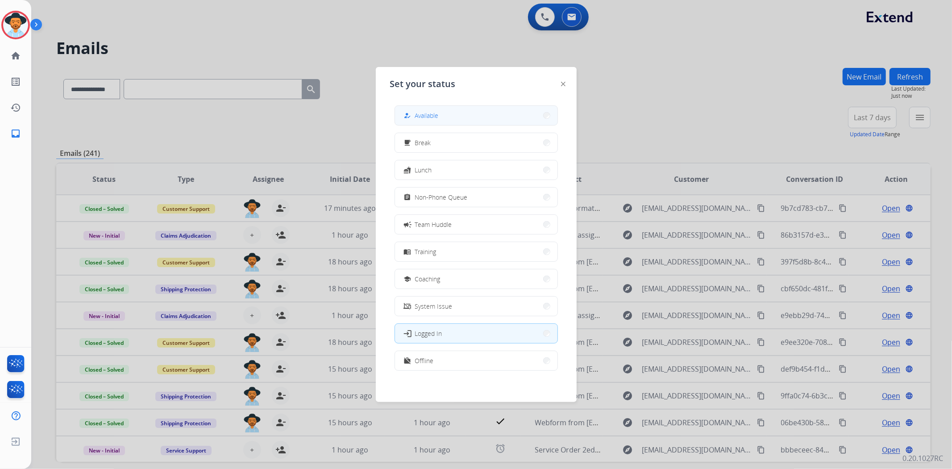
click at [420, 112] on span "Available" at bounding box center [427, 115] width 24 height 9
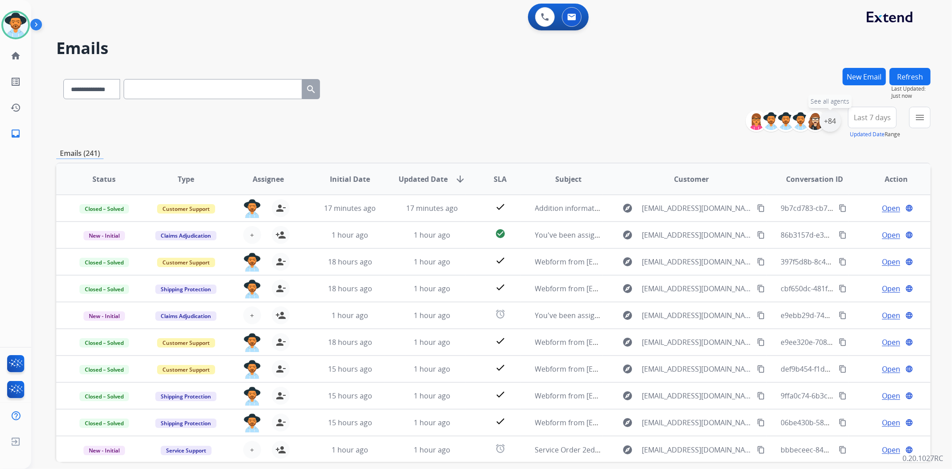
click at [827, 122] on div "+84" at bounding box center [829, 120] width 21 height 21
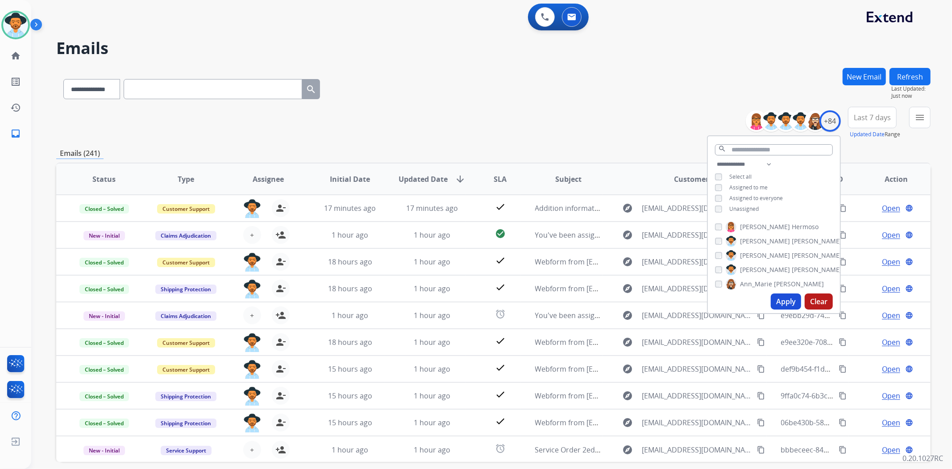
click at [778, 307] on button "Apply" at bounding box center [786, 301] width 30 height 16
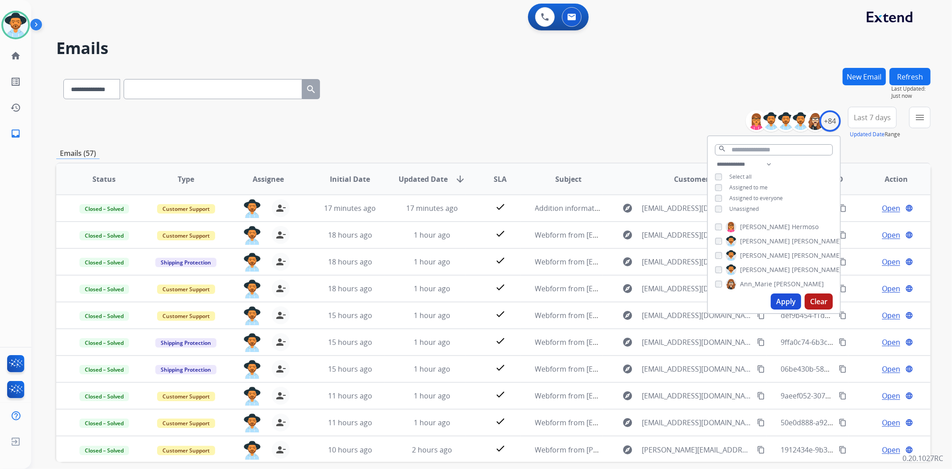
click at [556, 132] on div "**********" at bounding box center [493, 123] width 874 height 32
